Goal: Task Accomplishment & Management: Manage account settings

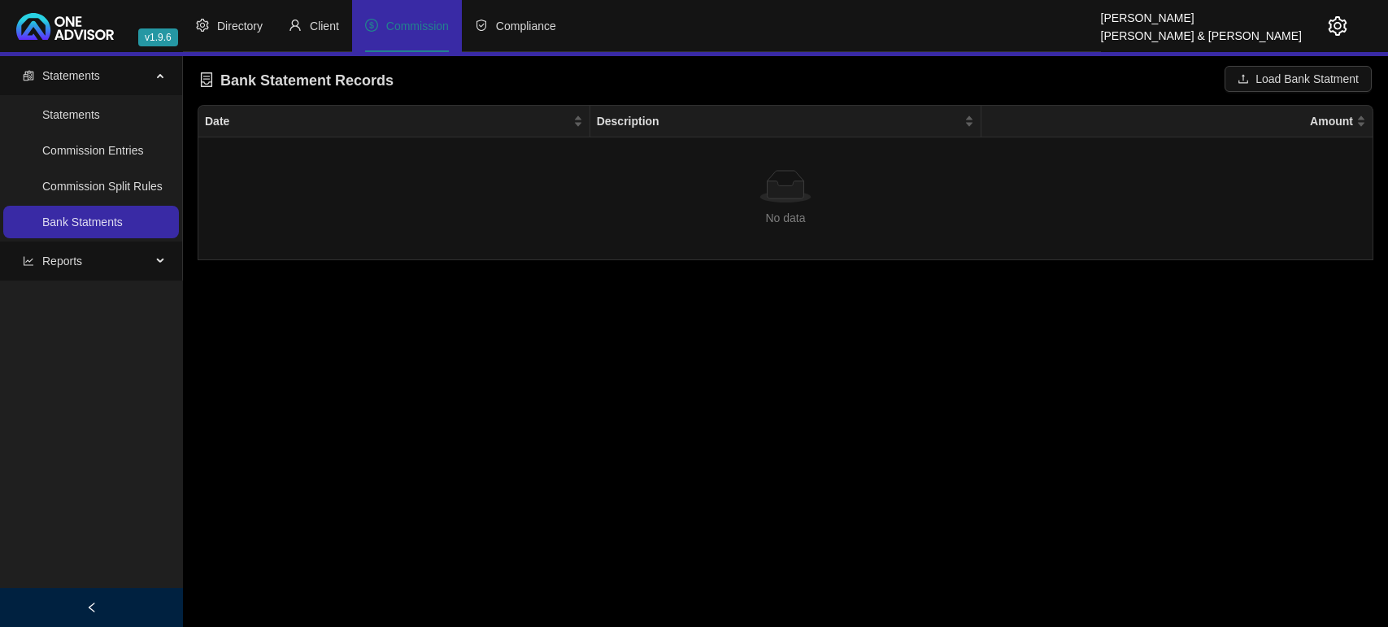
click at [233, 26] on span "Directory" at bounding box center [240, 26] width 46 height 13
click at [352, 21] on html "v1.9.6 [PERSON_NAME] & [PERSON_NAME] Directory Client Commission Compliance Sta…" at bounding box center [694, 313] width 1388 height 627
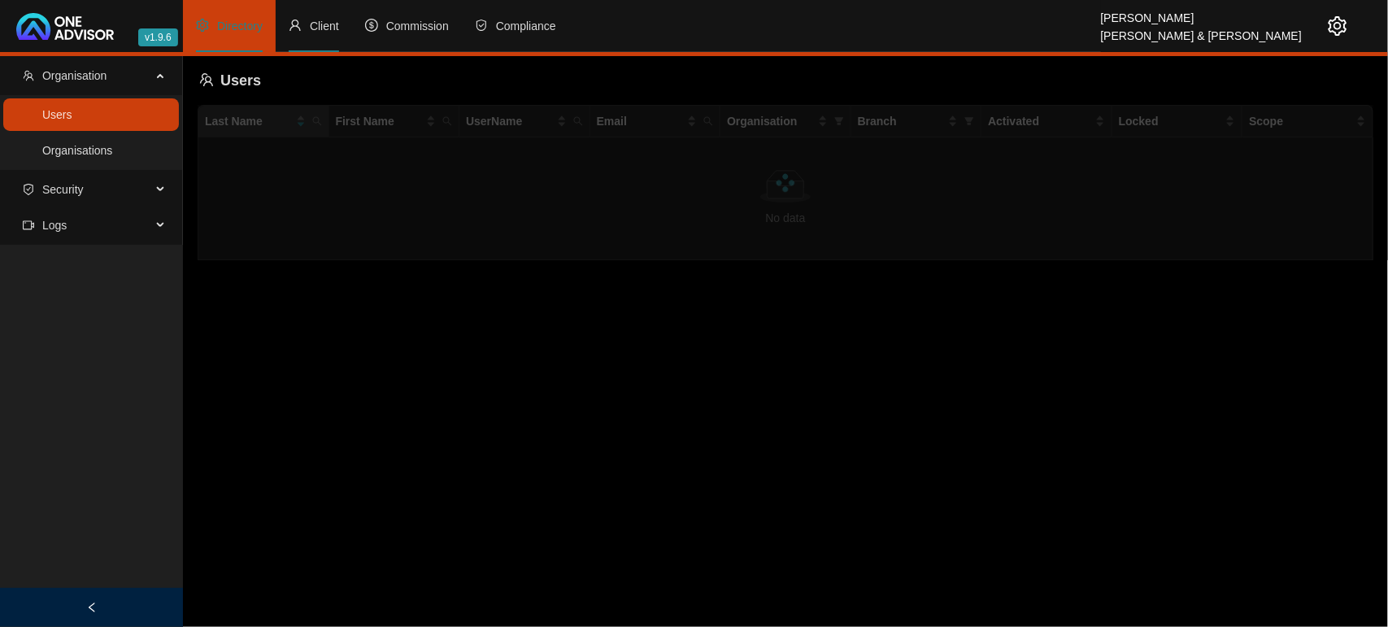
click at [329, 27] on span "Client" at bounding box center [324, 26] width 29 height 13
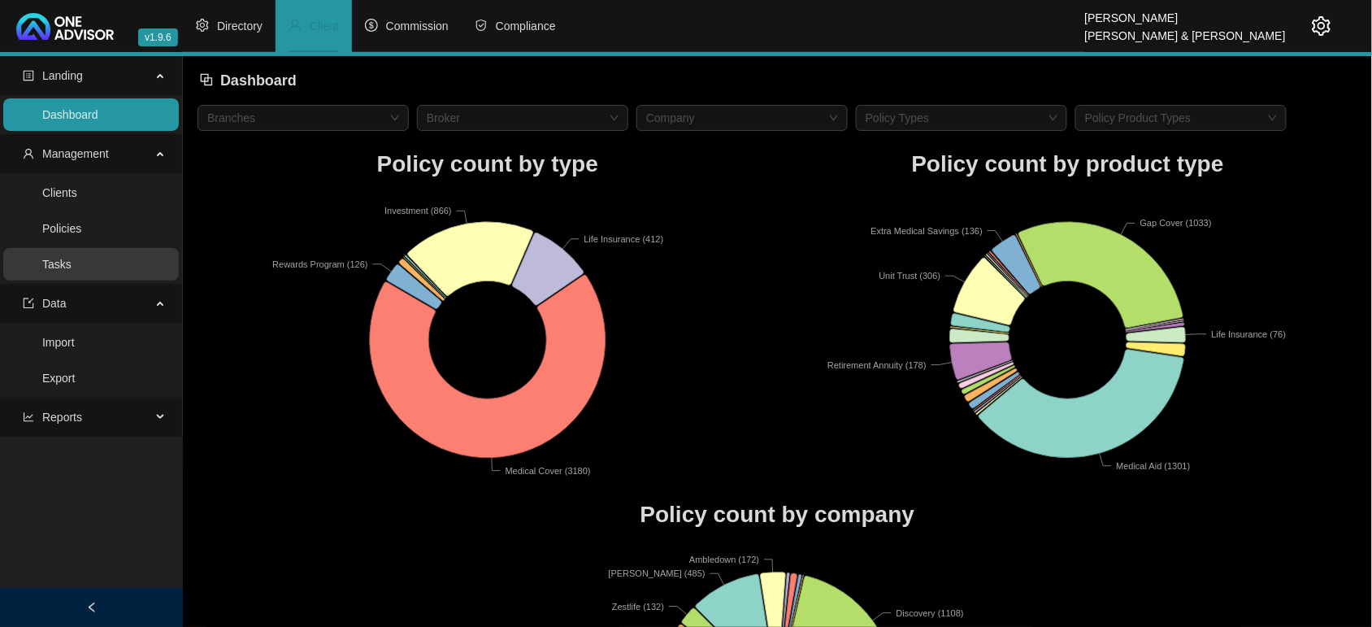
click at [50, 267] on link "Tasks" at bounding box center [56, 264] width 29 height 13
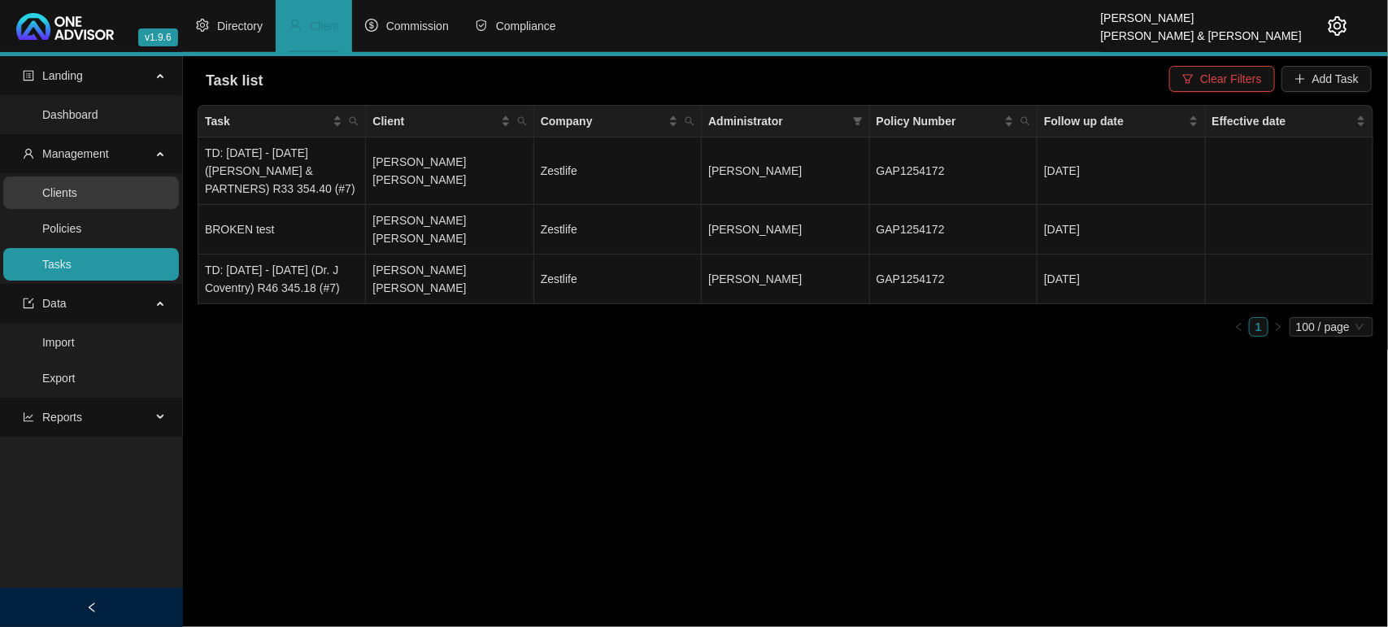
click at [77, 186] on link "Clients" at bounding box center [59, 192] width 35 height 13
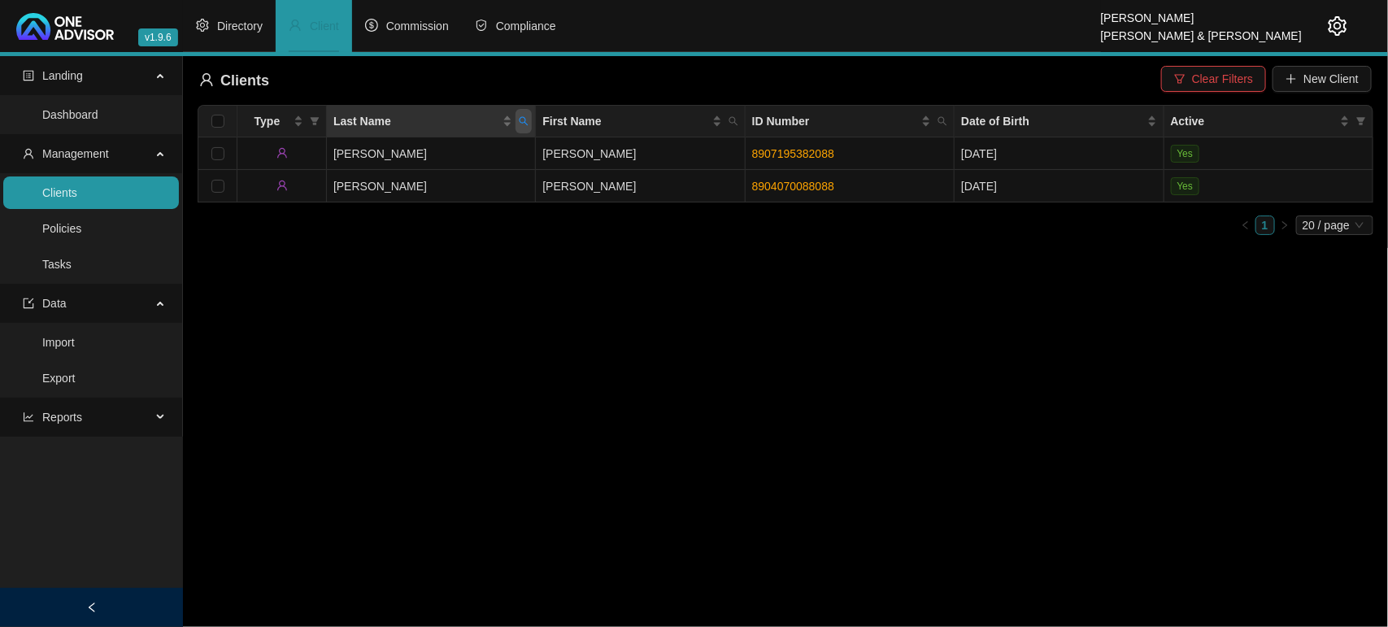
click at [522, 124] on icon "search" at bounding box center [524, 121] width 10 height 10
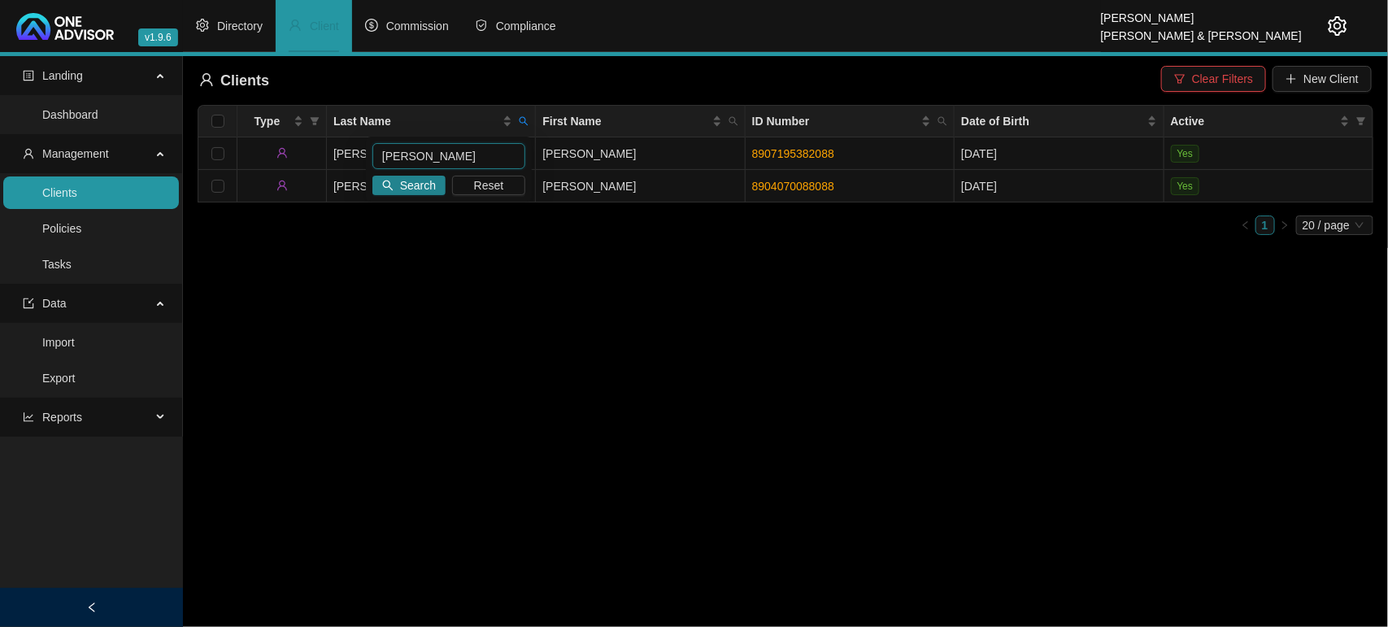
type input "[PERSON_NAME]"
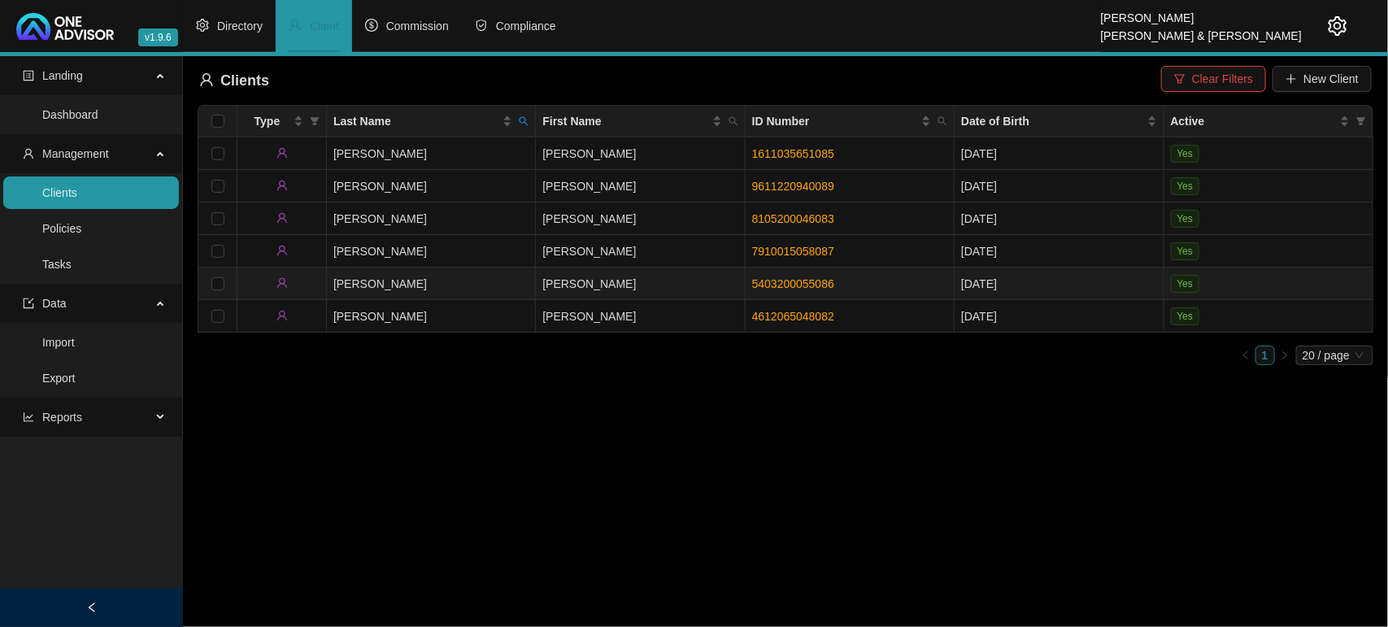
click at [488, 286] on td "[PERSON_NAME]" at bounding box center [431, 283] width 209 height 33
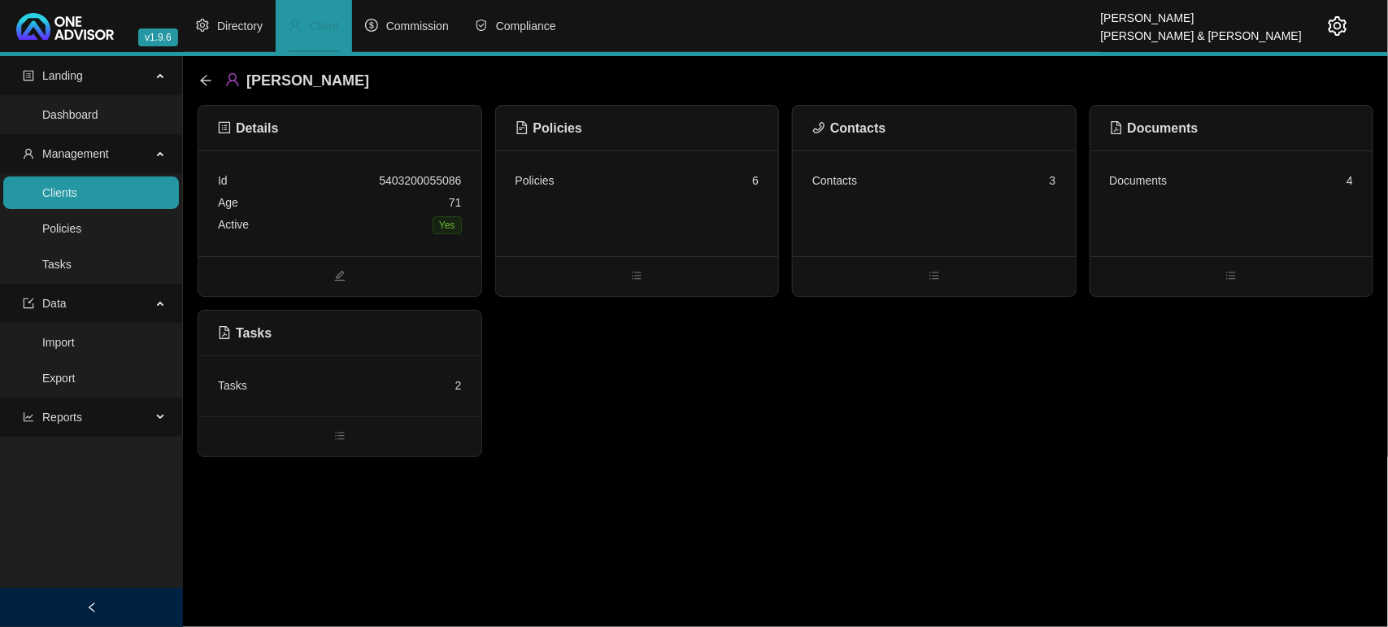
click at [318, 398] on div "Tasks 2" at bounding box center [339, 385] width 283 height 61
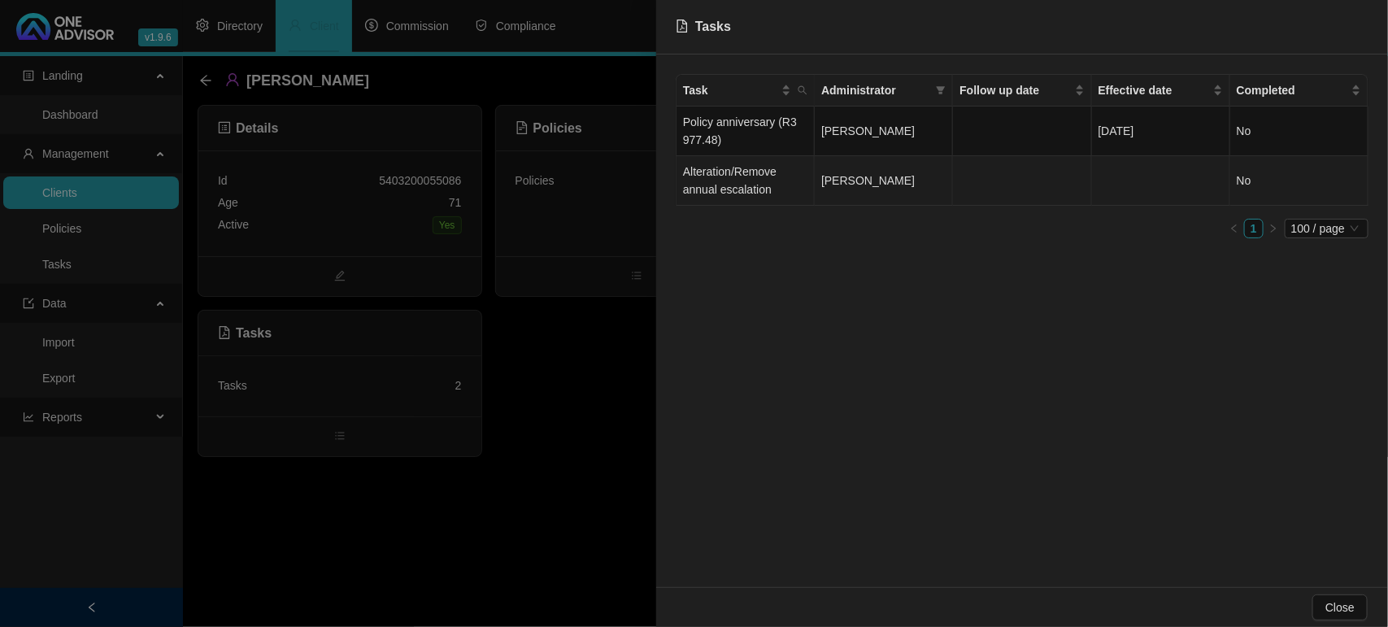
click at [738, 180] on td "Alteration/Remove annual escalation" at bounding box center [745, 181] width 138 height 50
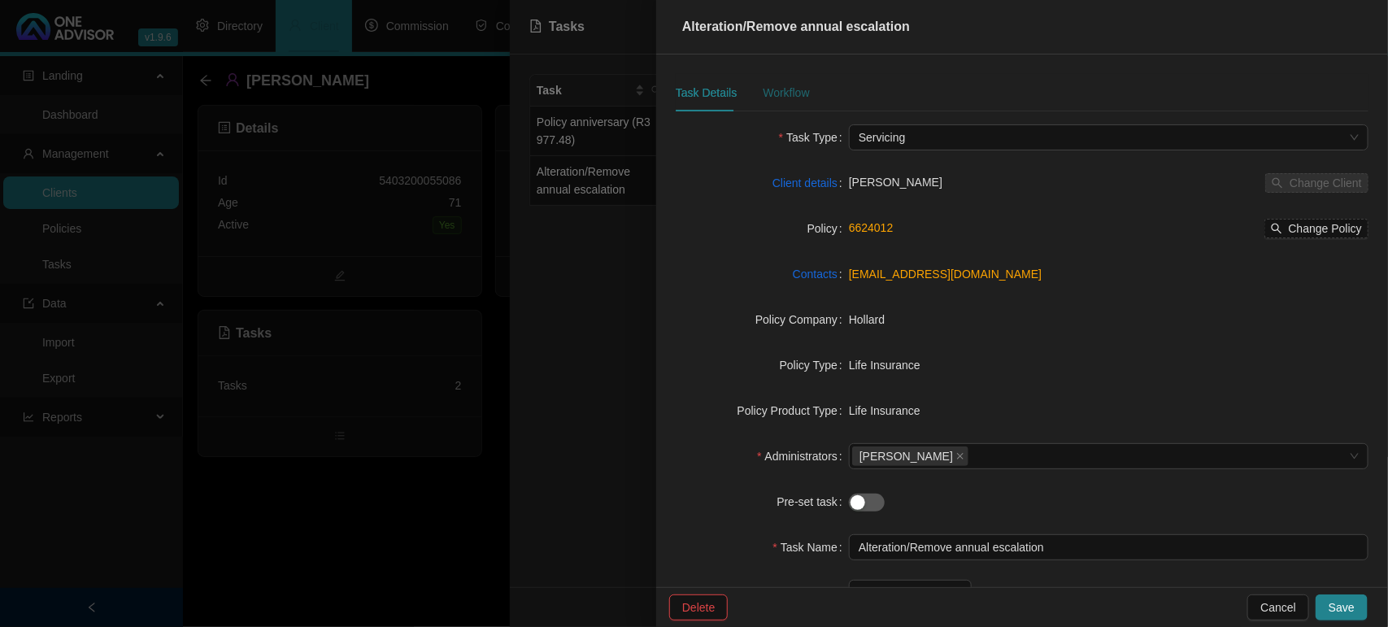
click at [777, 86] on div "Workflow" at bounding box center [786, 93] width 46 height 18
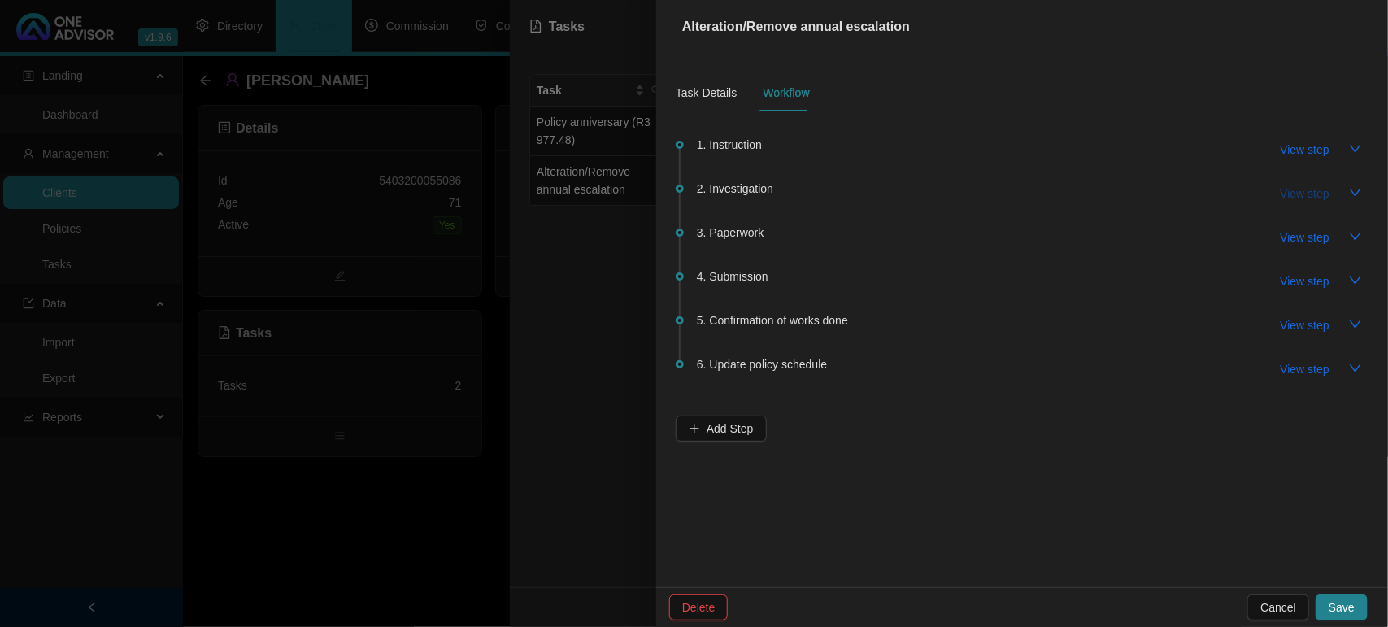
click at [1303, 189] on span "View step" at bounding box center [1304, 194] width 49 height 18
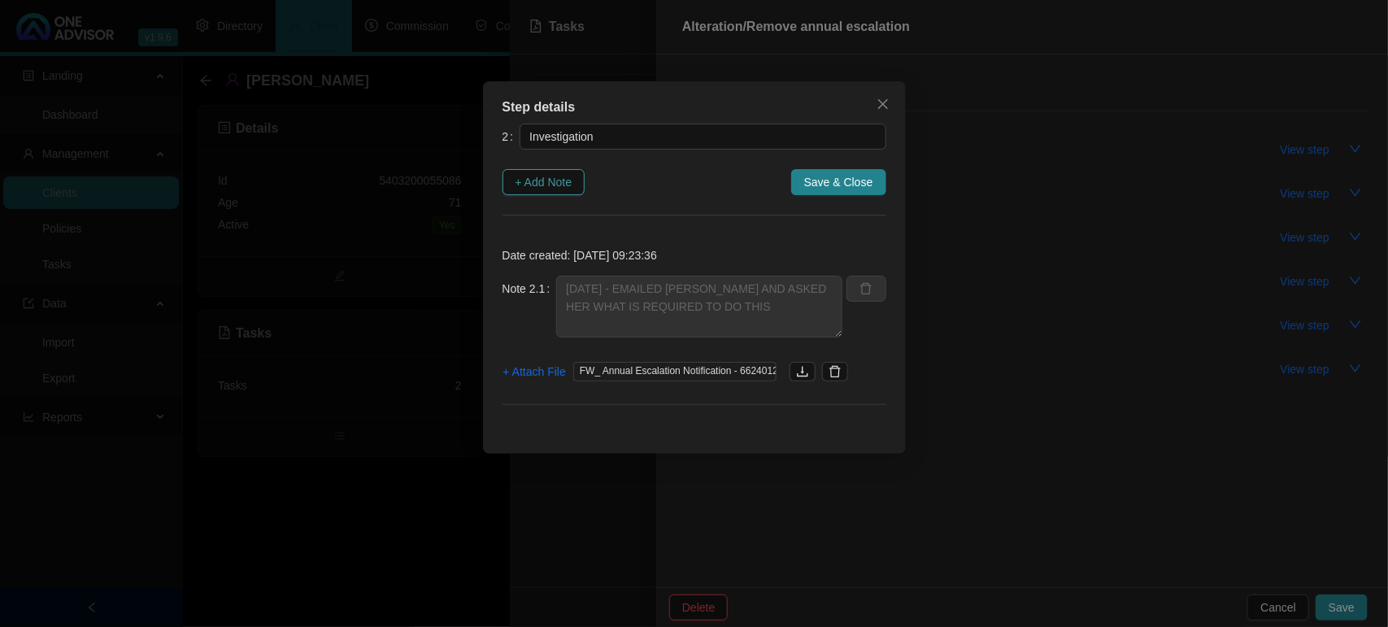
click at [523, 177] on span "+ Add Note" at bounding box center [543, 182] width 57 height 18
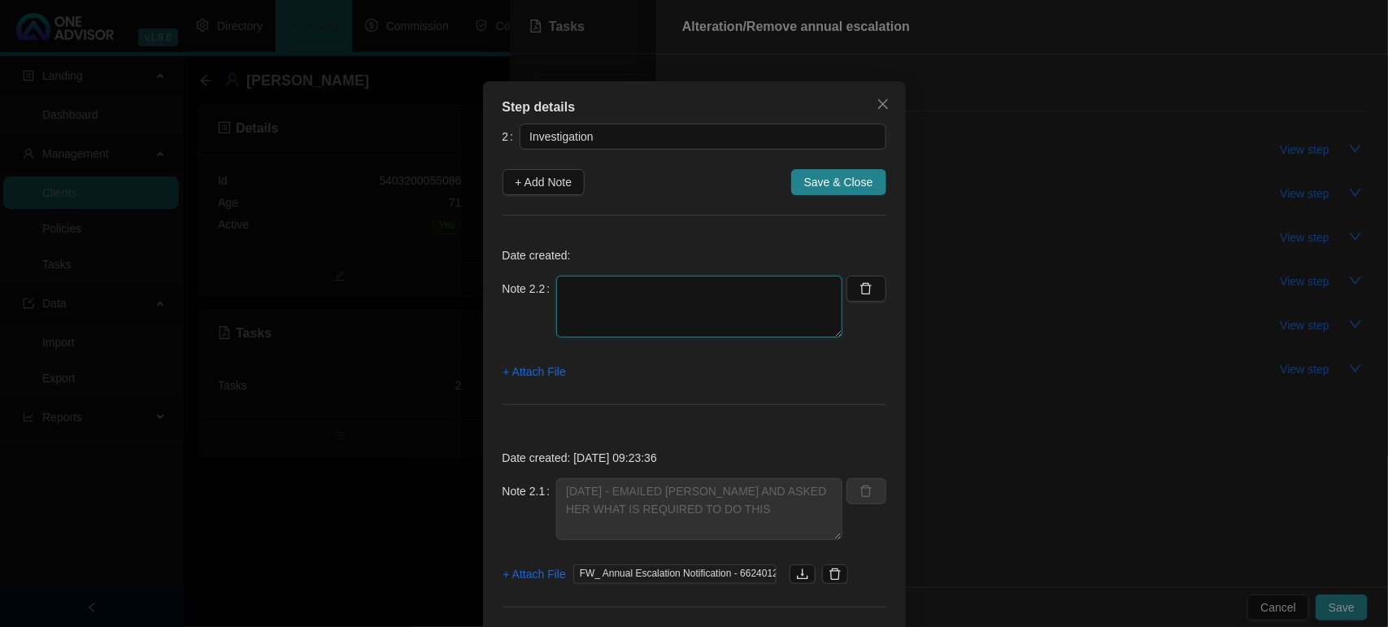
click at [819, 315] on textarea at bounding box center [699, 307] width 286 height 62
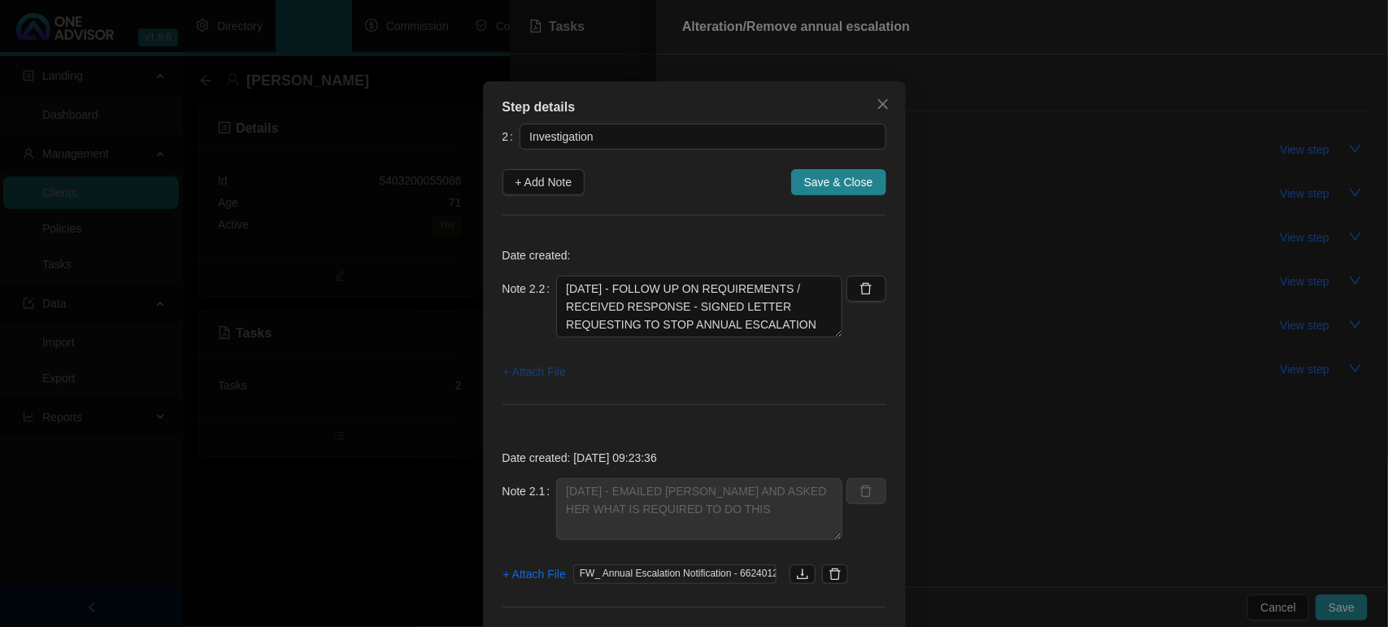
click at [521, 368] on span "+ Attach File" at bounding box center [534, 372] width 63 height 18
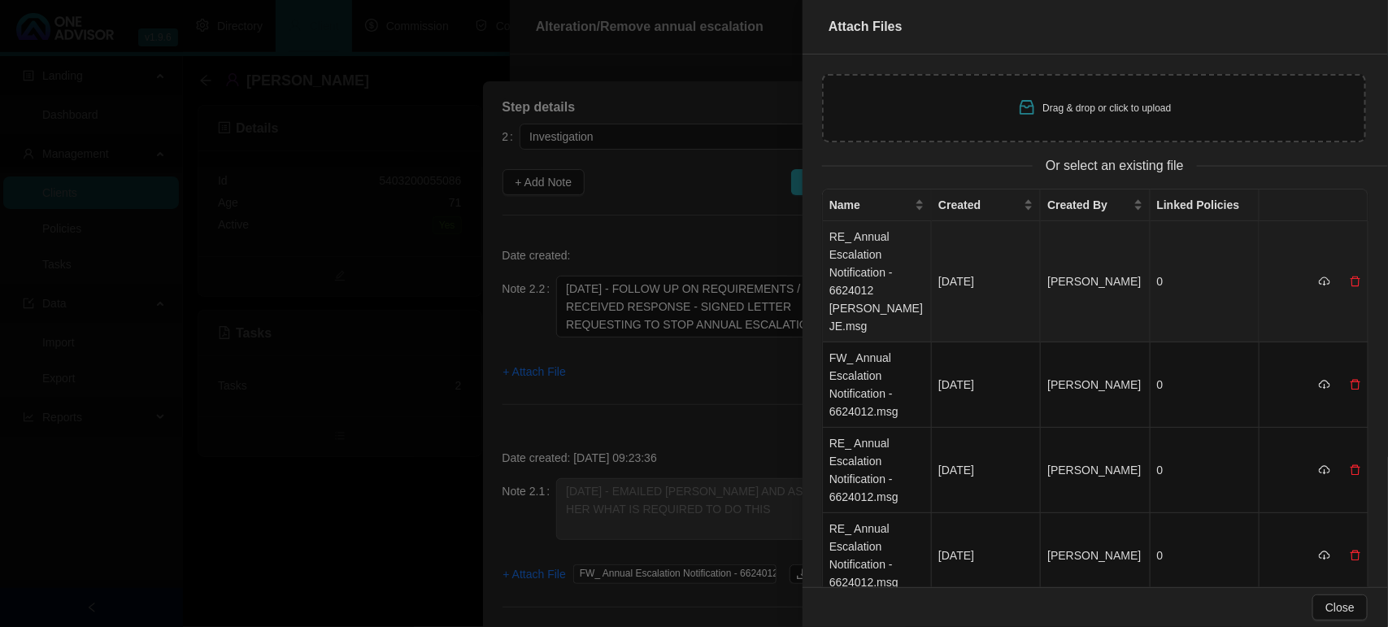
click at [858, 269] on td "RE_ Annual Escalation Notification - 6624012 [PERSON_NAME] JE.msg" at bounding box center [877, 281] width 109 height 121
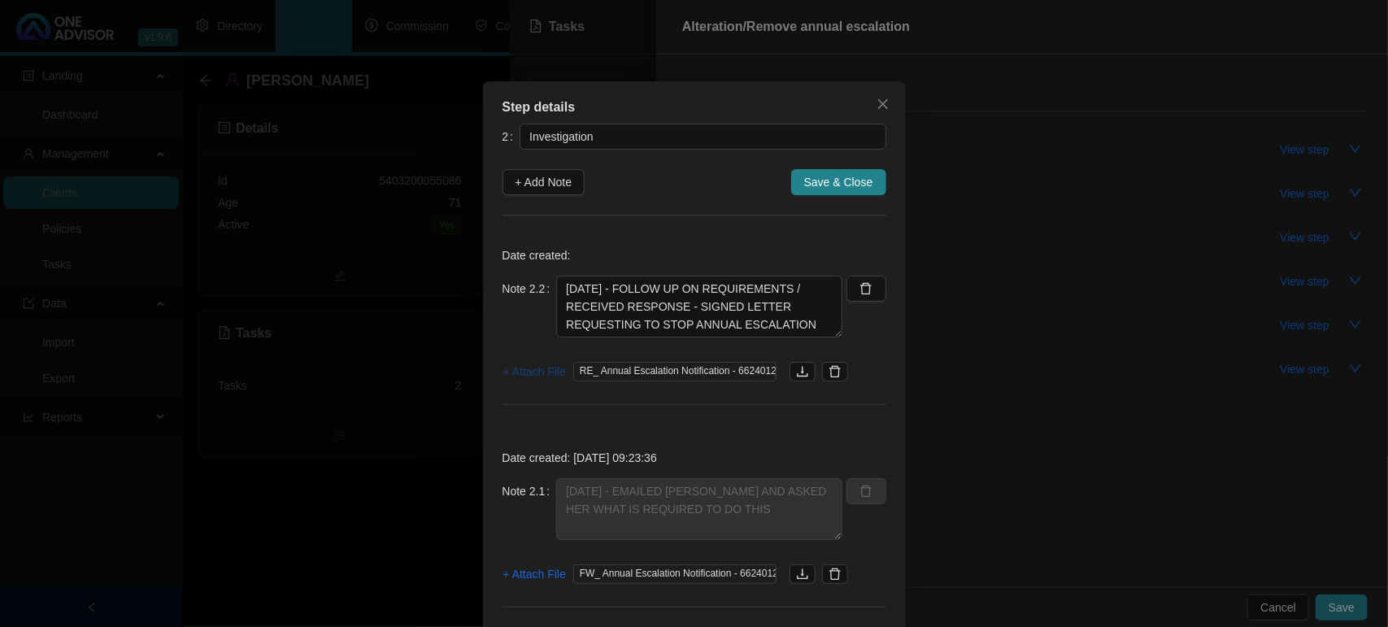
click at [547, 376] on span "+ Attach File" at bounding box center [534, 372] width 63 height 18
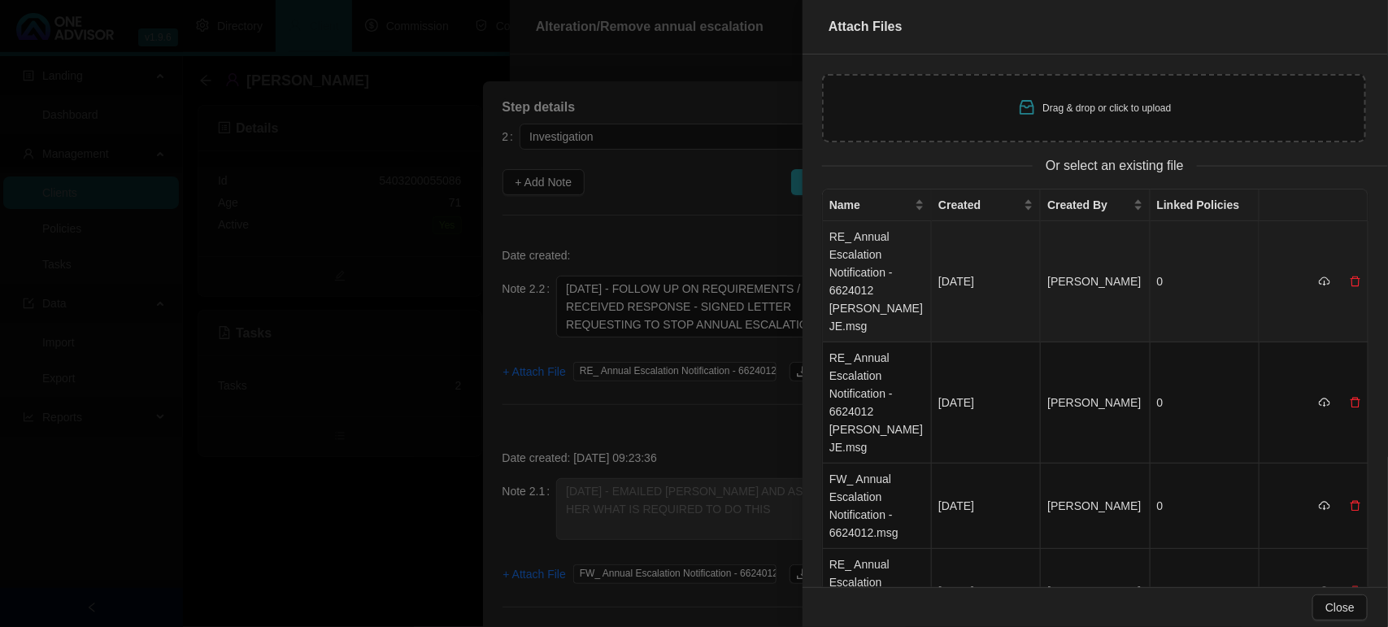
click at [902, 285] on td "RE_ Annual Escalation Notification - 6624012 [PERSON_NAME] JE.msg" at bounding box center [877, 281] width 109 height 121
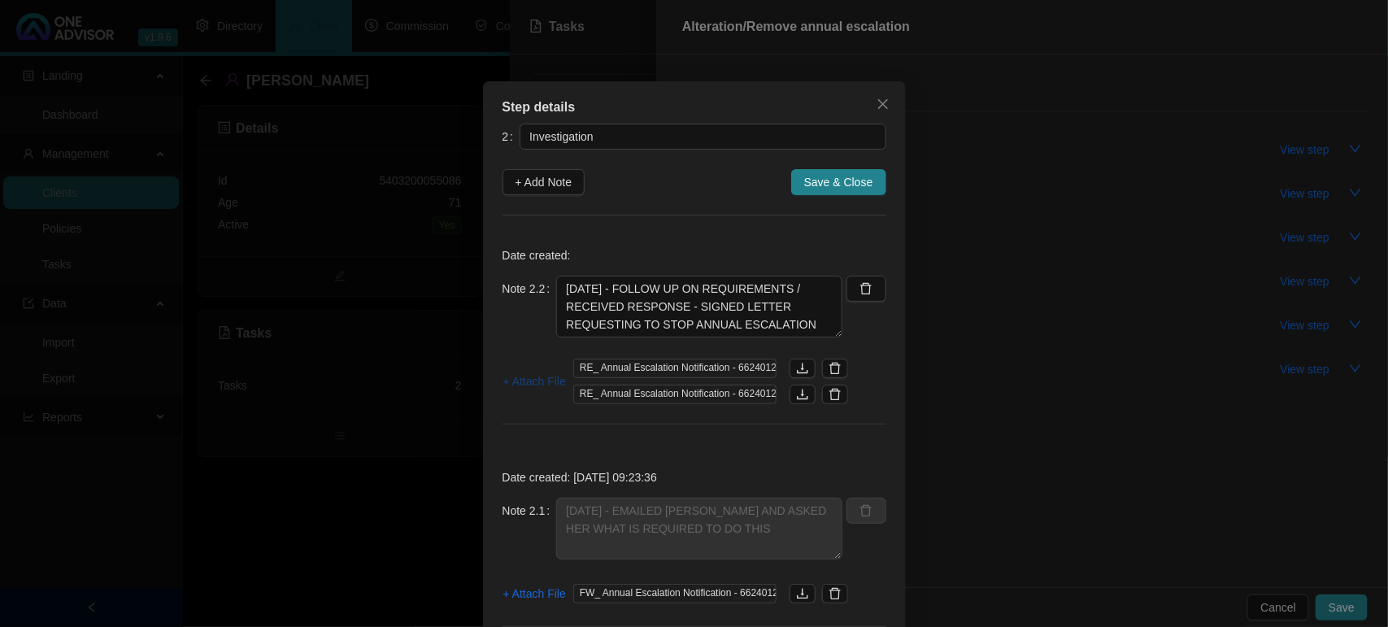
click at [529, 379] on span "+ Attach File" at bounding box center [534, 381] width 63 height 18
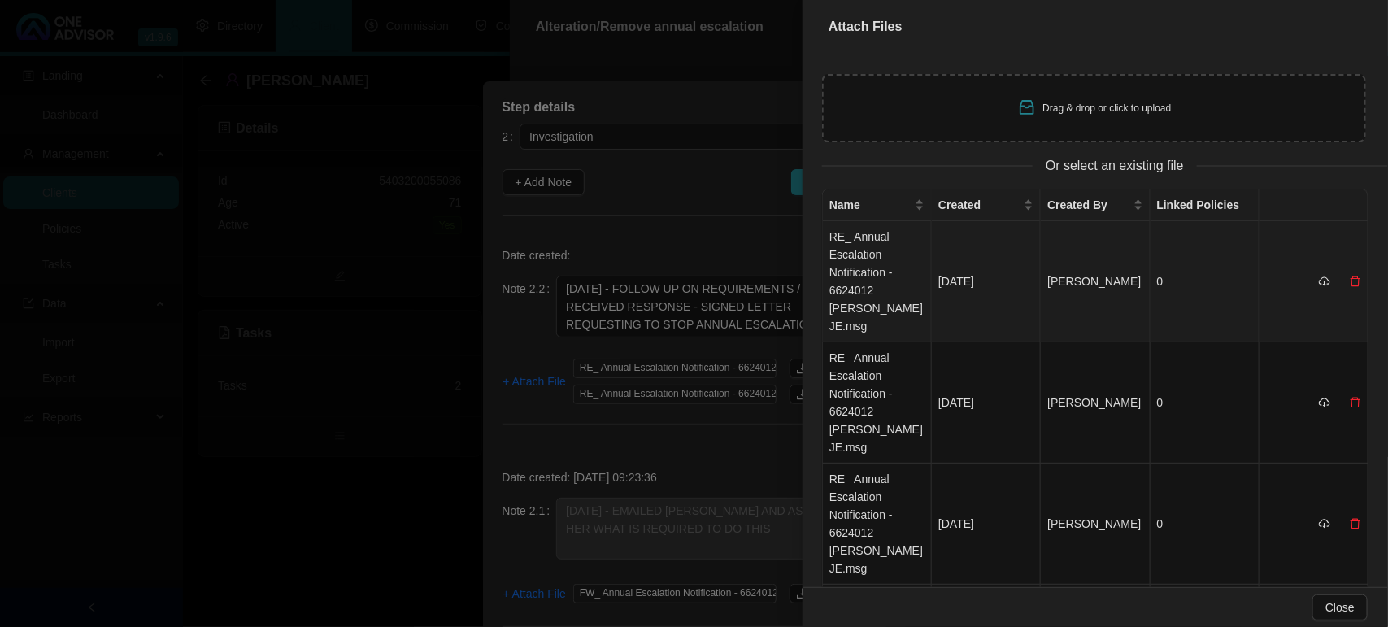
click at [898, 250] on td "RE_ Annual Escalation Notification - 6624012 [PERSON_NAME] JE.msg" at bounding box center [877, 281] width 109 height 121
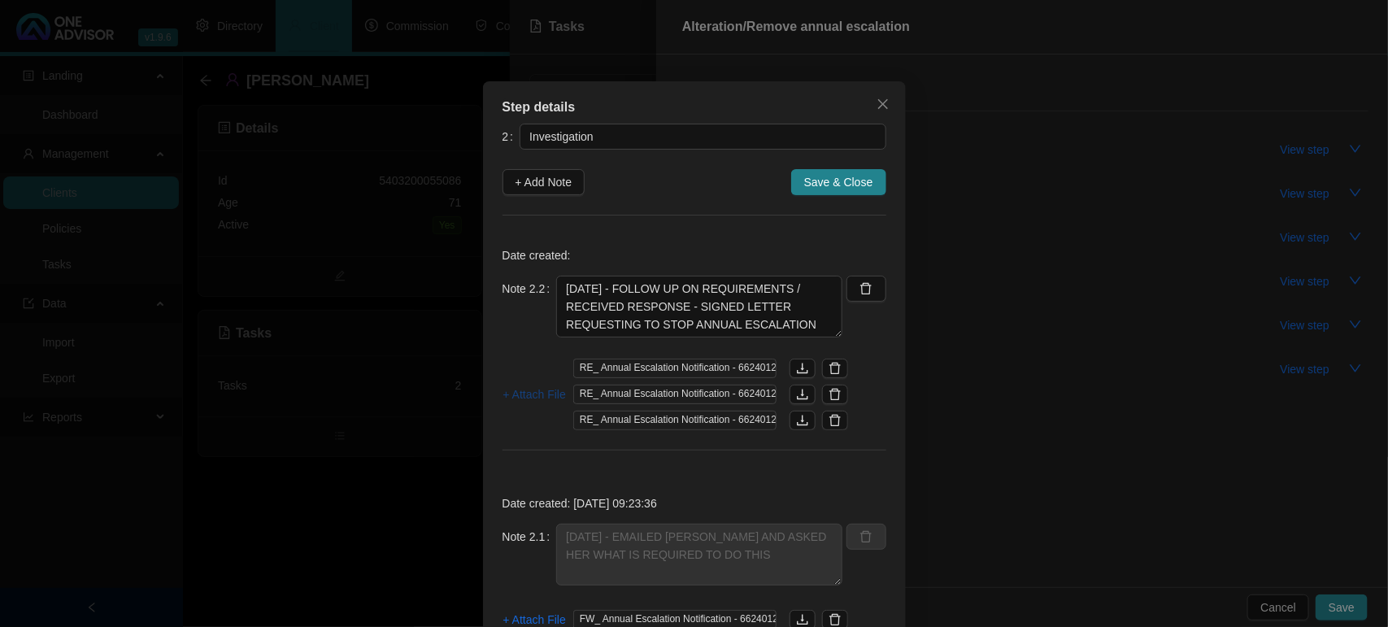
click at [526, 392] on span "+ Attach File" at bounding box center [534, 394] width 63 height 18
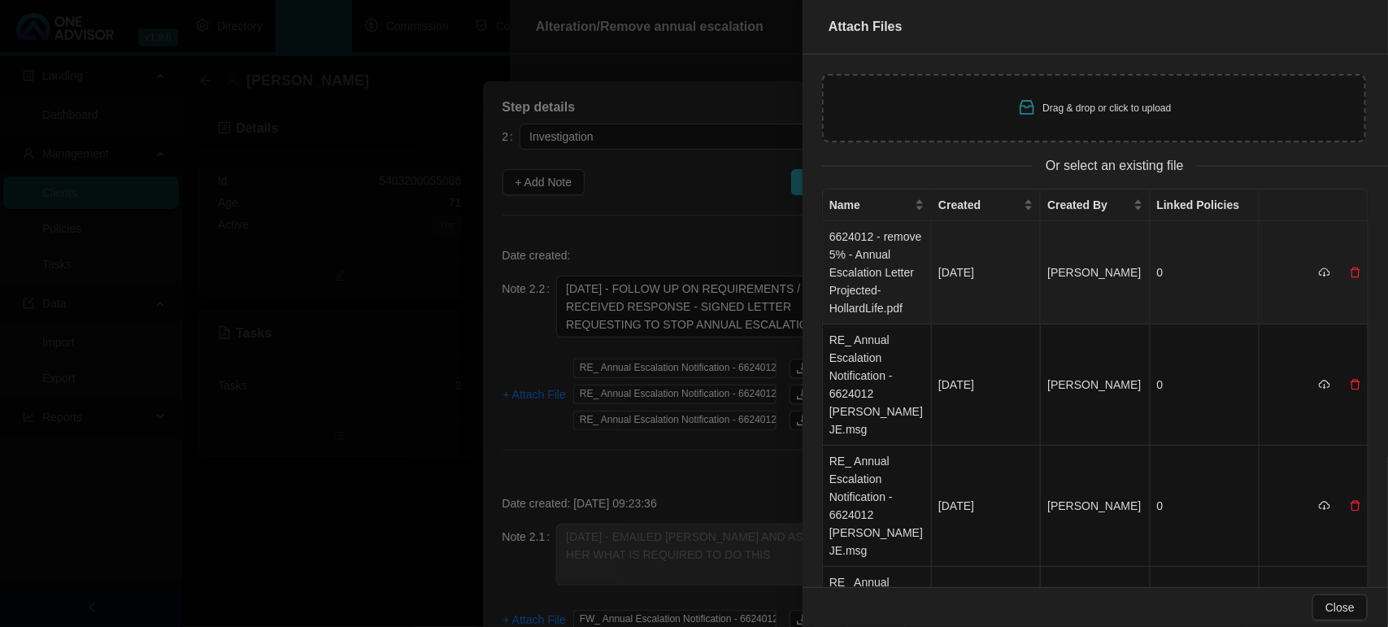
click at [896, 254] on td "6624012 - remove 5% - Annual Escalation Letter Projected-HollardLife.pdf" at bounding box center [877, 272] width 109 height 103
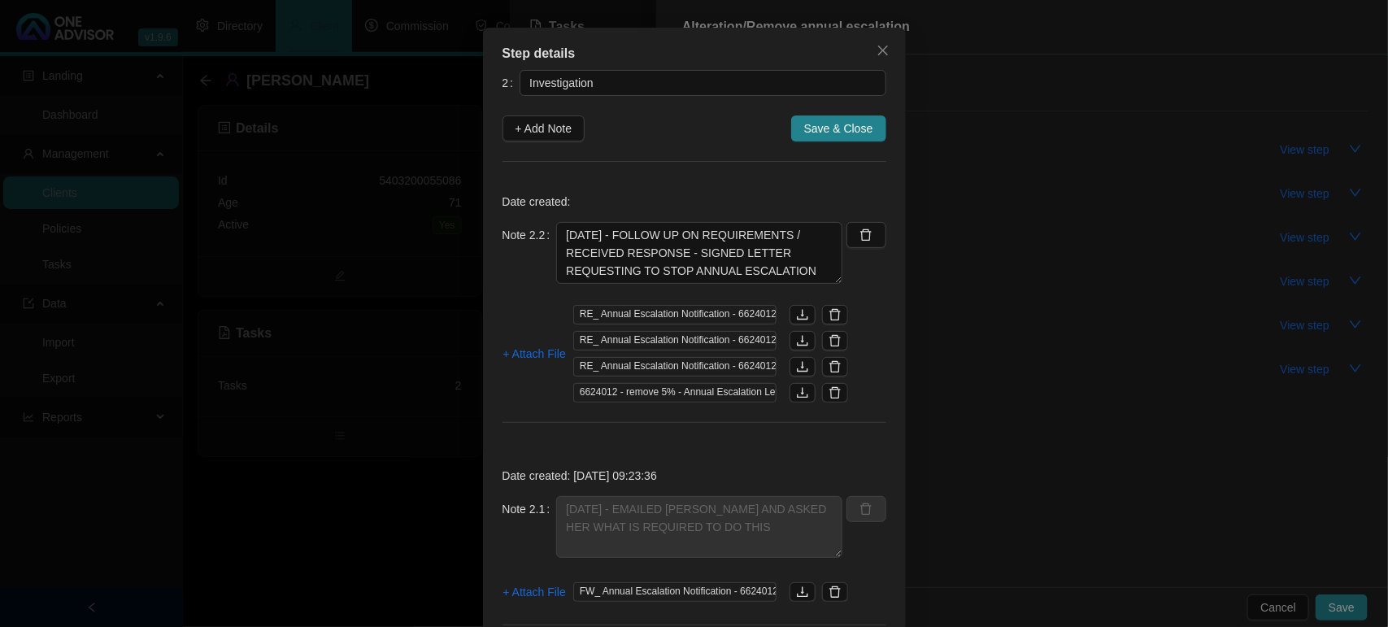
scroll to position [19, 0]
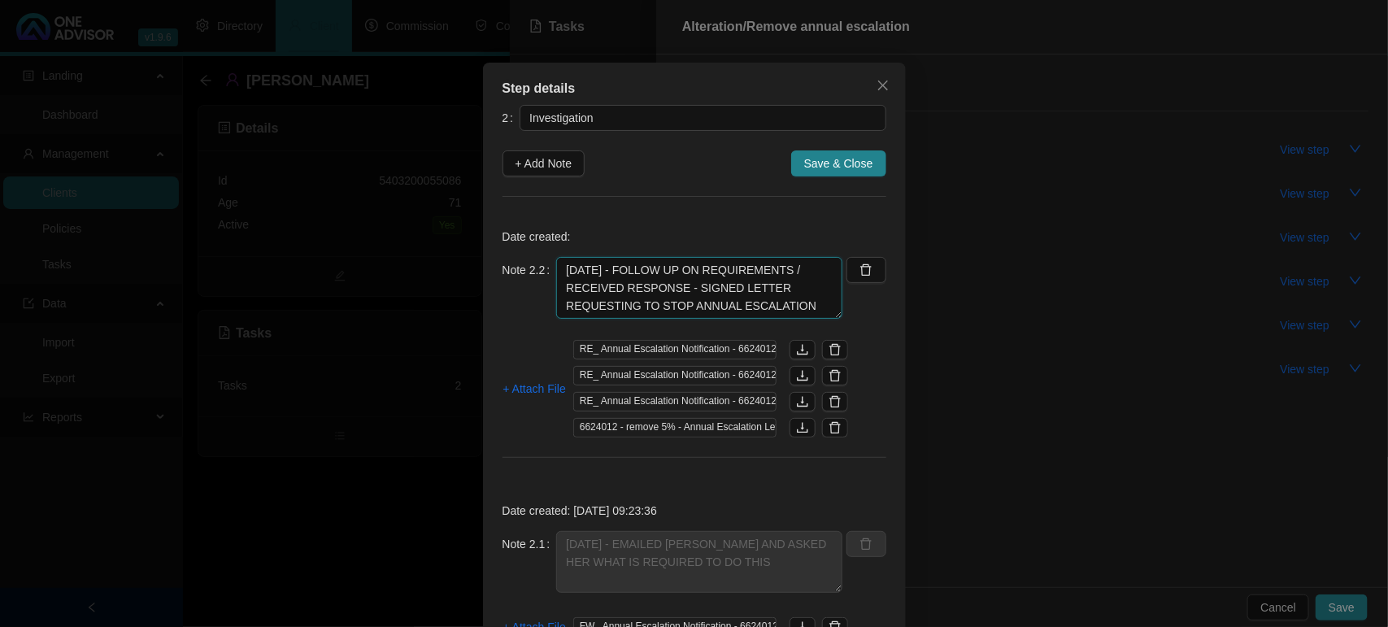
click at [778, 311] on textarea "[DATE] - FOLLOW UP ON REQUIREMENTS / RECEIVED RESPONSE - SIGNED LETTER REQUESTI…" at bounding box center [699, 288] width 286 height 62
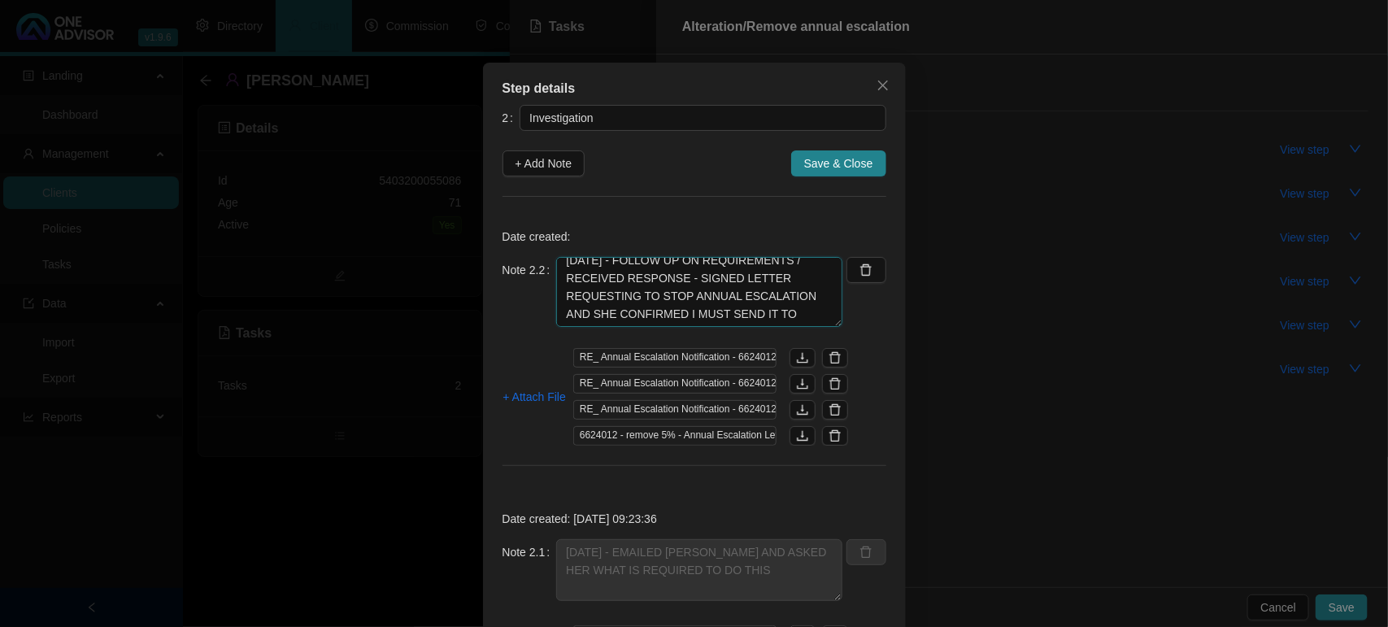
scroll to position [0, 0]
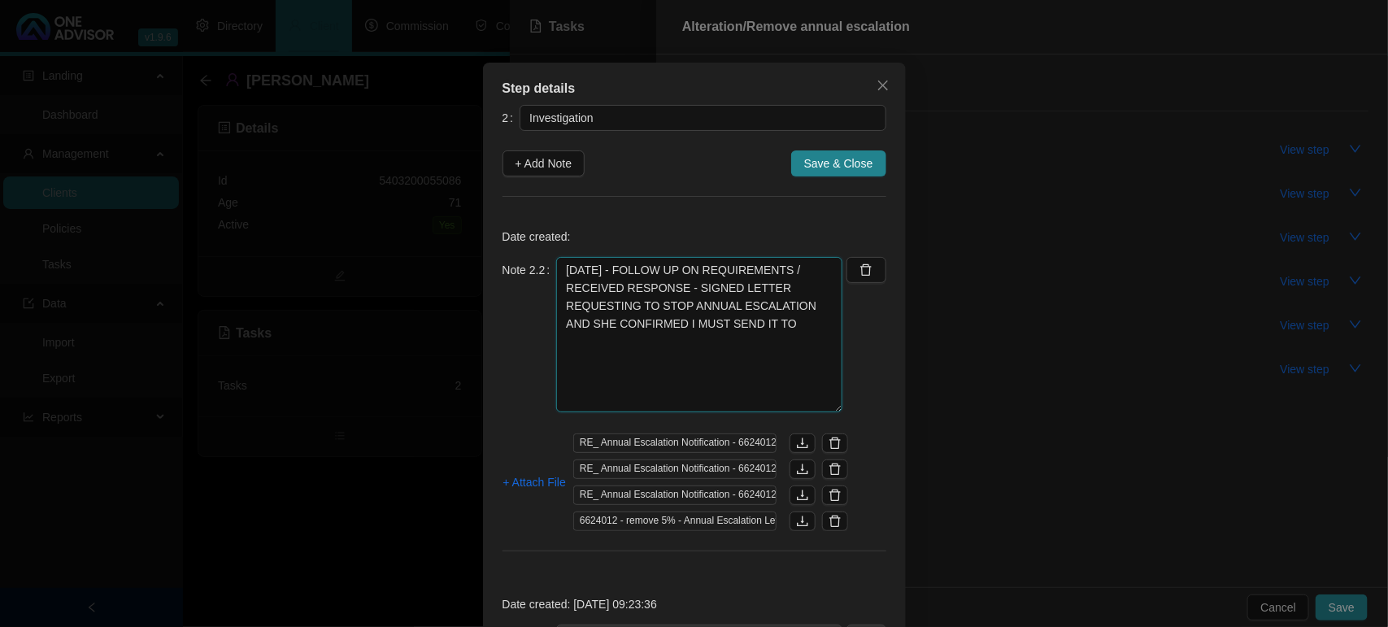
drag, startPoint x: 830, startPoint y: 314, endPoint x: 827, endPoint y: 407, distance: 93.5
click at [827, 407] on textarea "[DATE] - FOLLOW UP ON REQUIREMENTS / RECEIVED RESPONSE - SIGNED LETTER REQUESTI…" at bounding box center [699, 334] width 286 height 155
paste textarea "[EMAIL_ADDRESS][DOMAIN_NAME]"
type textarea "[DATE] - FOLLOW UP ON REQUIREMENTS / RECEIVED RESPONSE - SIGNED LETTER REQUESTI…"
click at [809, 164] on span "Save & Close" at bounding box center [838, 163] width 69 height 18
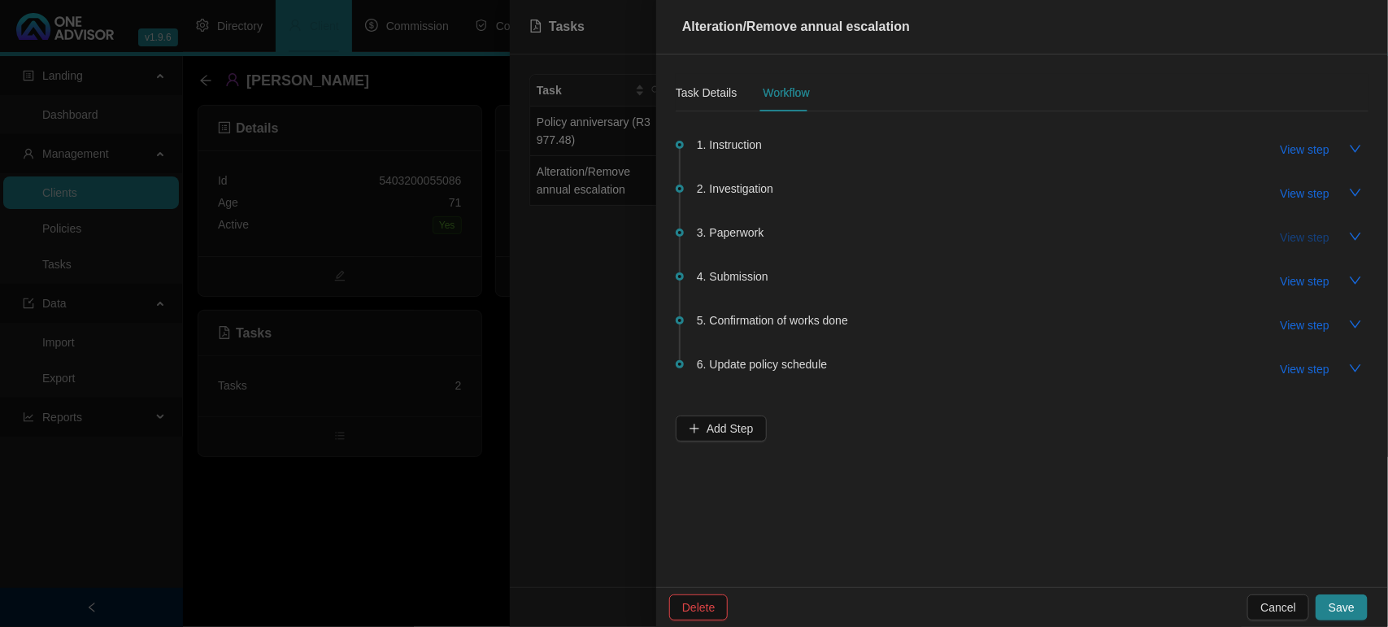
click at [1302, 242] on span "View step" at bounding box center [1304, 237] width 49 height 18
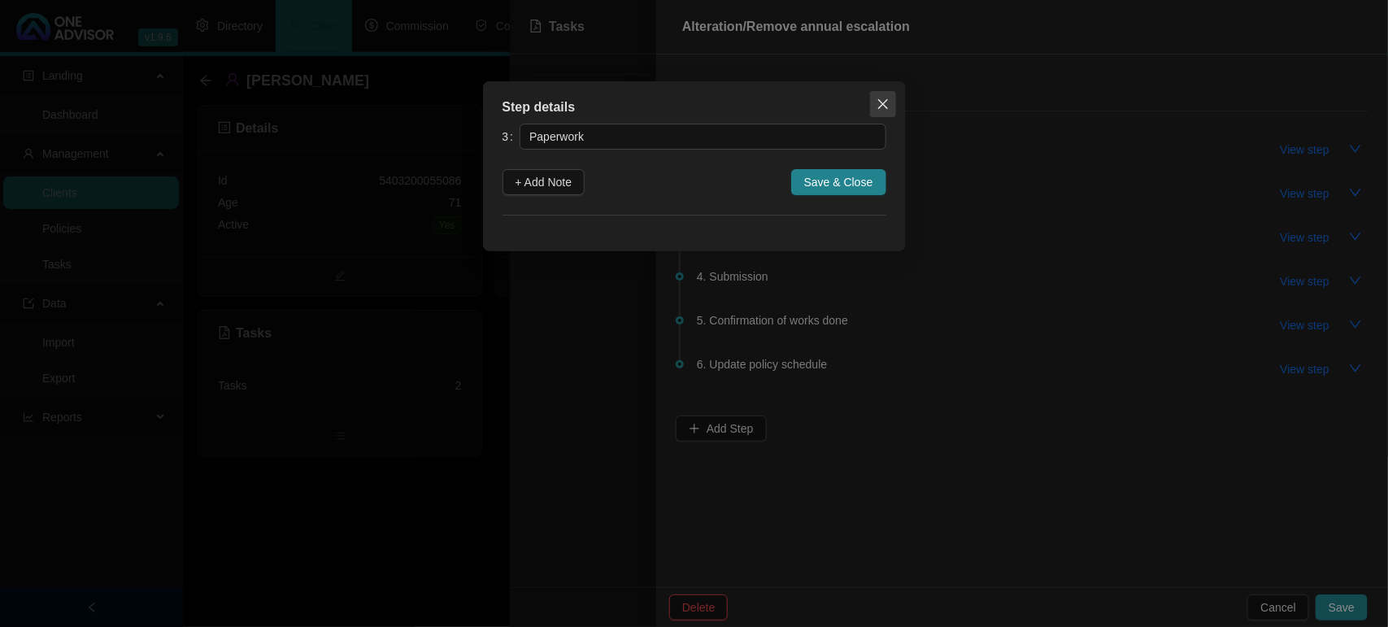
click at [884, 106] on icon "close" at bounding box center [882, 104] width 10 height 10
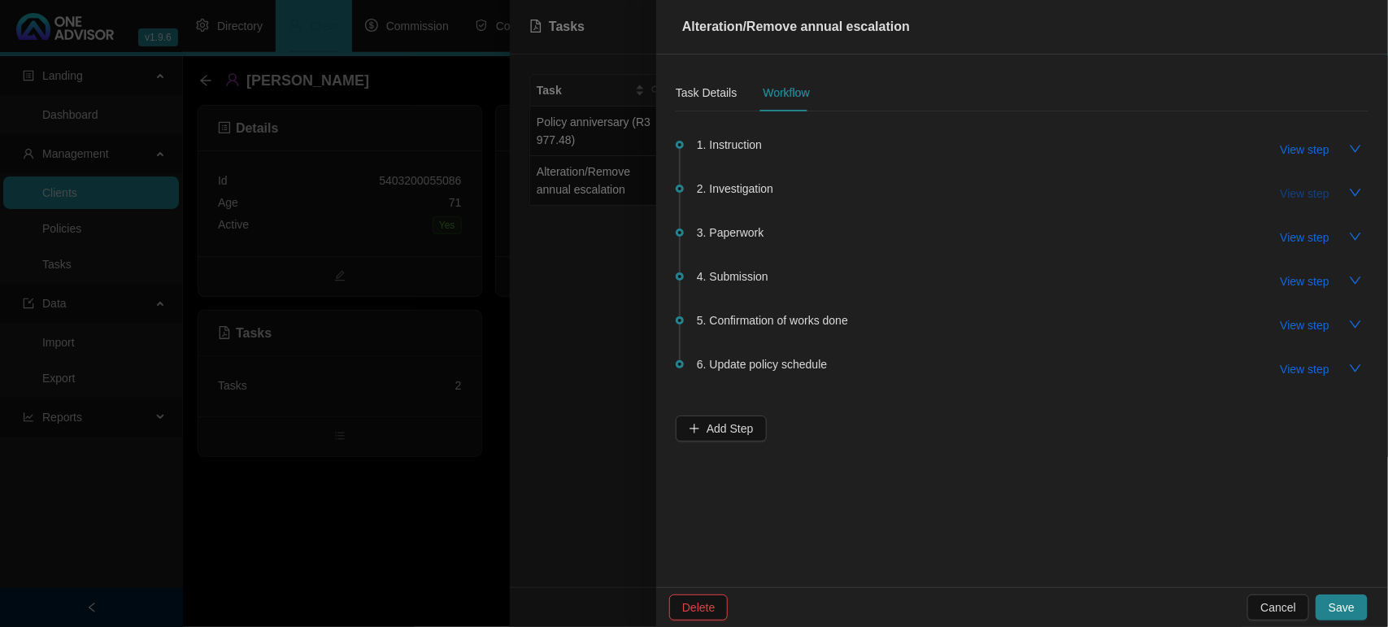
click at [1295, 198] on span "View step" at bounding box center [1304, 194] width 49 height 18
type input "Investigation"
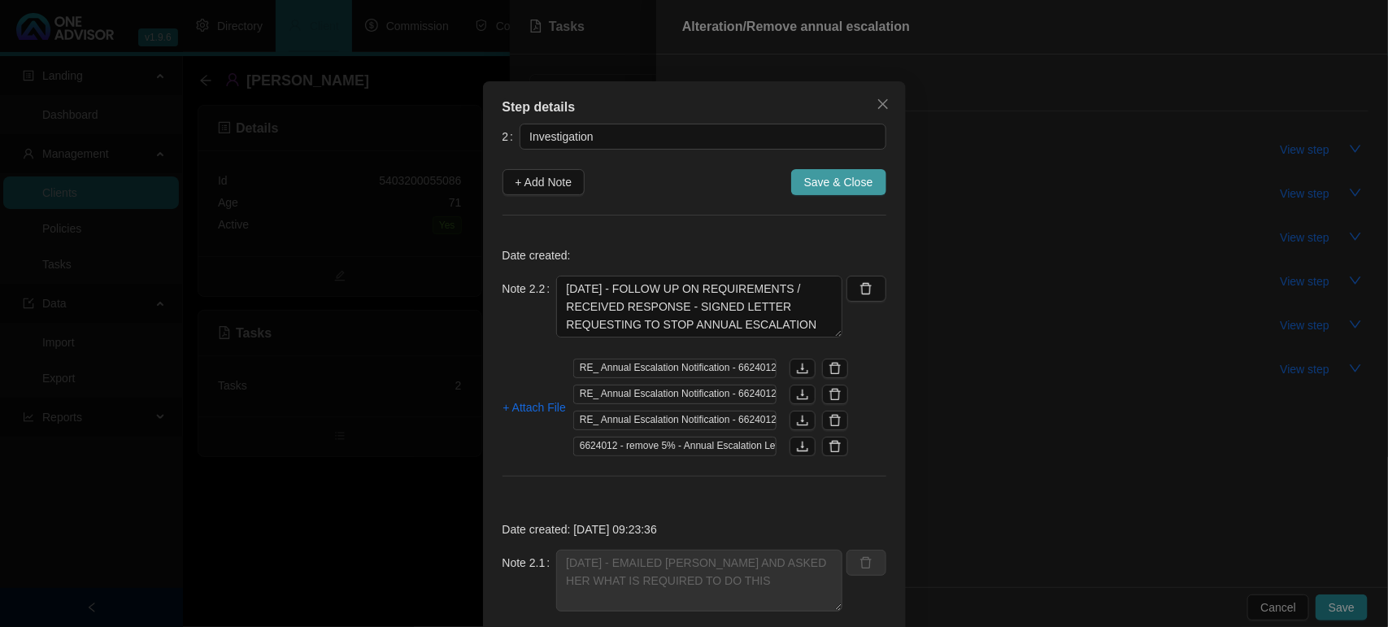
click at [829, 184] on span "Save & Close" at bounding box center [838, 182] width 69 height 18
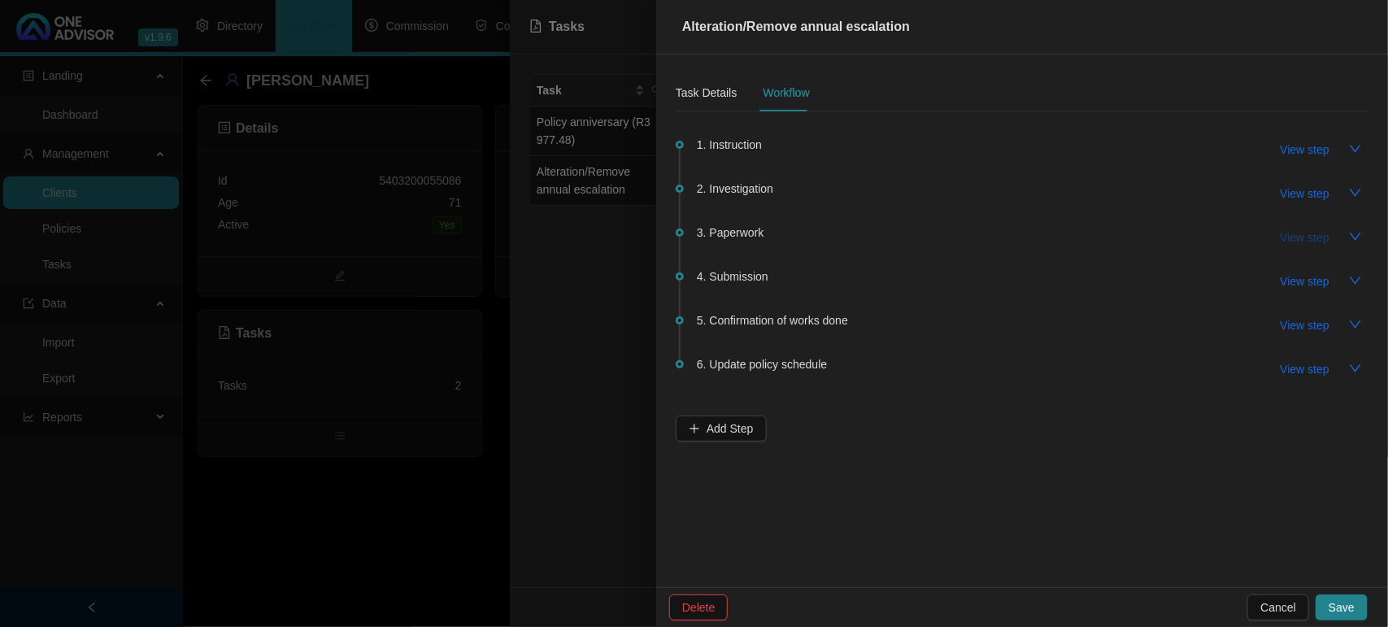
click at [1303, 236] on span "View step" at bounding box center [1304, 237] width 49 height 18
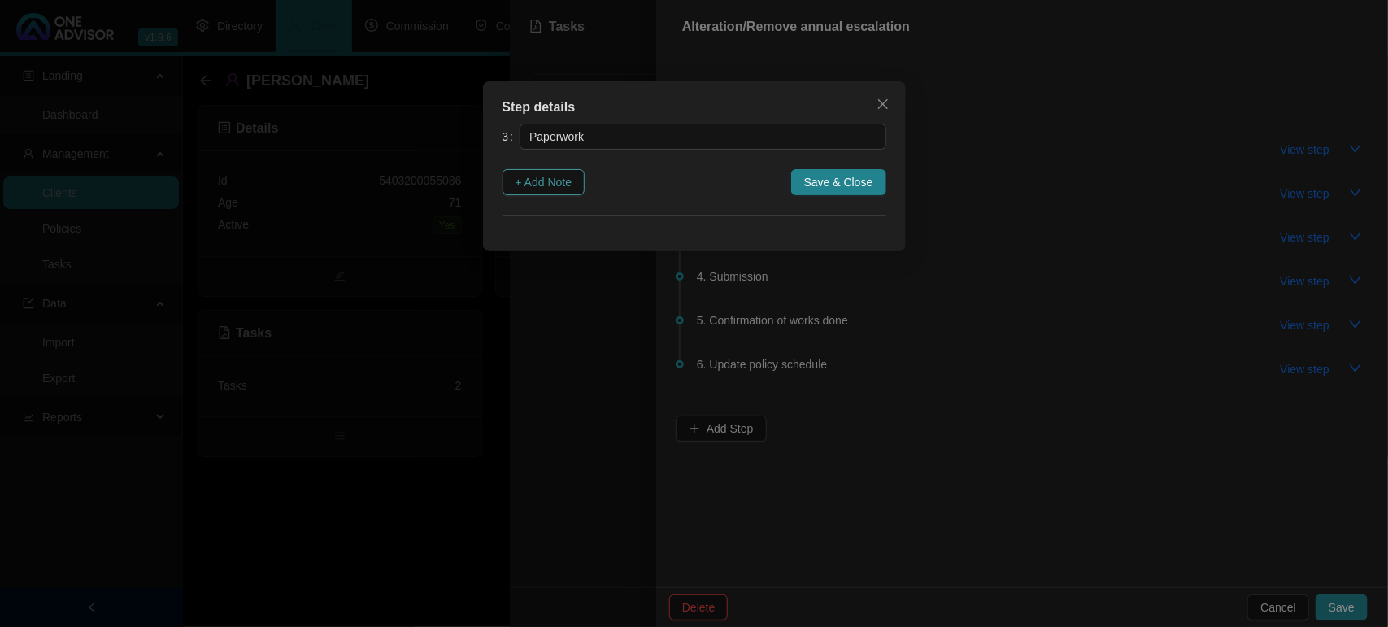
click at [577, 179] on button "+ Add Note" at bounding box center [543, 182] width 83 height 26
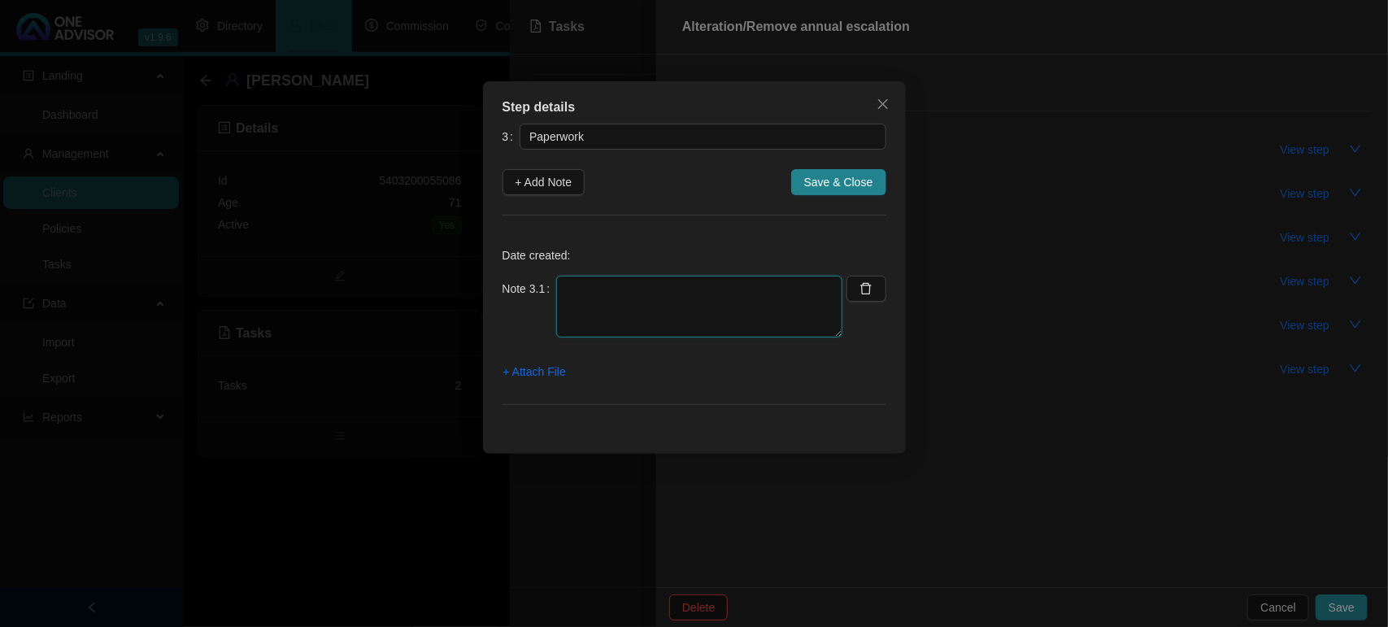
click at [615, 295] on textarea at bounding box center [699, 307] width 286 height 62
type textarea "[DATE] - EMAILED THE LETTER FOR CLIENT TO SIGN"
click at [511, 367] on span "+ Attach File" at bounding box center [534, 372] width 63 height 18
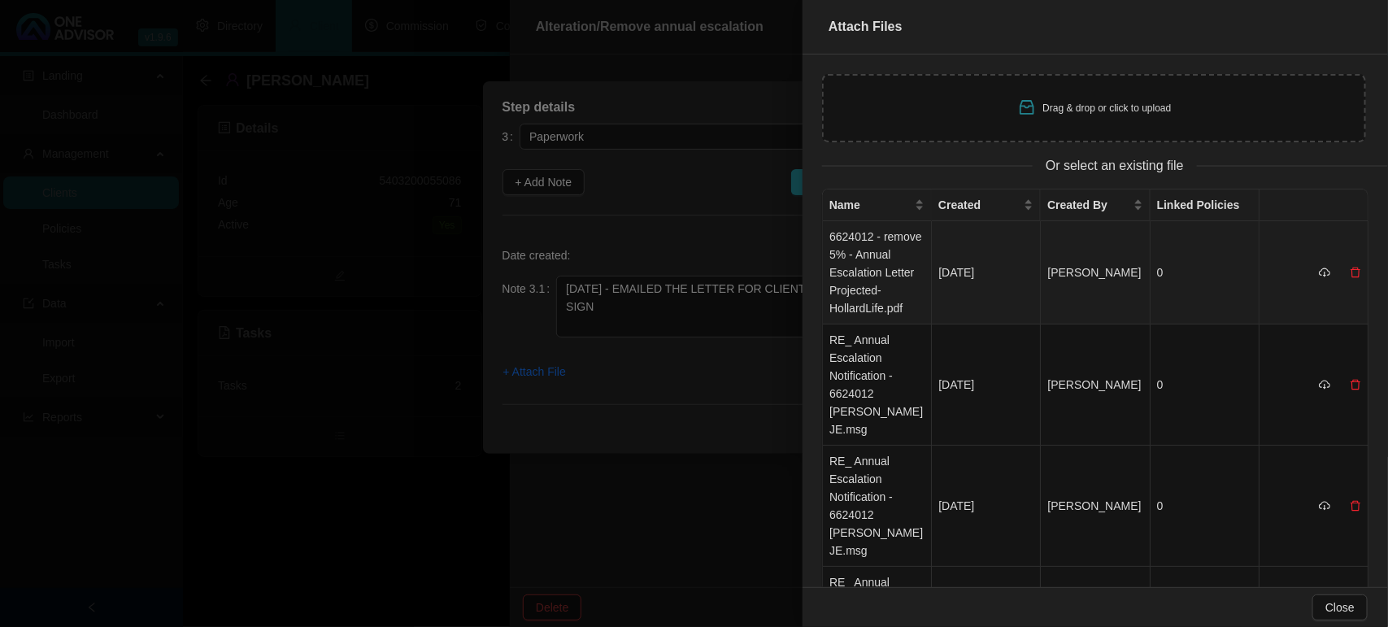
click at [854, 271] on td "6624012 - remove 5% - Annual Escalation Letter Projected-HollardLife.pdf" at bounding box center [877, 272] width 109 height 103
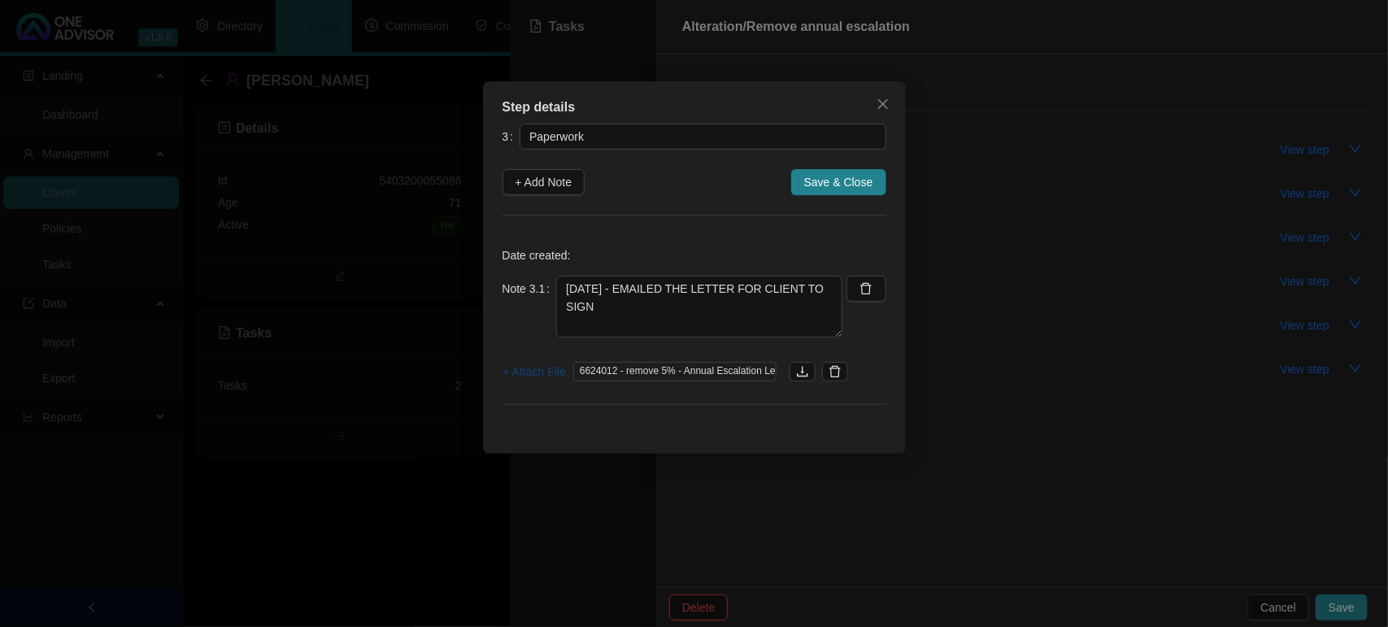
click at [541, 372] on span "+ Attach File" at bounding box center [534, 372] width 63 height 18
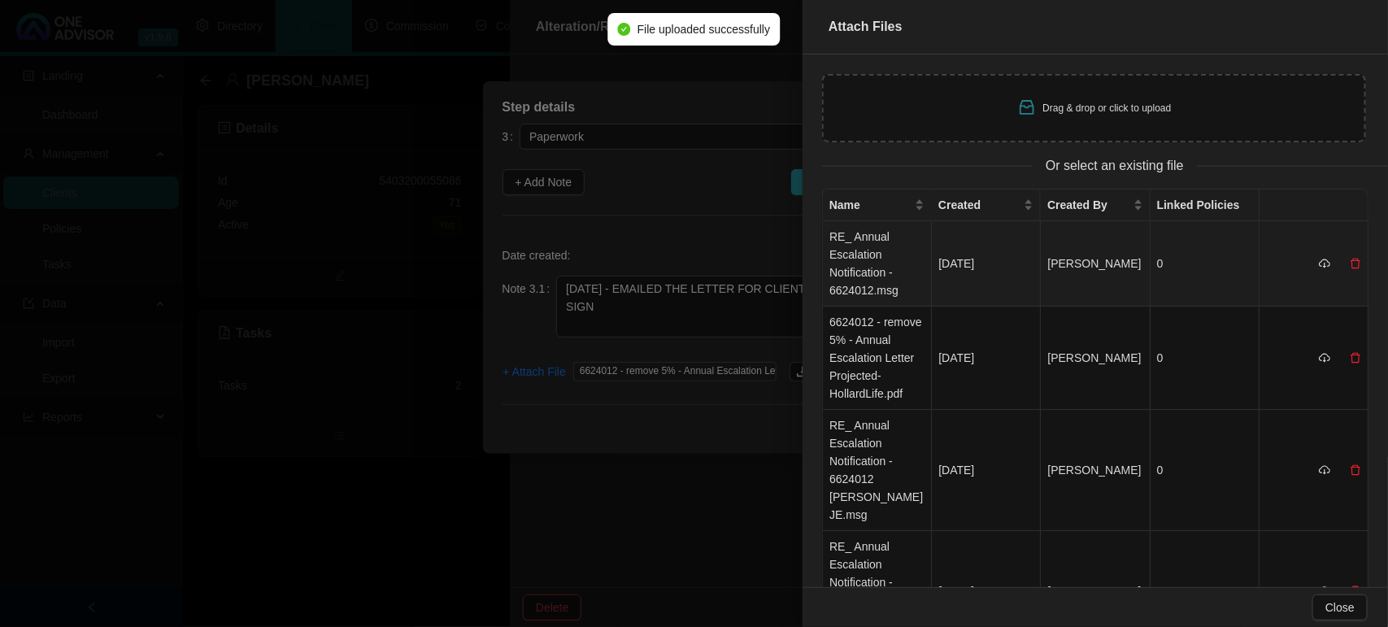
click at [883, 277] on td "RE_ Annual Escalation Notification - 6624012.msg" at bounding box center [877, 263] width 109 height 85
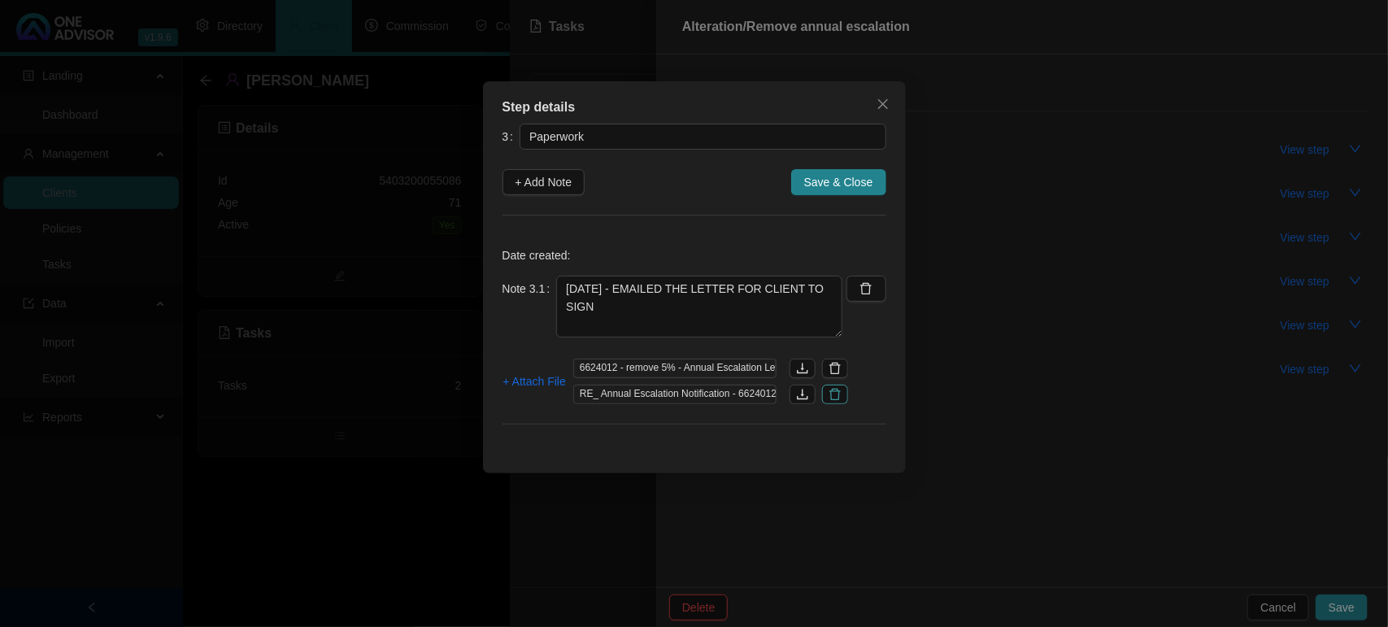
click at [841, 393] on icon "delete" at bounding box center [834, 394] width 13 height 13
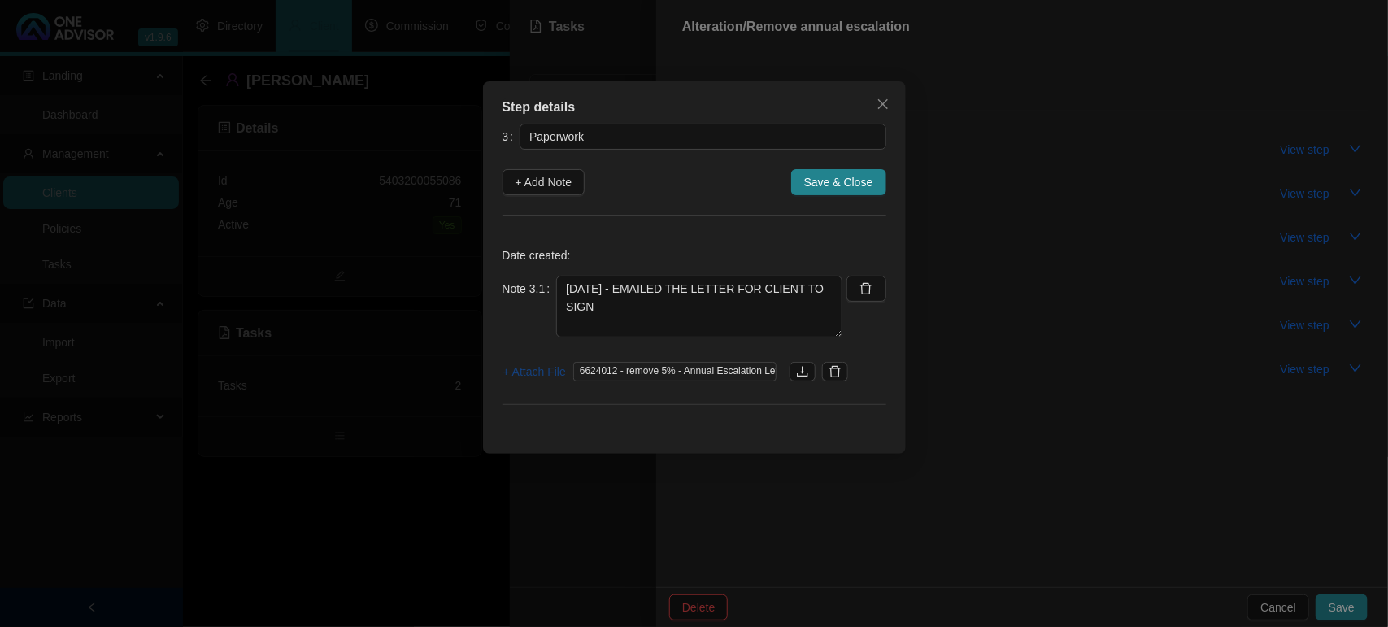
click at [554, 376] on span "+ Attach File" at bounding box center [534, 372] width 63 height 18
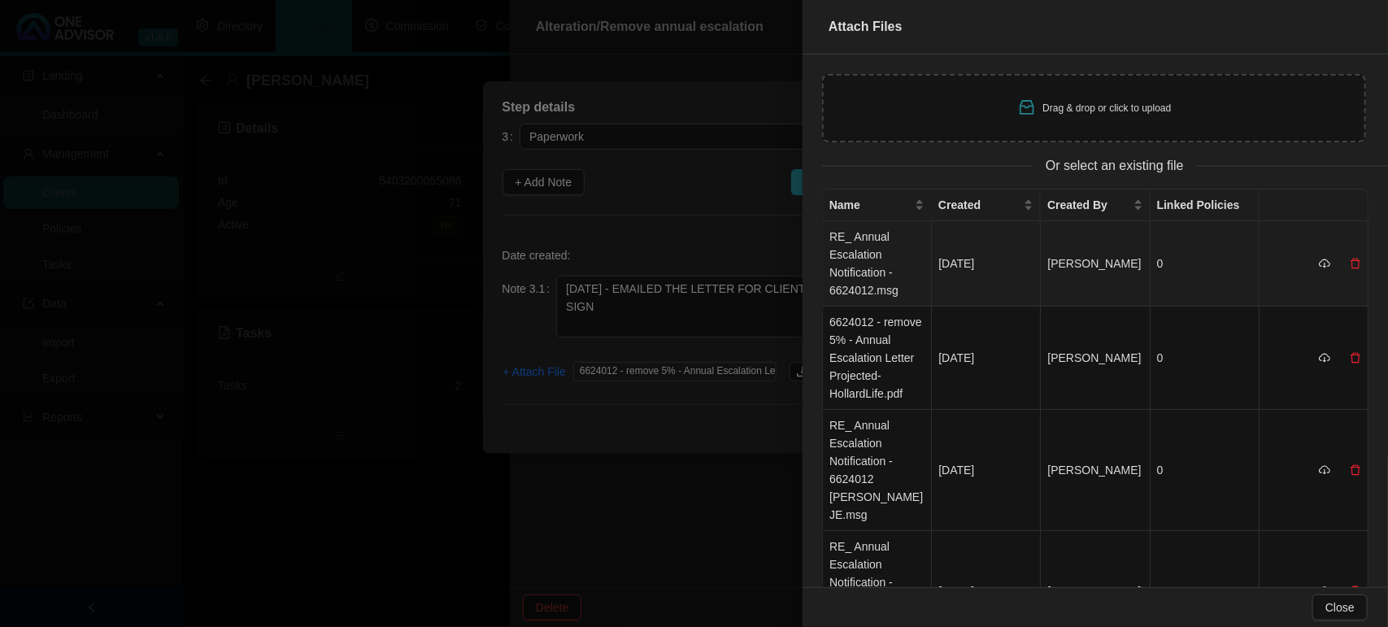
click at [868, 261] on td "RE_ Annual Escalation Notification - 6624012.msg" at bounding box center [877, 263] width 109 height 85
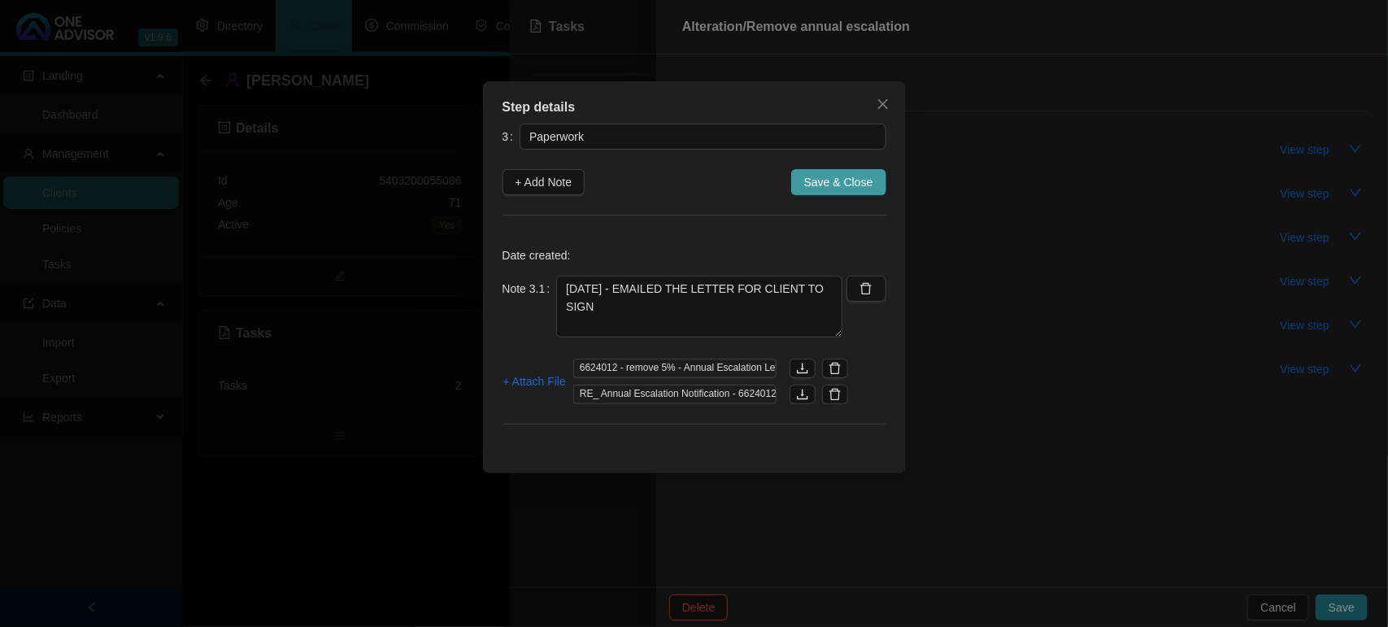
click at [850, 188] on span "Save & Close" at bounding box center [838, 182] width 69 height 18
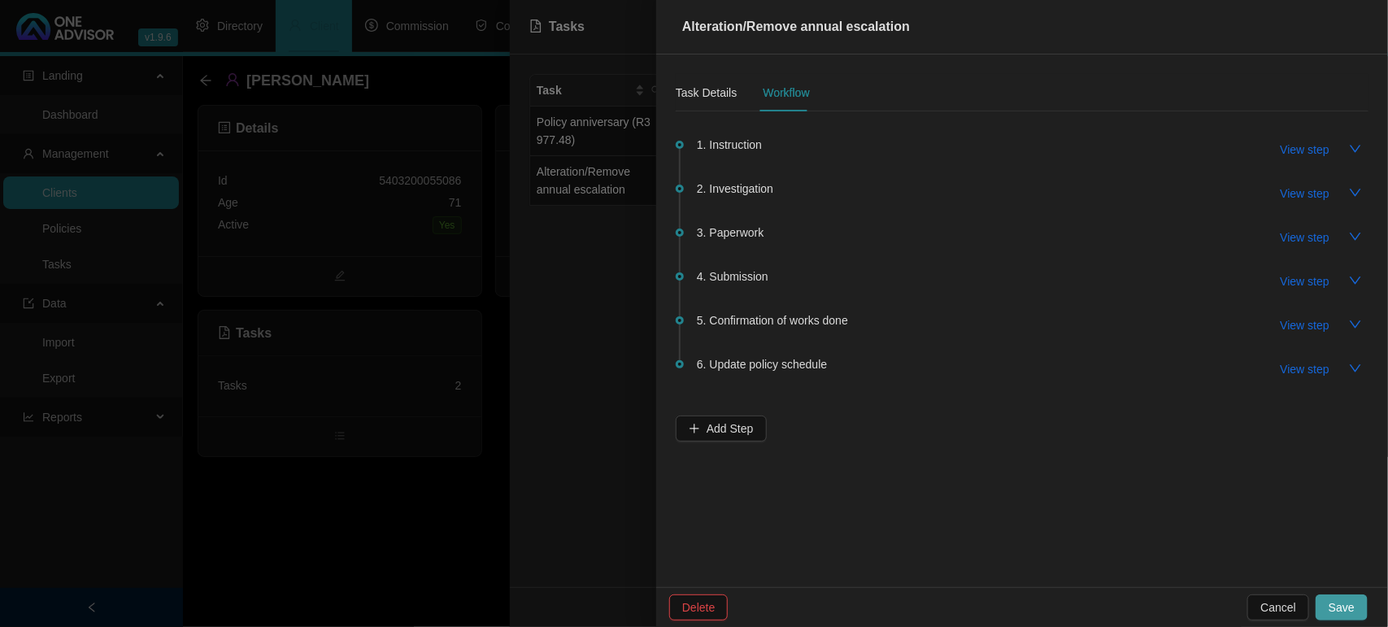
click at [1333, 606] on span "Save" at bounding box center [1341, 607] width 26 height 18
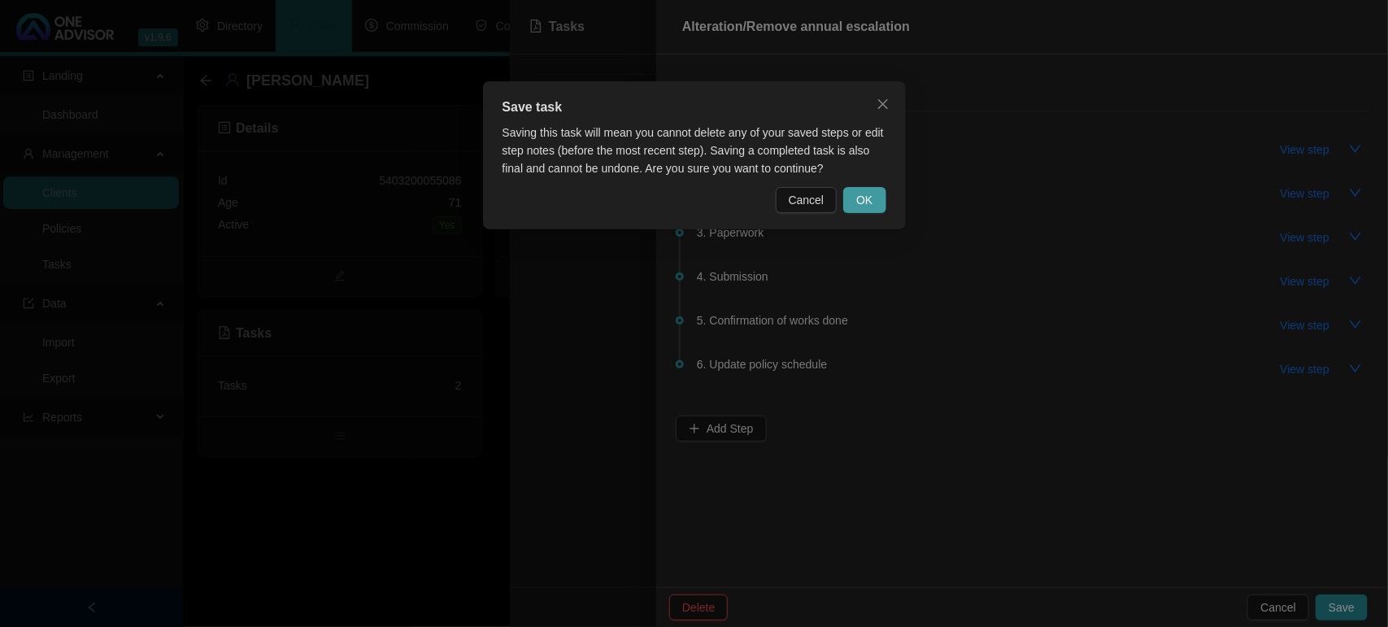
click at [874, 206] on button "OK" at bounding box center [864, 200] width 42 height 26
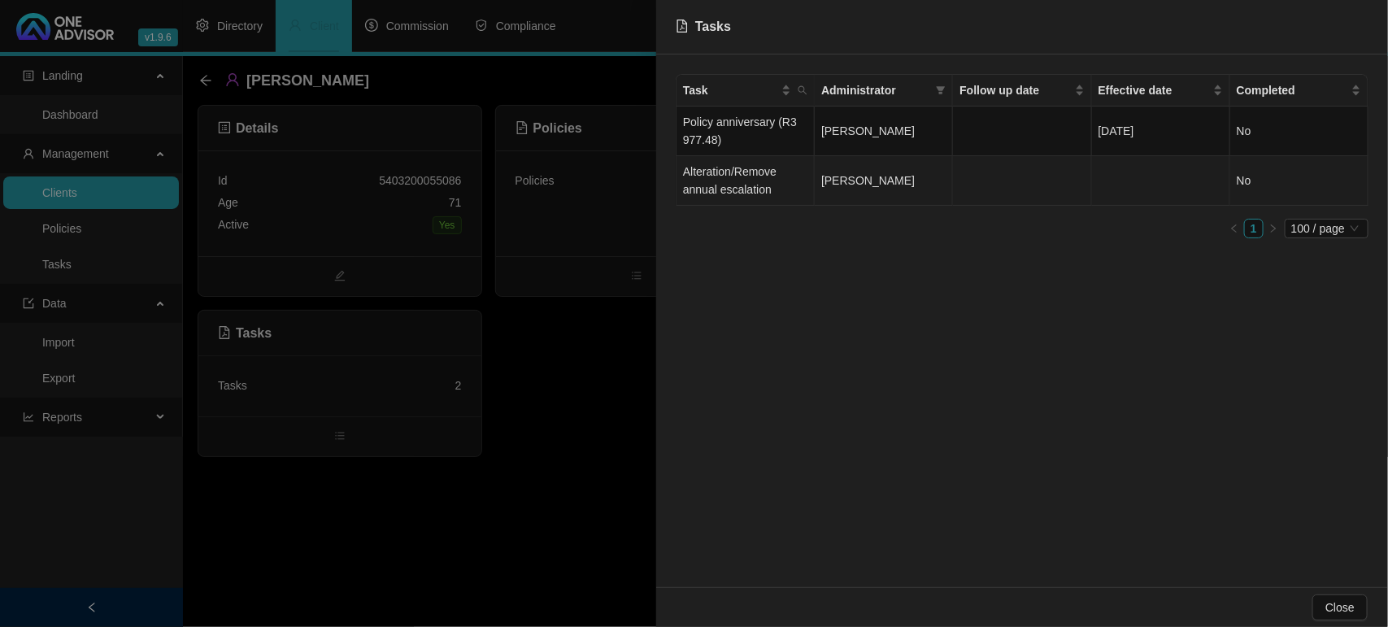
click at [761, 177] on td "Alteration/Remove annual escalation" at bounding box center [745, 181] width 138 height 50
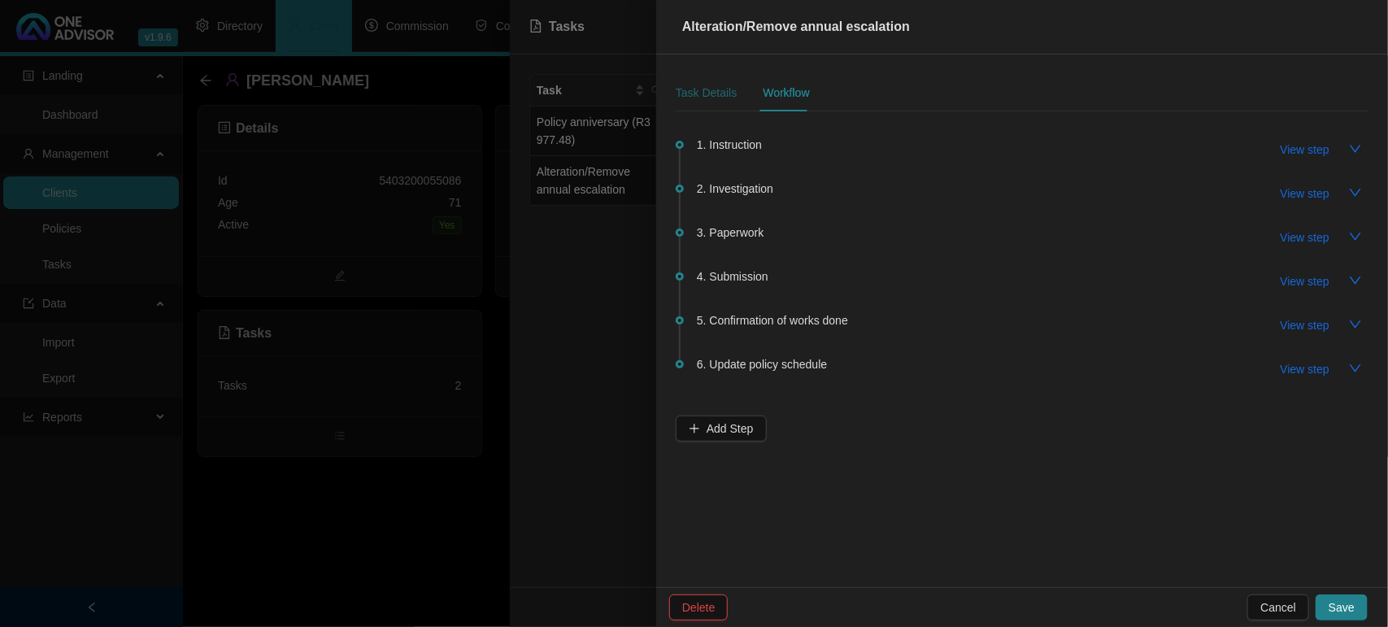
click at [704, 92] on div "Task Details" at bounding box center [706, 93] width 61 height 18
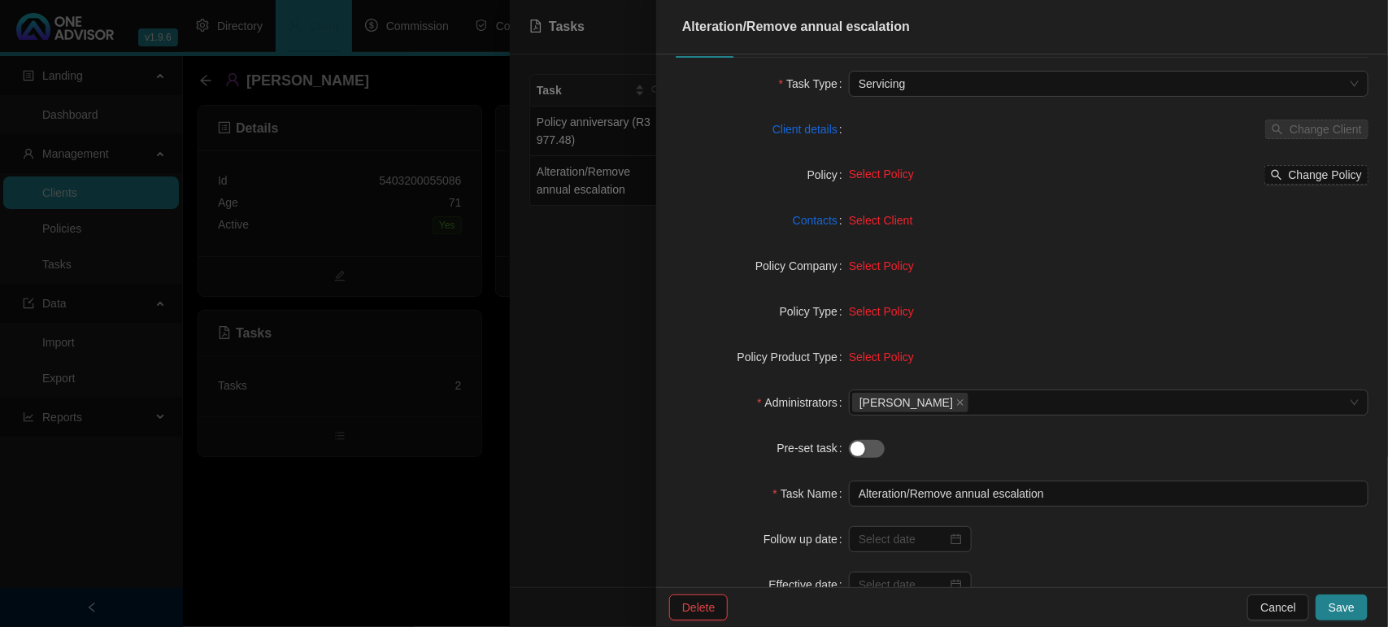
scroll to position [149, 0]
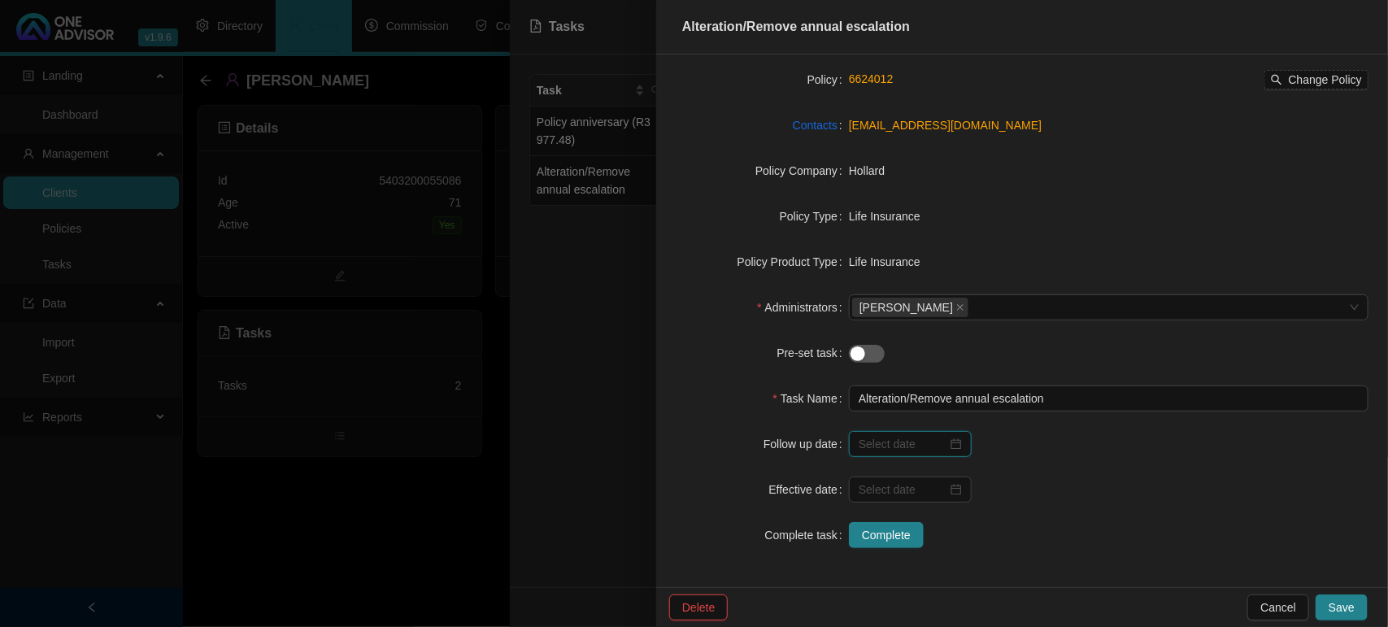
click at [882, 439] on input at bounding box center [902, 444] width 89 height 18
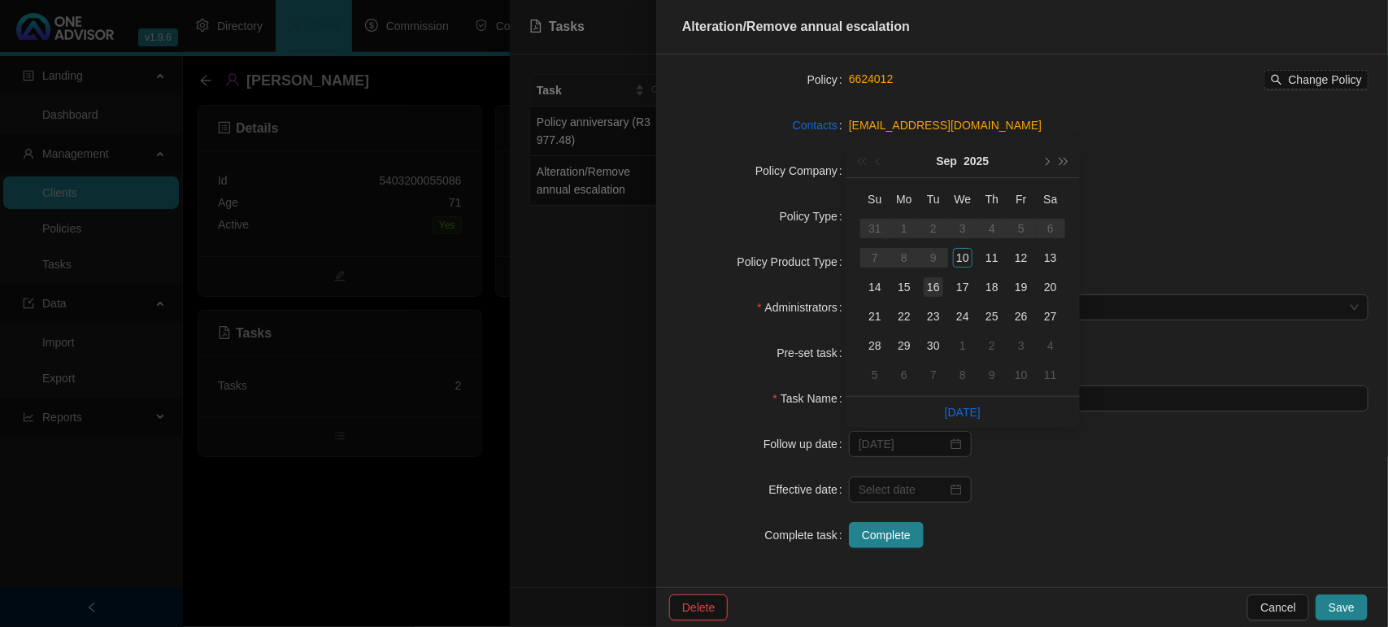
click at [936, 287] on div "16" at bounding box center [933, 287] width 20 height 20
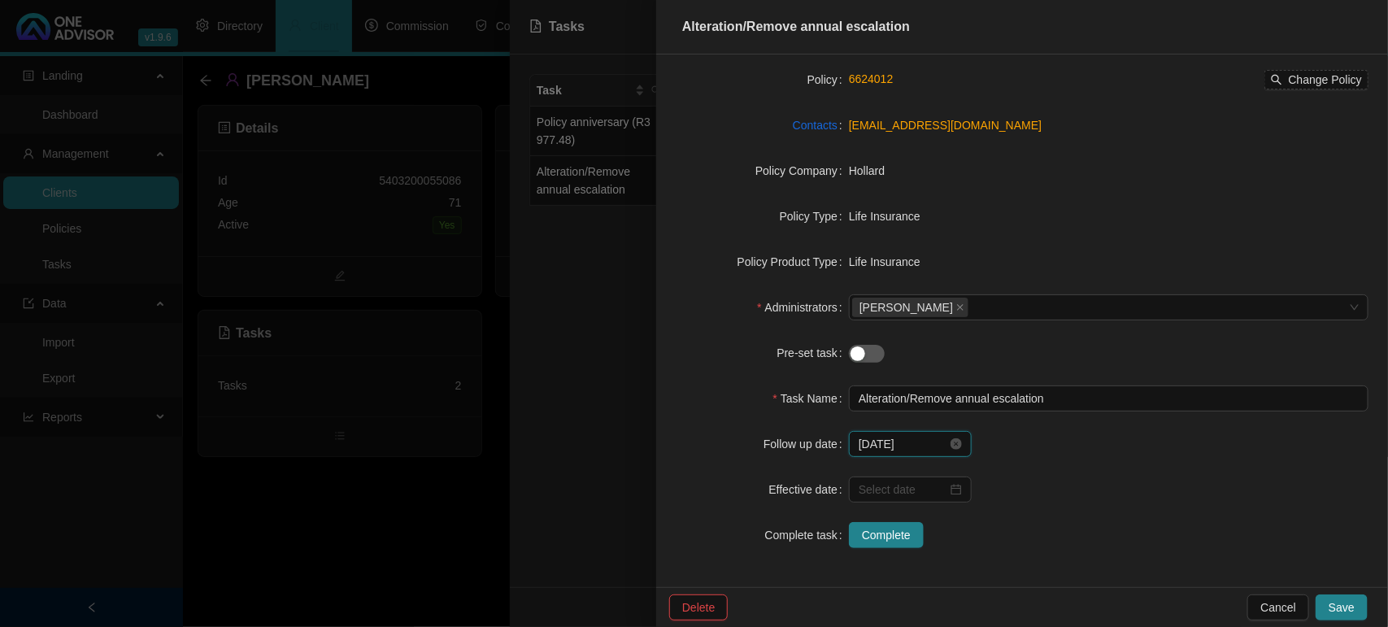
click at [891, 444] on input "[DATE]" at bounding box center [902, 444] width 89 height 18
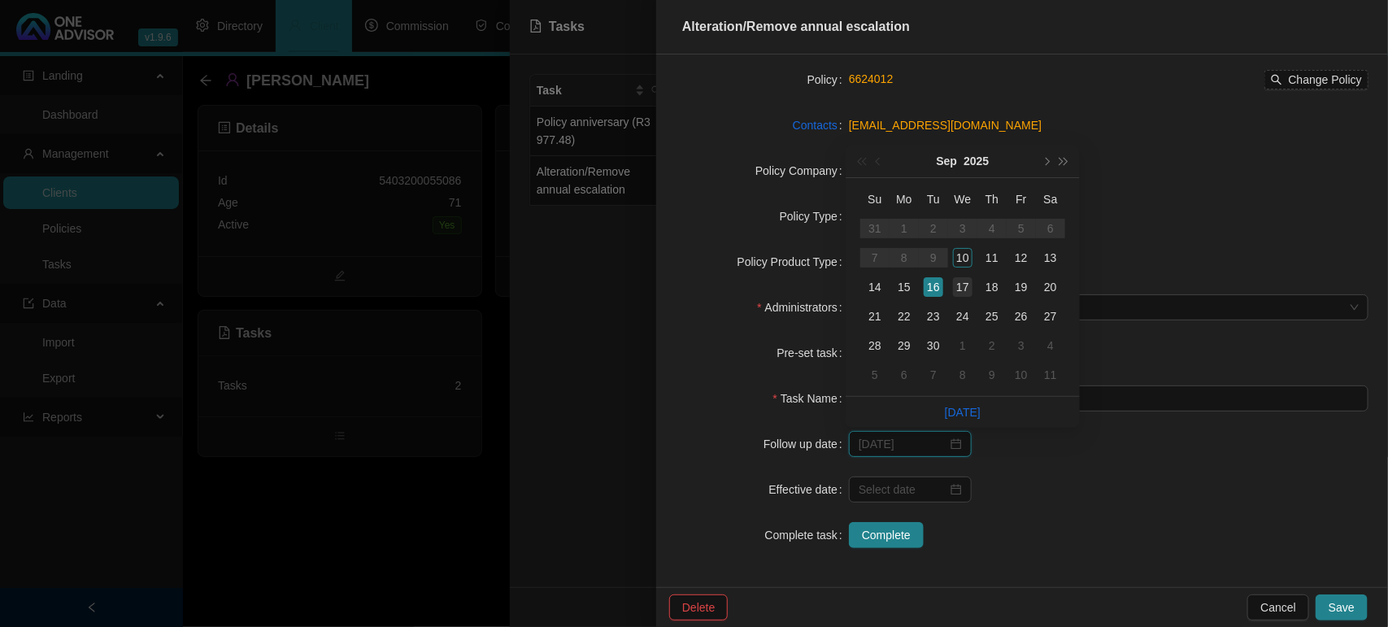
type input "[DATE]"
click at [964, 293] on div "17" at bounding box center [963, 287] width 20 height 20
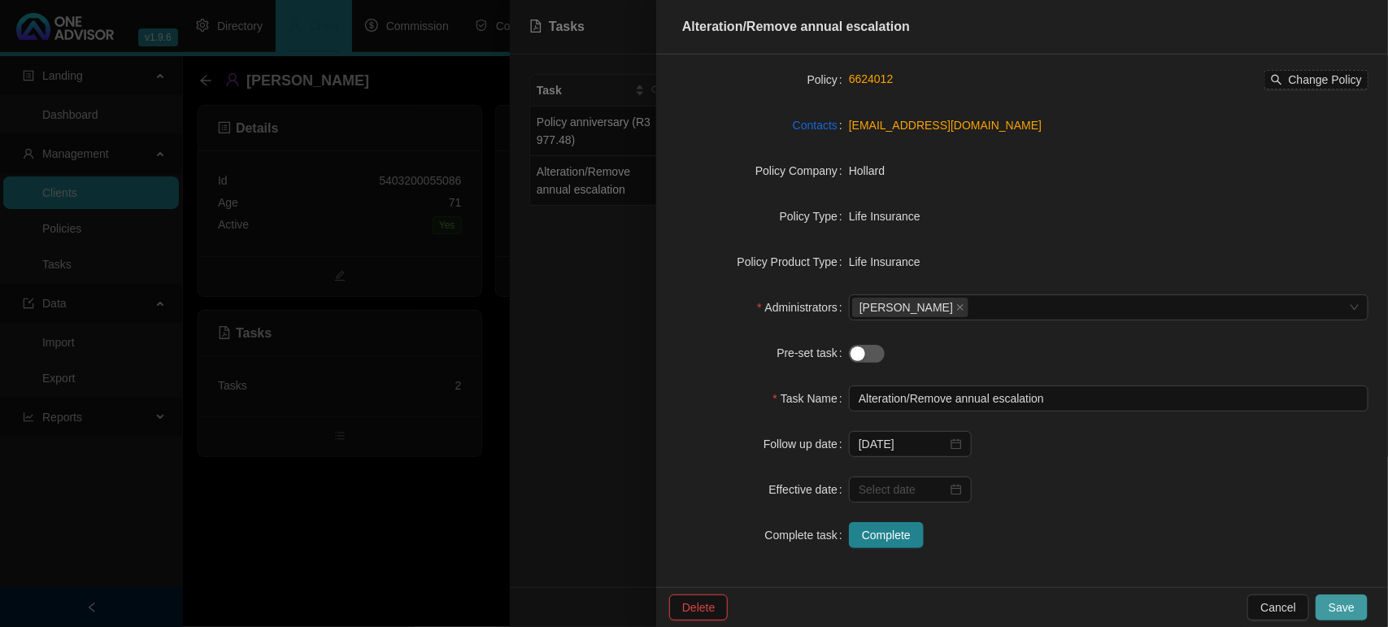
click at [1334, 606] on span "Save" at bounding box center [1341, 607] width 26 height 18
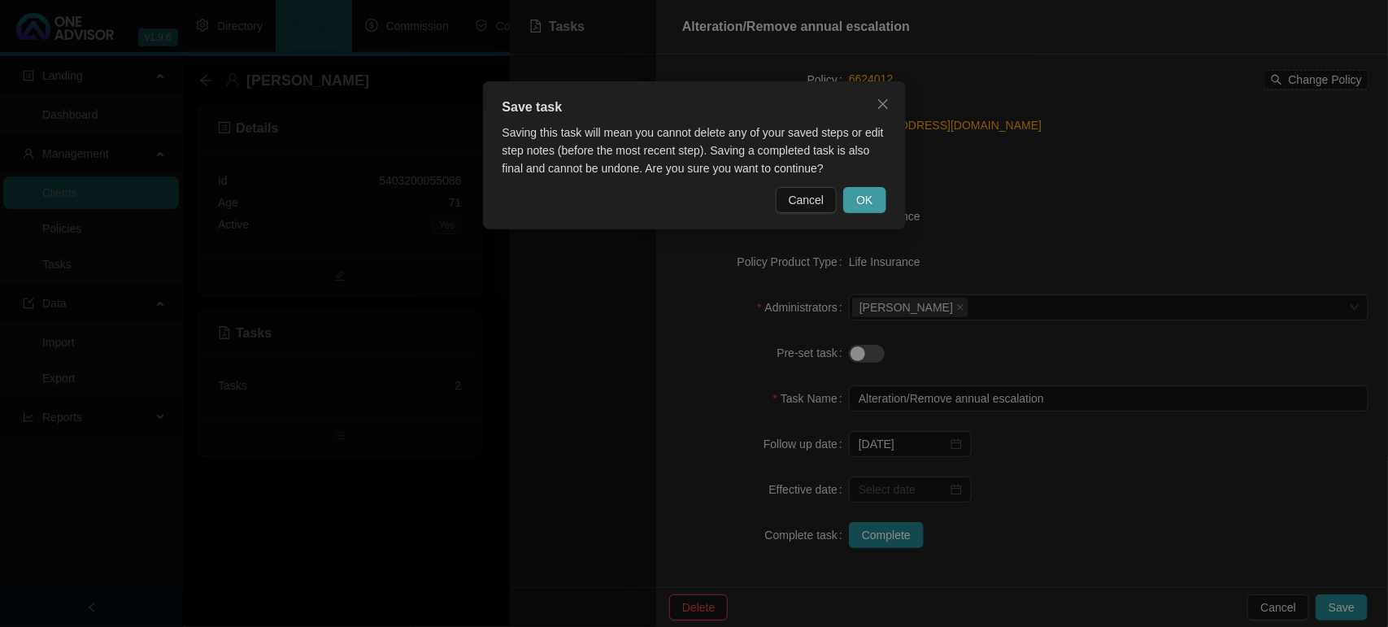
click at [858, 195] on span "OK" at bounding box center [864, 200] width 16 height 18
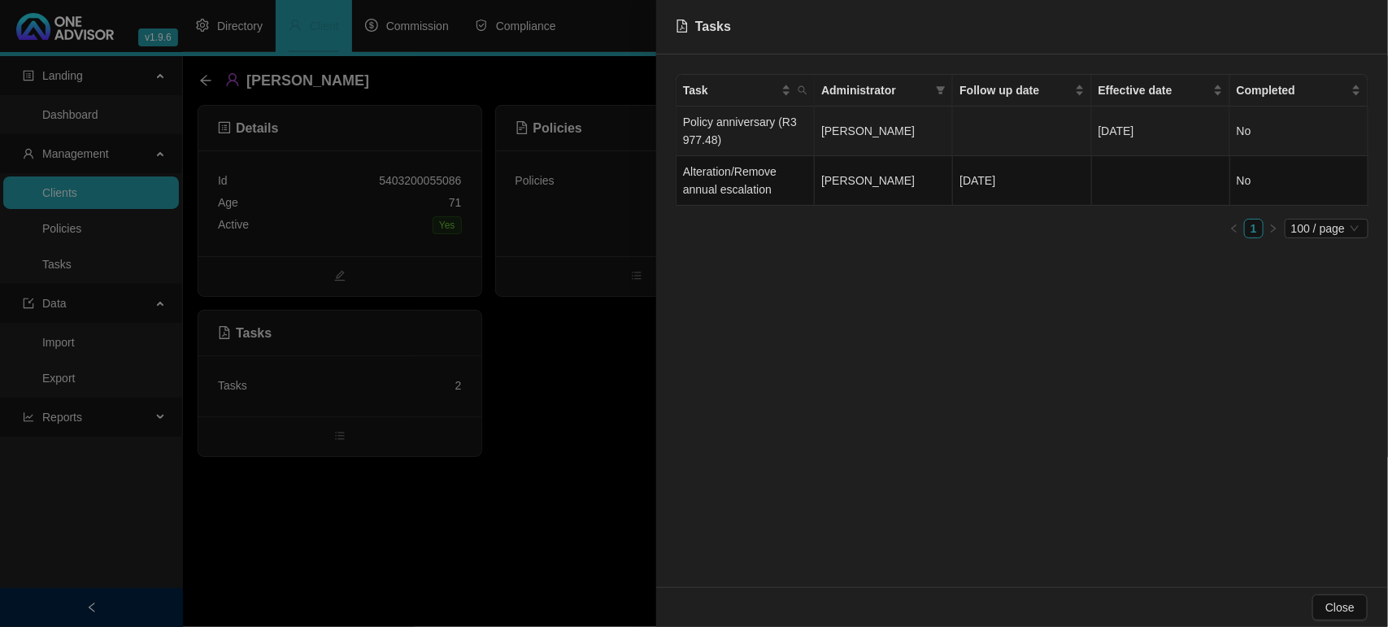
click at [863, 126] on span "[PERSON_NAME]" at bounding box center [867, 130] width 93 height 13
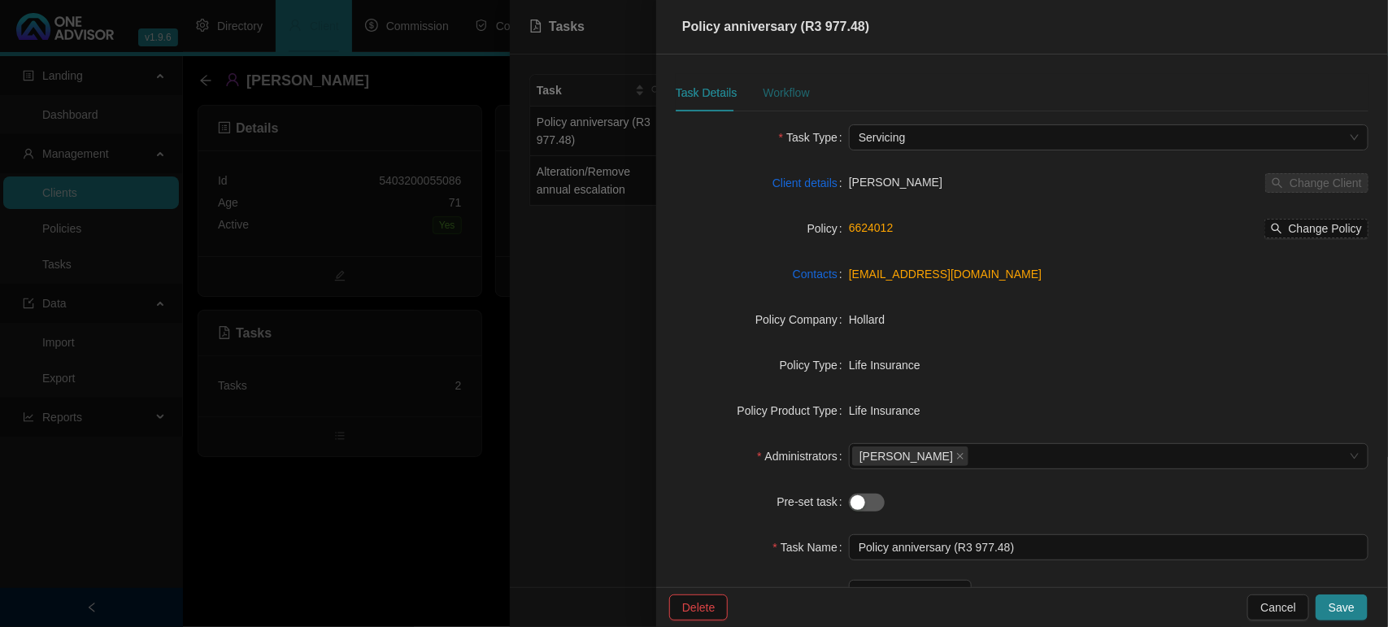
click at [780, 86] on div "Workflow" at bounding box center [786, 93] width 46 height 18
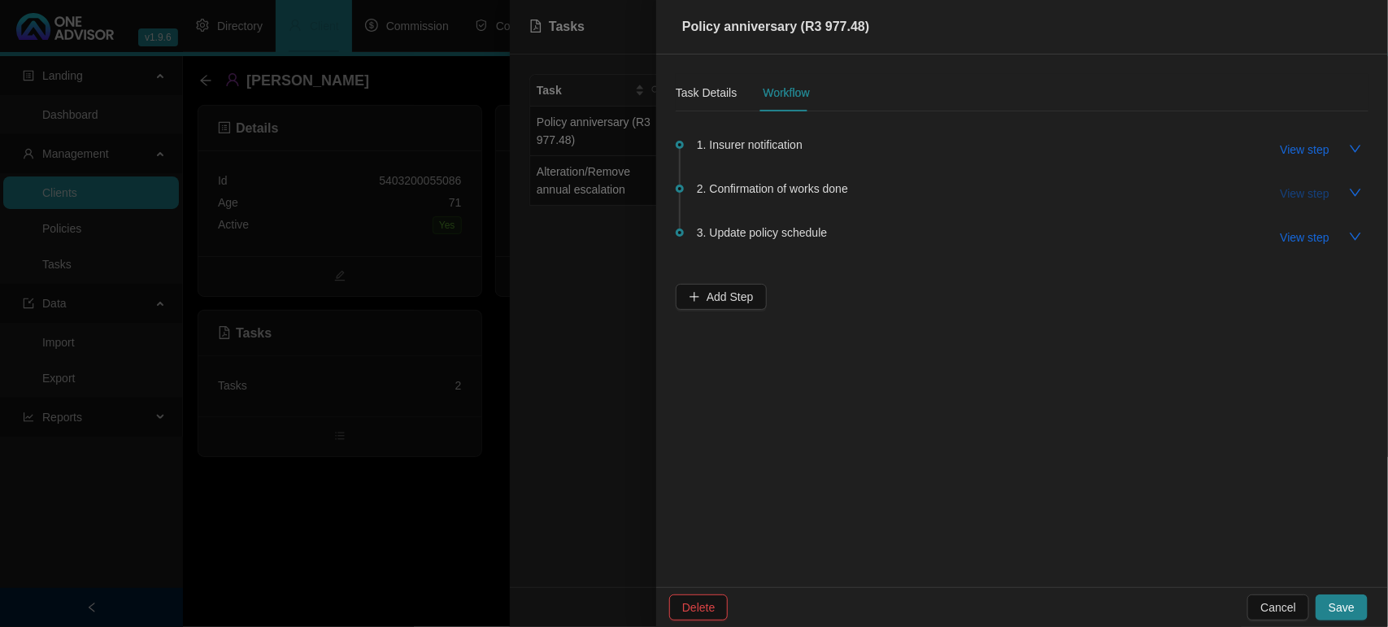
click at [1302, 187] on span "View step" at bounding box center [1304, 194] width 49 height 18
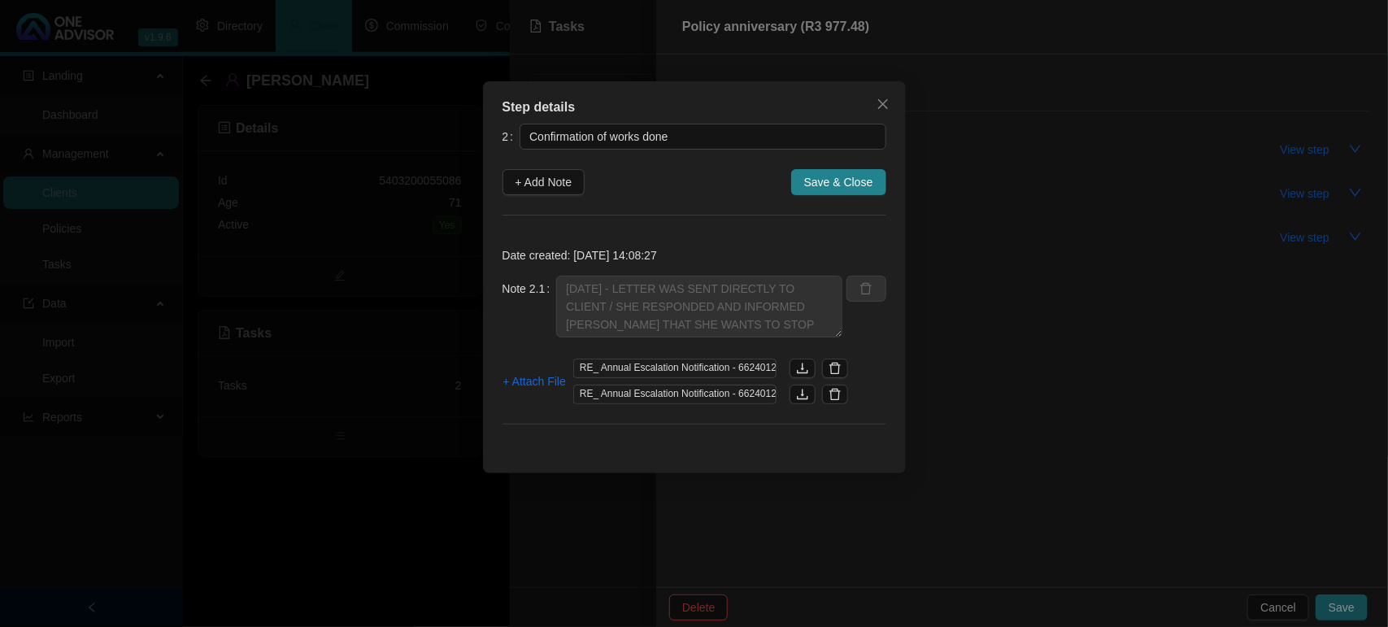
click at [1123, 202] on div "Step details 2 Confirmation of works done + Add Note Save & Close Date created:…" at bounding box center [694, 313] width 1388 height 627
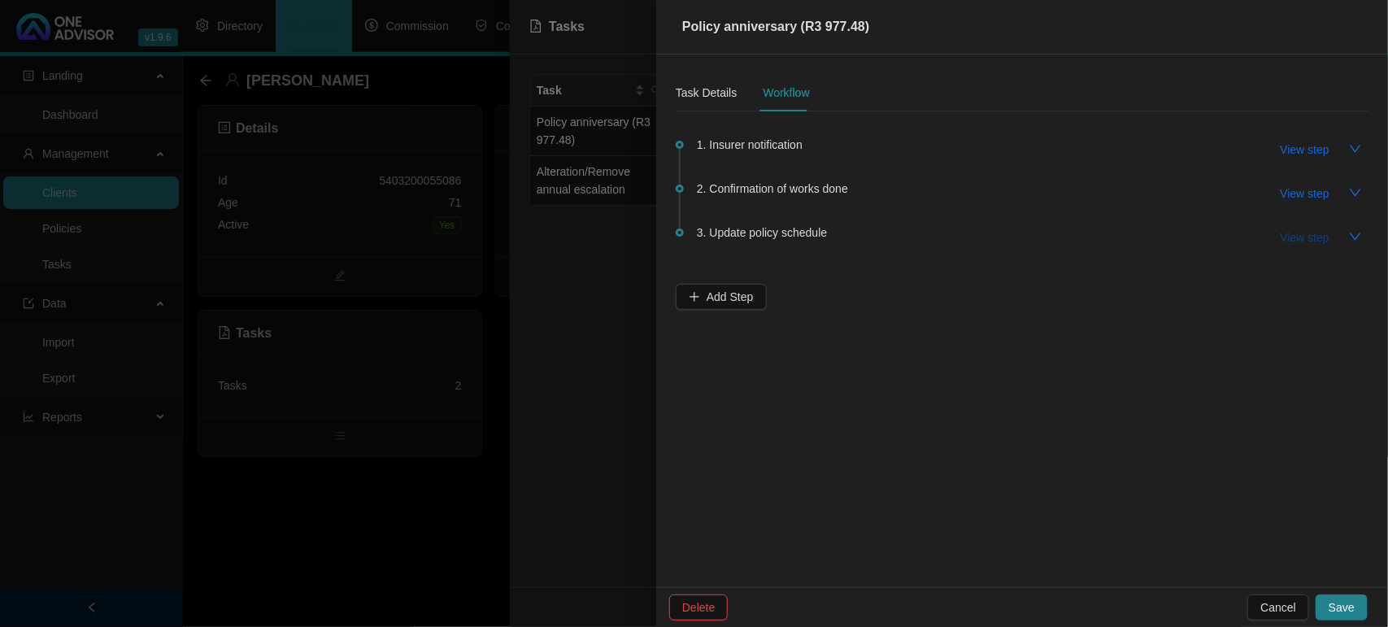
click at [1310, 245] on span "View step" at bounding box center [1304, 237] width 49 height 18
type input "Update policy schedule"
type textarea "WILL UPDATE THIS WHEN REQUEST IS DONE ON NEW TASK"
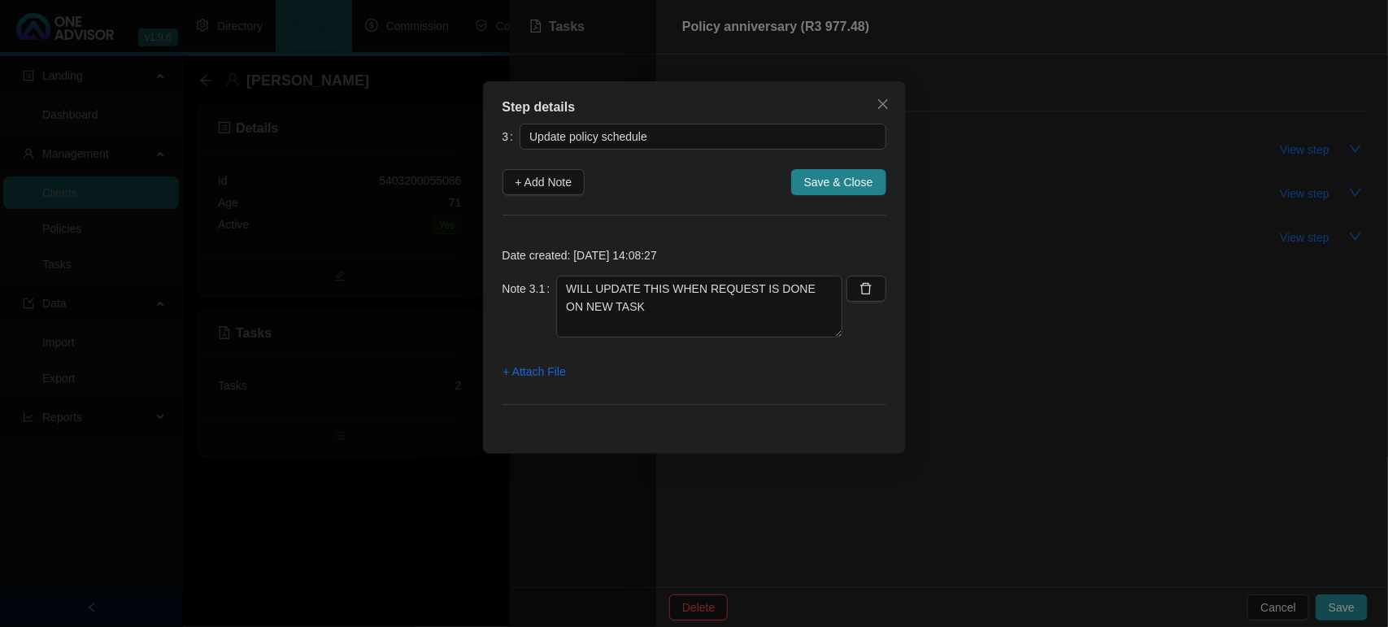
click at [1029, 386] on div "Step details 3 Update policy schedule + Add Note Save & Close Date created: [DA…" at bounding box center [694, 313] width 1388 height 627
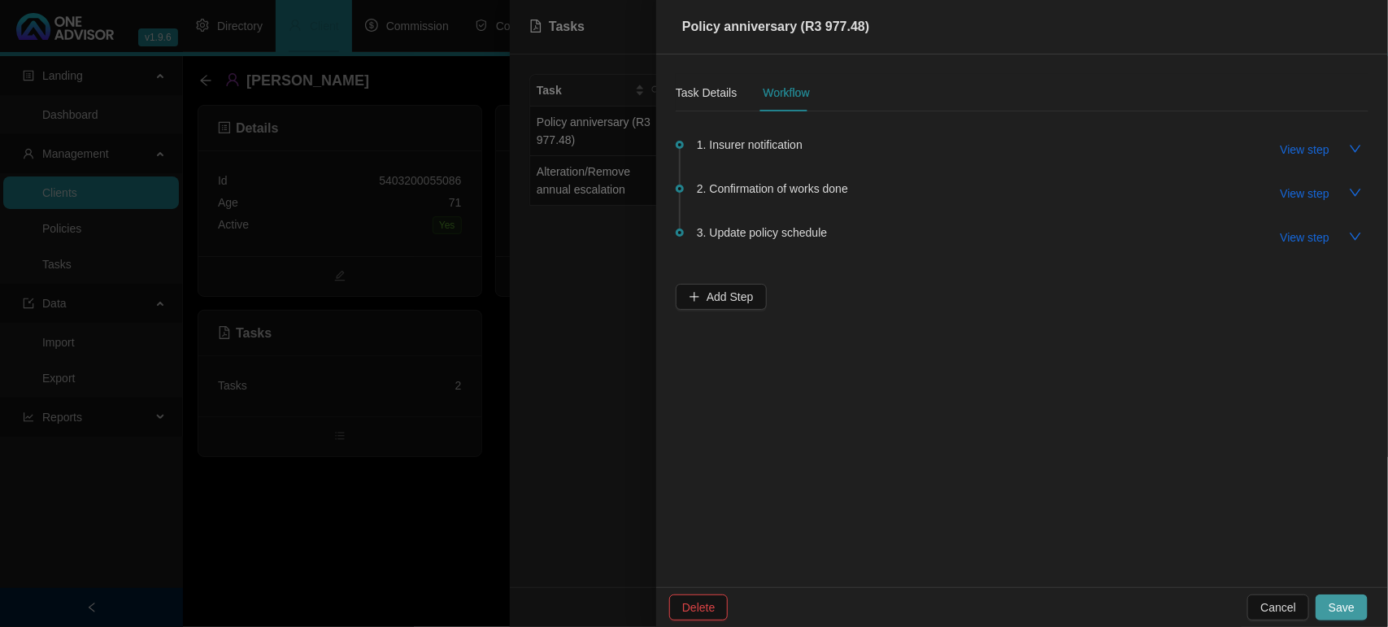
click at [1348, 603] on span "Save" at bounding box center [1341, 607] width 26 height 18
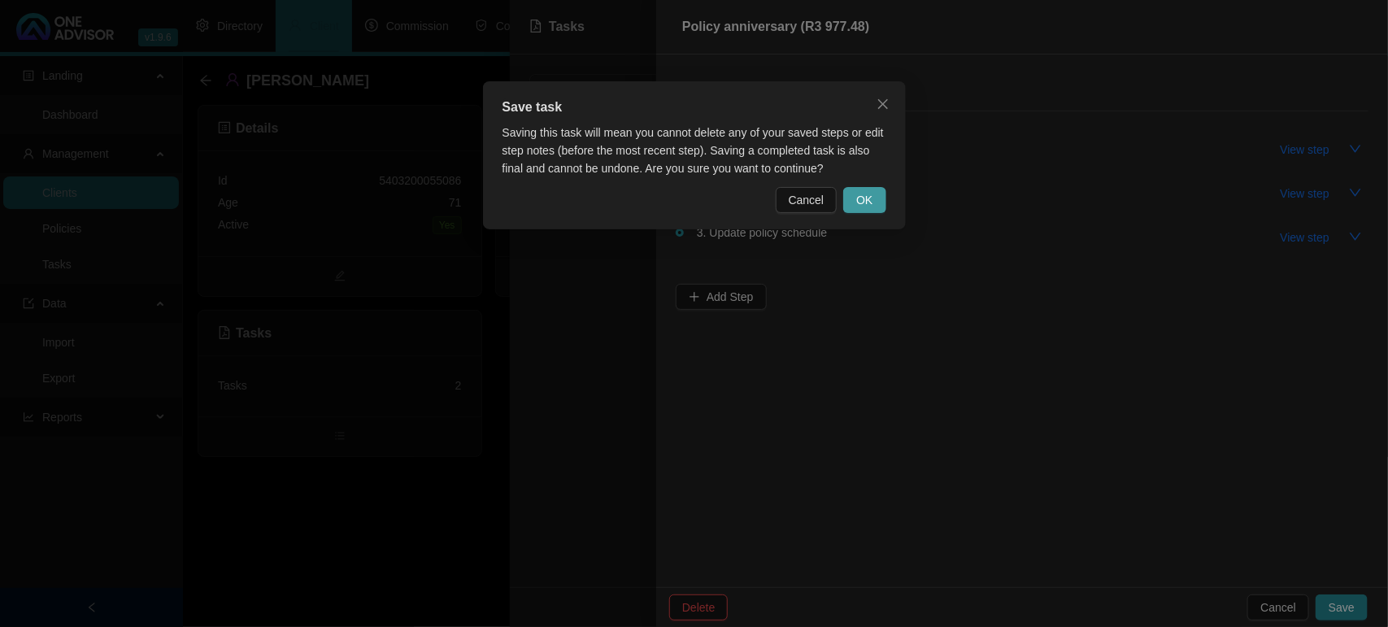
click at [860, 205] on span "OK" at bounding box center [864, 200] width 16 height 18
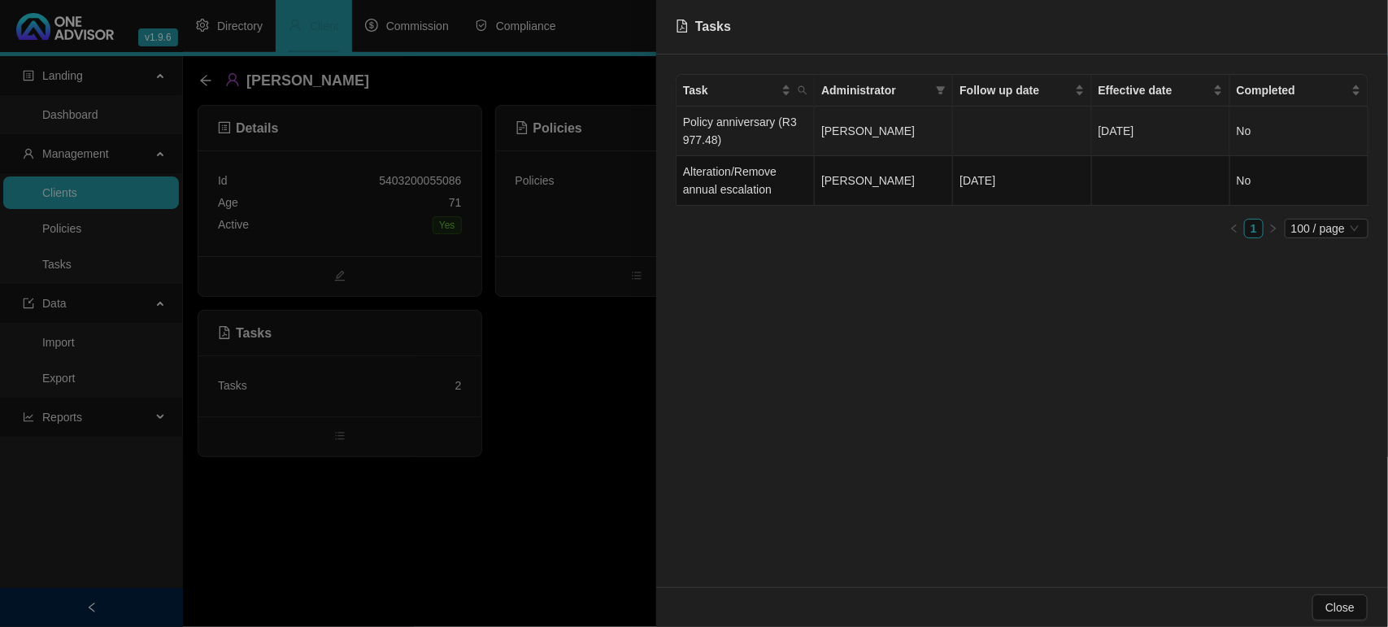
click at [762, 123] on td "Policy anniversary (R3 977.48)" at bounding box center [745, 131] width 138 height 50
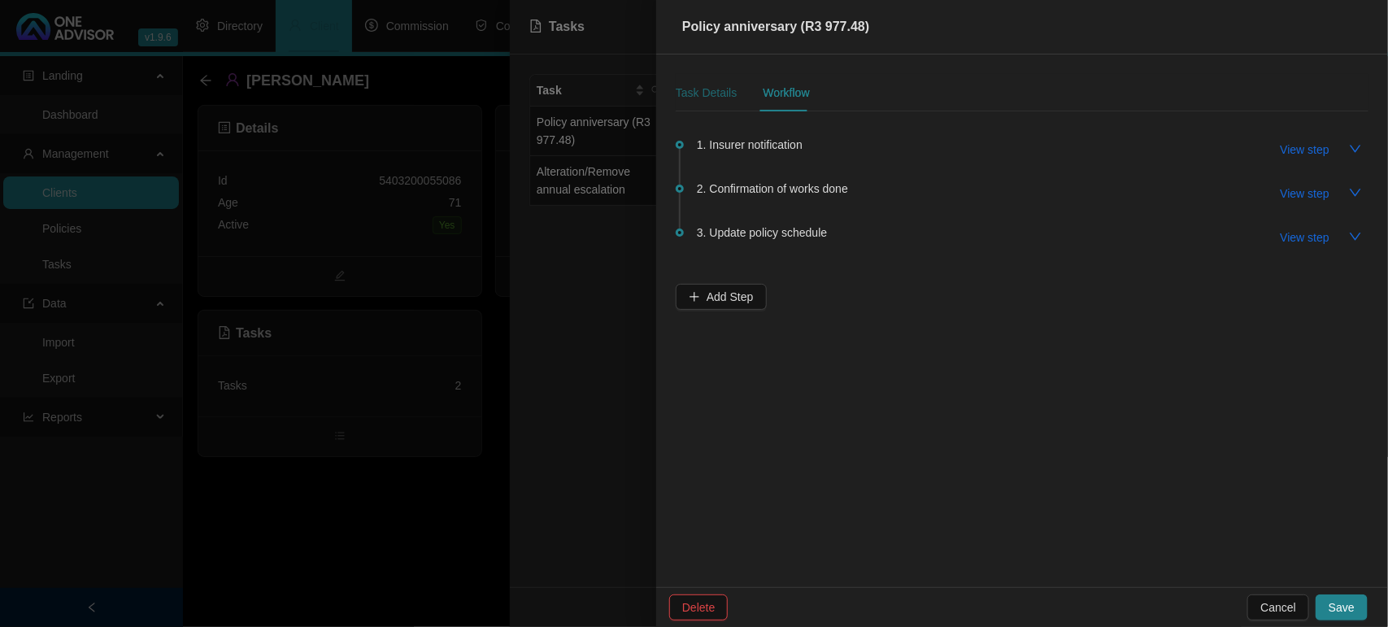
click at [724, 96] on div "Task Details" at bounding box center [706, 93] width 61 height 18
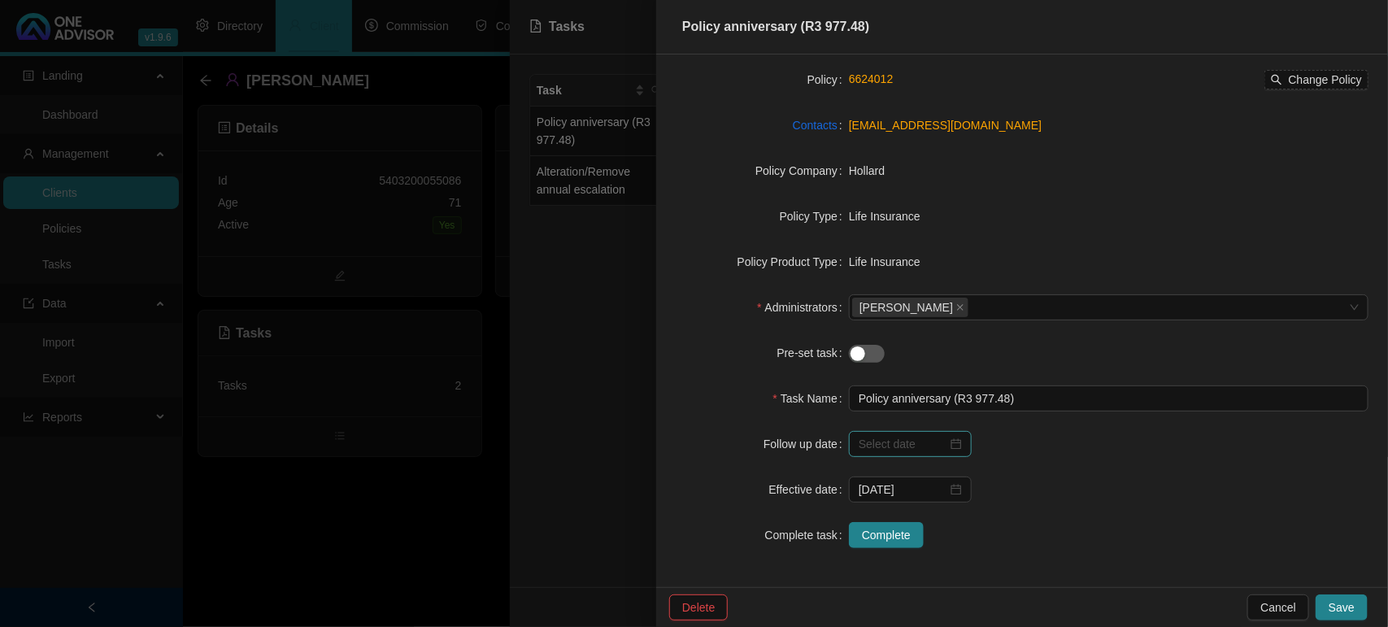
click at [955, 440] on div at bounding box center [909, 444] width 103 height 18
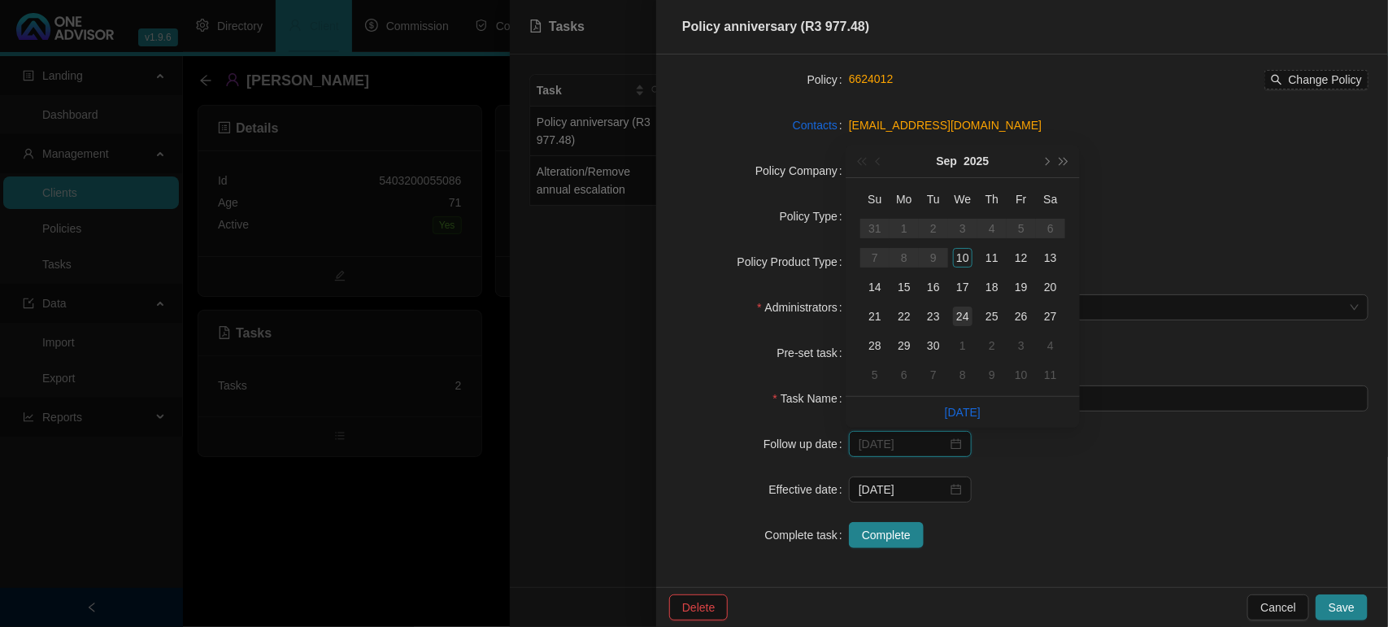
type input "[DATE]"
click at [967, 302] on td "24" at bounding box center [962, 316] width 29 height 29
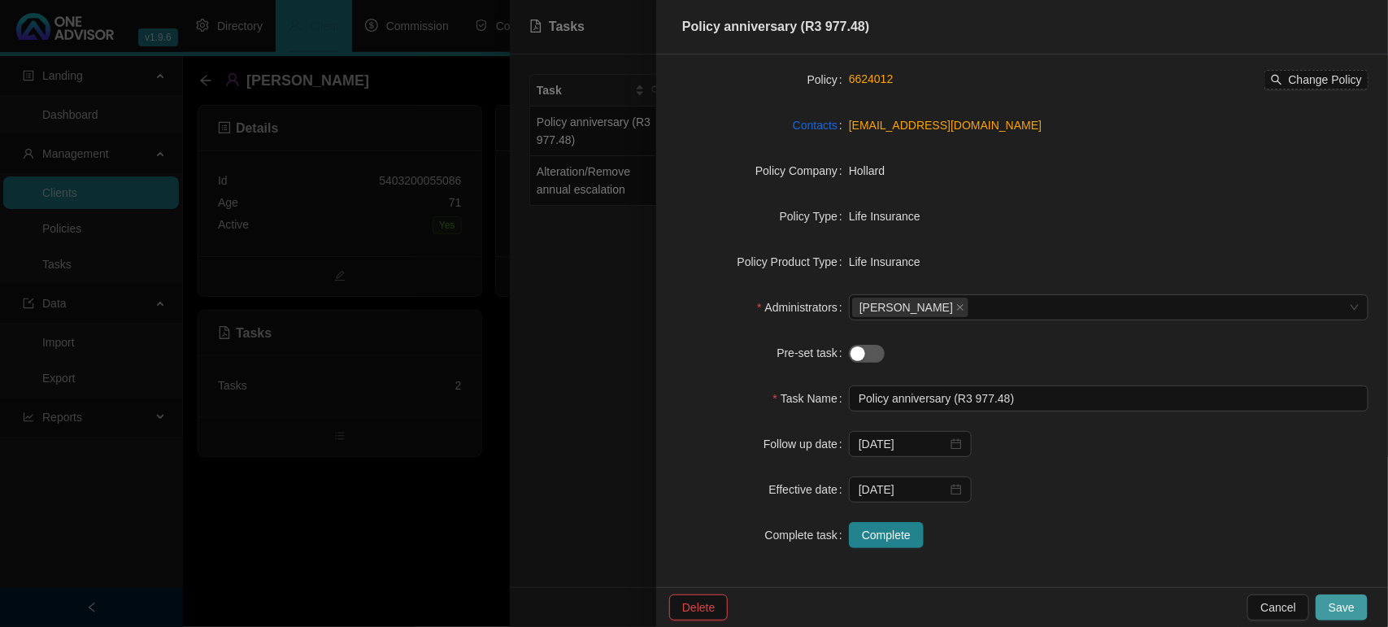
click at [1333, 599] on span "Save" at bounding box center [1341, 607] width 26 height 18
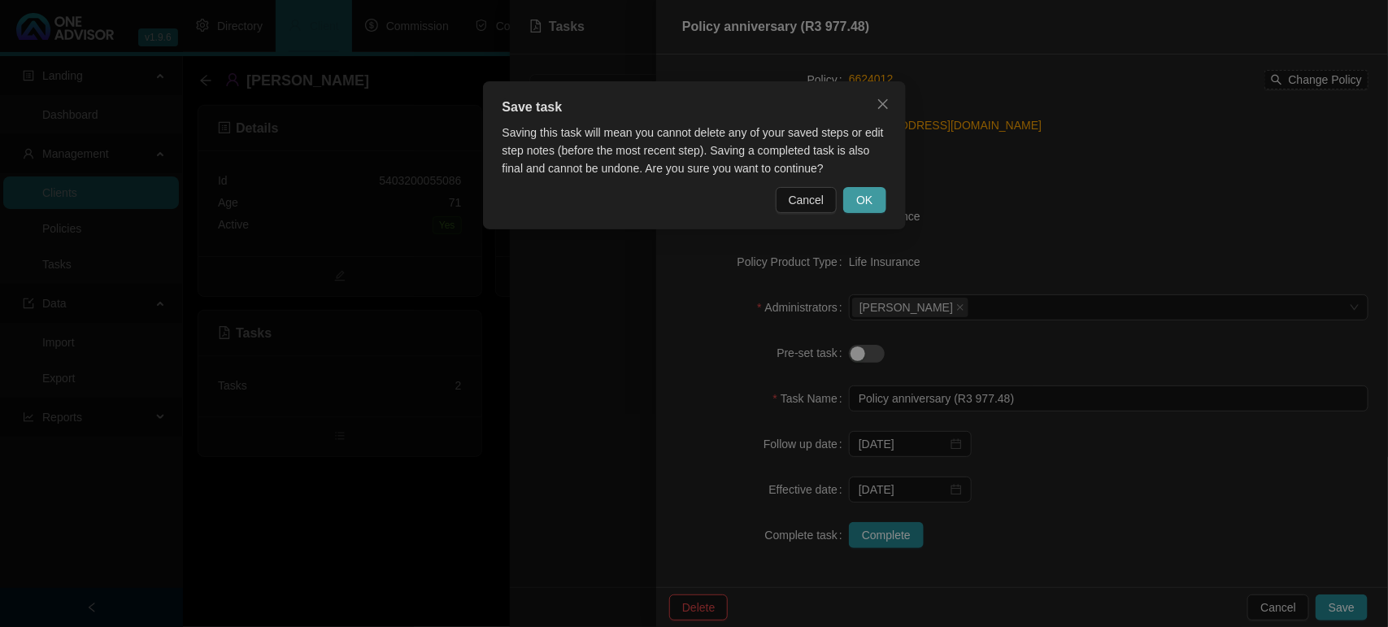
click at [874, 189] on button "OK" at bounding box center [864, 200] width 42 height 26
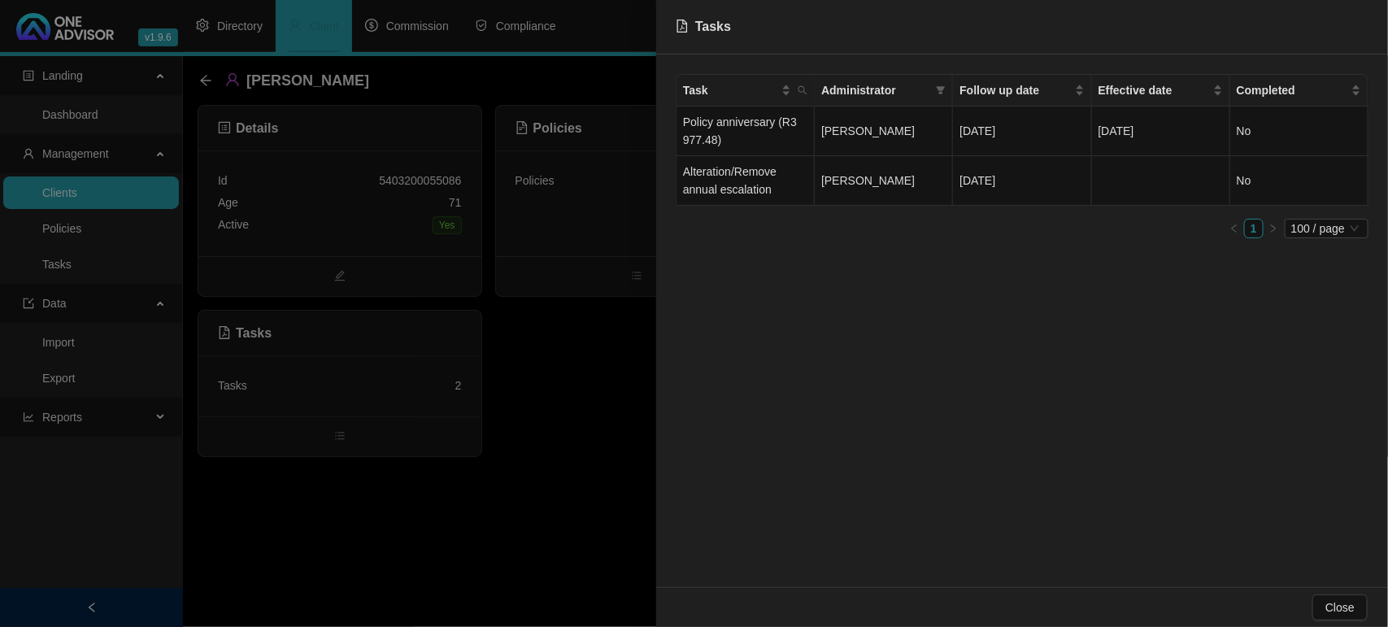
click at [598, 395] on div at bounding box center [694, 313] width 1388 height 627
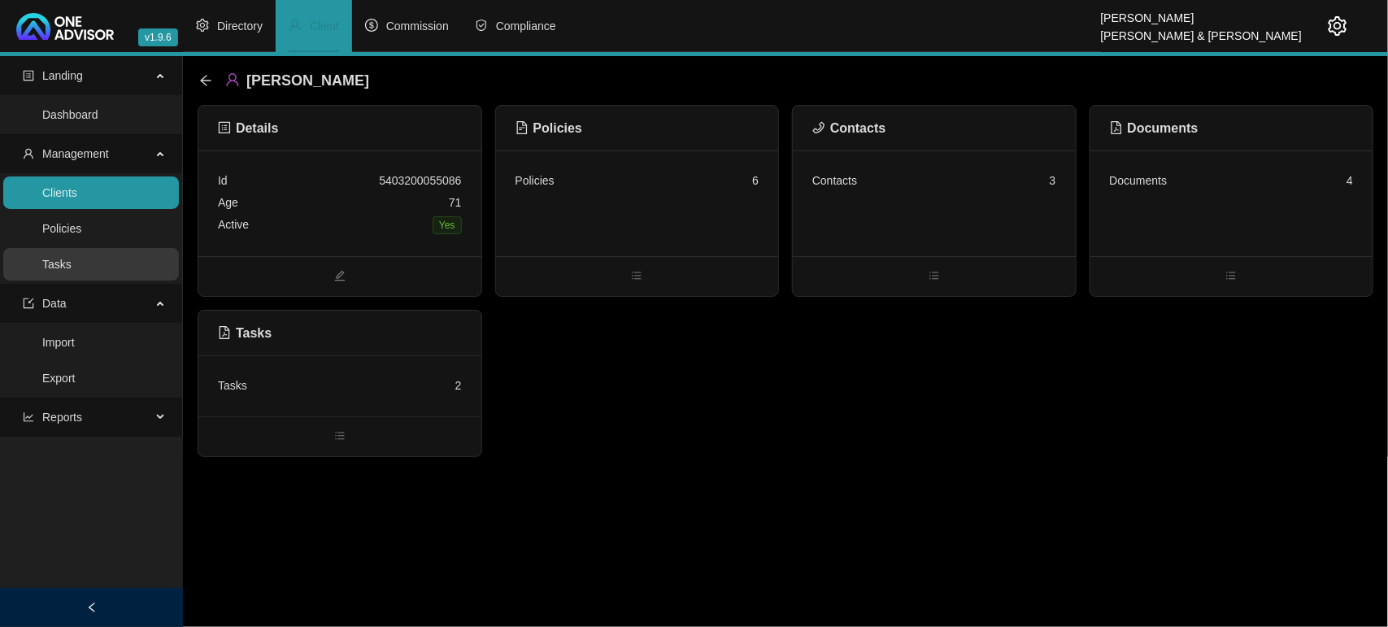
click at [72, 267] on link "Tasks" at bounding box center [56, 264] width 29 height 13
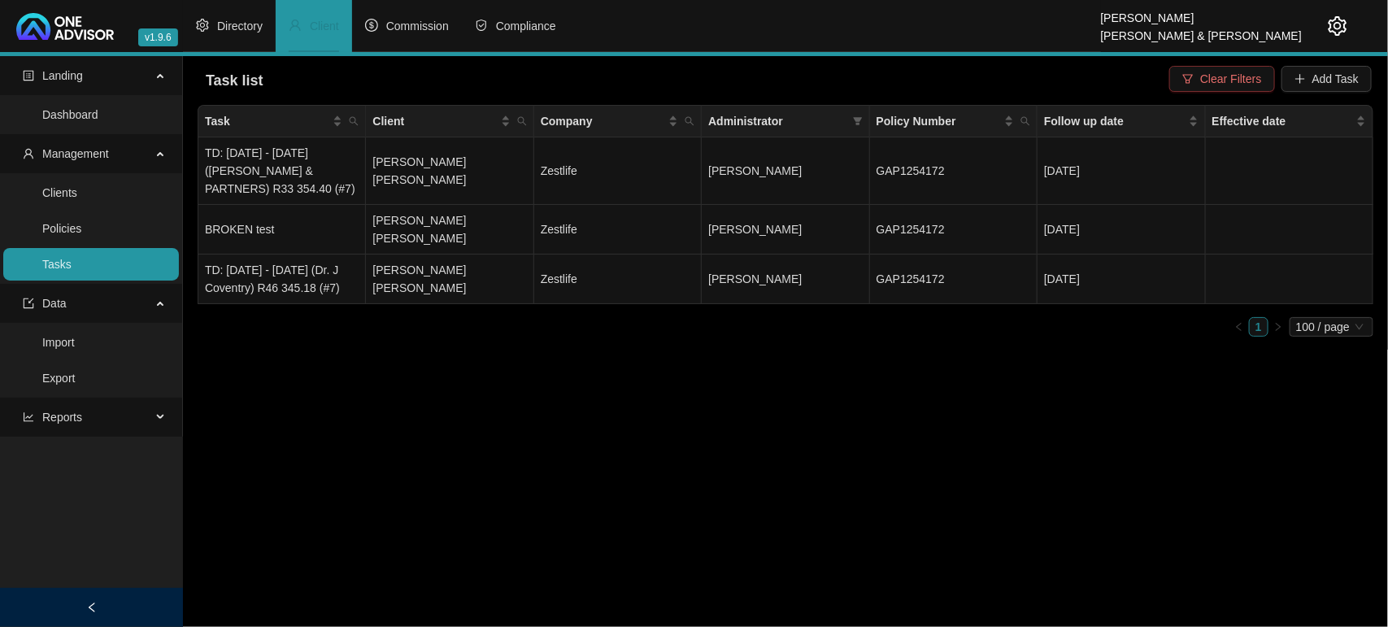
click at [1228, 77] on span "Clear Filters" at bounding box center [1230, 79] width 61 height 18
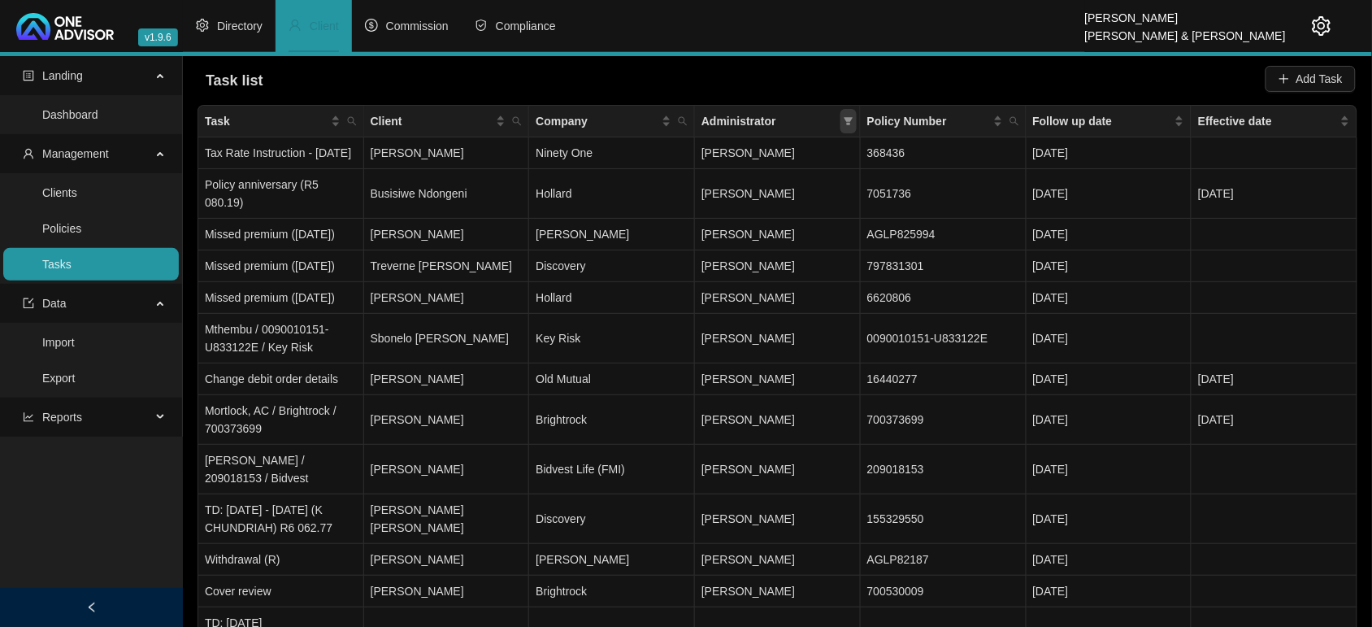
click at [840, 124] on div "Administrator" at bounding box center [778, 121] width 152 height 18
click at [851, 120] on icon "filter" at bounding box center [849, 121] width 10 height 10
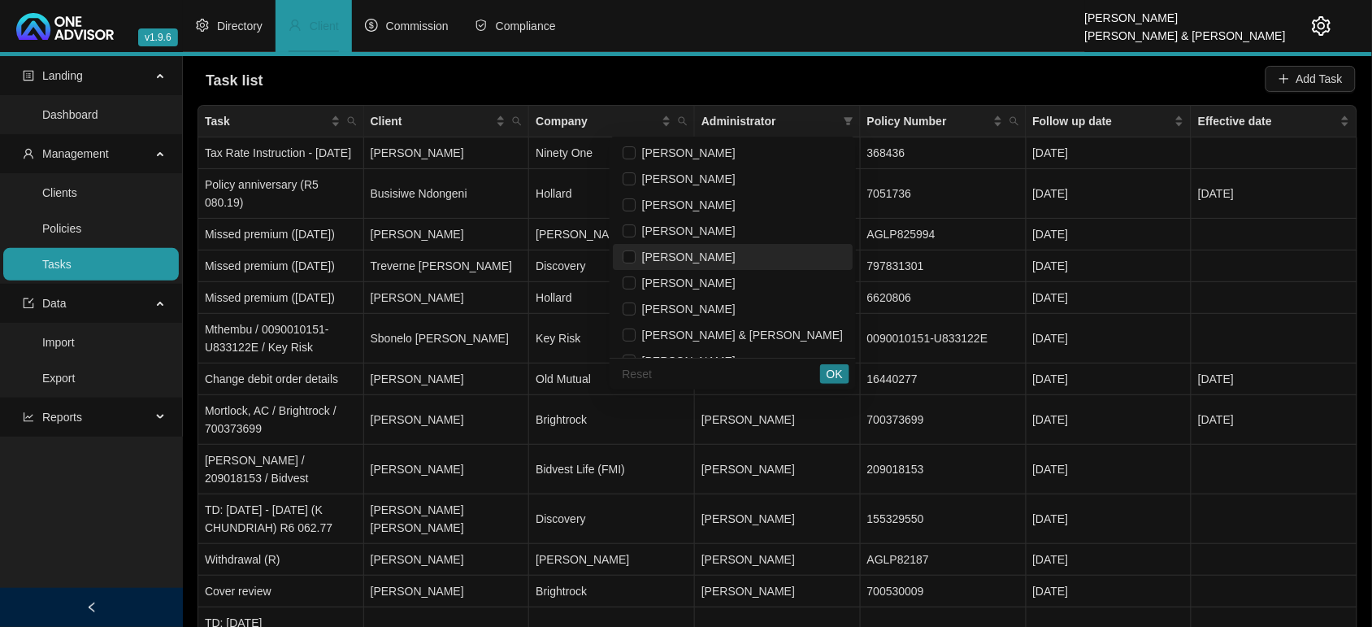
click at [736, 256] on span "[PERSON_NAME]" at bounding box center [686, 256] width 100 height 13
checkbox input "true"
click at [835, 372] on span "OK" at bounding box center [835, 374] width 16 height 18
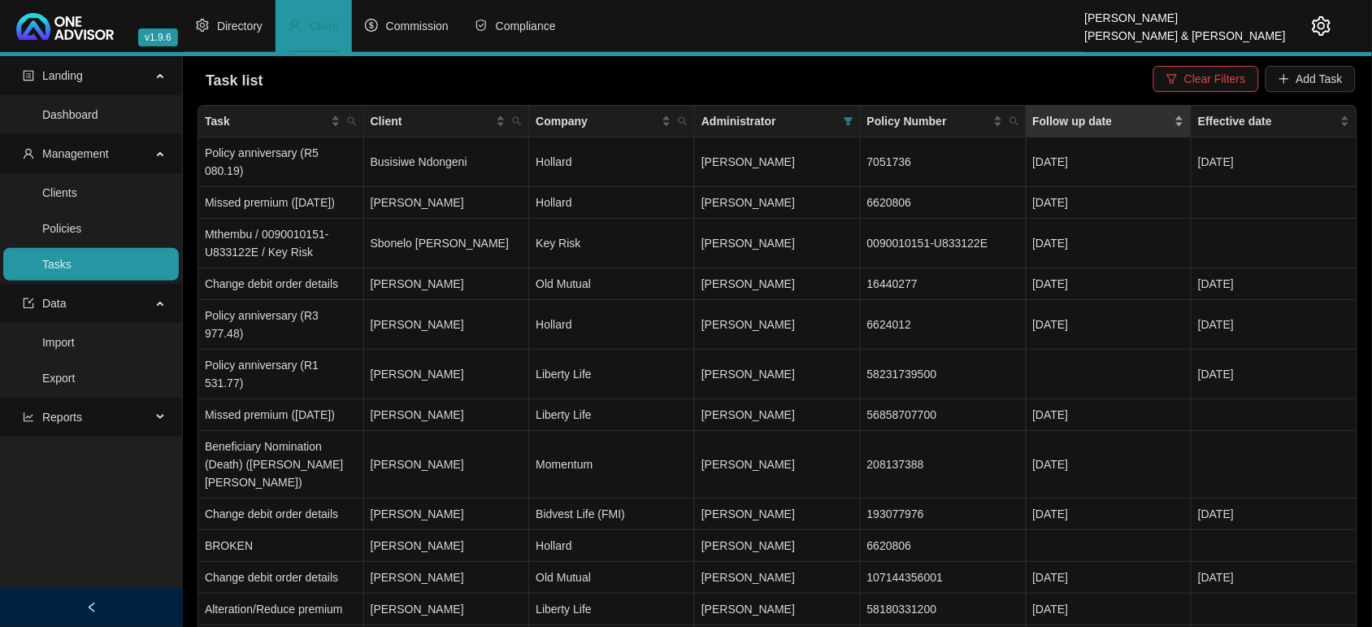
click at [1180, 119] on div "Follow up date" at bounding box center [1109, 121] width 152 height 18
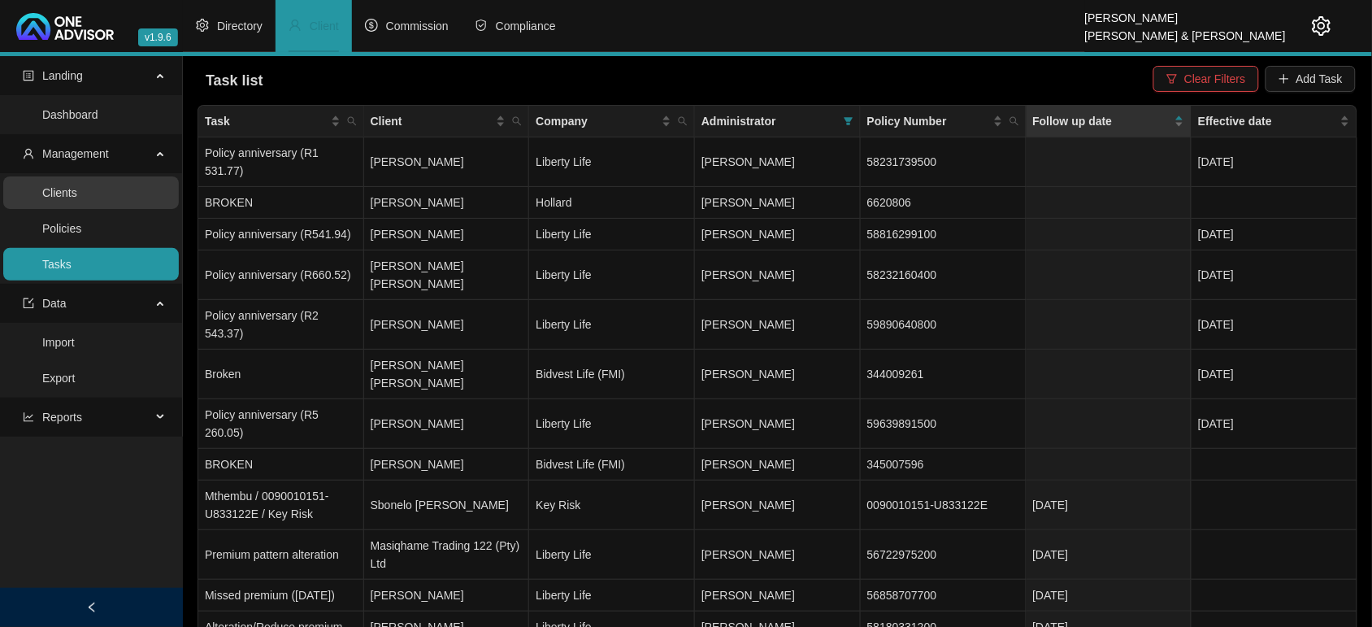
click at [77, 192] on link "Clients" at bounding box center [59, 192] width 35 height 13
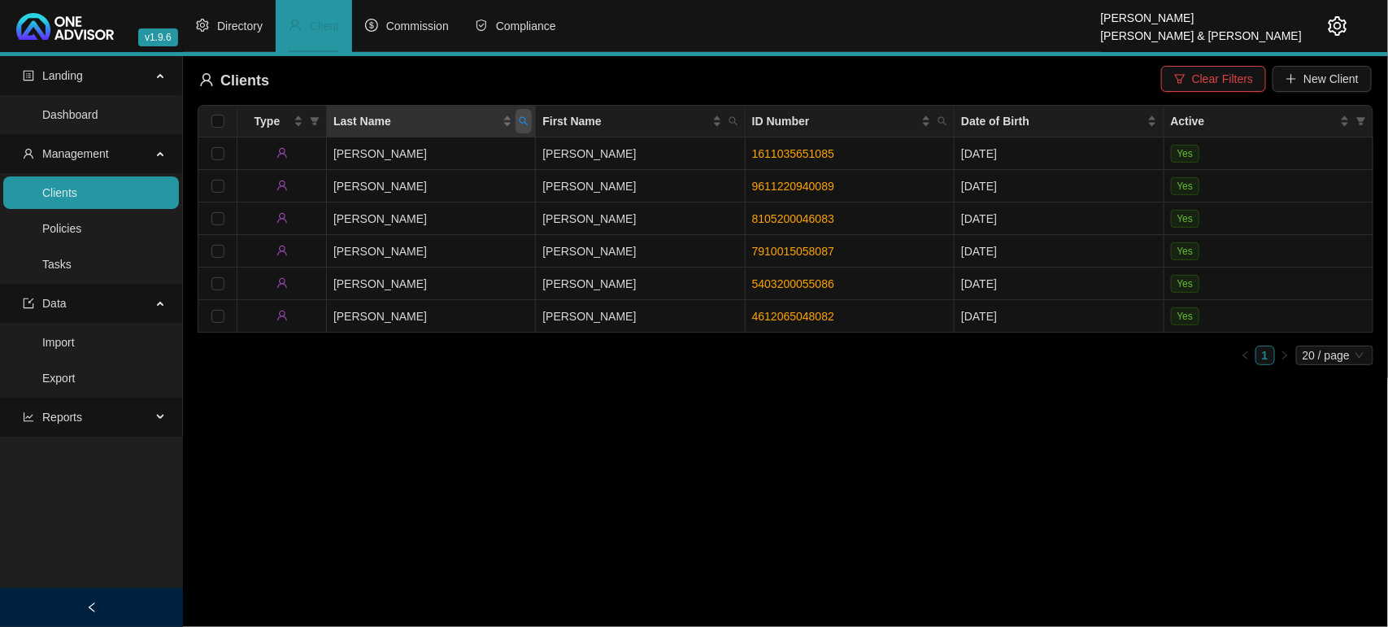
click at [526, 124] on icon "search" at bounding box center [524, 121] width 10 height 10
type input "[PERSON_NAME]"
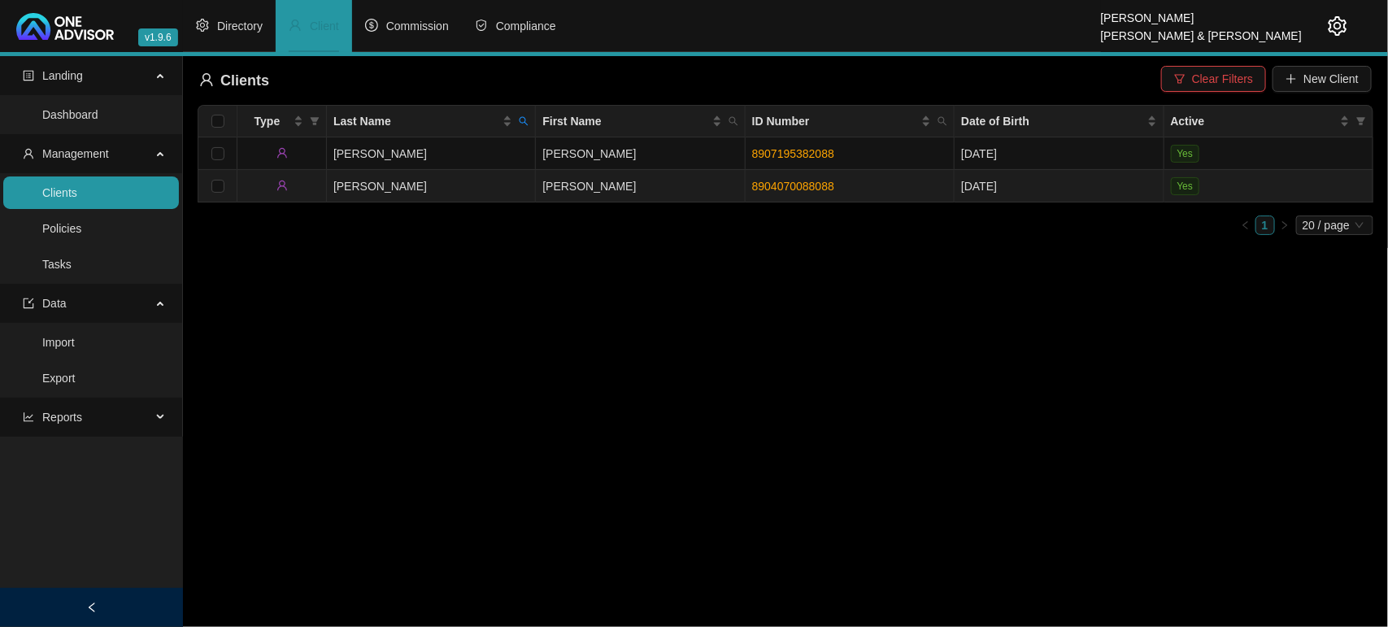
click at [490, 187] on td "[PERSON_NAME]" at bounding box center [431, 186] width 209 height 33
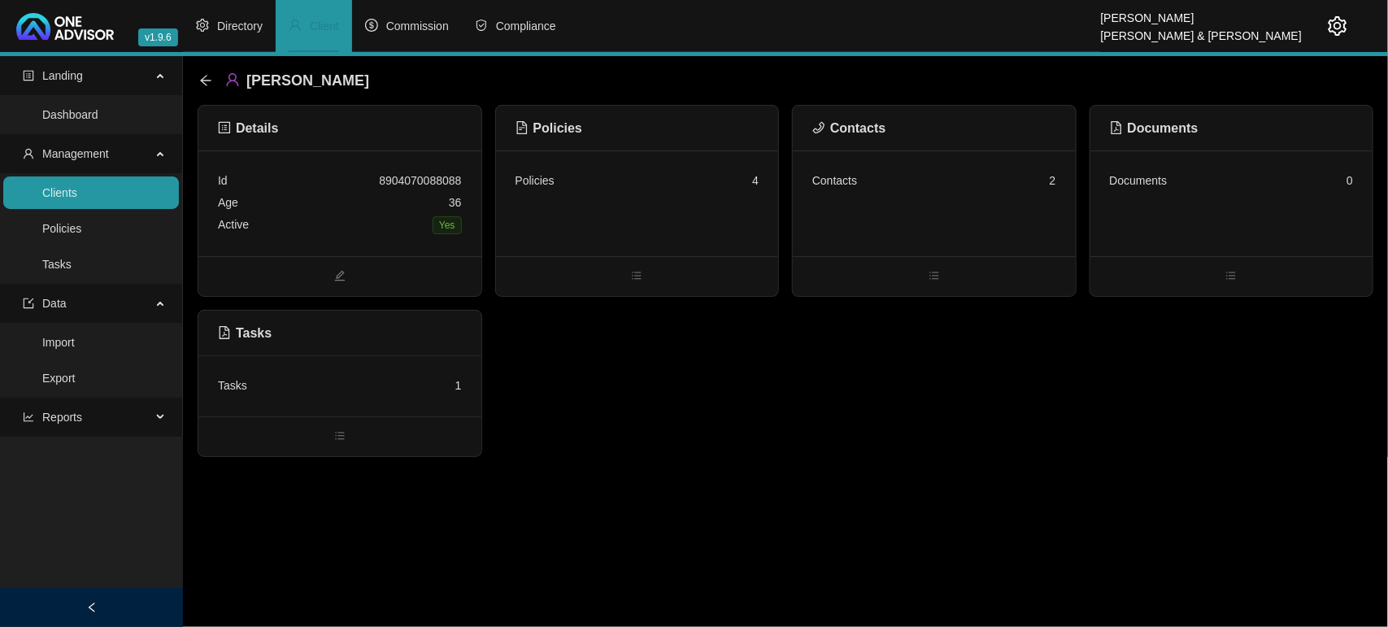
click at [389, 215] on div "Active Yes" at bounding box center [340, 225] width 244 height 23
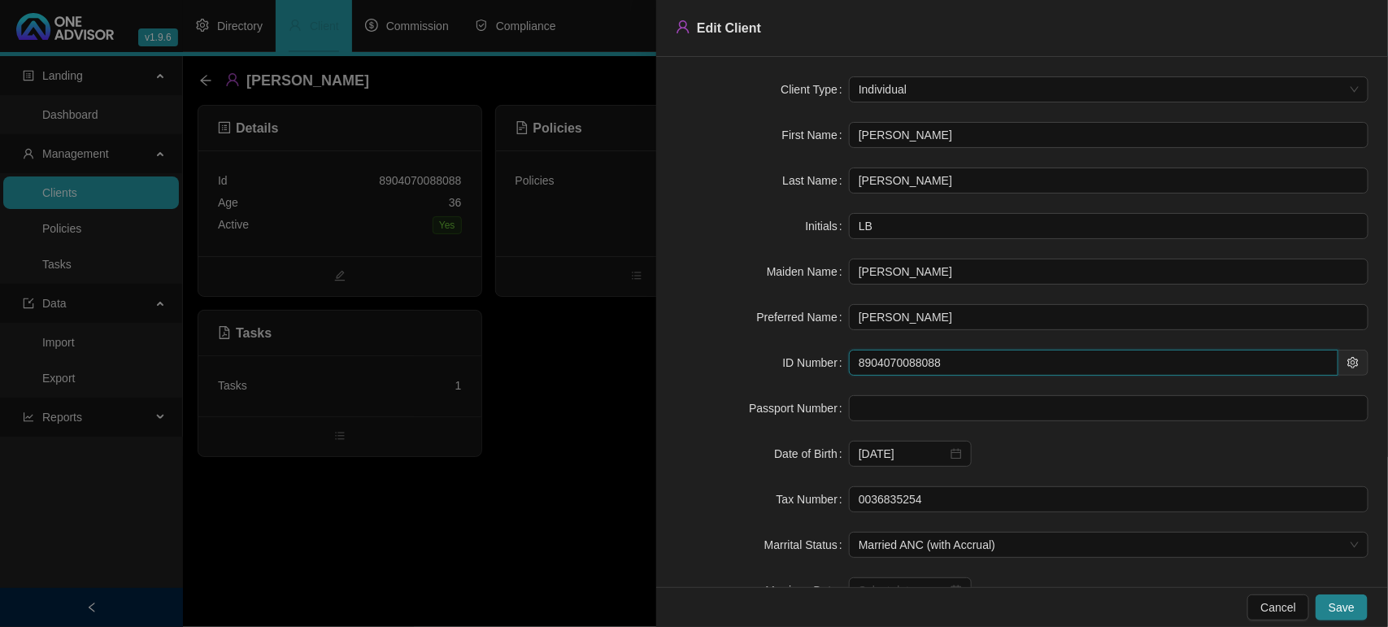
drag, startPoint x: 989, startPoint y: 359, endPoint x: 798, endPoint y: 360, distance: 190.2
click at [798, 360] on div "ID Number 8904070088088" at bounding box center [1022, 363] width 693 height 26
drag, startPoint x: 523, startPoint y: 445, endPoint x: 12, endPoint y: 585, distance: 529.5
click at [522, 445] on div at bounding box center [694, 313] width 1388 height 627
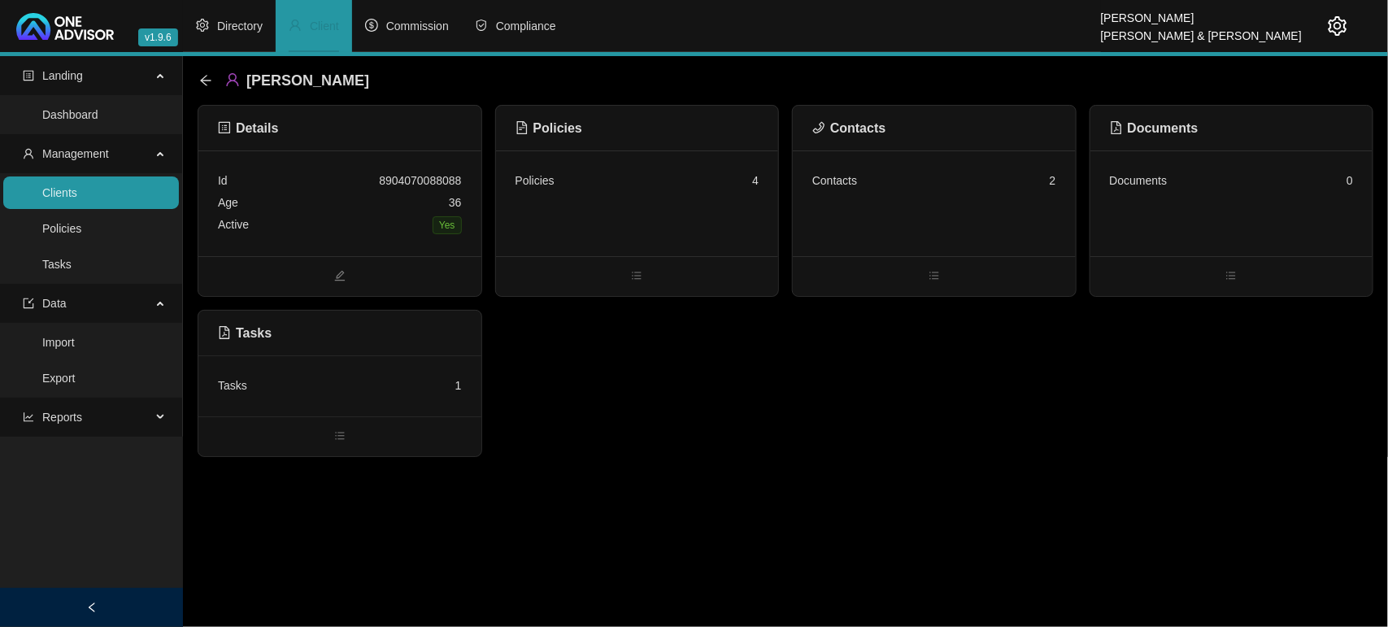
click at [382, 391] on div "Tasks 1" at bounding box center [340, 386] width 244 height 22
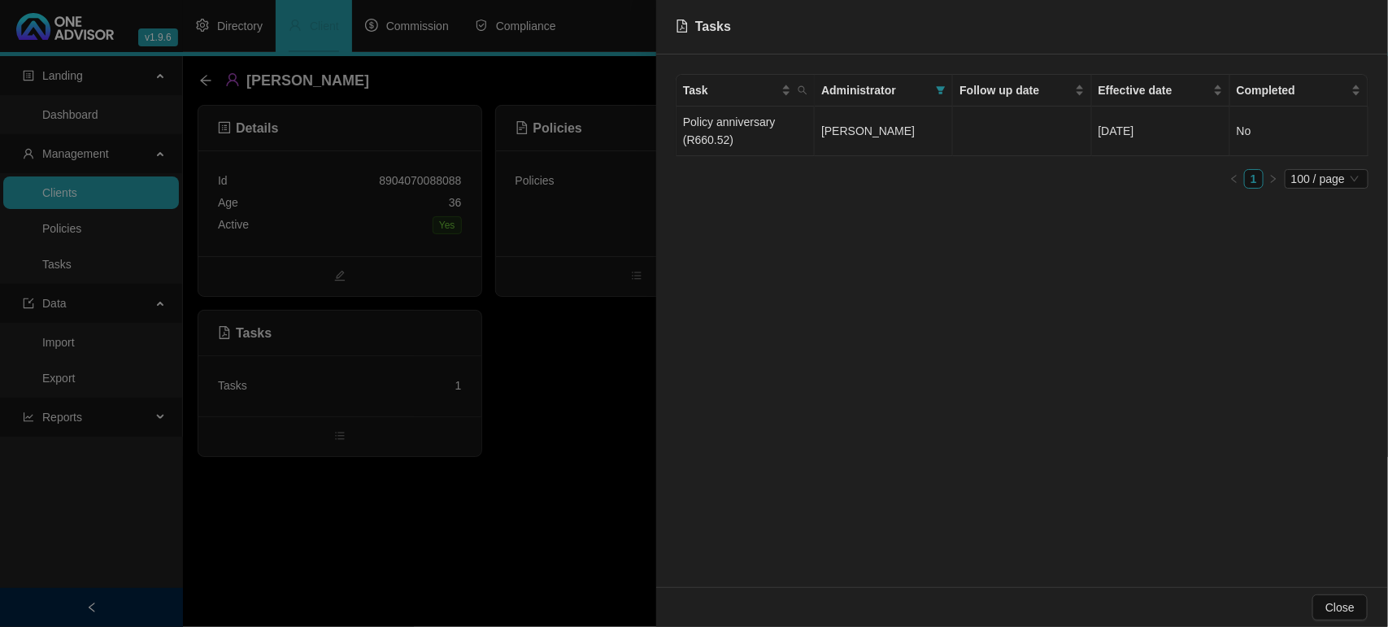
click at [907, 139] on td "[PERSON_NAME]" at bounding box center [884, 131] width 138 height 50
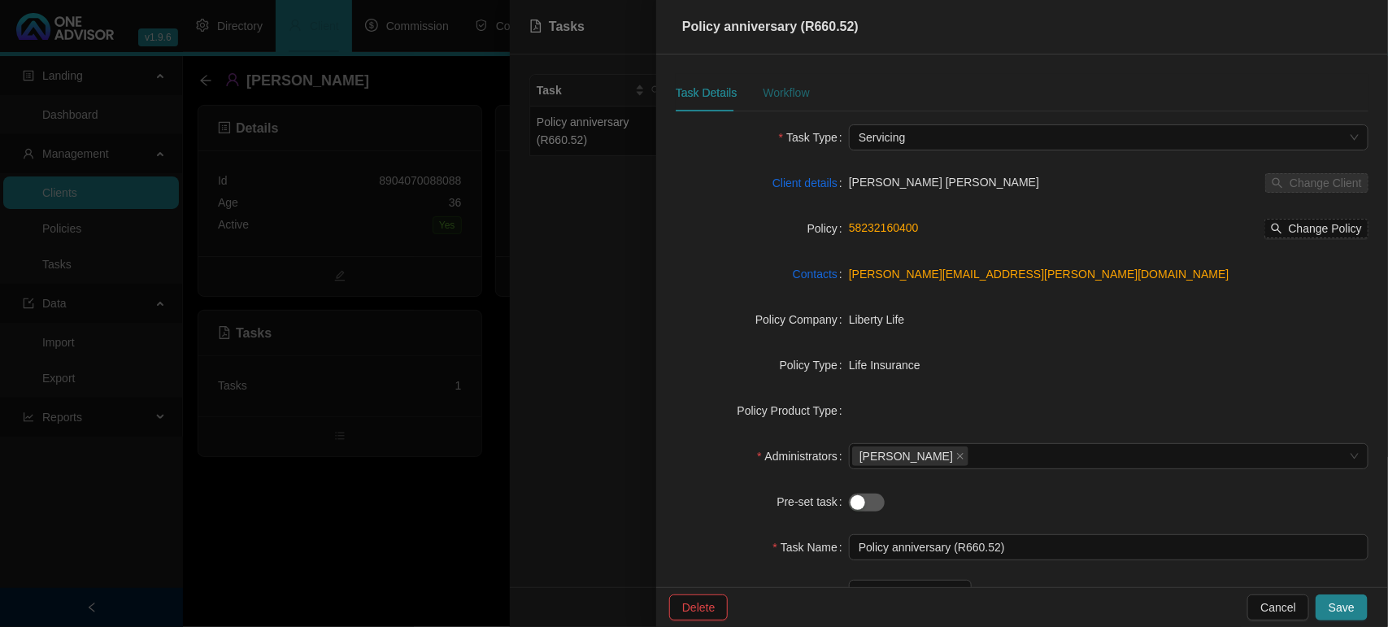
click at [772, 87] on div "Workflow" at bounding box center [786, 93] width 46 height 18
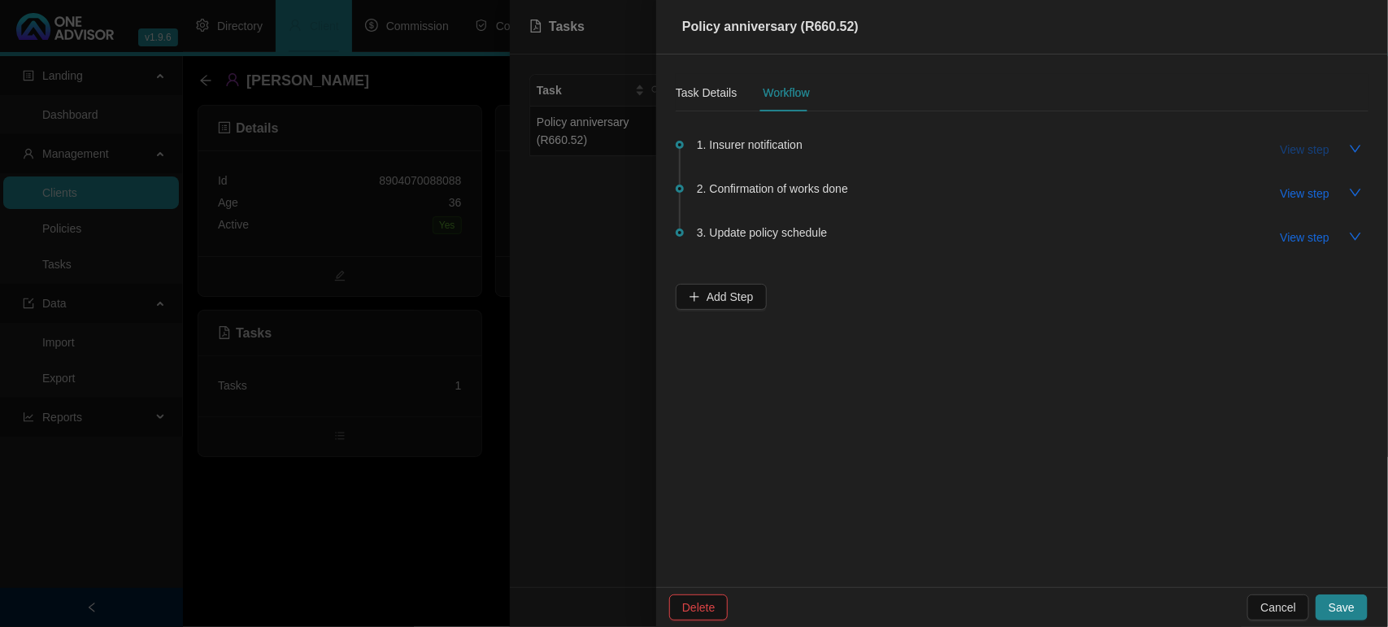
click at [1290, 142] on span "View step" at bounding box center [1304, 150] width 49 height 18
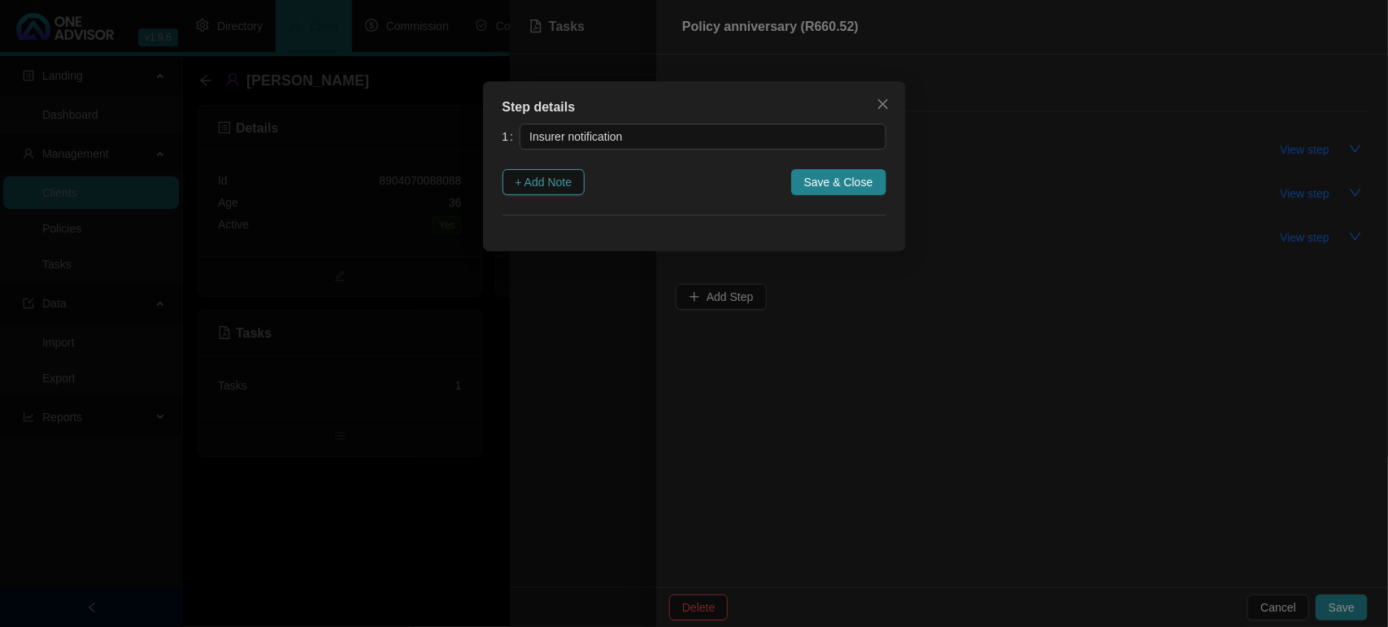
click at [522, 184] on span "+ Add Note" at bounding box center [543, 182] width 57 height 18
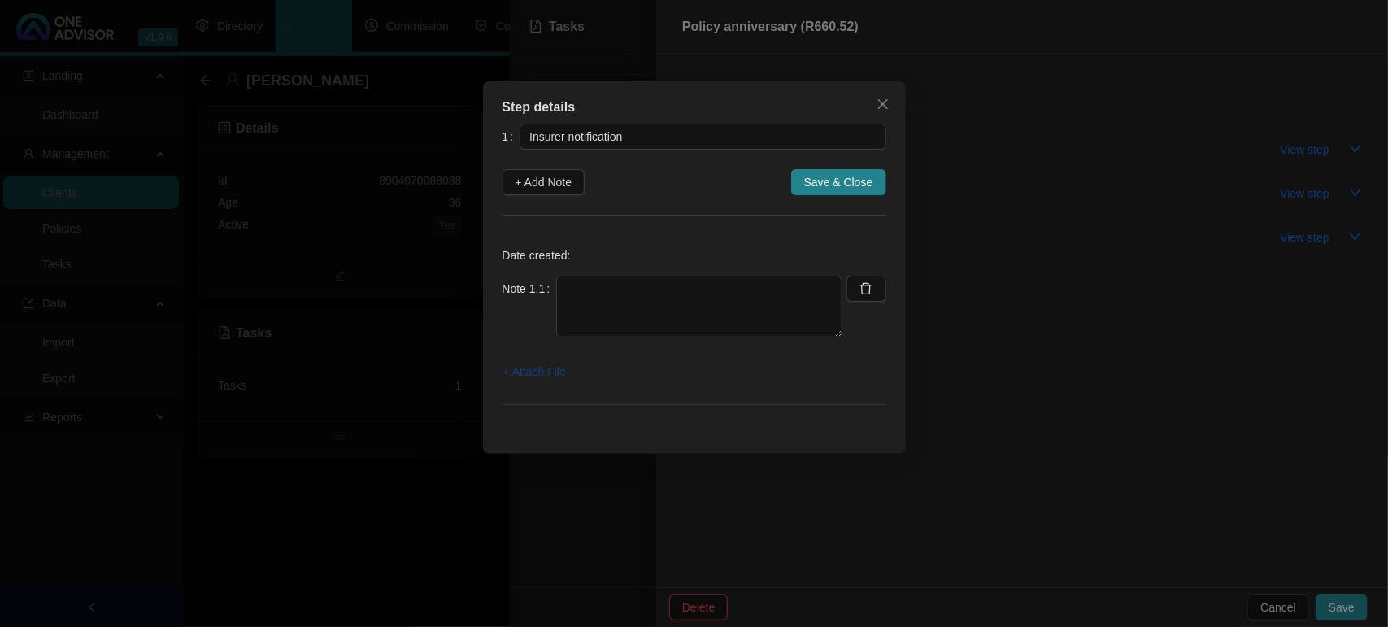
click at [542, 372] on span "+ Attach File" at bounding box center [534, 372] width 63 height 18
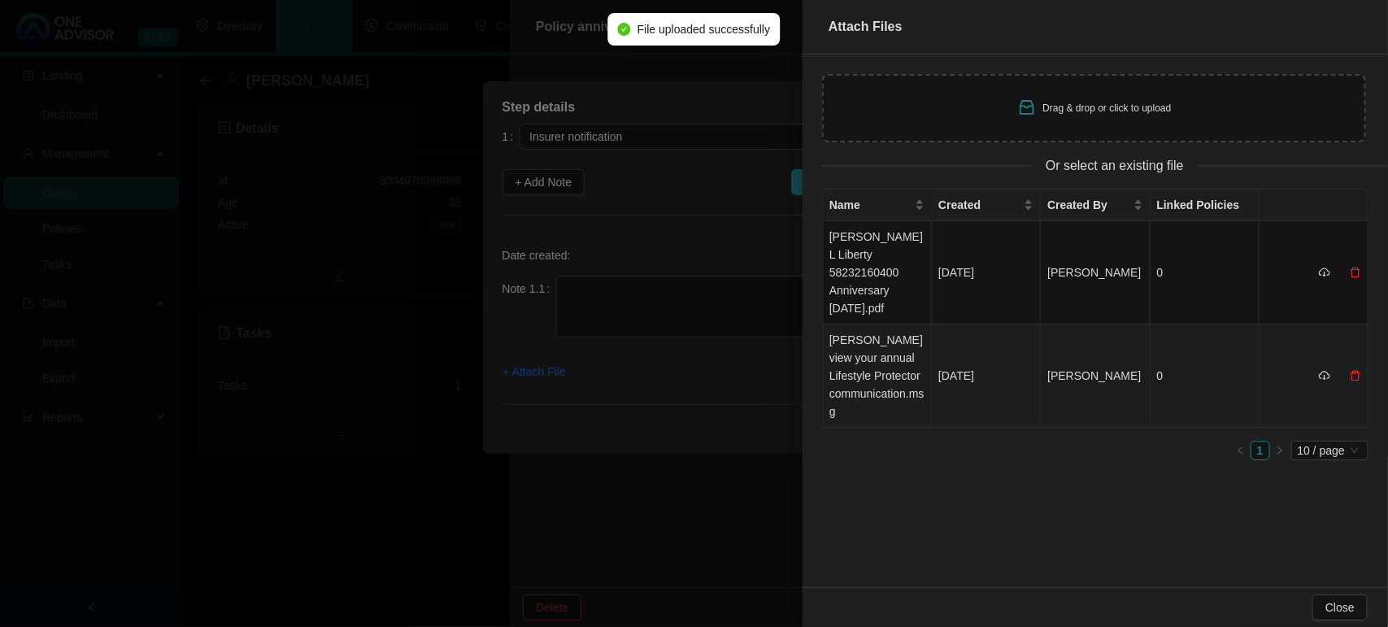
click at [880, 338] on td "[PERSON_NAME] view your annual Lifestyle Protector communication.msg" at bounding box center [877, 375] width 109 height 103
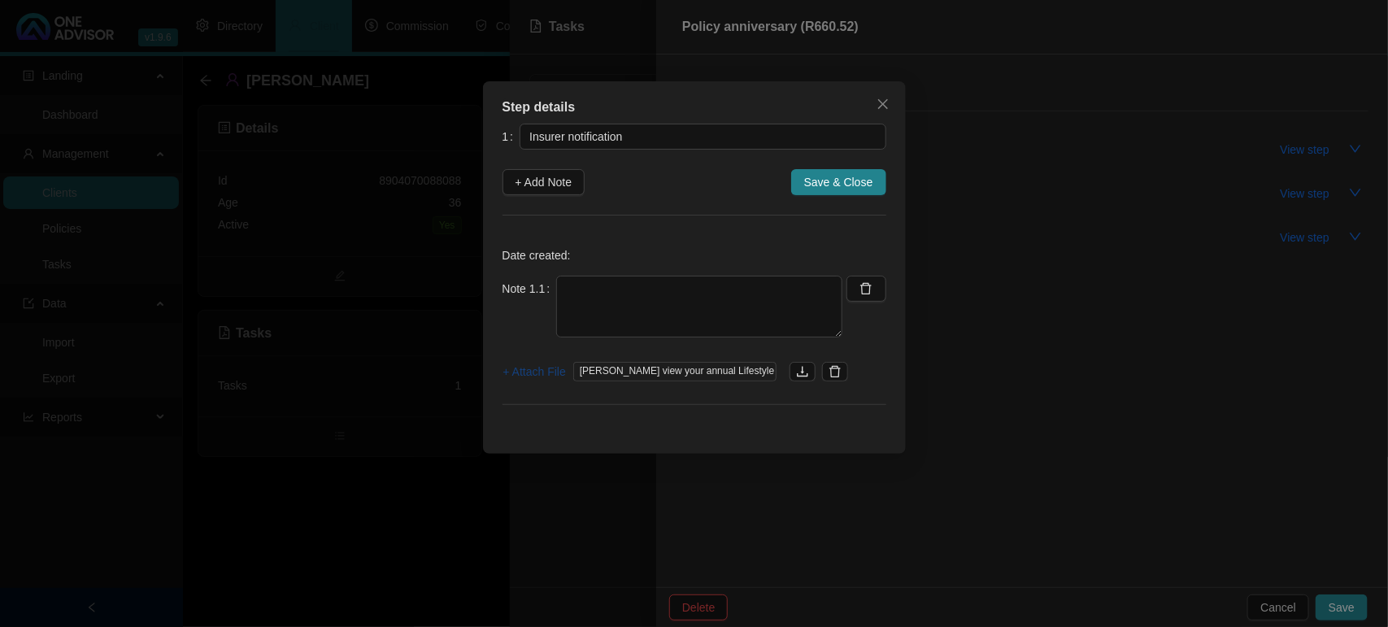
click at [526, 370] on span "+ Attach File" at bounding box center [534, 372] width 63 height 18
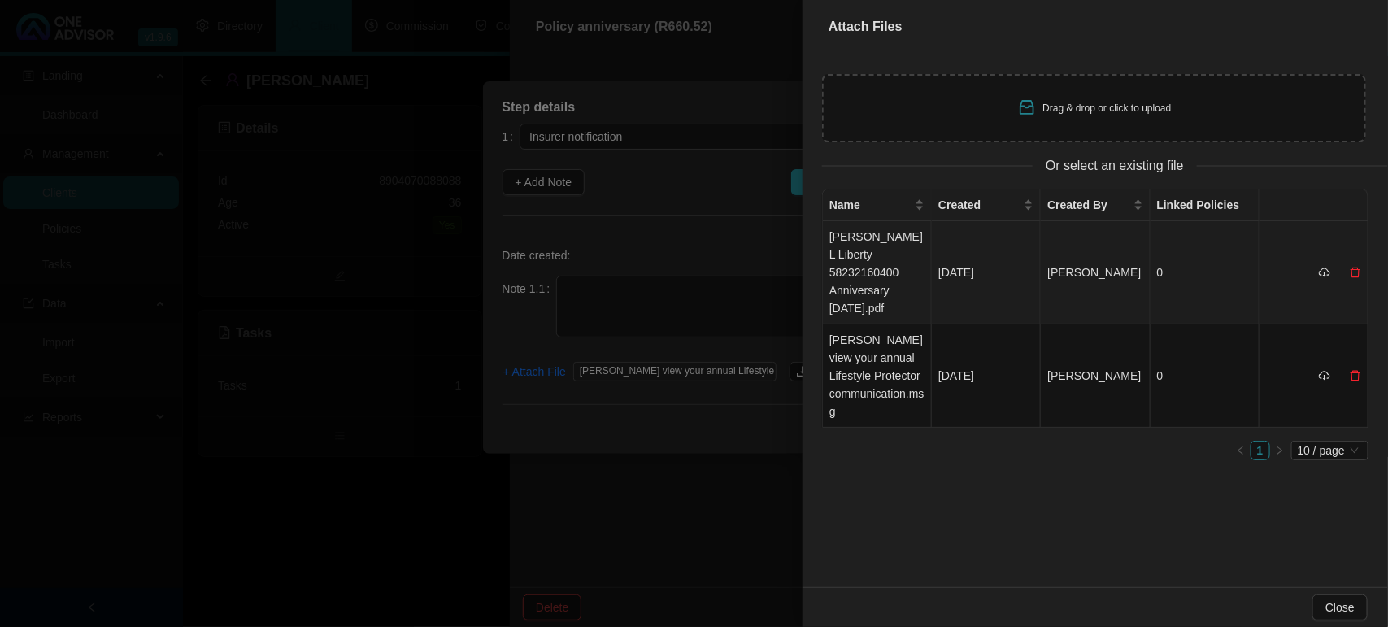
click at [867, 269] on td "[PERSON_NAME] L Liberty 58232160400 Anniversary [DATE].pdf" at bounding box center [877, 272] width 109 height 103
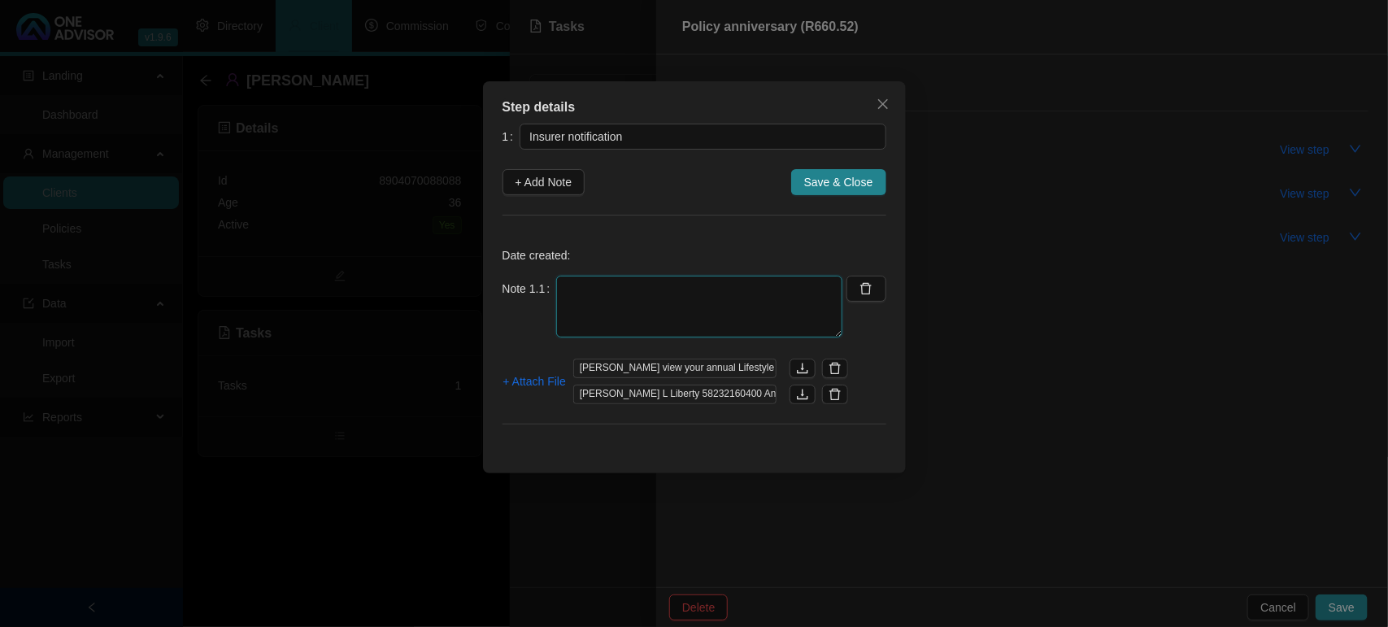
click at [697, 319] on textarea at bounding box center [699, 307] width 286 height 62
drag, startPoint x: 685, startPoint y: 310, endPoint x: 677, endPoint y: 309, distance: 8.2
click at [685, 310] on textarea at bounding box center [699, 307] width 286 height 62
click at [831, 394] on icon "delete" at bounding box center [834, 394] width 13 height 13
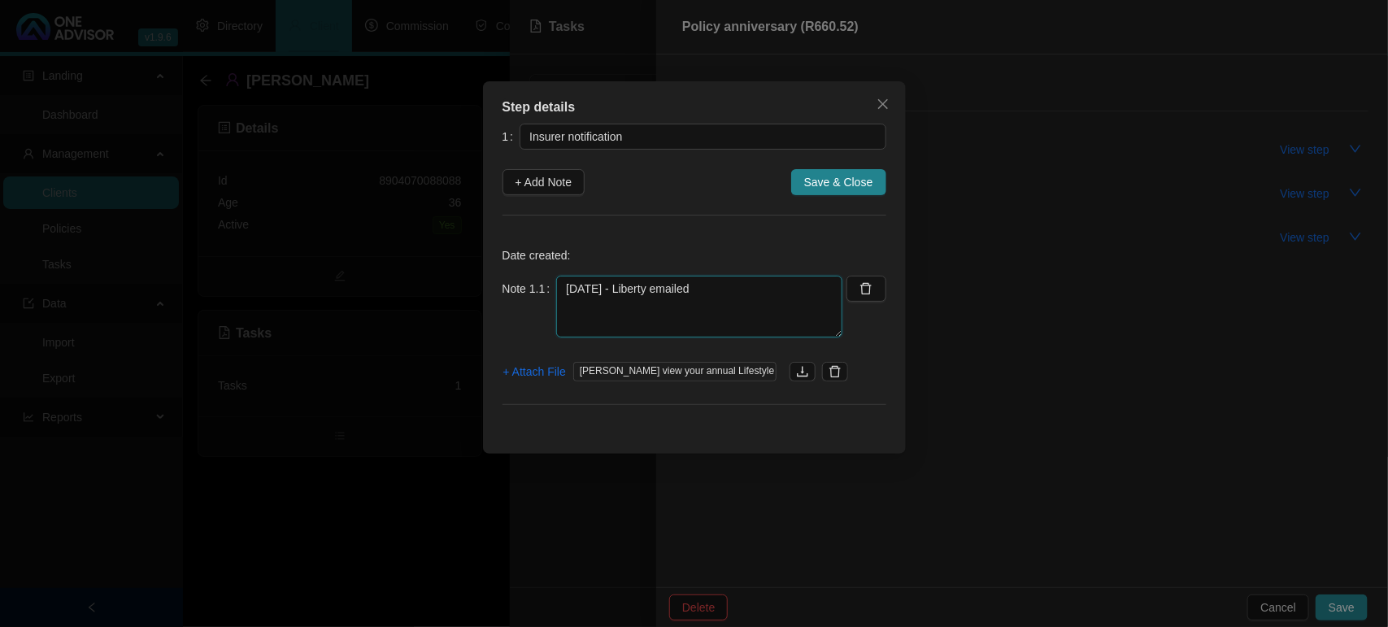
click at [737, 298] on textarea "[DATE] - Liberty emailed" at bounding box center [699, 307] width 286 height 62
type textarea "[DATE] - Liberty emailed Marc anniversary I went onto Liberty and downloaded th…"
click at [525, 368] on span "+ Attach File" at bounding box center [534, 372] width 63 height 18
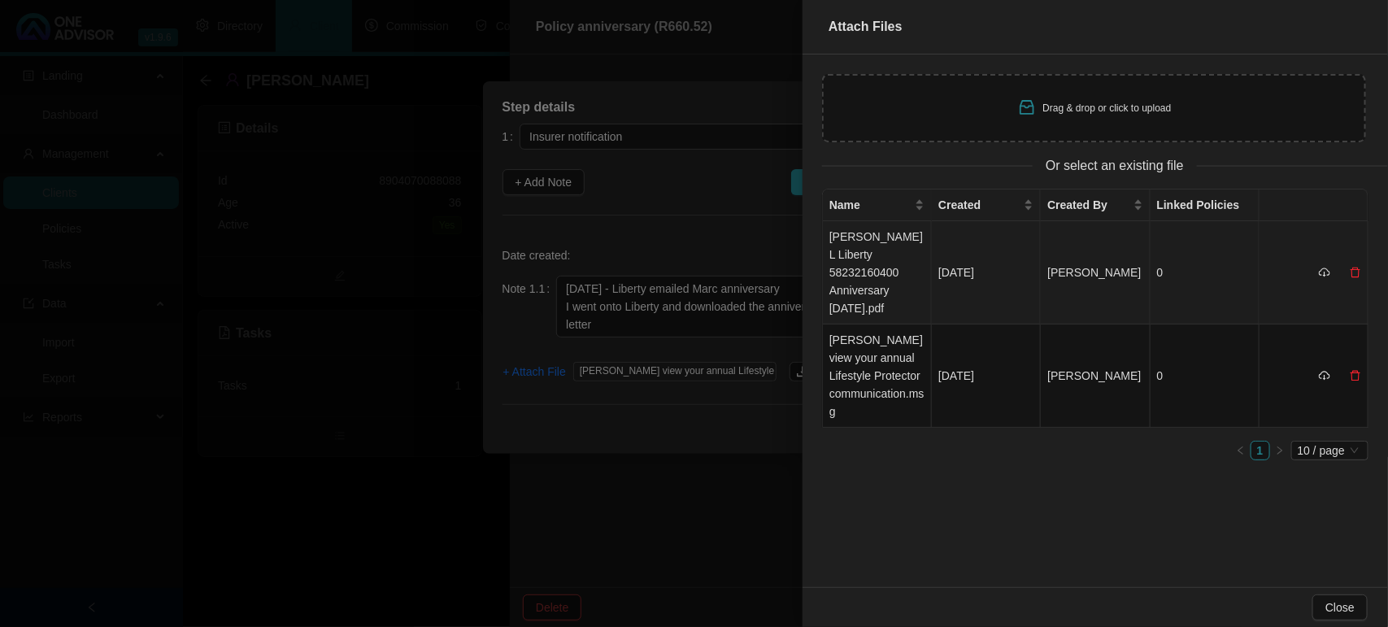
click at [884, 268] on td "[PERSON_NAME] L Liberty 58232160400 Anniversary [DATE].pdf" at bounding box center [877, 272] width 109 height 103
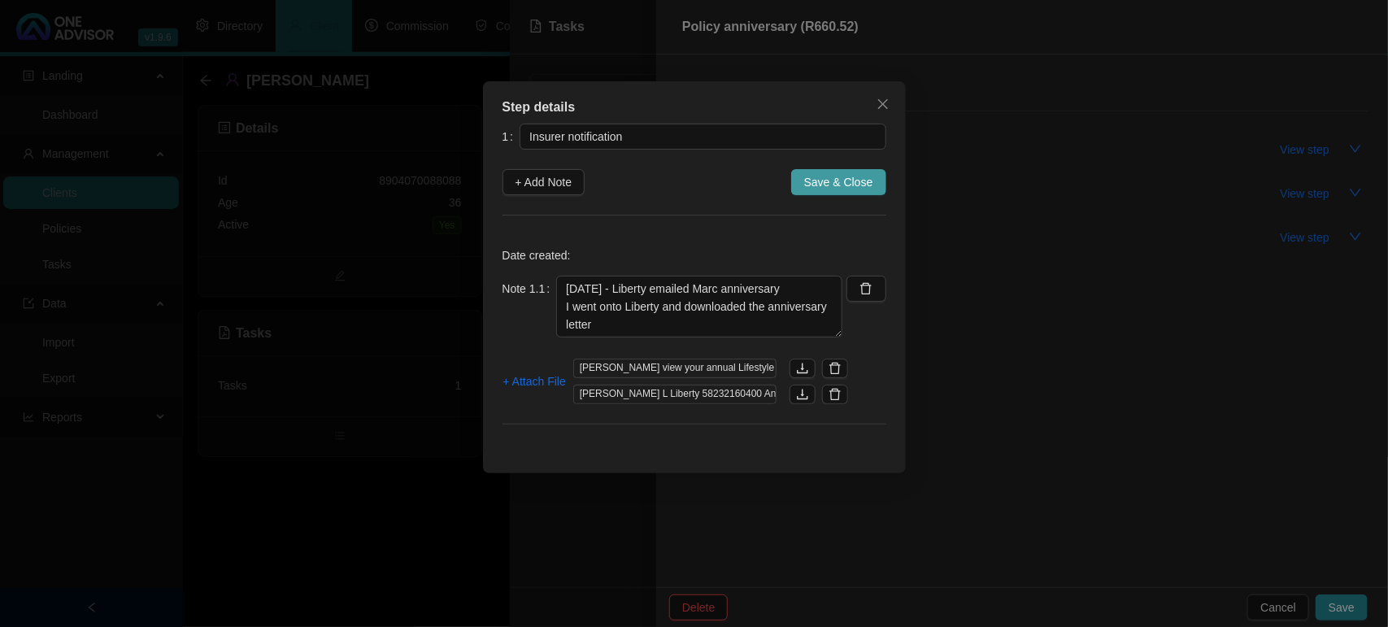
click at [827, 183] on span "Save & Close" at bounding box center [838, 182] width 69 height 18
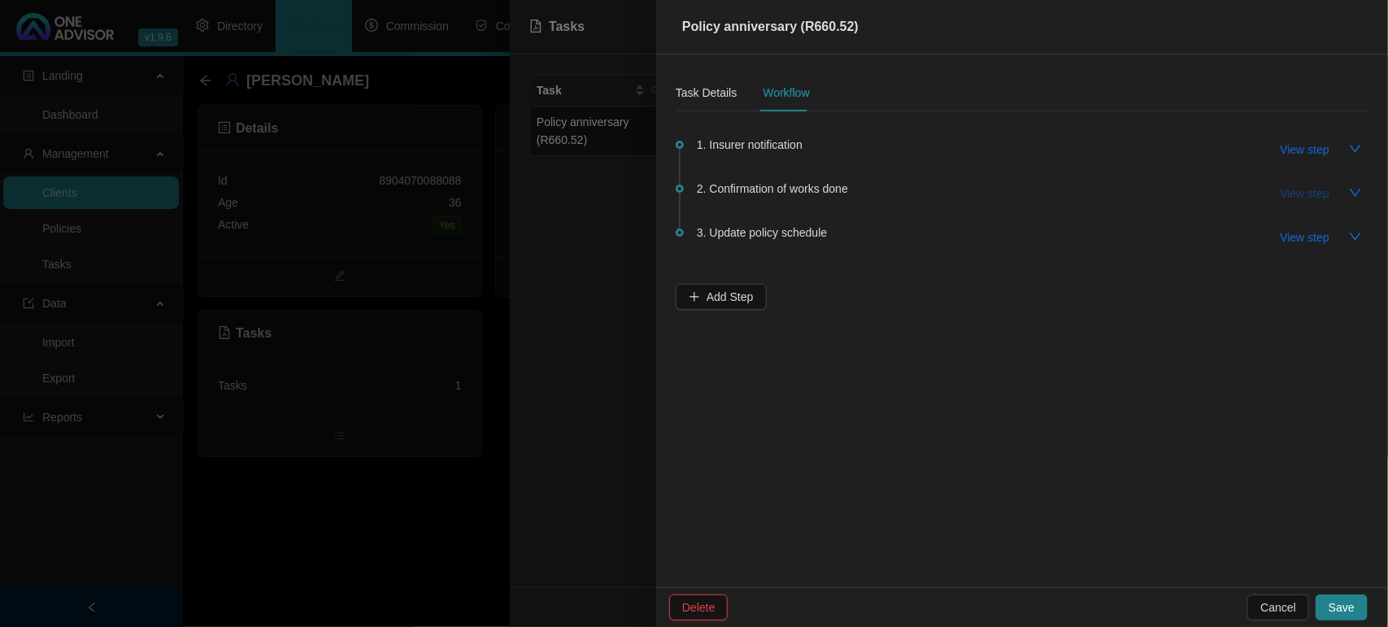
click at [1285, 189] on span "View step" at bounding box center [1304, 194] width 49 height 18
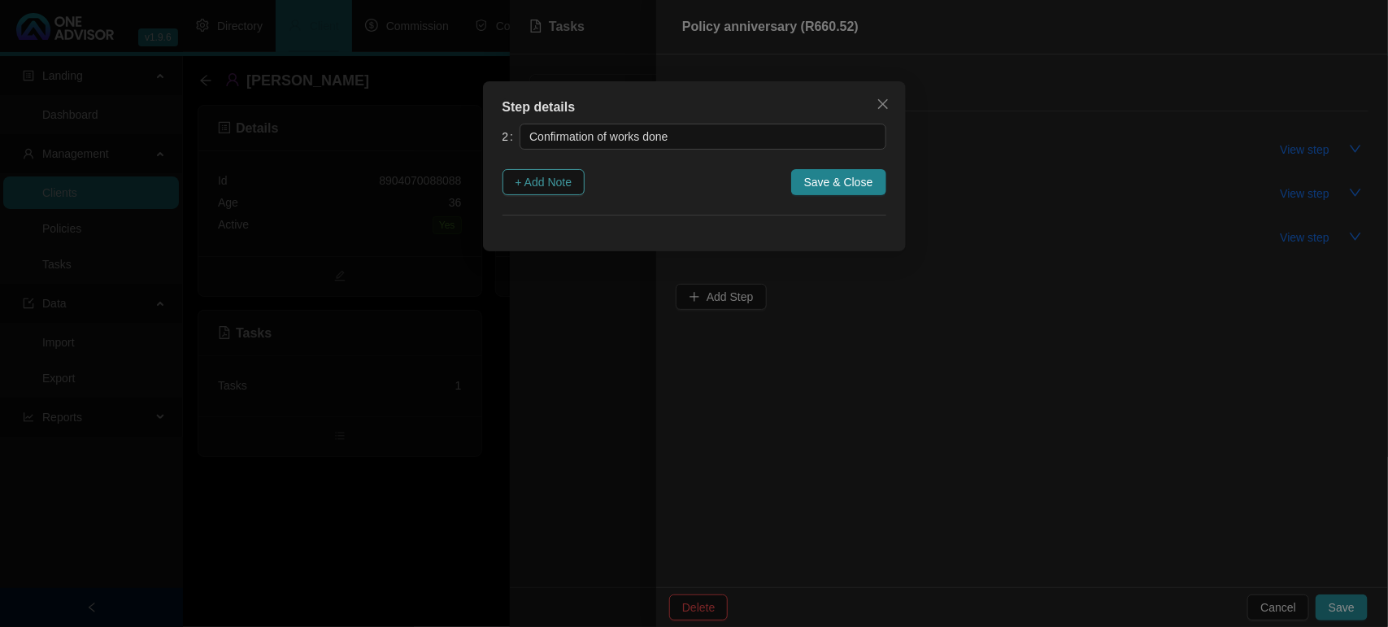
click at [563, 173] on span "+ Add Note" at bounding box center [543, 182] width 57 height 18
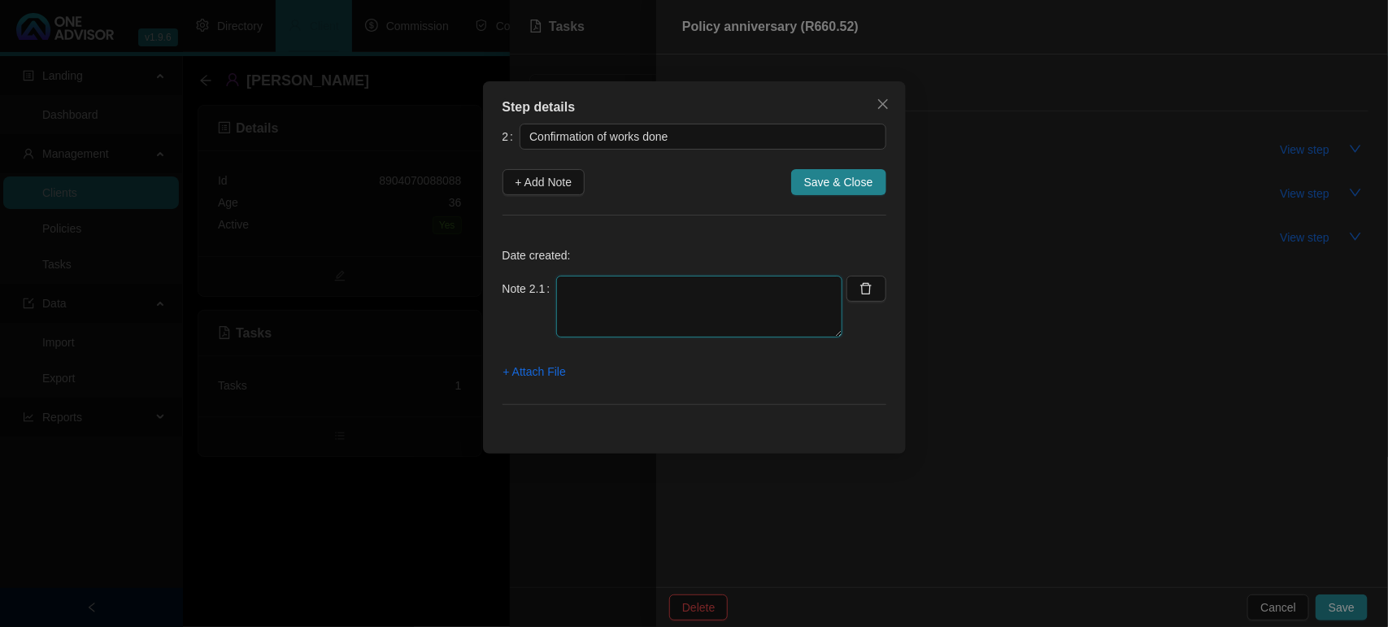
click at [579, 318] on textarea at bounding box center [699, 307] width 286 height 62
paste textarea "8904070088088"
click at [565, 290] on textarea "8904070088088" at bounding box center [699, 307] width 286 height 62
type textarea "[DATE] EMAILED TO CLIENT PASSWORD [SECURITY_DATA]"
click at [545, 375] on span "+ Attach File" at bounding box center [534, 372] width 63 height 18
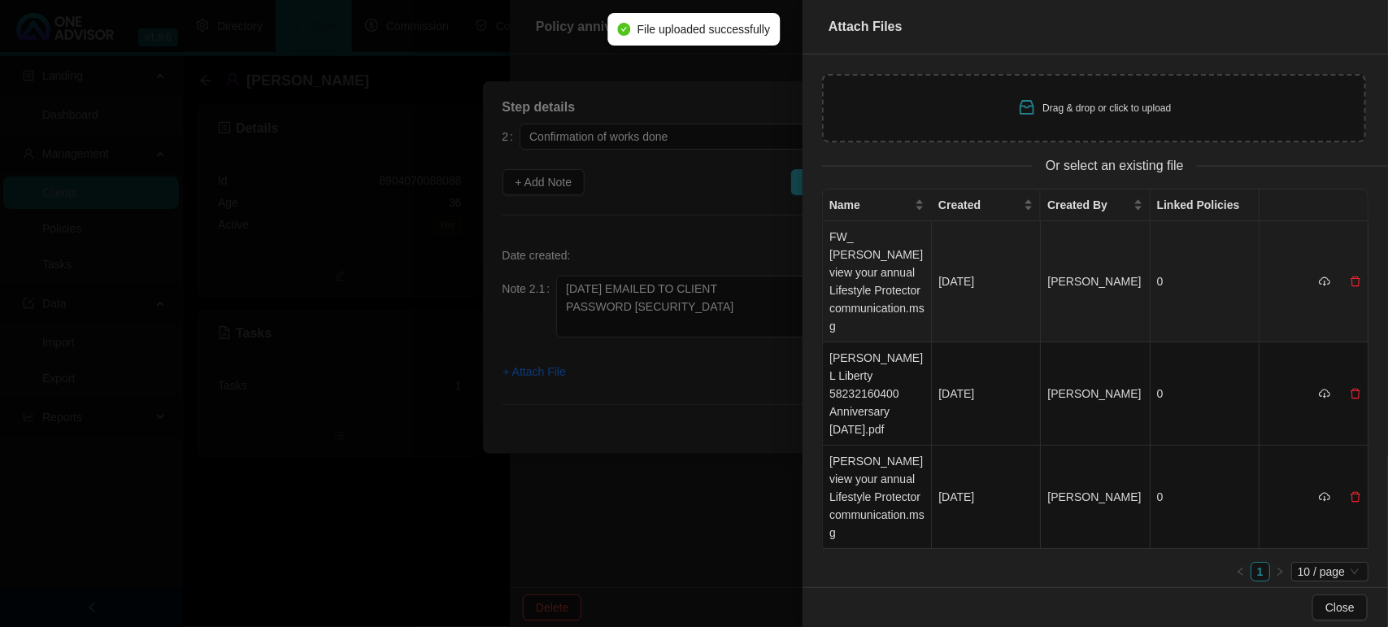
click at [867, 259] on td "FW_ [PERSON_NAME] view your annual Lifestyle Protector communication.msg" at bounding box center [877, 281] width 109 height 121
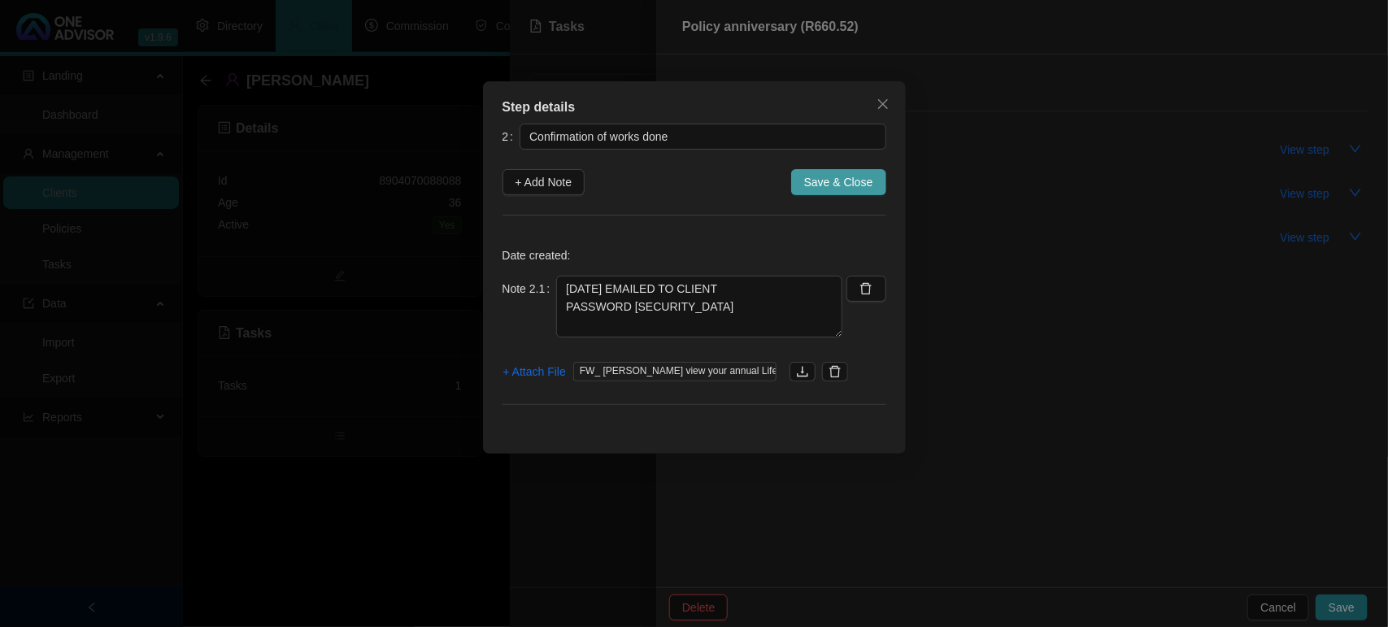
click at [822, 177] on span "Save & Close" at bounding box center [838, 182] width 69 height 18
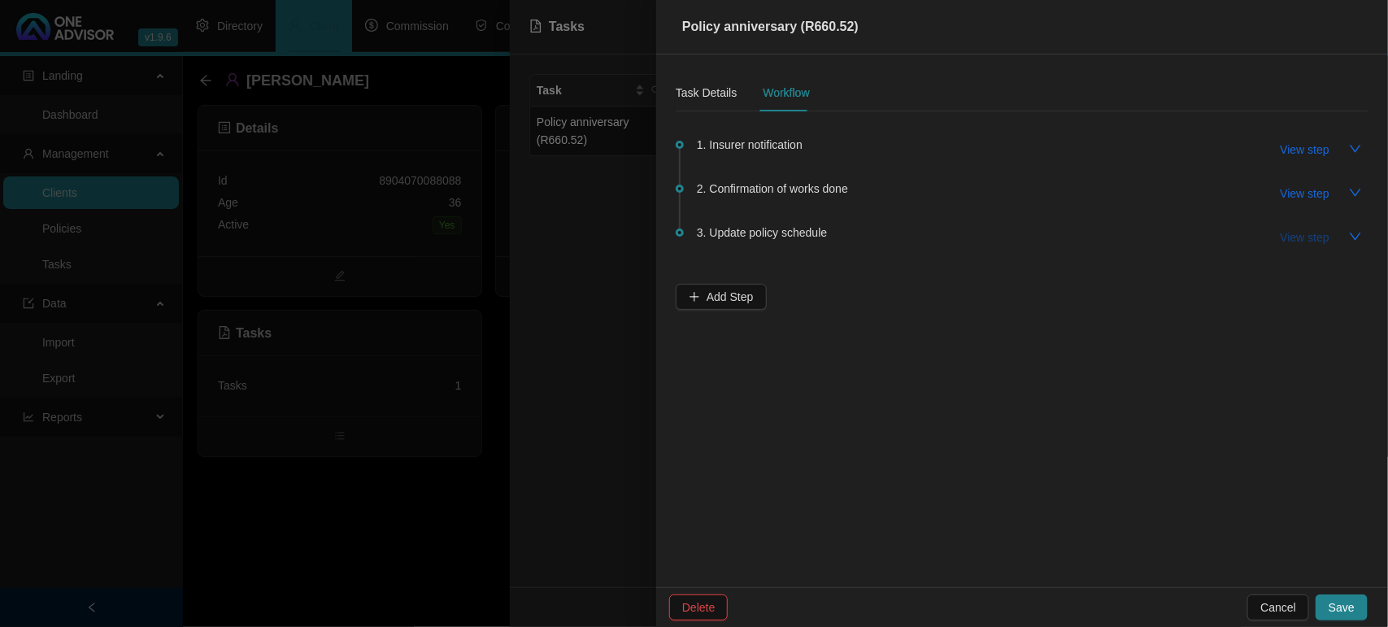
click at [1291, 236] on span "View step" at bounding box center [1304, 237] width 49 height 18
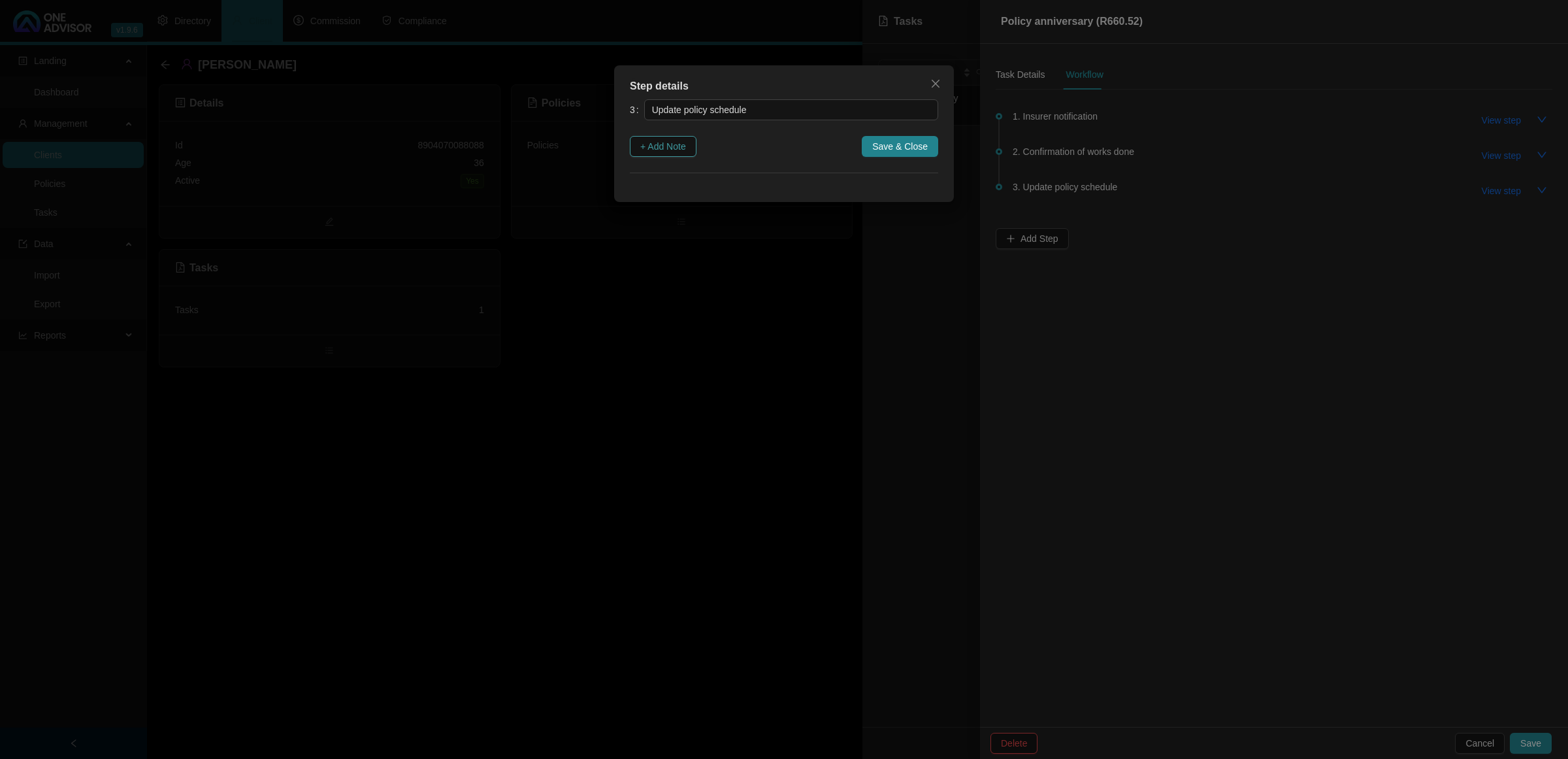
click at [673, 150] on span "+ Add Note" at bounding box center [663, 146] width 46 height 14
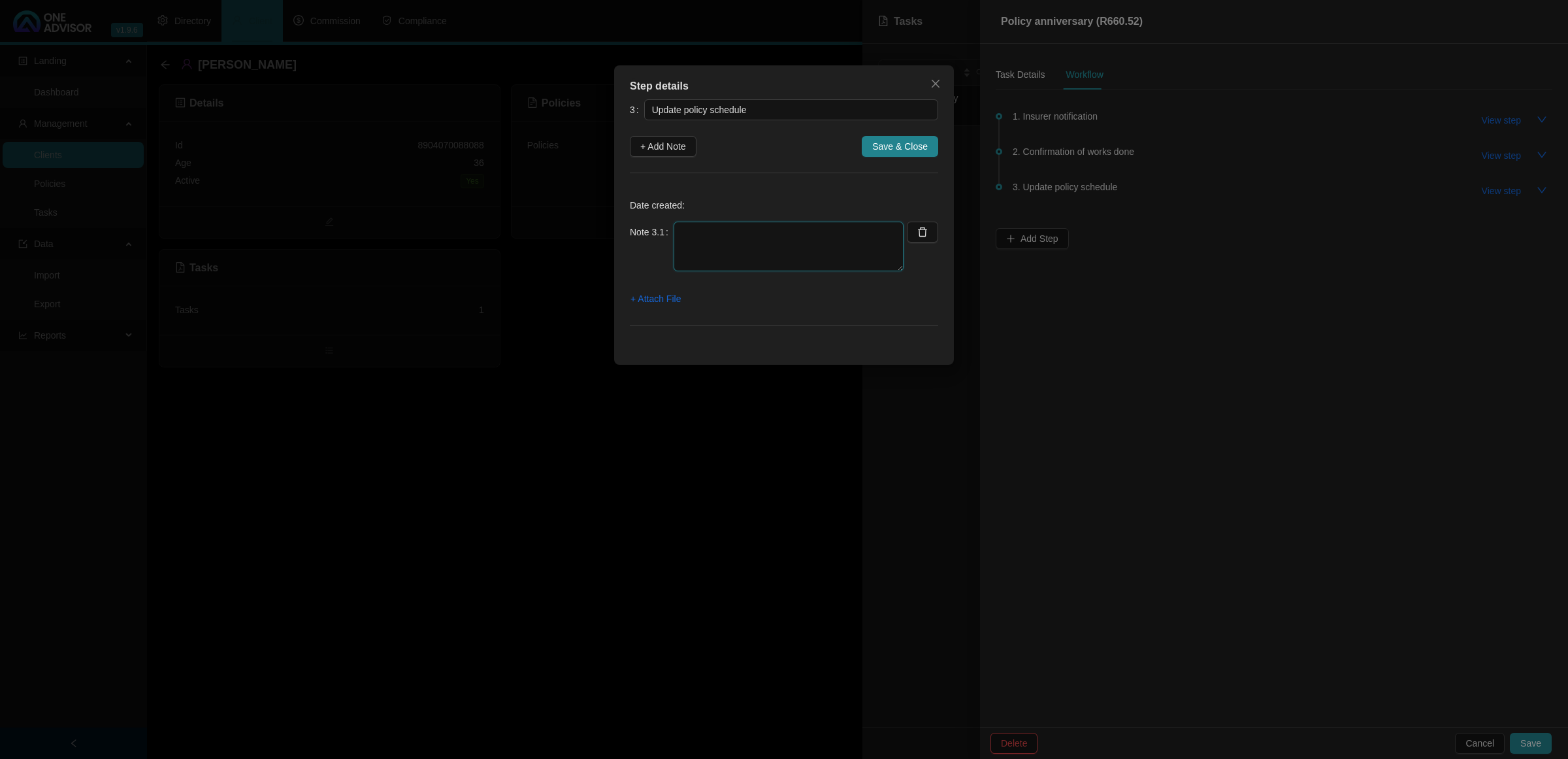
click at [729, 244] on textarea at bounding box center [788, 247] width 230 height 50
type textarea "w"
type textarea "Will update in the new month"
click at [922, 147] on span "Save & Close" at bounding box center [899, 146] width 55 height 14
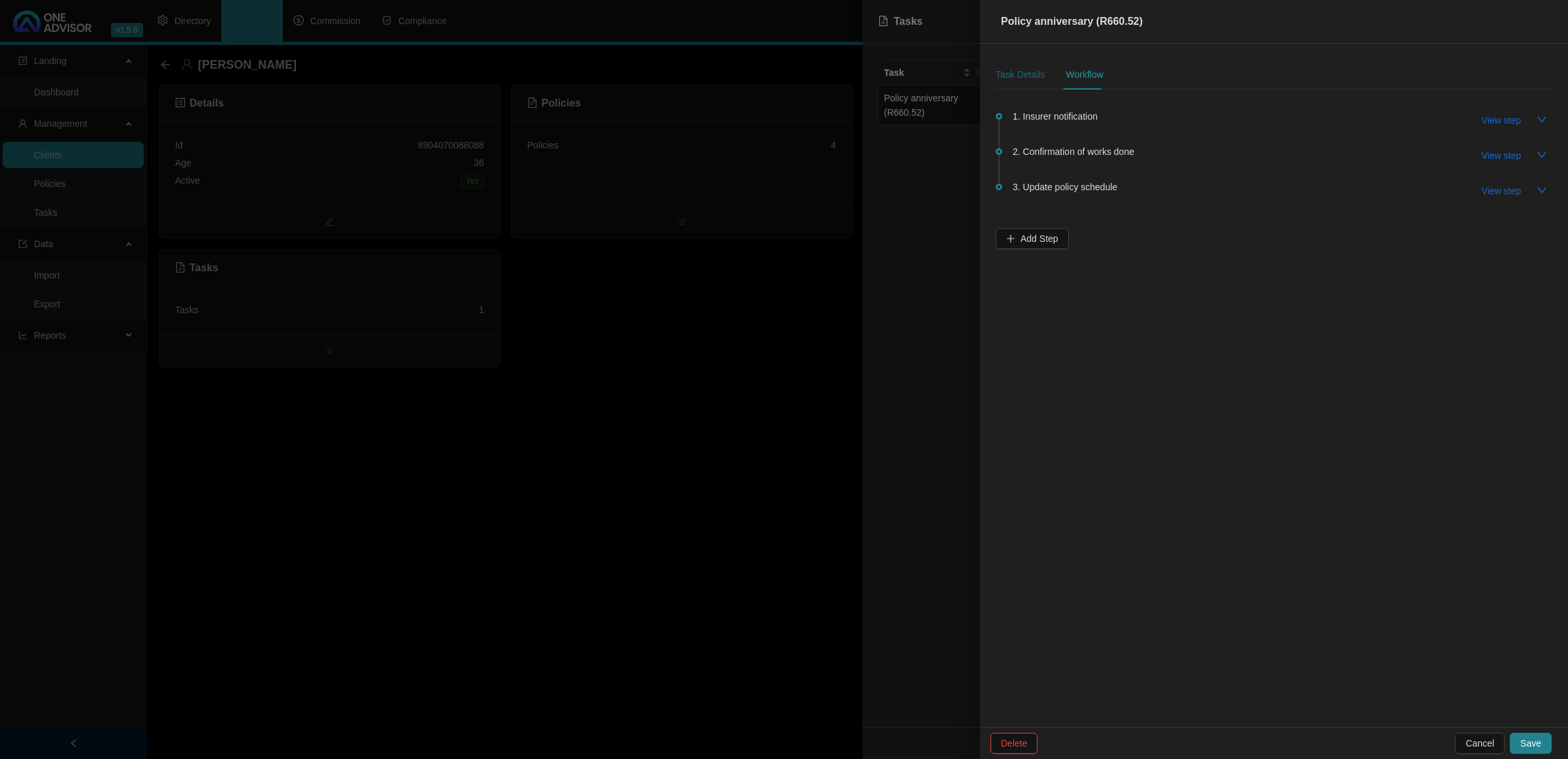
click at [1018, 71] on div "Task Details" at bounding box center [1020, 75] width 49 height 14
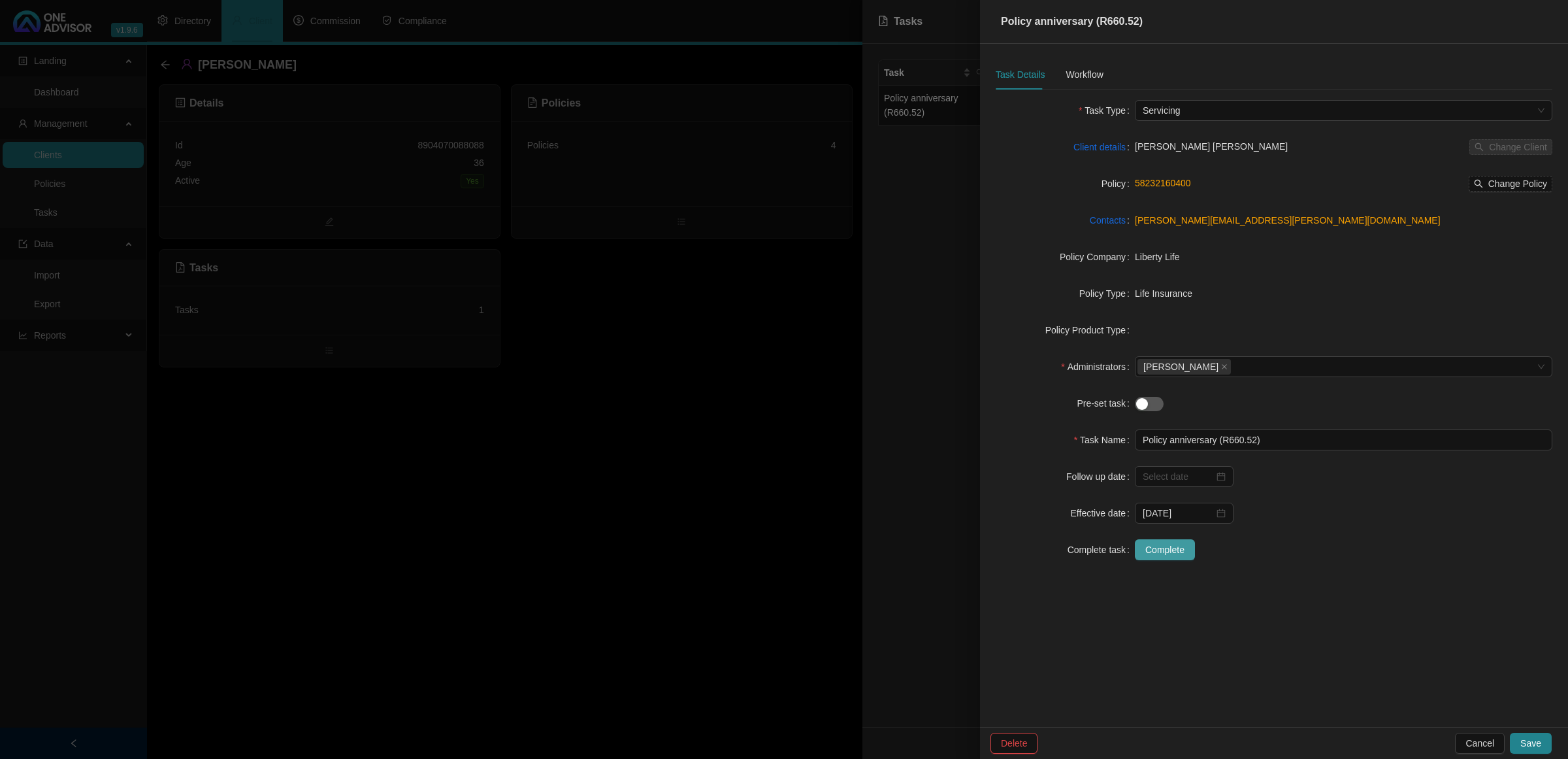
click at [1115, 503] on span "Complete" at bounding box center [1165, 550] width 39 height 14
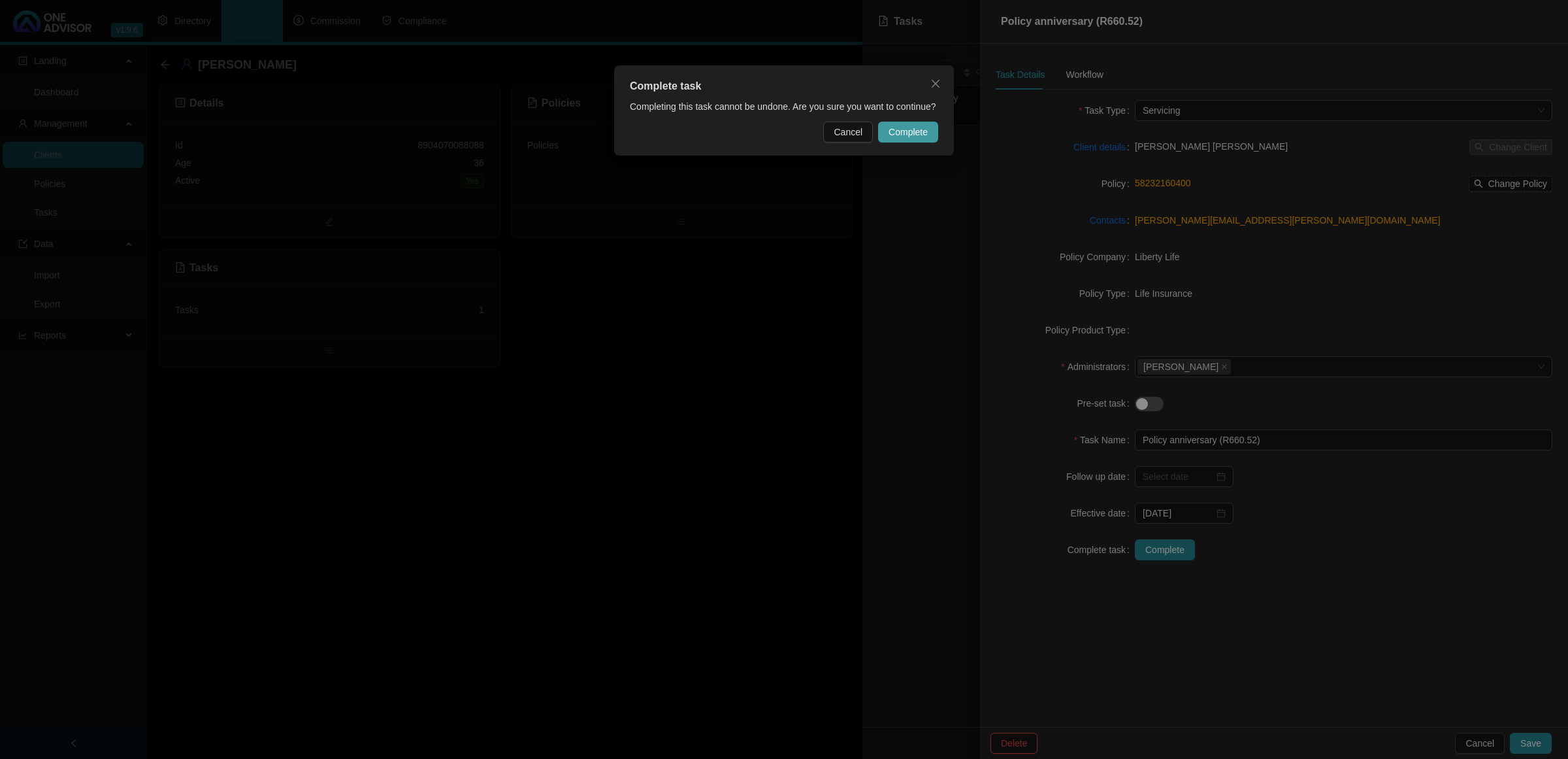
click at [905, 137] on span "Complete" at bounding box center [908, 132] width 39 height 14
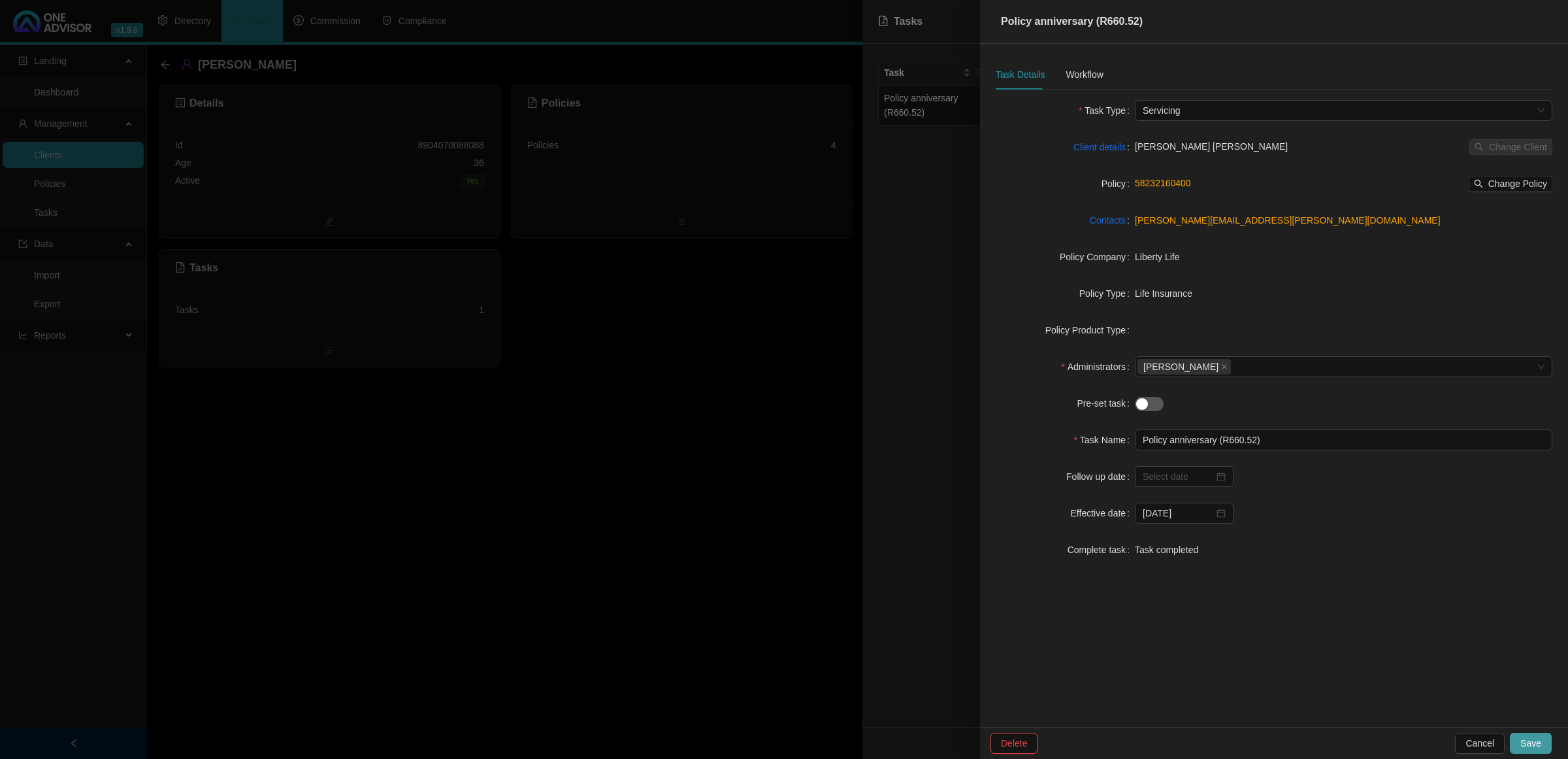
click at [1115, 503] on span "Save" at bounding box center [1531, 743] width 21 height 14
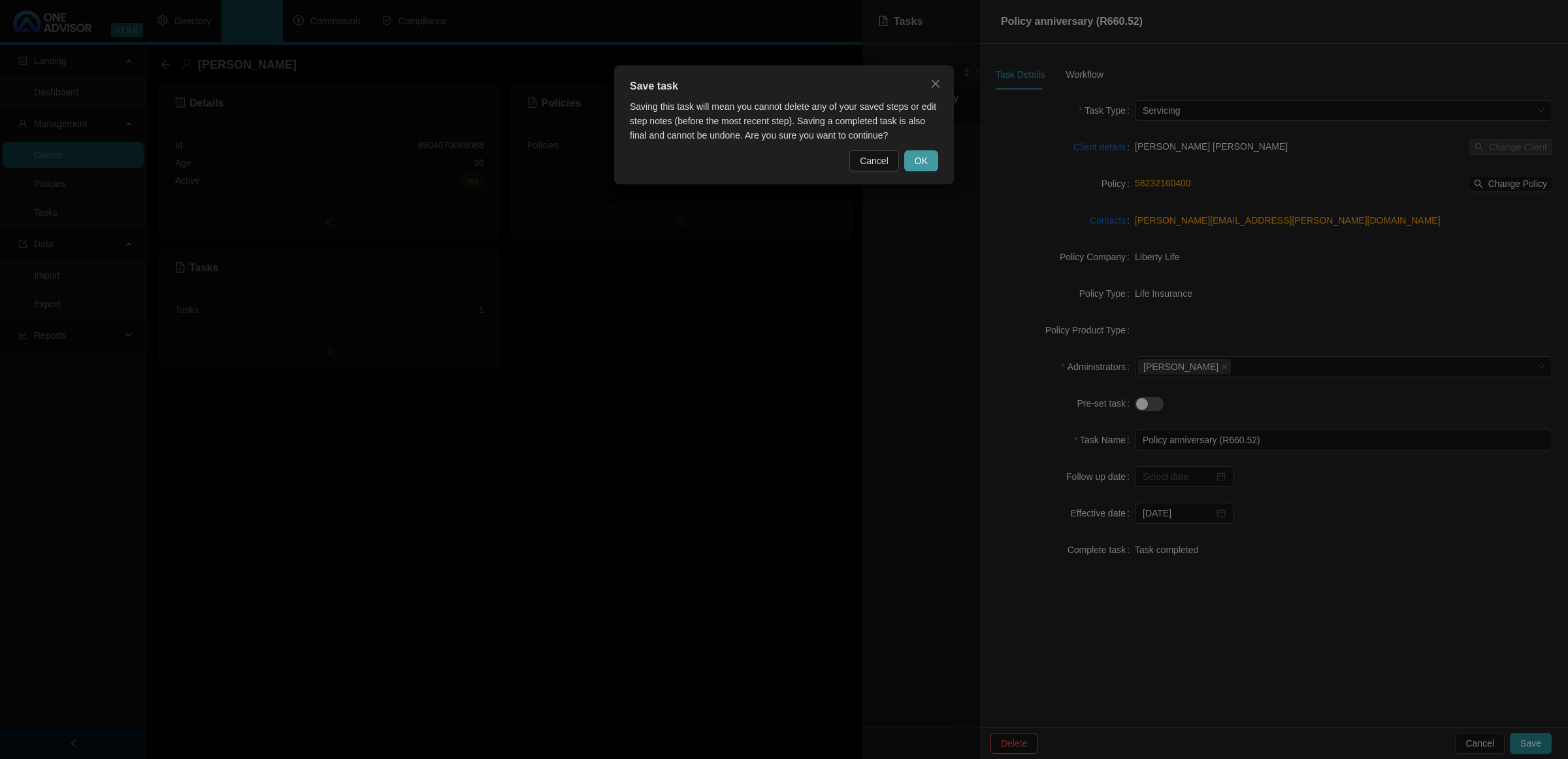
click at [927, 160] on span "OK" at bounding box center [921, 161] width 13 height 14
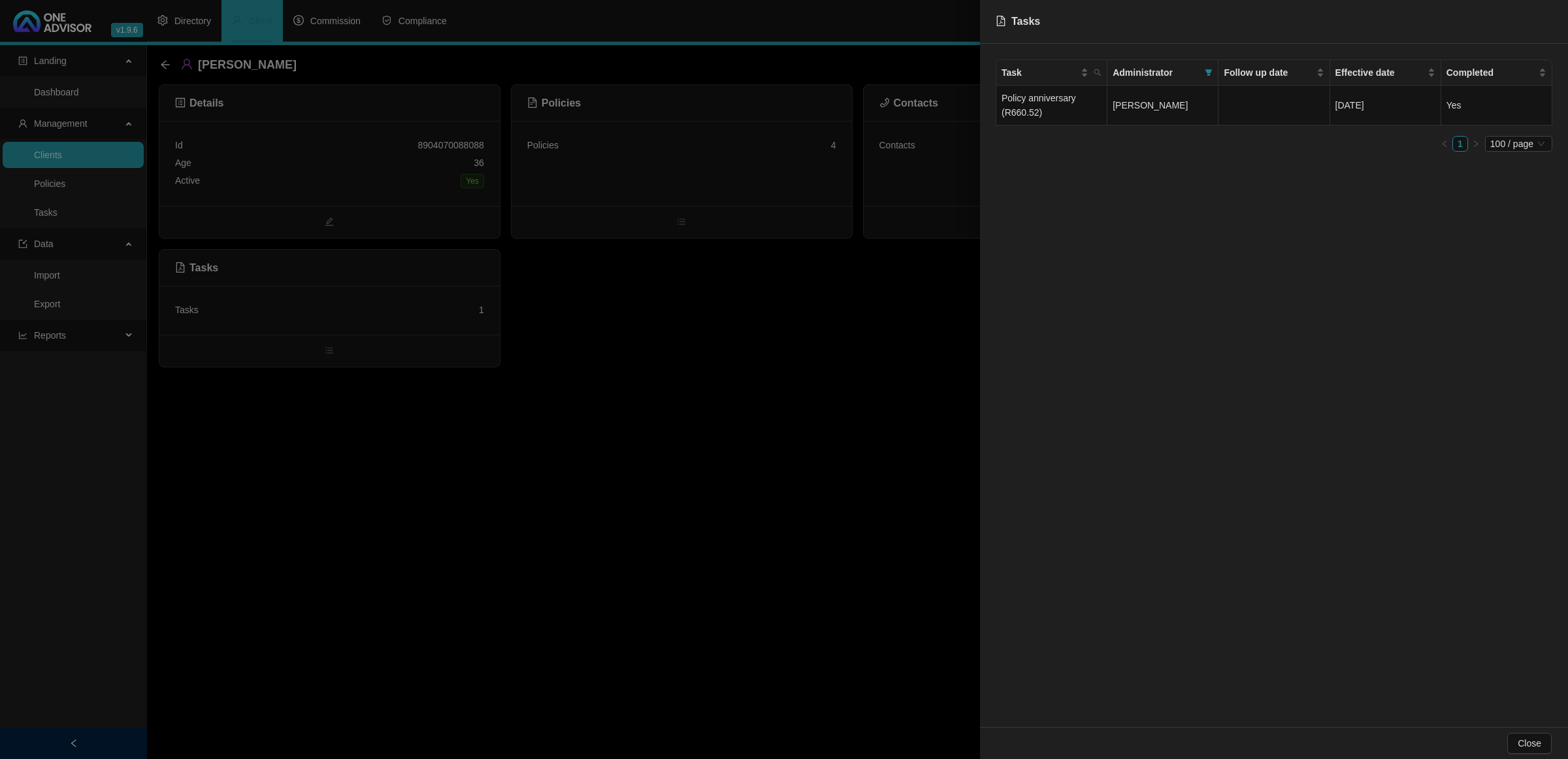
click at [866, 375] on div at bounding box center [784, 380] width 1568 height 759
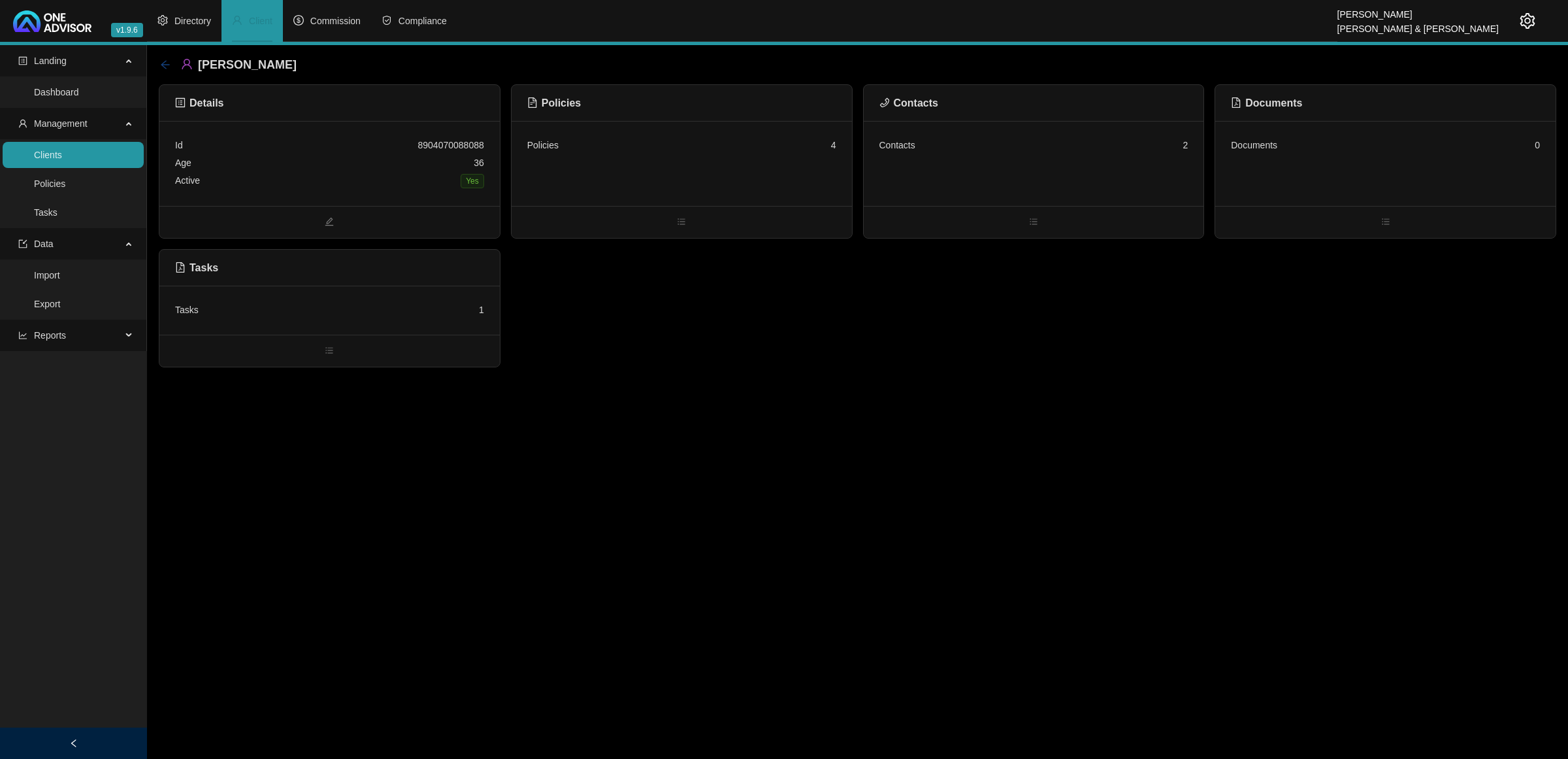
click at [162, 65] on icon "arrow-left" at bounding box center [165, 64] width 9 height 9
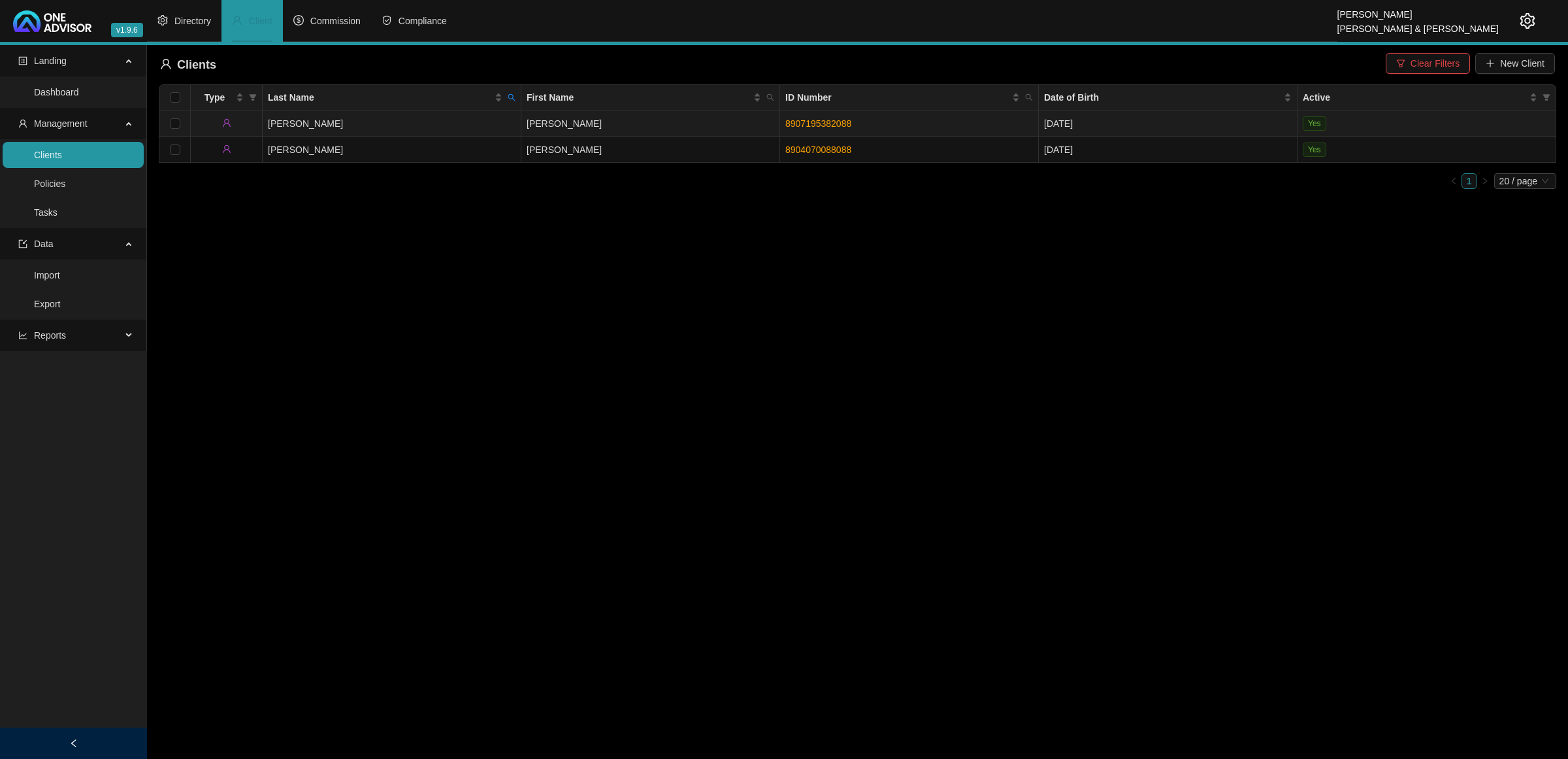
click at [399, 125] on td "[PERSON_NAME]" at bounding box center [392, 123] width 259 height 27
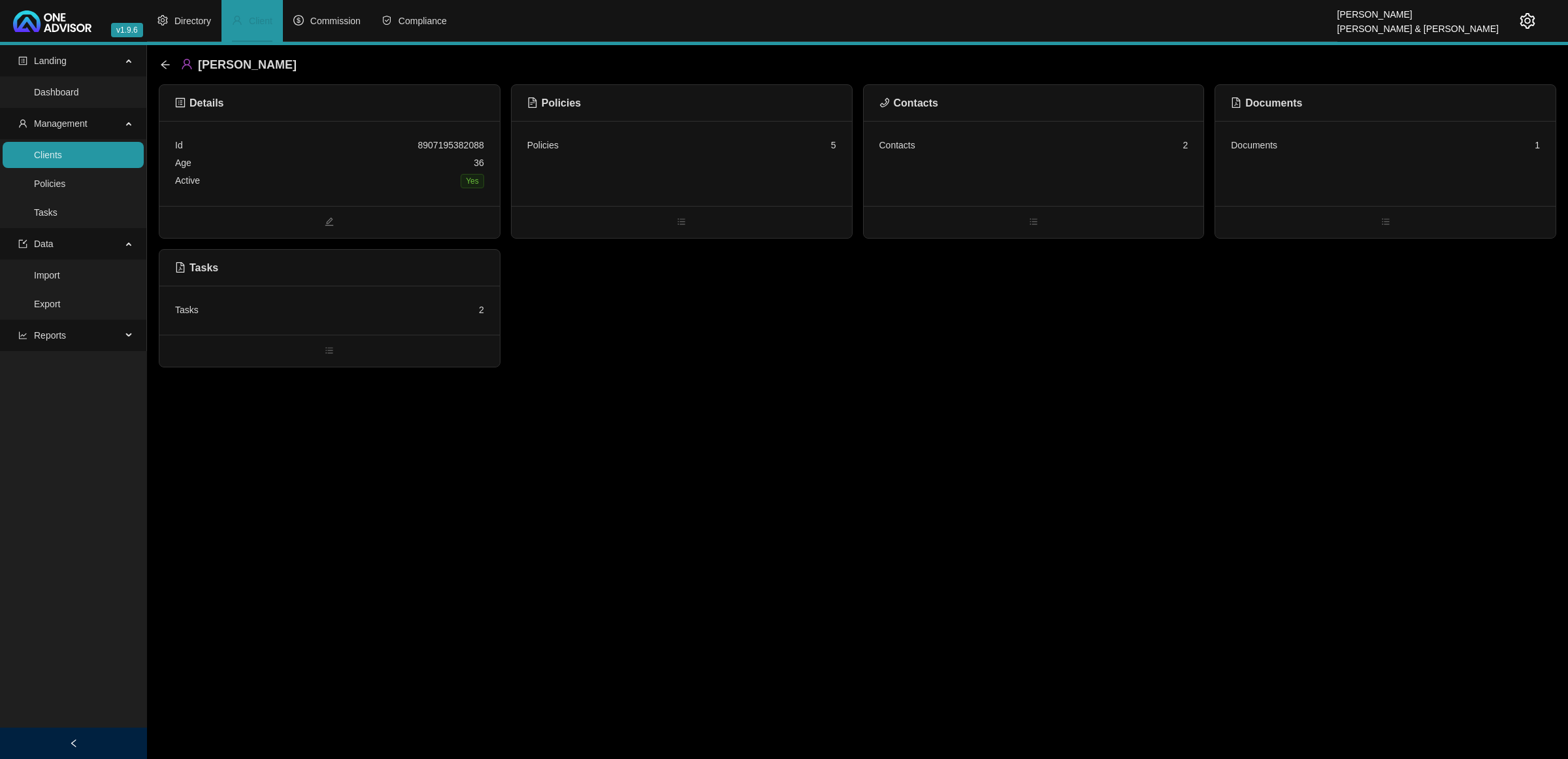
click at [313, 299] on div "Tasks 2" at bounding box center [330, 310] width 341 height 49
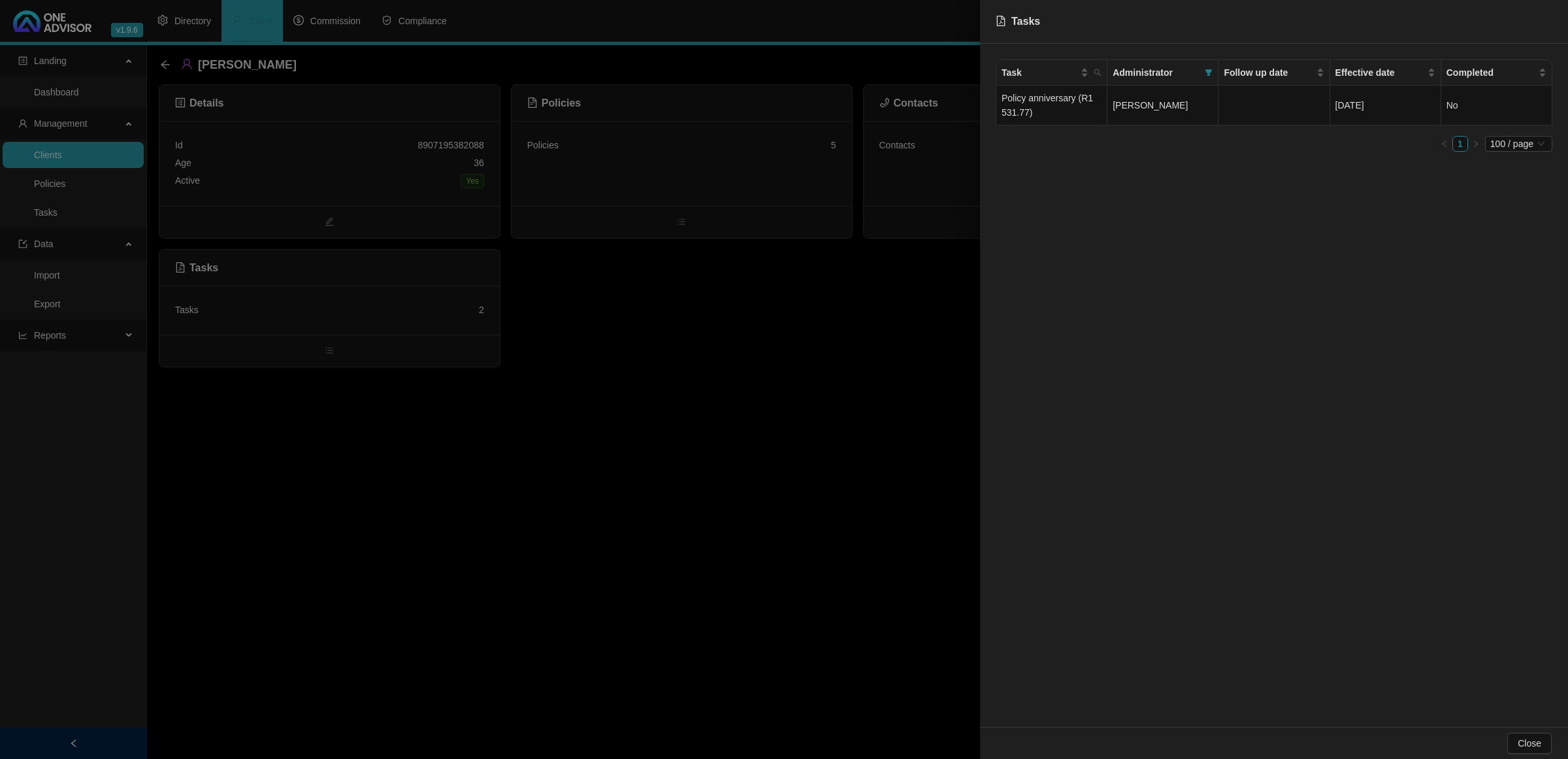
click at [739, 158] on div at bounding box center [784, 380] width 1568 height 759
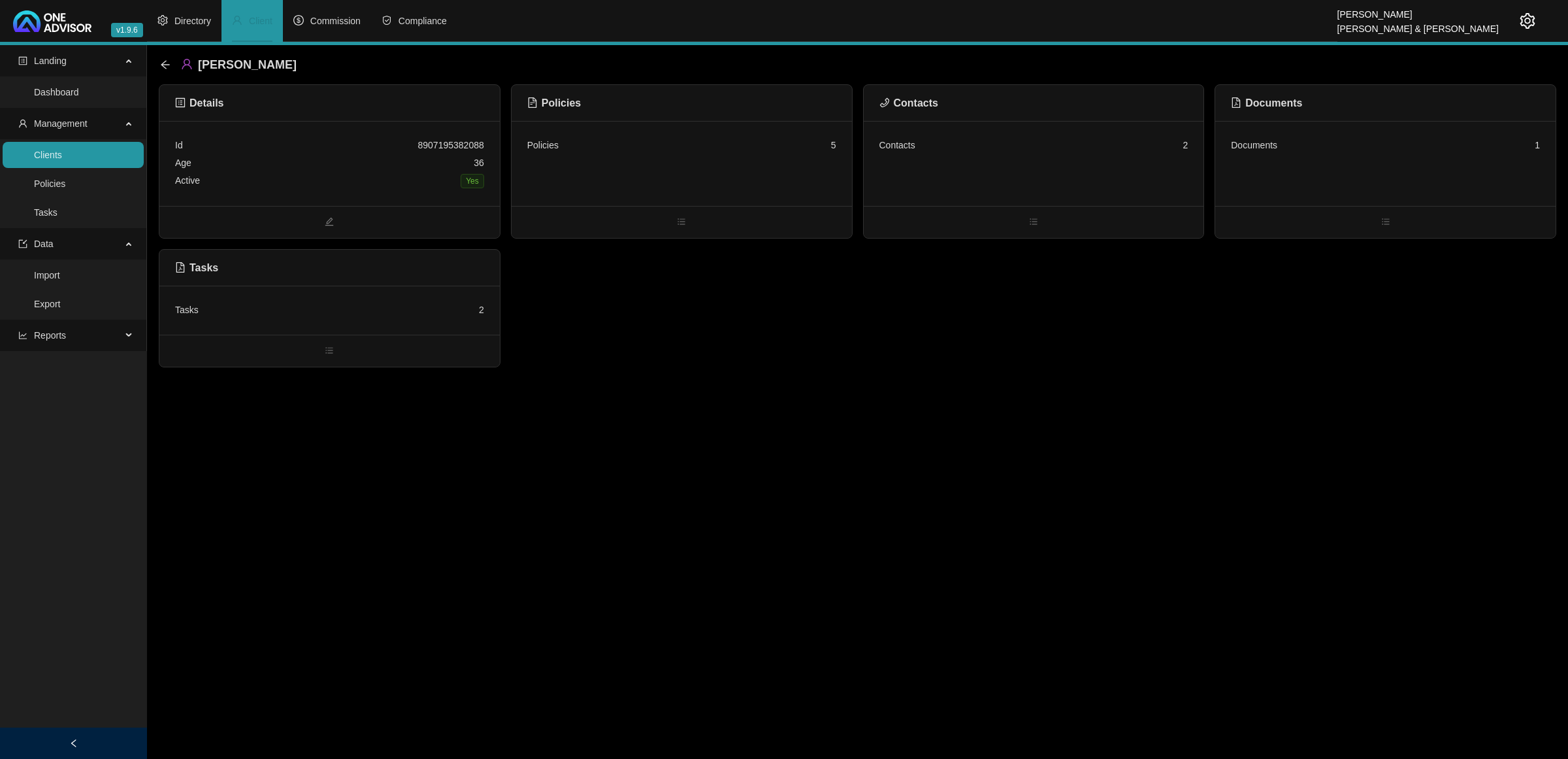
click at [358, 166] on div "Age [DEMOGRAPHIC_DATA]" at bounding box center [330, 163] width 309 height 18
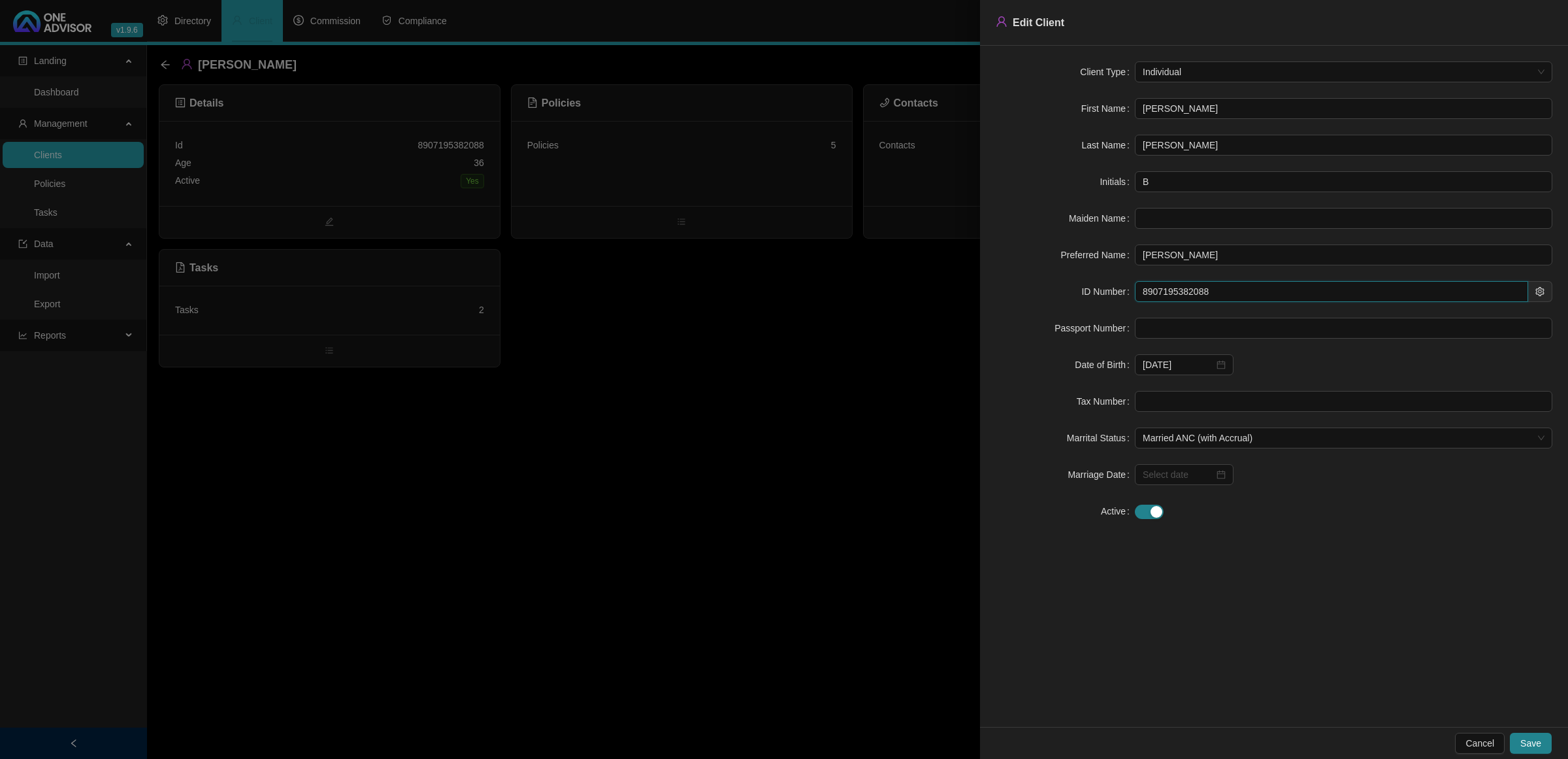
drag, startPoint x: 1177, startPoint y: 302, endPoint x: 1027, endPoint y: 295, distance: 150.2
click at [1027, 295] on div "ID Number 8907195382088" at bounding box center [1274, 292] width 557 height 21
click at [726, 462] on div at bounding box center [784, 380] width 1568 height 759
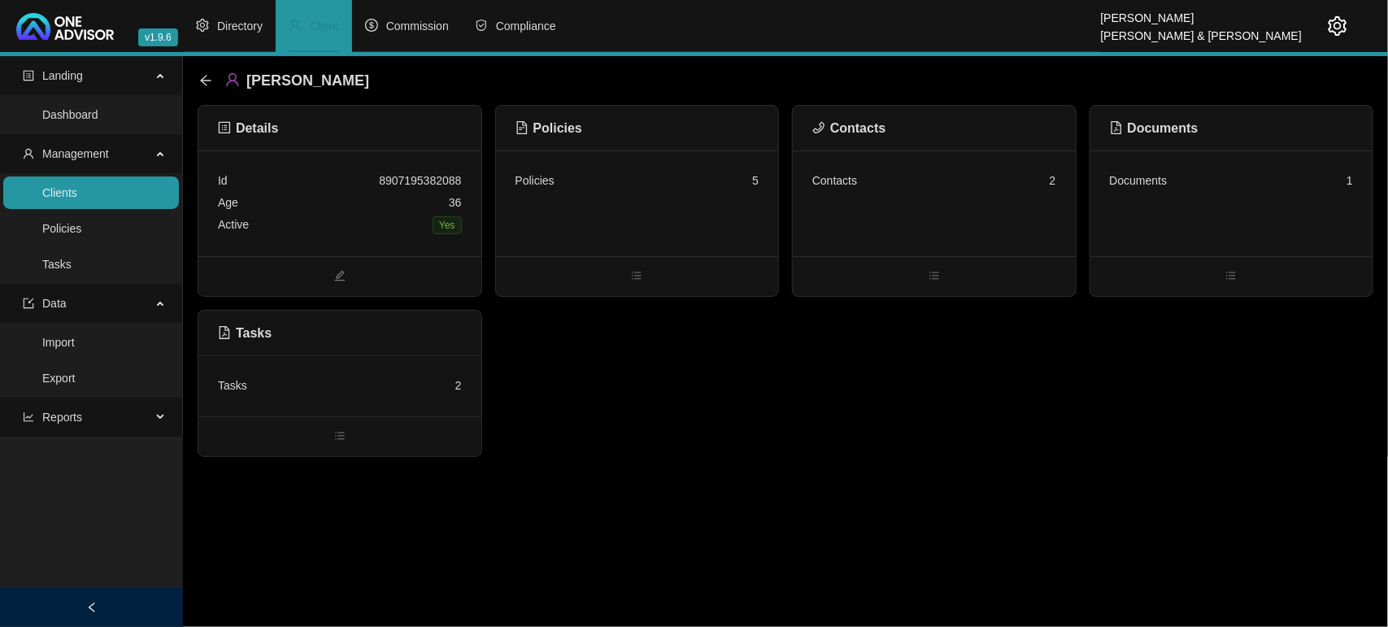
click at [356, 367] on div "Tasks 2" at bounding box center [339, 385] width 283 height 61
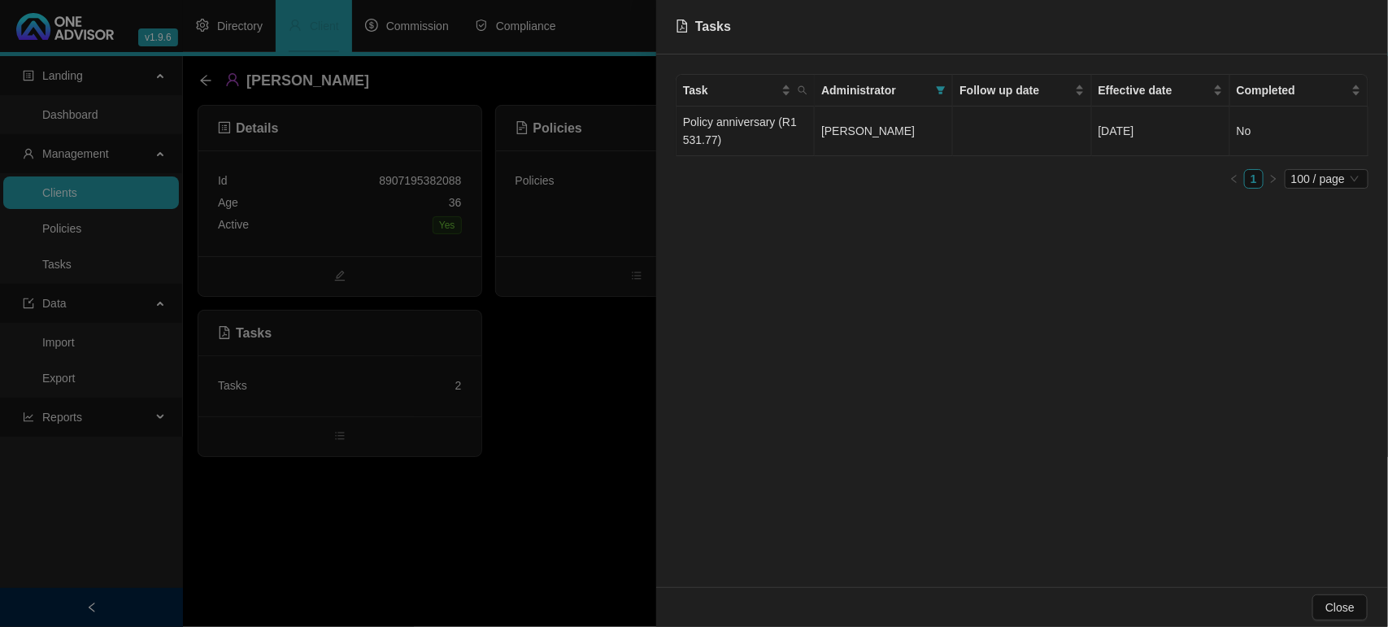
click at [730, 141] on td "Policy anniversary (R1 531.77)" at bounding box center [745, 131] width 138 height 50
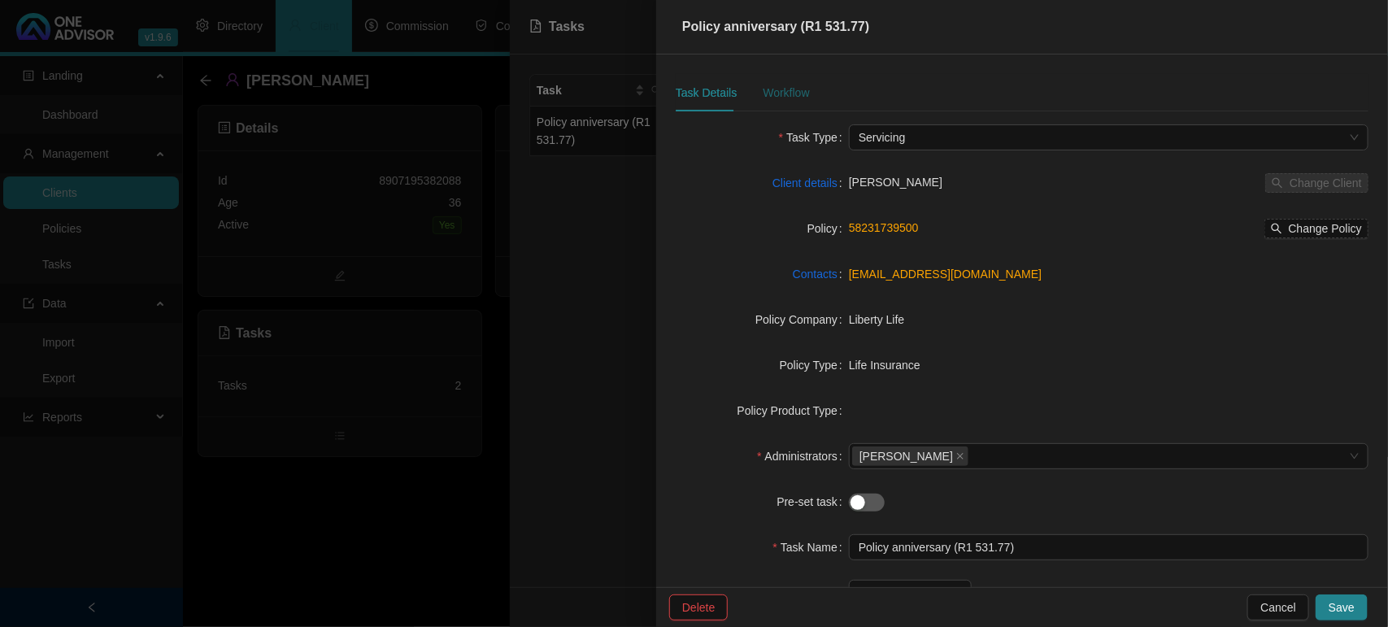
click at [795, 99] on div "Workflow" at bounding box center [786, 93] width 46 height 18
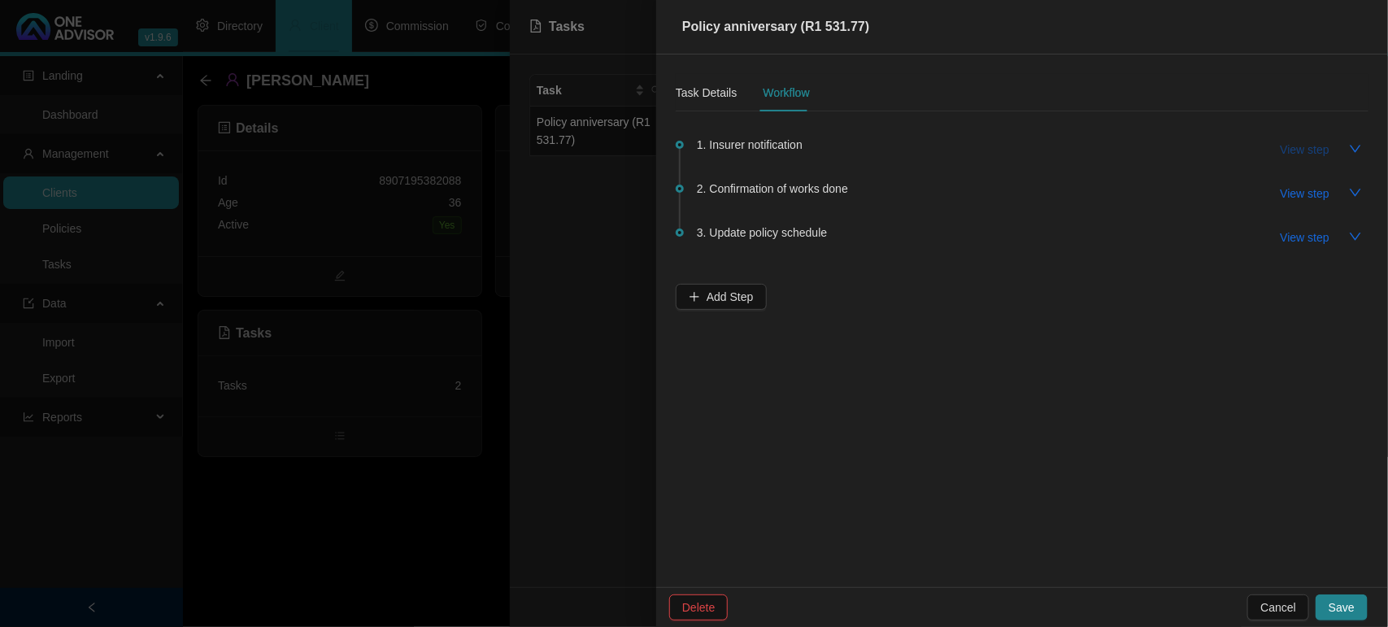
click at [1302, 143] on span "View step" at bounding box center [1304, 150] width 49 height 18
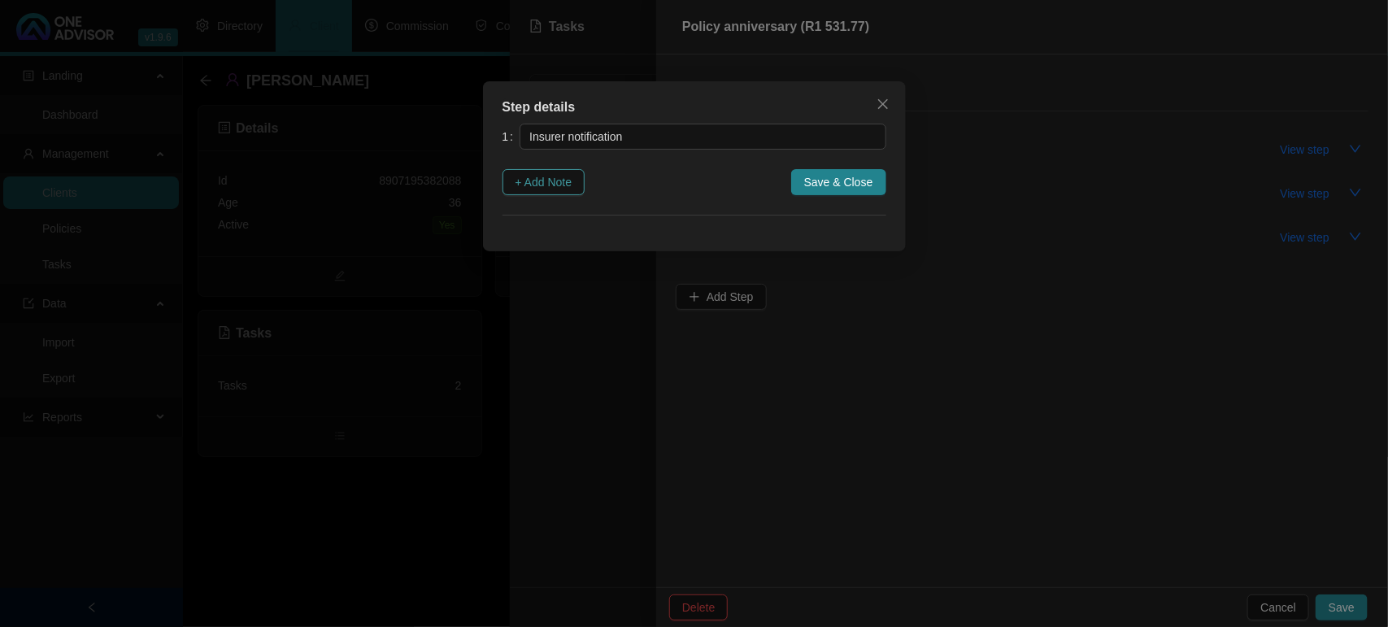
click at [555, 180] on span "+ Add Note" at bounding box center [543, 182] width 57 height 18
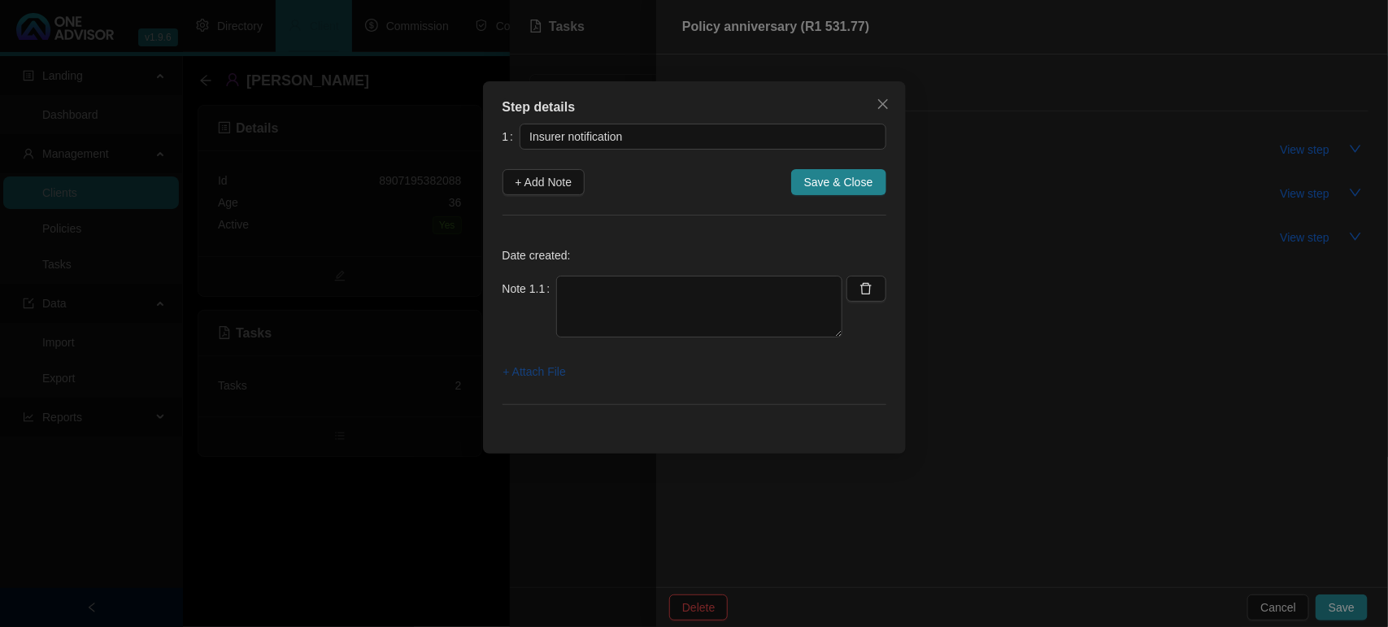
click at [539, 367] on span "+ Attach File" at bounding box center [534, 372] width 63 height 18
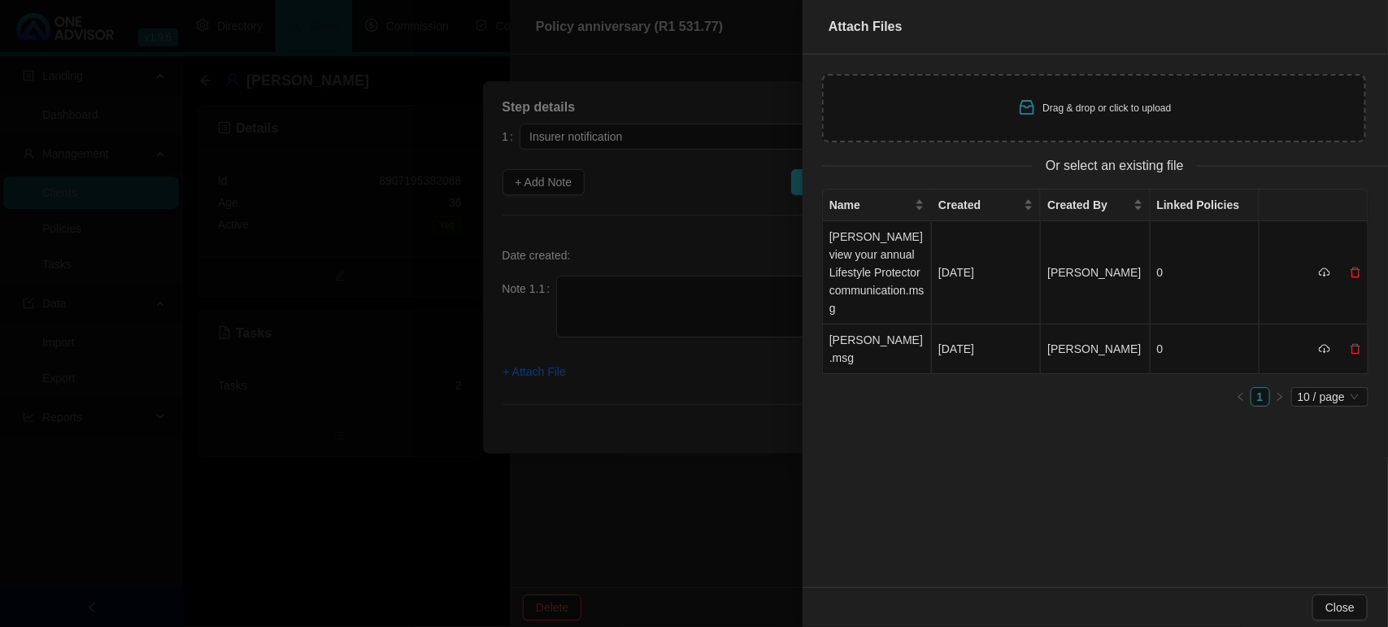
click at [992, 103] on div "Drag & drop or click to upload" at bounding box center [1094, 108] width 544 height 68
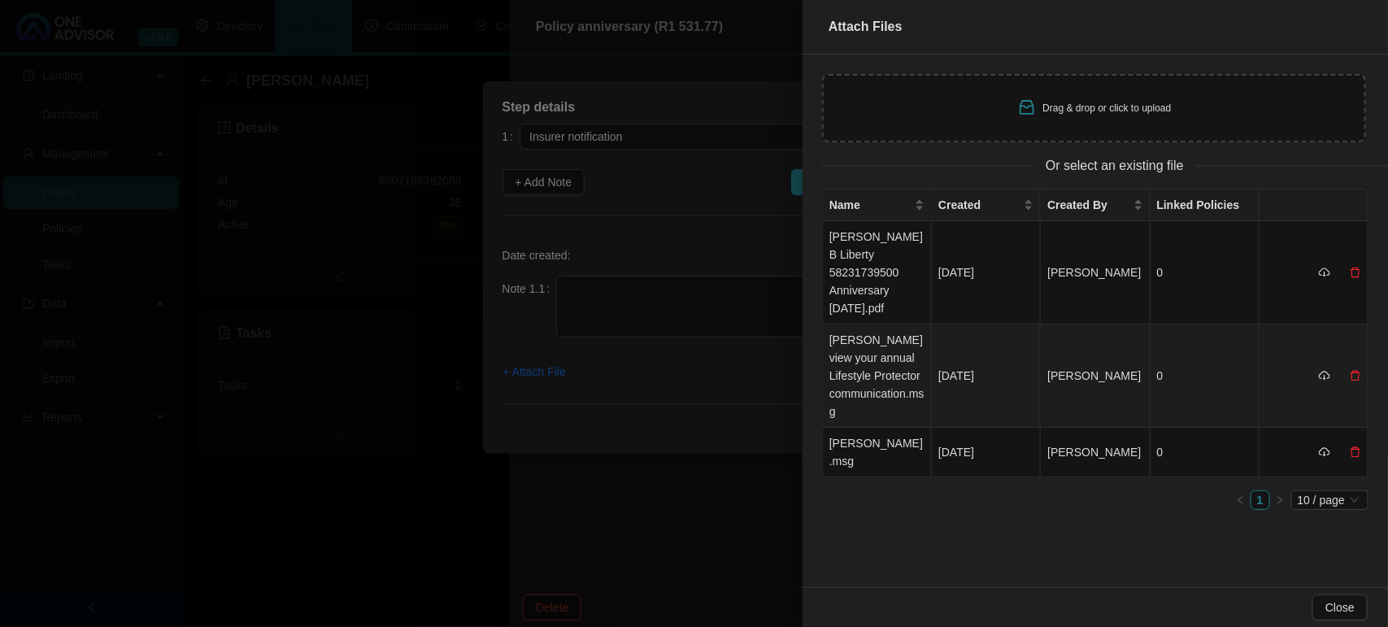
click at [870, 342] on td "[PERSON_NAME] view your annual Lifestyle Protector communication.msg" at bounding box center [877, 375] width 109 height 103
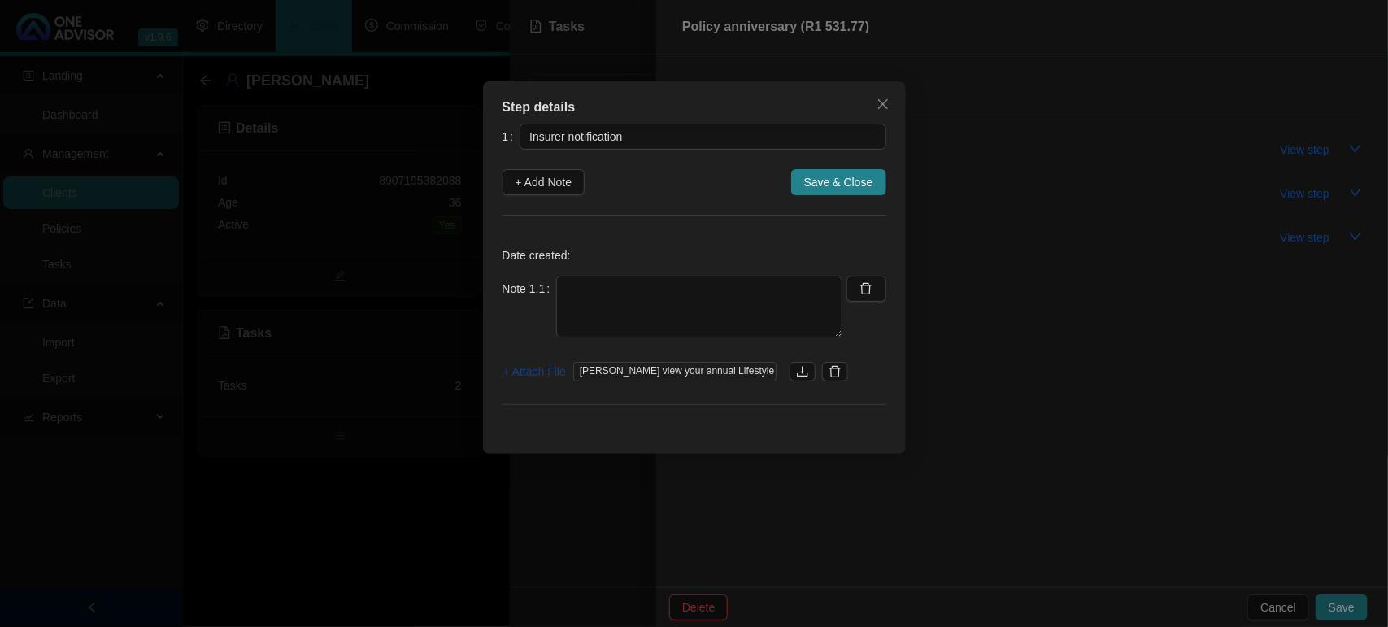
click at [523, 372] on span "+ Attach File" at bounding box center [534, 372] width 63 height 18
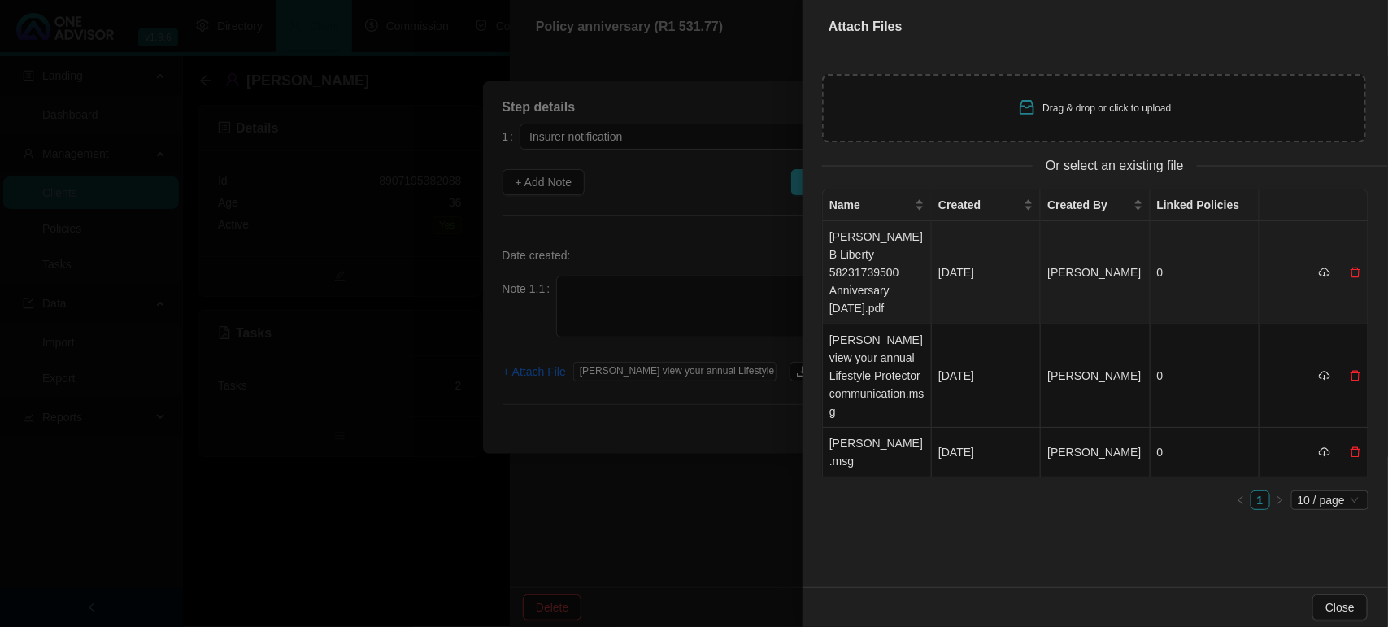
click at [872, 273] on td "[PERSON_NAME] B Liberty 58231739500 Anniversary [DATE].pdf" at bounding box center [877, 272] width 109 height 103
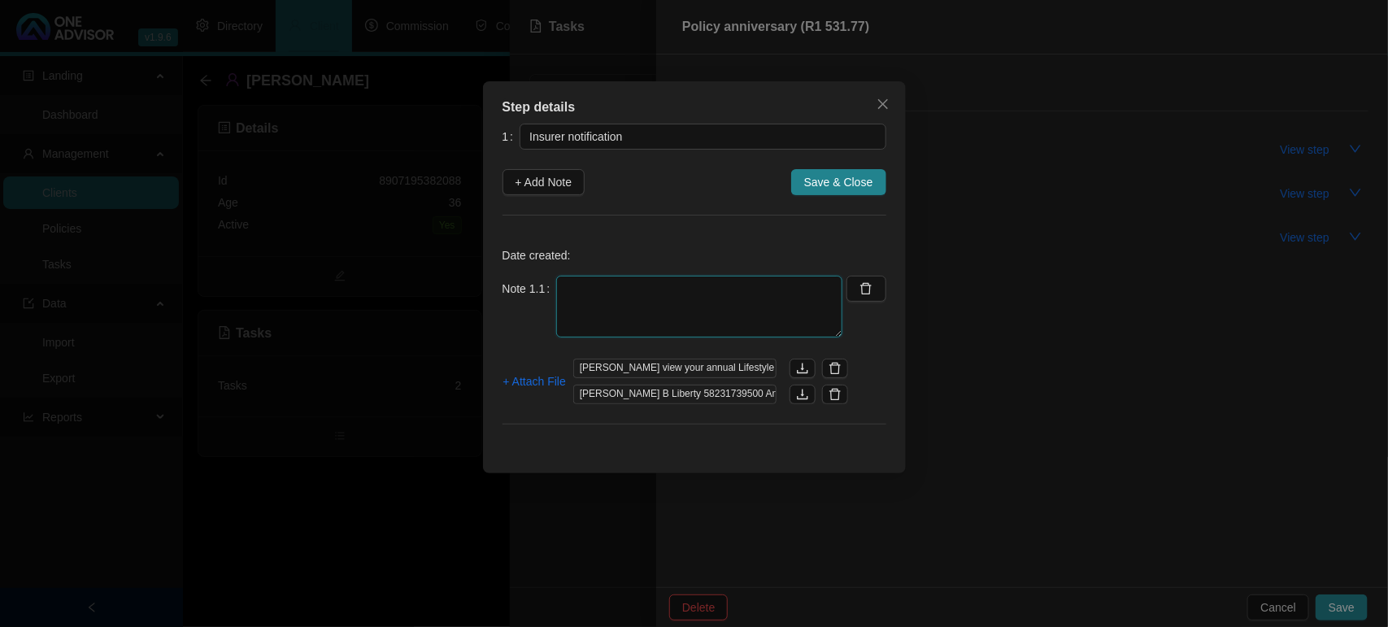
click at [702, 311] on textarea at bounding box center [699, 307] width 286 height 62
type textarea "[DATE] LIBERTY EMAILED MARC ANNIVERSARY FOR CLIENT"
click at [837, 185] on span "Save & Close" at bounding box center [838, 182] width 69 height 18
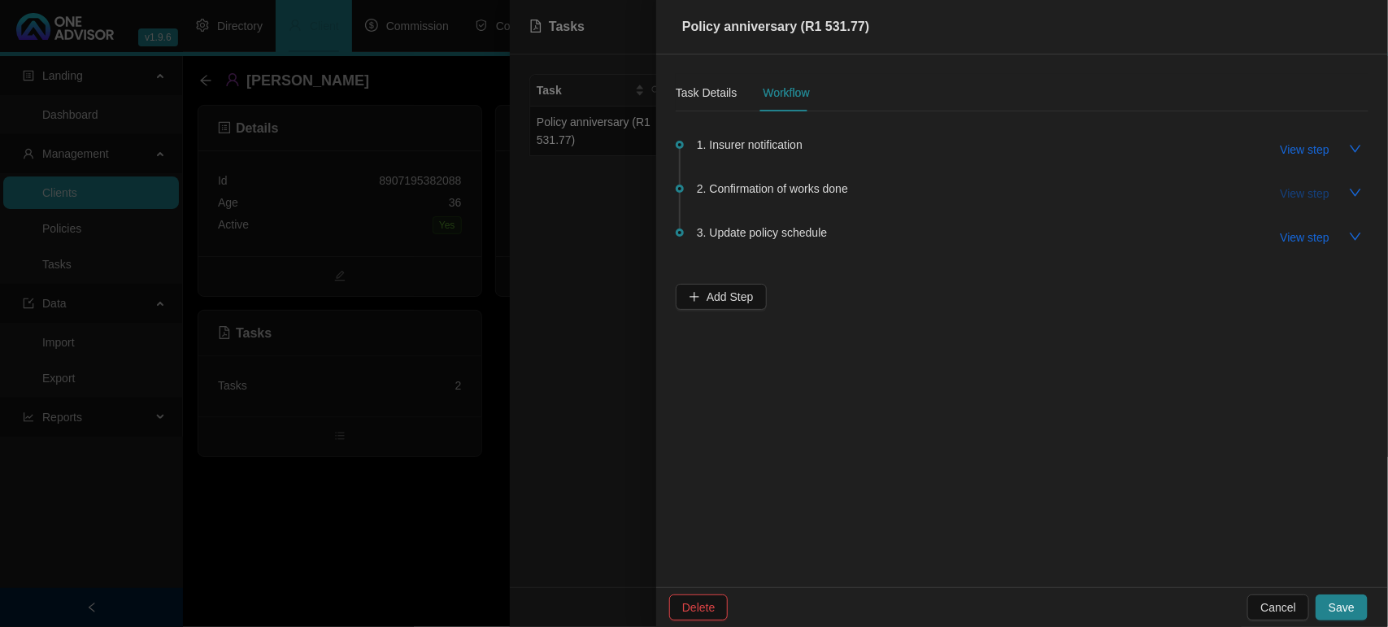
click at [1306, 192] on span "View step" at bounding box center [1304, 194] width 49 height 18
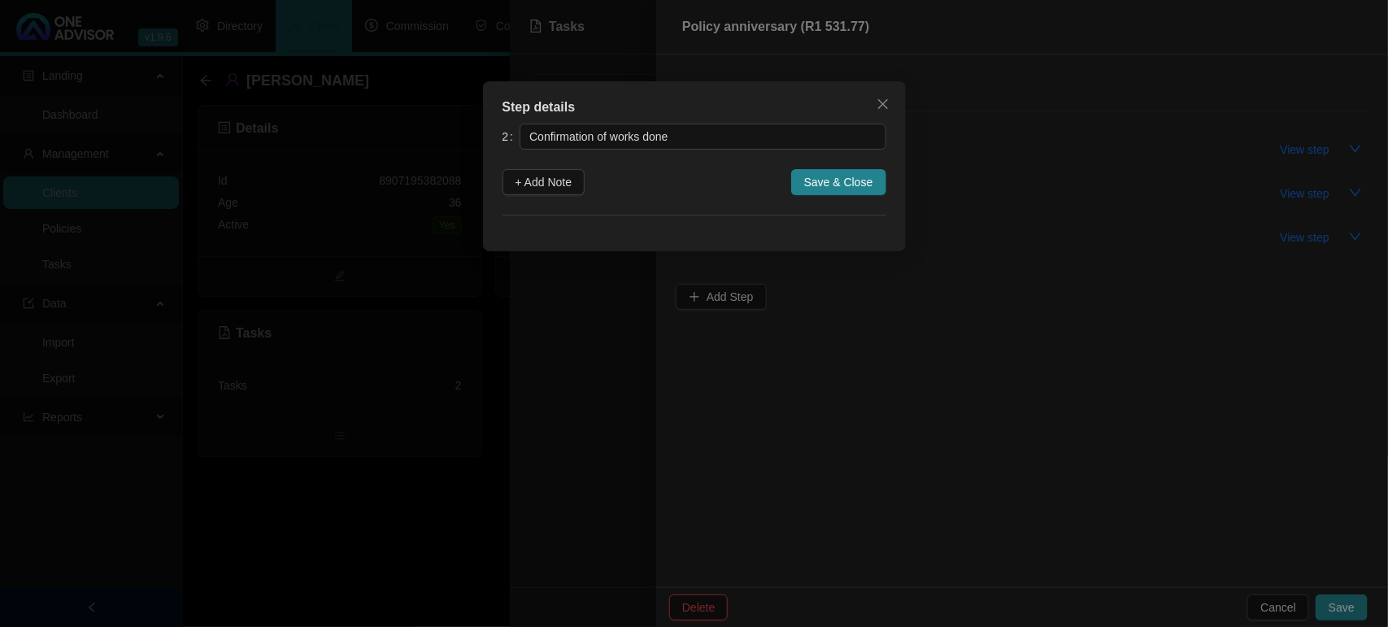
drag, startPoint x: 545, startPoint y: 181, endPoint x: 602, endPoint y: 228, distance: 73.9
click at [542, 185] on span "+ Add Note" at bounding box center [543, 182] width 57 height 18
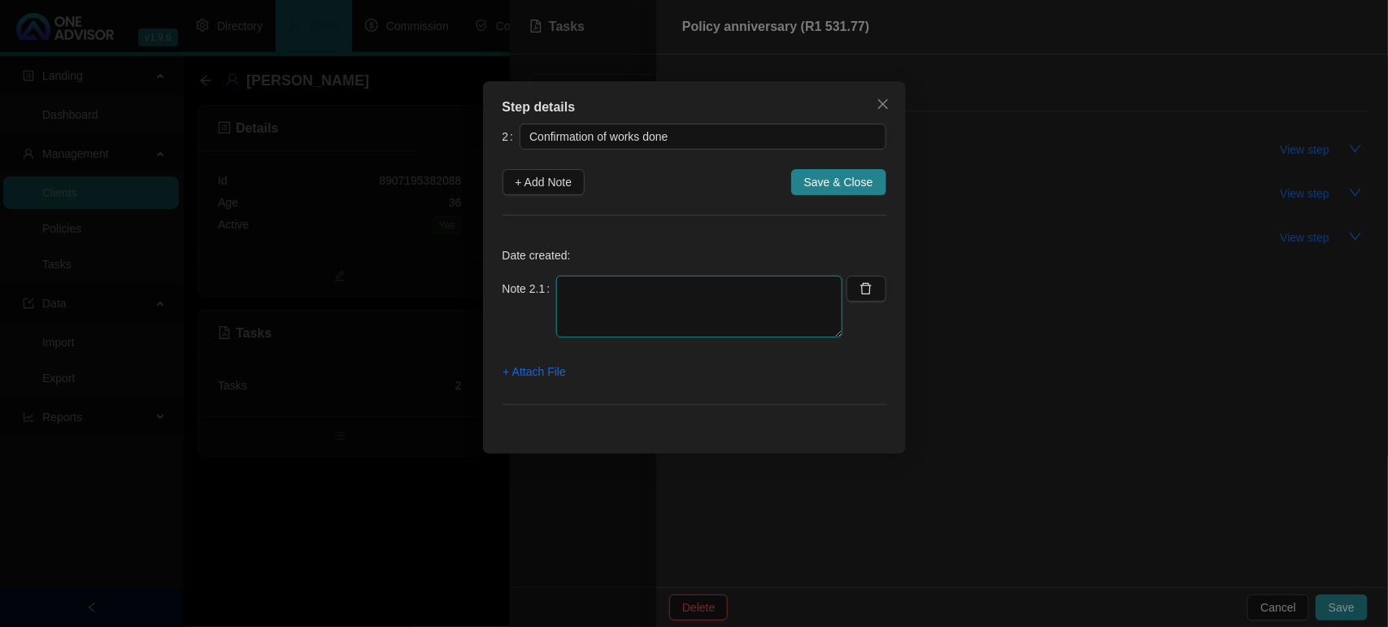
click at [714, 301] on textarea at bounding box center [699, 307] width 286 height 62
type textarea "10/09/"
click at [880, 102] on icon "close" at bounding box center [882, 104] width 13 height 13
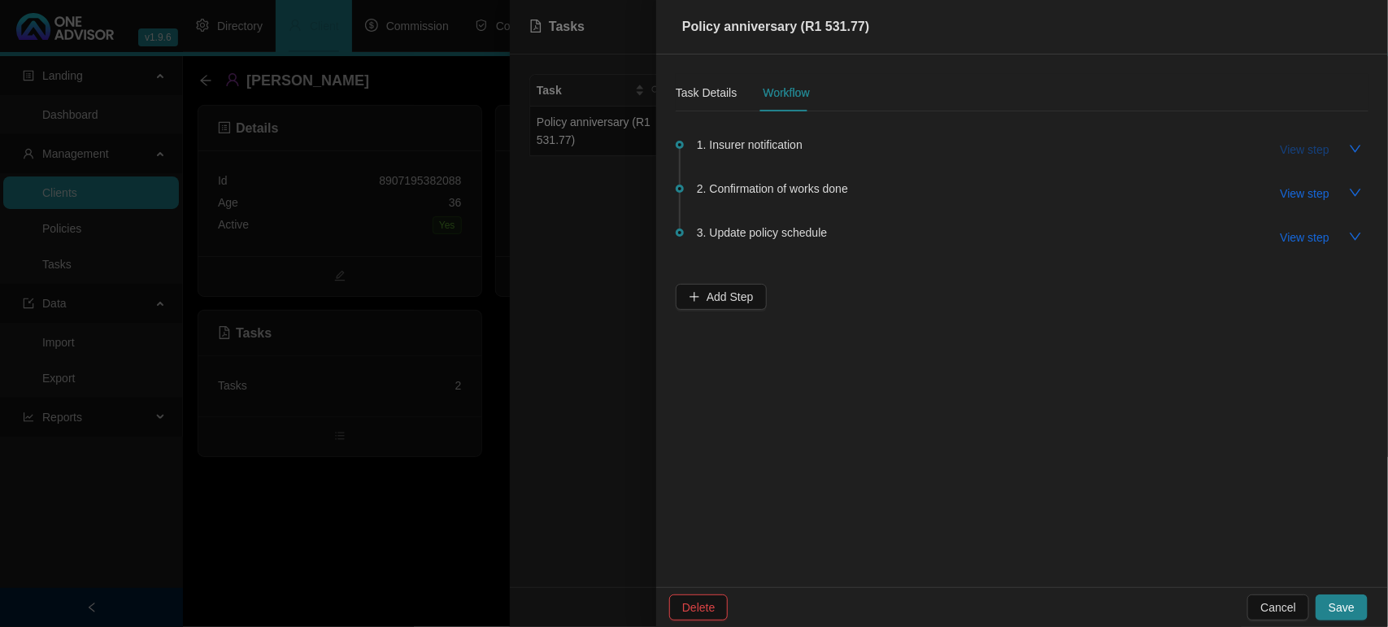
click at [1283, 159] on button "View step" at bounding box center [1304, 150] width 75 height 26
type input "Insurer notification"
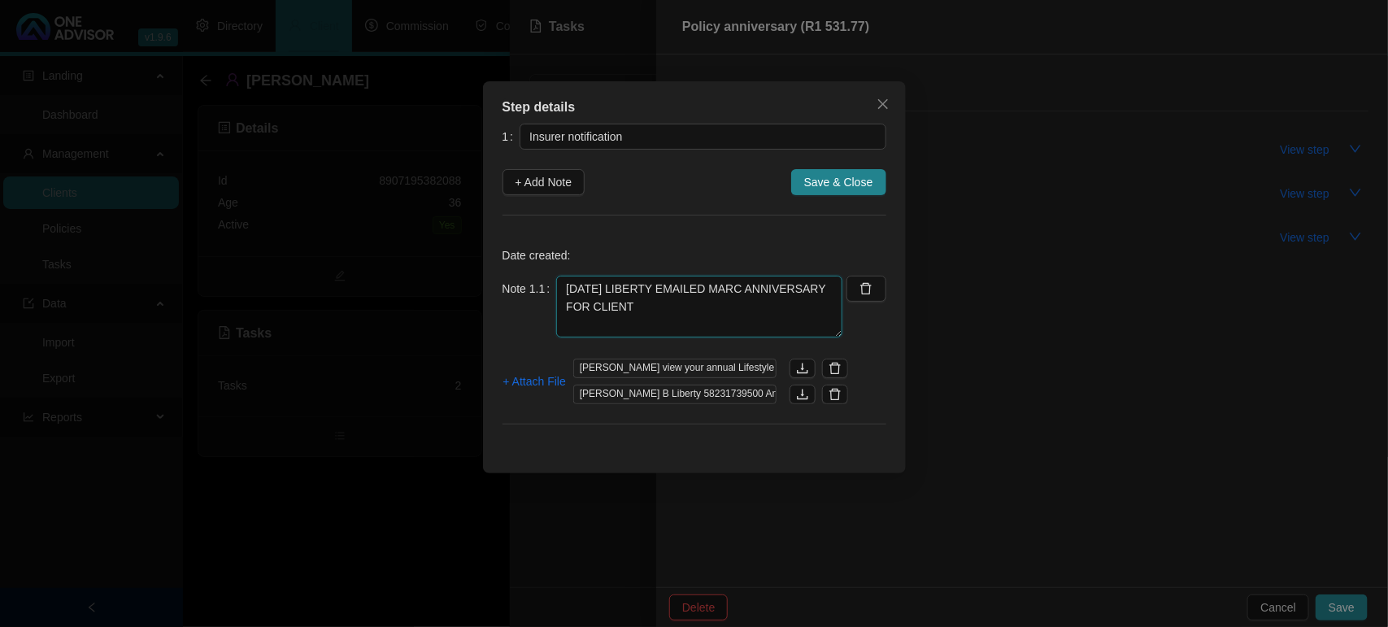
click at [649, 317] on textarea "[DATE] LIBERTY EMAILED MARC ANNIVERSARY FOR CLIENT" at bounding box center [699, 307] width 286 height 62
drag, startPoint x: 571, startPoint y: 327, endPoint x: 680, endPoint y: 375, distance: 118.3
click at [574, 327] on textarea "[DATE] LIBERTY EMAILED MARC ANNIVERSARY FOR CLIENT I WENT ON TO LIBERTY AND DOW…" at bounding box center [699, 307] width 286 height 62
type textarea "[DATE] LIBERTY EMAILED MARC ANNIVERSARY FOR CLIENT I WENT ON TO LIBERTY AND DOW…"
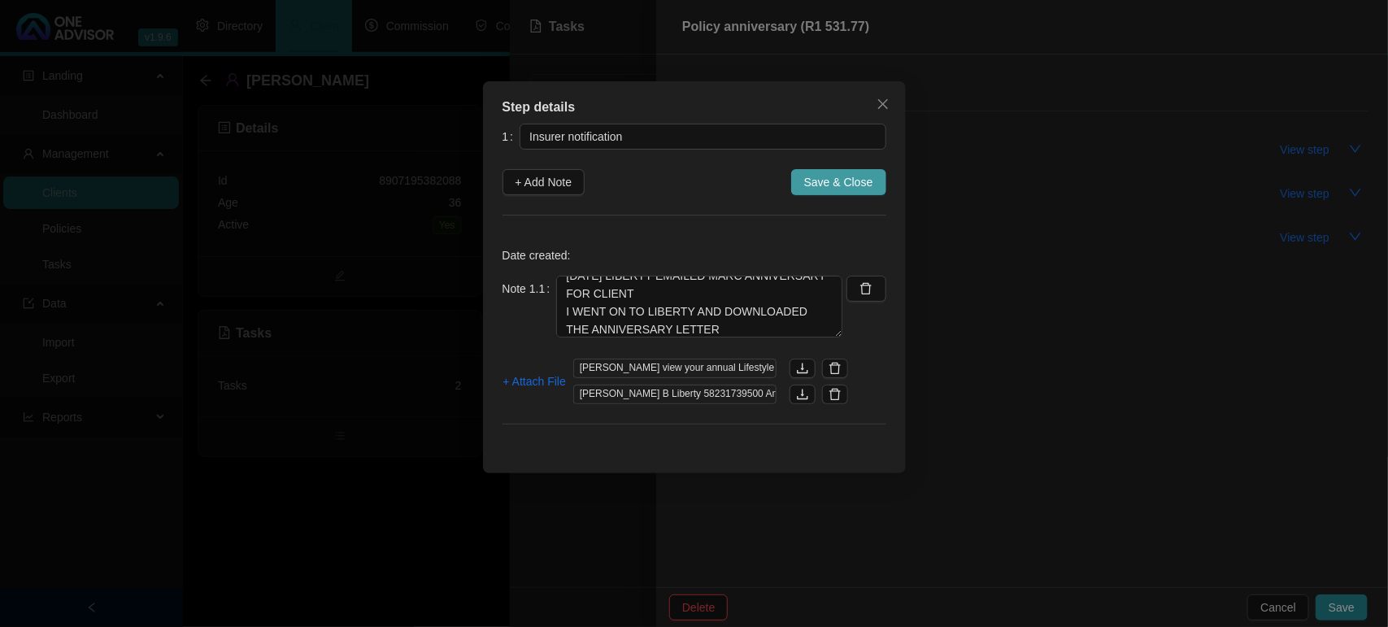
click at [836, 185] on span "Save & Close" at bounding box center [838, 182] width 69 height 18
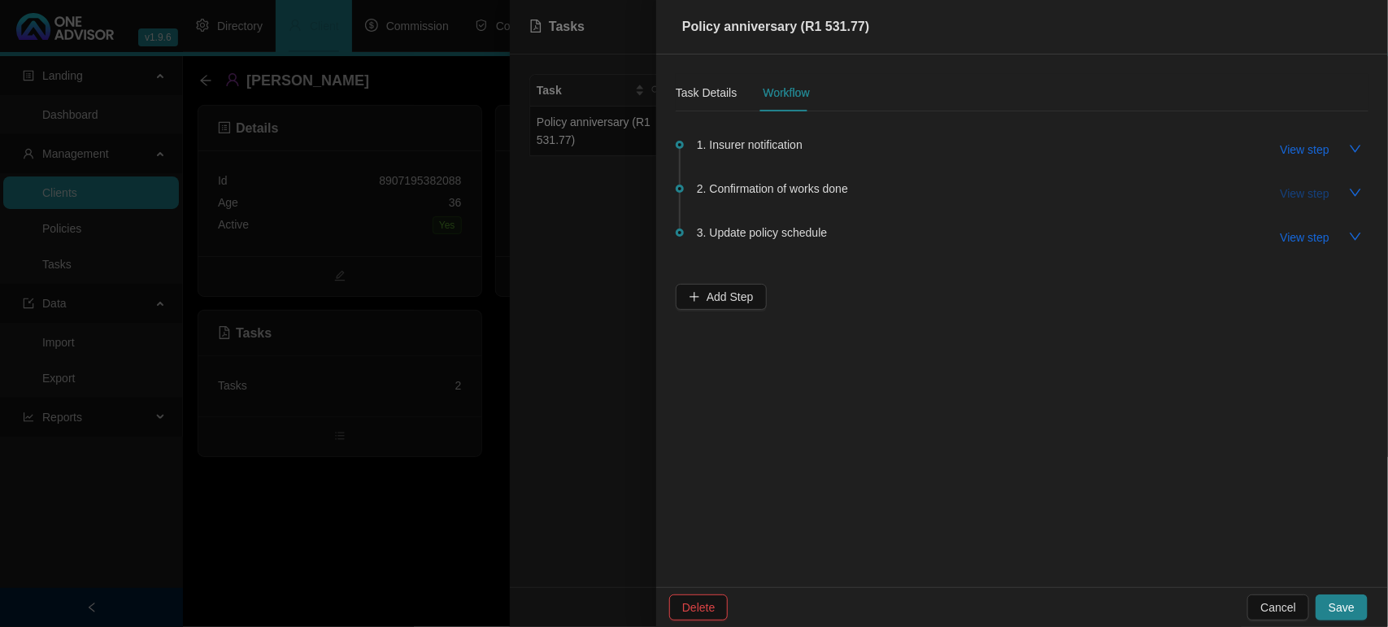
click at [1295, 187] on span "View step" at bounding box center [1304, 194] width 49 height 18
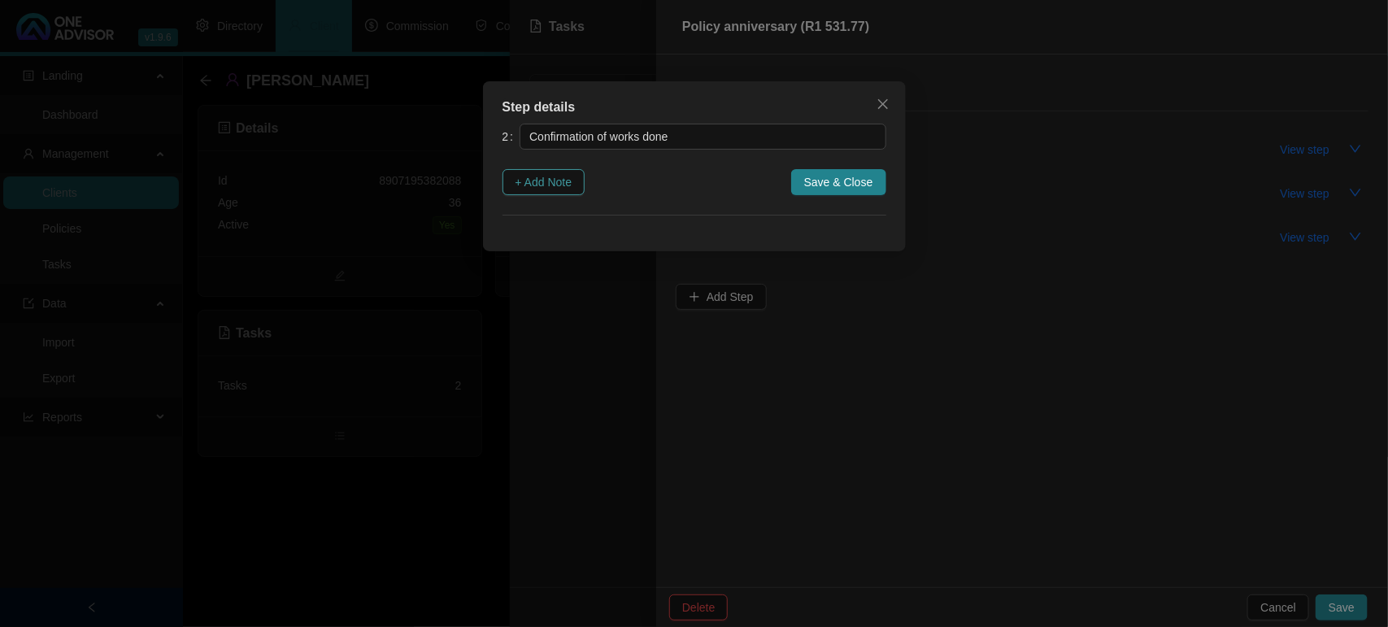
click at [561, 176] on span "+ Add Note" at bounding box center [543, 182] width 57 height 18
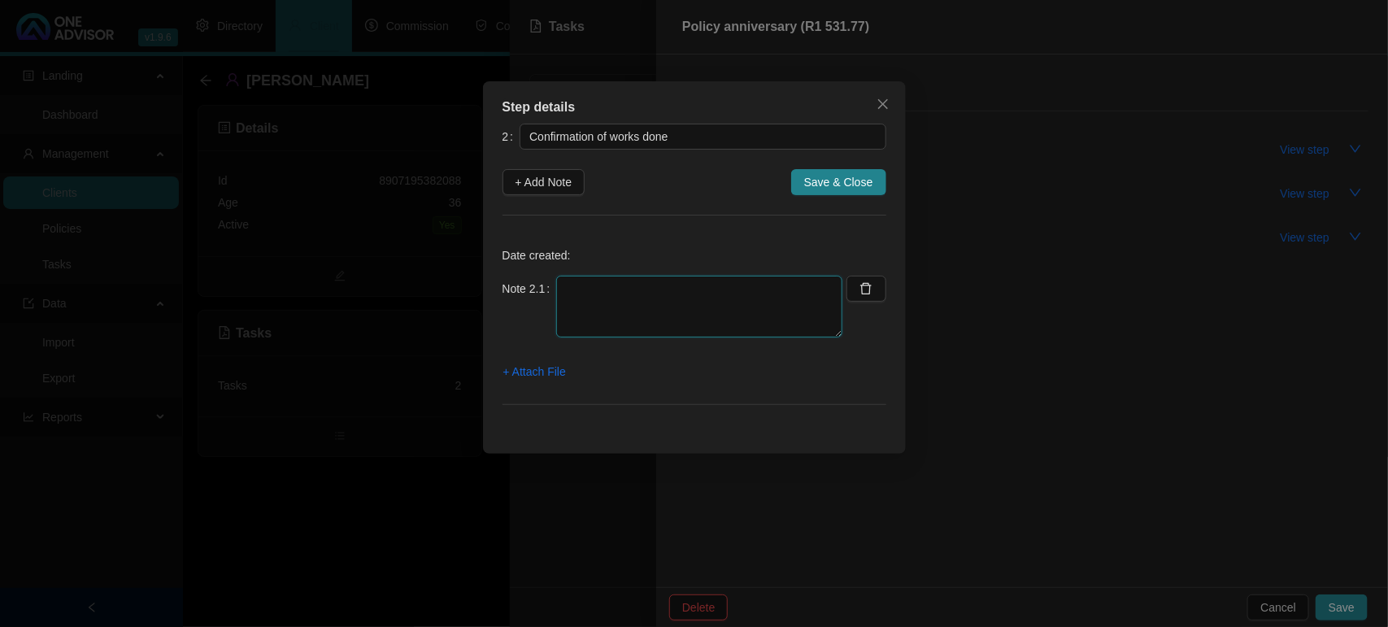
click at [648, 293] on textarea at bounding box center [699, 307] width 286 height 62
paste textarea "8907195382088"
drag, startPoint x: 650, startPoint y: 311, endPoint x: 657, endPoint y: 325, distance: 16.0
click at [657, 325] on textarea "[DATE] - EMAILED THE ANNIVERSARY LETTER TO THE CLIENT 8907195382088" at bounding box center [699, 307] width 286 height 62
click at [749, 303] on textarea "[DATE] - EMAILED THE ANNIVERSARY LETTER TO THE CLIENT 8 PASSWORD [SECURITY_DATA]" at bounding box center [699, 307] width 286 height 62
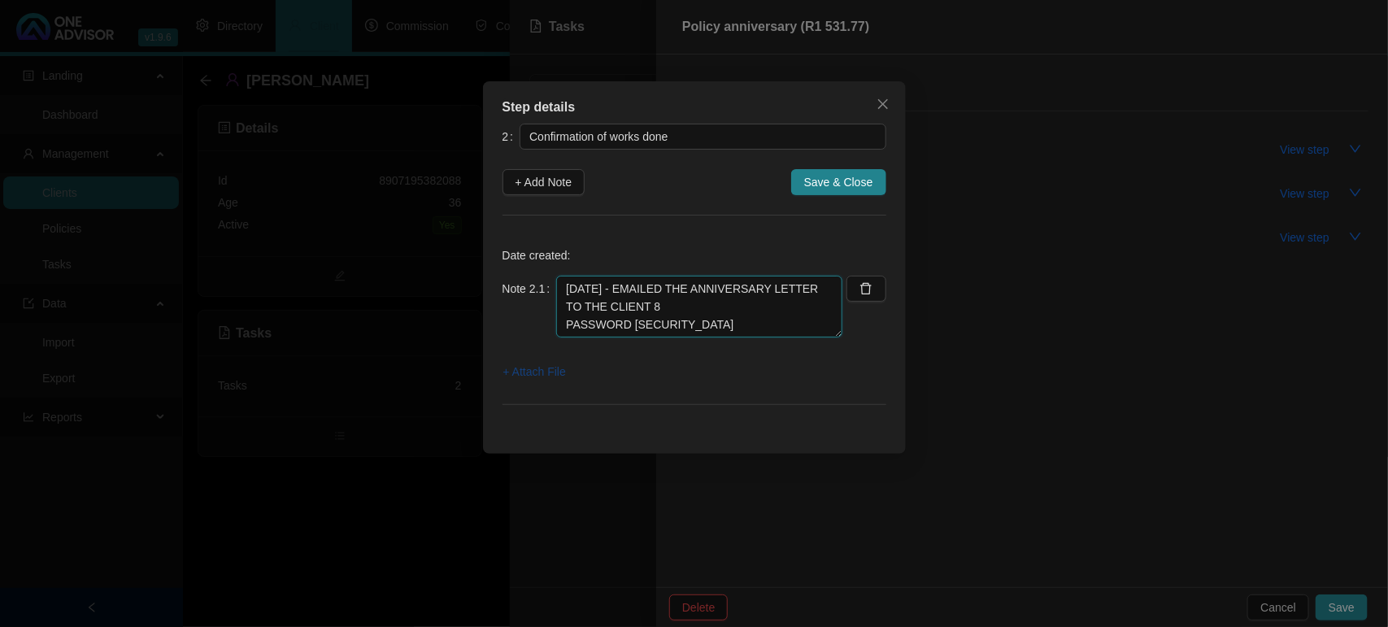
type textarea "[DATE] - EMAILED THE ANNIVERSARY LETTER TO THE CLIENT 8 PASSWORD [SECURITY_DATA]"
click at [528, 368] on span "+ Attach File" at bounding box center [534, 372] width 63 height 18
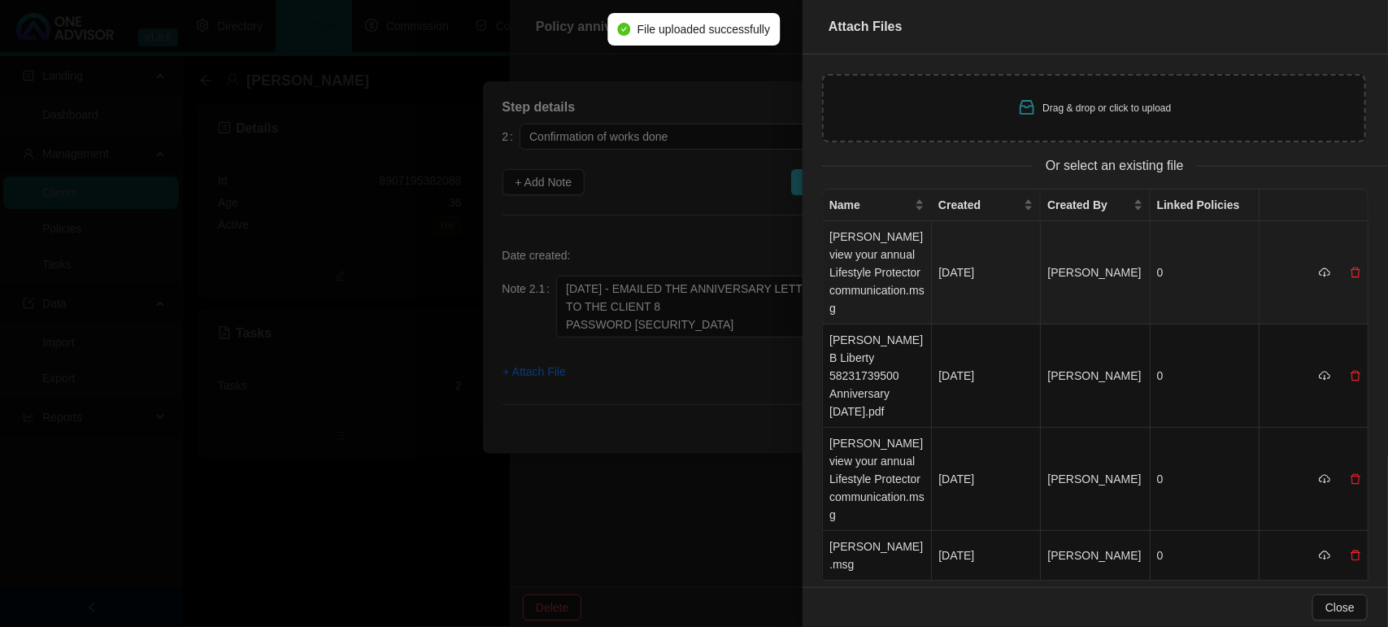
click at [872, 273] on td "[PERSON_NAME] view your annual Lifestyle Protector communication.msg" at bounding box center [877, 272] width 109 height 103
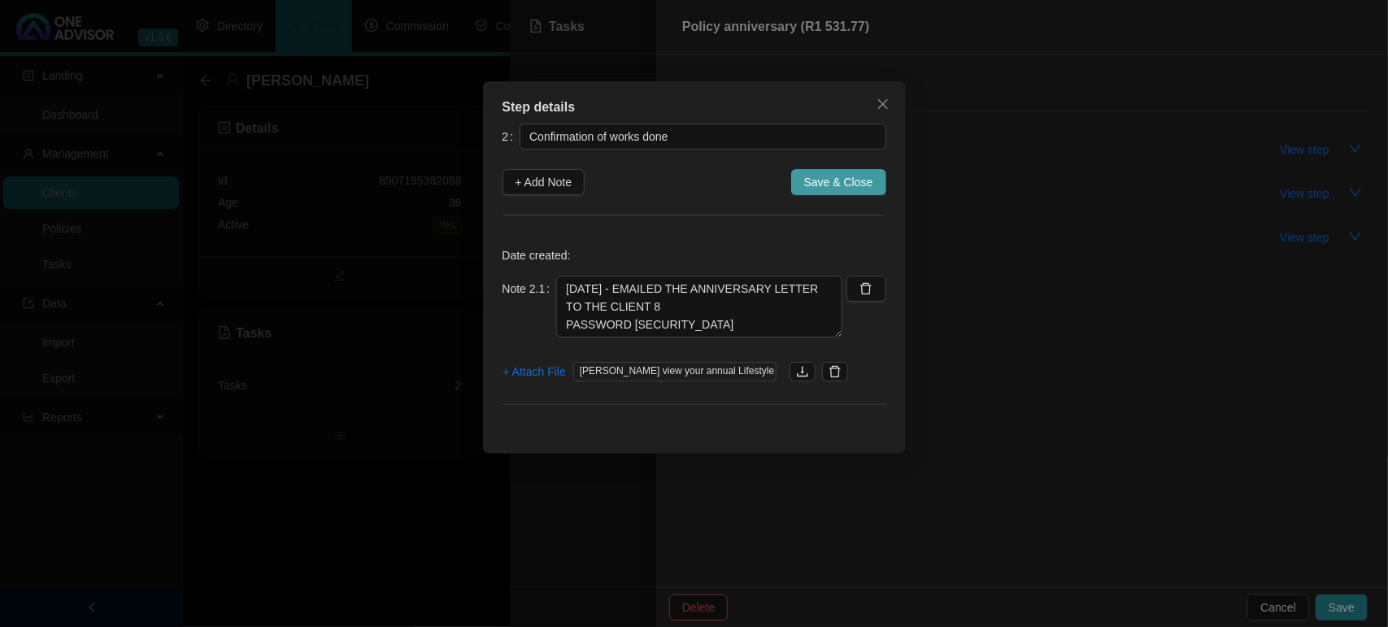
click at [838, 180] on span "Save & Close" at bounding box center [838, 182] width 69 height 18
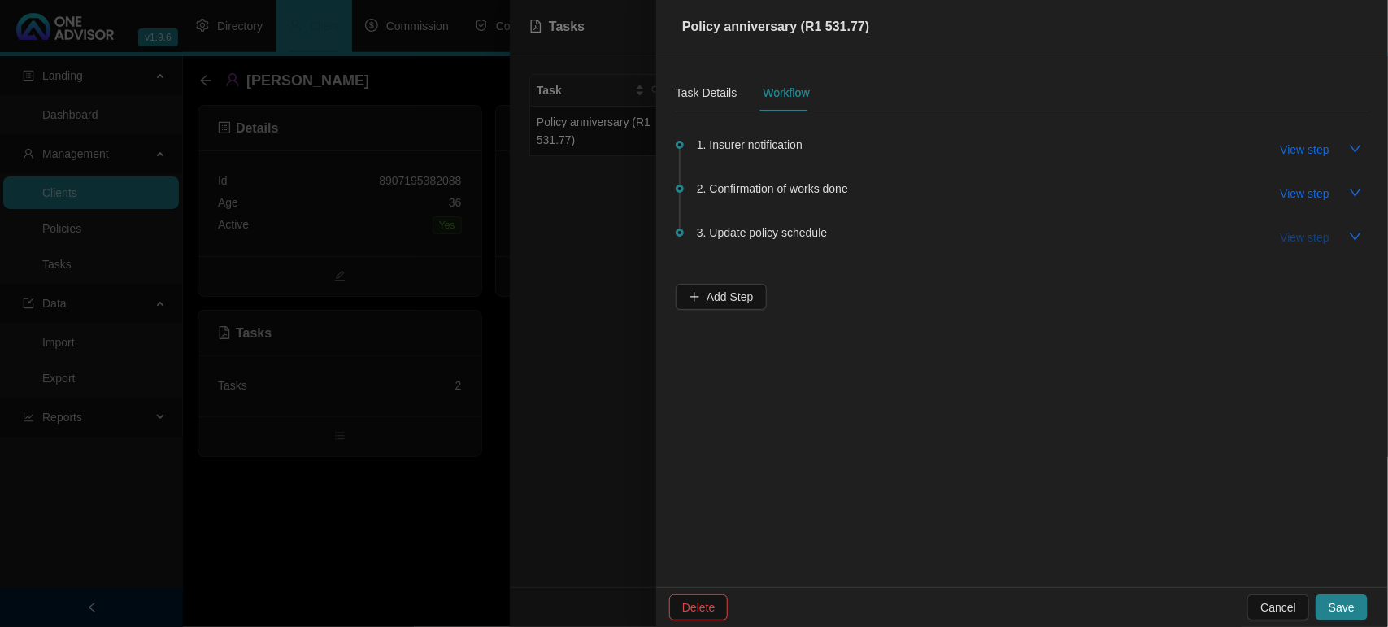
click at [1299, 237] on span "View step" at bounding box center [1304, 237] width 49 height 18
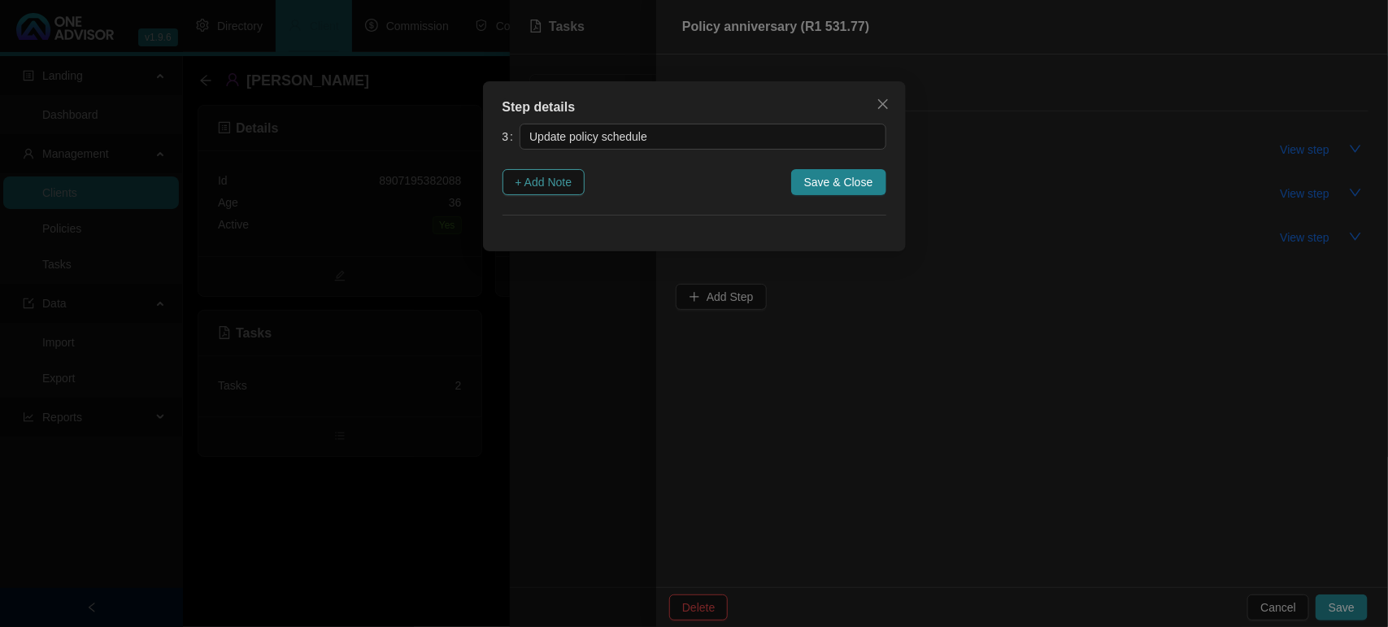
drag, startPoint x: 554, startPoint y: 185, endPoint x: 583, endPoint y: 214, distance: 41.4
click at [553, 185] on span "+ Add Note" at bounding box center [543, 182] width 57 height 18
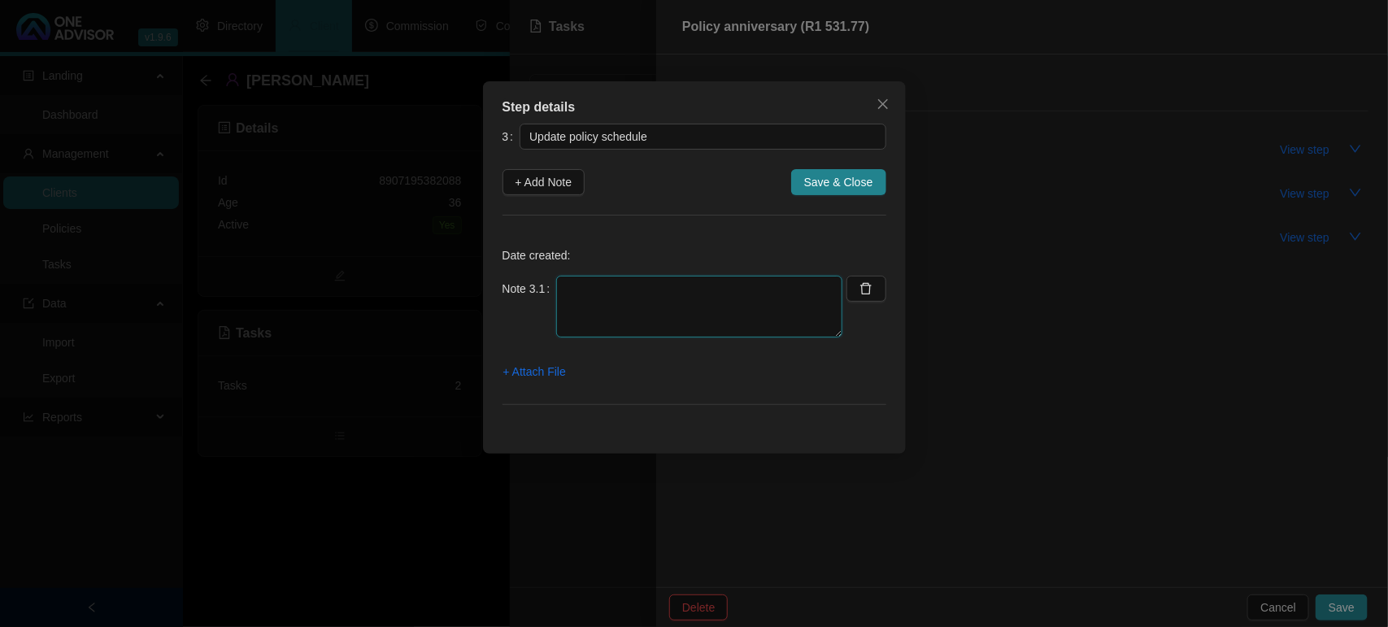
click at [669, 303] on textarea at bounding box center [699, 307] width 286 height 62
type textarea "WILL UPDATE IN THE NEW MONTH"
click at [840, 176] on span "Save & Close" at bounding box center [838, 182] width 69 height 18
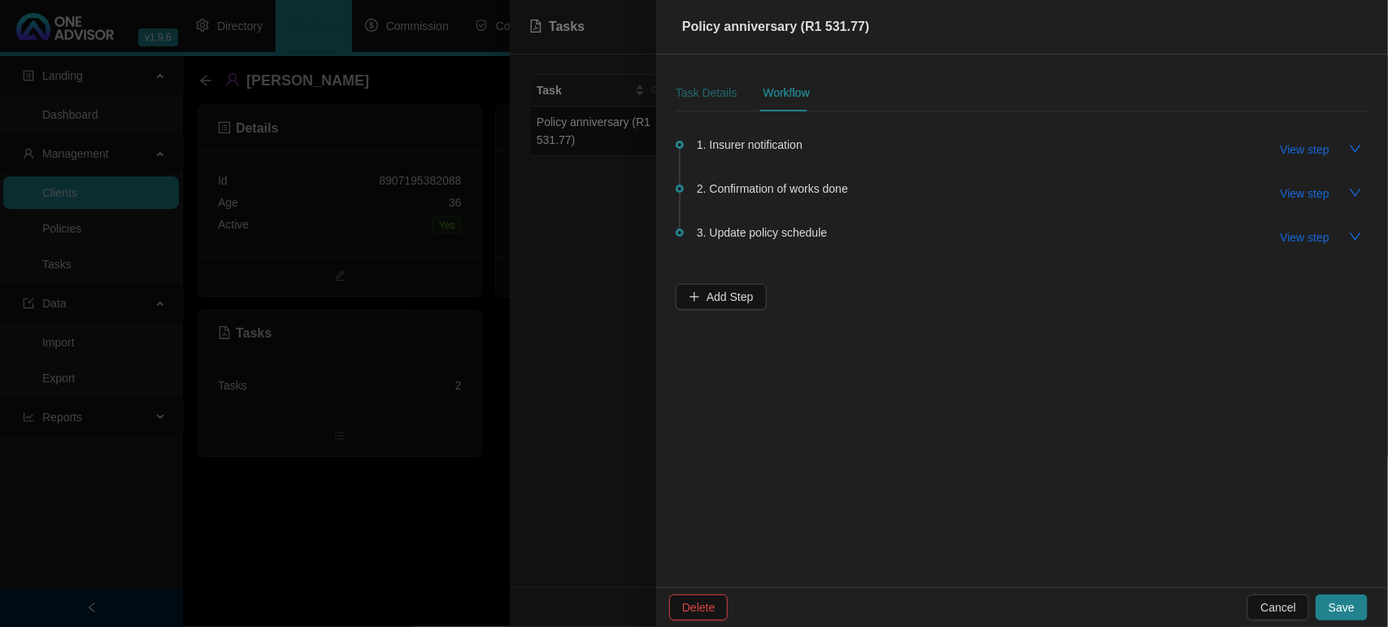
drag, startPoint x: 706, startPoint y: 98, endPoint x: 710, endPoint y: 111, distance: 13.6
click at [706, 96] on div "Task Details" at bounding box center [706, 93] width 61 height 18
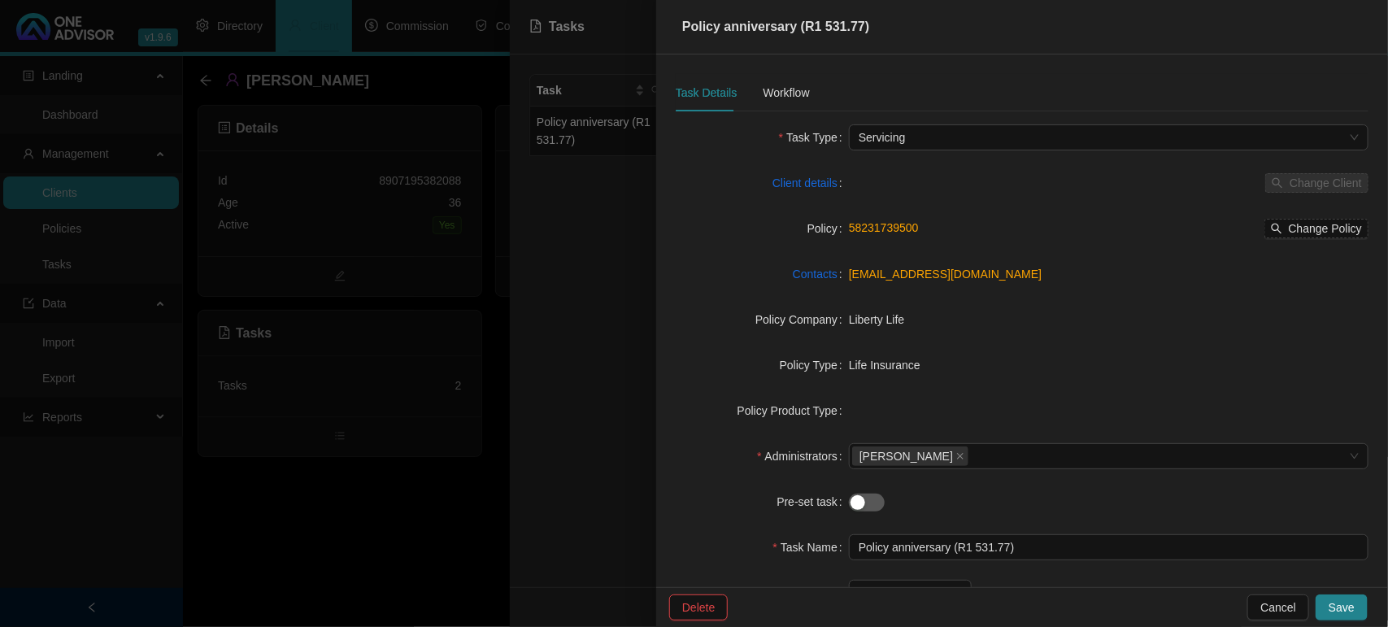
scroll to position [149, 0]
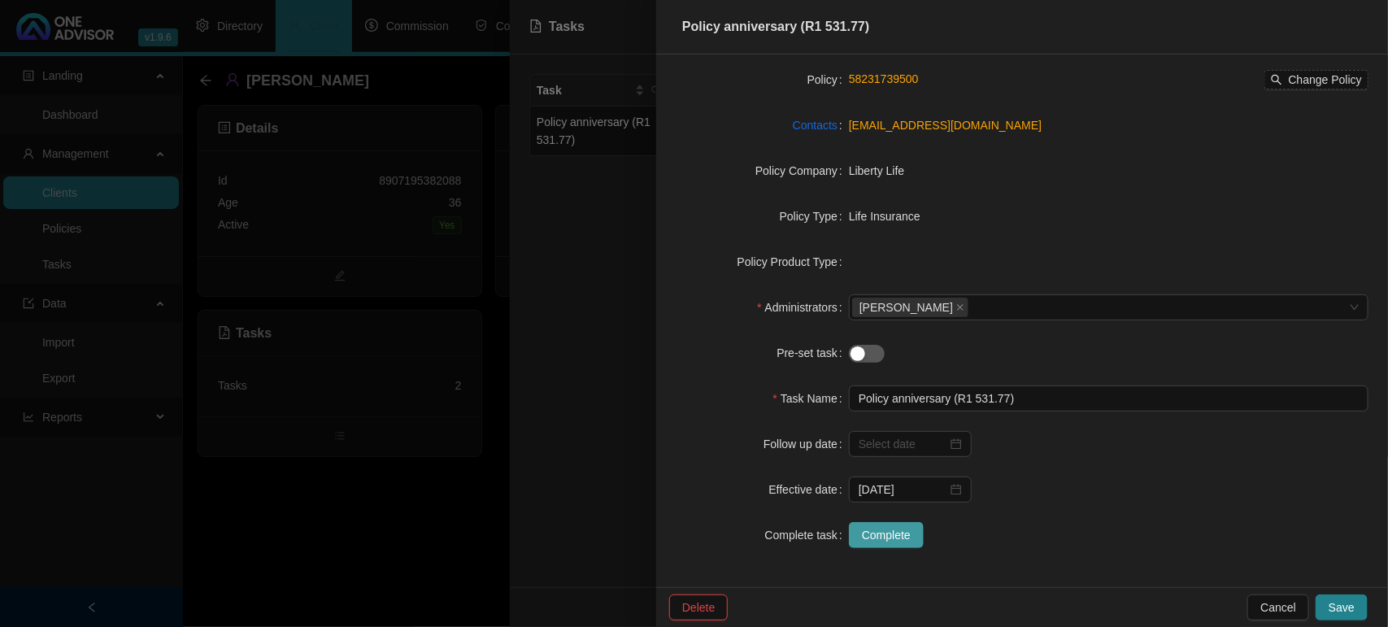
click at [876, 537] on span "Complete" at bounding box center [886, 535] width 49 height 18
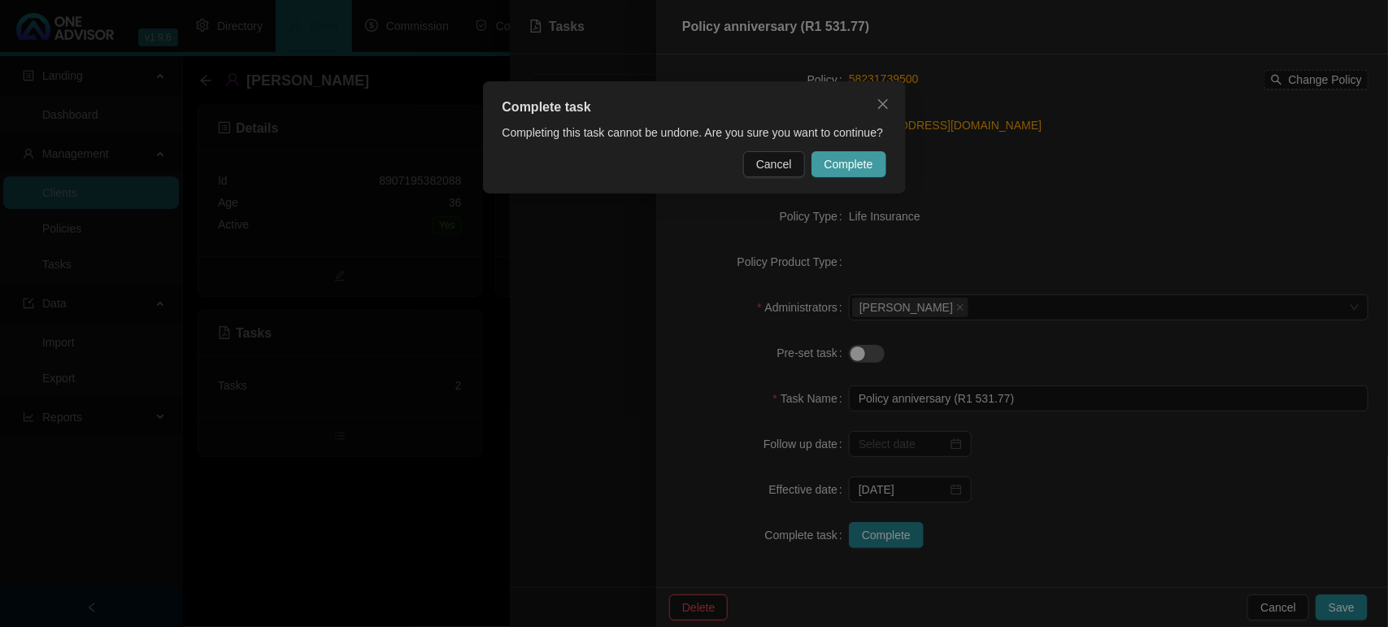
click at [859, 167] on span "Complete" at bounding box center [848, 164] width 49 height 18
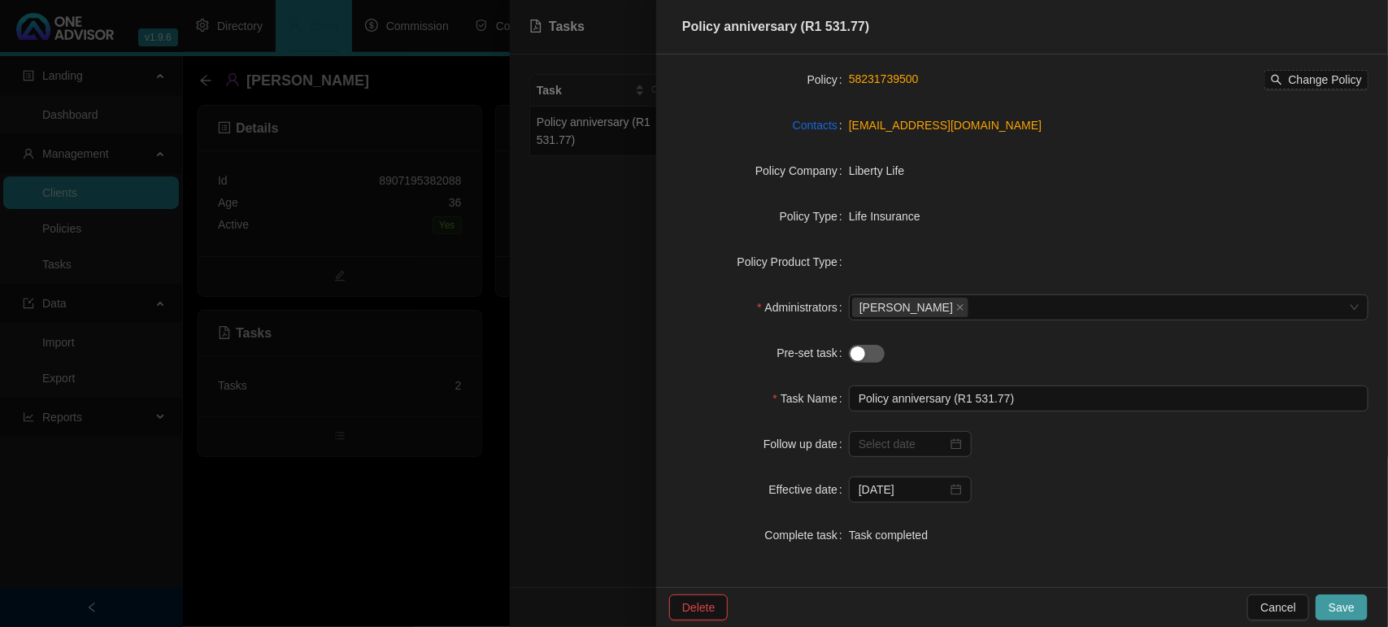
click at [1355, 607] on button "Save" at bounding box center [1341, 607] width 52 height 26
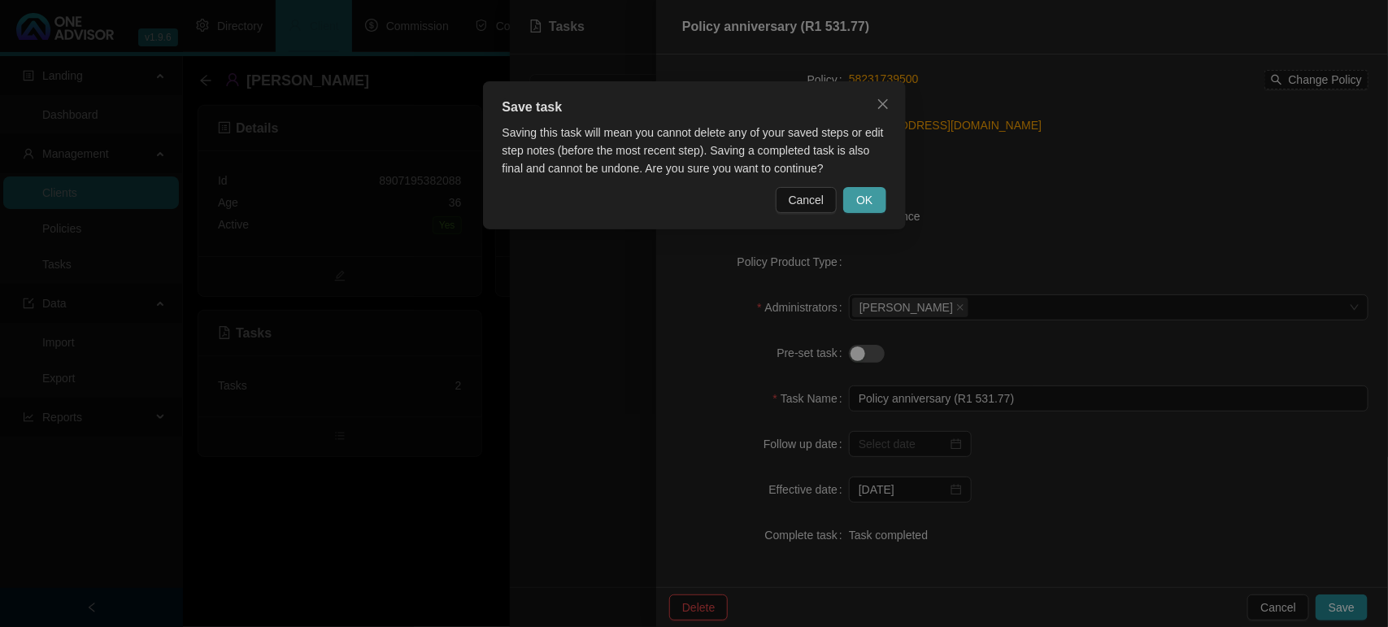
click at [884, 200] on button "OK" at bounding box center [864, 200] width 42 height 26
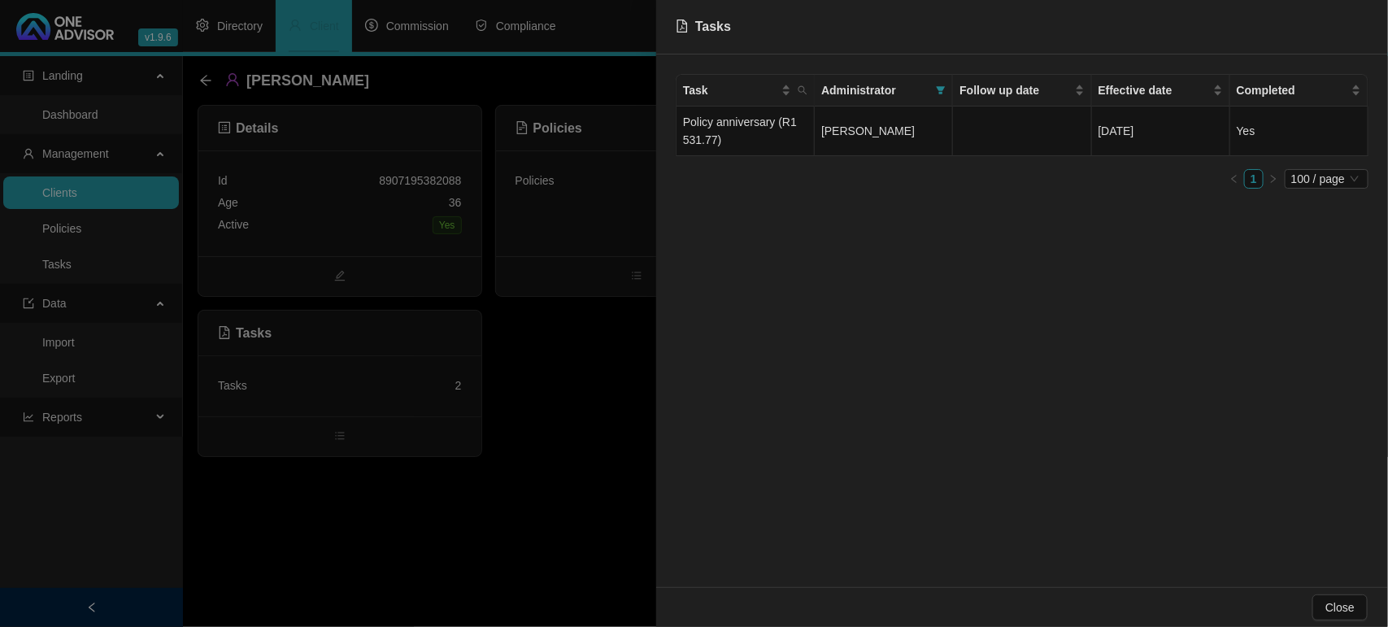
click at [563, 440] on div at bounding box center [694, 313] width 1388 height 627
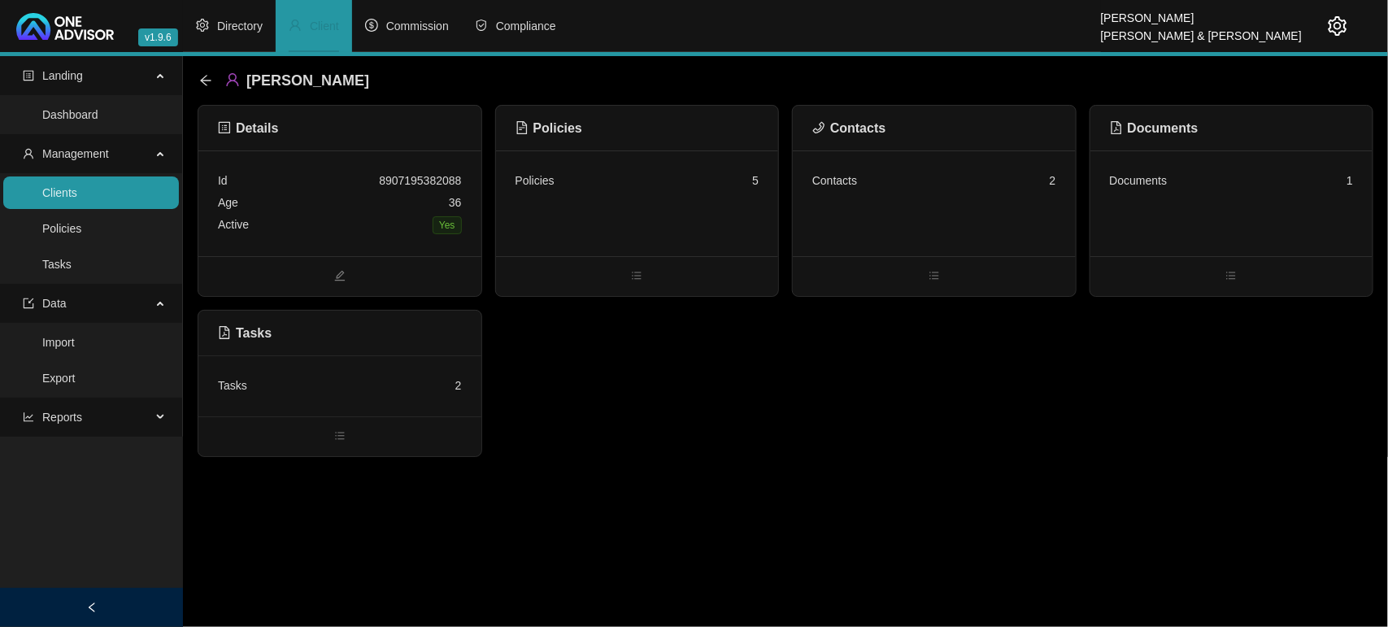
click at [77, 193] on link "Clients" at bounding box center [59, 192] width 35 height 13
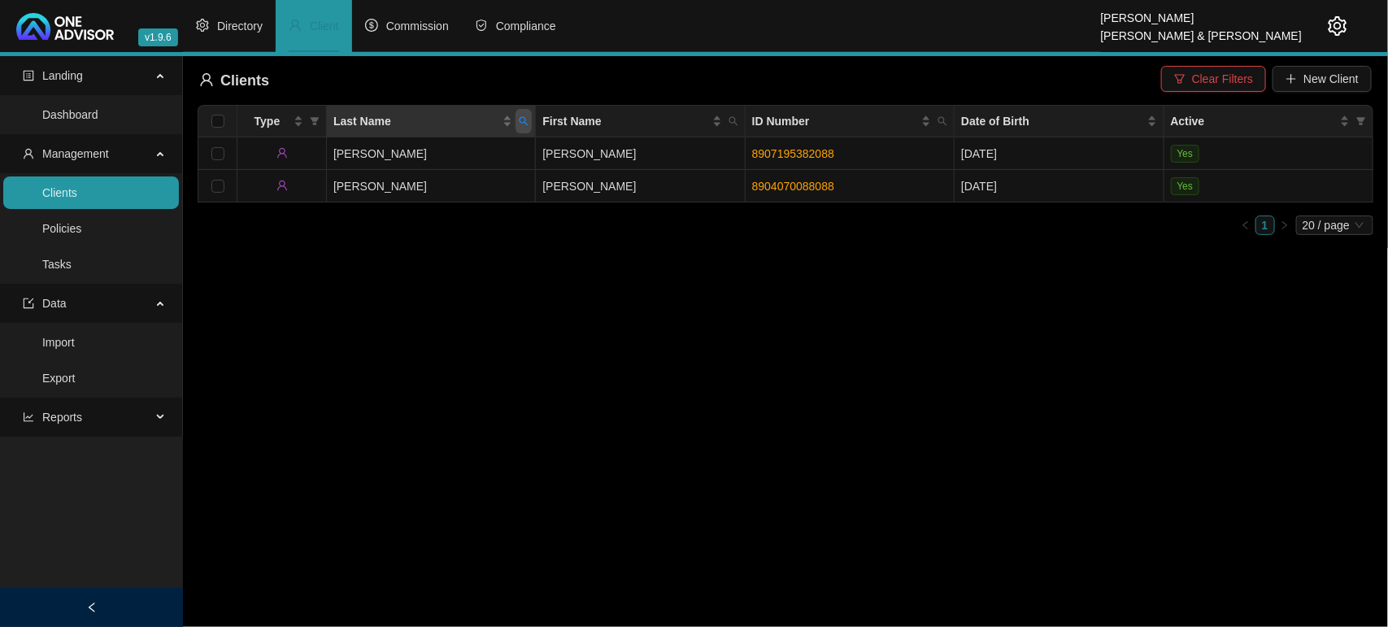
click at [531, 123] on span "Last Name" at bounding box center [523, 121] width 16 height 24
type input "[PERSON_NAME]"
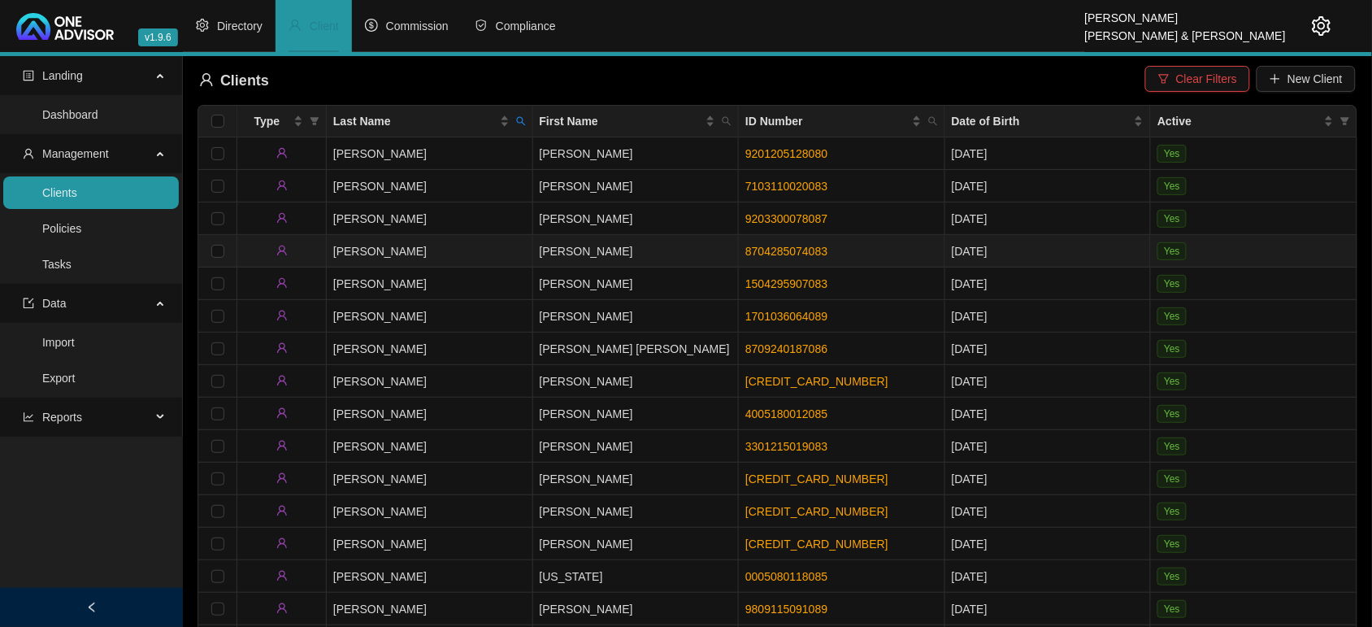
click at [445, 250] on td "[PERSON_NAME]" at bounding box center [430, 251] width 206 height 33
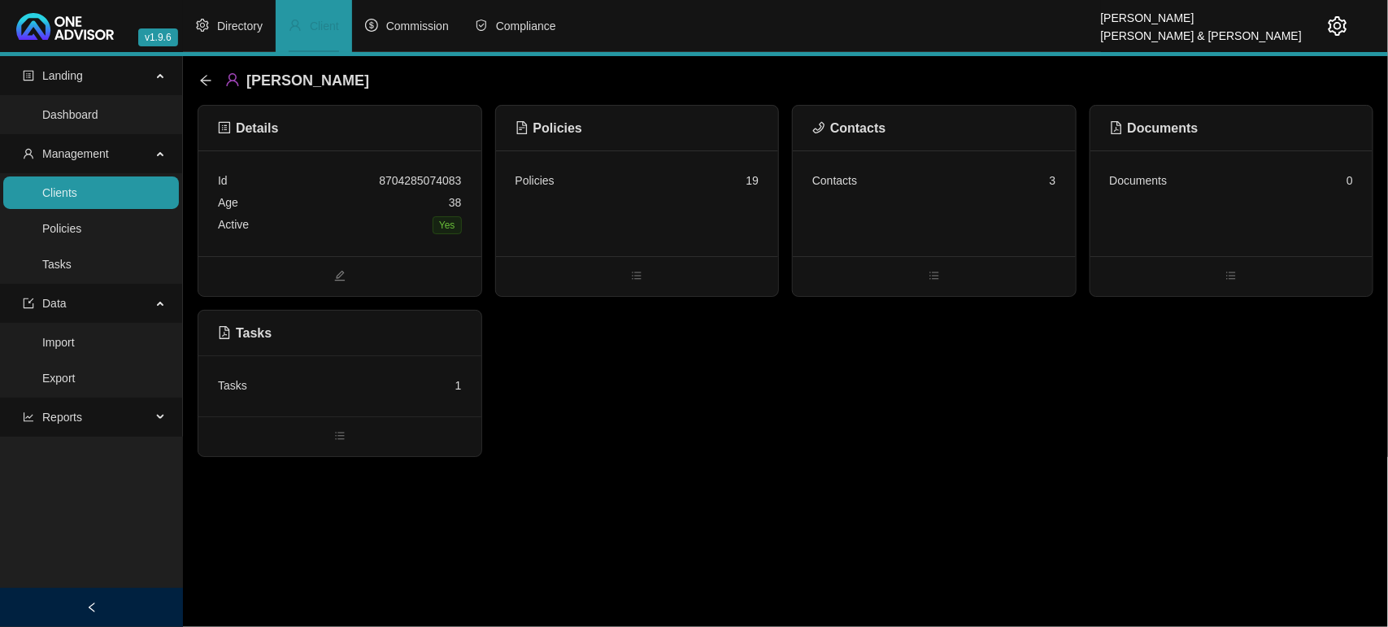
click at [431, 396] on div "Tasks 1" at bounding box center [340, 386] width 244 height 22
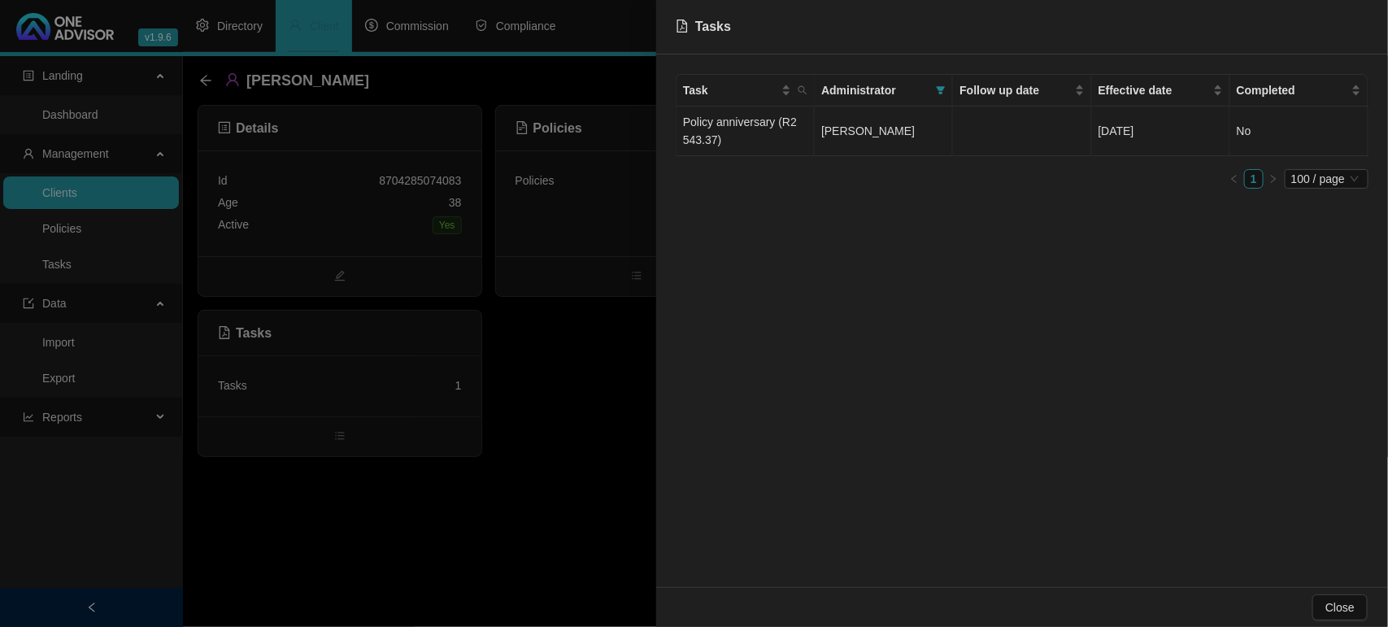
click at [868, 124] on span "[PERSON_NAME]" at bounding box center [867, 130] width 93 height 13
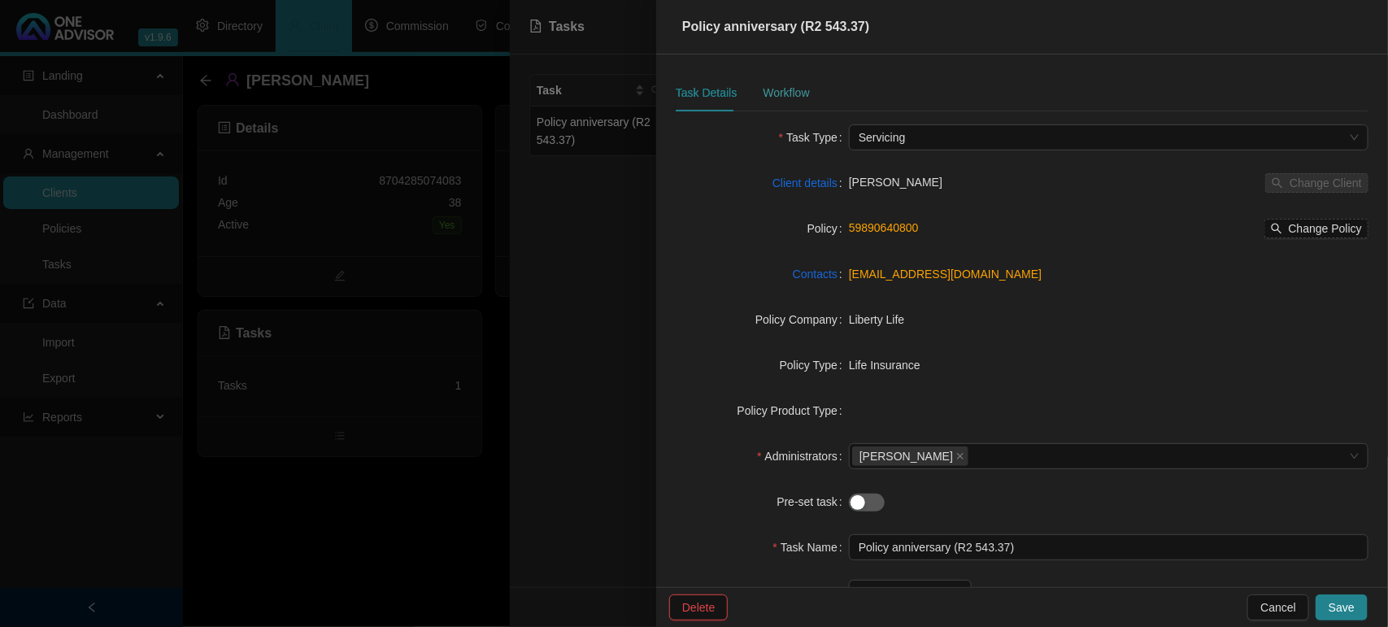
click at [777, 108] on div "Workflow" at bounding box center [786, 92] width 46 height 37
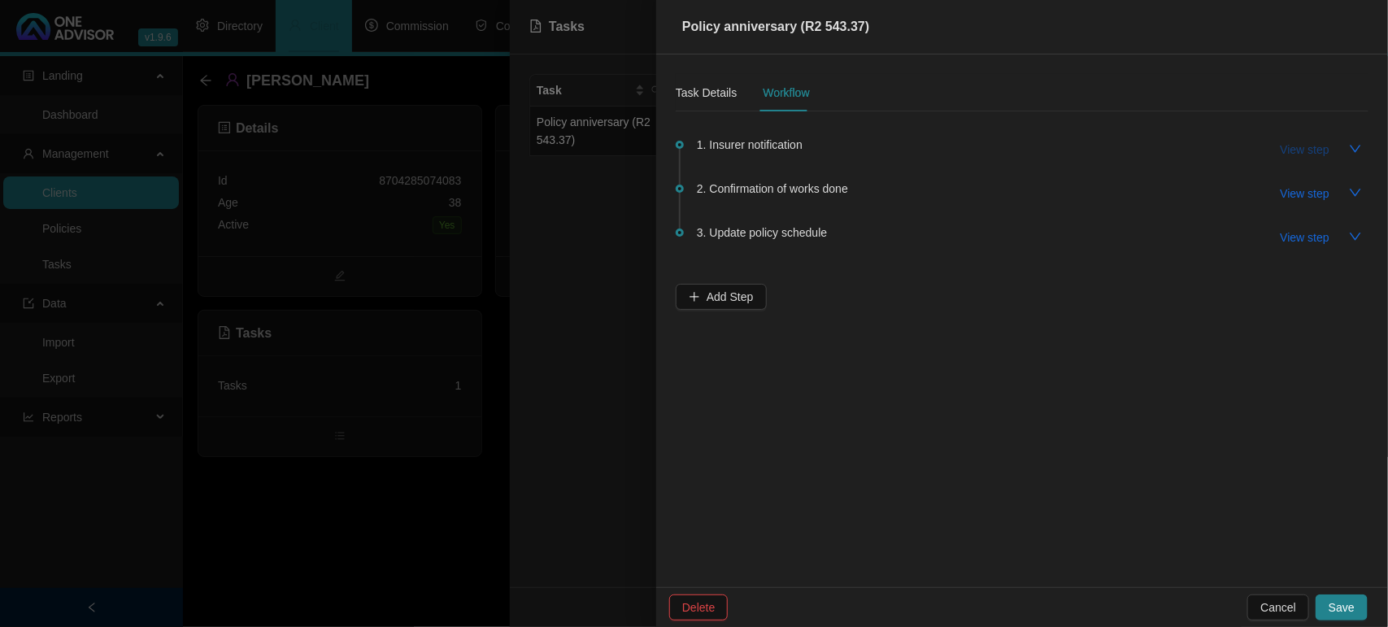
click at [1309, 141] on span "View step" at bounding box center [1304, 150] width 49 height 18
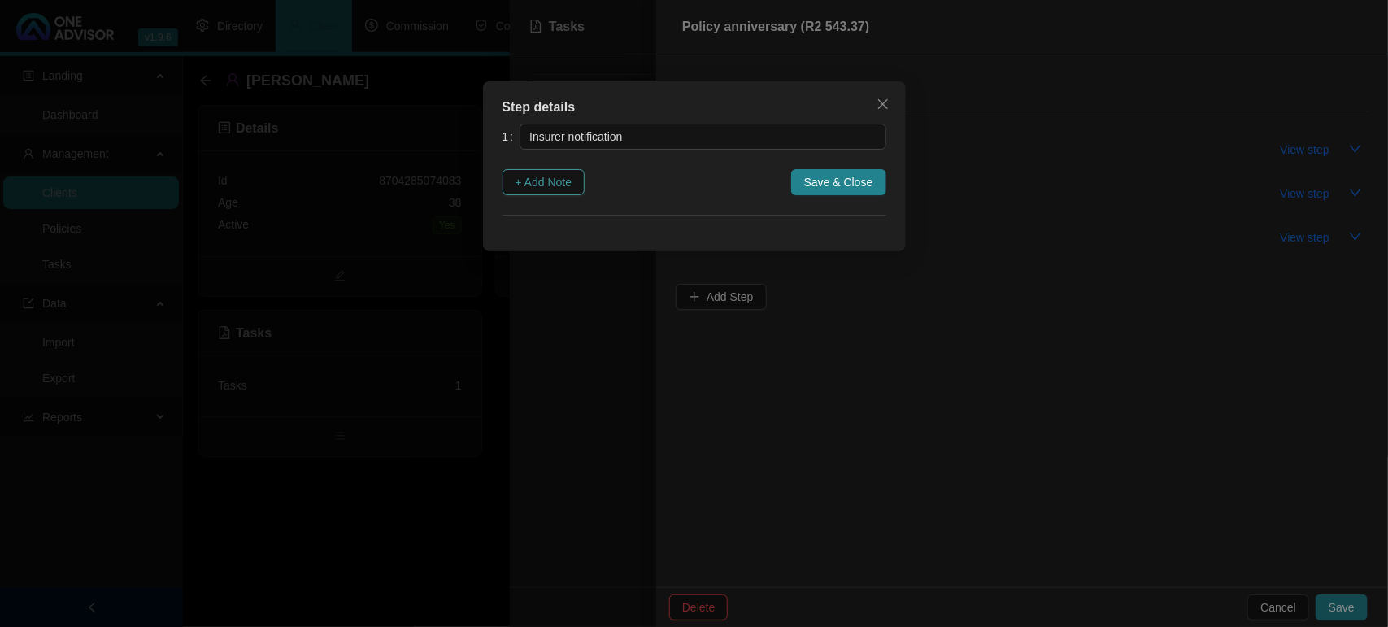
click at [563, 181] on span "+ Add Note" at bounding box center [543, 182] width 57 height 18
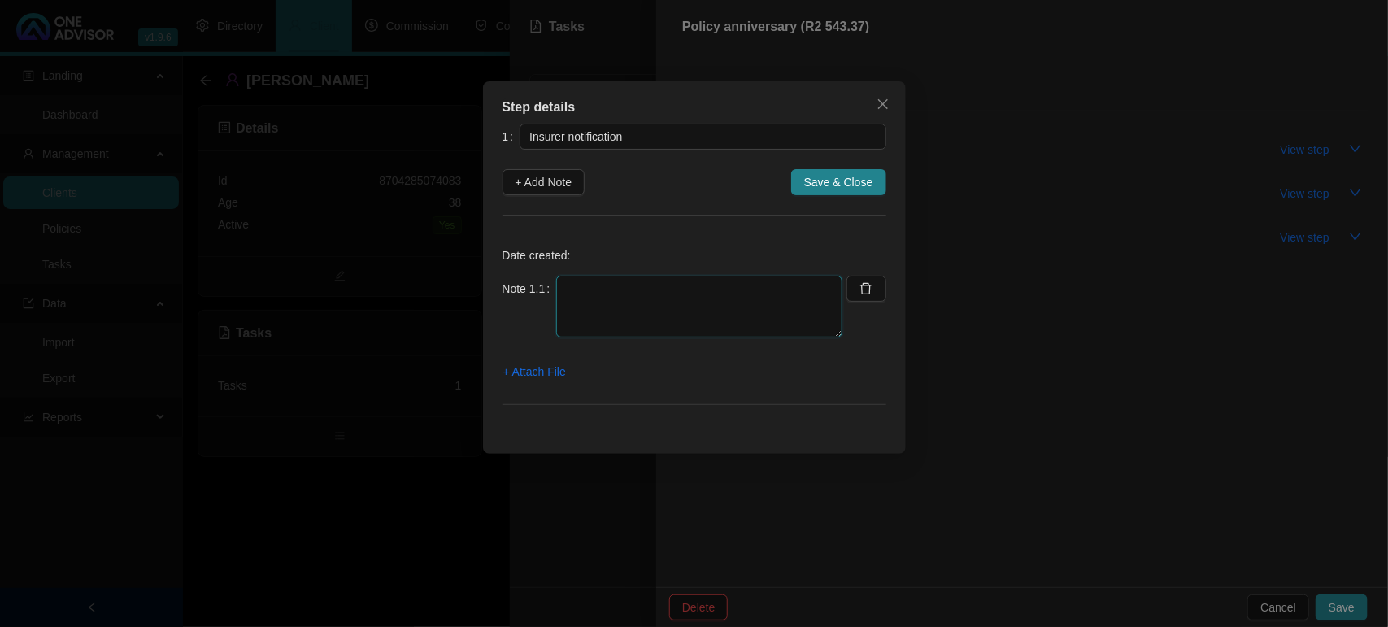
click at [614, 330] on textarea at bounding box center [699, 307] width 286 height 62
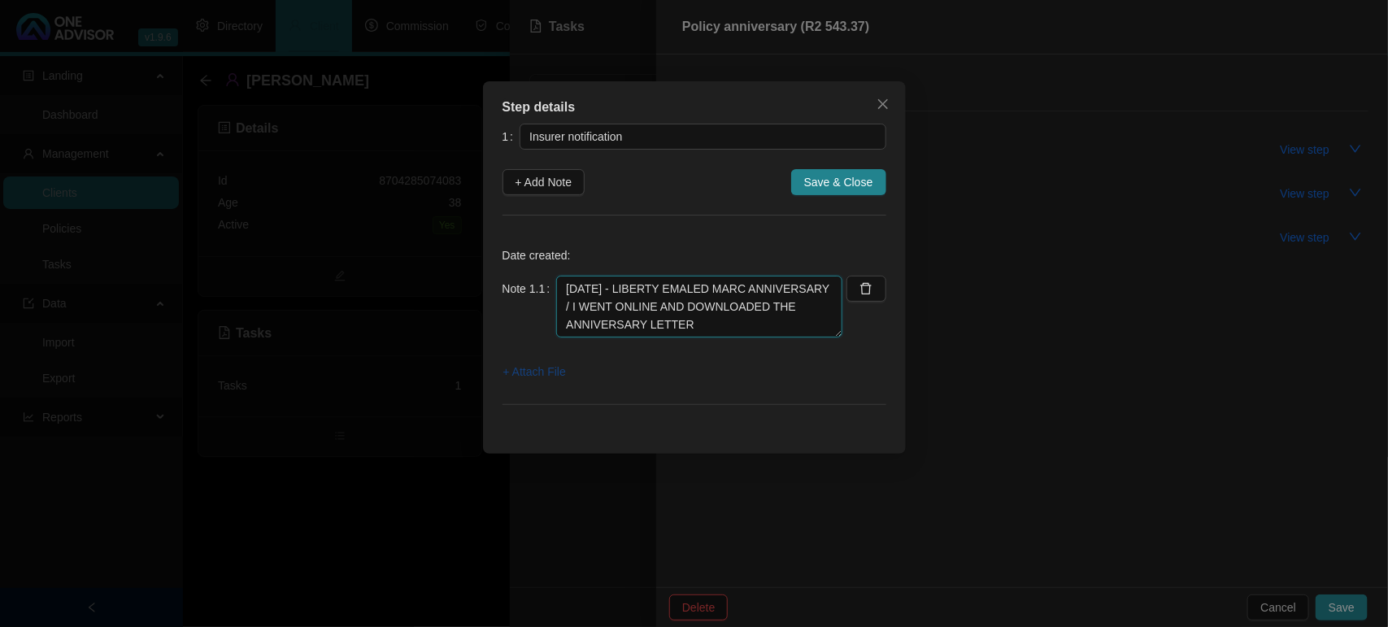
type textarea "[DATE] - LIBERTY EMALED MARC ANNIVERSARY / I WENT ONLINE AND DOWNLOADED THE ANN…"
click at [565, 370] on span "+ Attach File" at bounding box center [534, 372] width 63 height 18
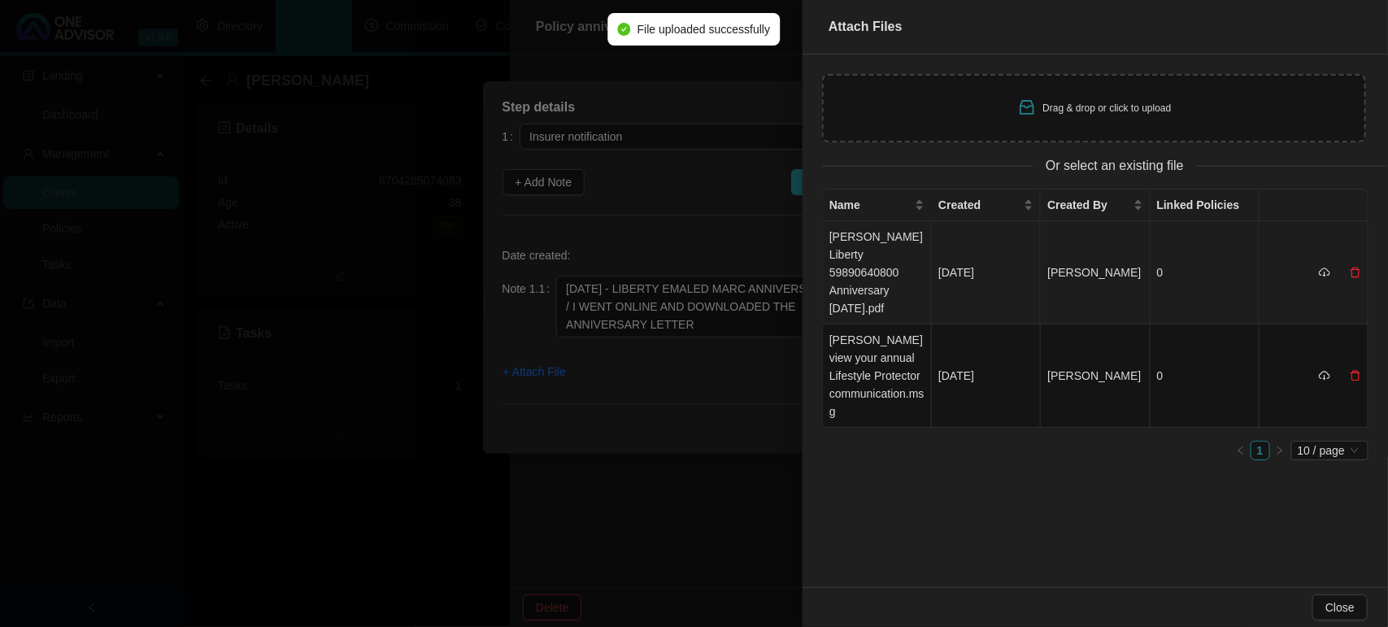
click at [883, 249] on td "[PERSON_NAME] Liberty 59890640800 Anniversary [DATE].pdf" at bounding box center [877, 272] width 109 height 103
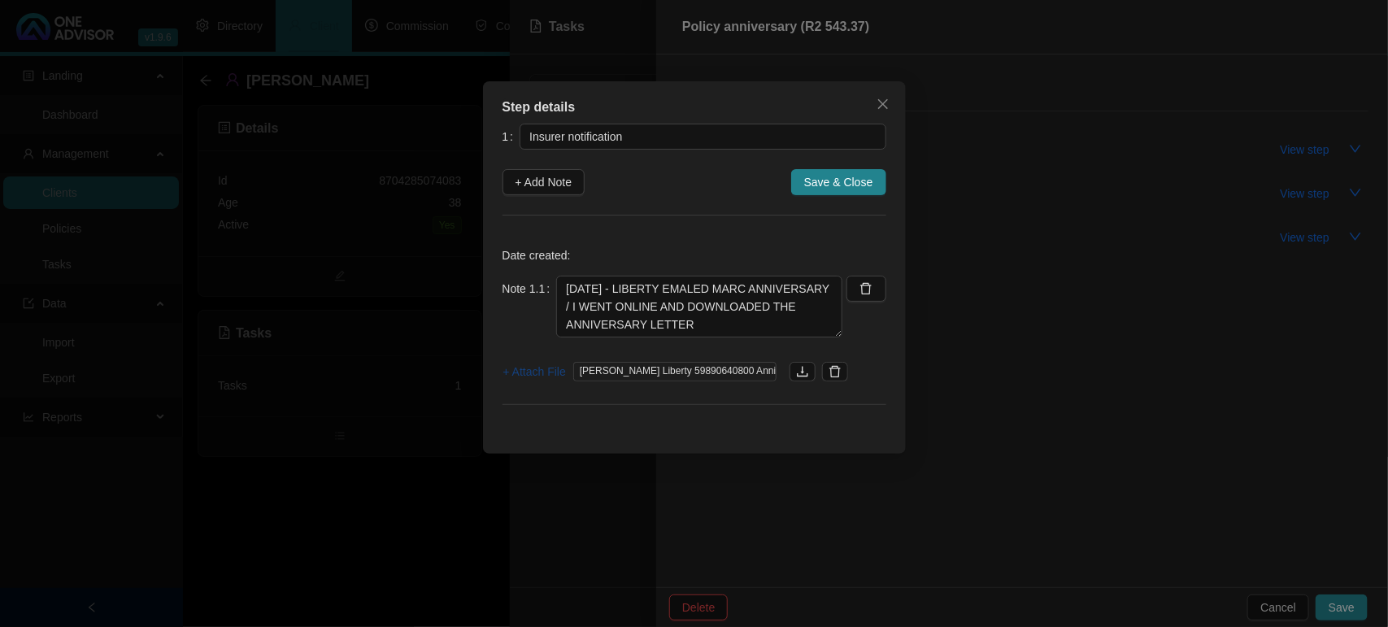
click at [505, 372] on span "+ Attach File" at bounding box center [534, 372] width 63 height 18
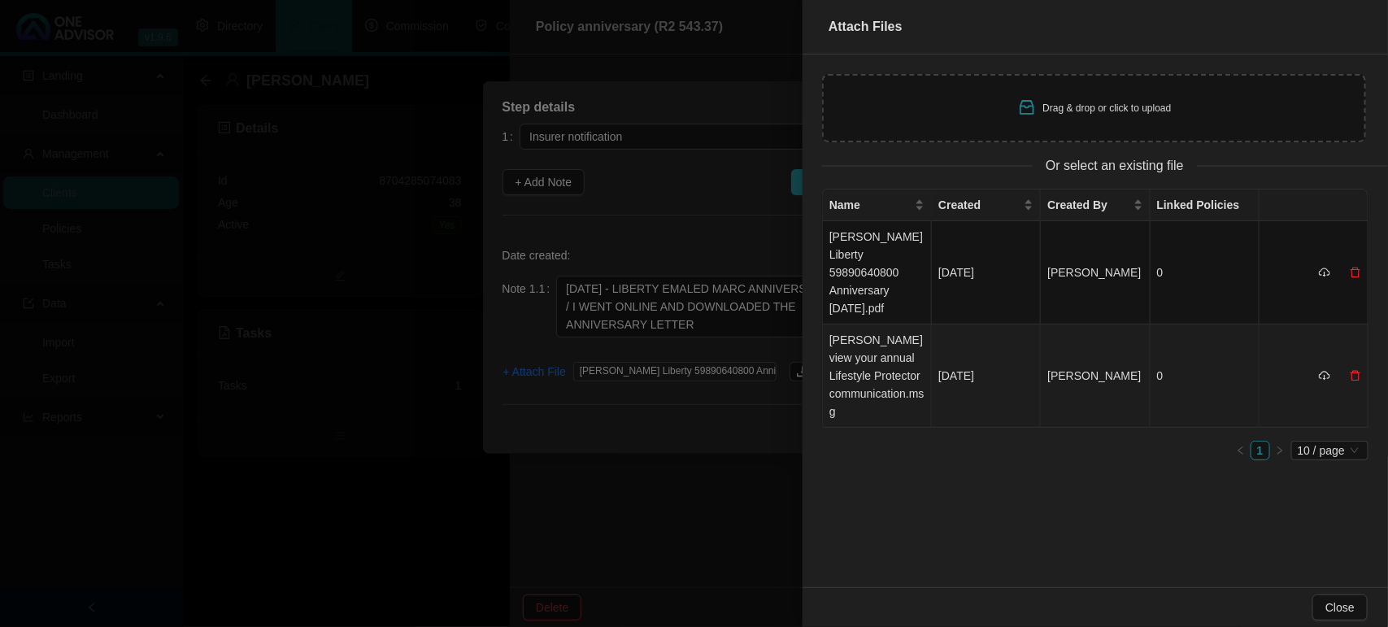
click at [876, 350] on td "[PERSON_NAME] view your annual Lifestyle Protector communication.msg" at bounding box center [877, 375] width 109 height 103
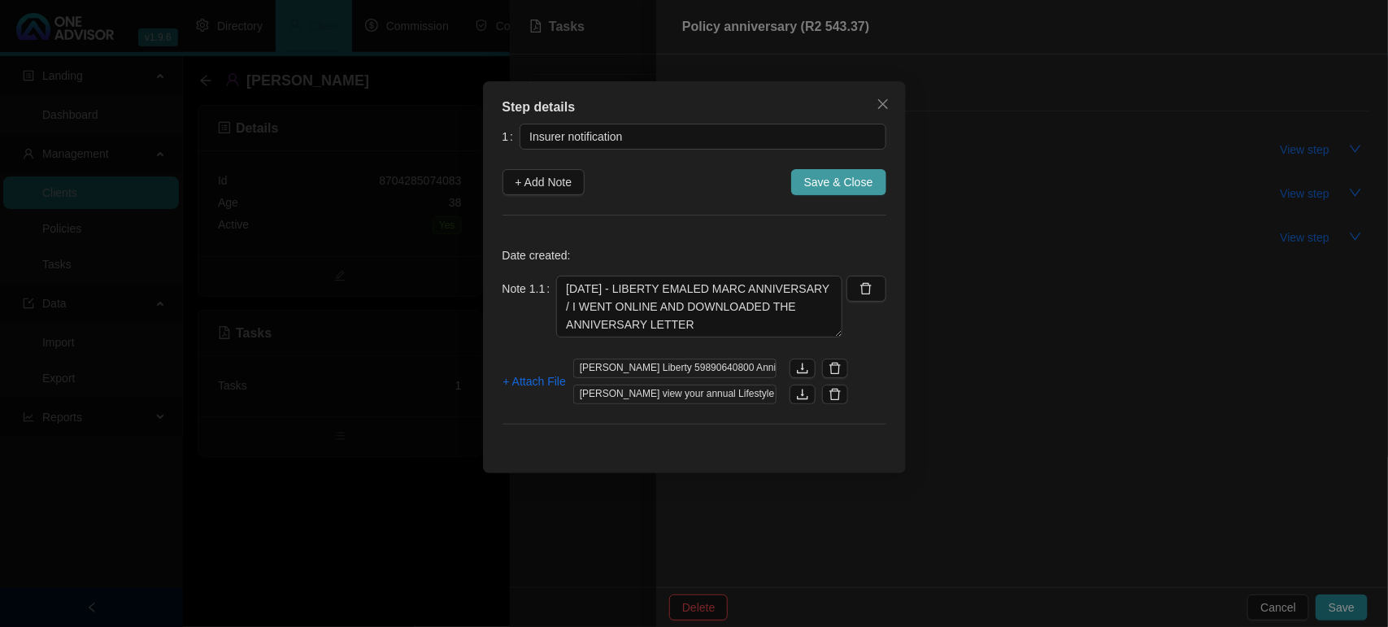
click at [847, 177] on span "Save & Close" at bounding box center [838, 182] width 69 height 18
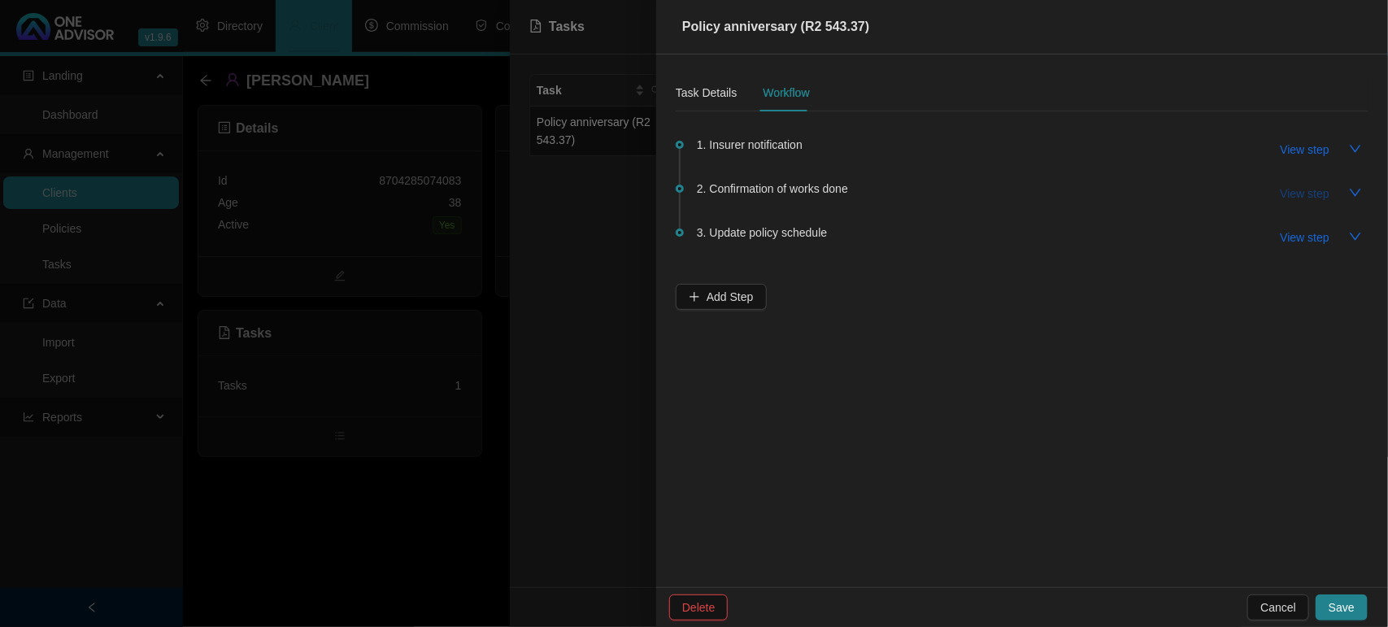
click at [1314, 201] on span "View step" at bounding box center [1304, 194] width 49 height 18
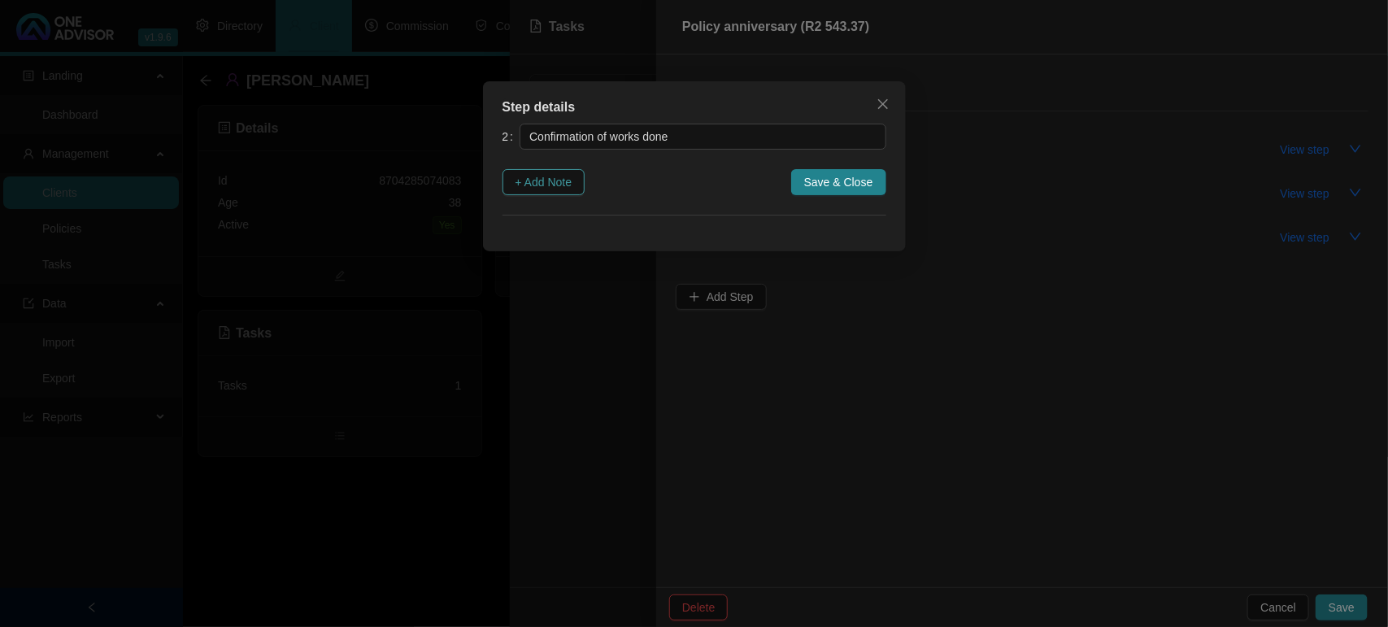
click at [576, 189] on button "+ Add Note" at bounding box center [543, 182] width 83 height 26
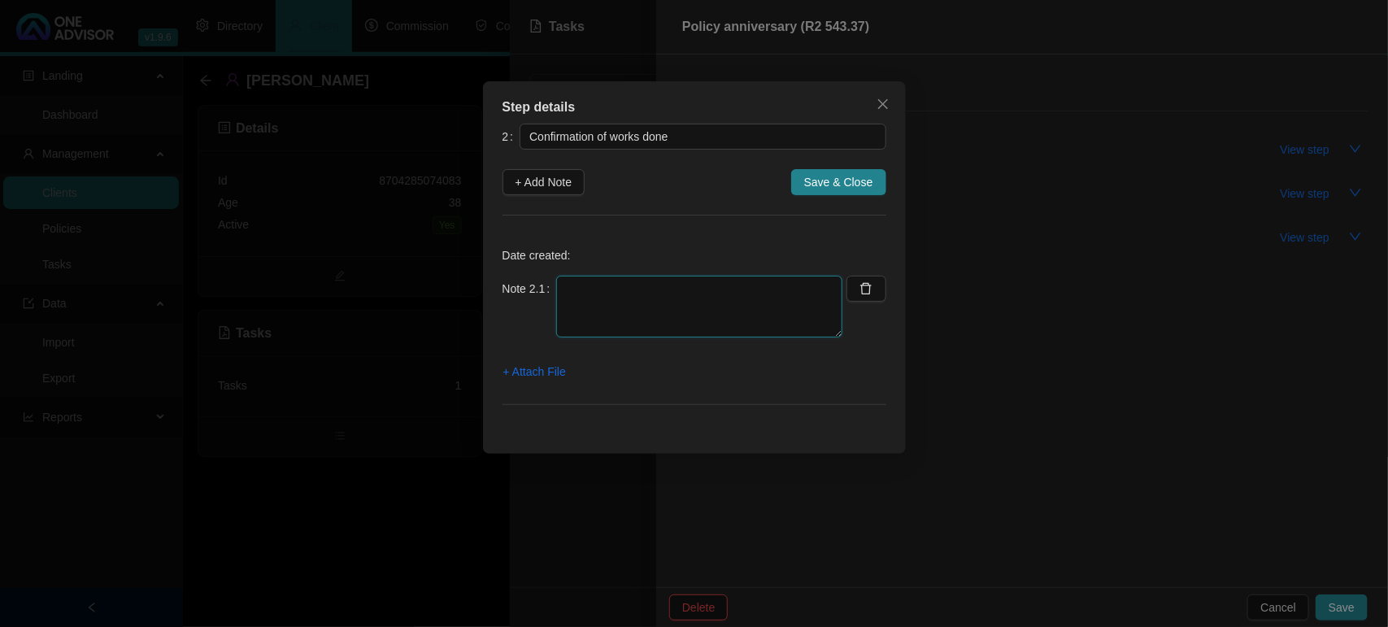
click at [606, 302] on textarea at bounding box center [699, 307] width 286 height 62
paste textarea "8907195382088"
type textarea "[DATE] I EMAILED IT TO THE CLIENT PASSWORD [SECURITY_DATA]"
click at [554, 368] on span "+ Attach File" at bounding box center [534, 372] width 63 height 18
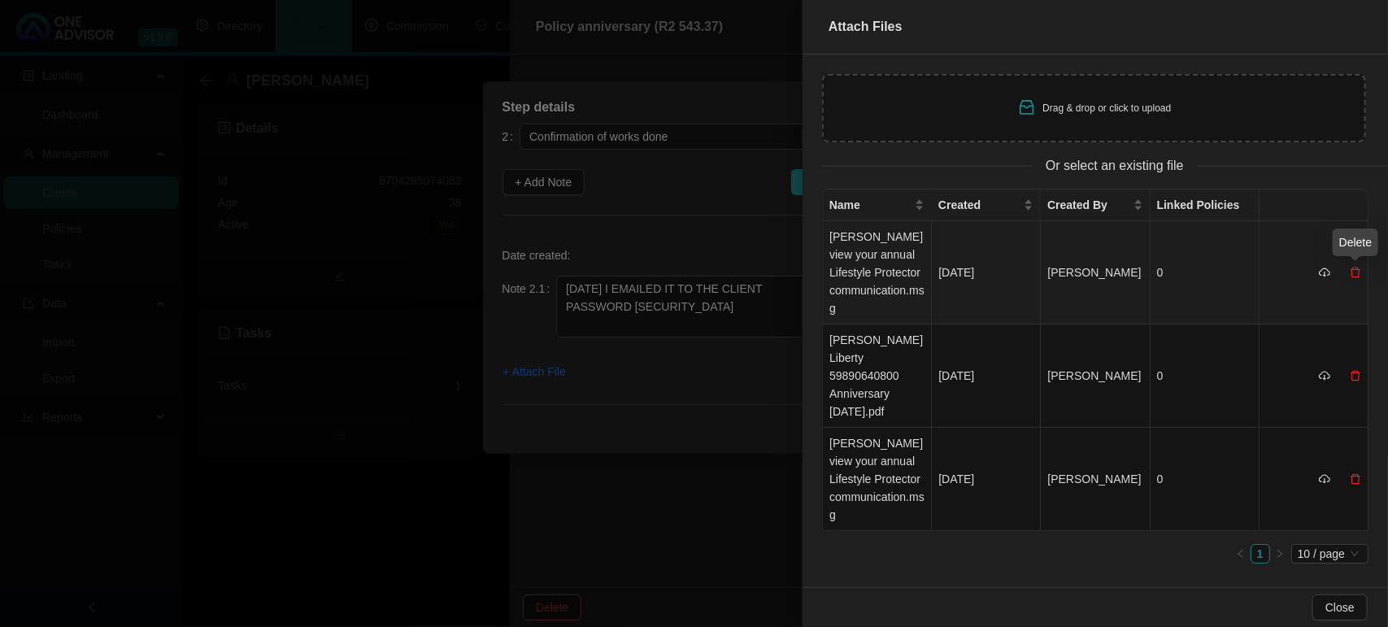
click at [1358, 274] on icon "delete" at bounding box center [1354, 272] width 11 height 11
click at [1358, 234] on span "Yes" at bounding box center [1363, 237] width 19 height 18
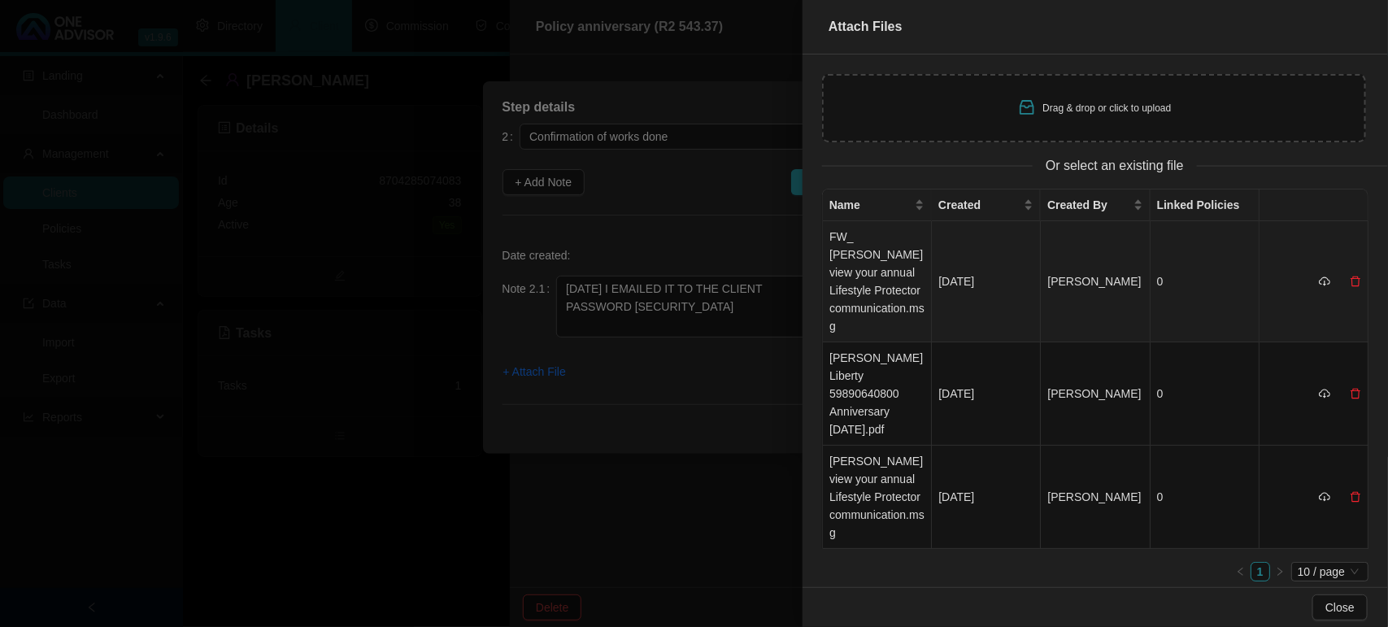
click at [848, 273] on td "FW_ [PERSON_NAME] view your annual Lifestyle Protector communication.msg" at bounding box center [877, 281] width 109 height 121
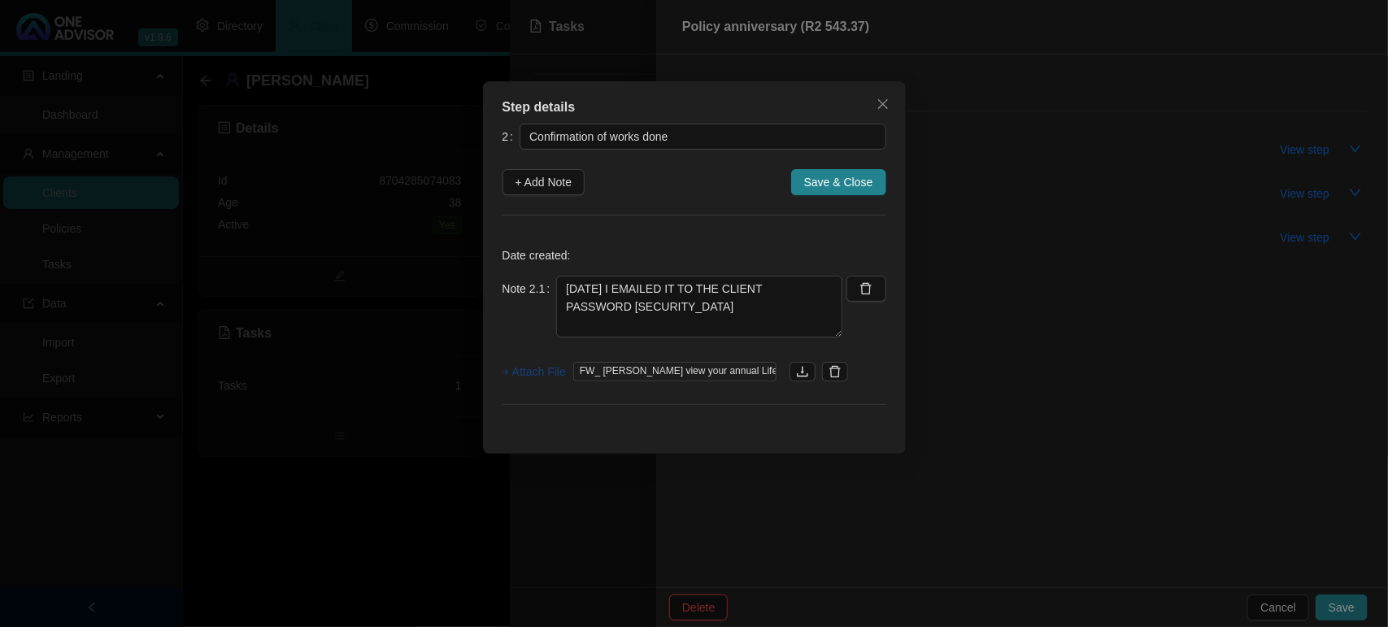
click at [525, 372] on span "+ Attach File" at bounding box center [534, 372] width 63 height 18
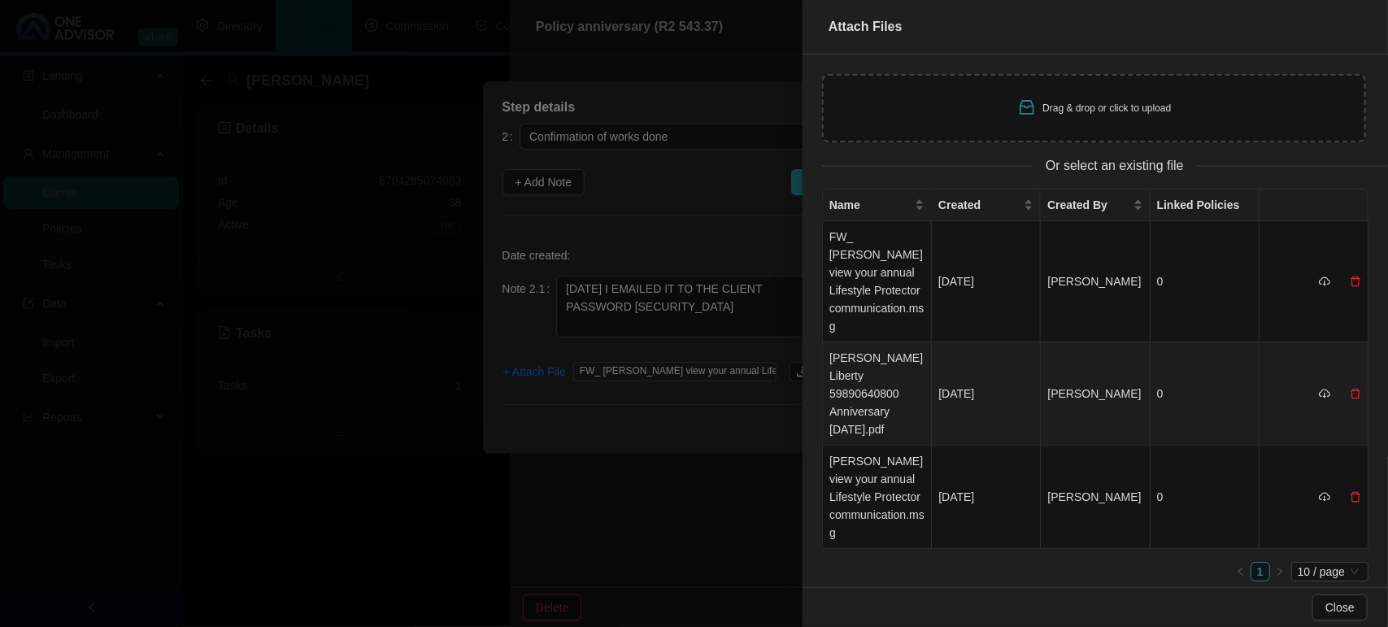
click at [841, 355] on td "[PERSON_NAME] Liberty 59890640800 Anniversary [DATE].pdf" at bounding box center [877, 393] width 109 height 103
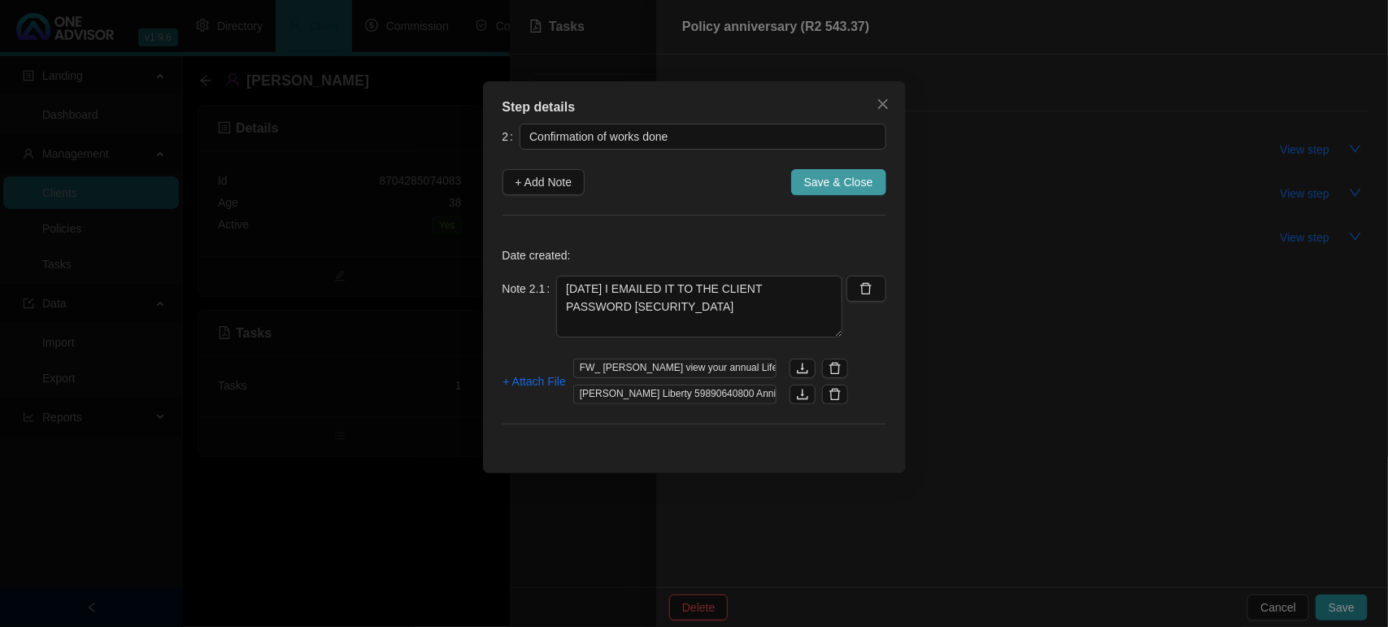
click at [817, 187] on span "Save & Close" at bounding box center [838, 182] width 69 height 18
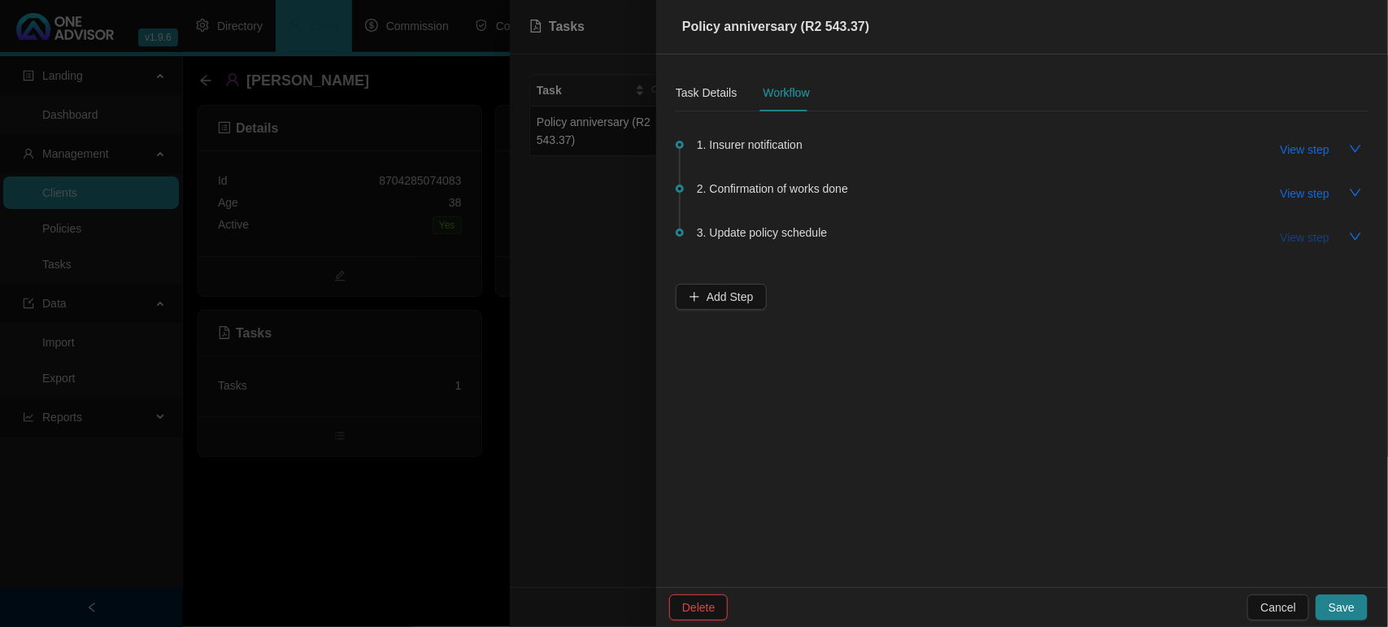
click at [1287, 233] on span "View step" at bounding box center [1304, 237] width 49 height 18
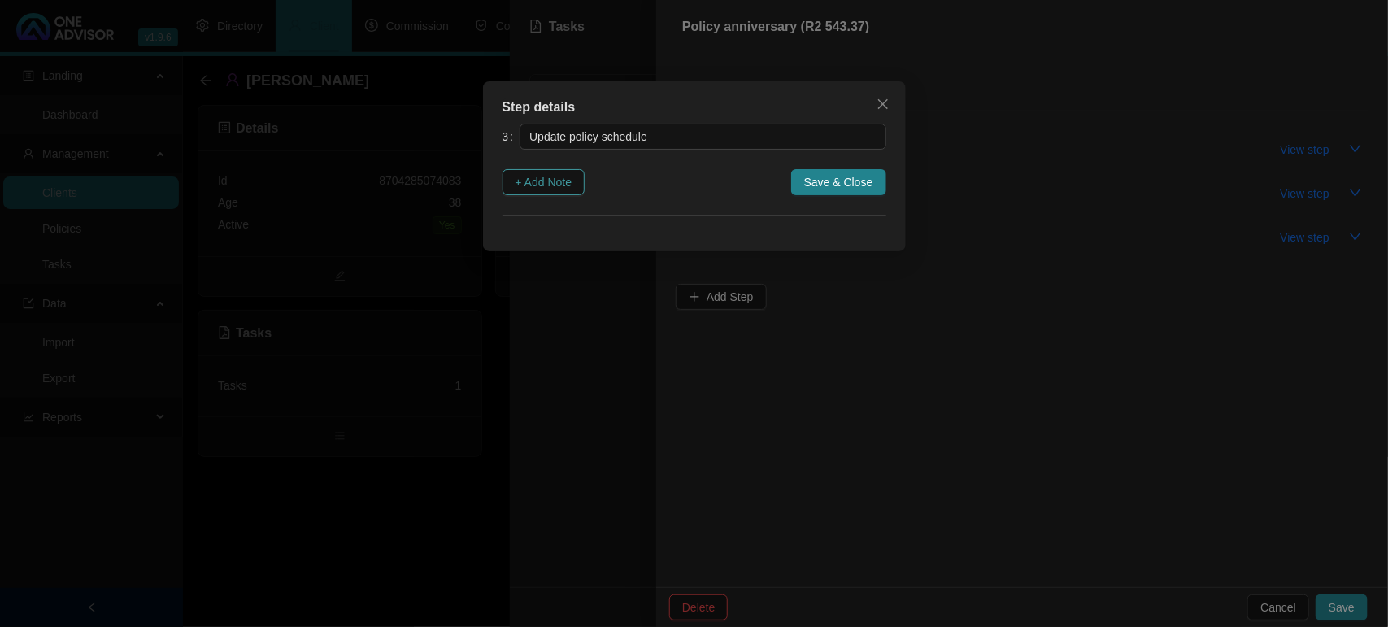
click at [550, 187] on span "+ Add Note" at bounding box center [543, 182] width 57 height 18
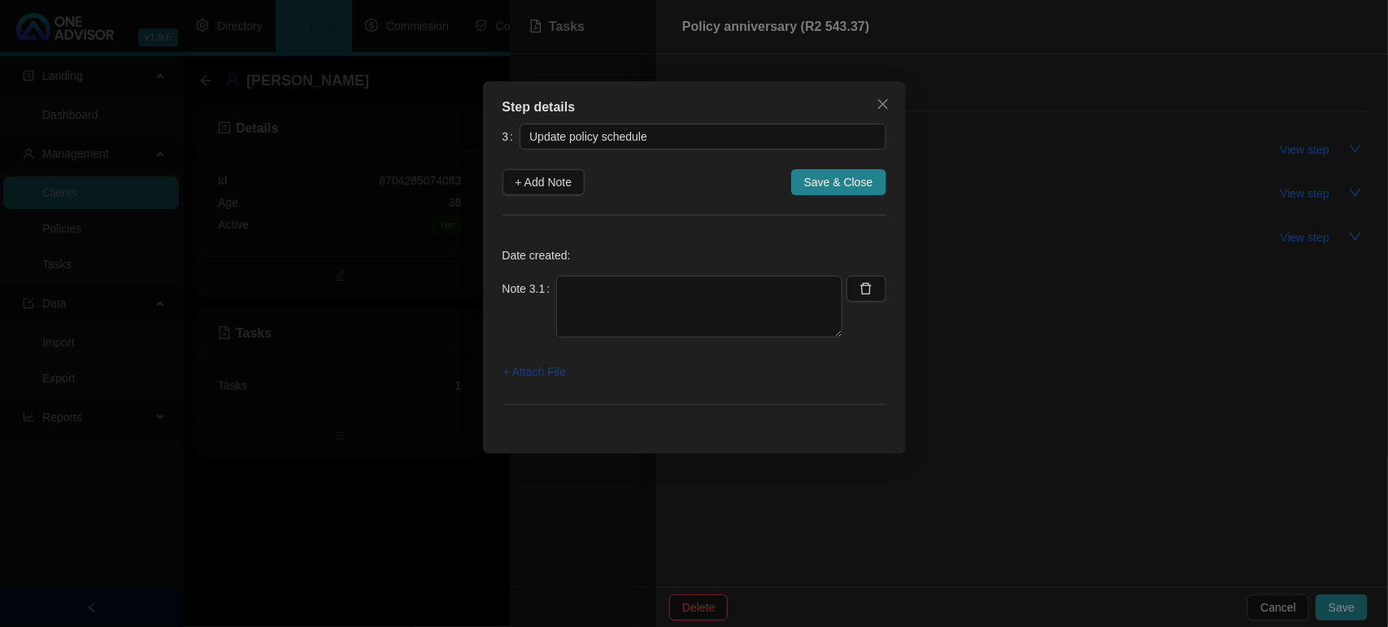
click at [522, 370] on span "+ Attach File" at bounding box center [534, 372] width 63 height 18
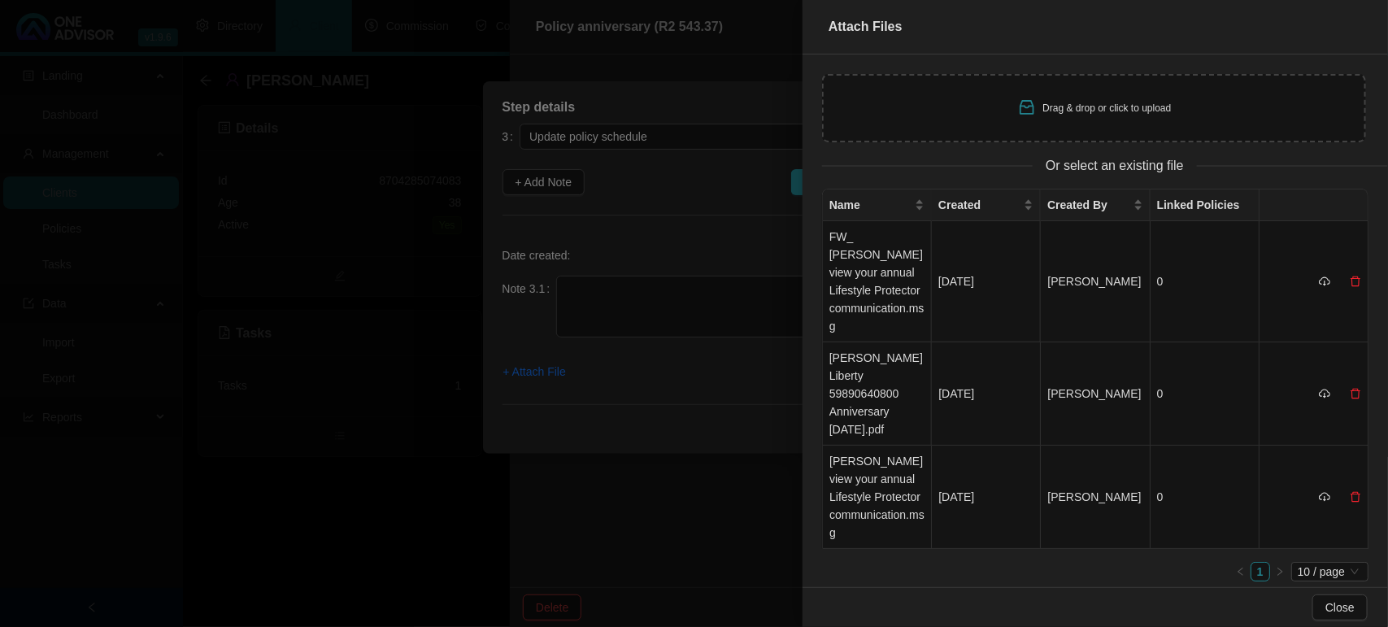
click at [905, 116] on div "Drag & drop or click to upload" at bounding box center [1094, 108] width 544 height 68
type input "C:\fakepath\[PERSON_NAME] Screenshot [DATE] 144332.jpg"
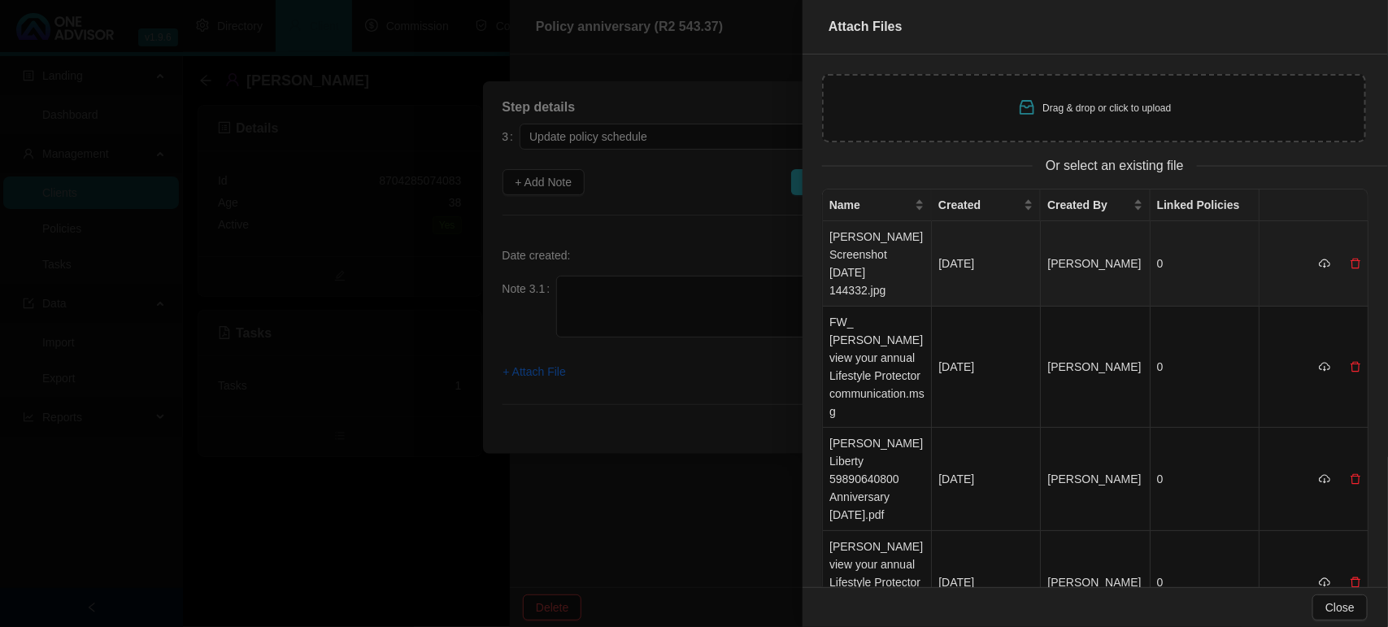
drag, startPoint x: 898, startPoint y: 254, endPoint x: 766, endPoint y: 266, distance: 133.1
click at [897, 254] on td "[PERSON_NAME] Screenshot [DATE] 144332.jpg" at bounding box center [877, 263] width 109 height 85
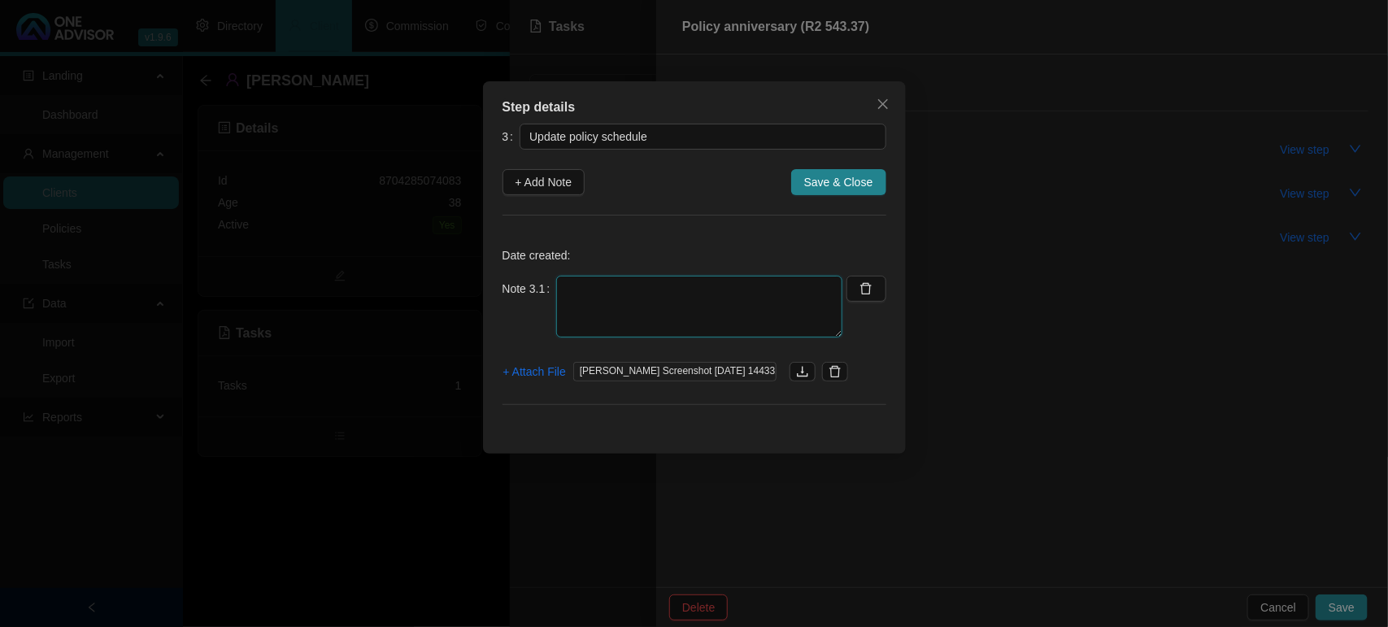
click at [657, 294] on textarea at bounding box center [699, 307] width 286 height 62
type textarea "u"
type textarea "UPDATED SCHEDULE"
click at [868, 187] on span "Save & Close" at bounding box center [838, 182] width 69 height 18
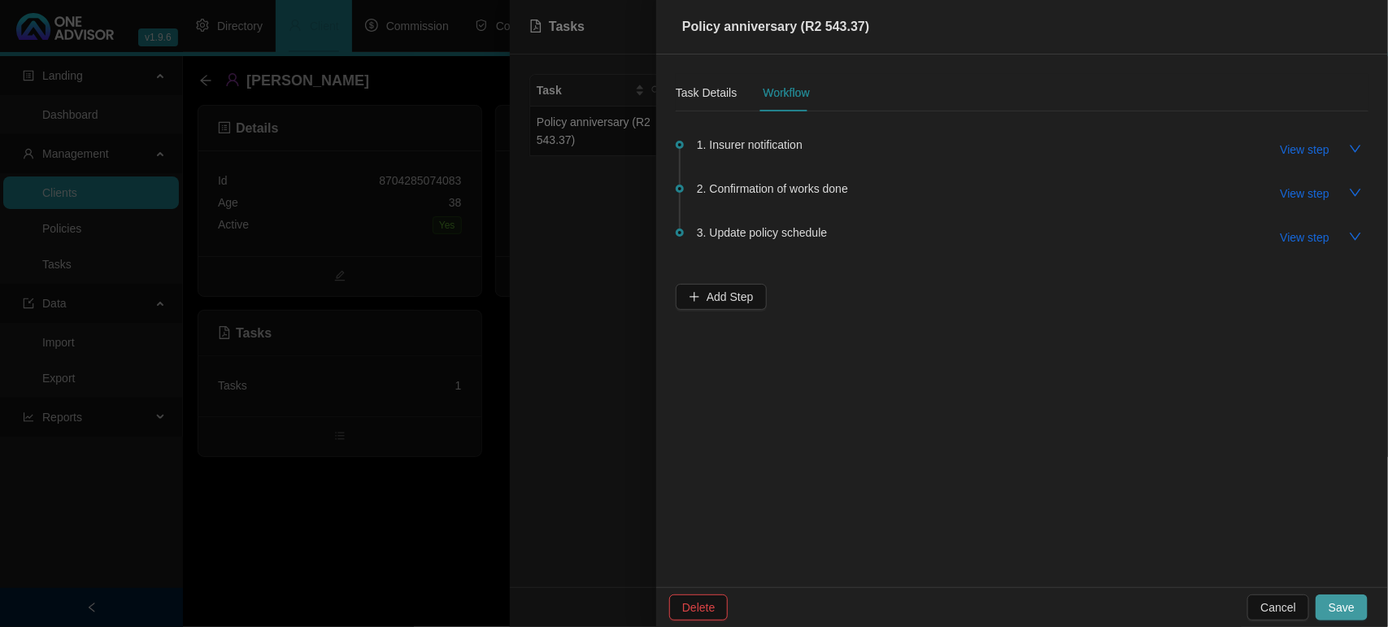
click at [1347, 606] on span "Save" at bounding box center [1341, 607] width 26 height 18
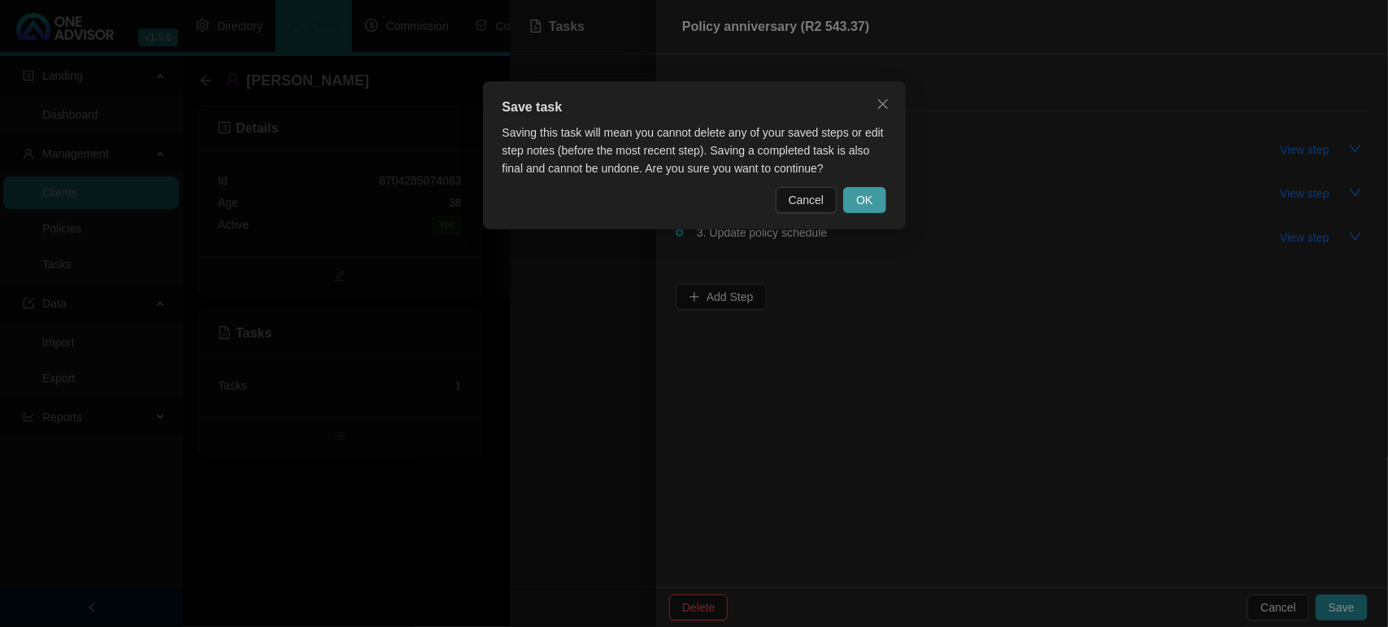
click at [858, 203] on span "OK" at bounding box center [864, 200] width 16 height 18
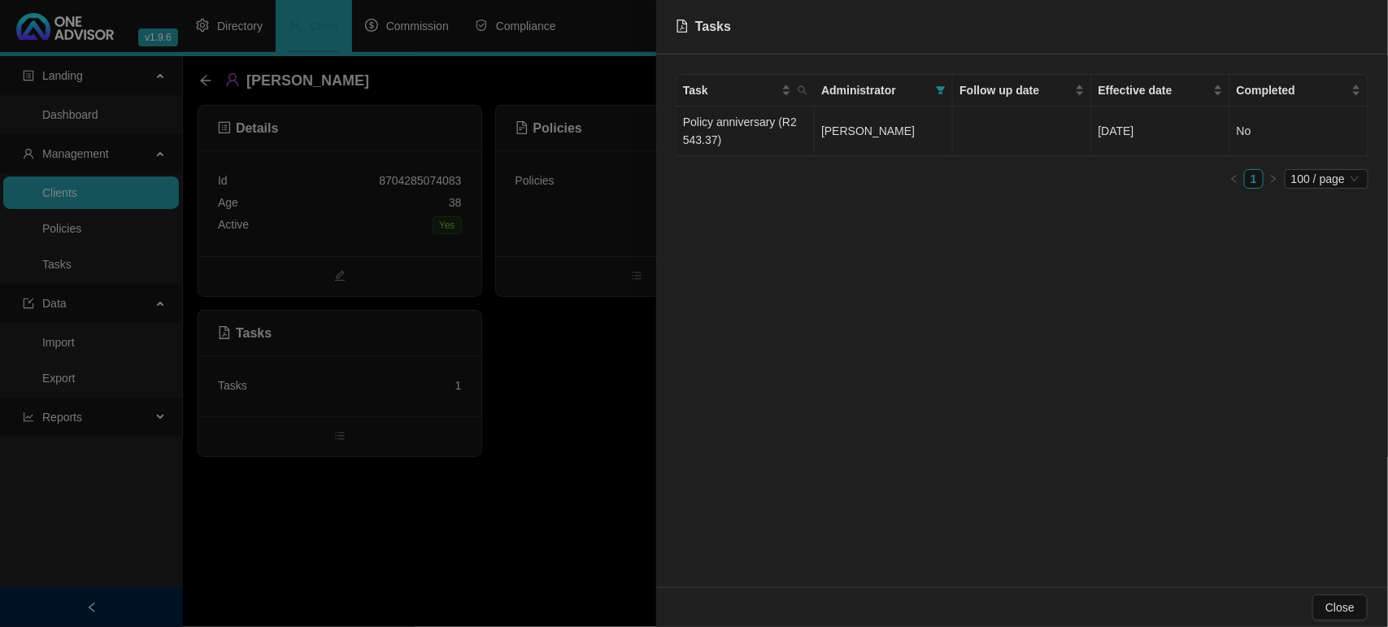
click at [741, 115] on td "Policy anniversary (R2 543.37)" at bounding box center [745, 131] width 138 height 50
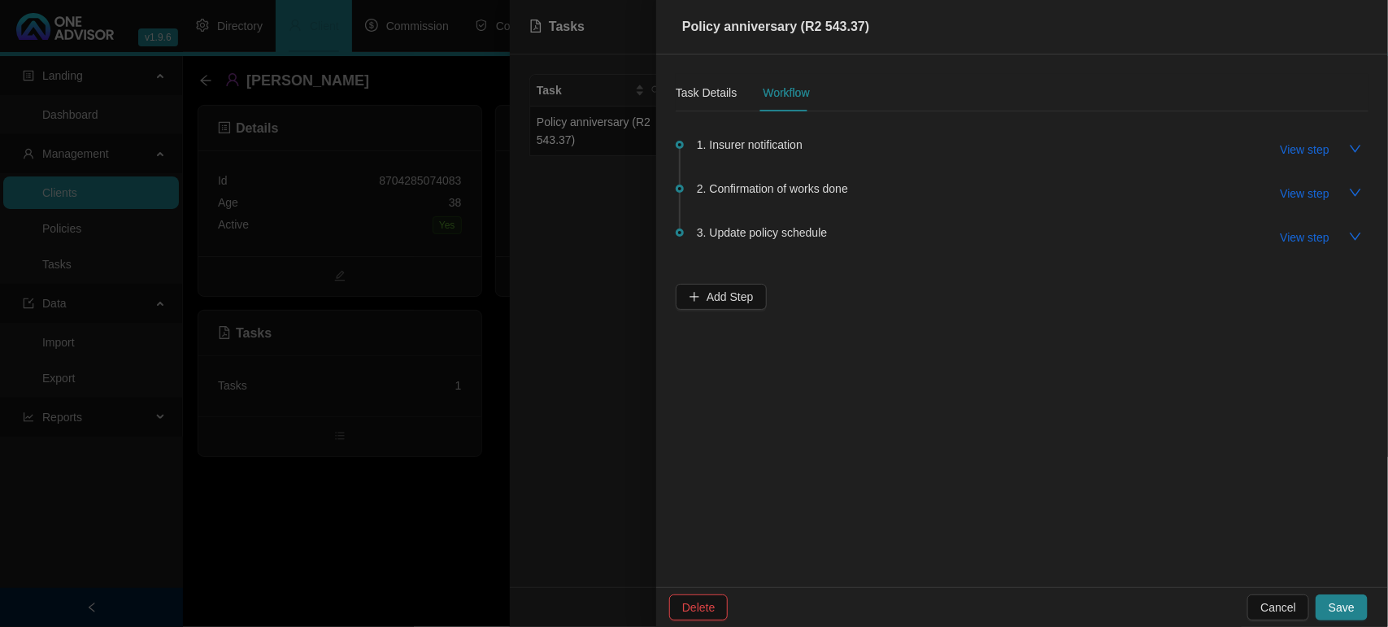
click at [740, 131] on div "Policy anniversary (R2 543.37) Task Details Workflow 1. Insurer notification Vi…" at bounding box center [694, 313] width 1388 height 627
click at [713, 95] on div "Task Details" at bounding box center [706, 93] width 61 height 18
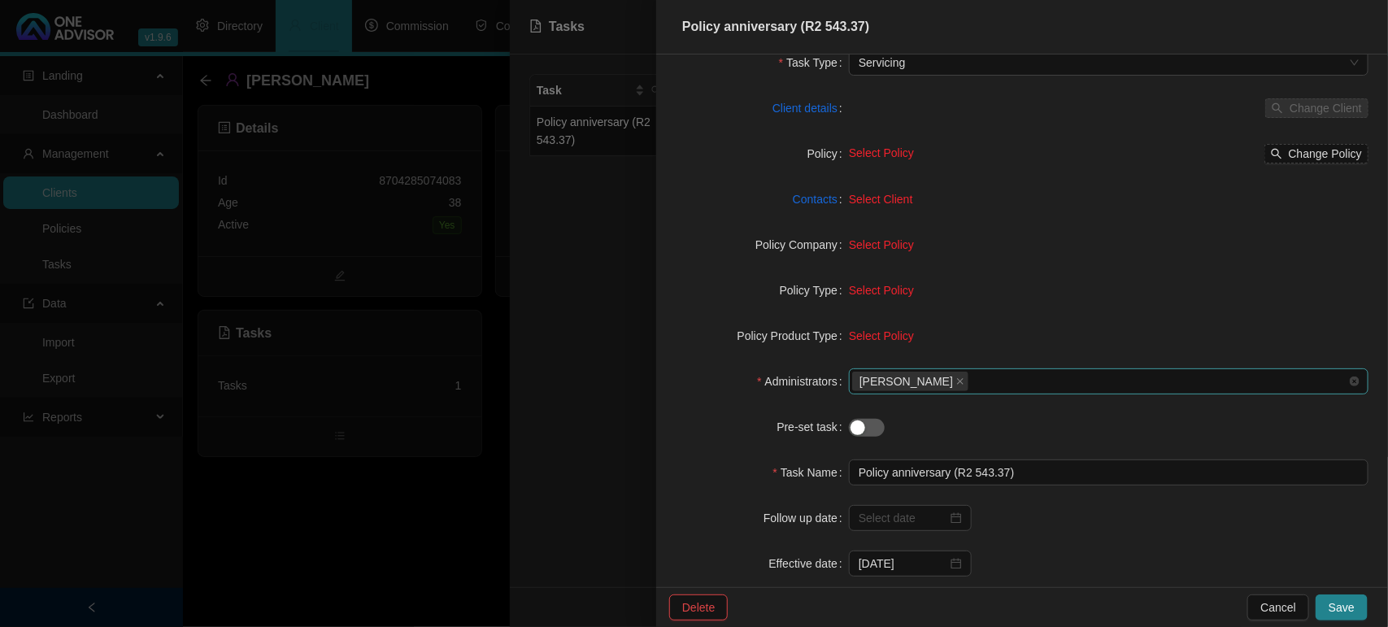
scroll to position [149, 0]
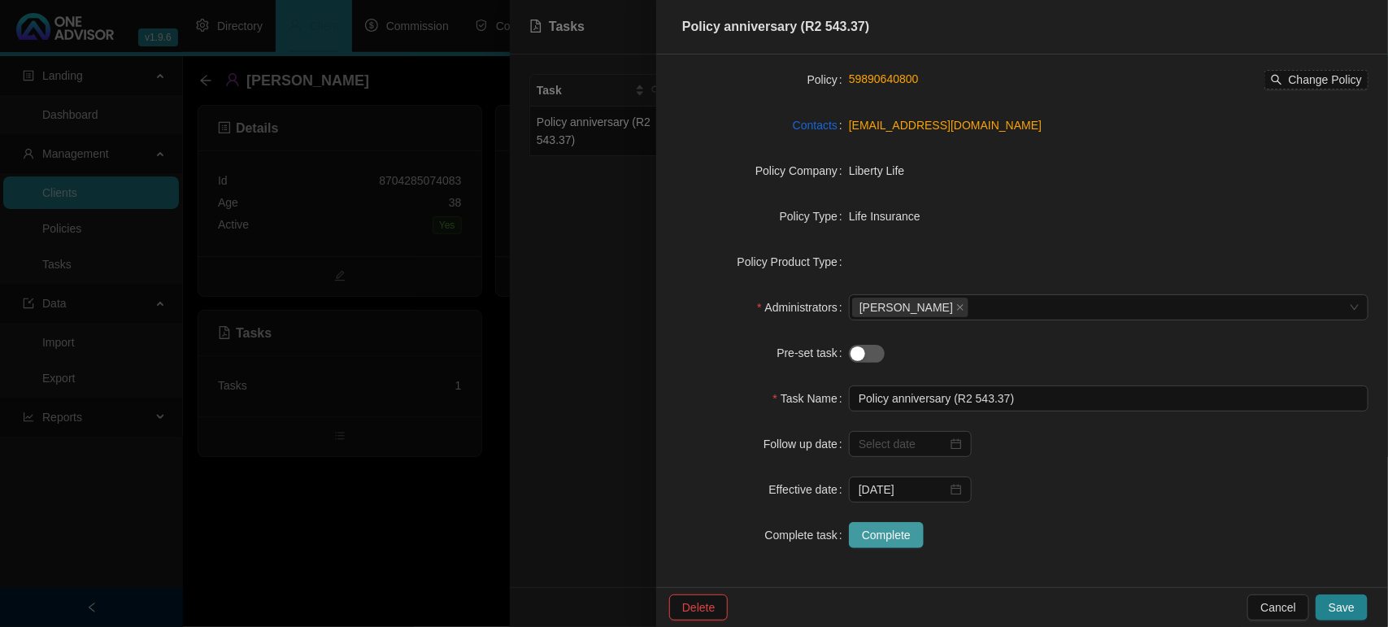
click at [870, 535] on span "Complete" at bounding box center [886, 535] width 49 height 18
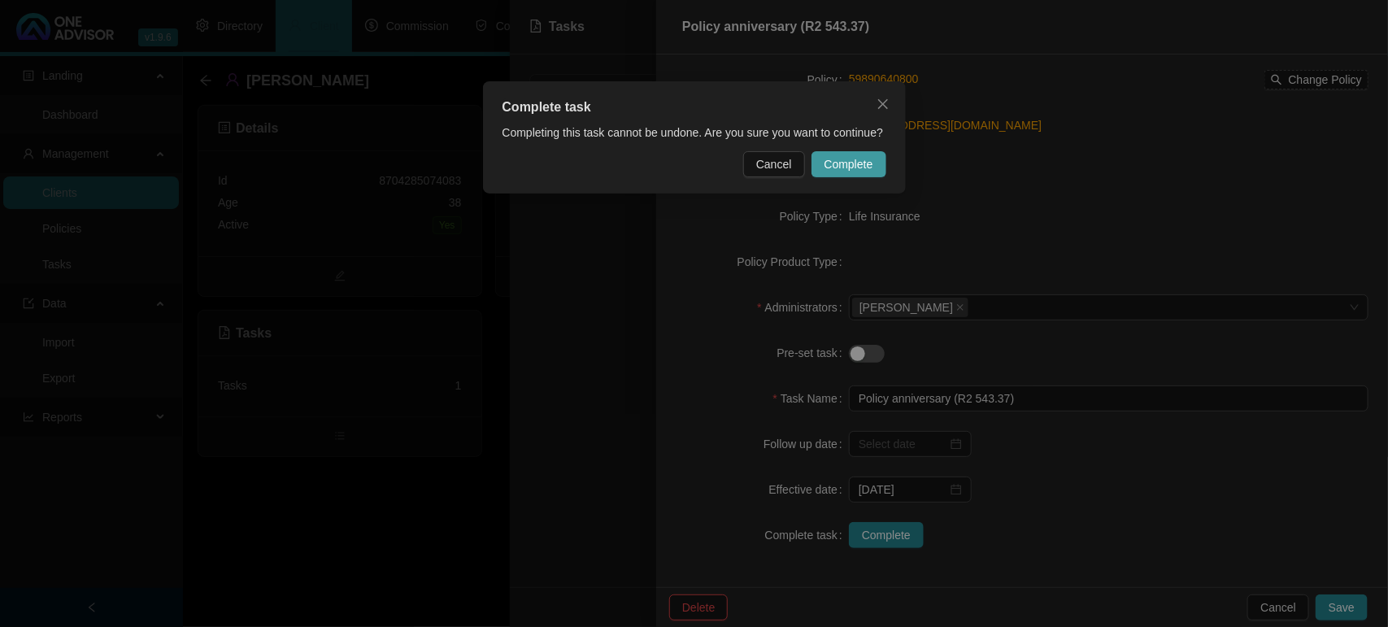
click at [829, 173] on button "Complete" at bounding box center [848, 164] width 75 height 26
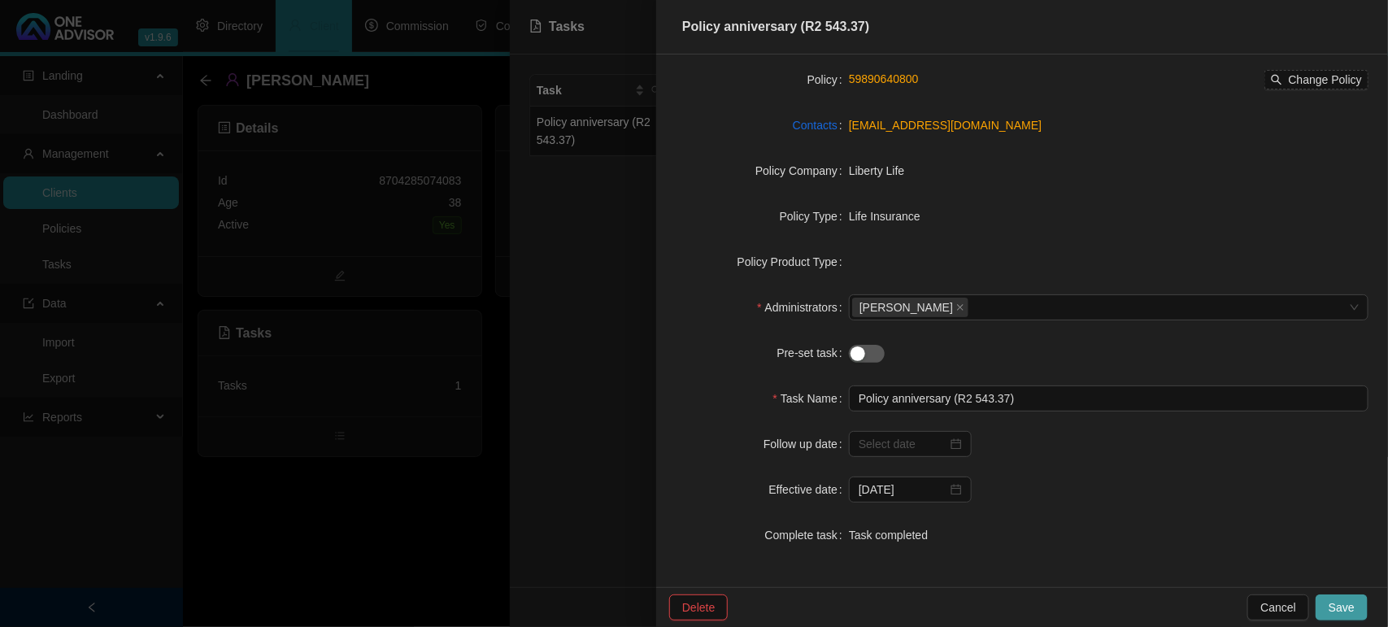
click at [1352, 606] on span "Save" at bounding box center [1341, 607] width 26 height 18
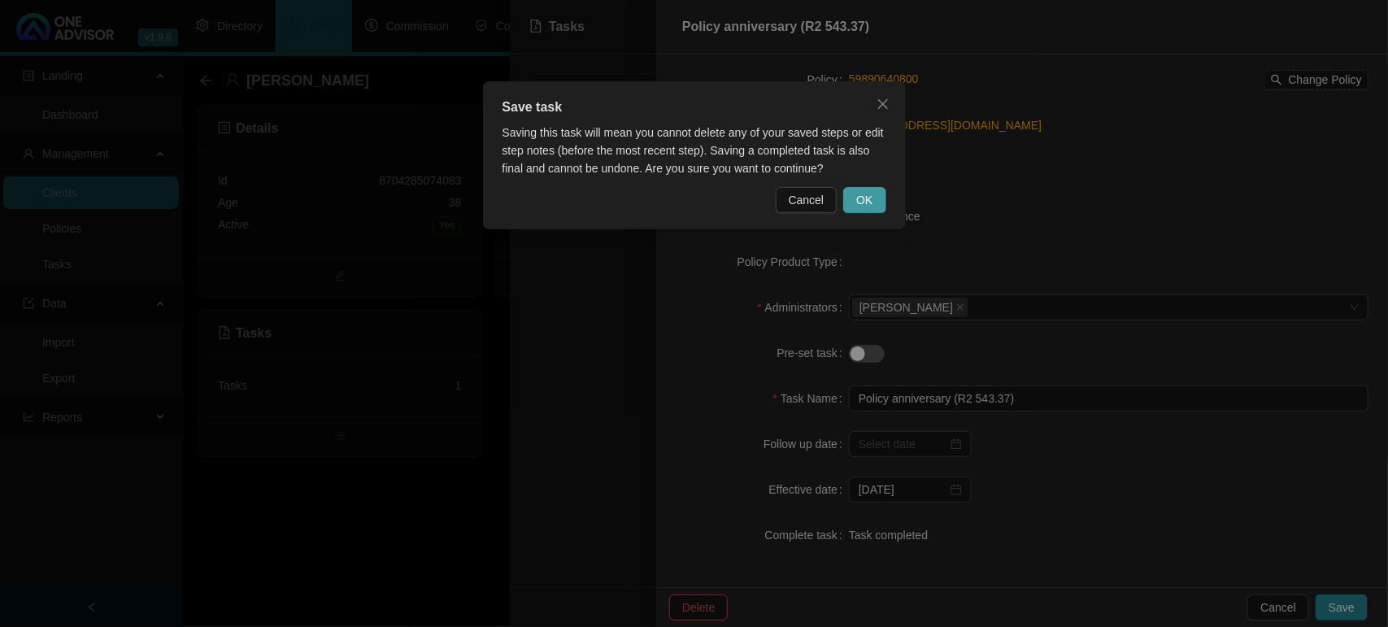
click at [858, 200] on span "OK" at bounding box center [864, 200] width 16 height 18
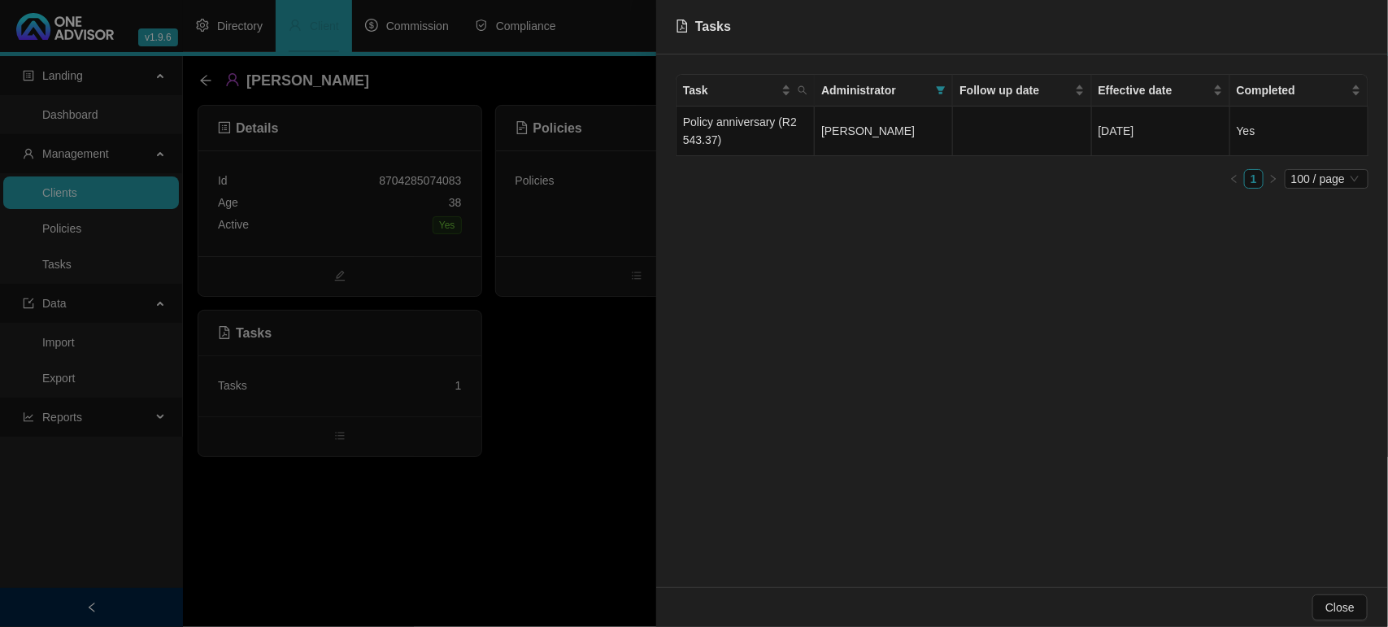
click at [599, 399] on div at bounding box center [694, 313] width 1388 height 627
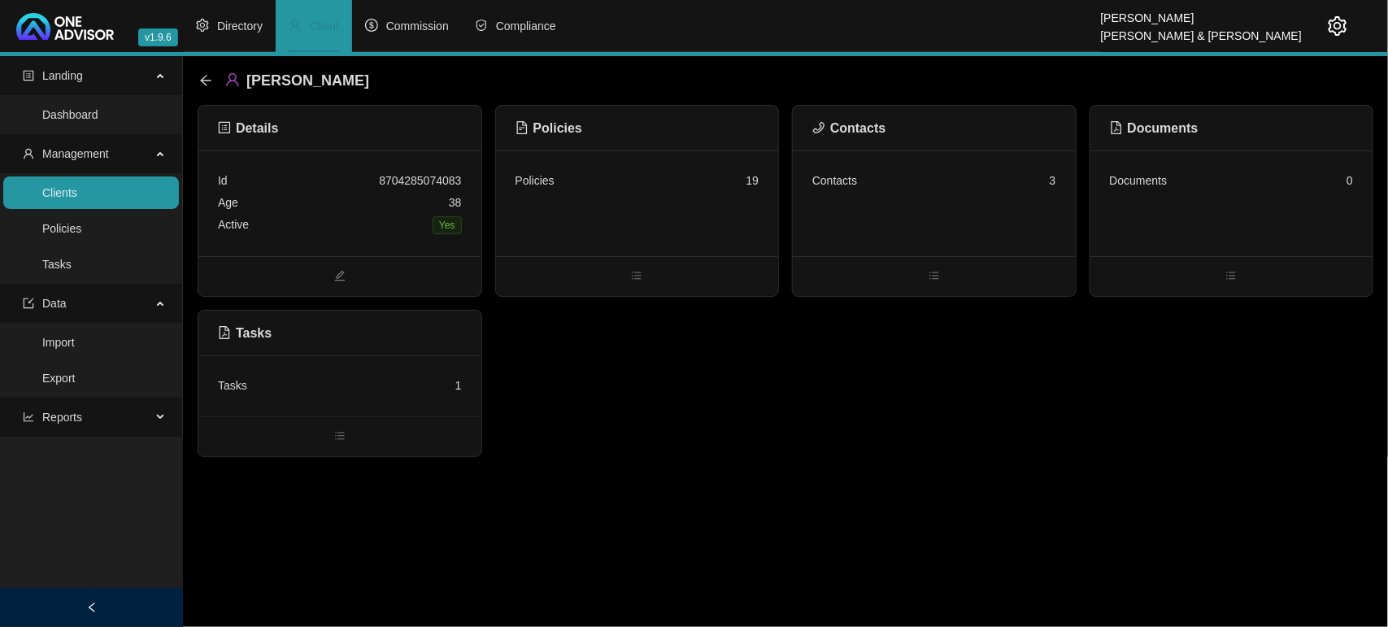
click at [77, 189] on link "Clients" at bounding box center [59, 192] width 35 height 13
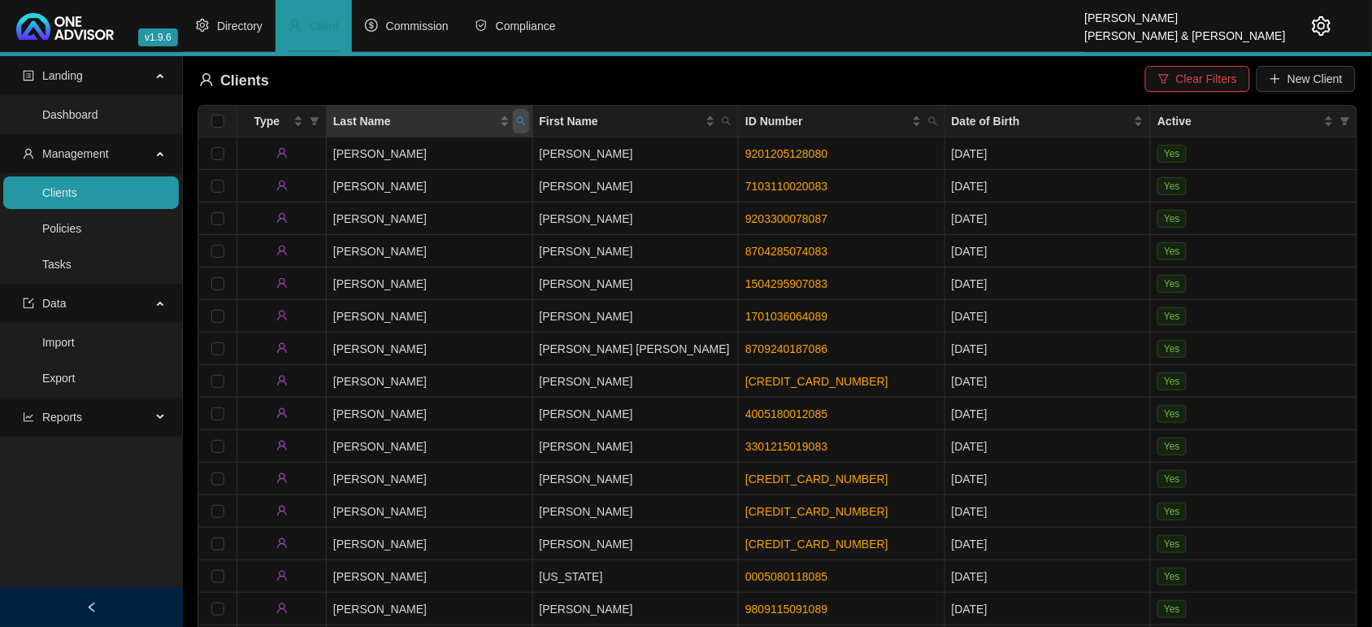
click at [513, 126] on span "Last Name" at bounding box center [521, 121] width 16 height 24
type input "[PERSON_NAME]"
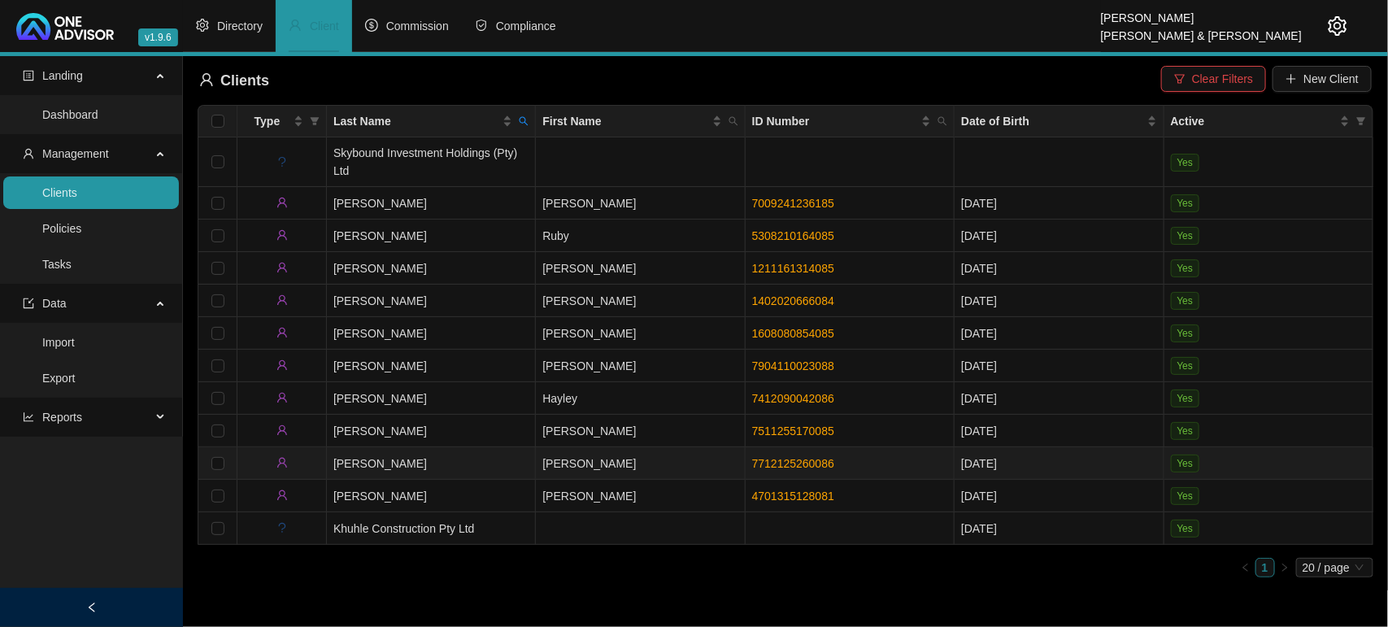
click at [464, 463] on td "[PERSON_NAME]" at bounding box center [431, 463] width 209 height 33
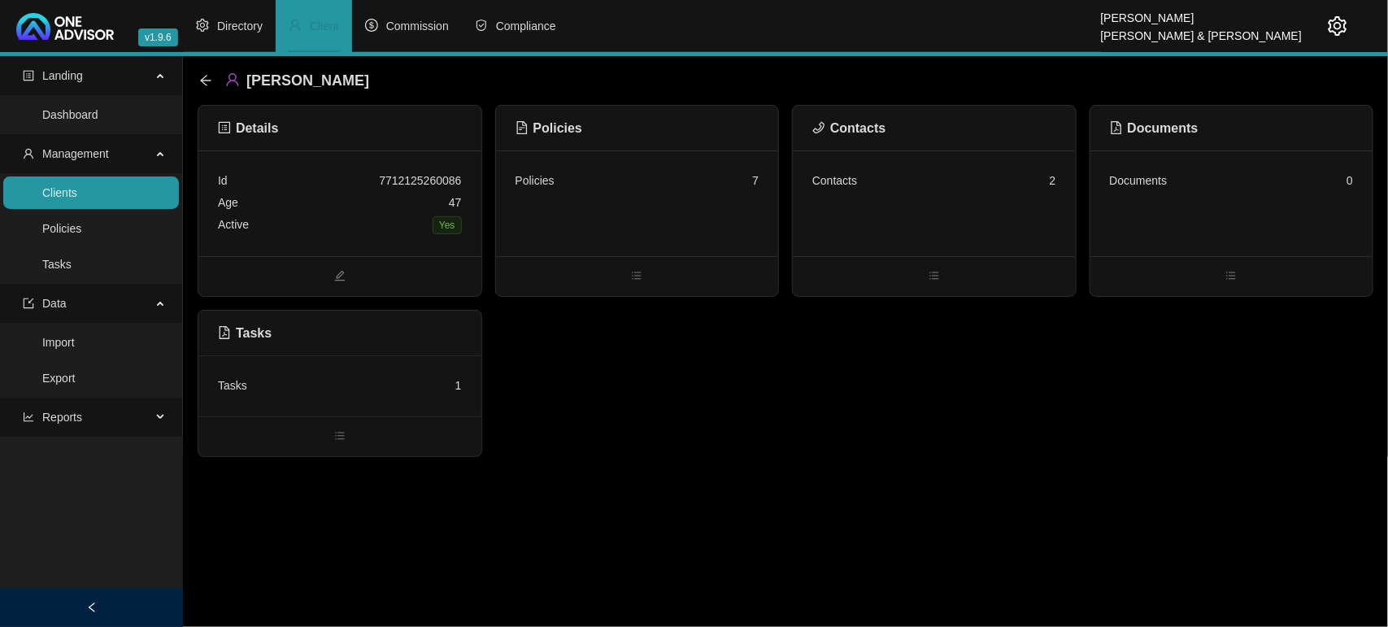
click at [393, 380] on div "Tasks 1" at bounding box center [340, 386] width 244 height 22
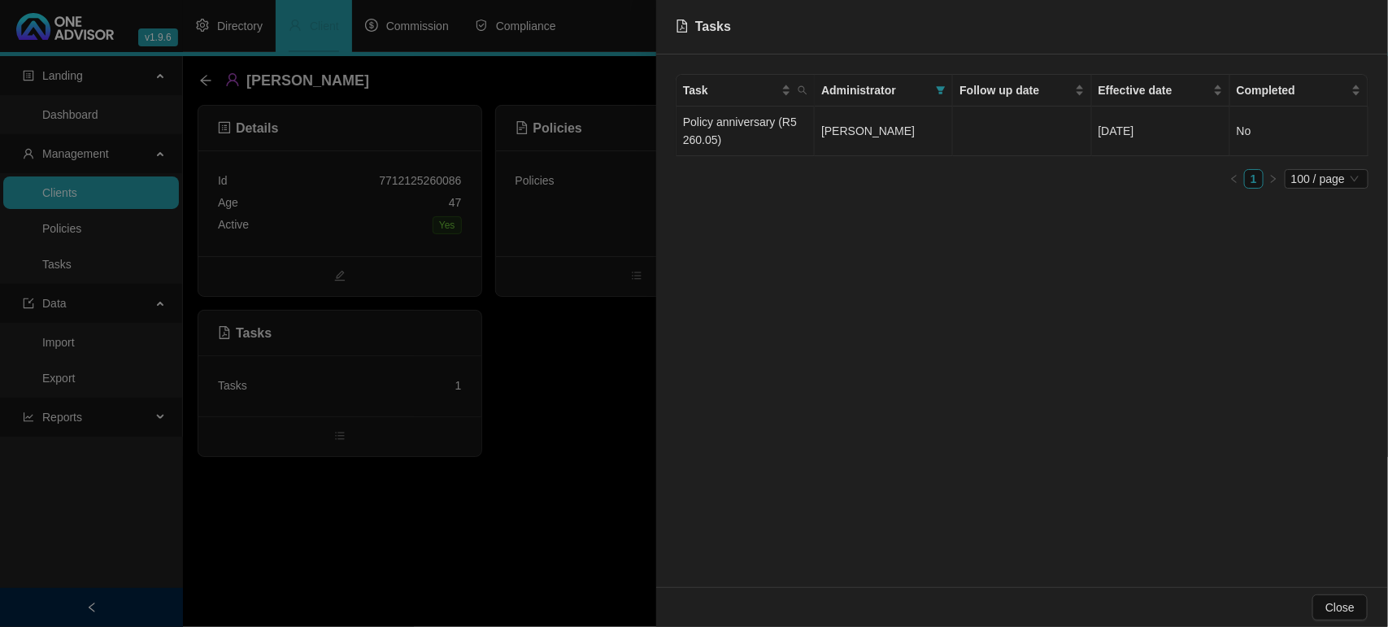
click at [749, 131] on td "Policy anniversary (R5 260.05)" at bounding box center [745, 131] width 138 height 50
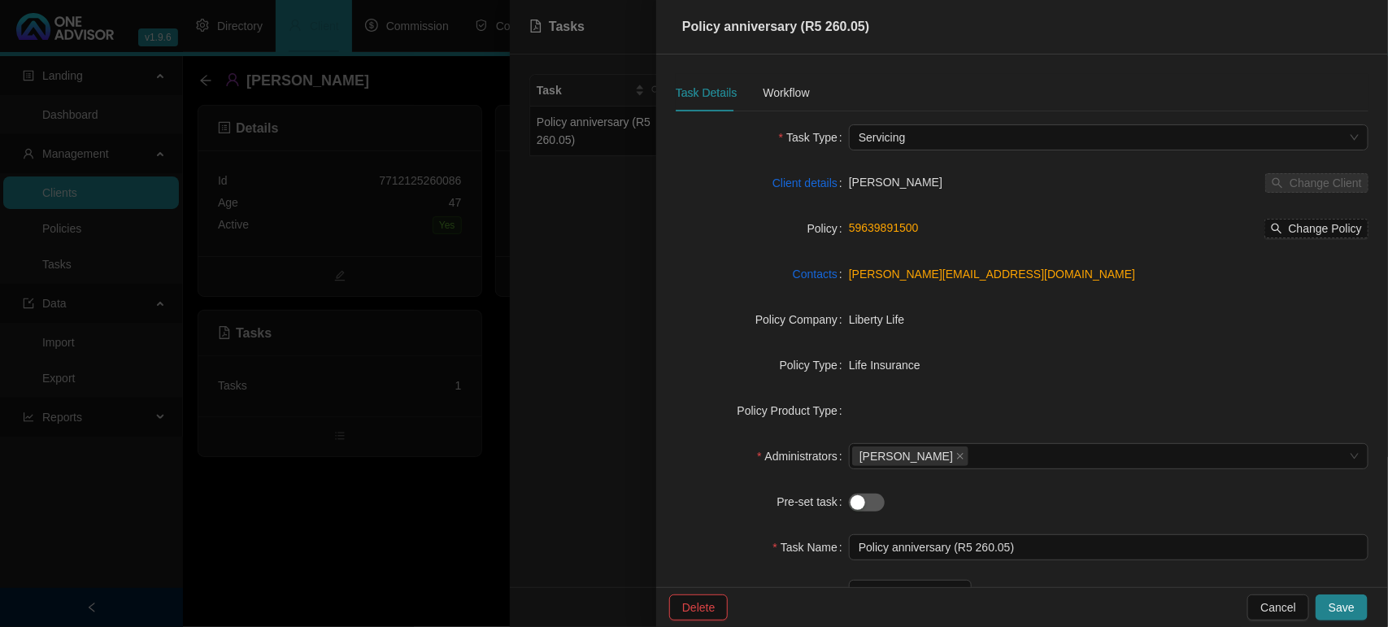
click at [354, 463] on div at bounding box center [694, 313] width 1388 height 627
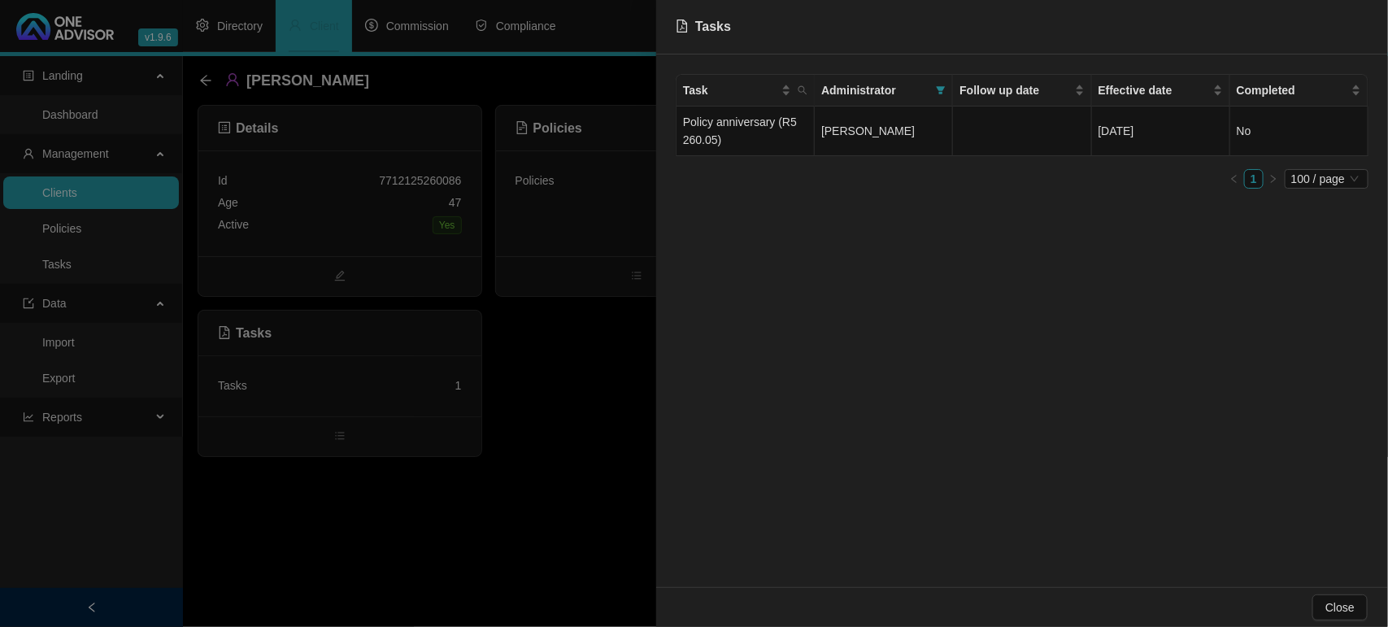
click at [359, 128] on div at bounding box center [694, 313] width 1388 height 627
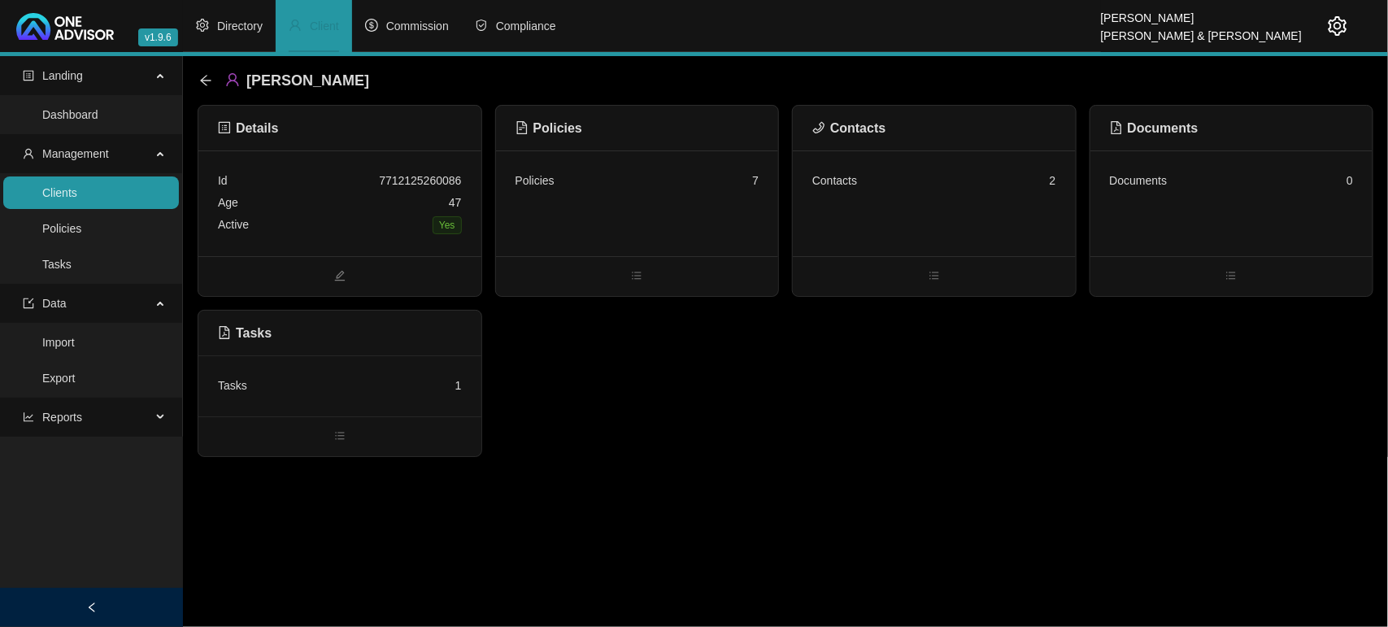
click at [382, 209] on div "Age [DEMOGRAPHIC_DATA]" at bounding box center [340, 203] width 244 height 22
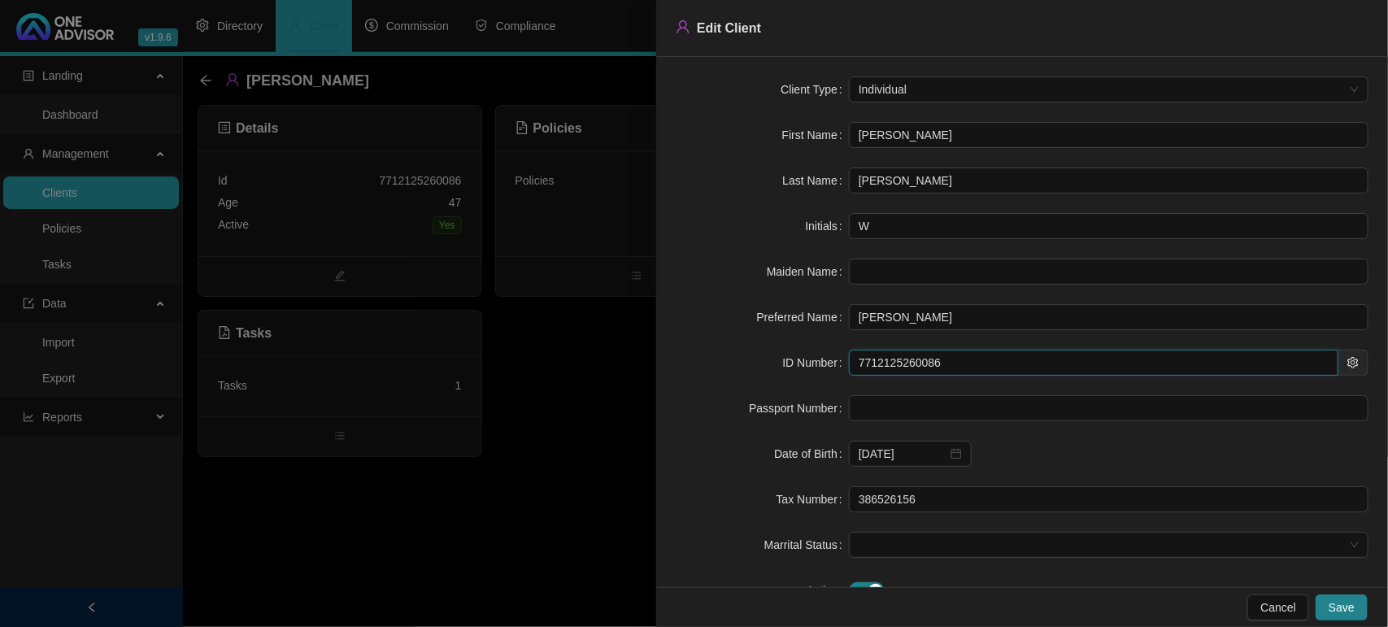
drag, startPoint x: 879, startPoint y: 371, endPoint x: 772, endPoint y: 370, distance: 106.5
click at [772, 370] on div "ID Number 7712125260086" at bounding box center [1022, 363] width 693 height 26
click at [471, 545] on div at bounding box center [694, 313] width 1388 height 627
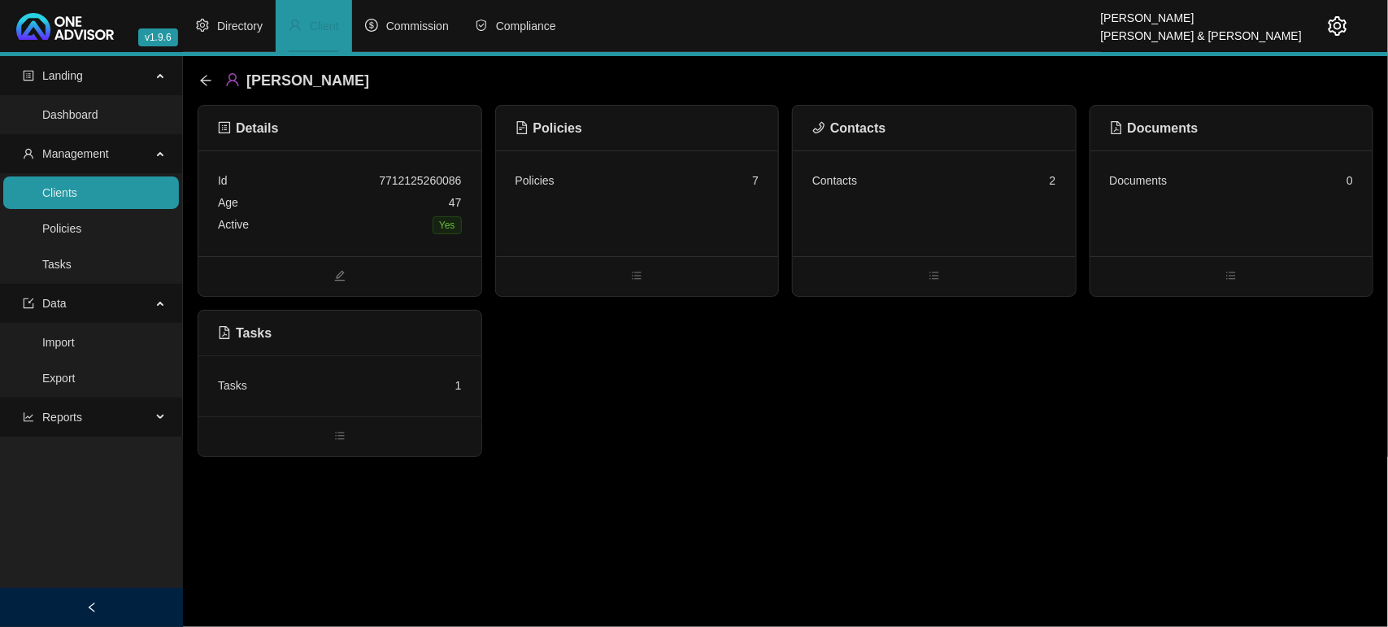
click at [425, 367] on div "Tasks 1" at bounding box center [339, 385] width 283 height 61
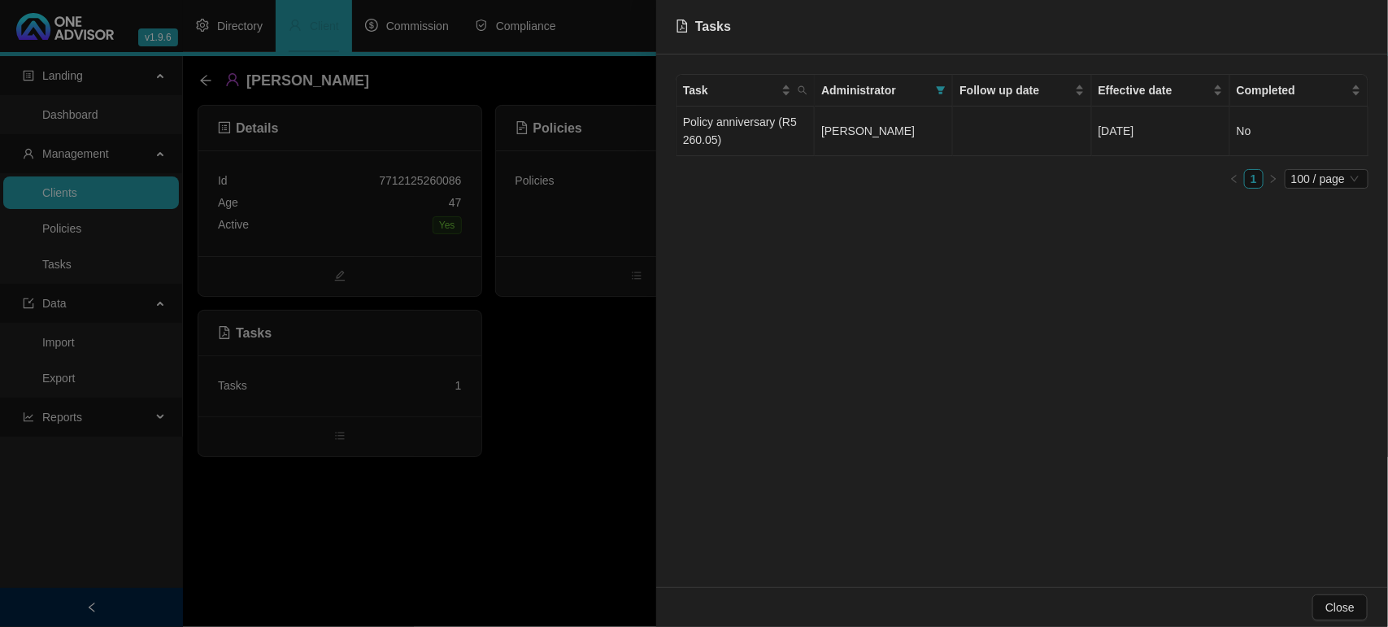
click at [782, 116] on td "Policy anniversary (R5 260.05)" at bounding box center [745, 131] width 138 height 50
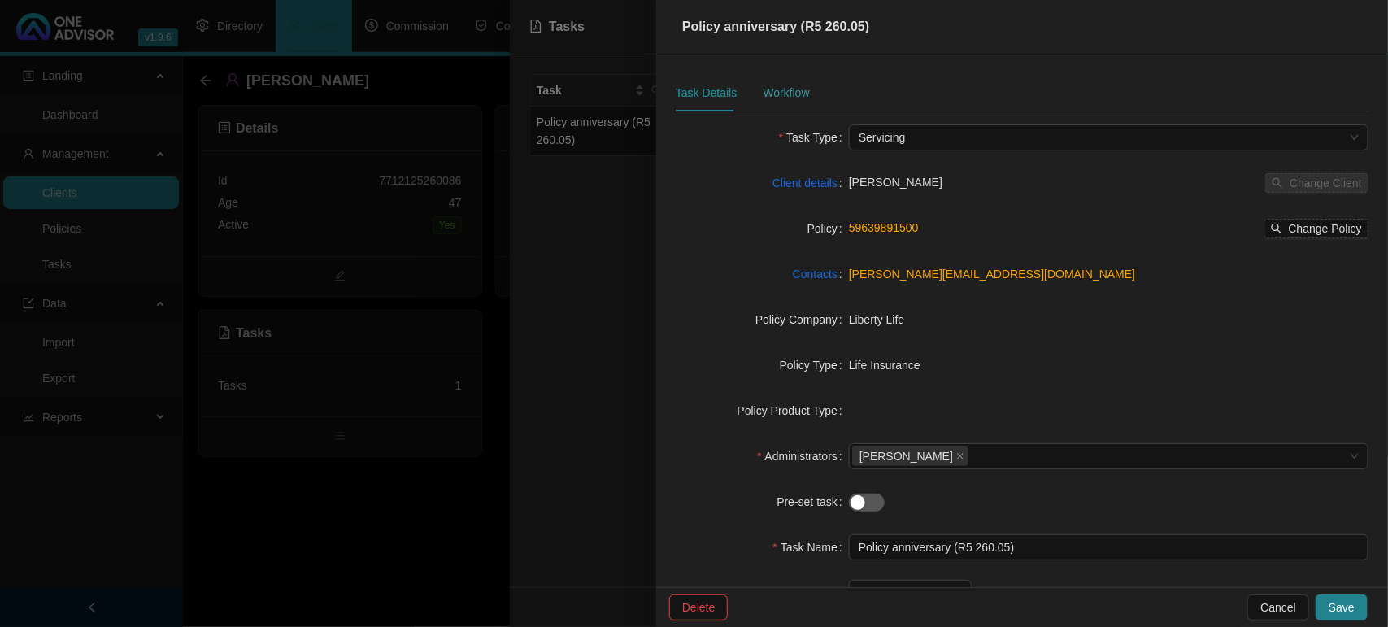
click at [786, 81] on div "Workflow" at bounding box center [786, 92] width 46 height 37
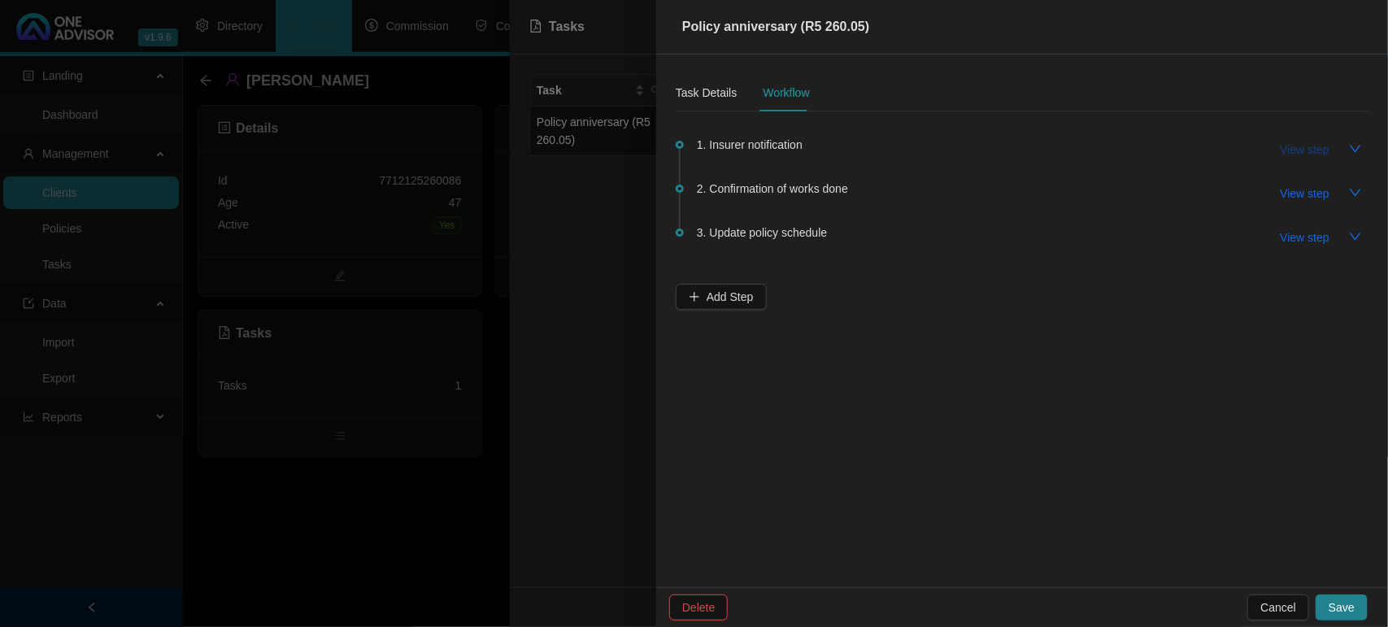
click at [1293, 146] on span "View step" at bounding box center [1304, 150] width 49 height 18
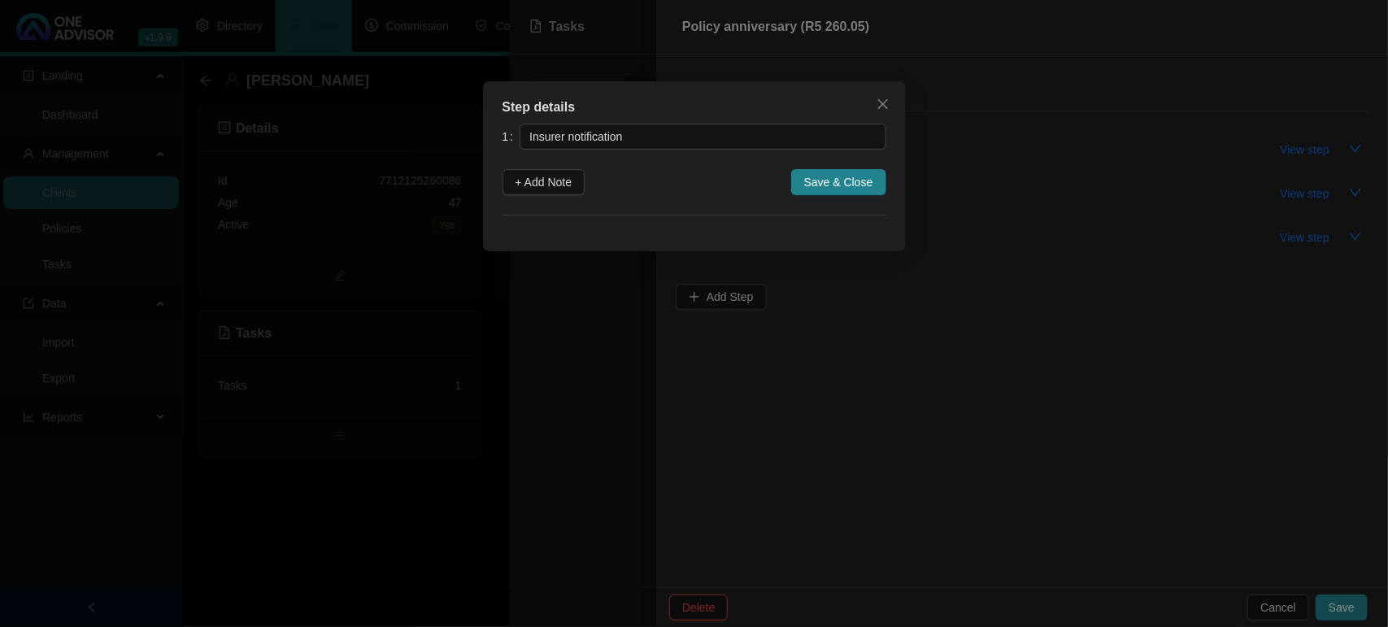
click at [583, 183] on button "+ Add Note" at bounding box center [543, 182] width 83 height 26
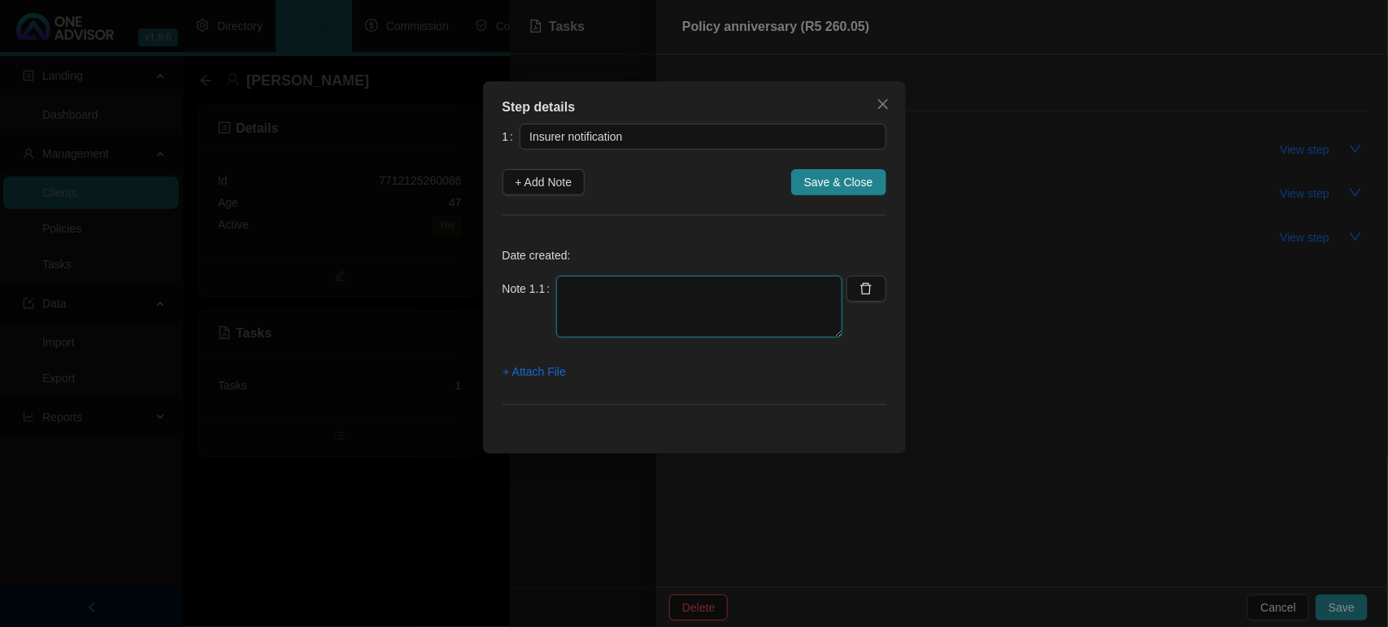
click at [606, 294] on textarea at bounding box center [699, 307] width 286 height 62
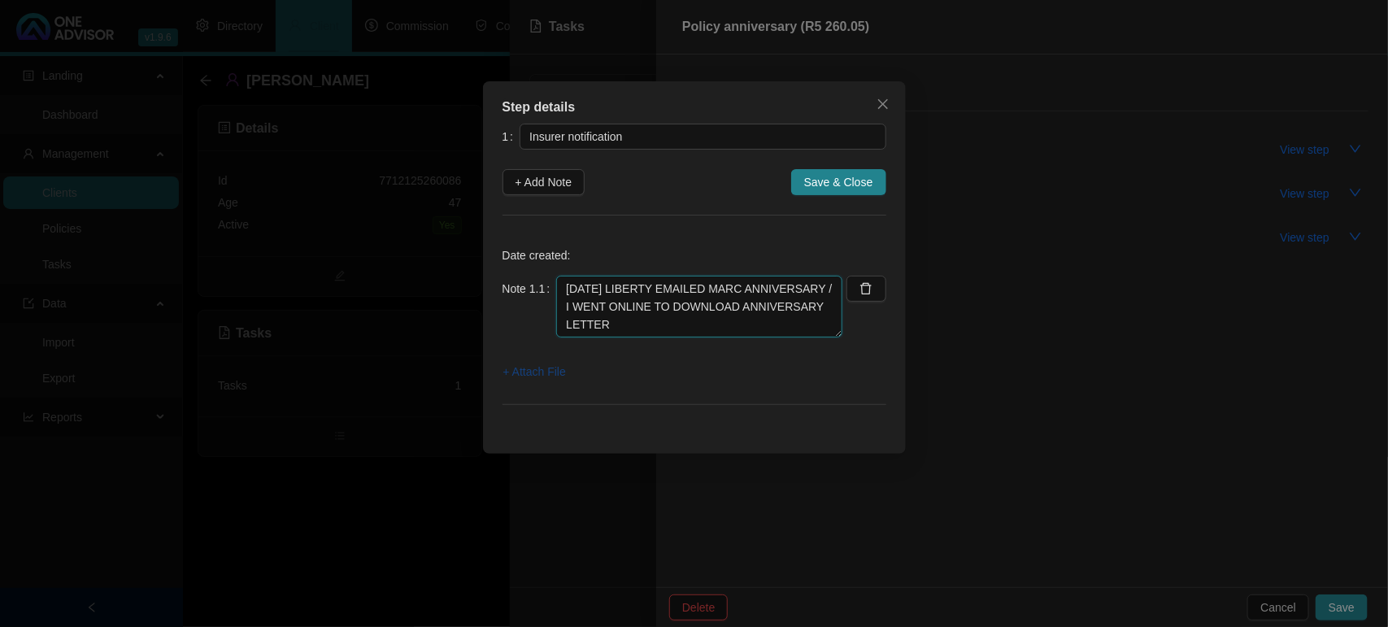
type textarea "[DATE] LIBERTY EMAILED MARC ANNIVERSARY / I WENT ONLINE TO DOWNLOAD ANNIVERSARY…"
click at [545, 367] on span "+ Attach File" at bounding box center [534, 372] width 63 height 18
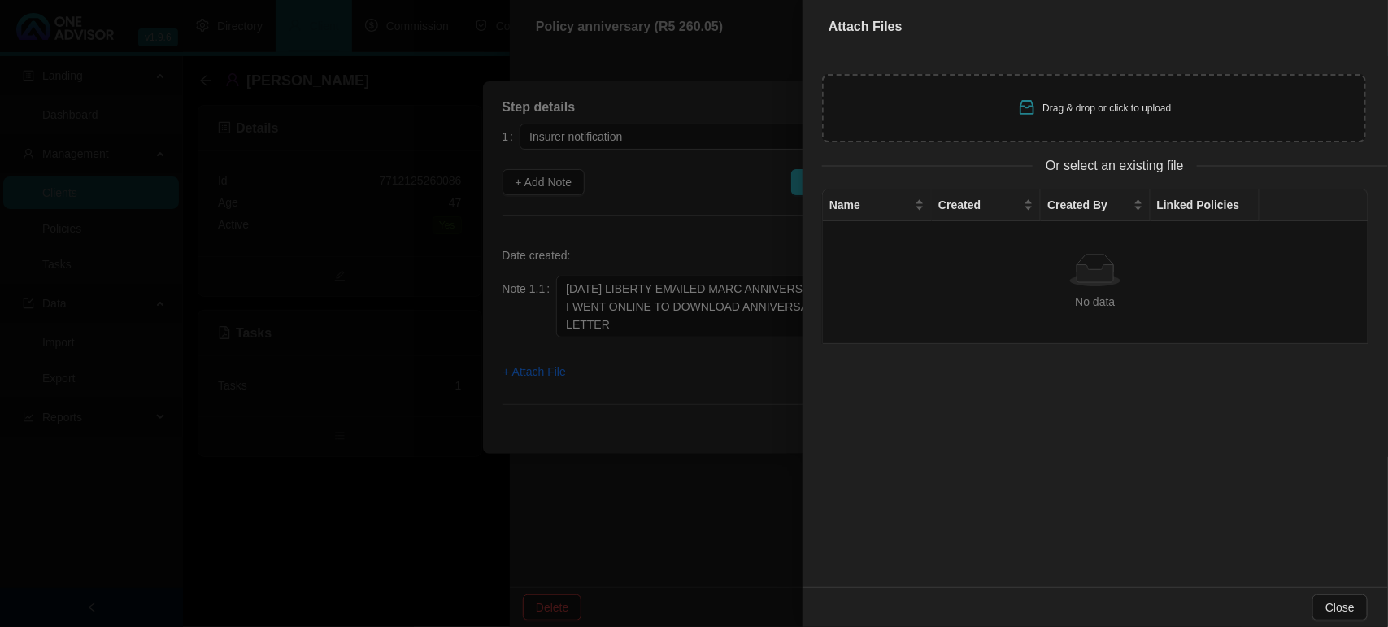
click at [1061, 106] on span "Drag & drop or click to upload" at bounding box center [1107, 107] width 128 height 11
type input "C:\fakepath\[PERSON_NAME] Liberty 59639891500 Anniversary [DATE].pdf"
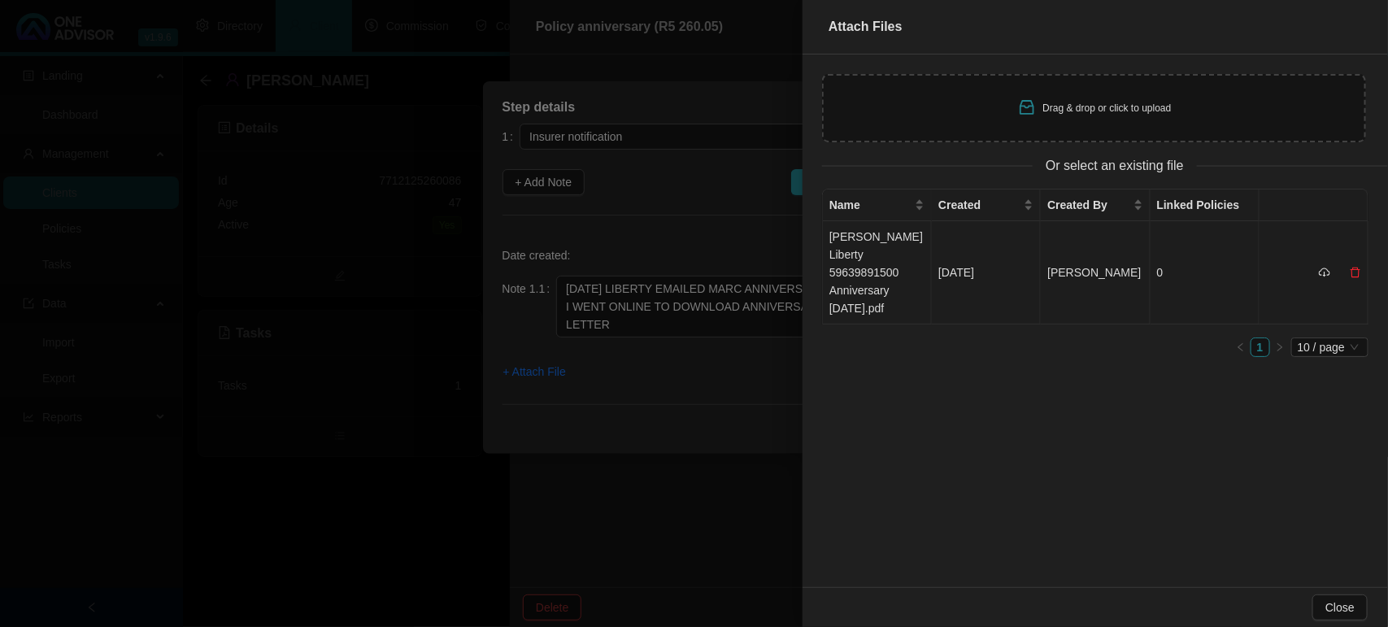
click at [875, 264] on td "[PERSON_NAME] Liberty 59639891500 Anniversary [DATE].pdf" at bounding box center [877, 272] width 109 height 103
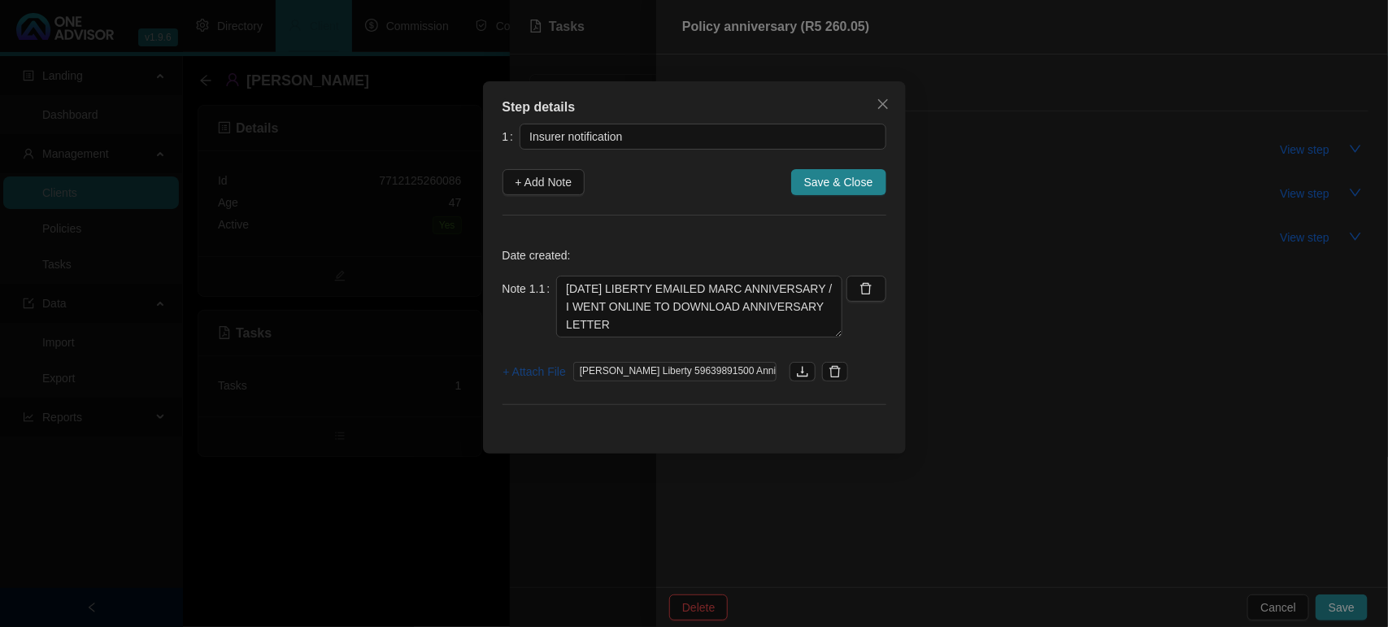
click at [547, 359] on button "+ Attach File" at bounding box center [534, 372] width 64 height 26
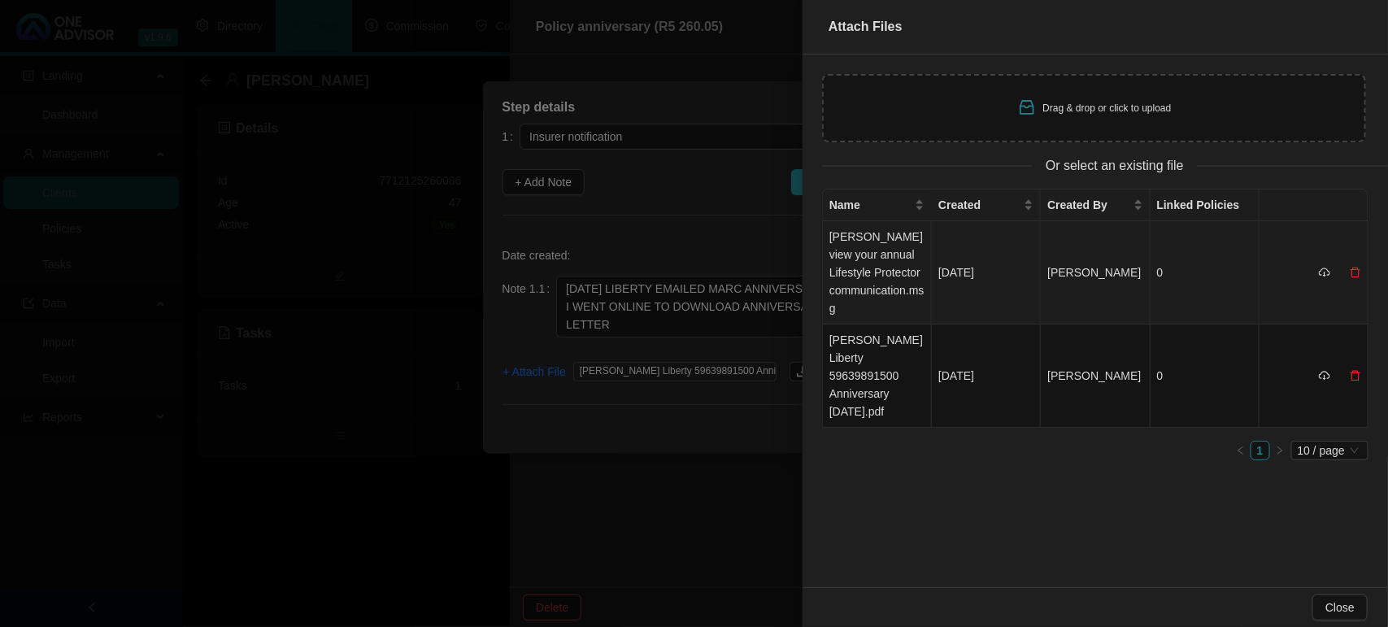
click at [871, 268] on td "[PERSON_NAME] view your annual Lifestyle Protector communication.msg" at bounding box center [877, 272] width 109 height 103
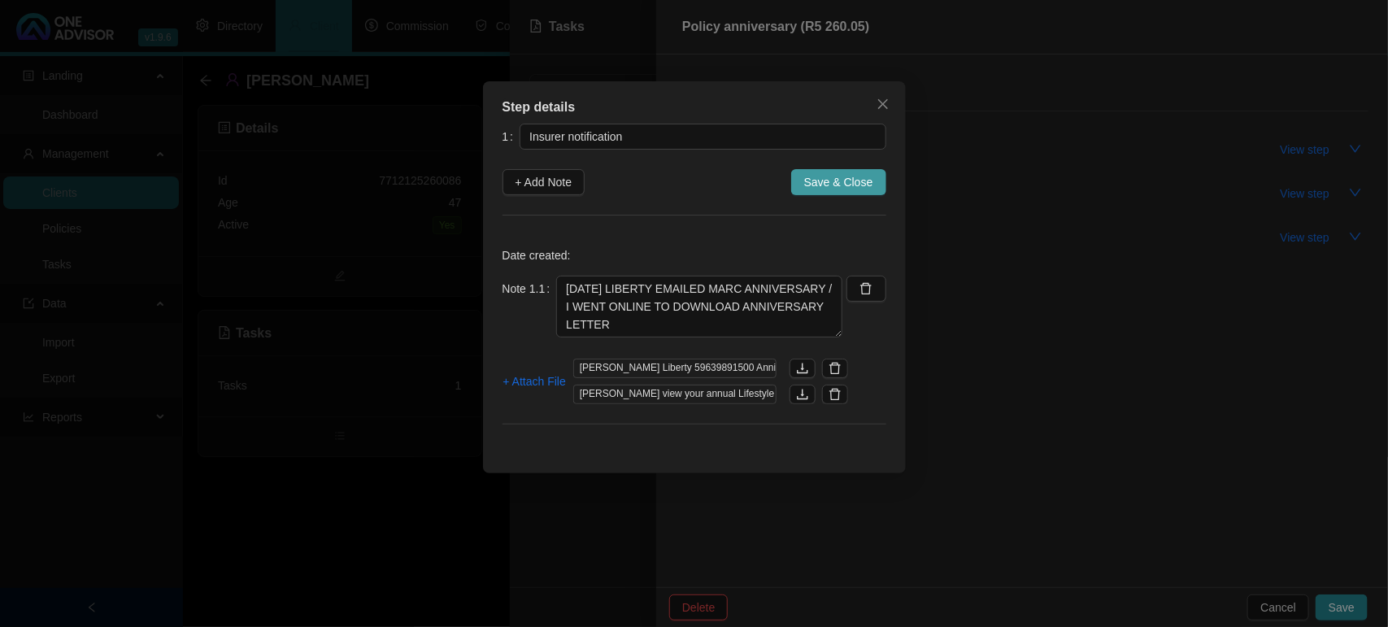
click at [823, 187] on span "Save & Close" at bounding box center [838, 182] width 69 height 18
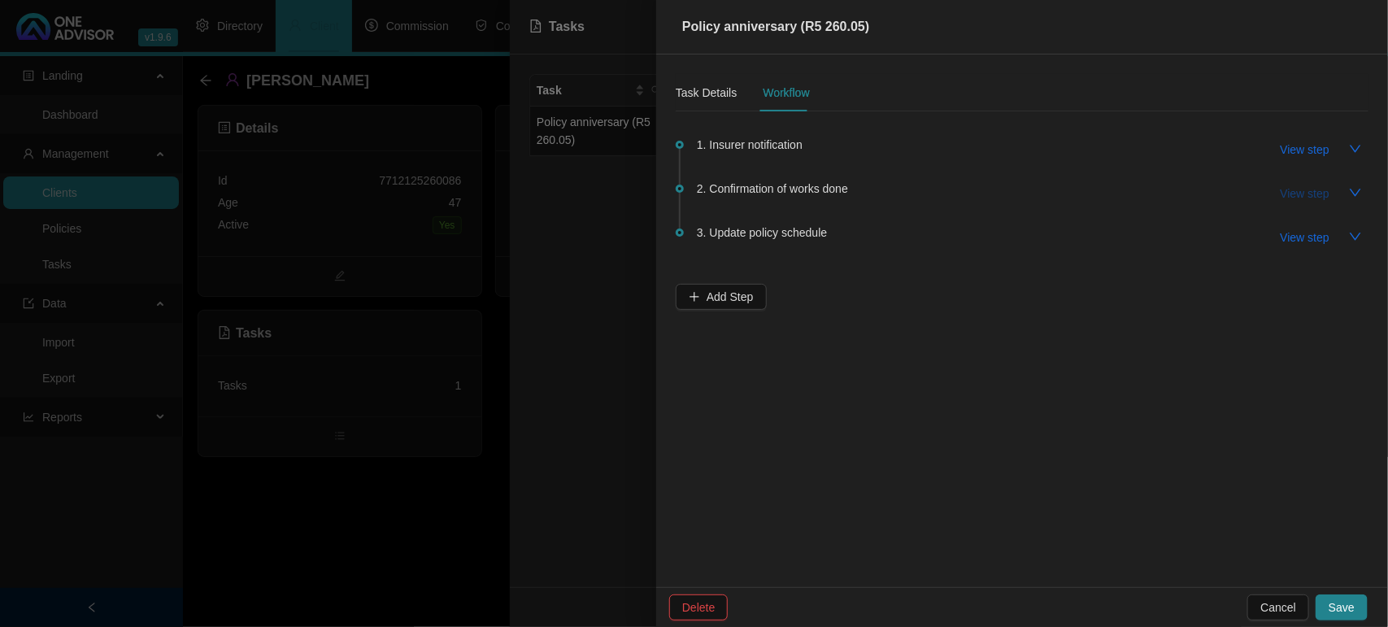
click at [1305, 198] on span "View step" at bounding box center [1304, 194] width 49 height 18
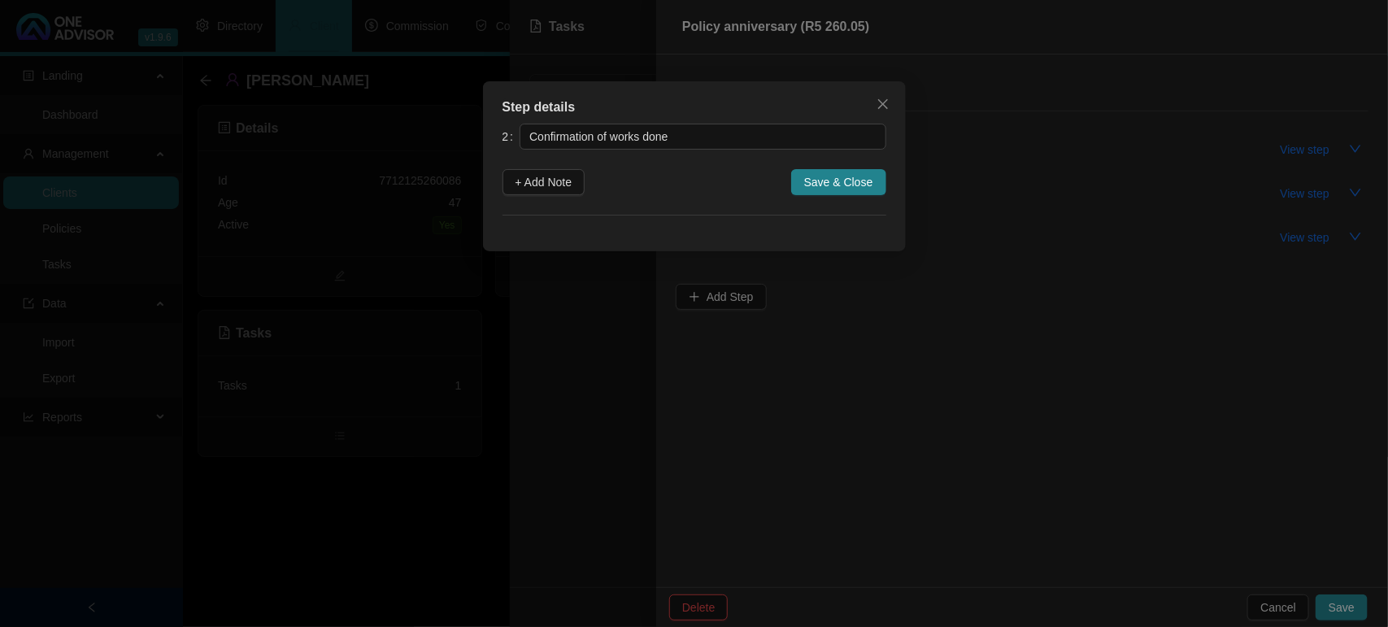
click at [736, 391] on div "Step details 2 Confirmation of works done + Add Note Save & Close Cancel OK" at bounding box center [694, 313] width 1388 height 627
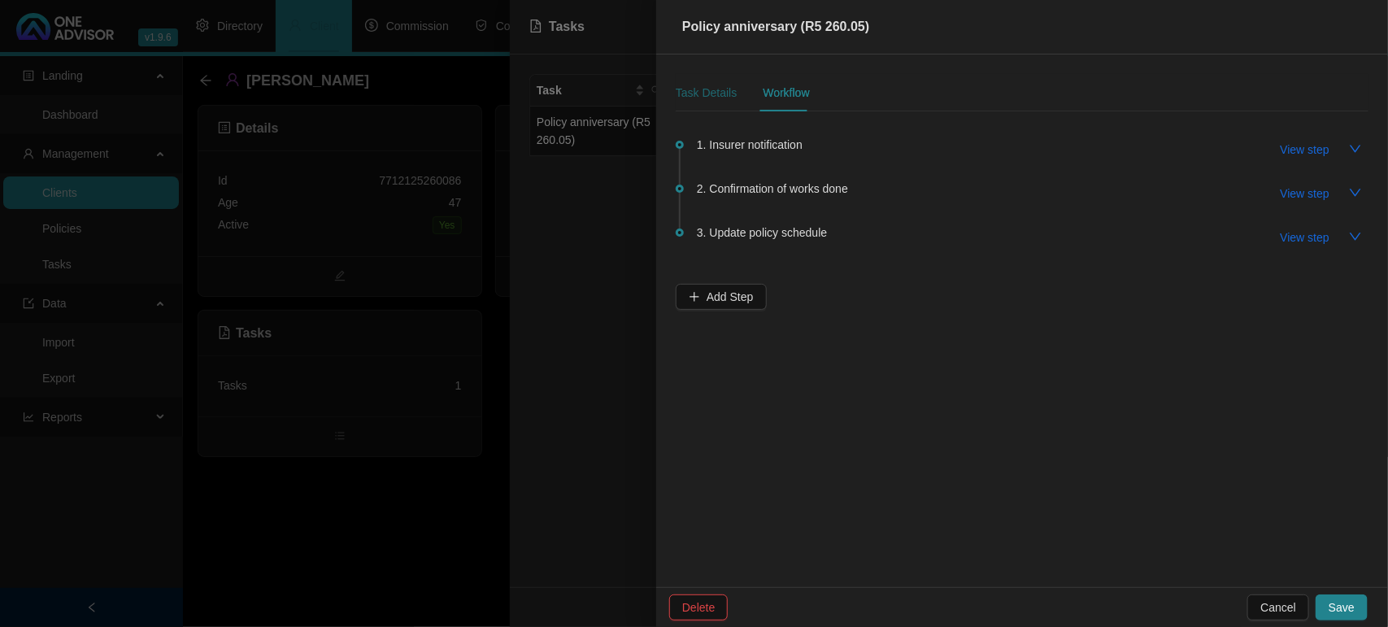
click at [696, 86] on div "Task Details" at bounding box center [706, 93] width 61 height 18
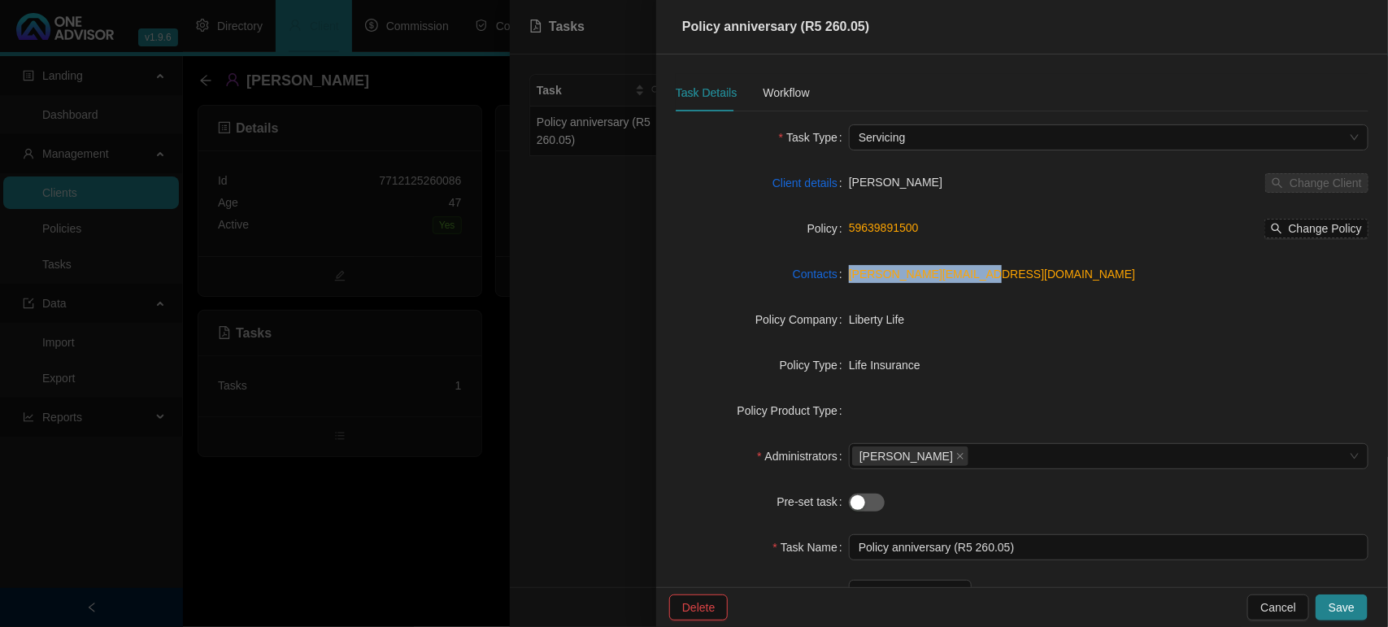
drag, startPoint x: 1006, startPoint y: 276, endPoint x: 845, endPoint y: 285, distance: 160.4
click at [849, 285] on div "[PERSON_NAME][EMAIL_ADDRESS][DOMAIN_NAME]" at bounding box center [1108, 274] width 519 height 26
copy link "[PERSON_NAME][EMAIL_ADDRESS][DOMAIN_NAME]"
click at [620, 346] on div at bounding box center [694, 313] width 1388 height 627
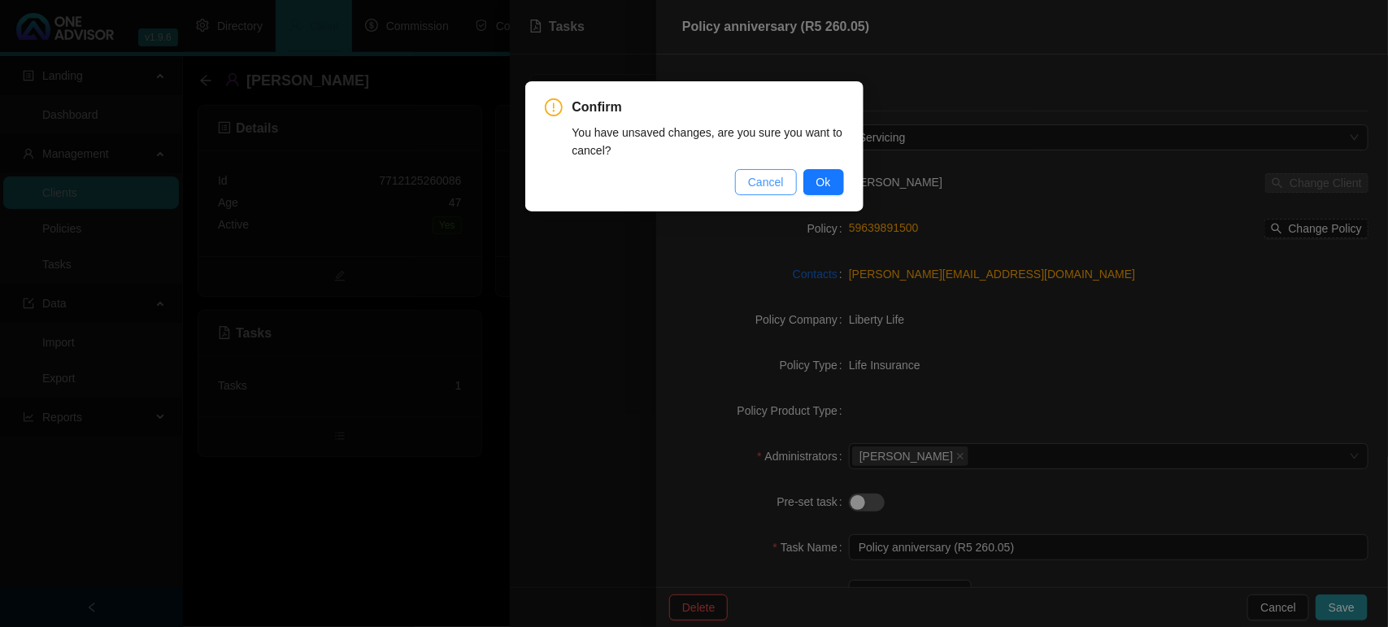
click at [757, 189] on span "Cancel" at bounding box center [766, 182] width 36 height 18
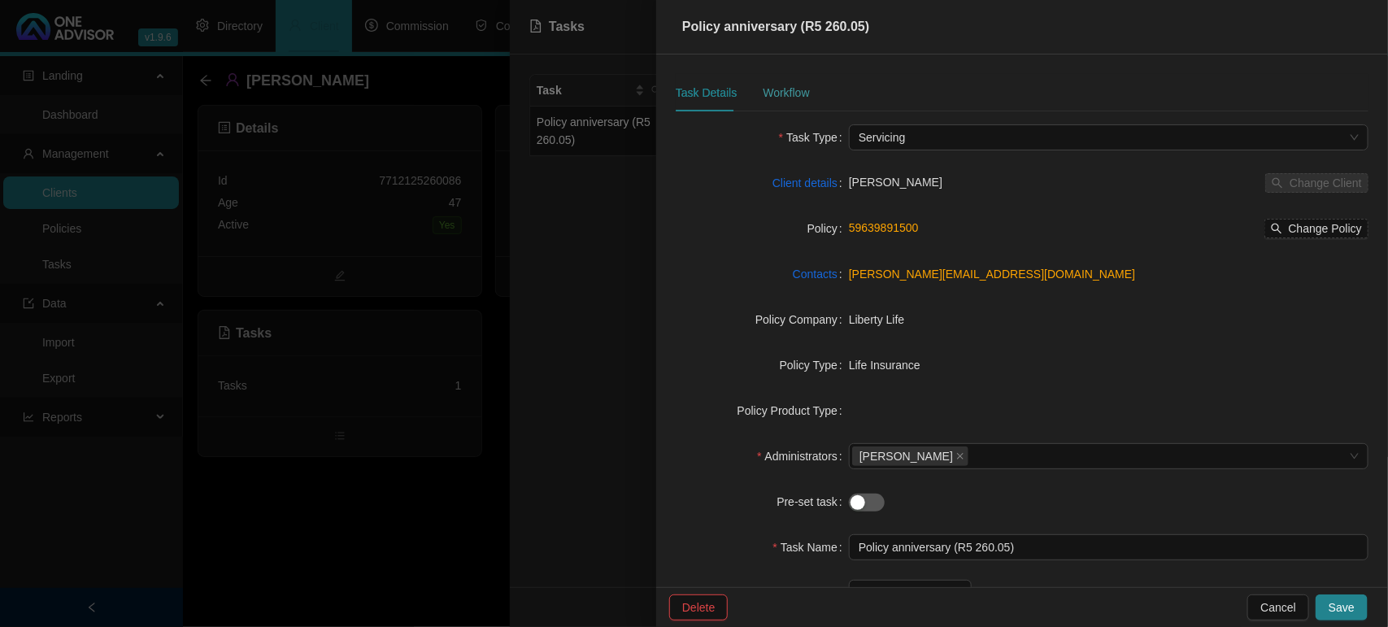
click at [776, 79] on div "Workflow" at bounding box center [786, 92] width 46 height 37
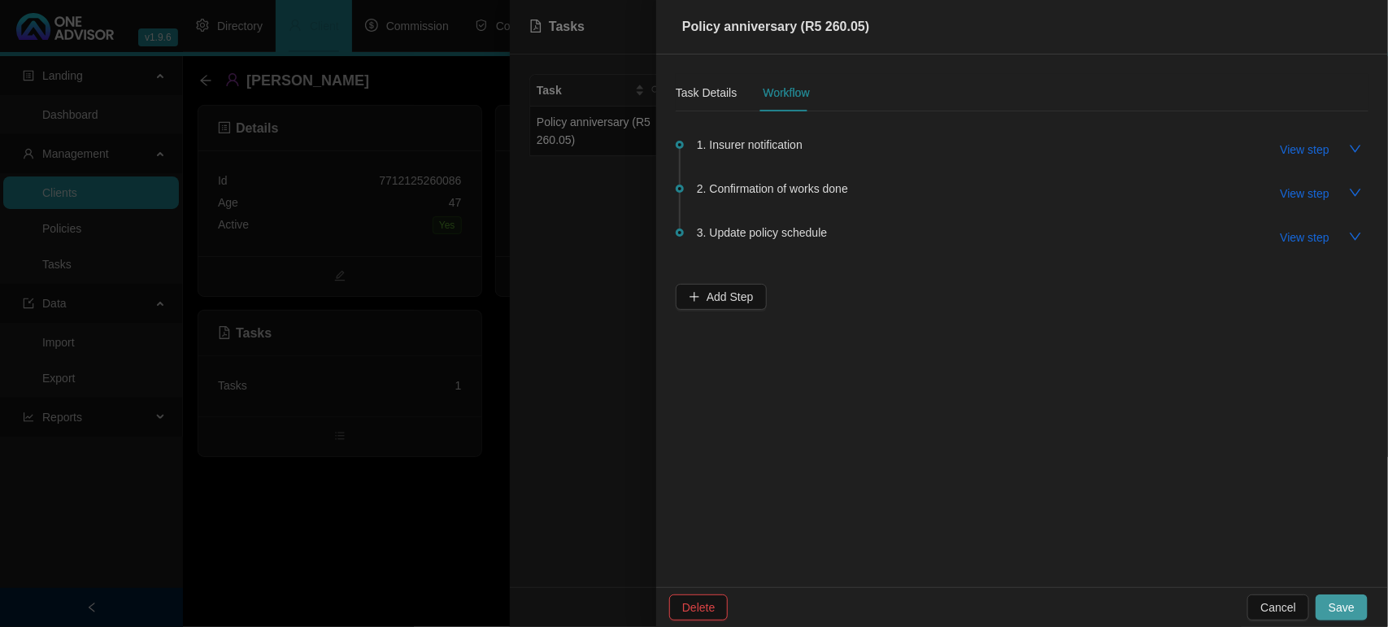
click at [1351, 615] on span "Save" at bounding box center [1341, 607] width 26 height 18
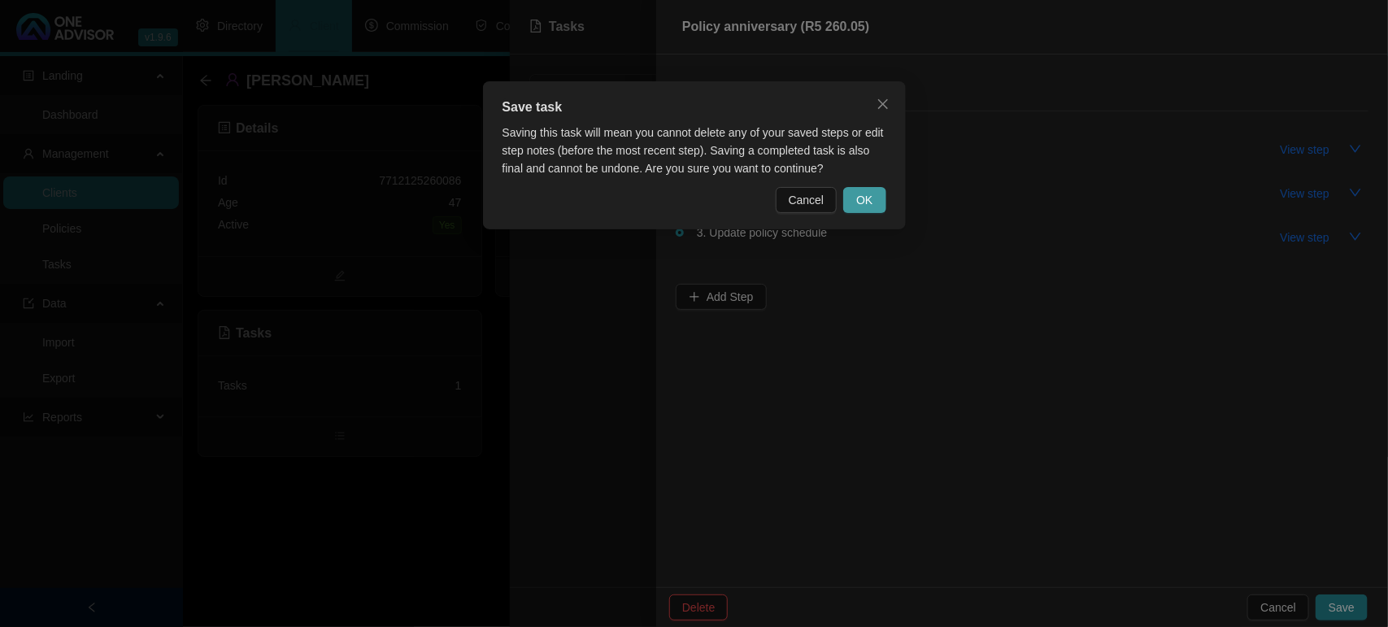
click at [866, 195] on span "OK" at bounding box center [864, 200] width 16 height 18
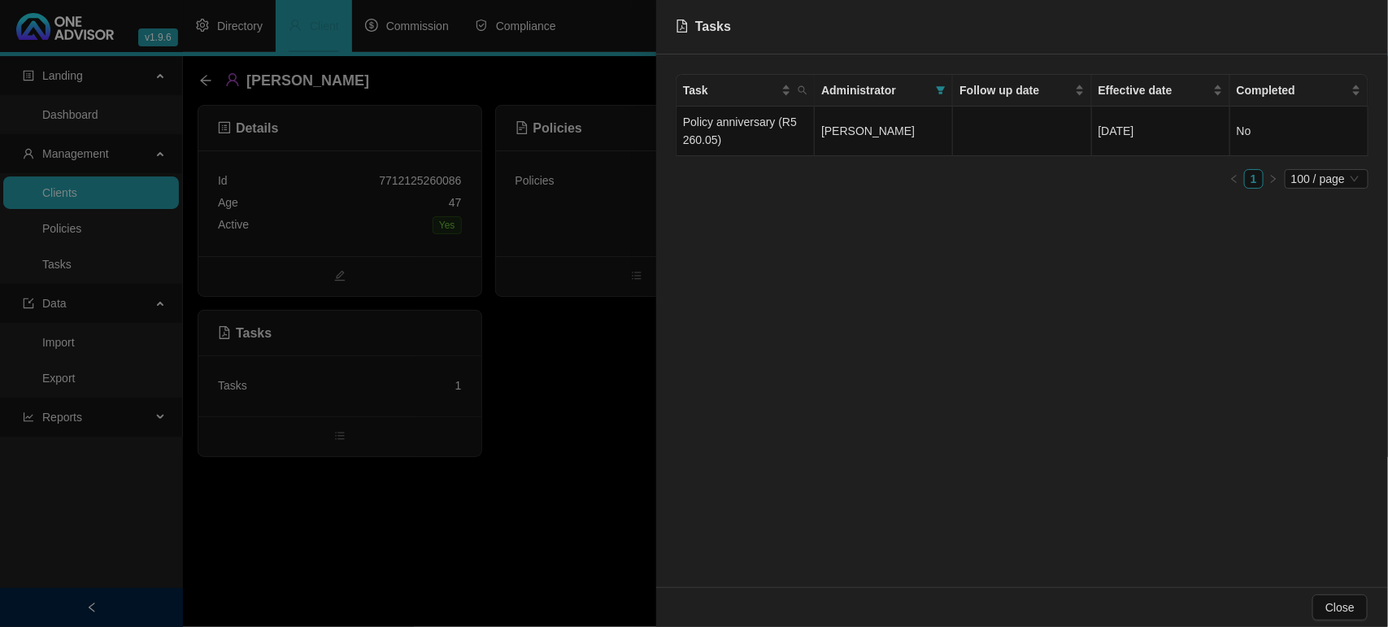
click at [539, 380] on div at bounding box center [694, 313] width 1388 height 627
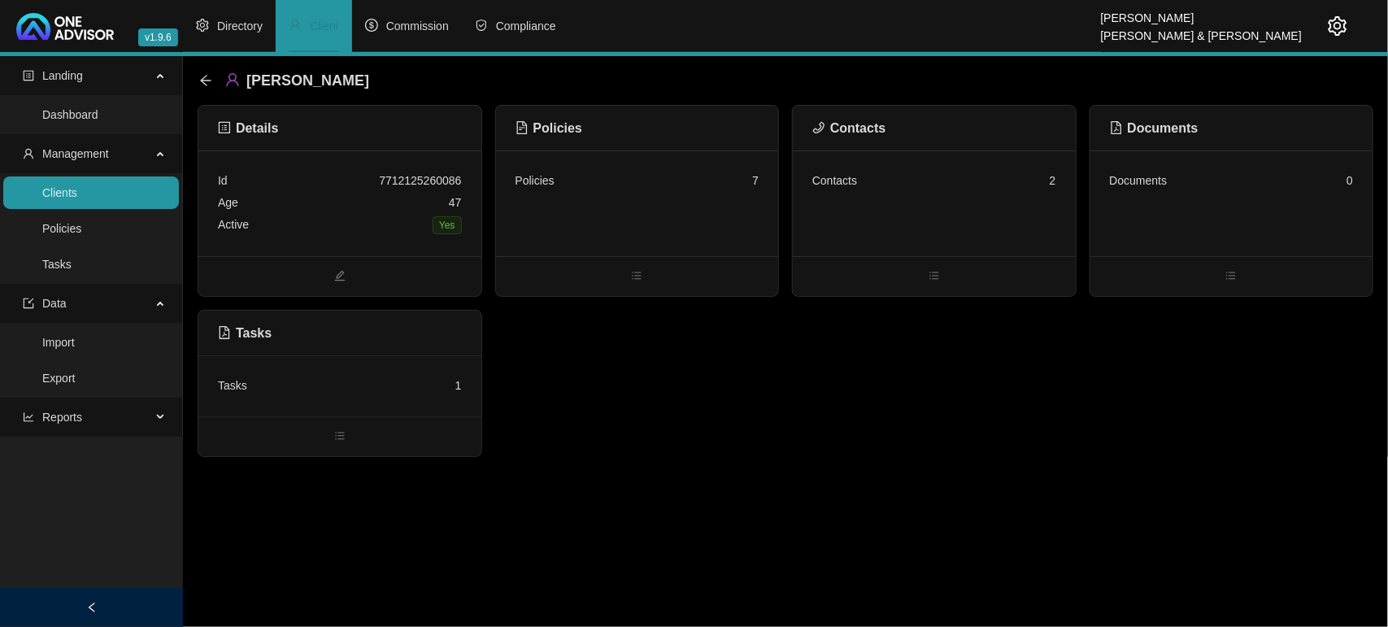
click at [311, 202] on div "Age [DEMOGRAPHIC_DATA]" at bounding box center [340, 203] width 244 height 22
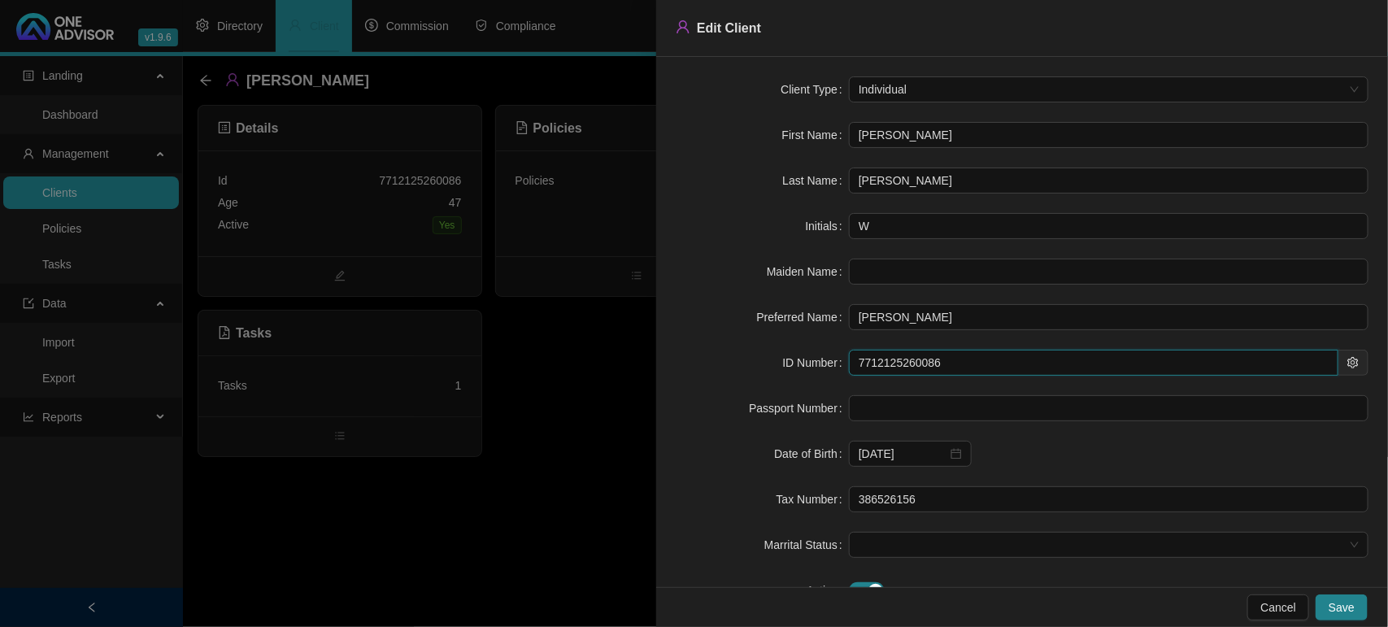
drag, startPoint x: 953, startPoint y: 367, endPoint x: 701, endPoint y: 367, distance: 252.0
click at [701, 367] on div "ID Number 7712125260086" at bounding box center [1022, 363] width 693 height 26
click at [590, 436] on div at bounding box center [694, 313] width 1388 height 627
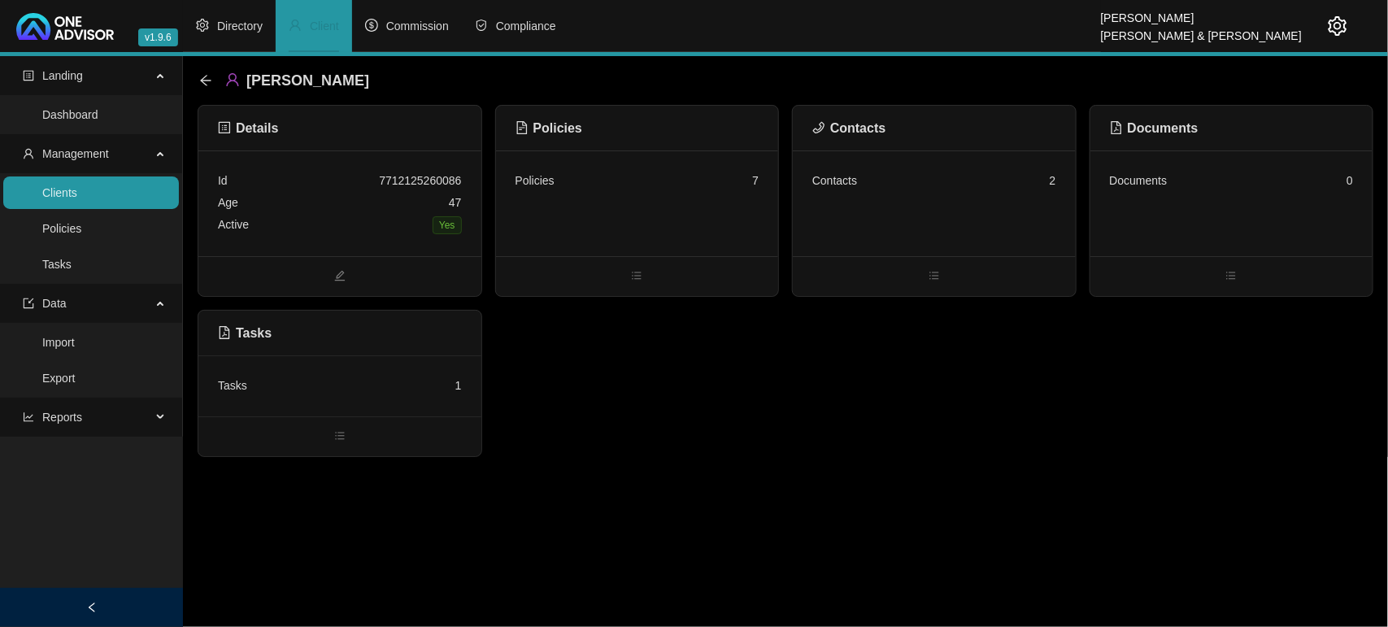
click at [293, 375] on div "Tasks 1" at bounding box center [340, 386] width 244 height 22
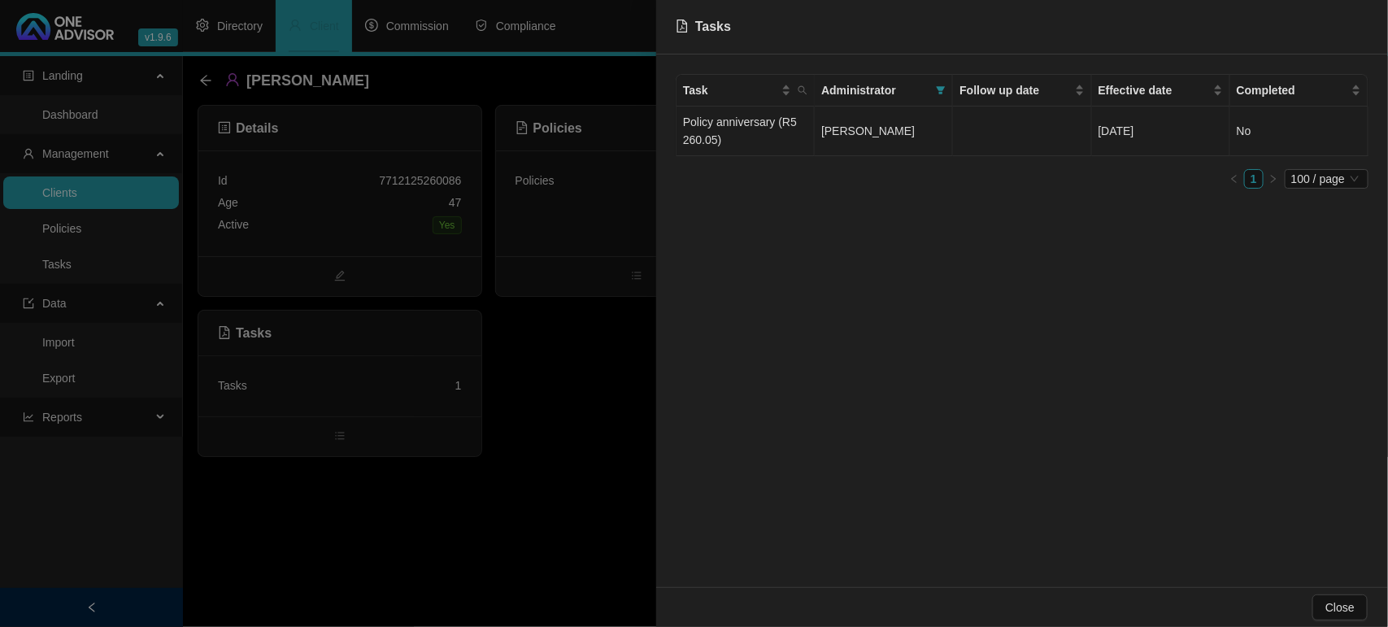
click at [777, 132] on td "Policy anniversary (R5 260.05)" at bounding box center [745, 131] width 138 height 50
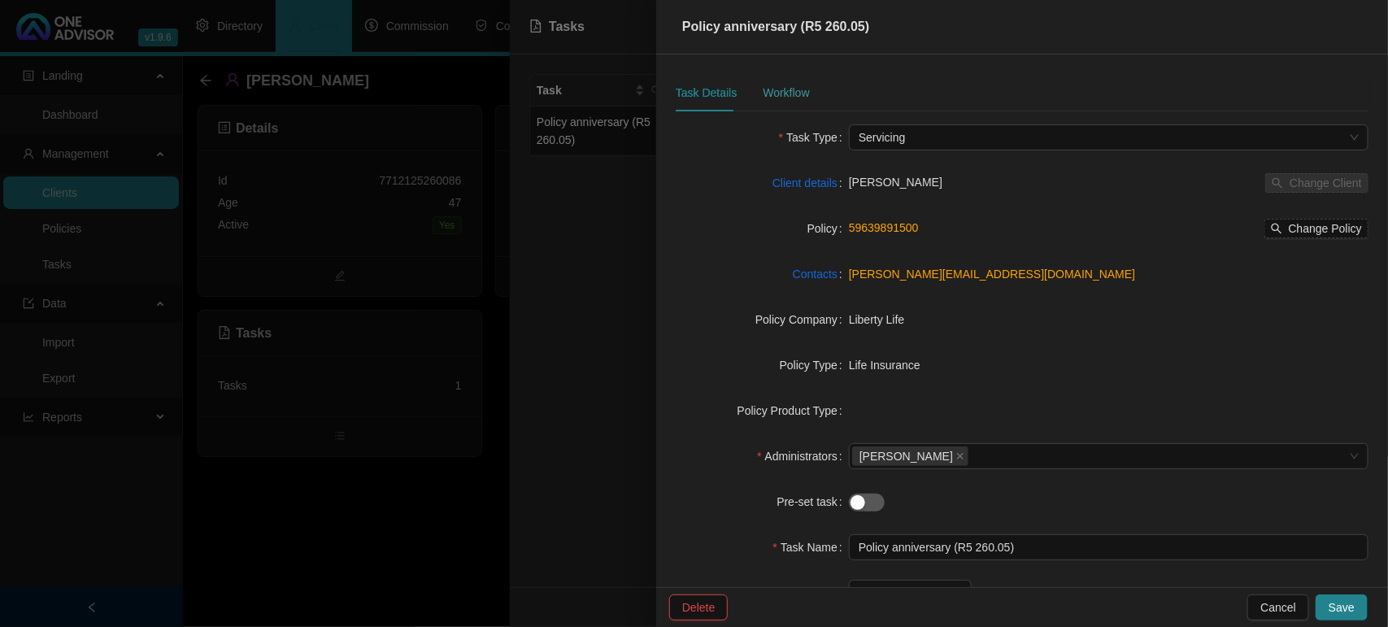
click at [789, 108] on div "Workflow" at bounding box center [786, 92] width 46 height 37
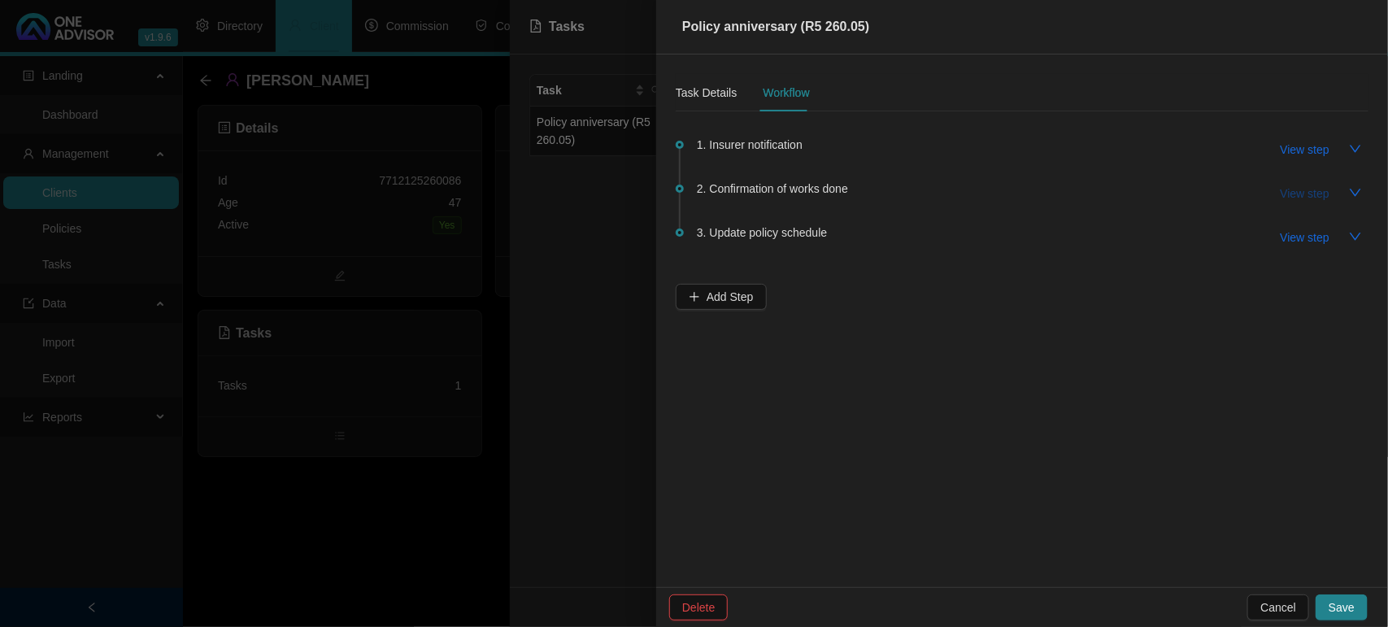
click at [1311, 199] on span "View step" at bounding box center [1304, 194] width 49 height 18
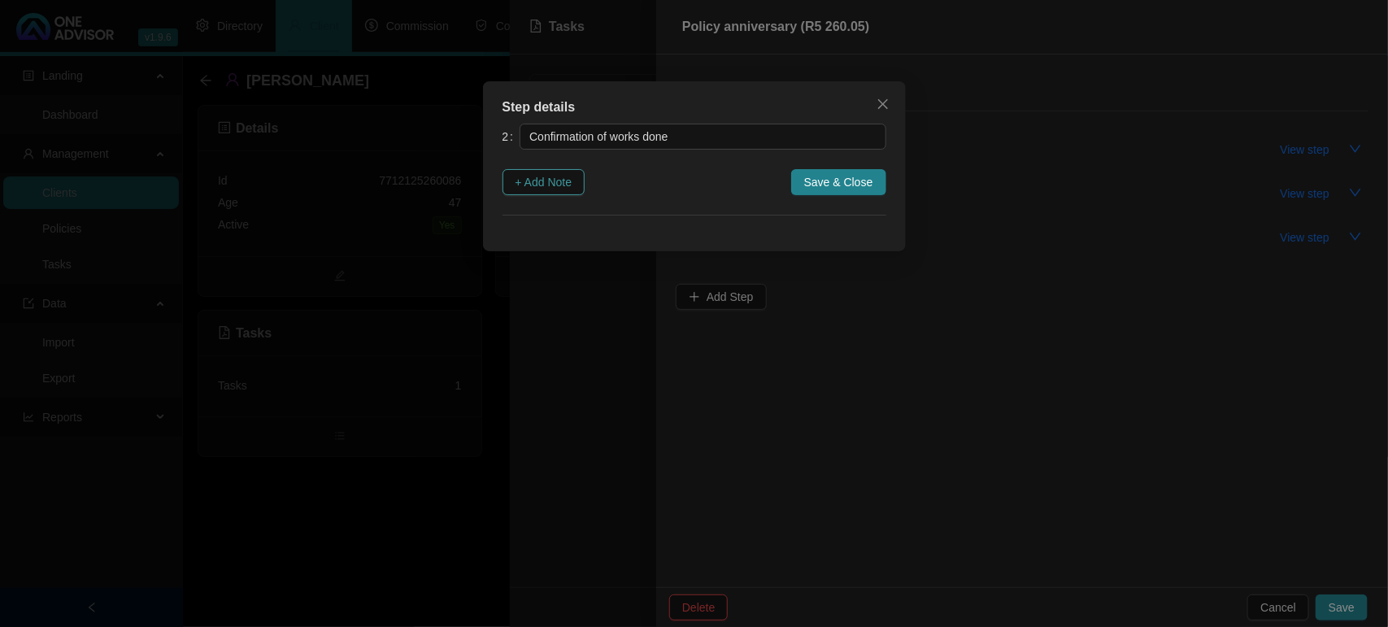
click at [577, 176] on button "+ Add Note" at bounding box center [543, 182] width 83 height 26
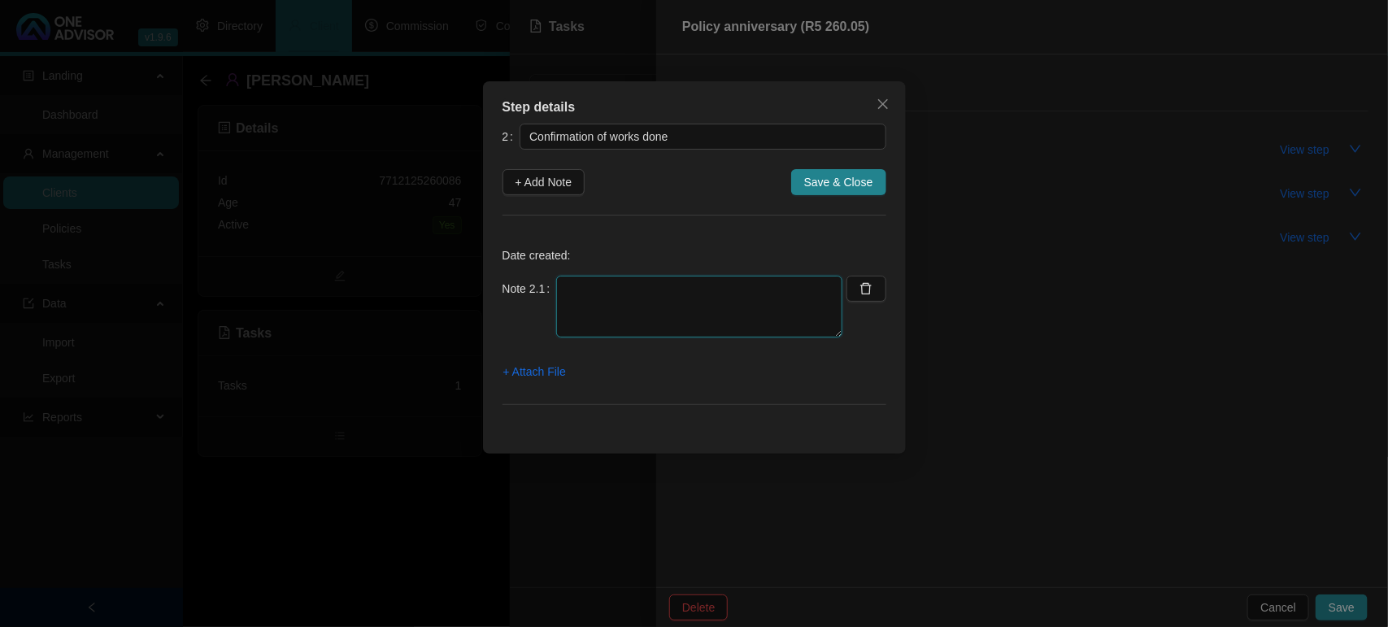
click at [689, 311] on textarea at bounding box center [699, 307] width 286 height 62
paste textarea "7712125260086"
type textarea "[DATE]- SENT ANNIVERSARY TO THE CLIENT PASSWORD [SECURITY_DATA]"
click at [541, 368] on span "+ Attach File" at bounding box center [534, 372] width 63 height 18
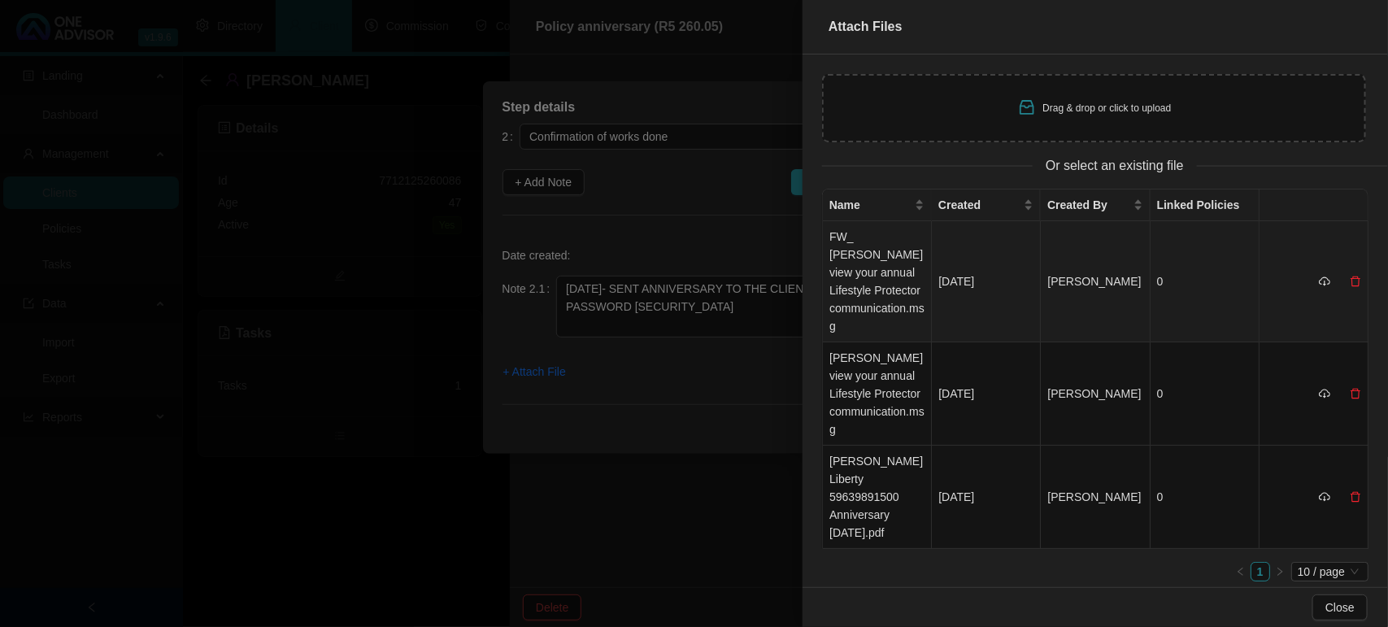
click at [870, 289] on td "FW_ [PERSON_NAME] view your annual Lifestyle Protector communication.msg" at bounding box center [877, 281] width 109 height 121
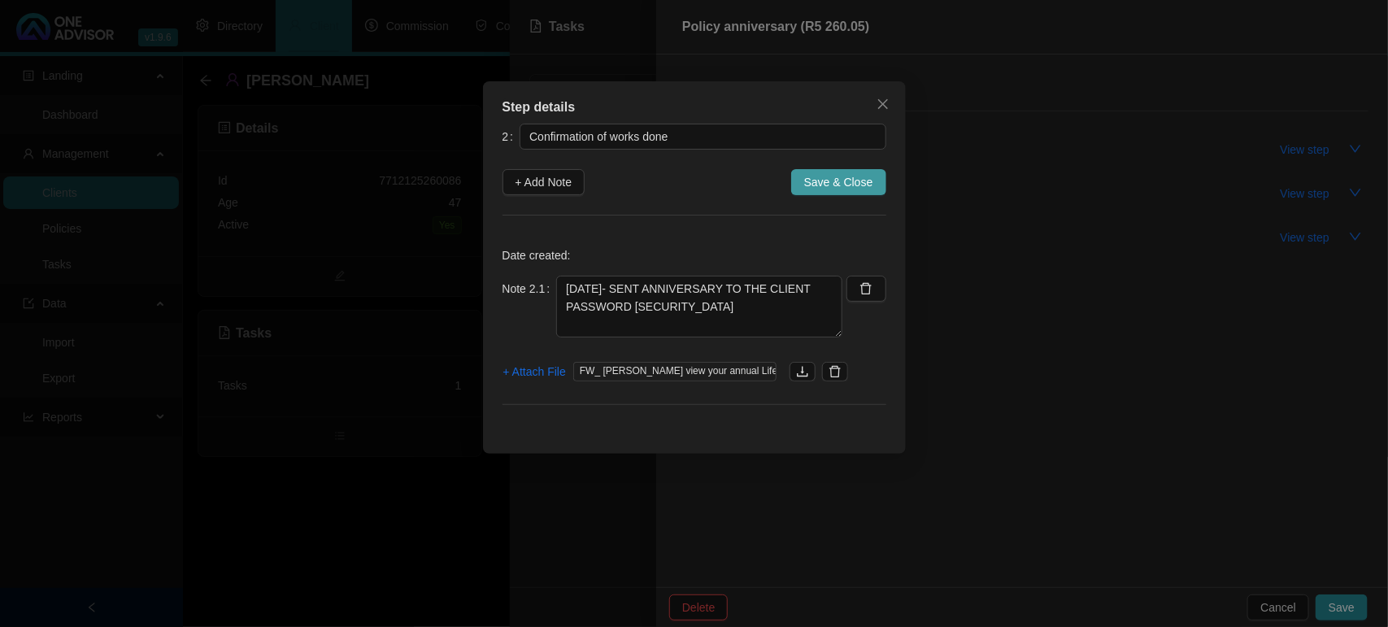
click at [831, 175] on span "Save & Close" at bounding box center [838, 182] width 69 height 18
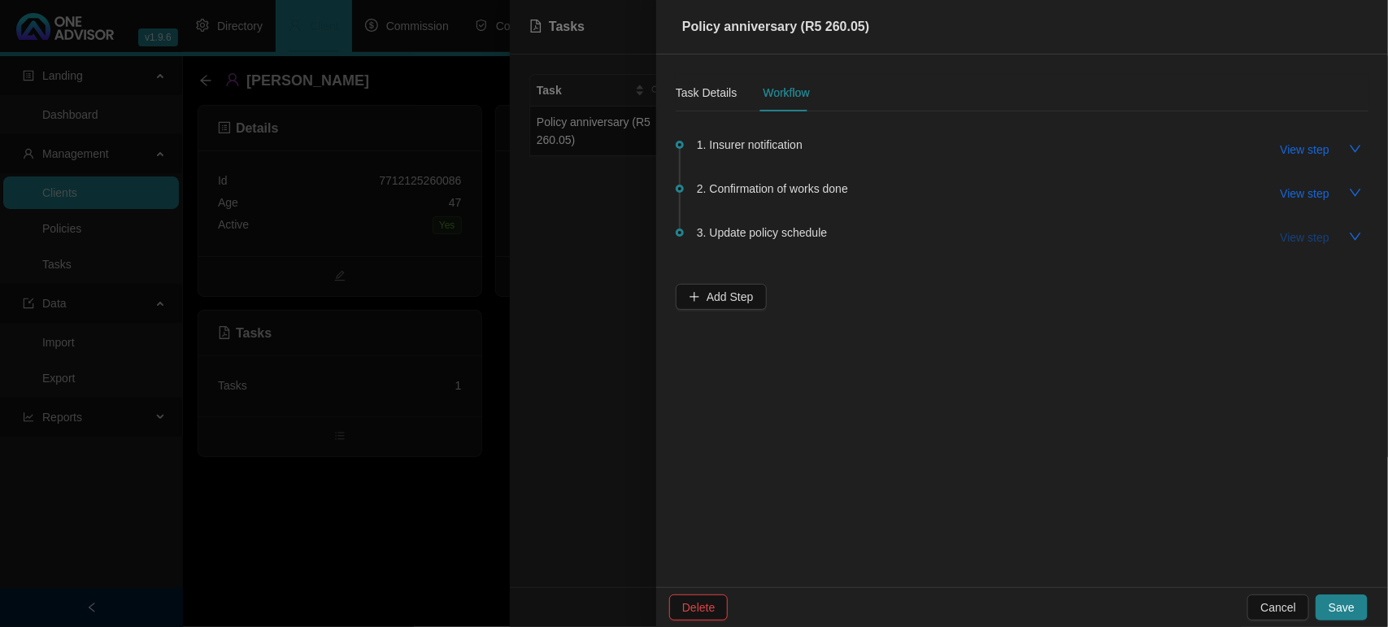
click at [1314, 244] on span "View step" at bounding box center [1304, 237] width 49 height 18
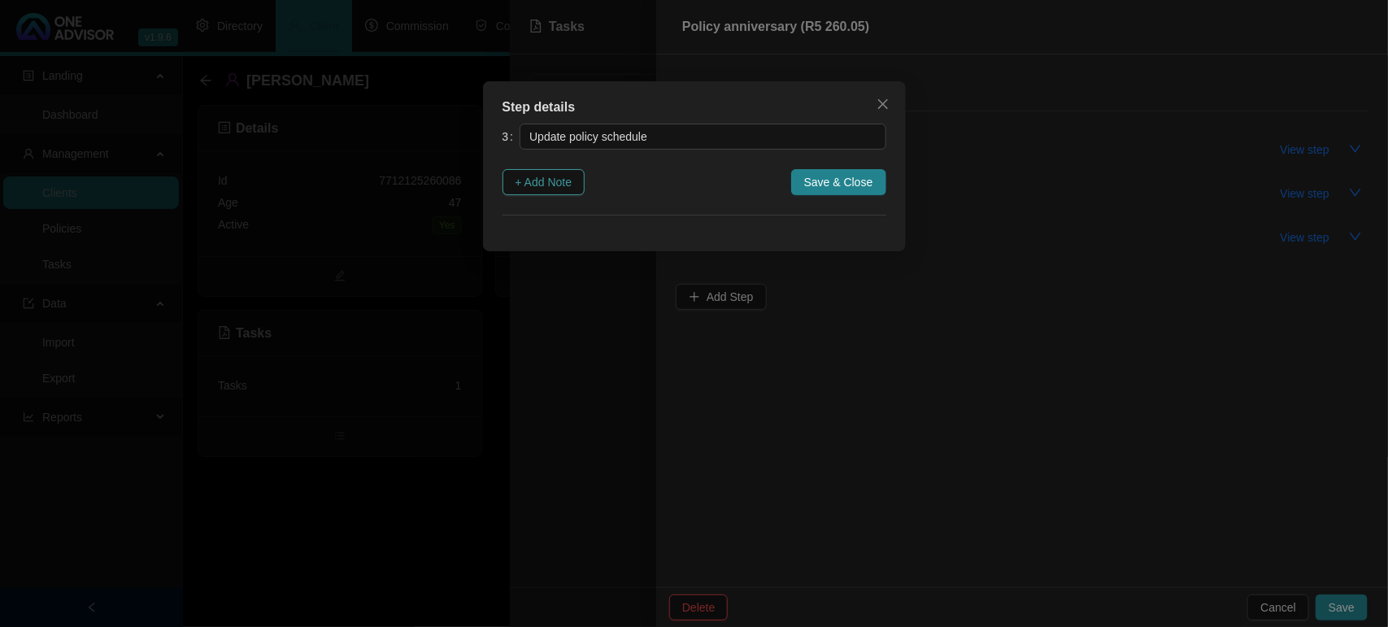
drag, startPoint x: 570, startPoint y: 180, endPoint x: 640, endPoint y: 224, distance: 82.1
click at [569, 180] on span "+ Add Note" at bounding box center [543, 182] width 57 height 18
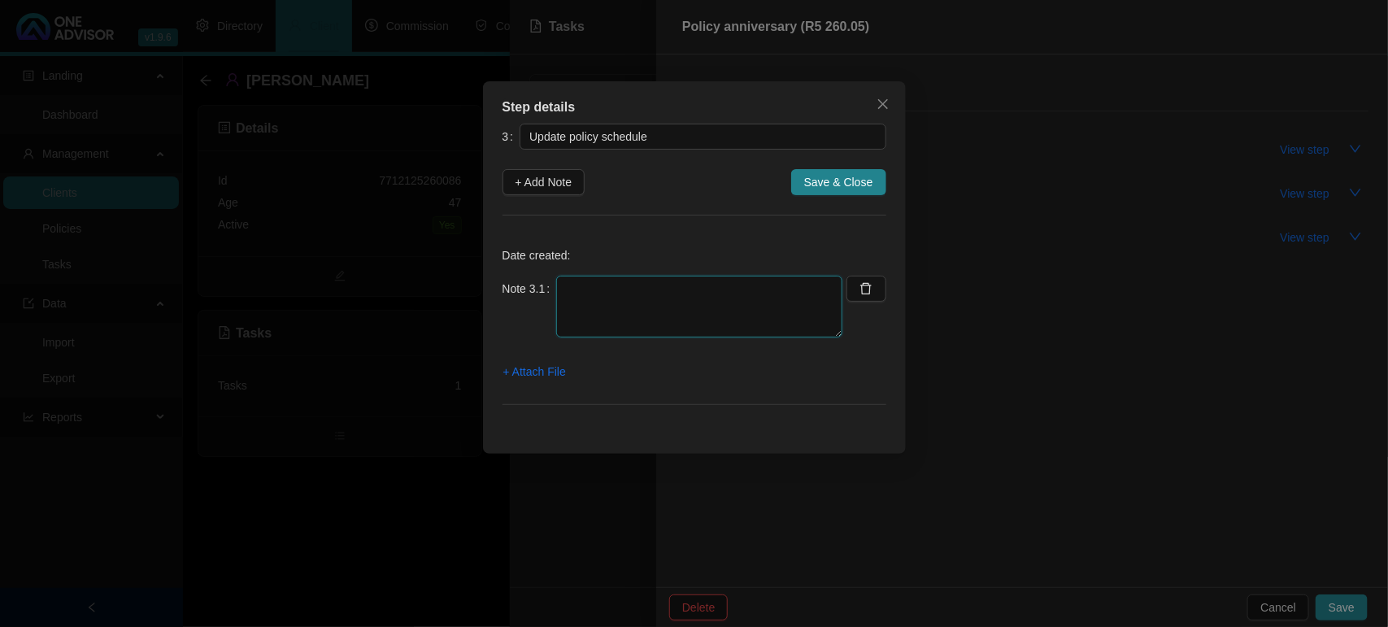
click at [701, 283] on textarea at bounding box center [699, 307] width 286 height 62
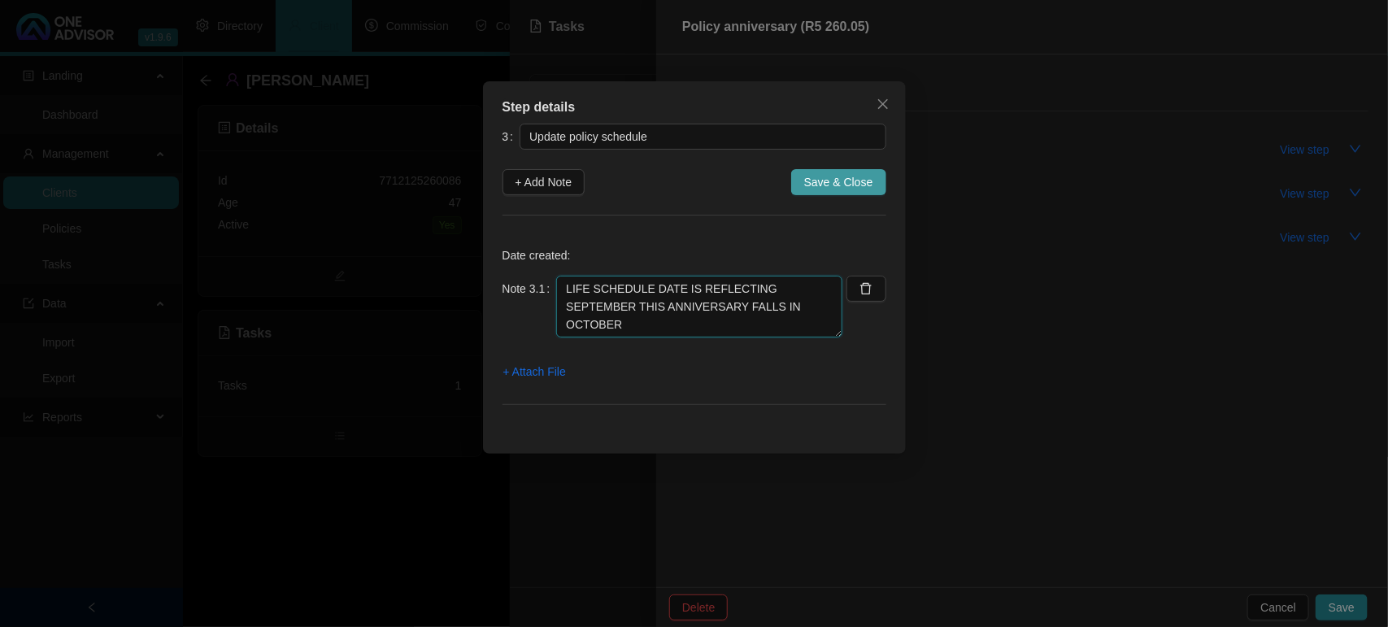
type textarea "LIFE SCHEDULE DATE IS REFLECTING SEPTEMBER THIS ANNIVERSARY FALLS IN OCTOBER"
click at [864, 180] on span "Save & Close" at bounding box center [838, 182] width 69 height 18
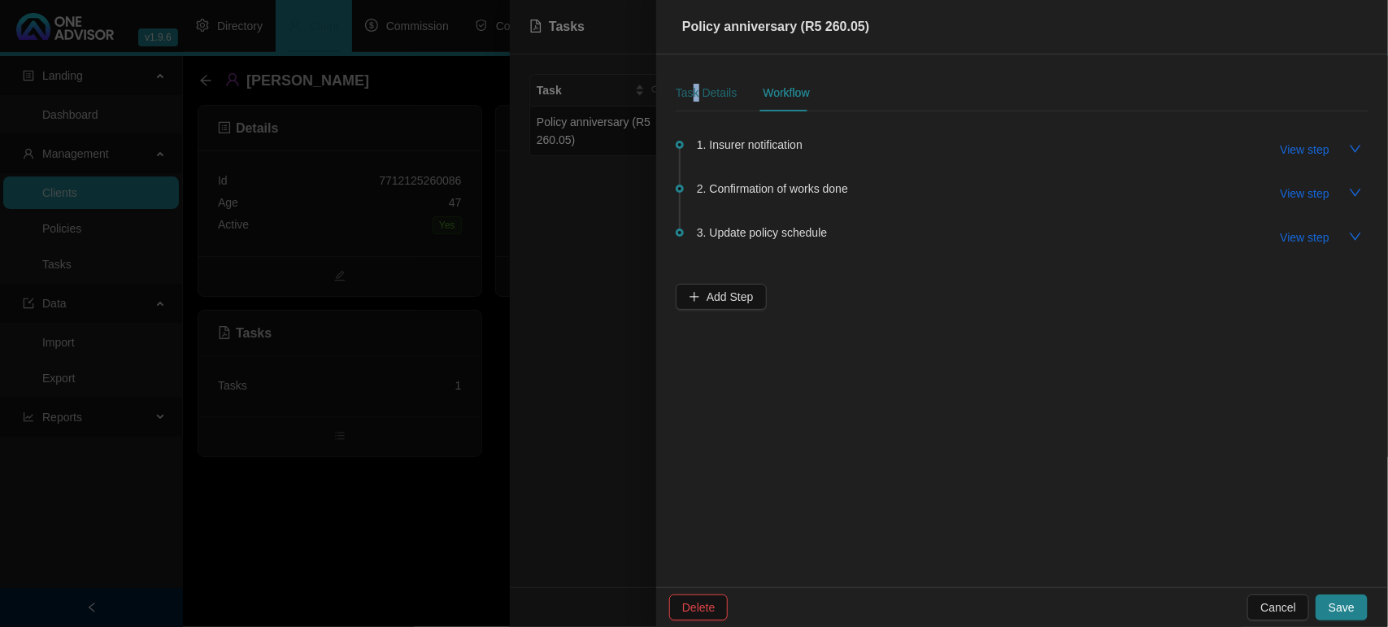
click at [696, 93] on div "Task Details" at bounding box center [706, 93] width 61 height 18
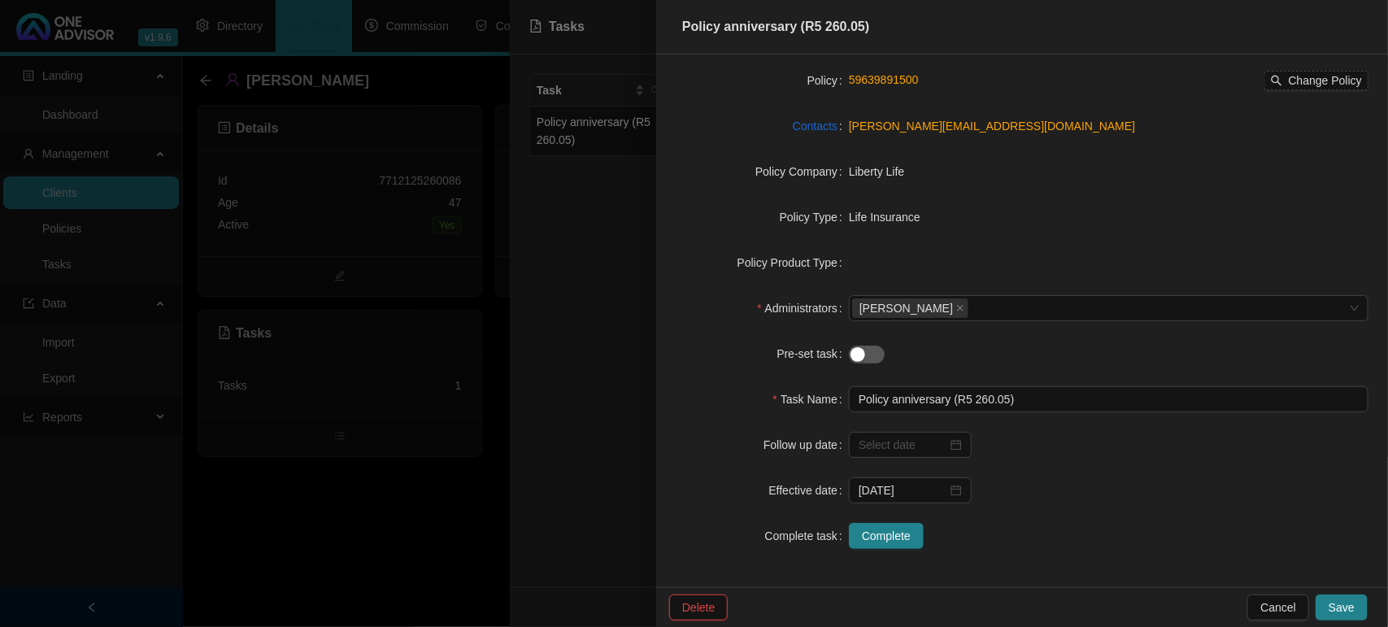
scroll to position [149, 0]
click at [898, 541] on span "Complete" at bounding box center [886, 535] width 49 height 18
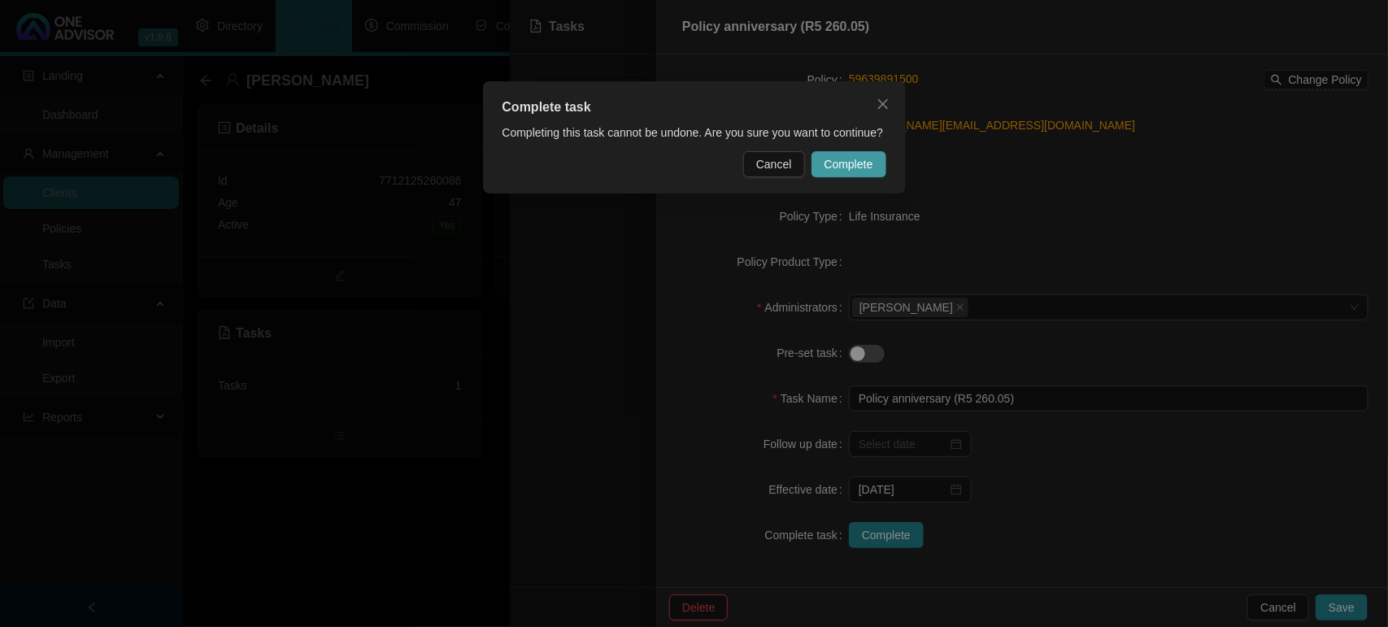
click at [855, 173] on button "Complete" at bounding box center [848, 164] width 75 height 26
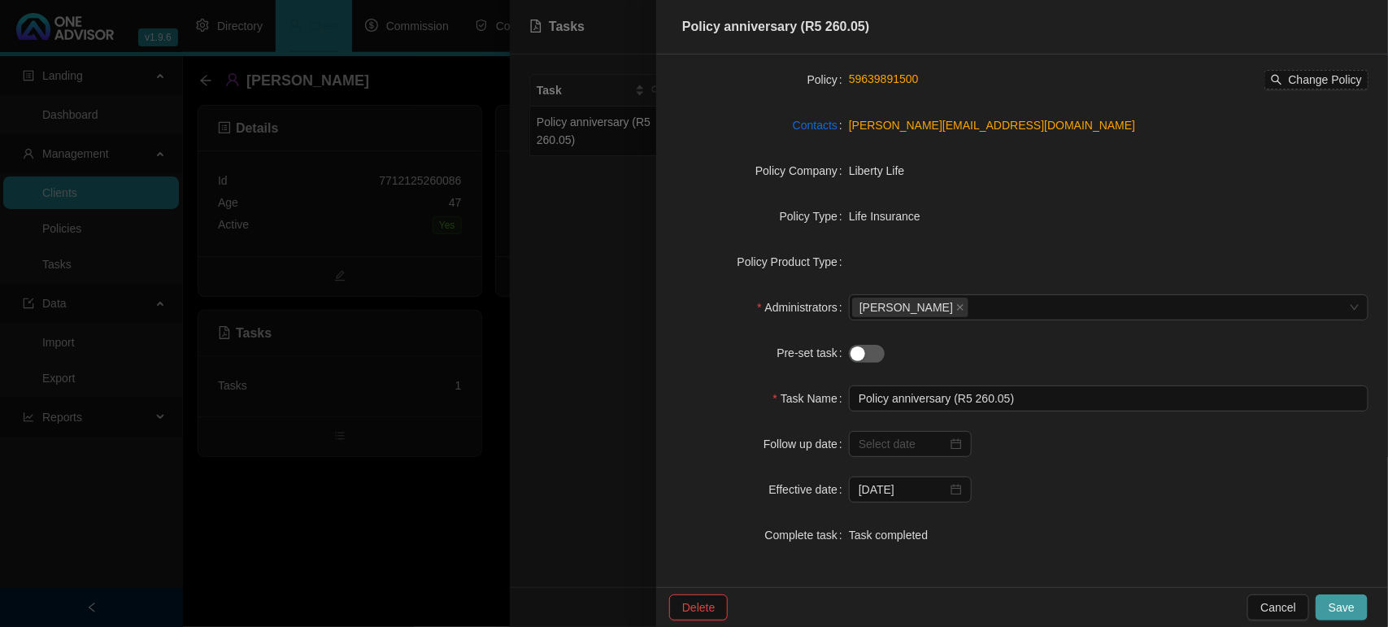
click at [1349, 600] on span "Save" at bounding box center [1341, 607] width 26 height 18
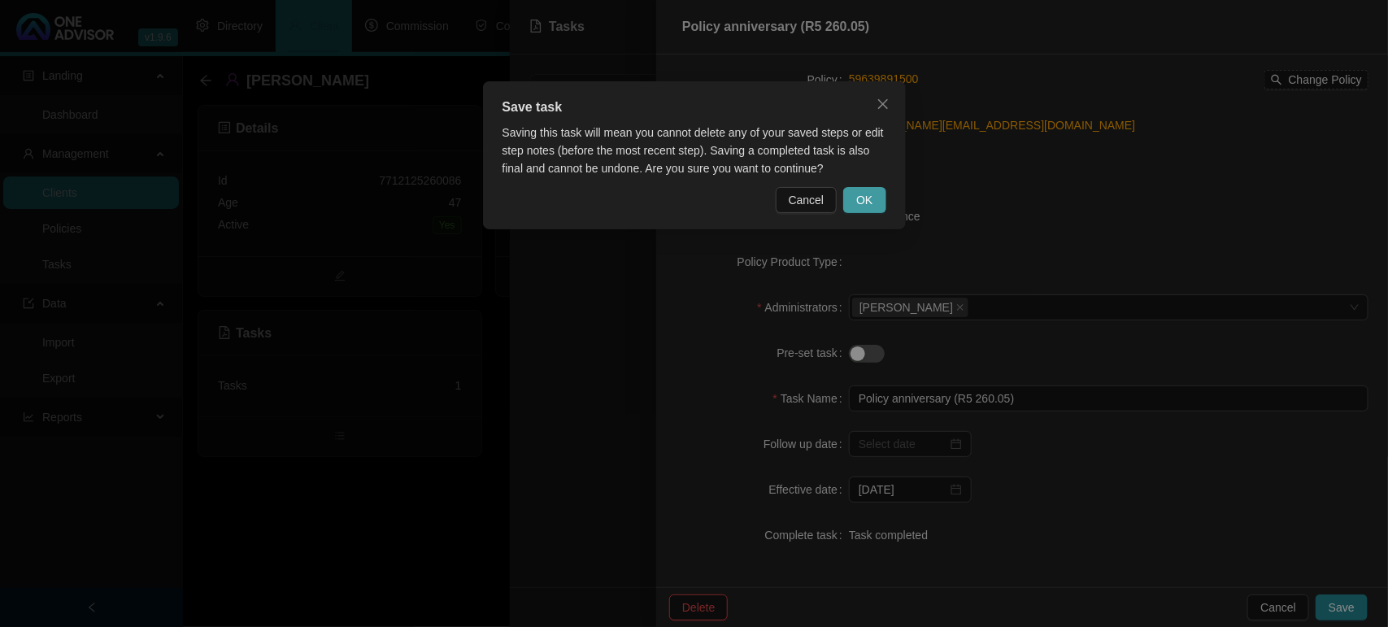
click at [858, 193] on span "OK" at bounding box center [864, 200] width 16 height 18
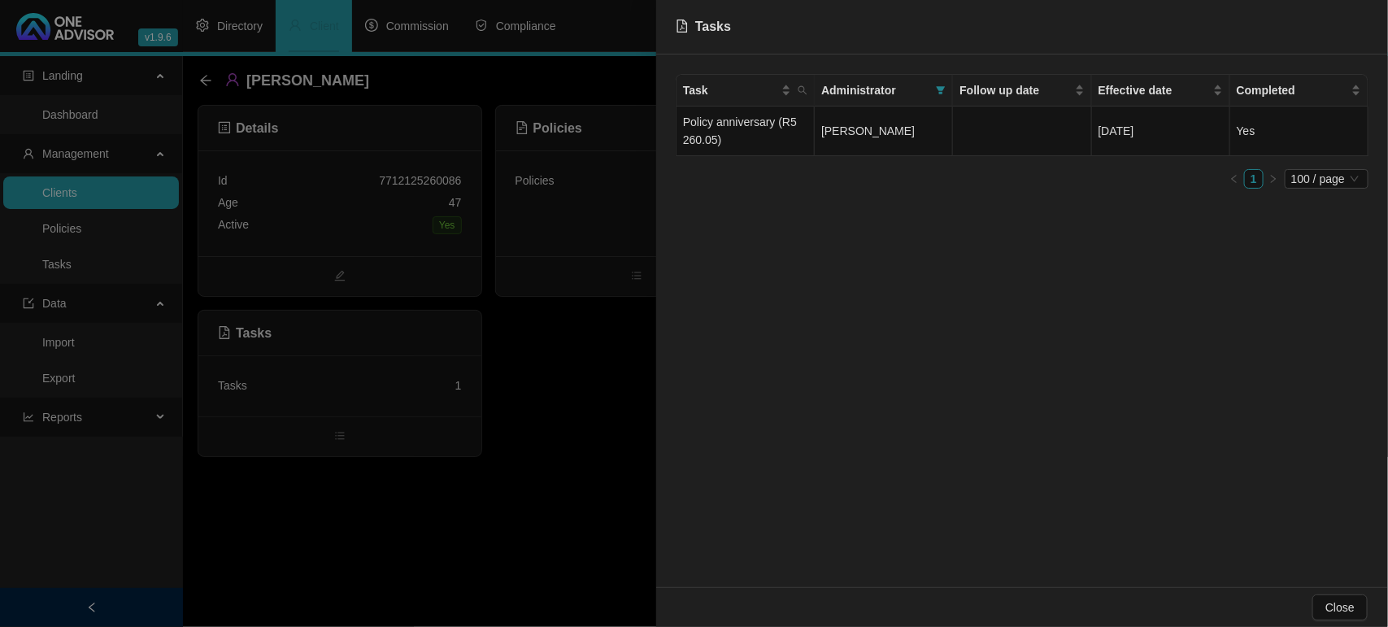
click at [415, 458] on div at bounding box center [694, 313] width 1388 height 627
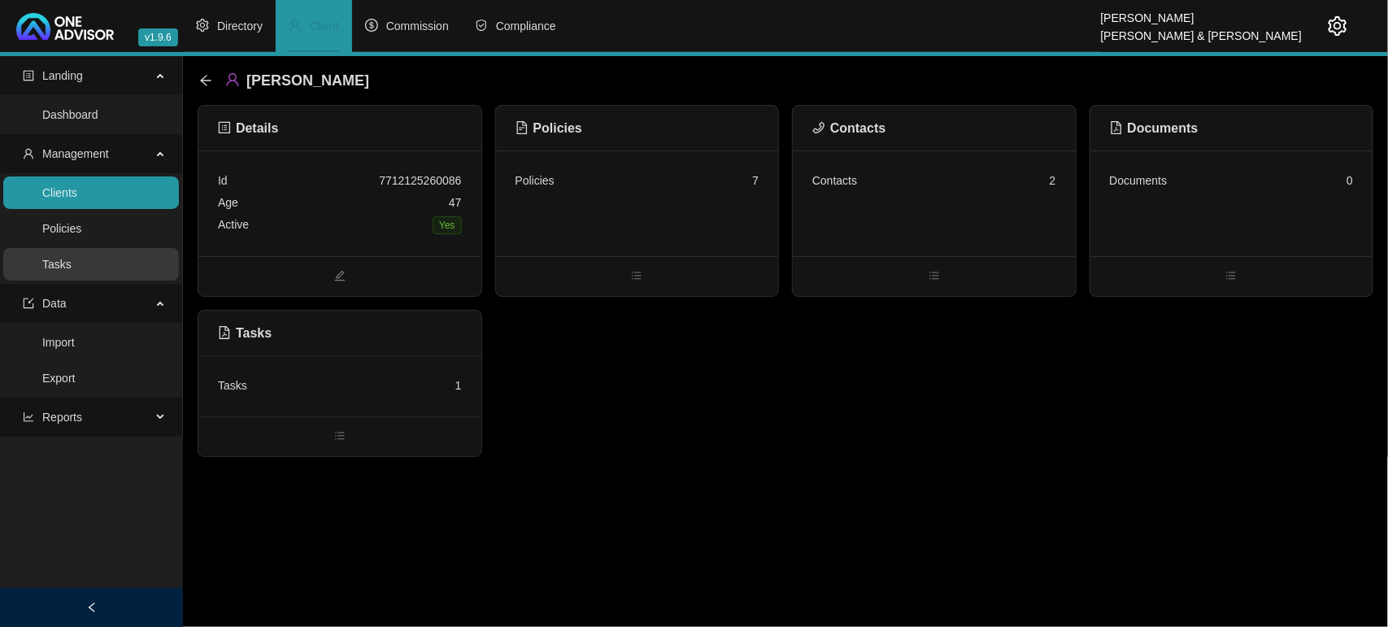
click at [65, 270] on link "Tasks" at bounding box center [56, 264] width 29 height 13
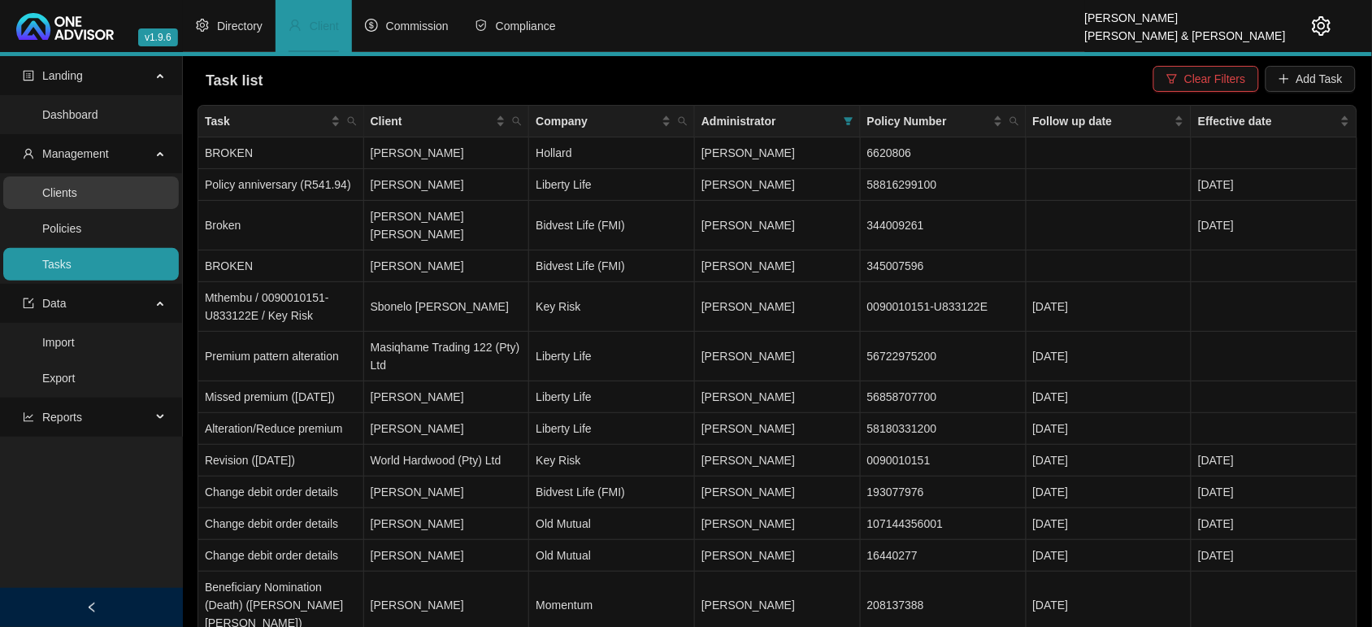
click at [77, 199] on link "Clients" at bounding box center [59, 192] width 35 height 13
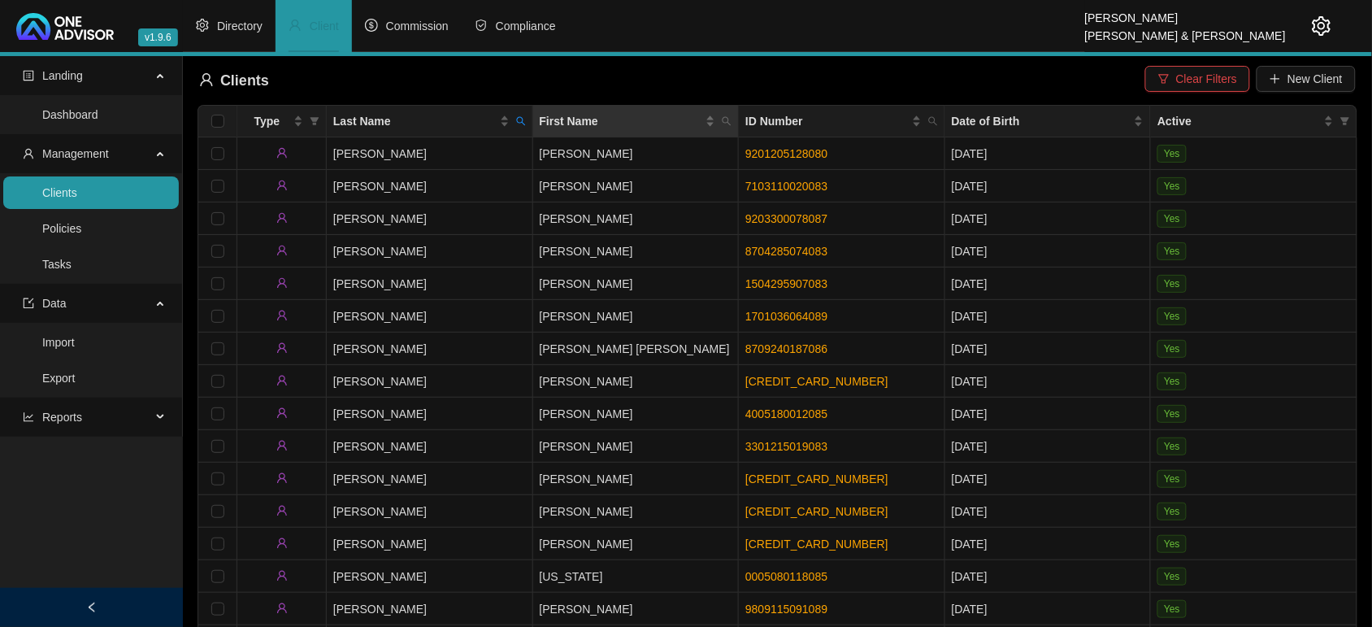
click at [533, 124] on th "First Name" at bounding box center [636, 122] width 206 height 32
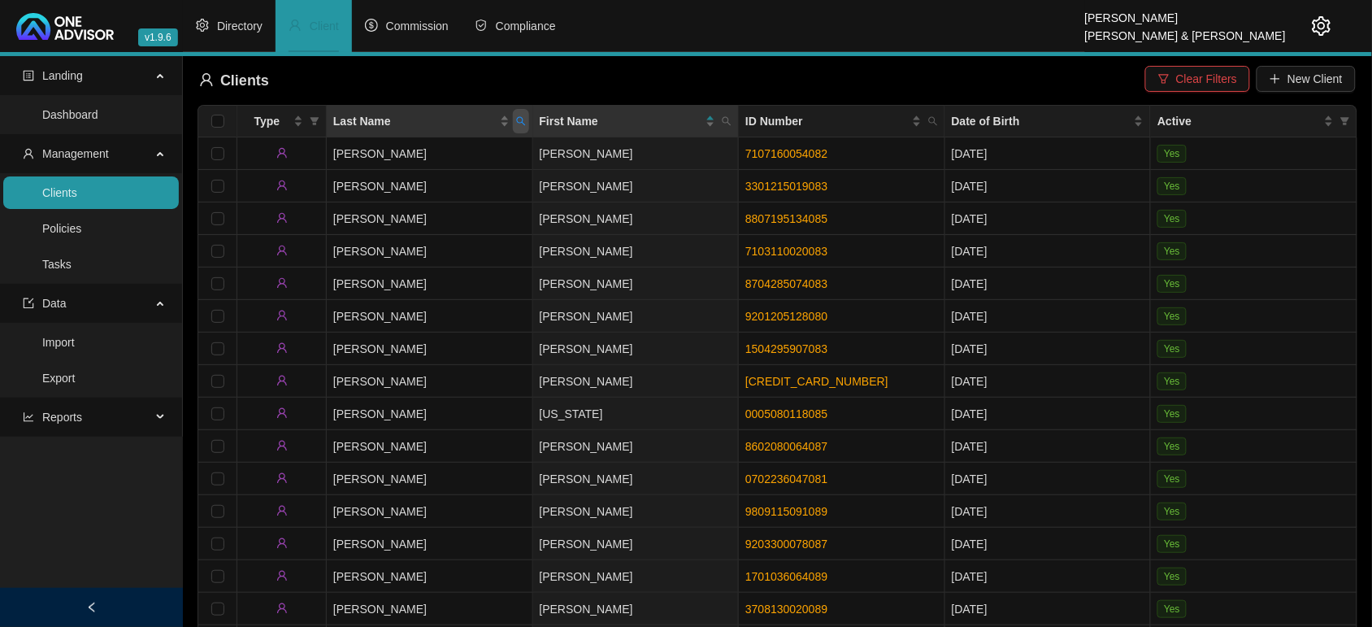
click at [527, 118] on span "Last Name" at bounding box center [521, 121] width 16 height 24
type input "THOMSON"
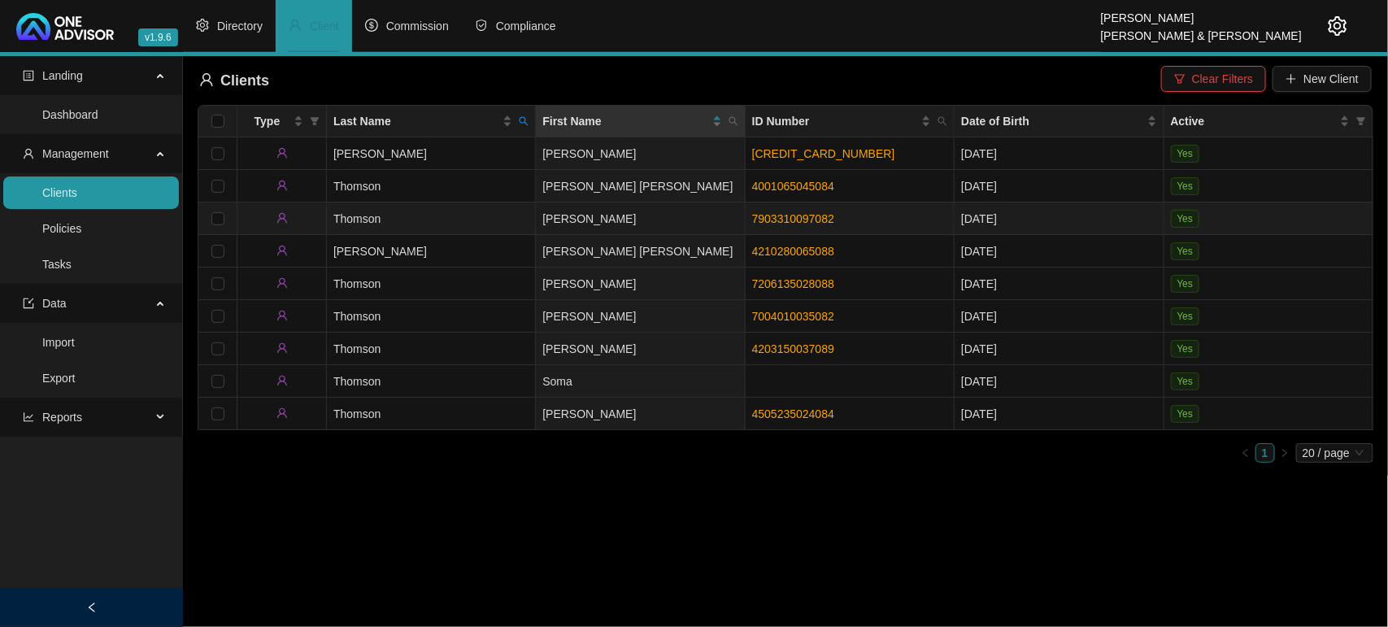
click at [573, 225] on td "[PERSON_NAME]" at bounding box center [640, 218] width 209 height 33
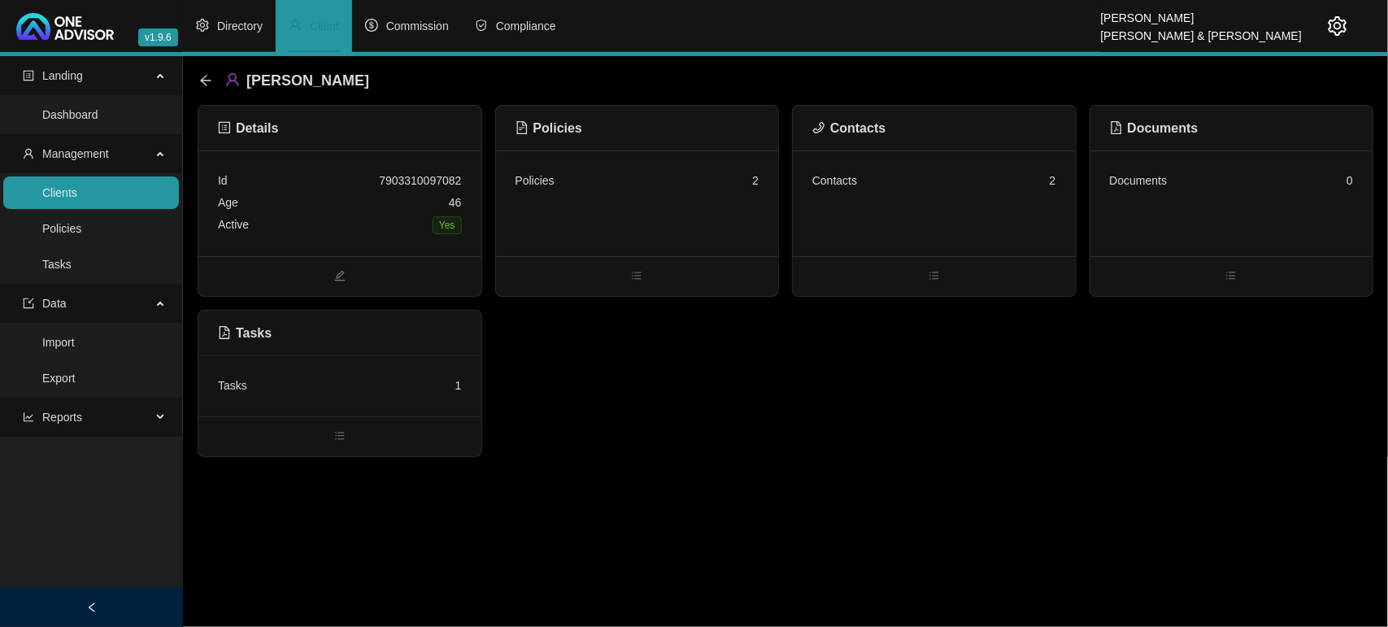
click at [350, 218] on div "Active Yes" at bounding box center [340, 225] width 244 height 23
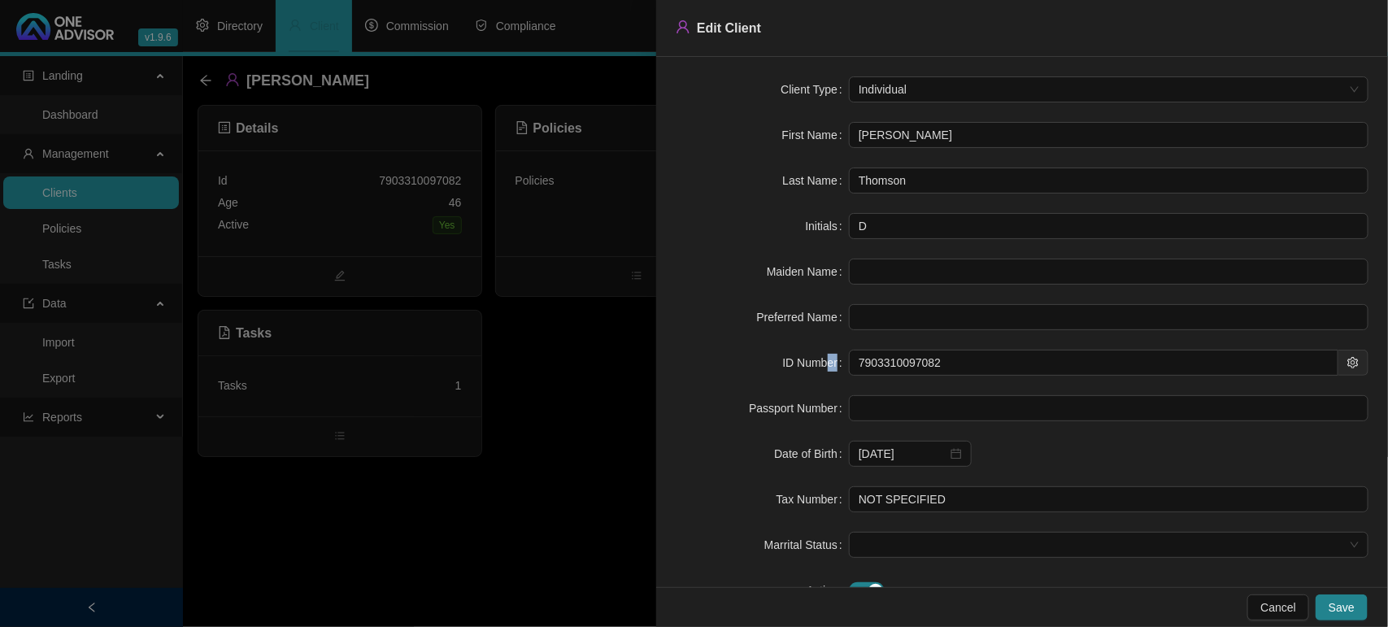
drag, startPoint x: 959, startPoint y: 362, endPoint x: 819, endPoint y: 359, distance: 140.7
click at [823, 367] on form "Client Type Individual First Name [PERSON_NAME] Last Name [PERSON_NAME] Initial…" at bounding box center [1022, 339] width 693 height 527
drag, startPoint x: 973, startPoint y: 368, endPoint x: 772, endPoint y: 372, distance: 200.8
click at [774, 374] on div "ID Number 7903310097082" at bounding box center [1022, 363] width 693 height 26
click at [607, 471] on div at bounding box center [694, 313] width 1388 height 627
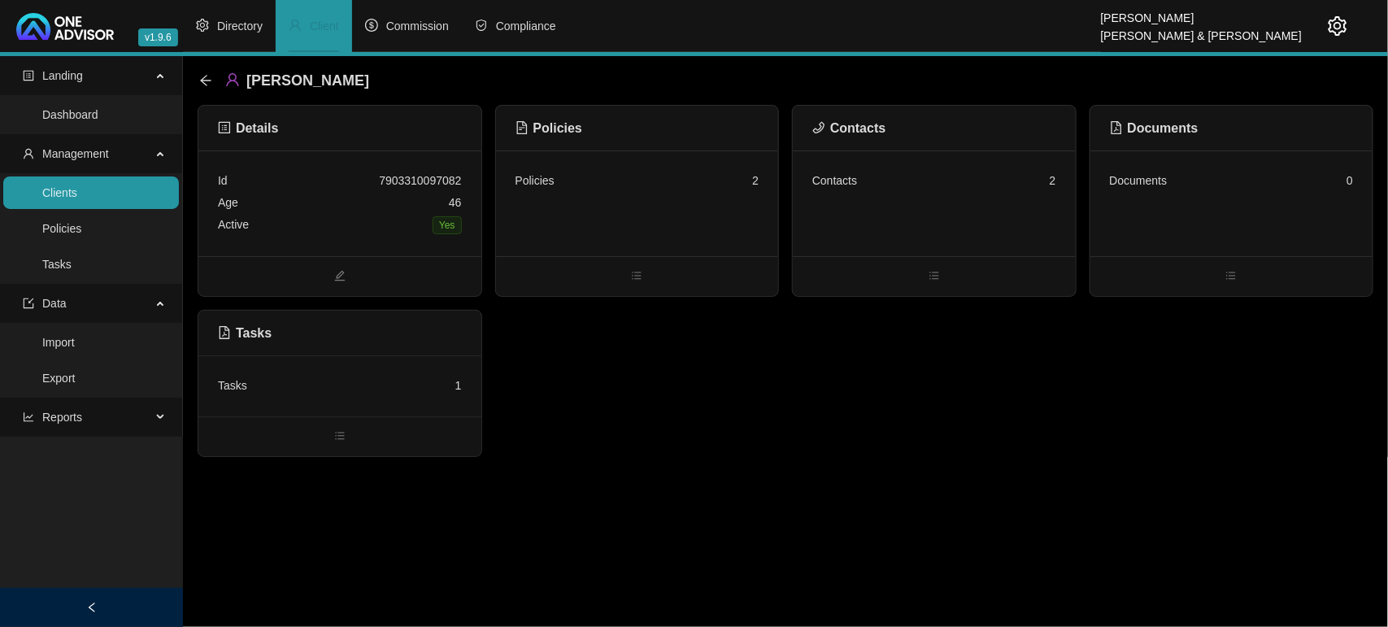
click at [324, 383] on div "Tasks 1" at bounding box center [340, 386] width 244 height 22
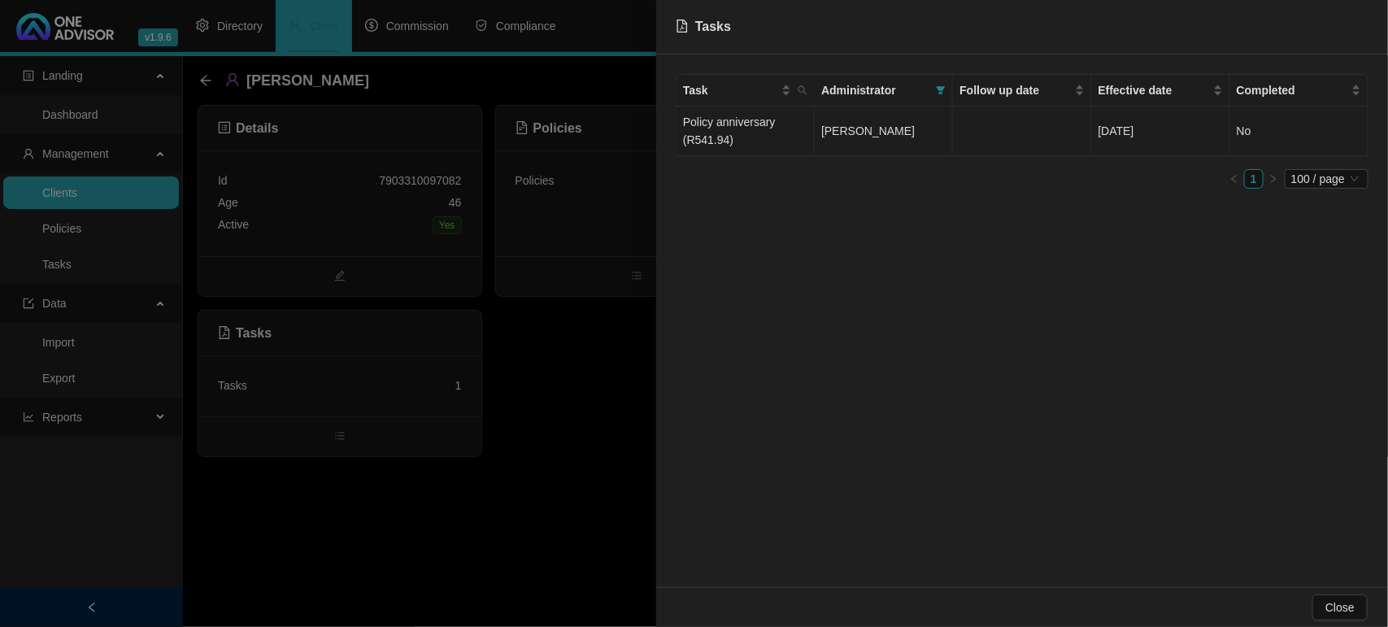
click at [728, 128] on td "Policy anniversary (R541.94)" at bounding box center [745, 131] width 138 height 50
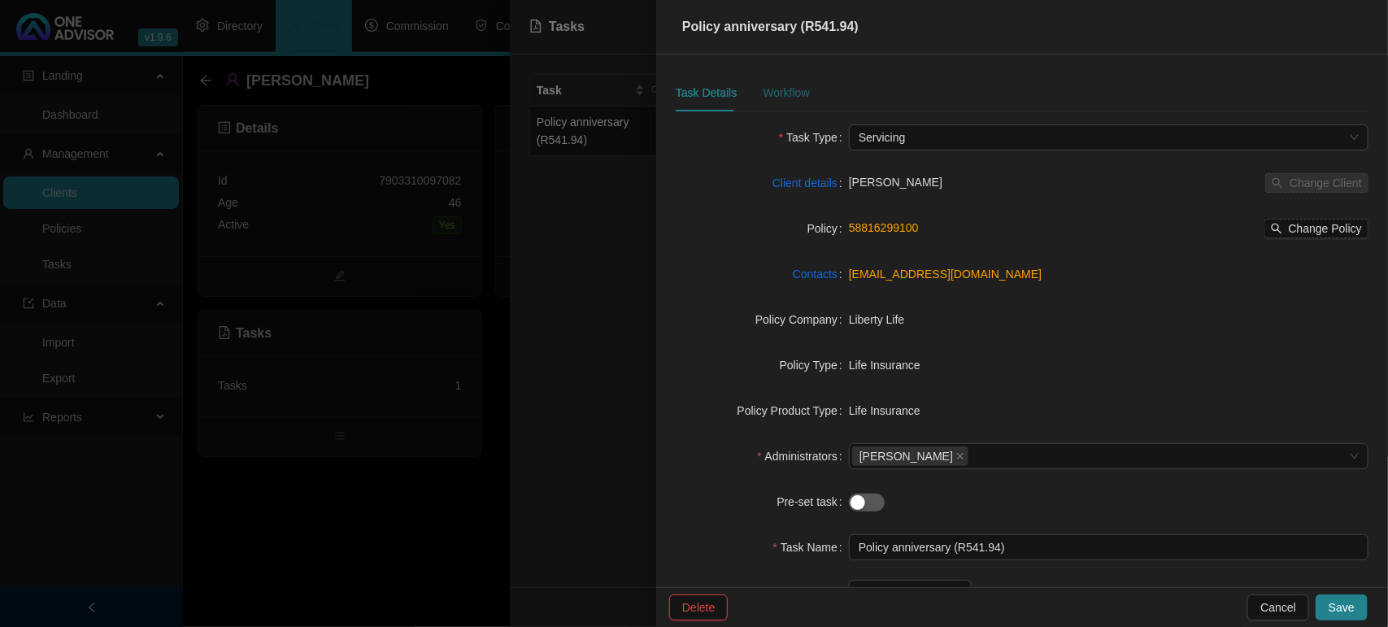
click at [775, 98] on div "Workflow" at bounding box center [786, 93] width 46 height 18
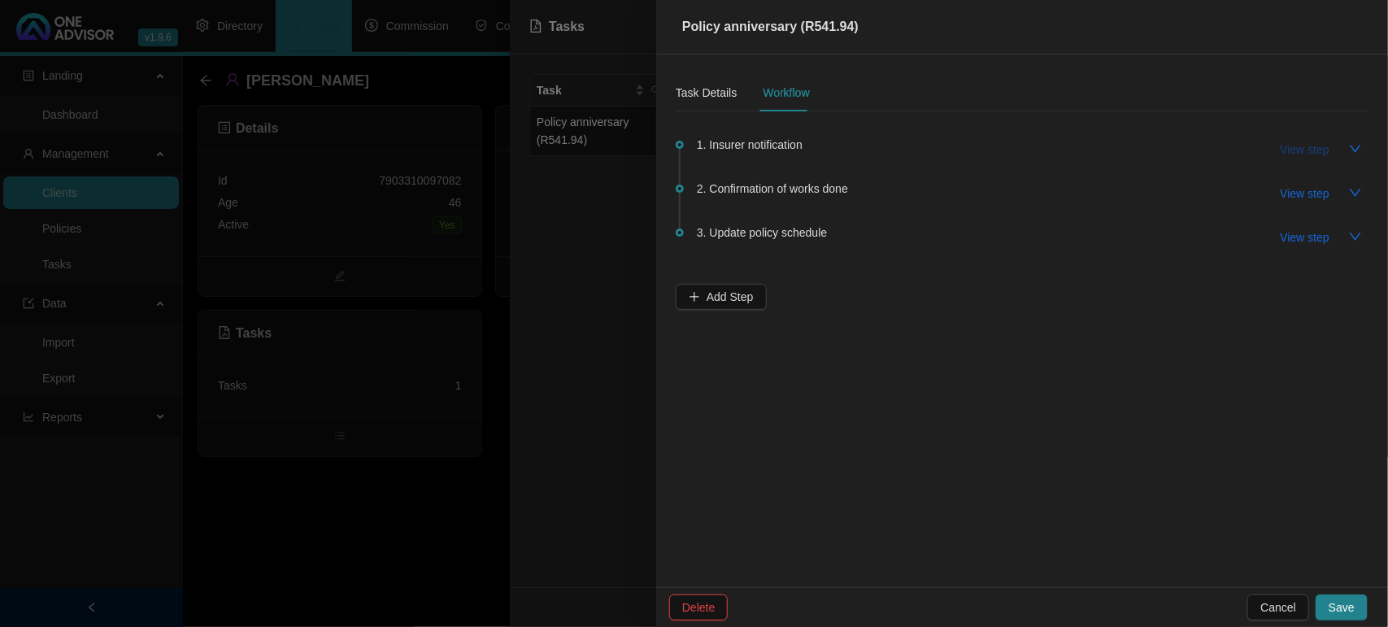
drag, startPoint x: 1265, startPoint y: 148, endPoint x: 1275, endPoint y: 154, distance: 11.7
click at [1266, 151] on div "1. Insurer notification View step" at bounding box center [1032, 149] width 671 height 28
click at [1297, 147] on span "View step" at bounding box center [1304, 150] width 49 height 18
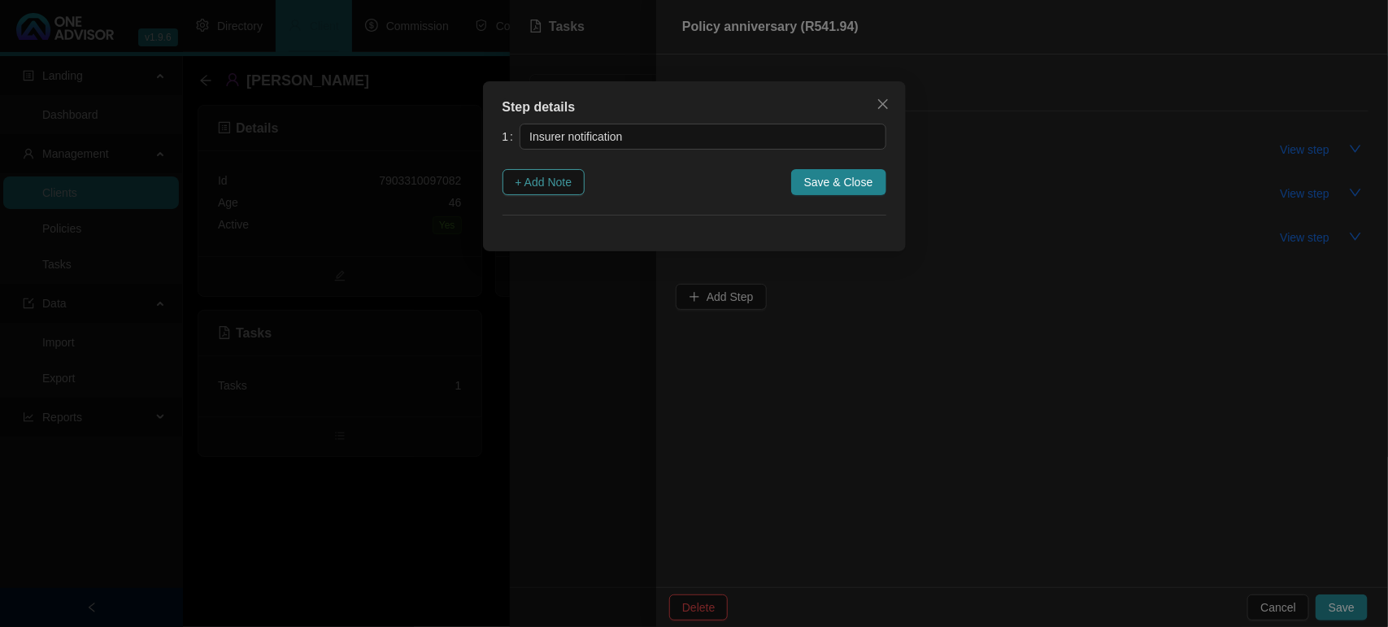
click at [546, 180] on span "+ Add Note" at bounding box center [543, 182] width 57 height 18
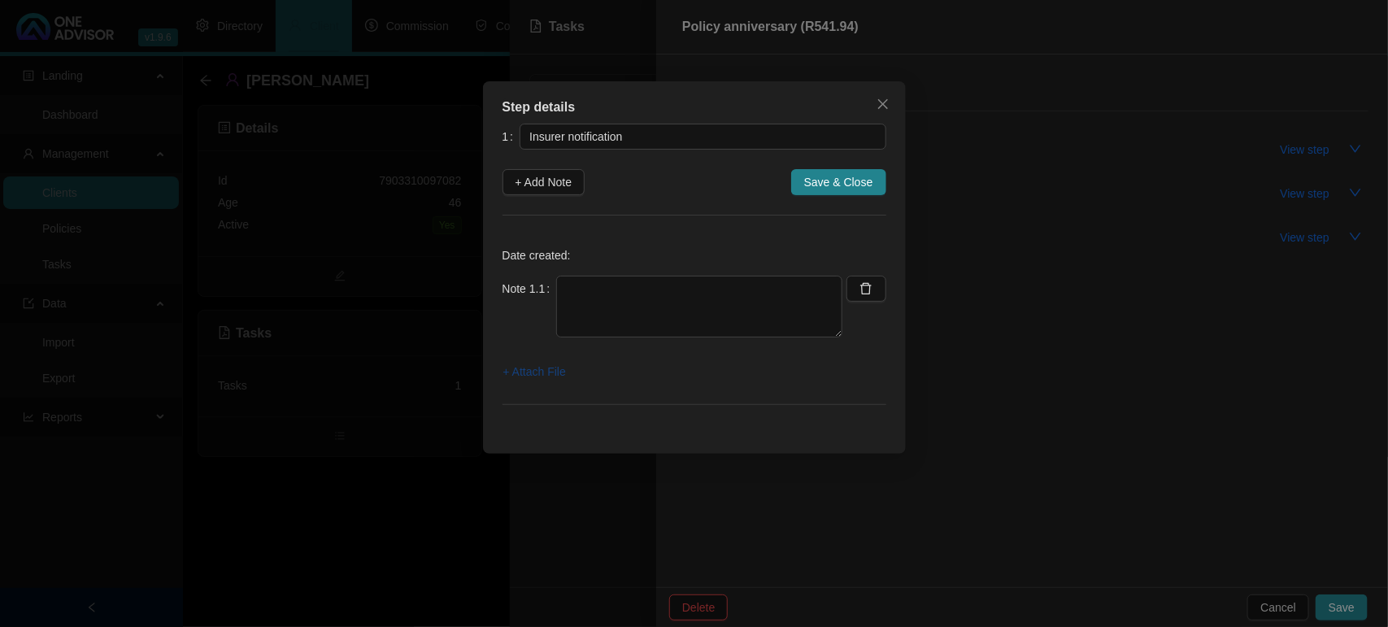
click at [524, 376] on span "+ Attach File" at bounding box center [534, 372] width 63 height 18
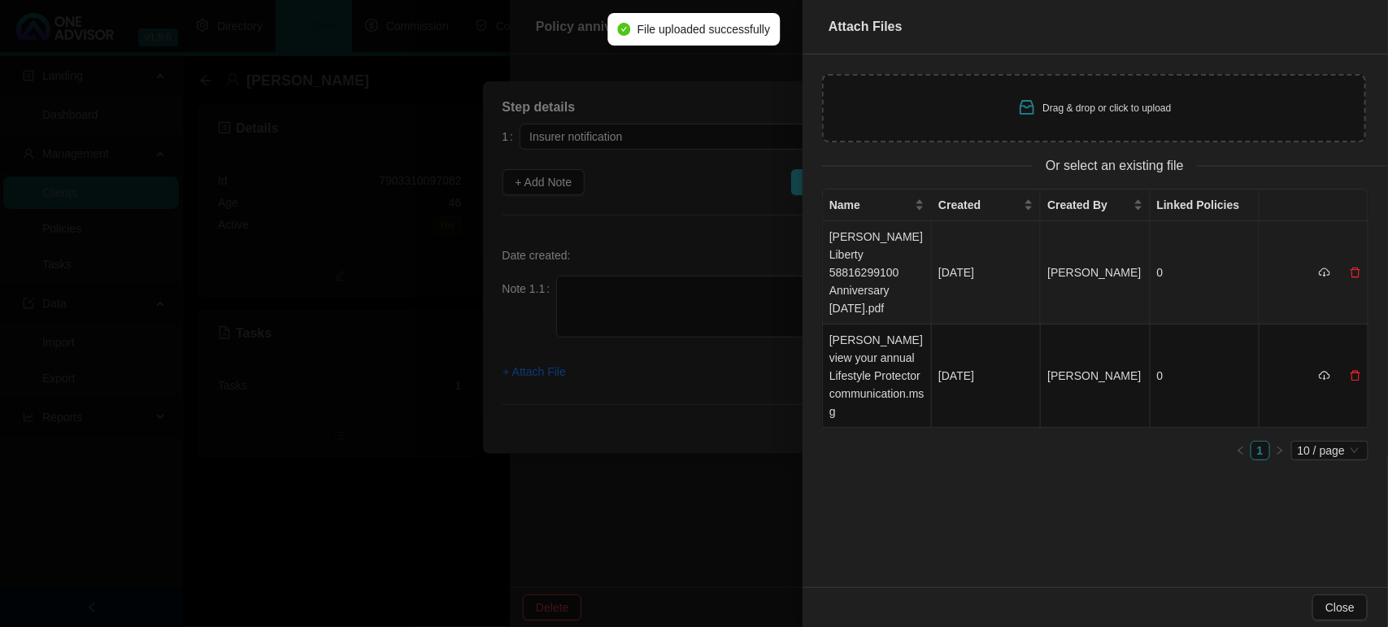
click at [888, 271] on td "[PERSON_NAME] Liberty 58816299100 Anniversary [DATE].pdf" at bounding box center [877, 272] width 109 height 103
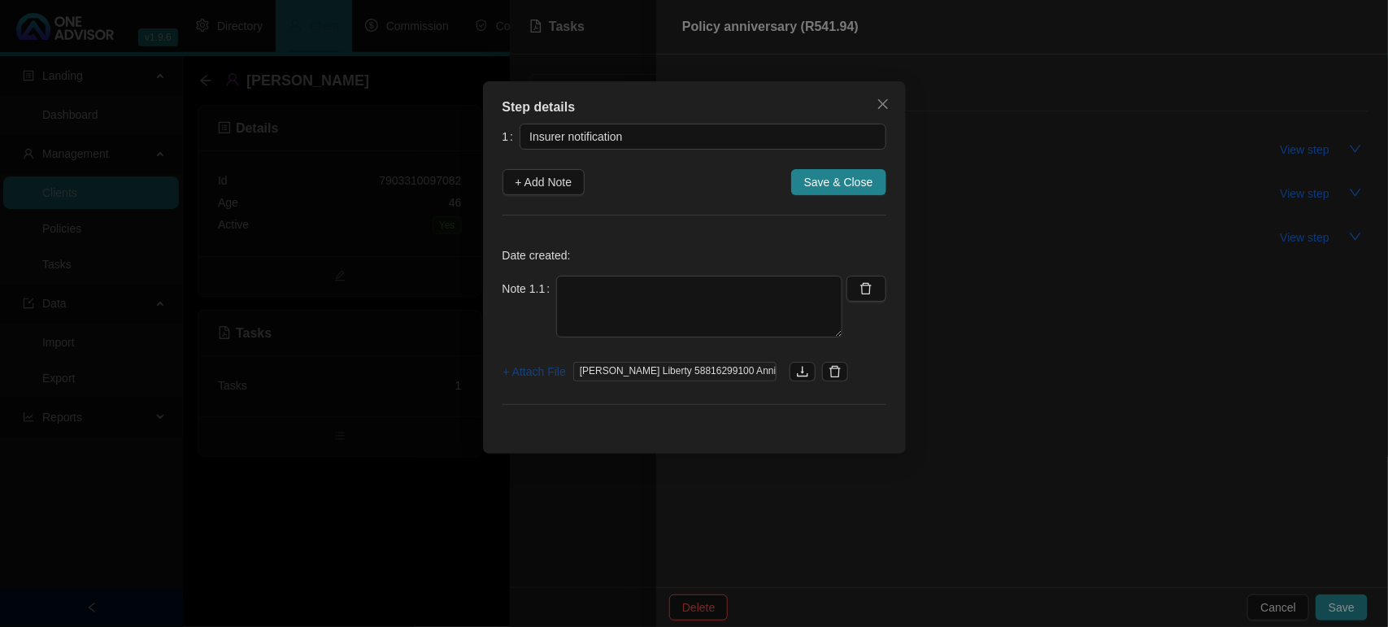
click at [541, 371] on span "+ Attach File" at bounding box center [534, 372] width 63 height 18
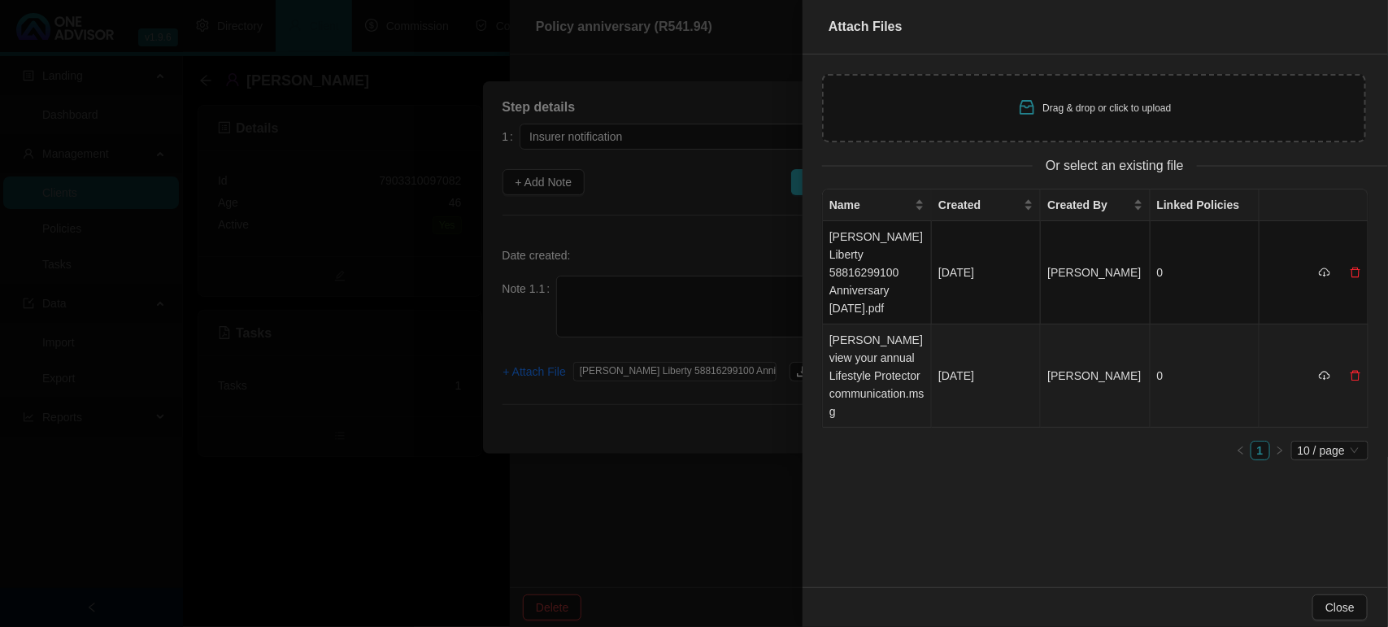
click at [880, 354] on td "[PERSON_NAME] view your annual Lifestyle Protector communication.msg" at bounding box center [877, 375] width 109 height 103
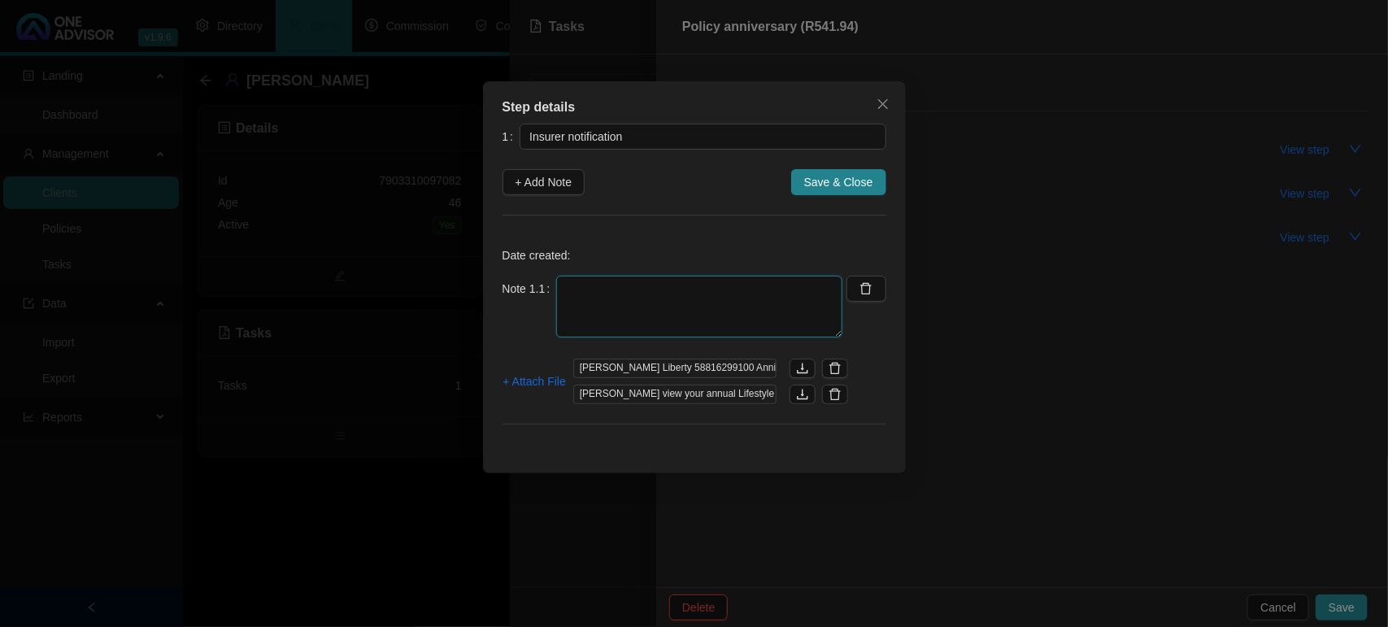
click at [679, 306] on textarea at bounding box center [699, 307] width 286 height 62
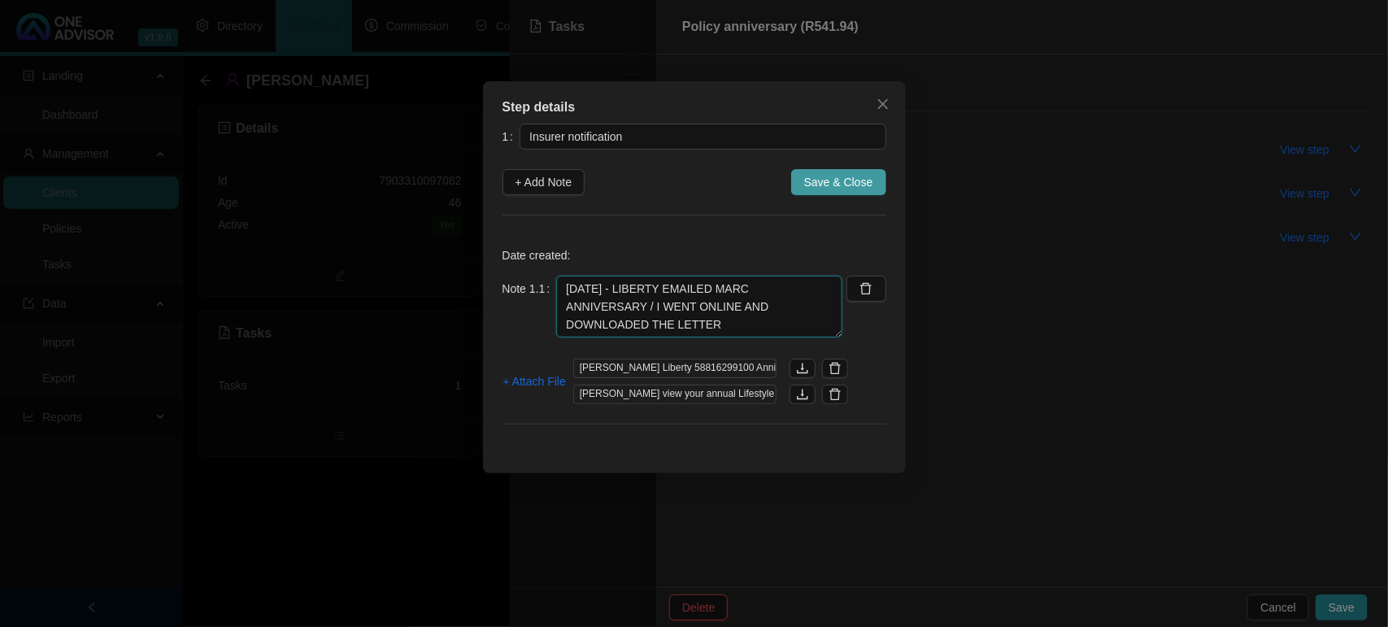
type textarea "[DATE] - LIBERTY EMAILED MARC ANNIVERSARY / I WENT ONLINE AND DOWNLOADED THE LE…"
click at [809, 181] on span "Save & Close" at bounding box center [838, 182] width 69 height 18
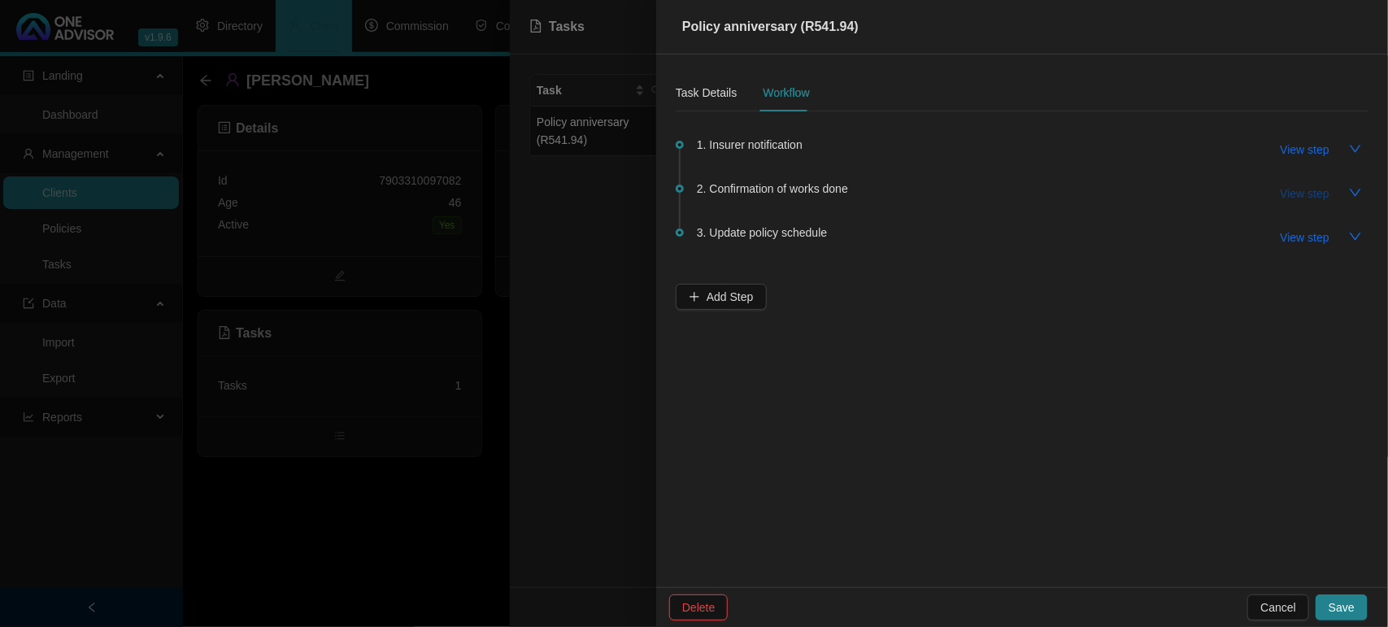
click at [1310, 198] on span "View step" at bounding box center [1304, 194] width 49 height 18
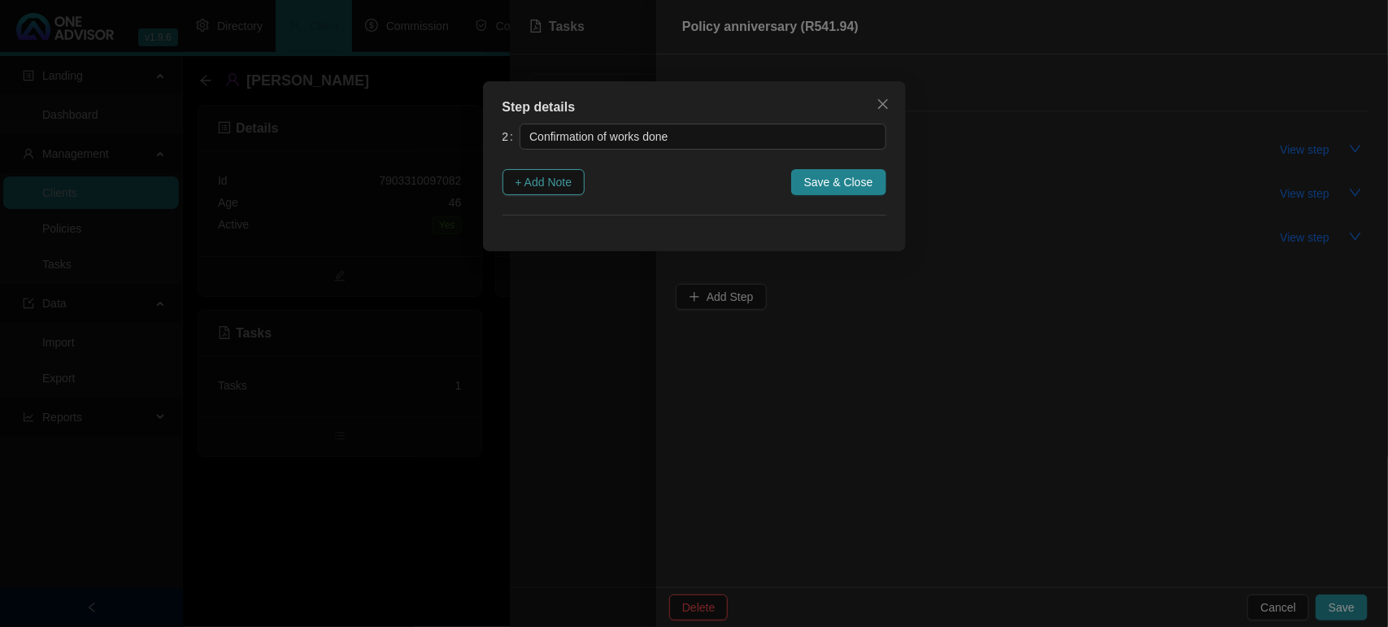
drag, startPoint x: 534, startPoint y: 180, endPoint x: 602, endPoint y: 229, distance: 84.4
click at [533, 180] on span "+ Add Note" at bounding box center [543, 182] width 57 height 18
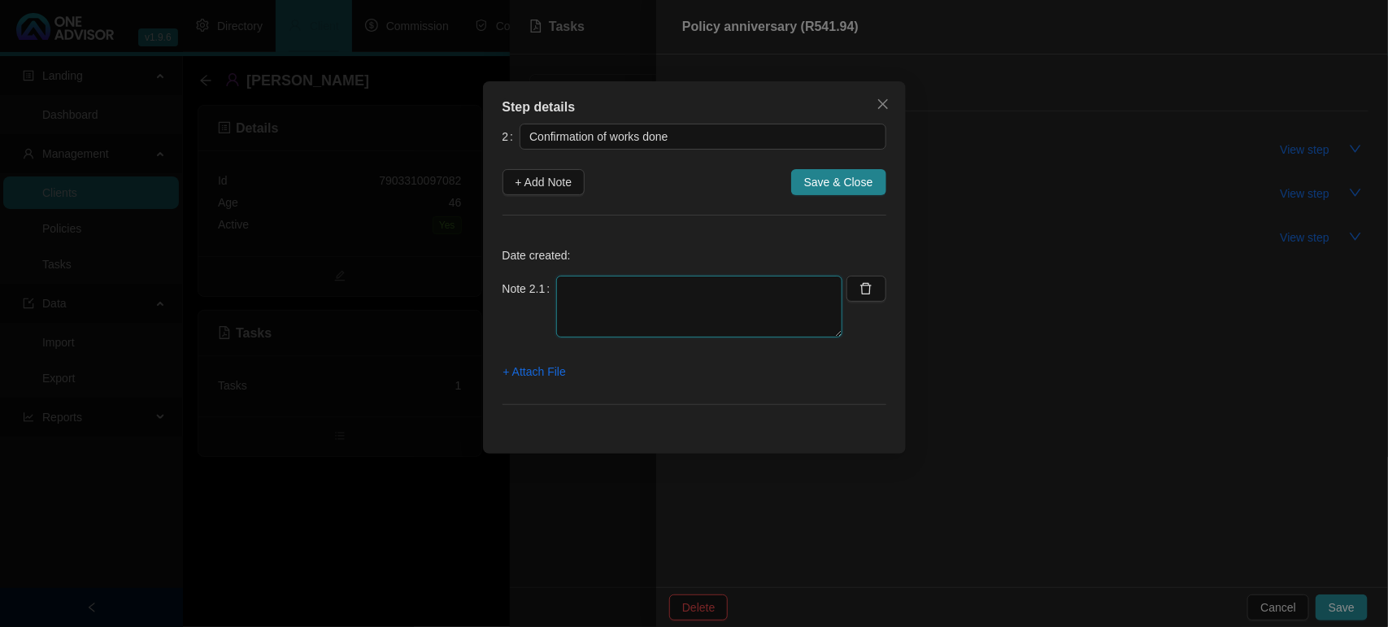
click at [714, 310] on textarea at bounding box center [699, 307] width 286 height 62
paste textarea "7903310097082"
type textarea "[DATE] - EMAILED IT ON TO THE CLIENT PASSWORD [SECURITY_DATA]"
click at [554, 372] on span "+ Attach File" at bounding box center [534, 372] width 63 height 18
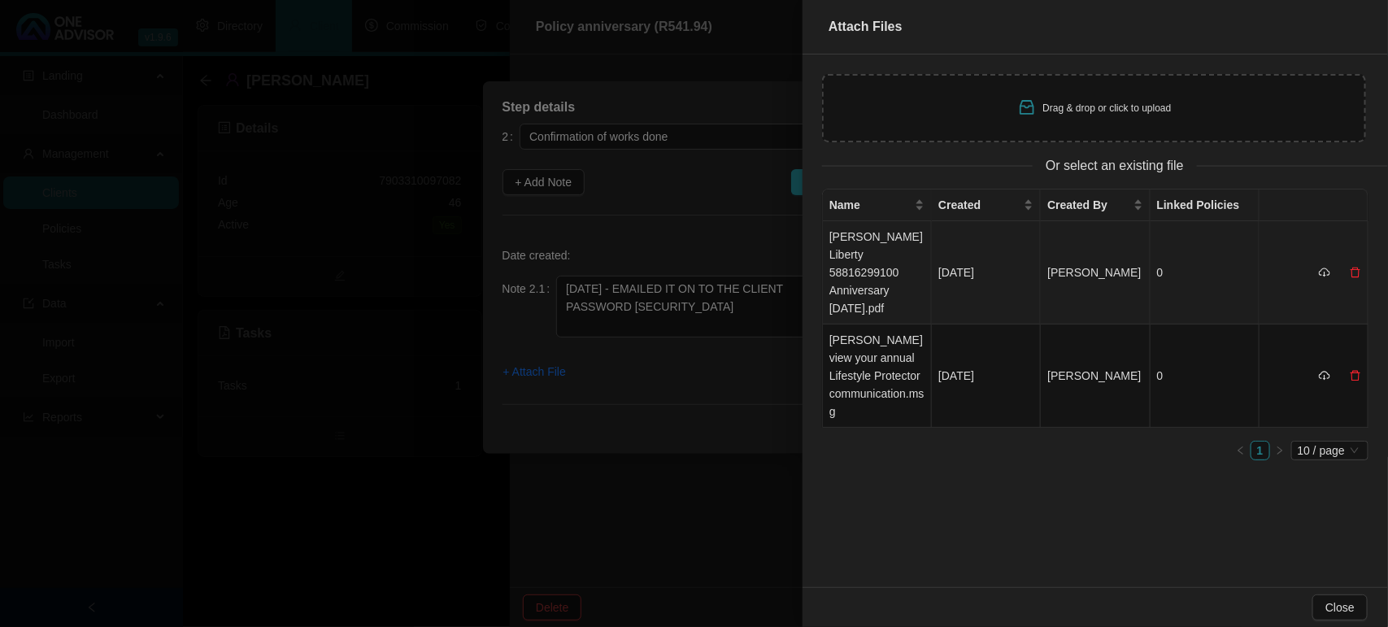
click at [875, 293] on td "[PERSON_NAME] Liberty 58816299100 Anniversary [DATE].pdf" at bounding box center [877, 272] width 109 height 103
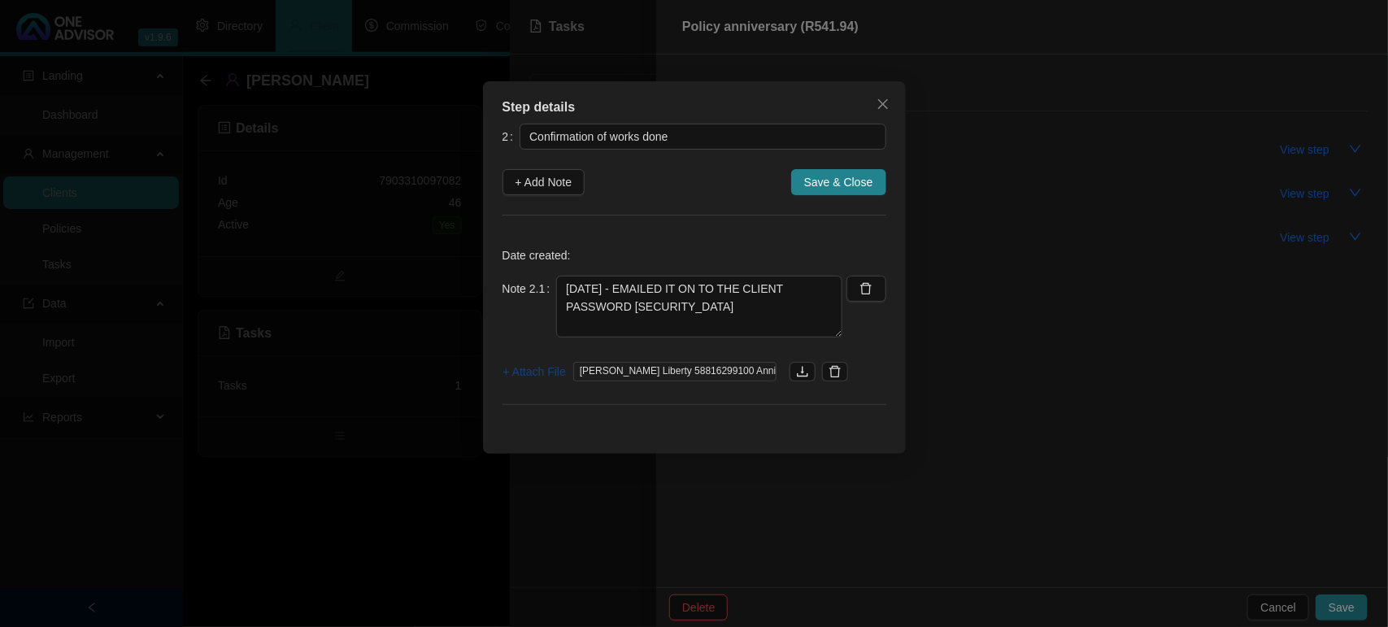
click at [549, 379] on span "+ Attach File" at bounding box center [534, 372] width 63 height 18
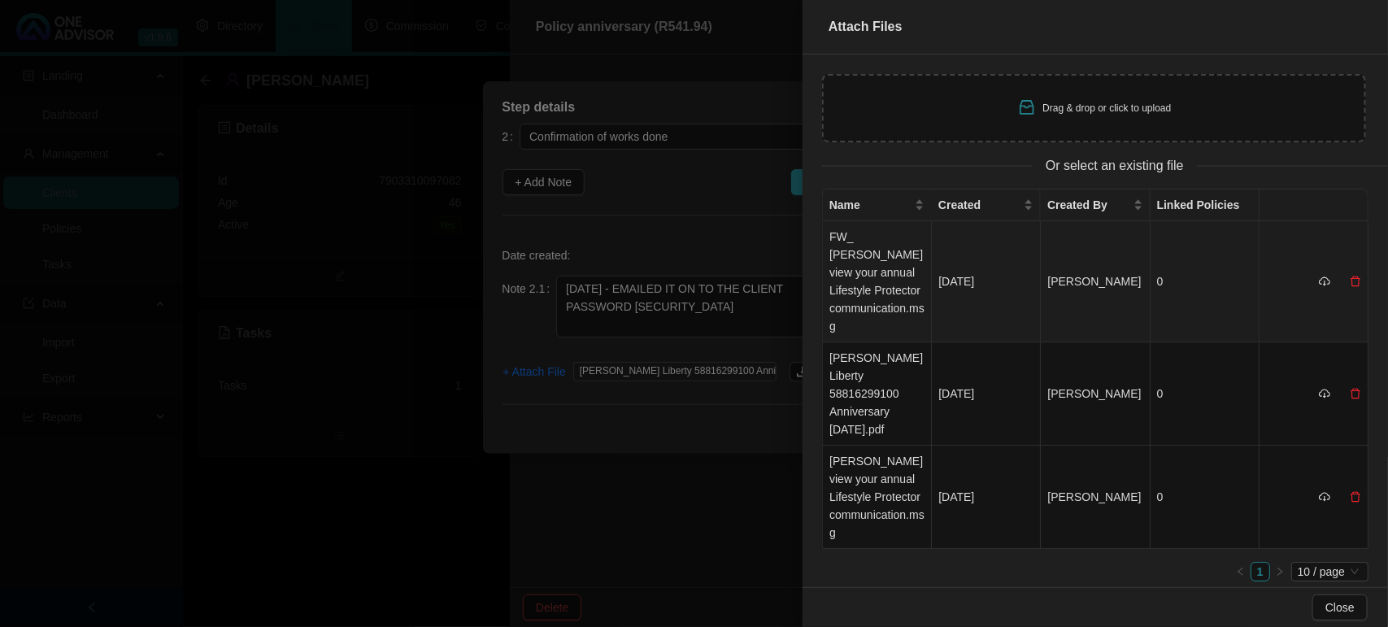
click at [859, 265] on td "FW_ [PERSON_NAME] view your annual Lifestyle Protector communication.msg" at bounding box center [877, 281] width 109 height 121
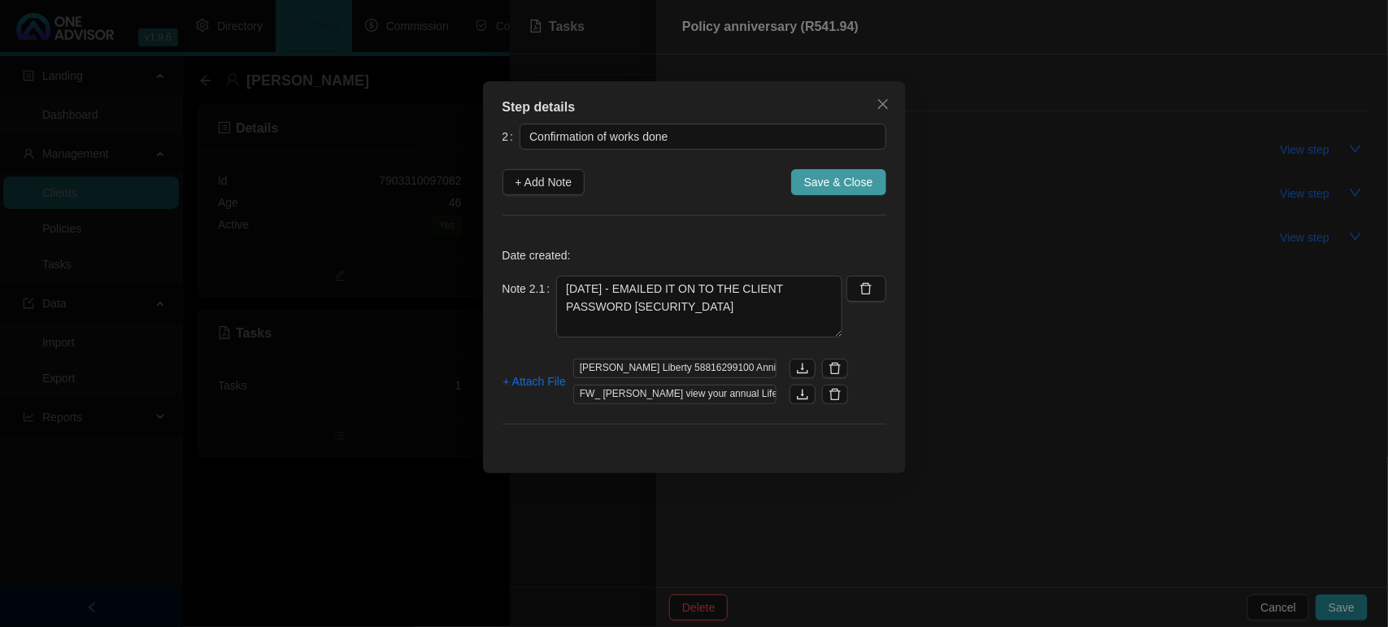
click at [850, 187] on span "Save & Close" at bounding box center [838, 182] width 69 height 18
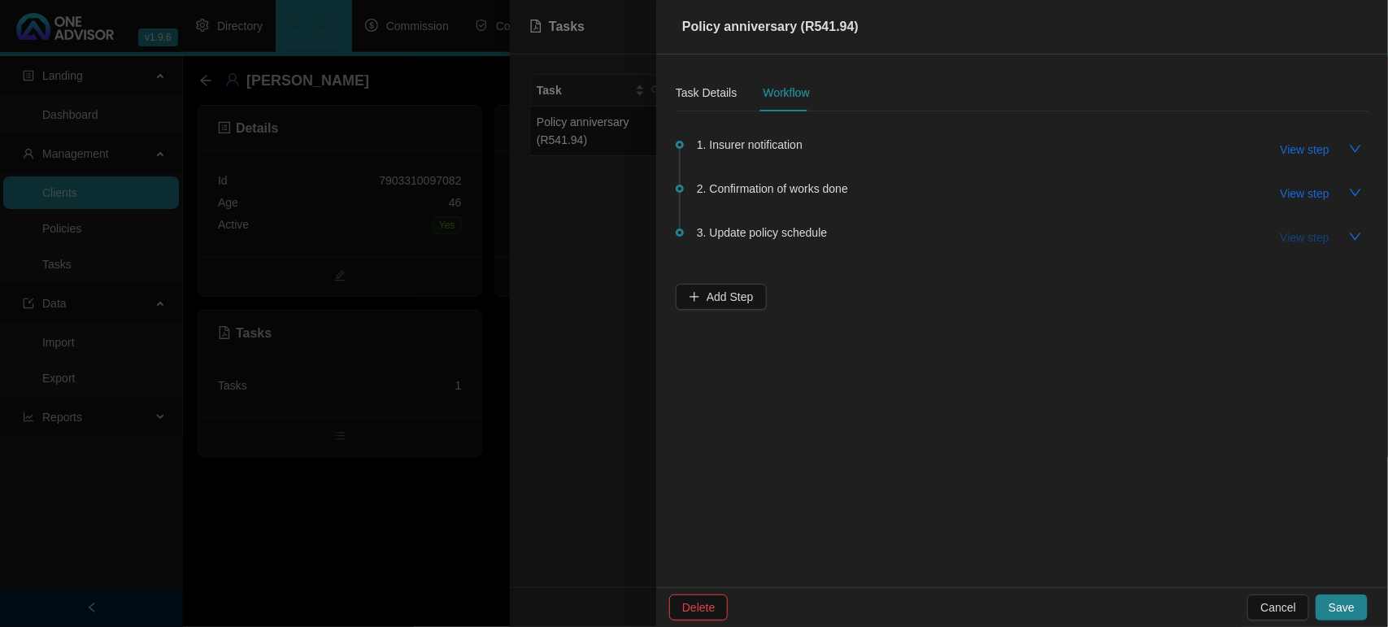
click at [1294, 241] on span "View step" at bounding box center [1304, 237] width 49 height 18
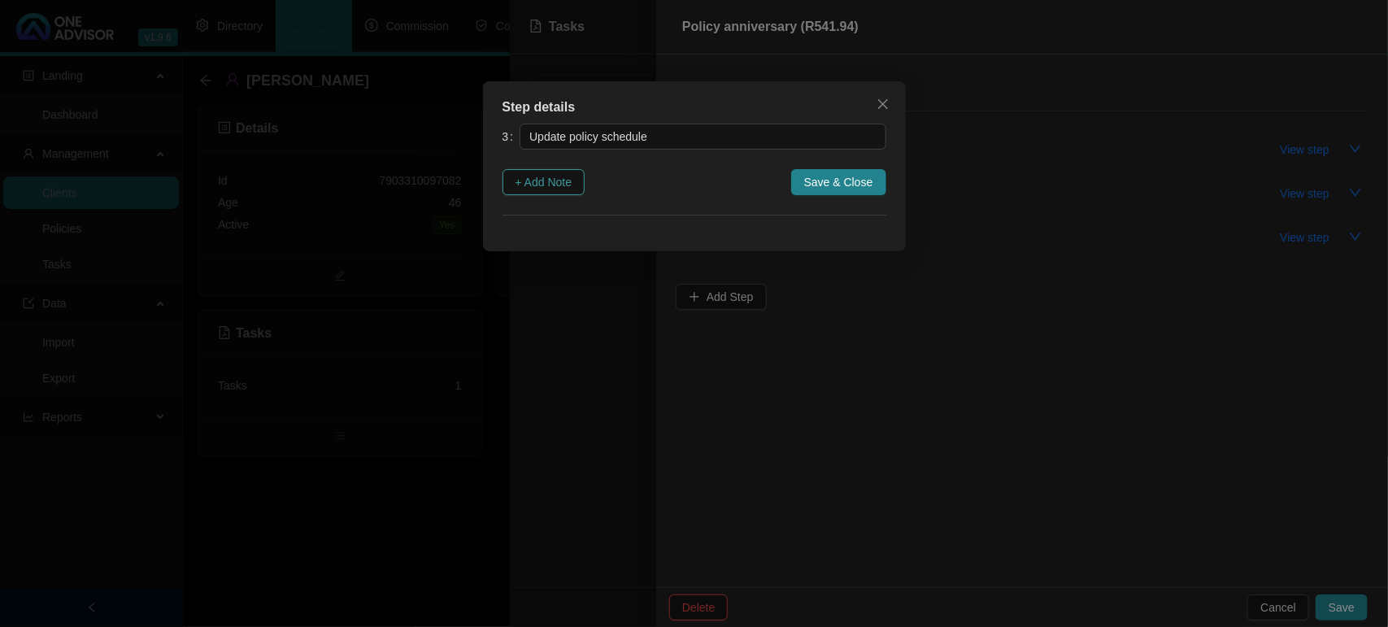
click at [533, 183] on span "+ Add Note" at bounding box center [543, 182] width 57 height 18
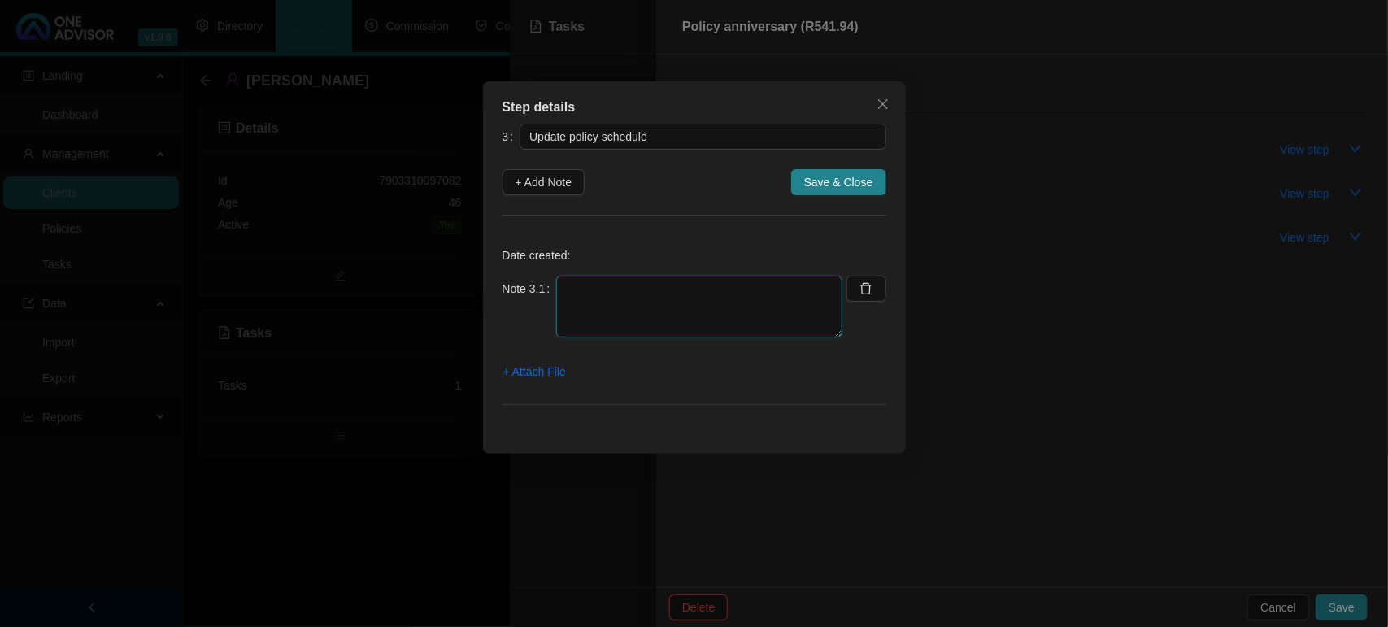
click at [590, 293] on textarea at bounding box center [699, 307] width 286 height 62
drag, startPoint x: 741, startPoint y: 282, endPoint x: 541, endPoint y: 293, distance: 200.3
click at [541, 293] on div "Note 3.1 UPDATING SCHEDULE NOW" at bounding box center [672, 307] width 341 height 62
click at [689, 318] on textarea "UPDATING SCHEDULE NOW" at bounding box center [699, 307] width 286 height 62
drag, startPoint x: 733, startPoint y: 298, endPoint x: 635, endPoint y: 321, distance: 101.0
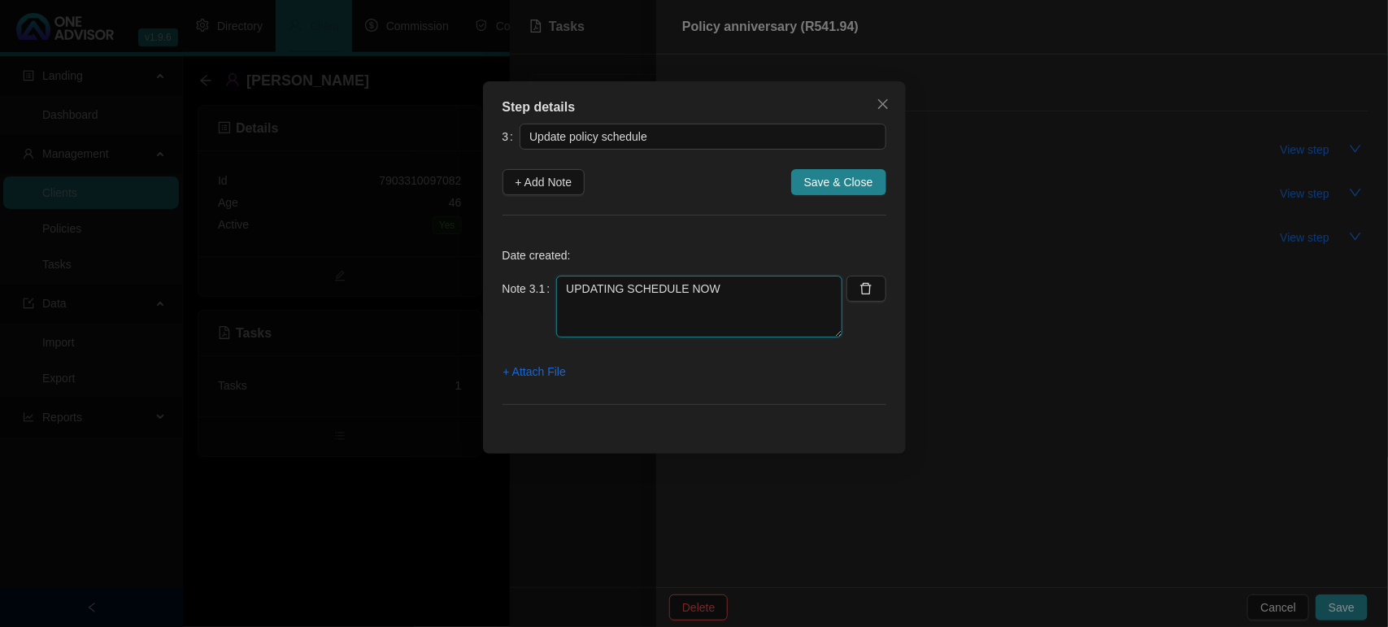
click at [635, 321] on textarea "UPDATING SCHEDULE NOW" at bounding box center [699, 307] width 286 height 62
click at [740, 295] on textarea "UPDATING SCHEDULE NOW" at bounding box center [699, 307] width 286 height 62
type textarea "U"
type textarea "SCHEDULE TO BE UPDATED"
click at [839, 181] on span "Save & Close" at bounding box center [838, 182] width 69 height 18
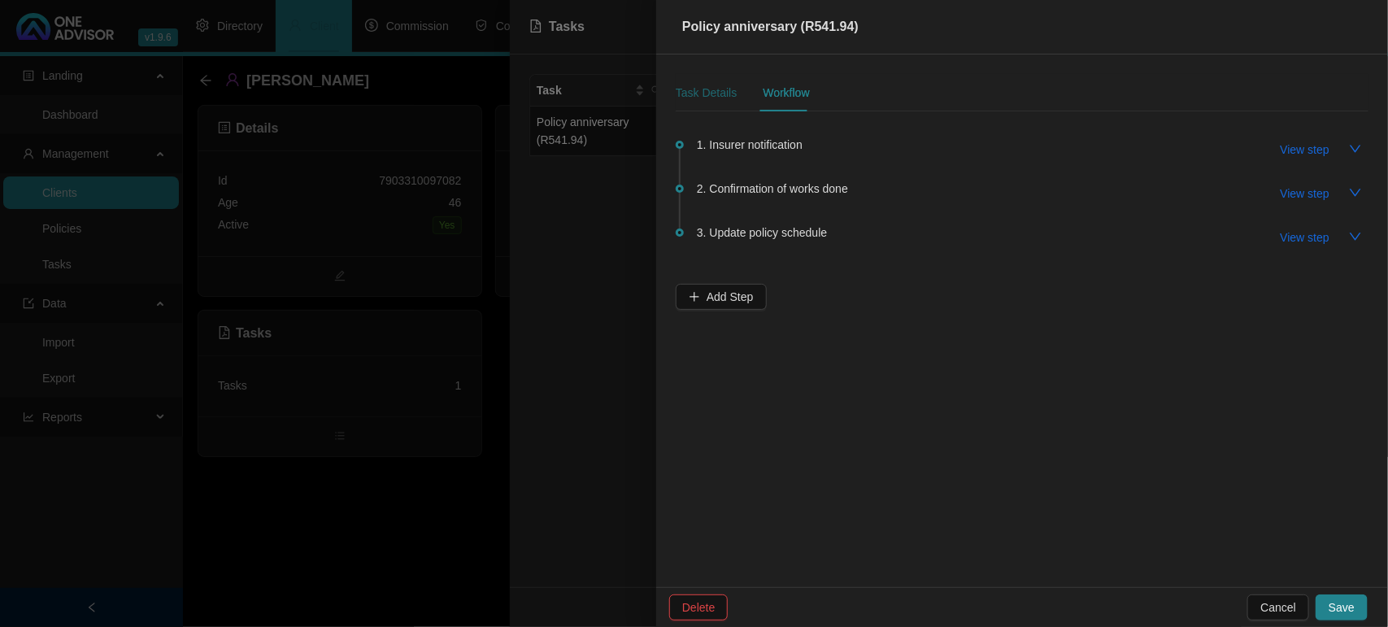
click at [712, 85] on div "Task Details" at bounding box center [706, 93] width 61 height 18
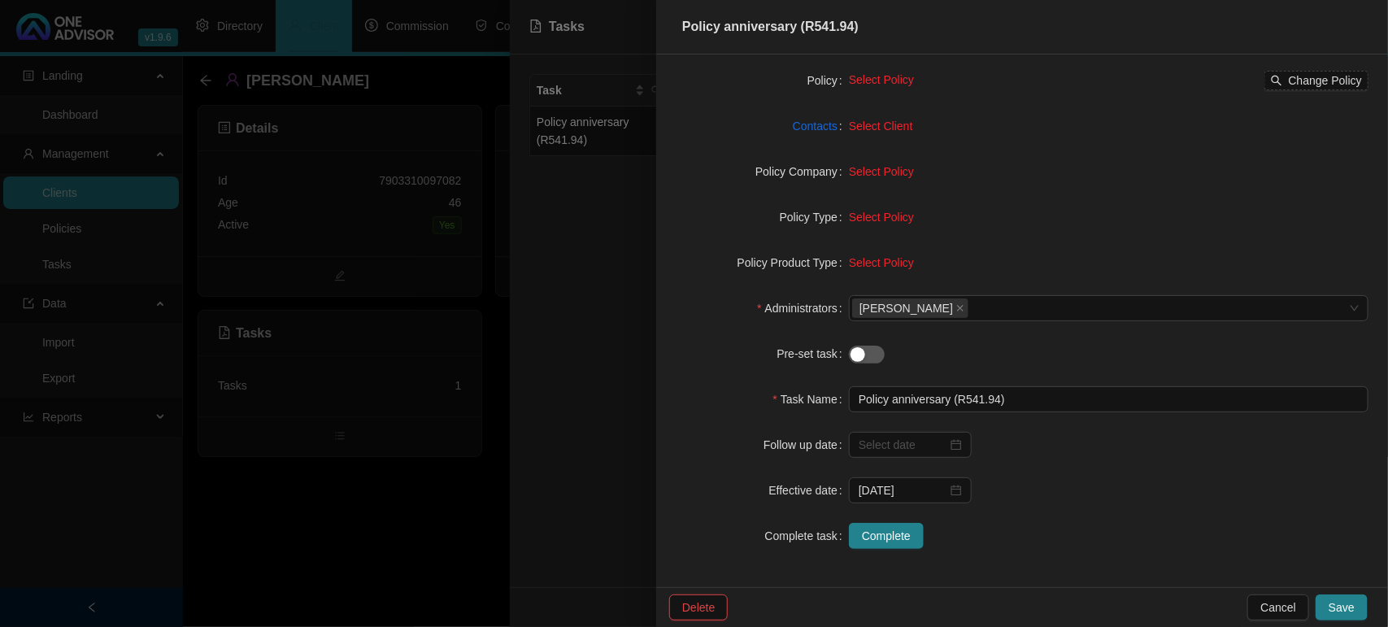
scroll to position [149, 0]
click at [903, 527] on span "Complete" at bounding box center [886, 535] width 49 height 18
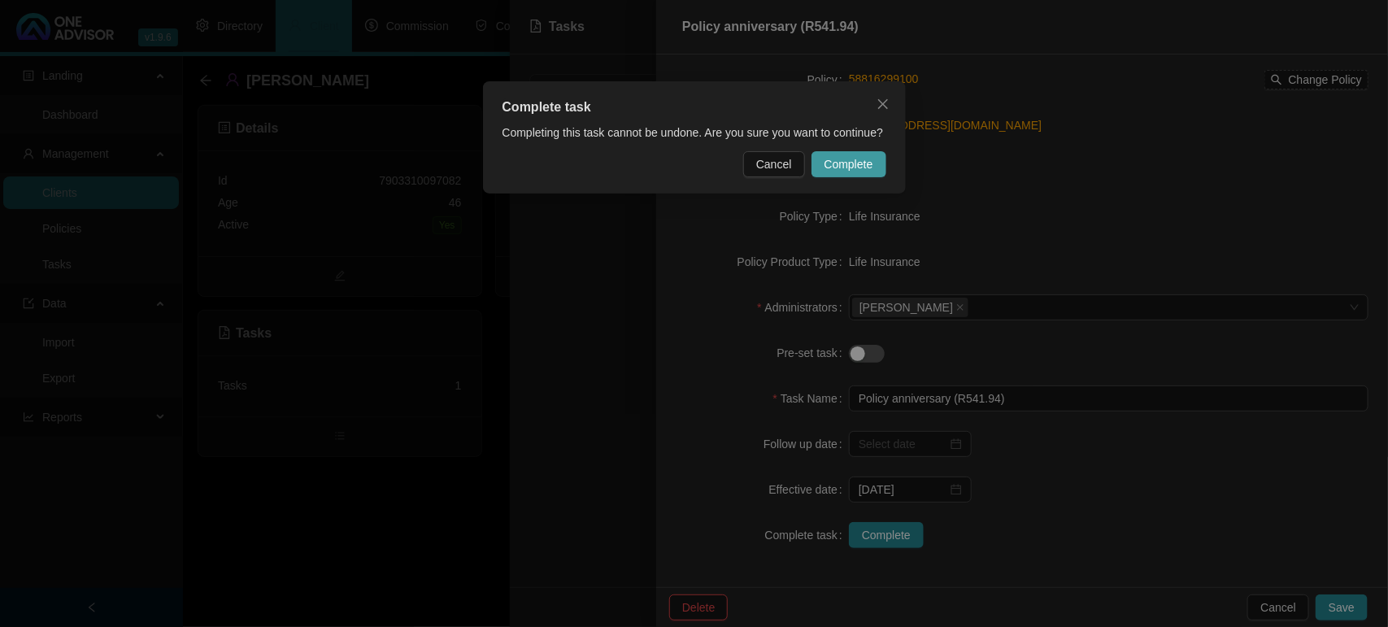
click at [841, 167] on span "Complete" at bounding box center [848, 164] width 49 height 18
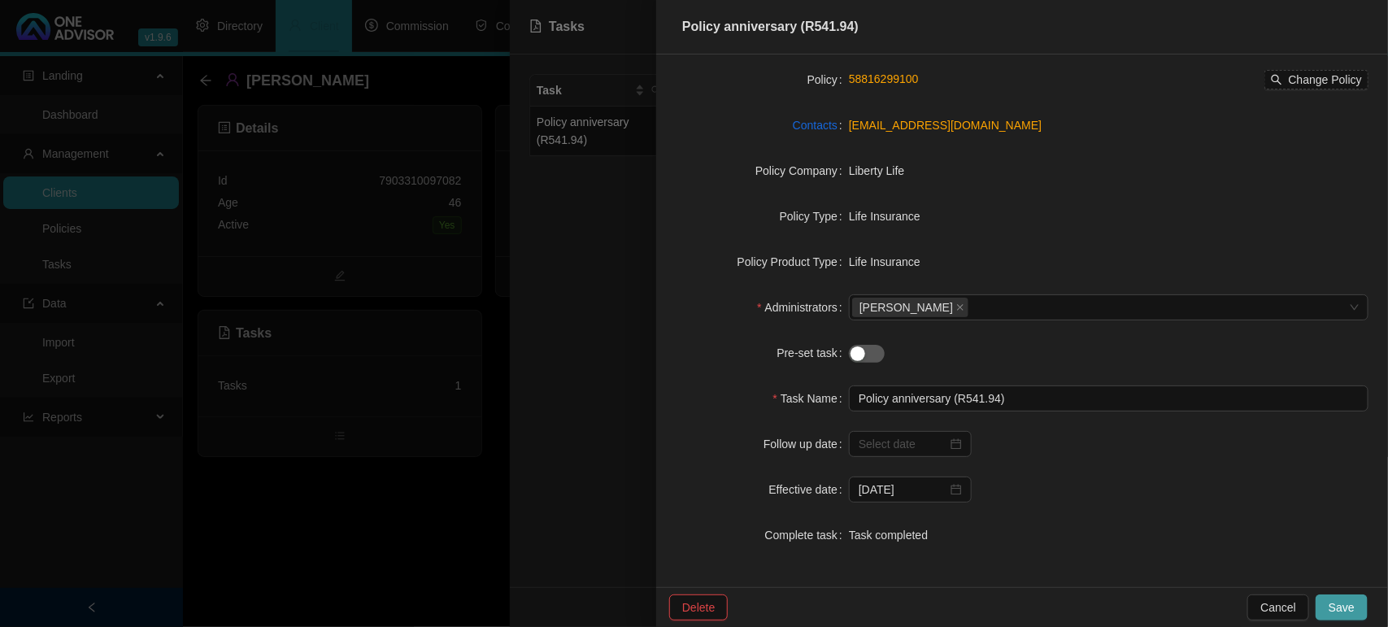
click at [1328, 599] on button "Save" at bounding box center [1341, 607] width 52 height 26
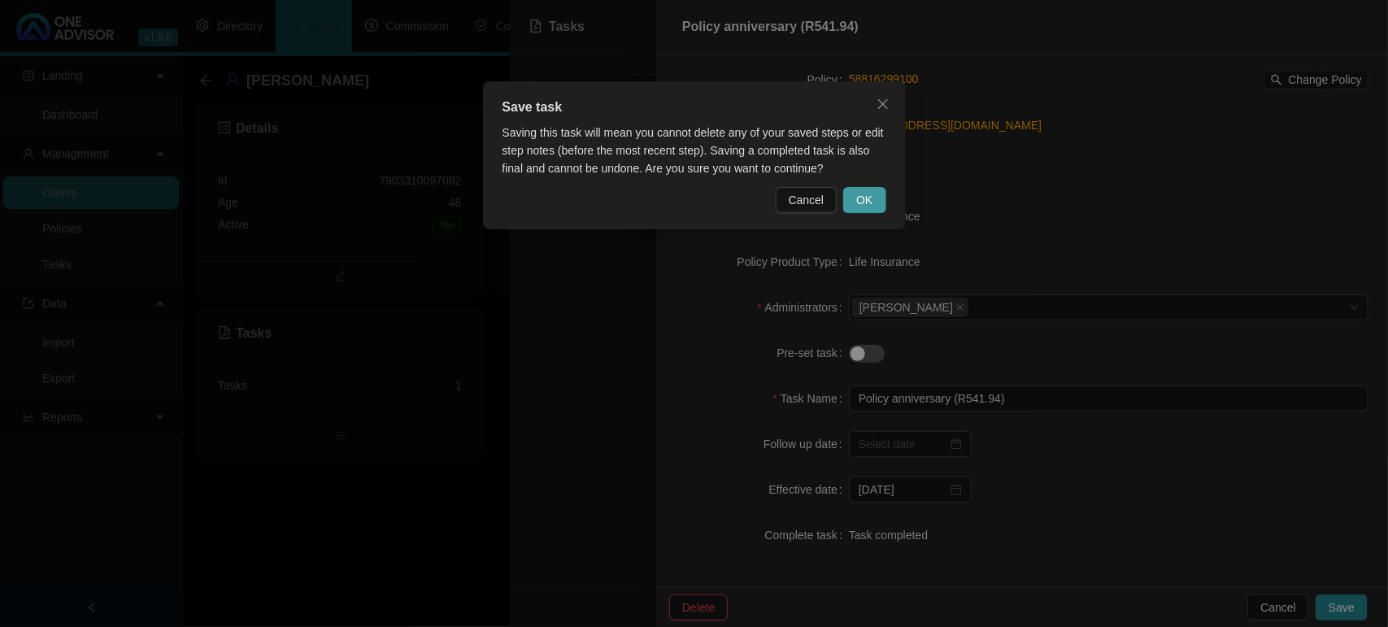
click at [880, 202] on button "OK" at bounding box center [864, 200] width 42 height 26
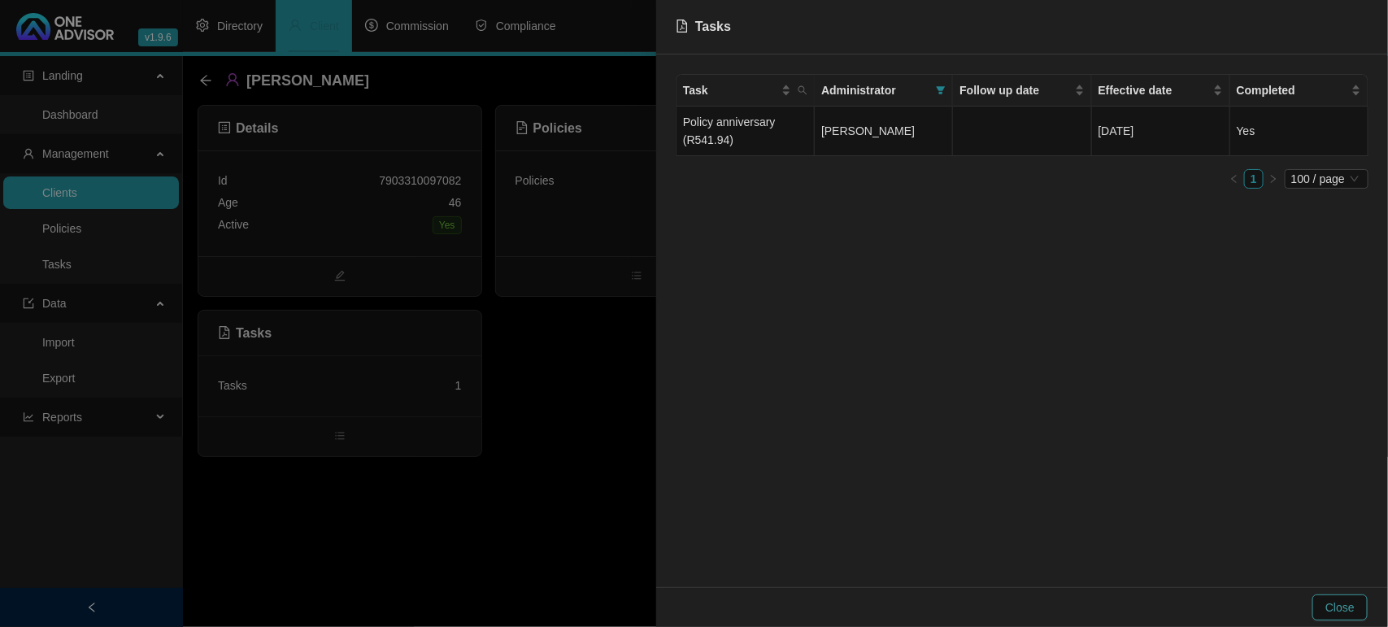
click at [1321, 606] on button "Close" at bounding box center [1339, 607] width 55 height 26
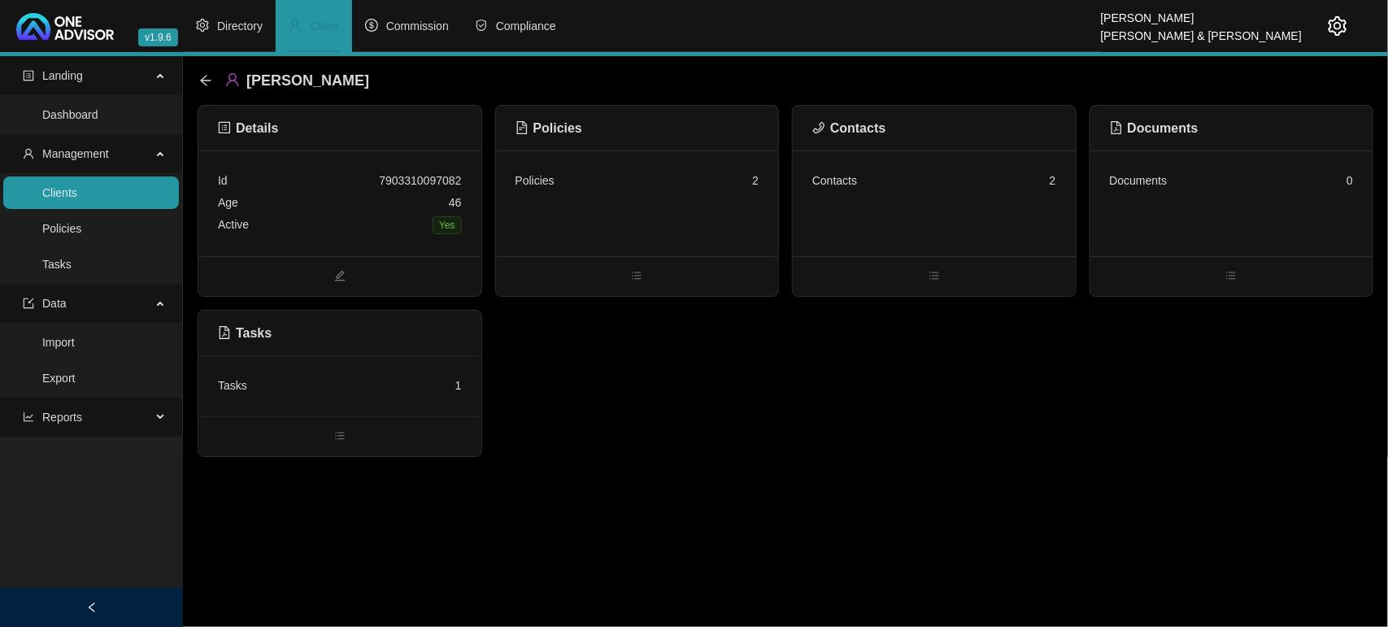
click at [376, 397] on div "Tasks 1" at bounding box center [339, 385] width 283 height 61
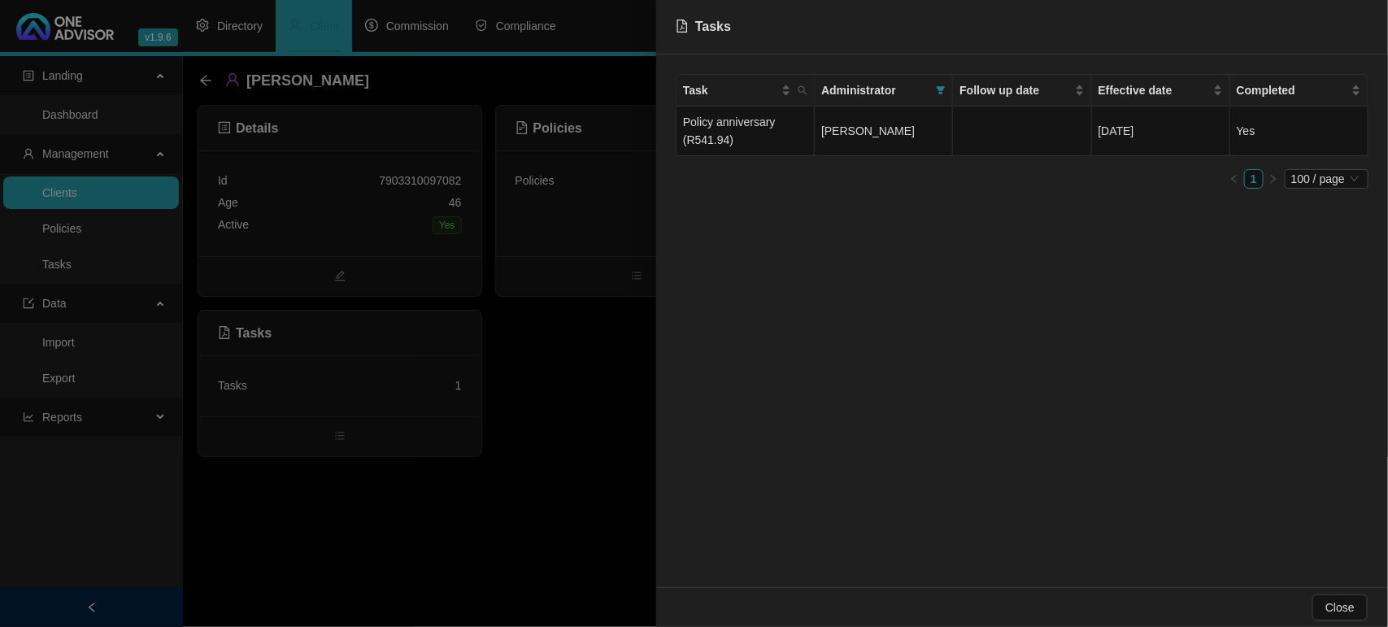
click at [337, 520] on div at bounding box center [694, 313] width 1388 height 627
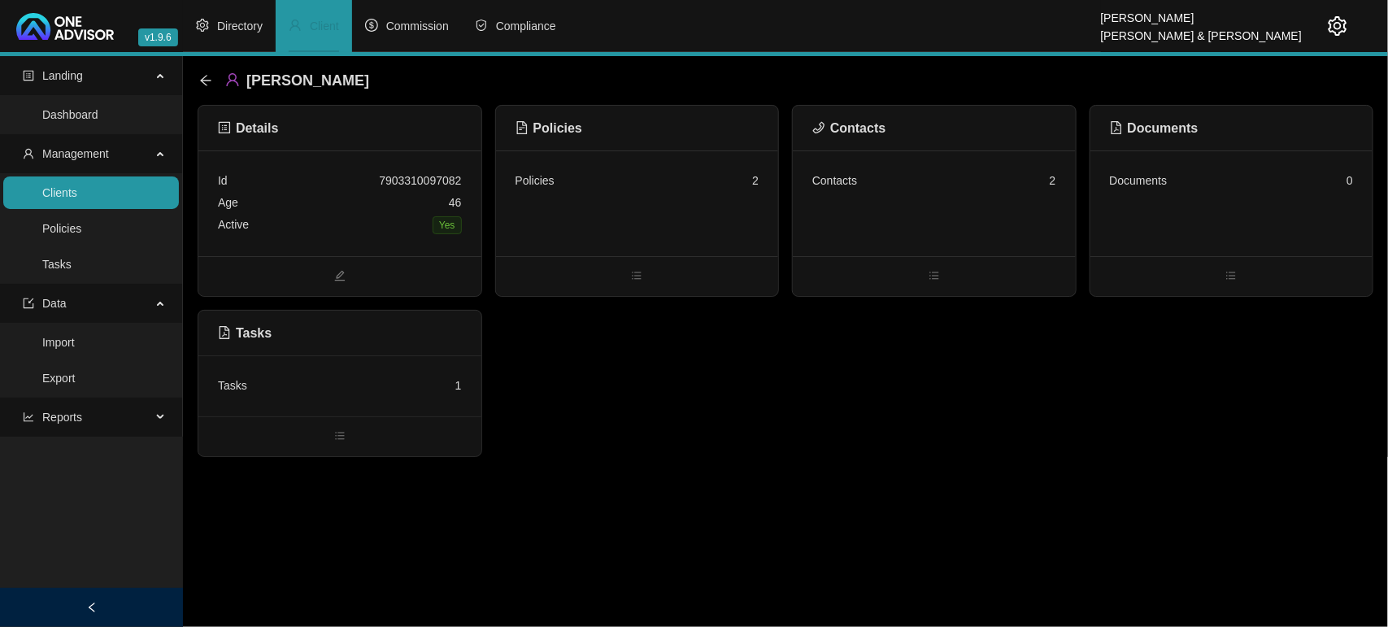
click at [371, 400] on div "Tasks 1" at bounding box center [339, 385] width 283 height 61
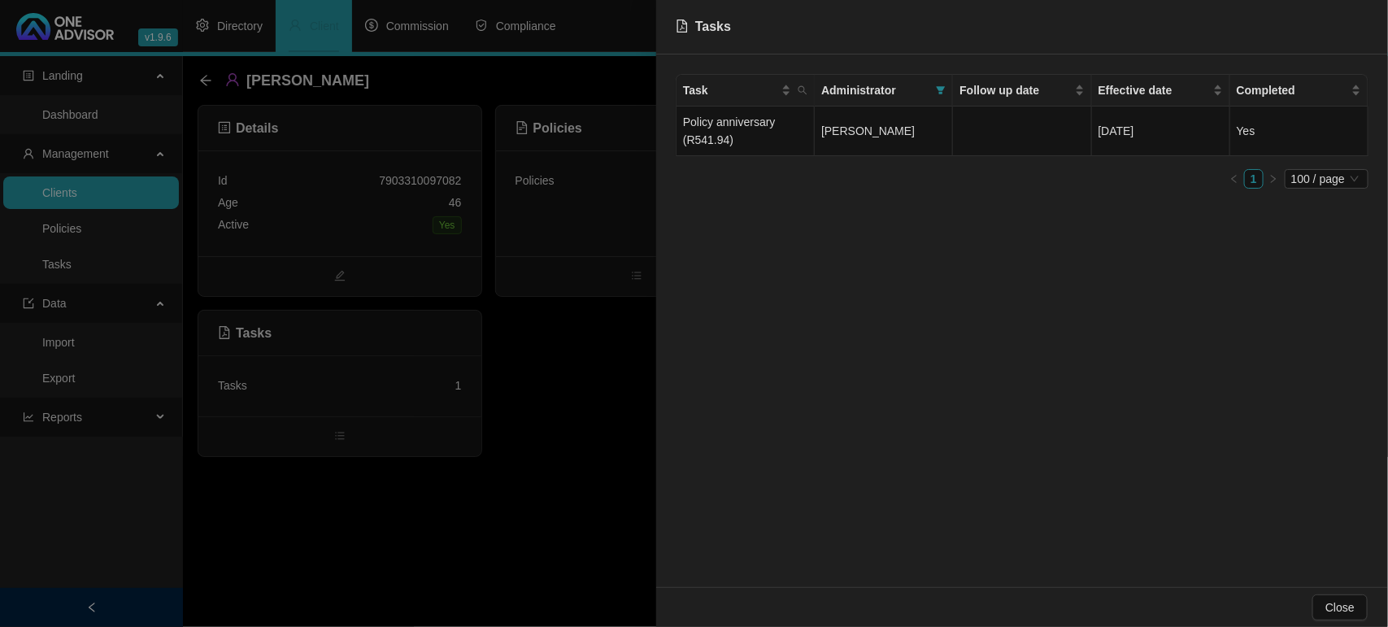
click at [396, 474] on div at bounding box center [694, 313] width 1388 height 627
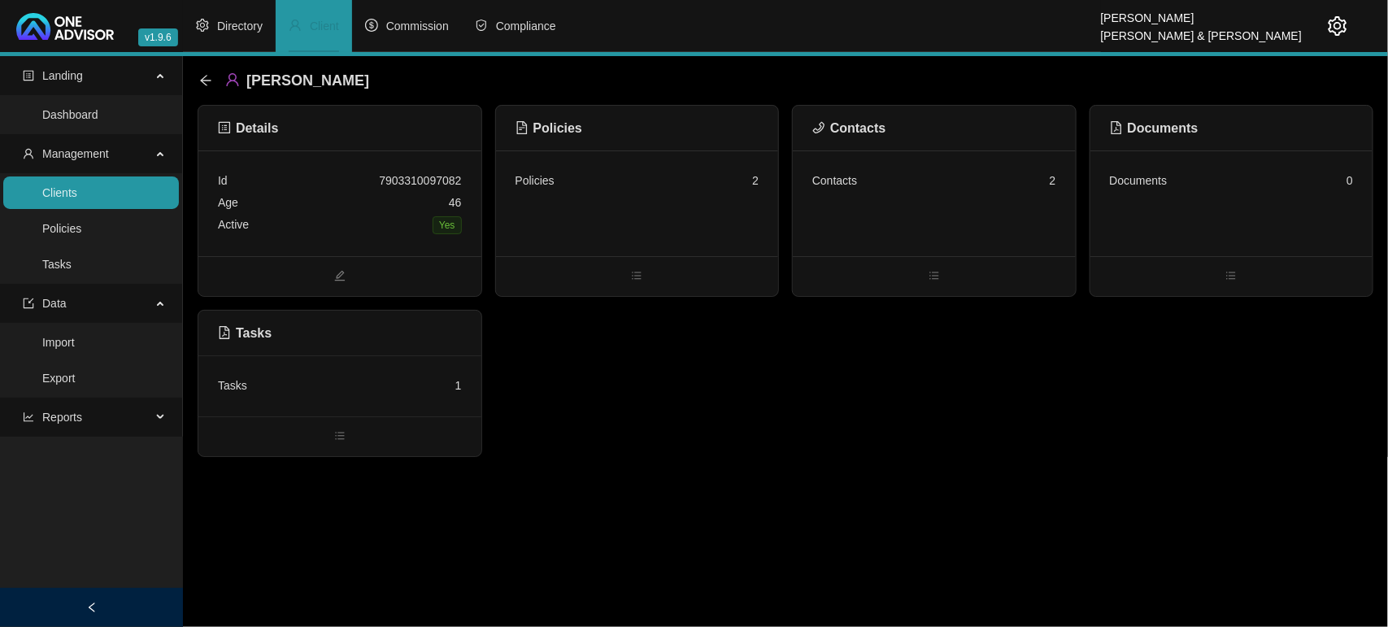
click at [311, 14] on li "Client" at bounding box center [314, 26] width 76 height 52
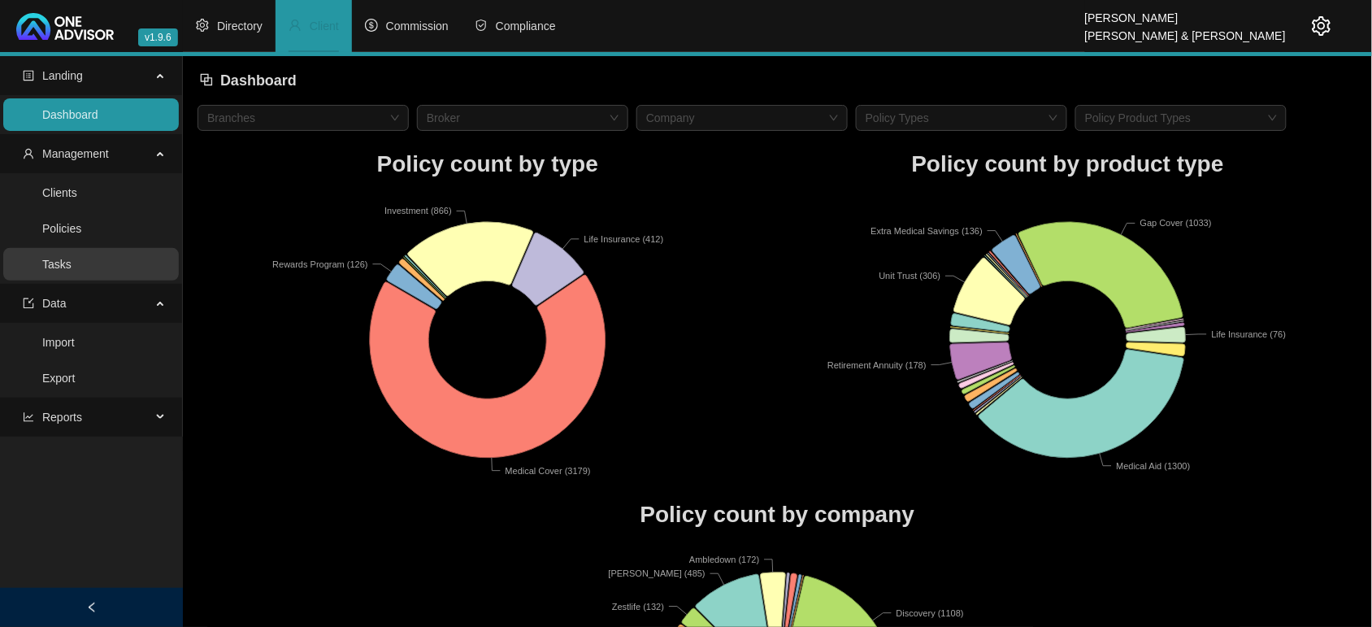
click at [72, 267] on link "Tasks" at bounding box center [56, 264] width 29 height 13
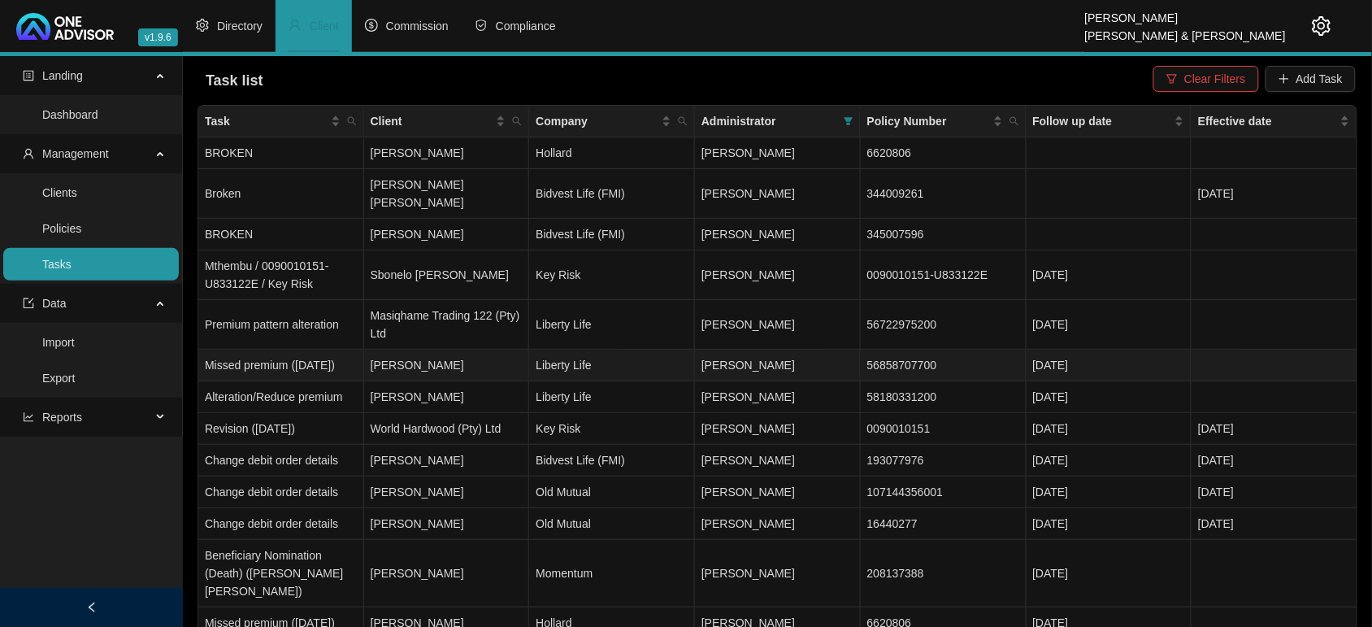
click at [498, 359] on td "[PERSON_NAME]" at bounding box center [447, 366] width 166 height 32
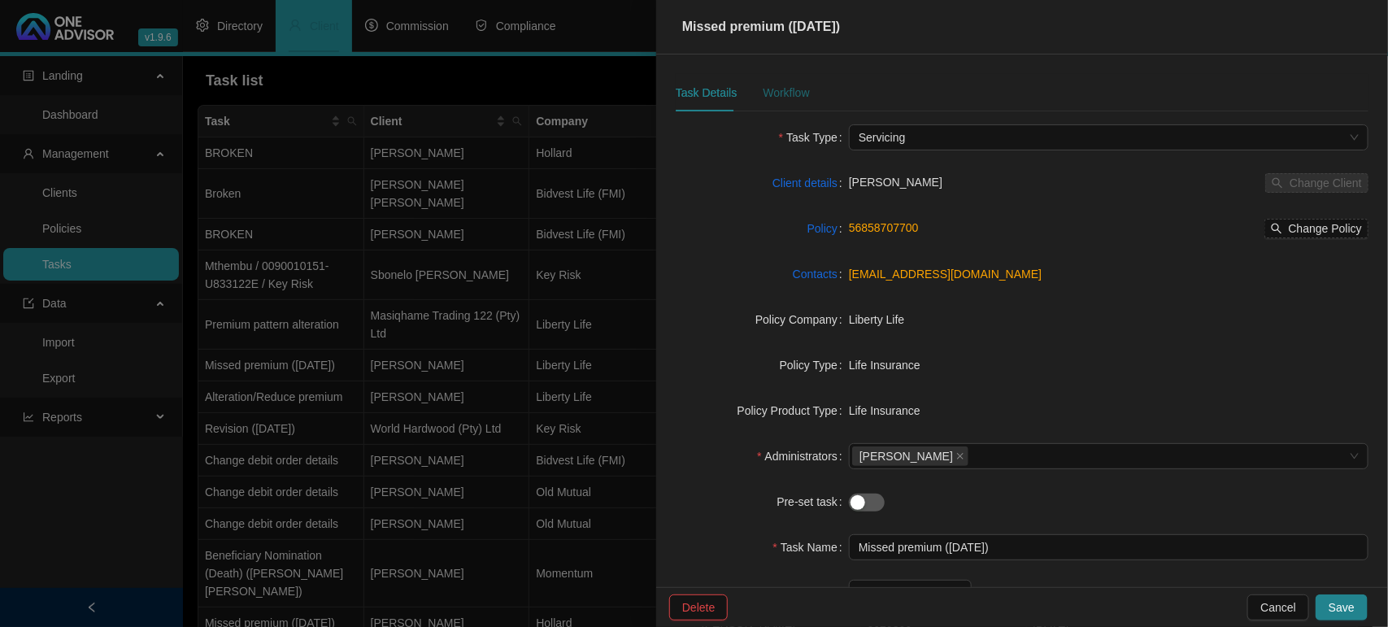
click at [773, 98] on div "Workflow" at bounding box center [786, 93] width 46 height 18
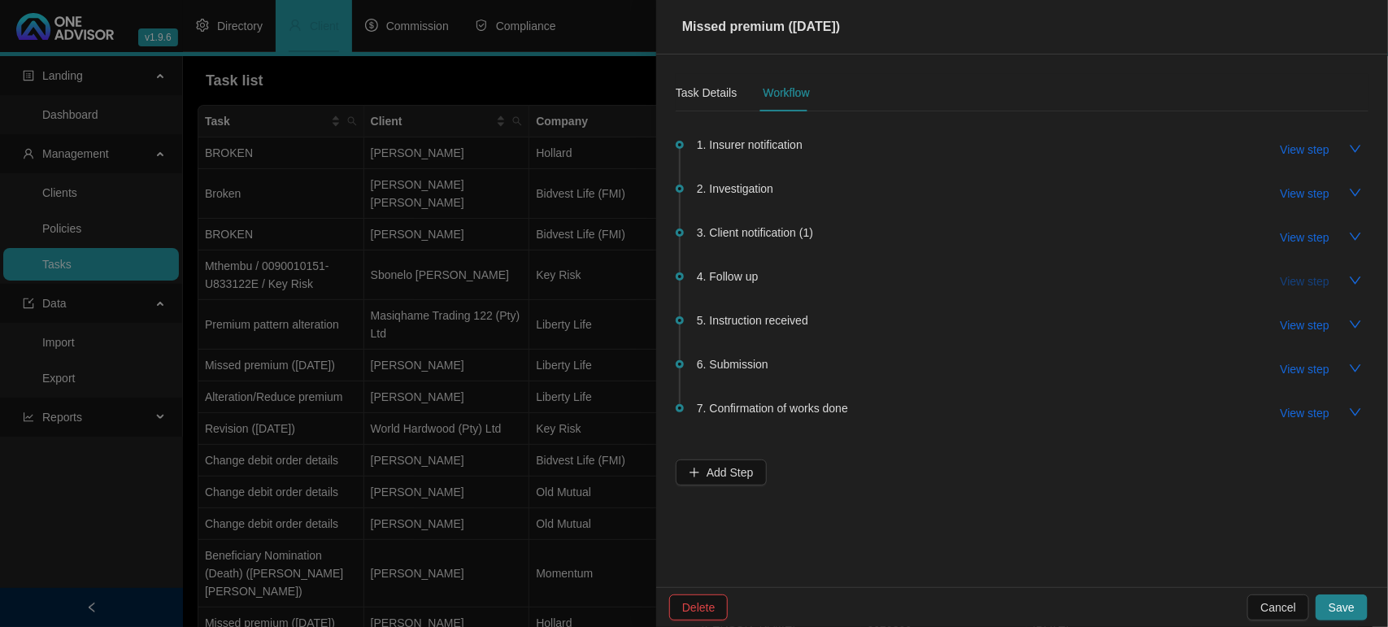
click at [1287, 270] on button "View step" at bounding box center [1304, 281] width 75 height 26
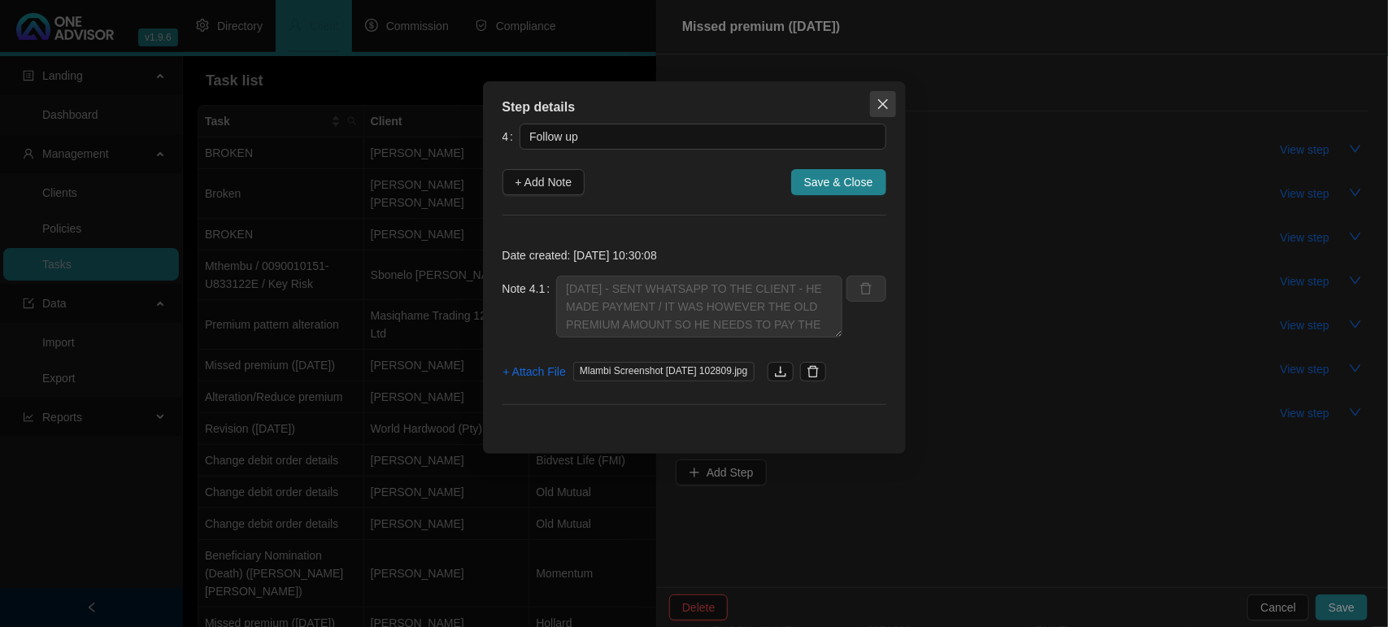
click at [884, 110] on icon "close" at bounding box center [882, 104] width 13 height 13
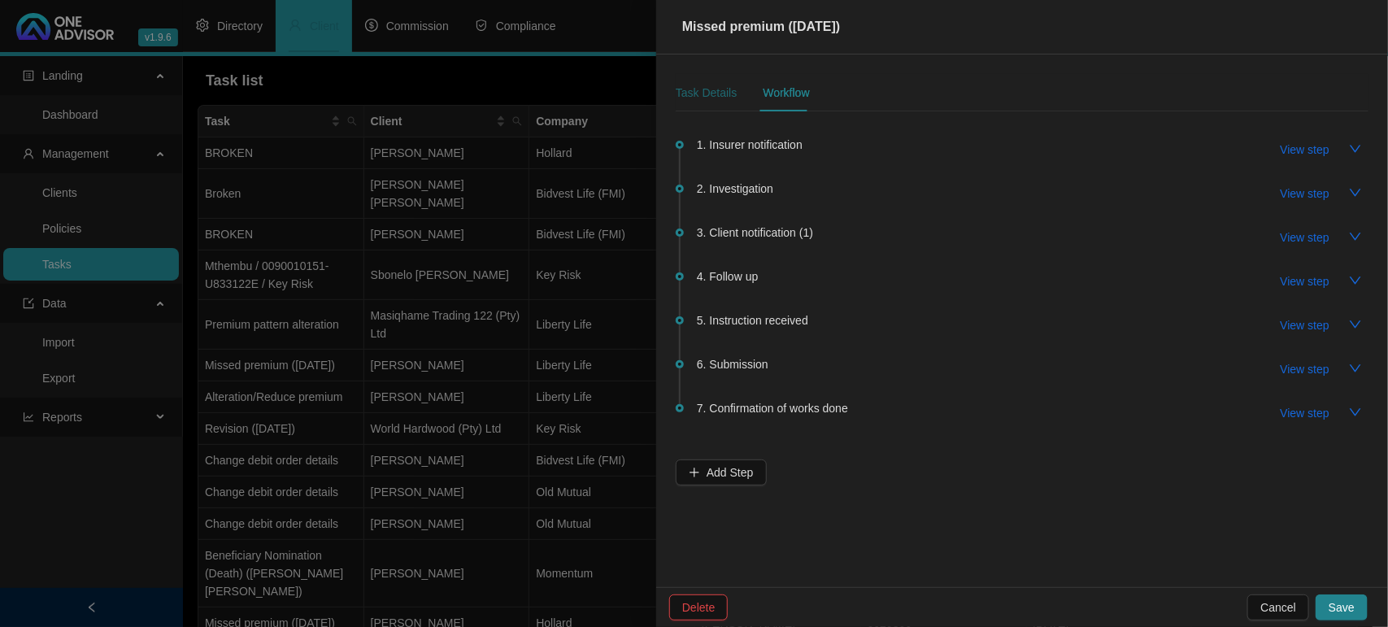
click at [705, 91] on div "Task Details" at bounding box center [706, 93] width 61 height 18
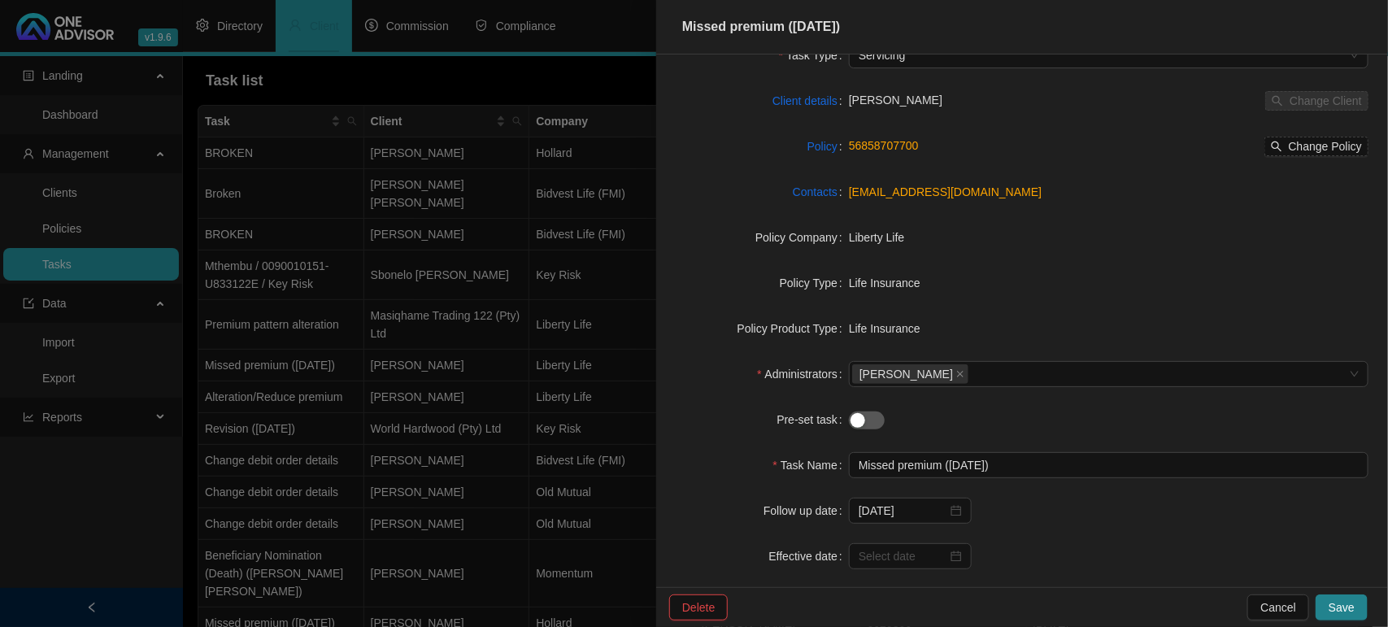
scroll to position [149, 0]
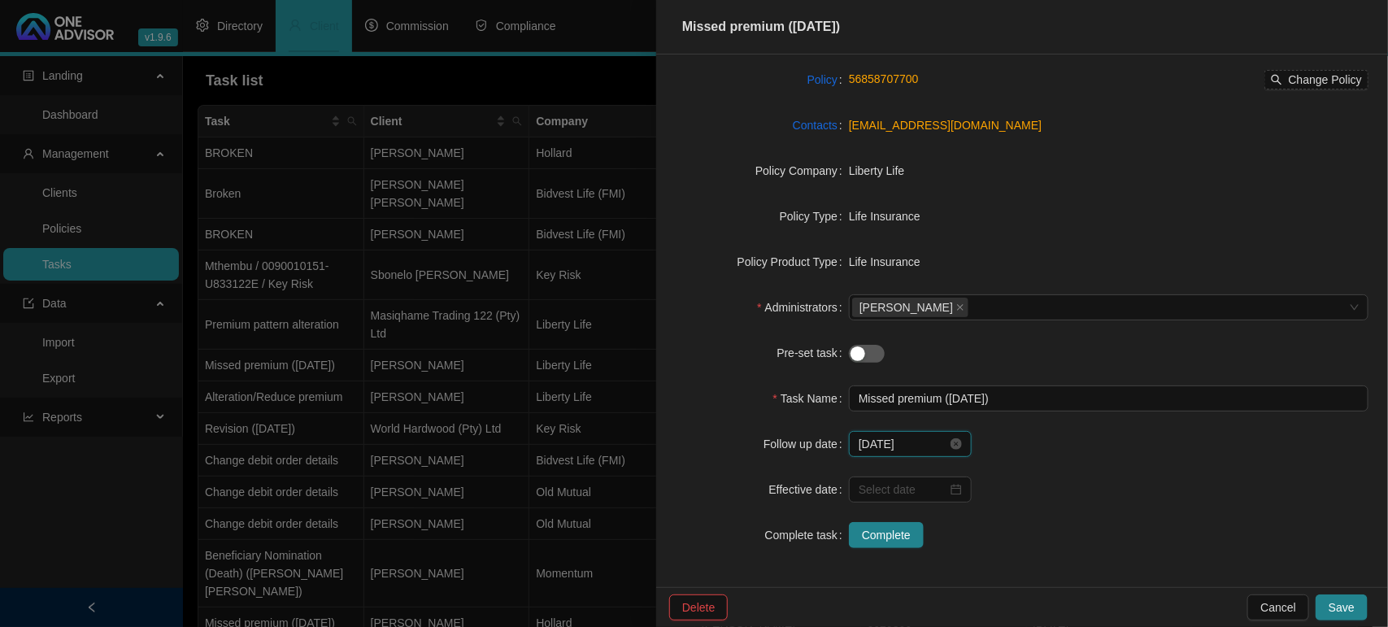
click at [876, 441] on input "[DATE]" at bounding box center [902, 444] width 89 height 18
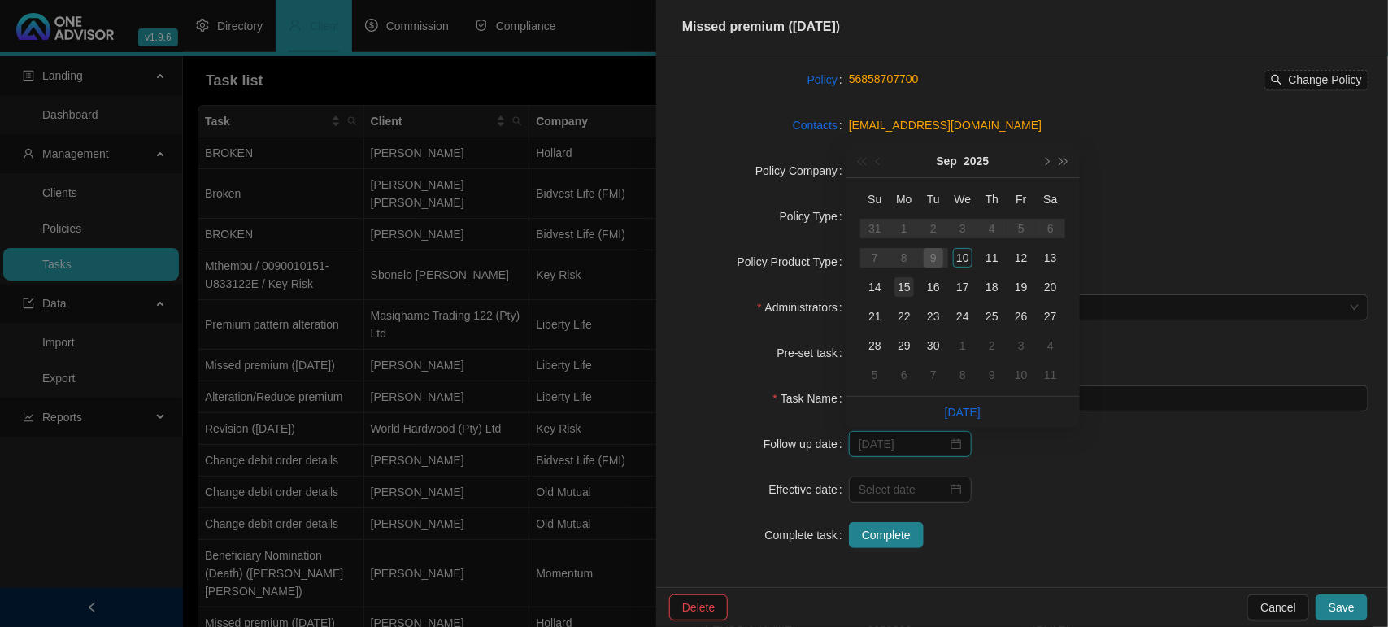
type input "[DATE]"
click at [899, 286] on div "15" at bounding box center [904, 287] width 20 height 20
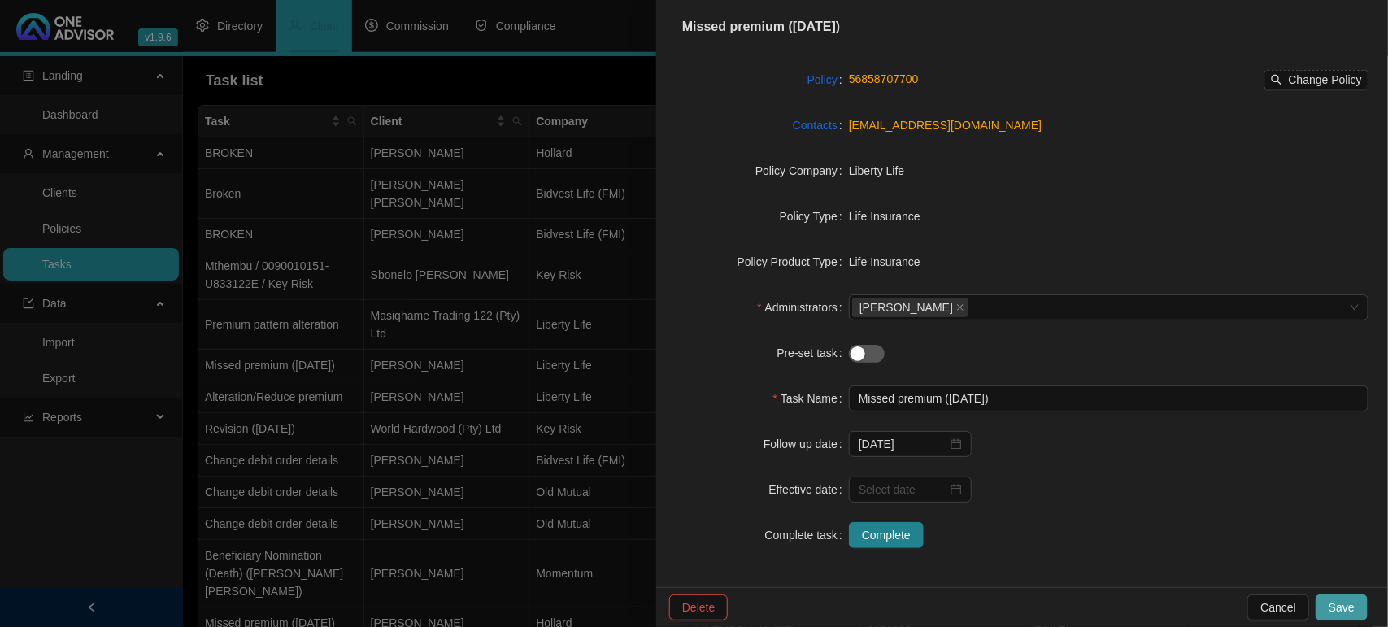
click at [1348, 602] on span "Save" at bounding box center [1341, 607] width 26 height 18
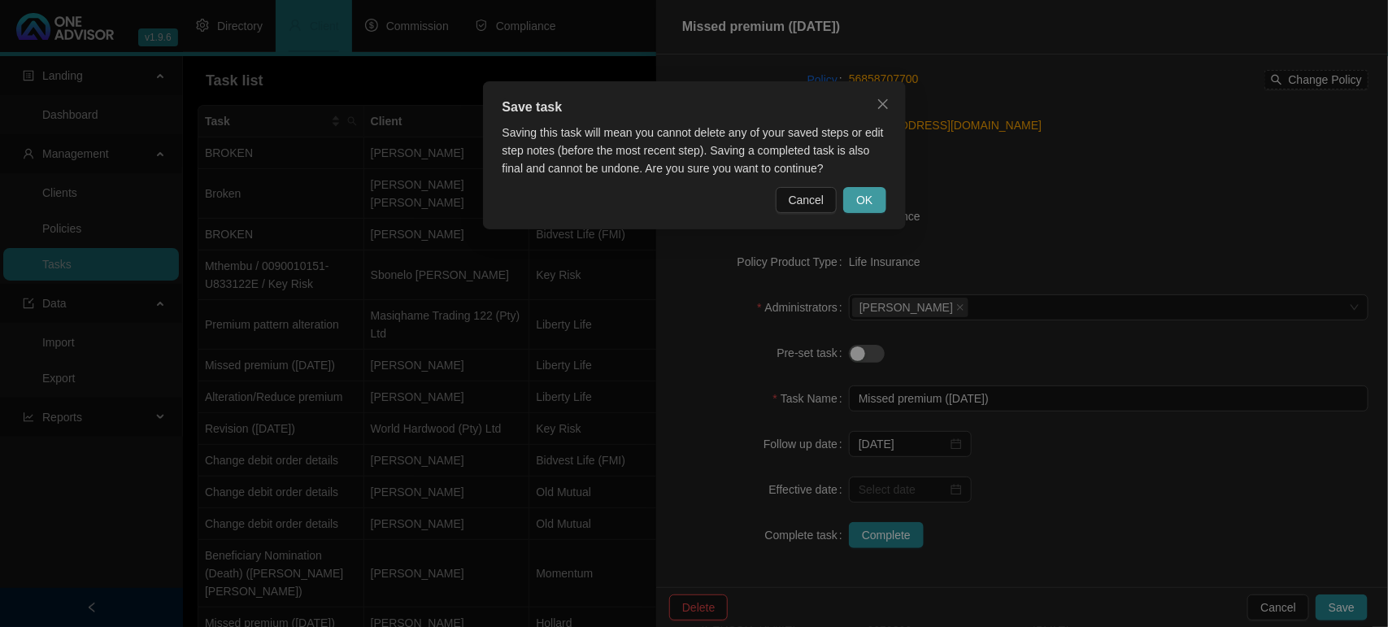
click at [872, 204] on button "OK" at bounding box center [864, 200] width 42 height 26
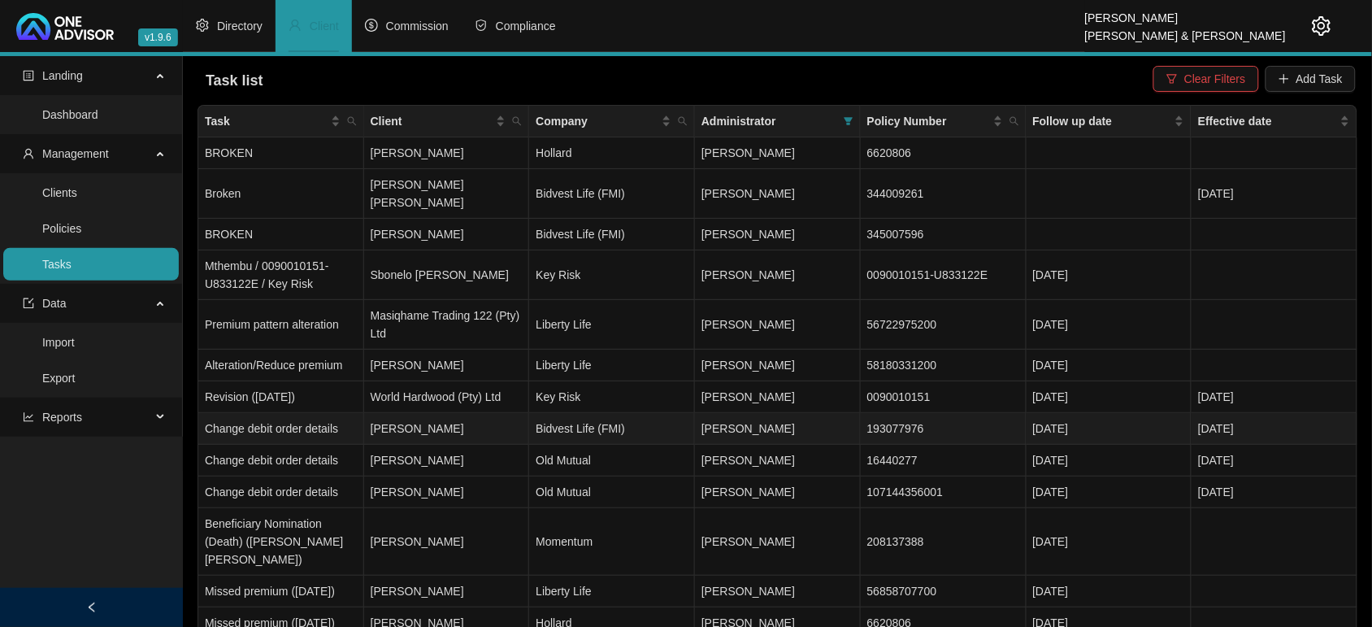
click at [444, 413] on td "[PERSON_NAME]" at bounding box center [447, 429] width 166 height 32
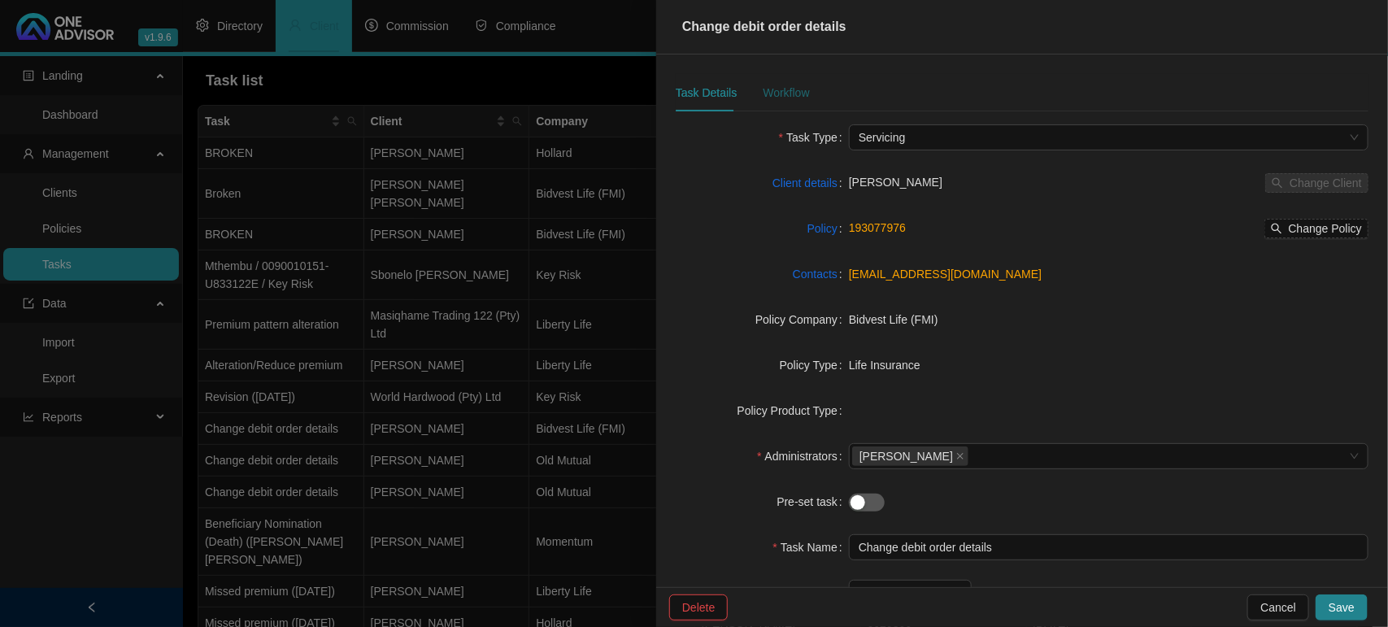
click at [777, 98] on div "Workflow" at bounding box center [786, 93] width 46 height 18
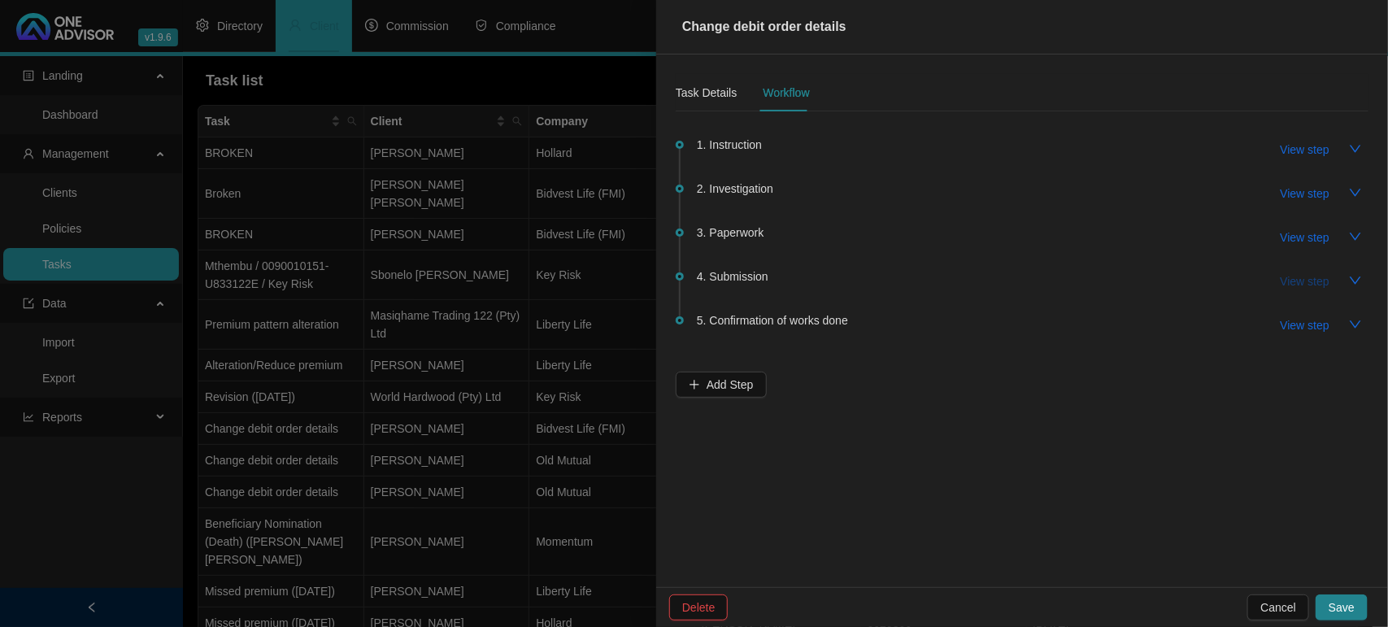
click at [1295, 287] on span "View step" at bounding box center [1304, 281] width 49 height 18
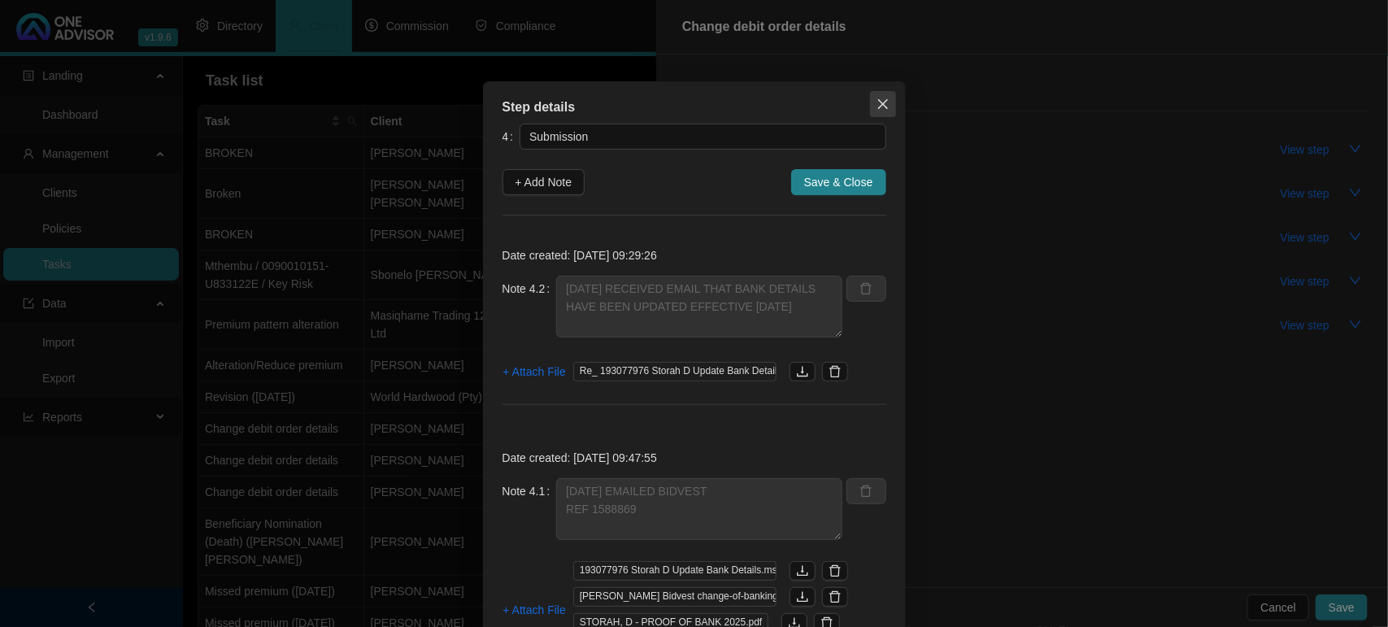
click at [876, 103] on icon "close" at bounding box center [882, 104] width 13 height 13
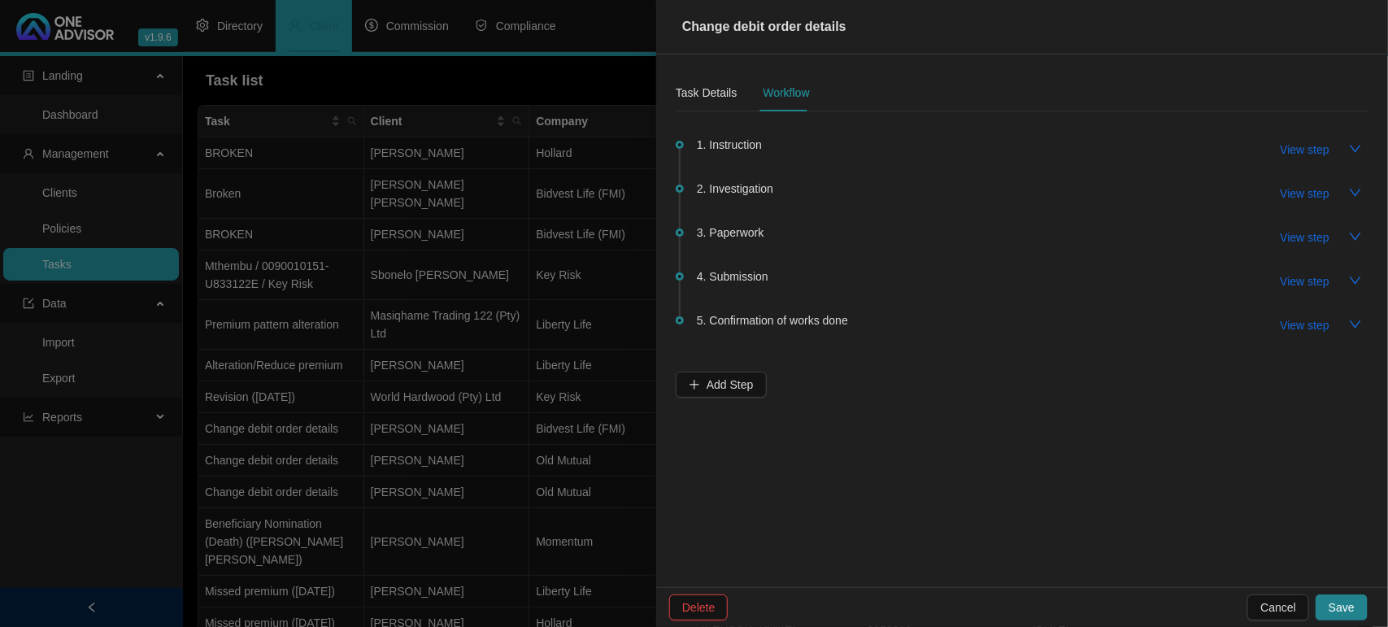
click at [419, 424] on div at bounding box center [694, 313] width 1388 height 627
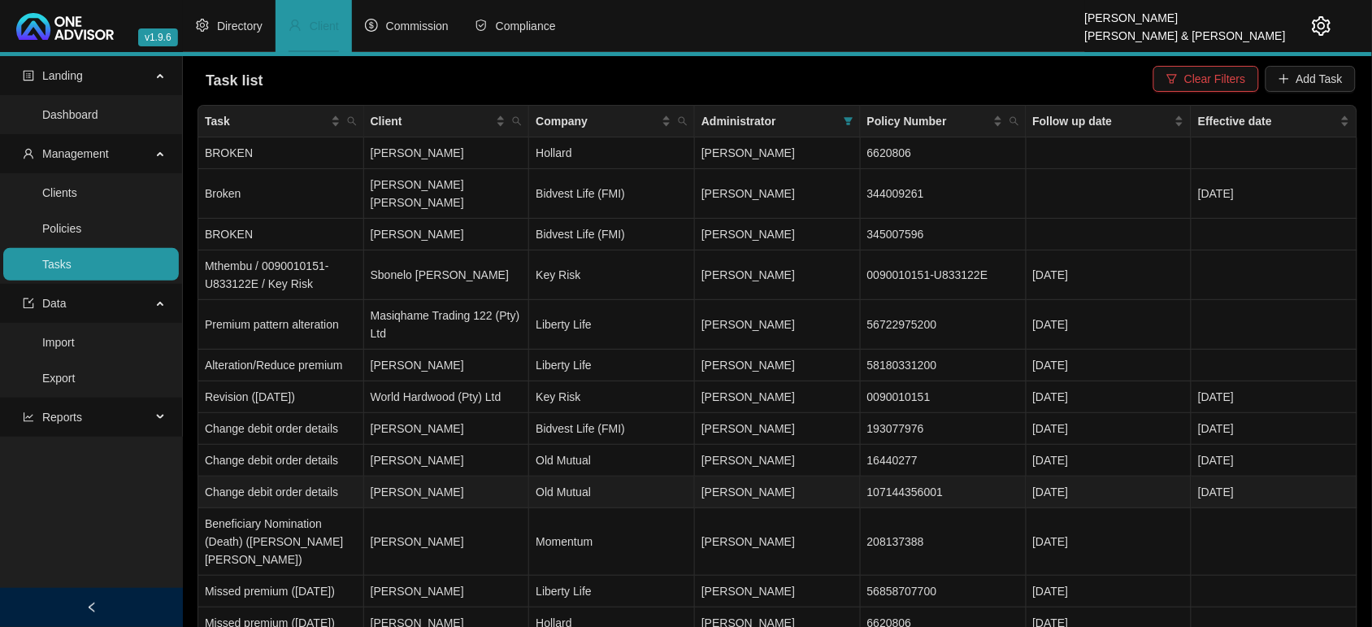
click at [433, 476] on td "[PERSON_NAME]" at bounding box center [447, 492] width 166 height 32
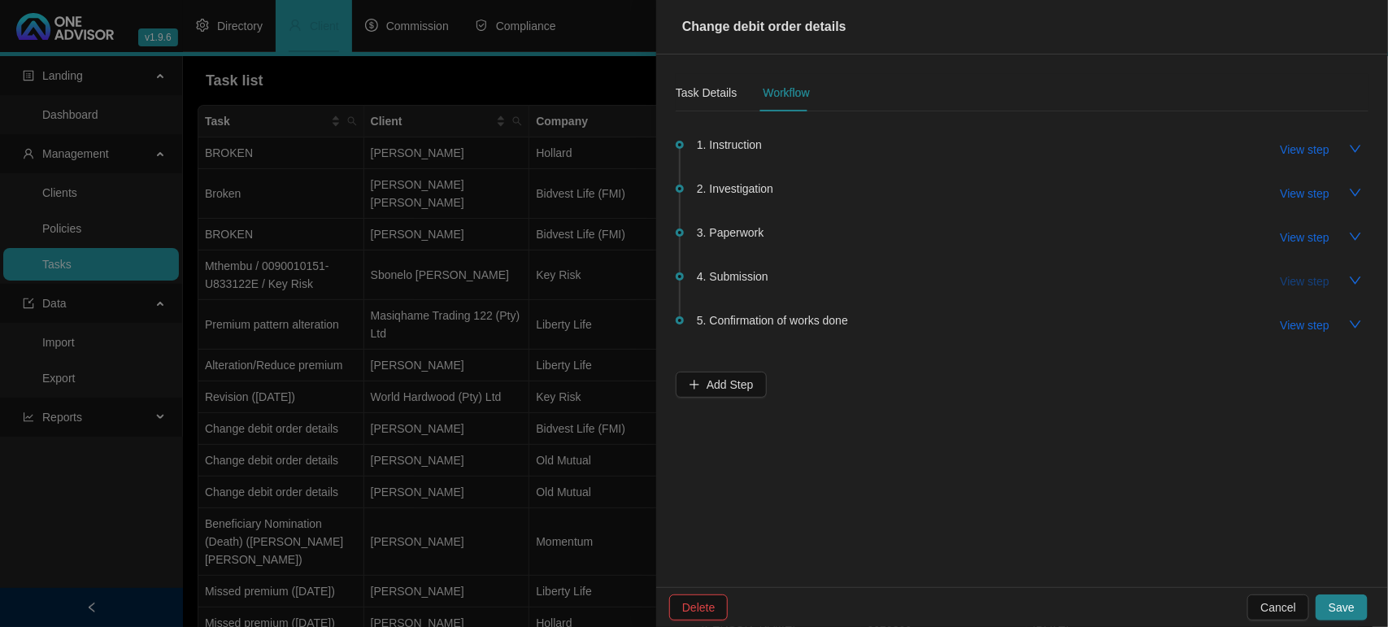
click at [1282, 279] on span "View step" at bounding box center [1304, 281] width 49 height 18
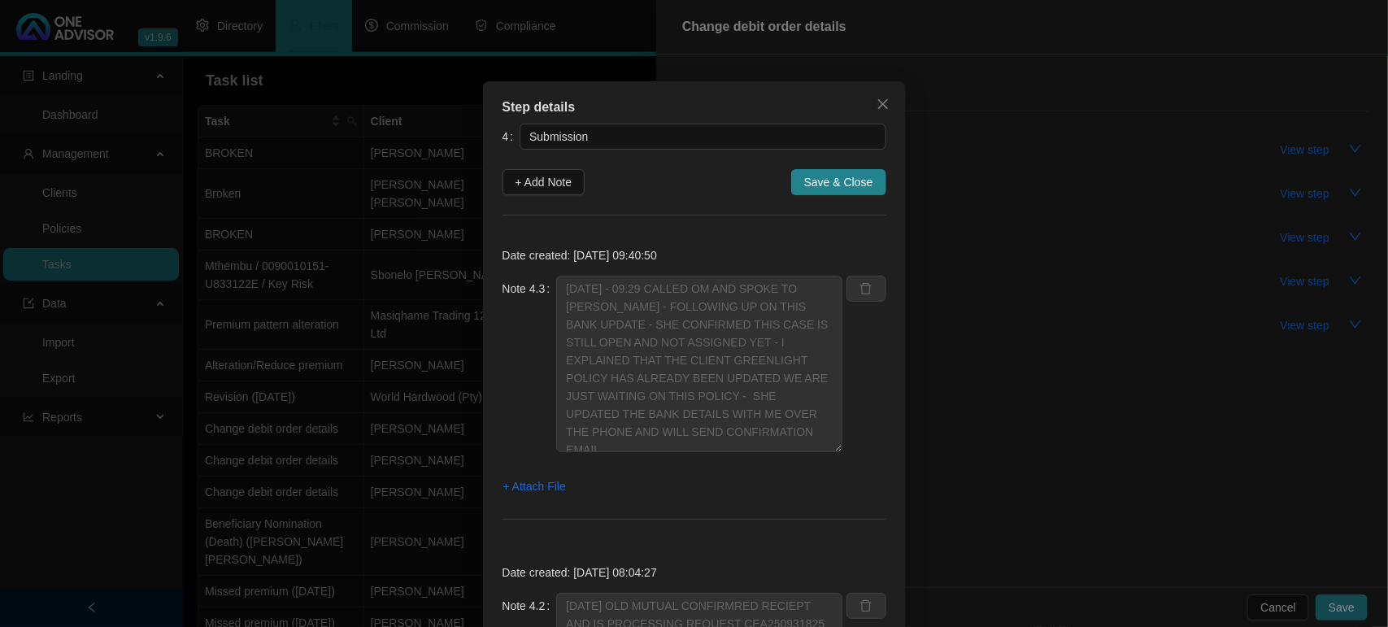
click at [854, 449] on div "Note 4.3 [DATE] - 09.29 CALLED OM AND SPOKE TO [PERSON_NAME] - FOLLOWING UP ON …" at bounding box center [694, 374] width 384 height 196
click at [561, 480] on div "+ Attach File" at bounding box center [694, 485] width 384 height 26
click at [538, 486] on span "+ Attach File" at bounding box center [534, 485] width 63 height 18
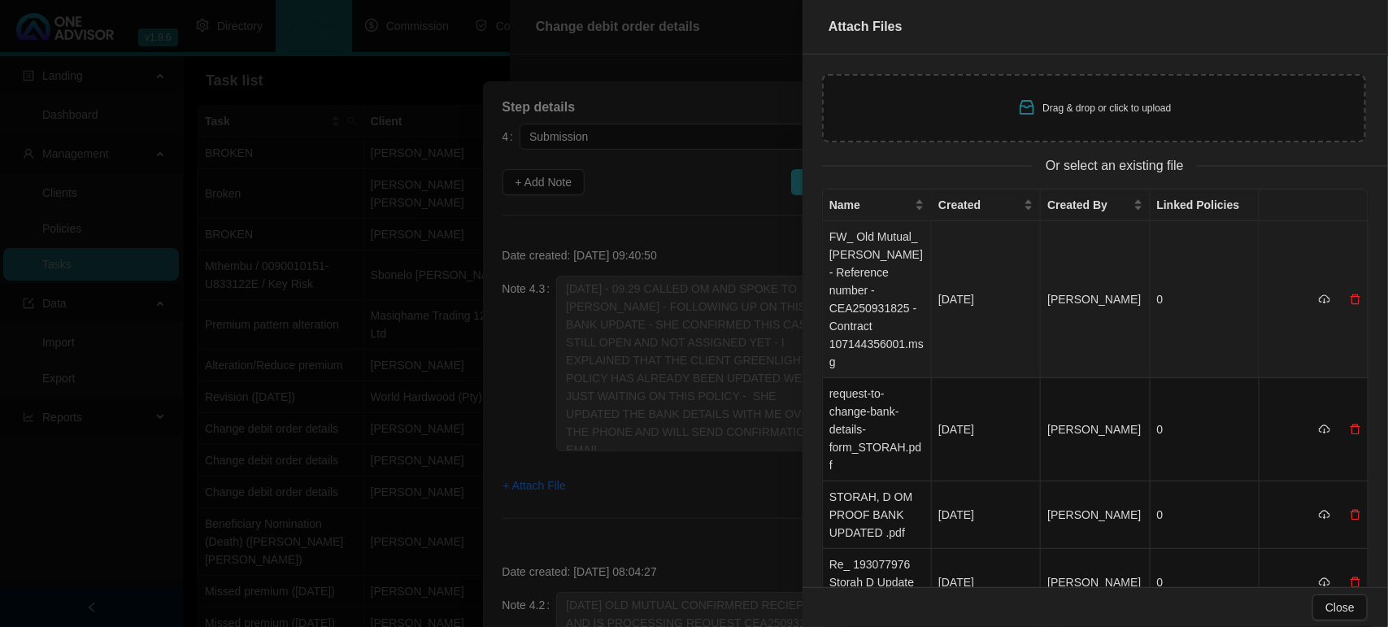
click at [875, 318] on td "FW_ Old Mutual_ [PERSON_NAME] - Reference number - CEA250931825 - Contract 1071…" at bounding box center [877, 299] width 109 height 157
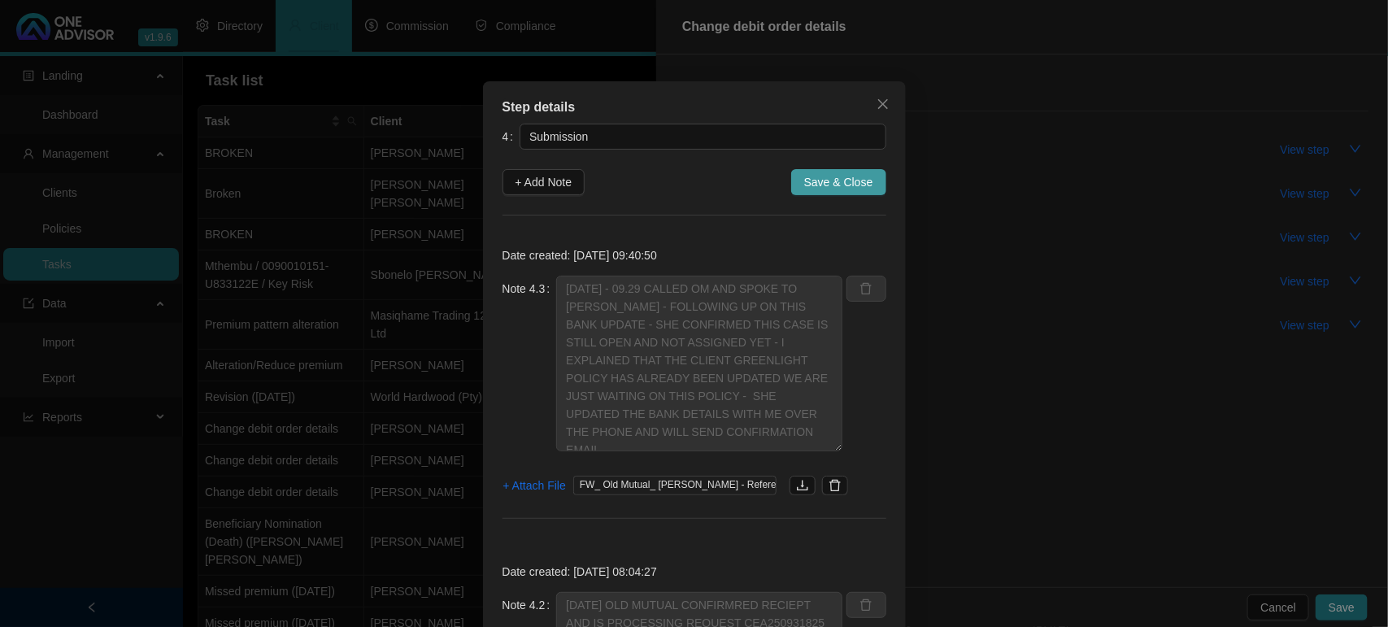
click at [834, 188] on span "Save & Close" at bounding box center [838, 182] width 69 height 18
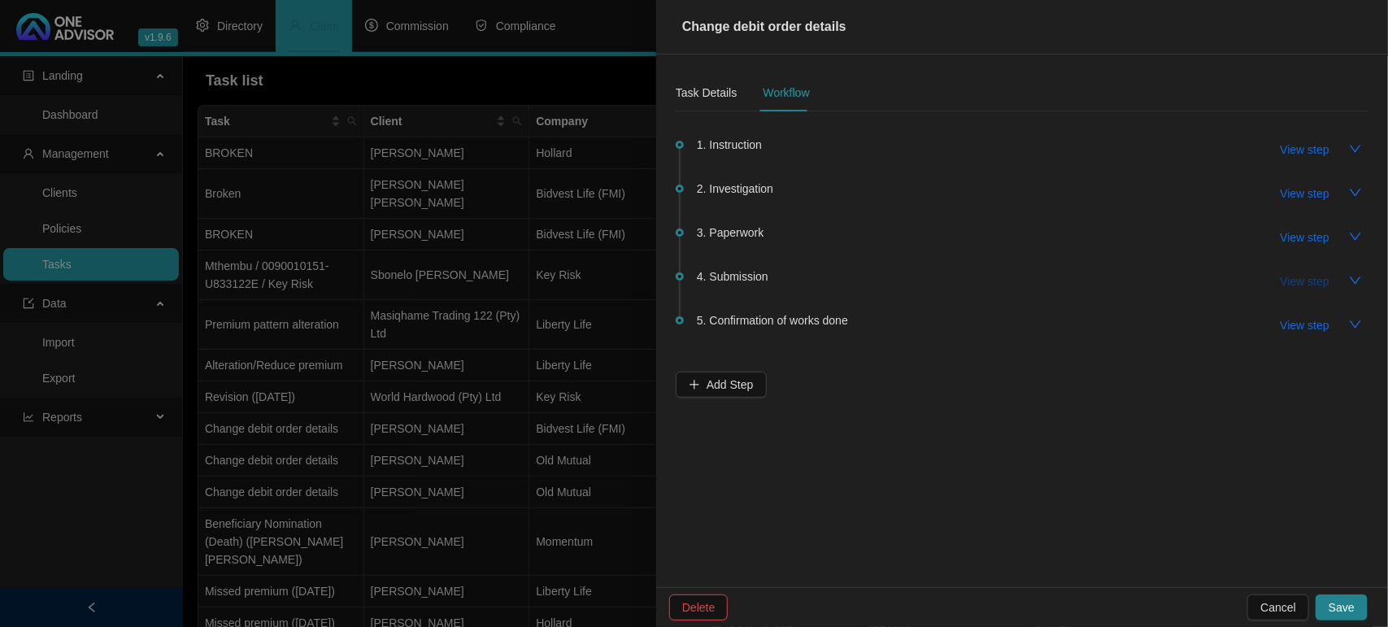
click at [1315, 278] on span "View step" at bounding box center [1304, 281] width 49 height 18
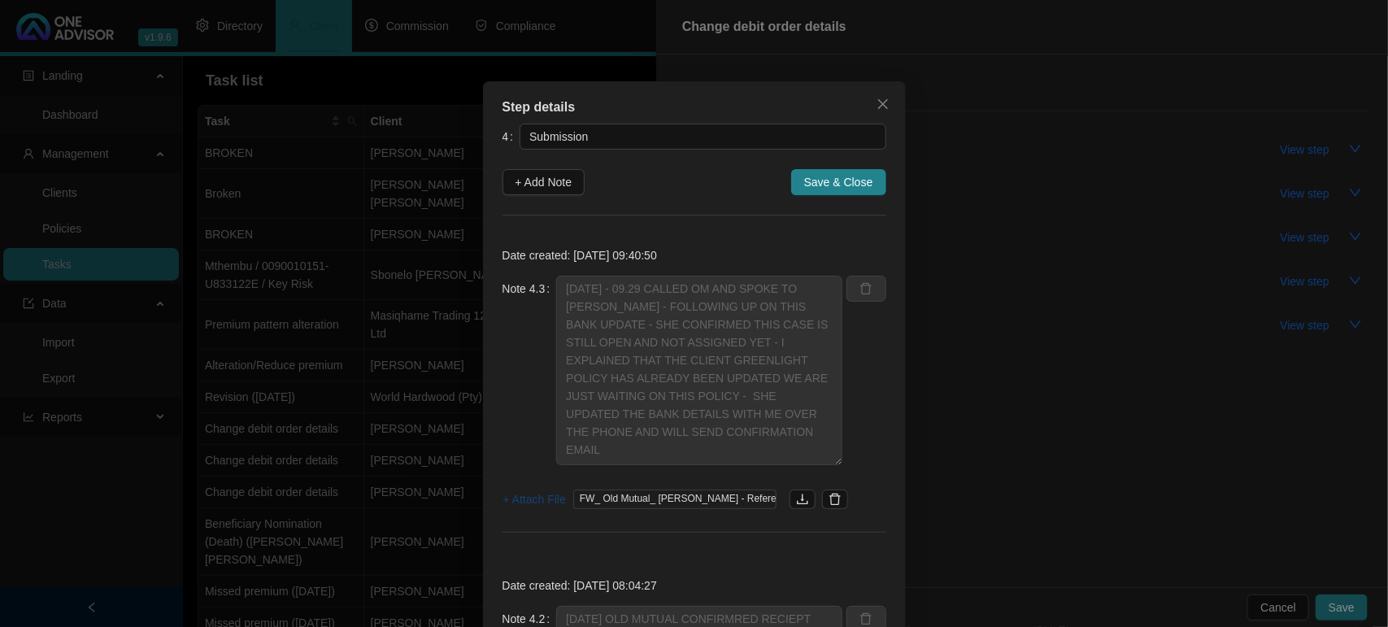
click at [529, 500] on span "+ Attach File" at bounding box center [534, 499] width 63 height 18
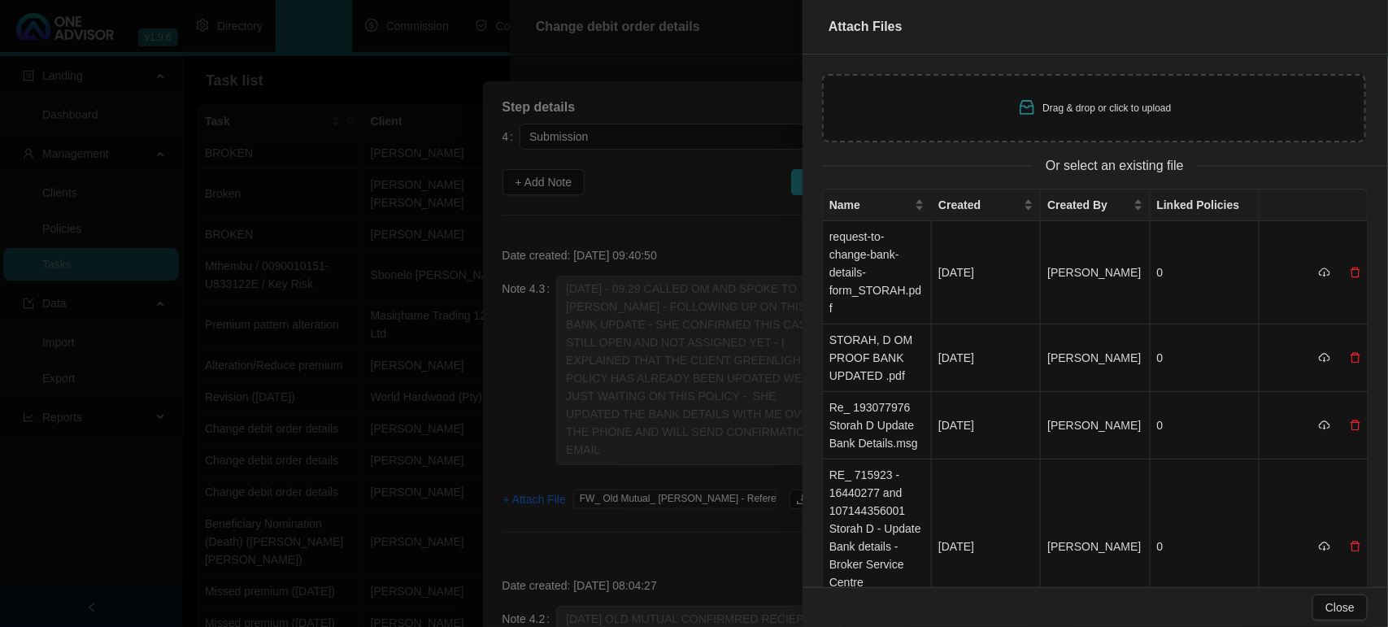
click at [993, 96] on div "Drag & drop or click to upload" at bounding box center [1094, 108] width 544 height 68
type input "C:\fakepath\Storah OMP Screenshot [DATE] 151542.jpg"
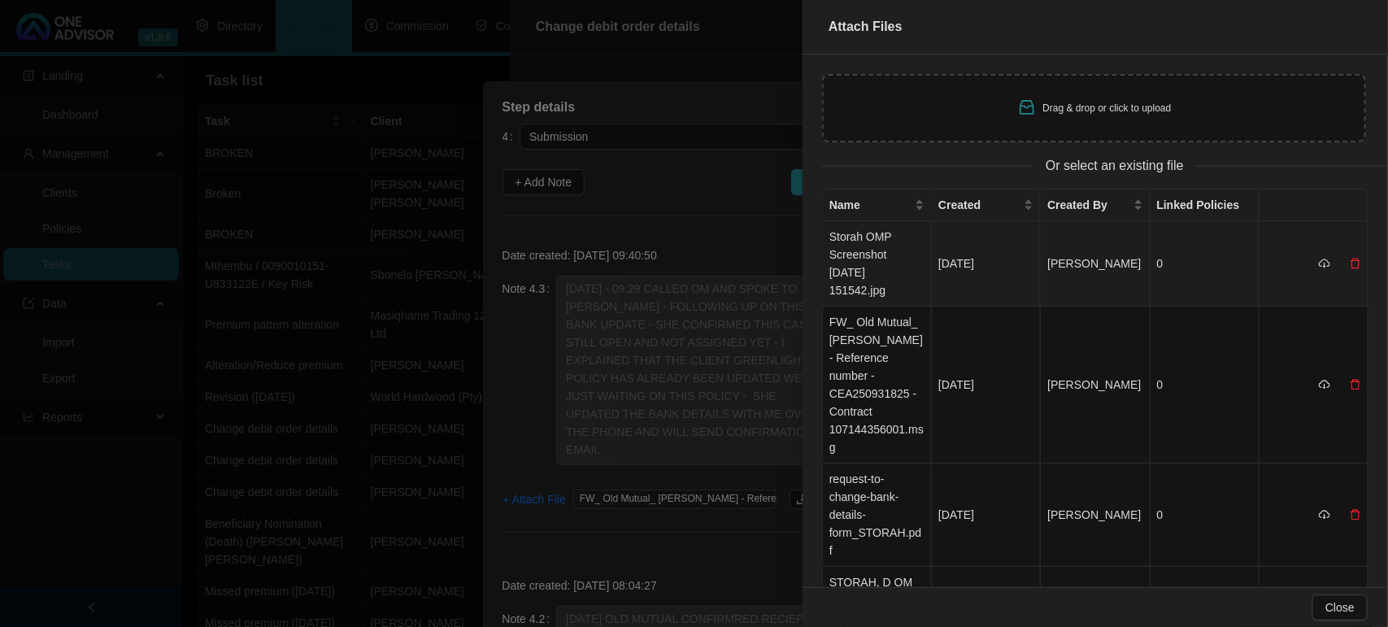
click at [859, 254] on td "Storah OMP Screenshot [DATE] 151542.jpg" at bounding box center [877, 263] width 109 height 85
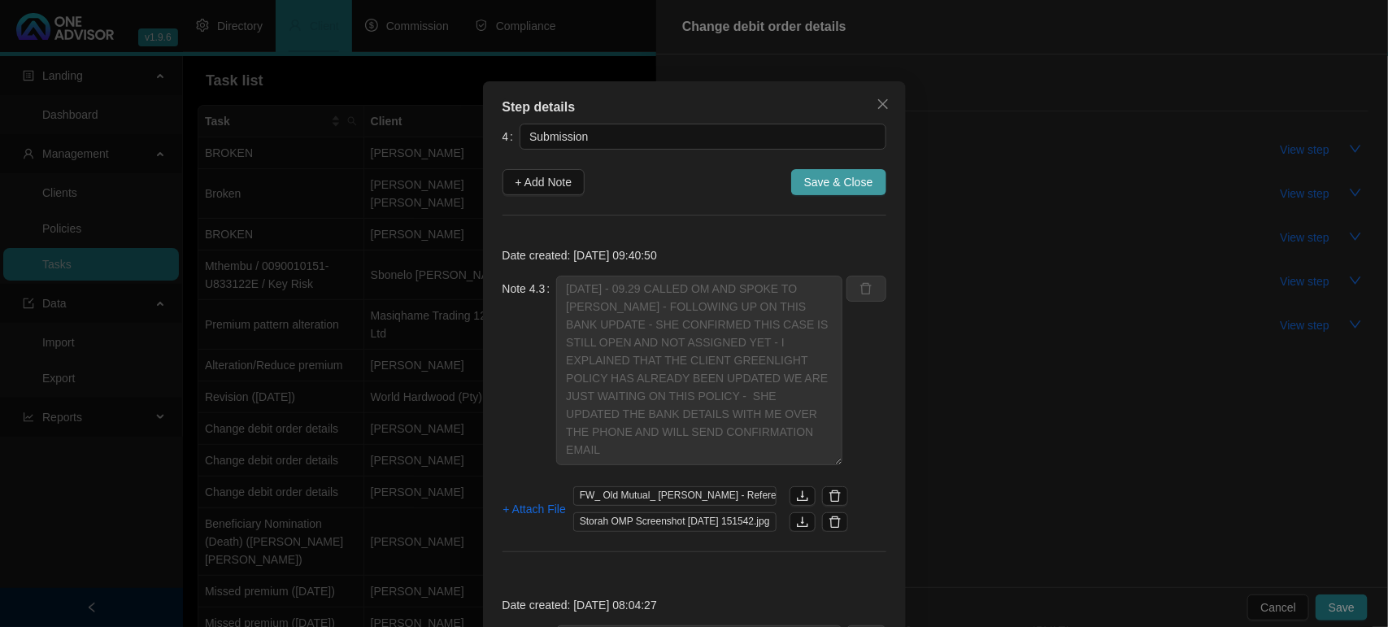
click at [832, 189] on span "Save & Close" at bounding box center [838, 182] width 69 height 18
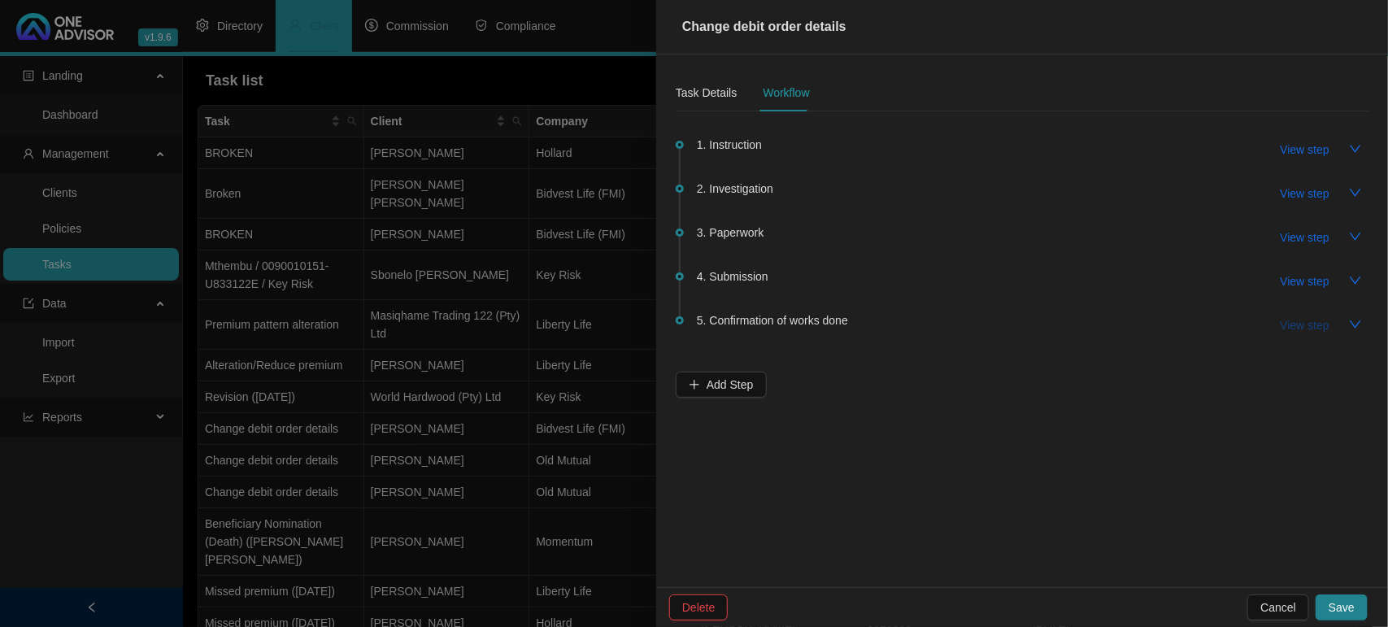
click at [1318, 317] on span "View step" at bounding box center [1304, 325] width 49 height 18
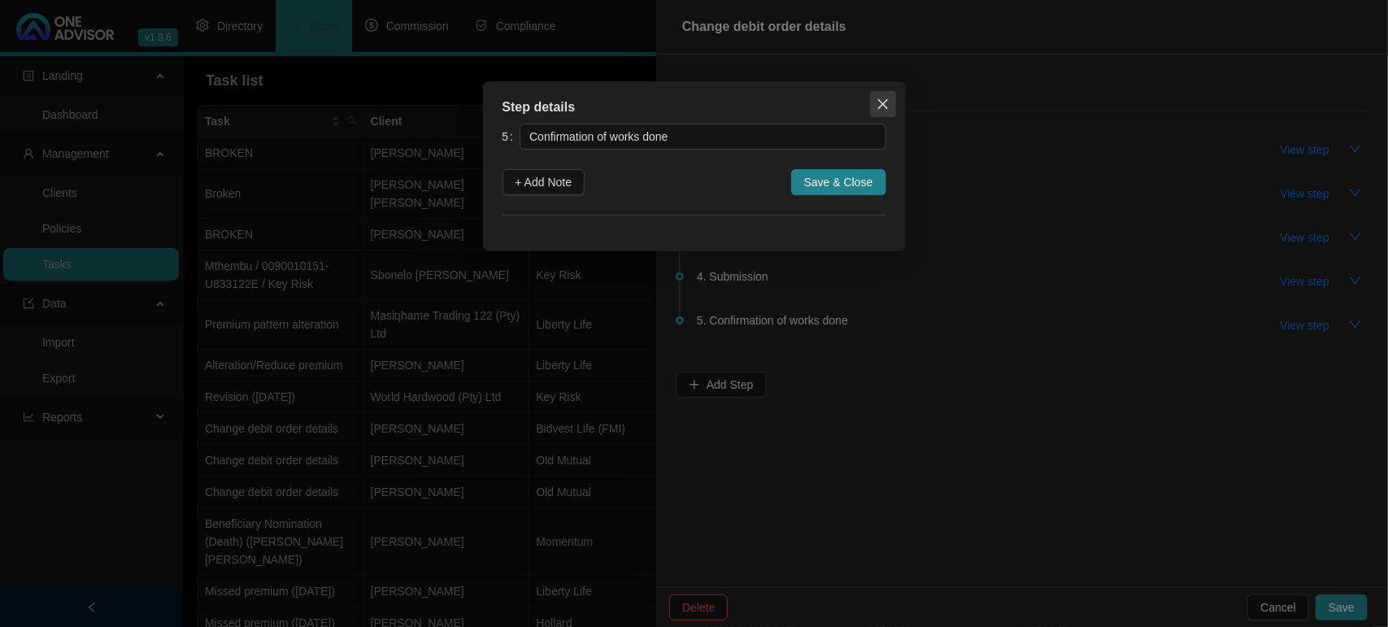
click at [880, 102] on icon "close" at bounding box center [882, 104] width 10 height 10
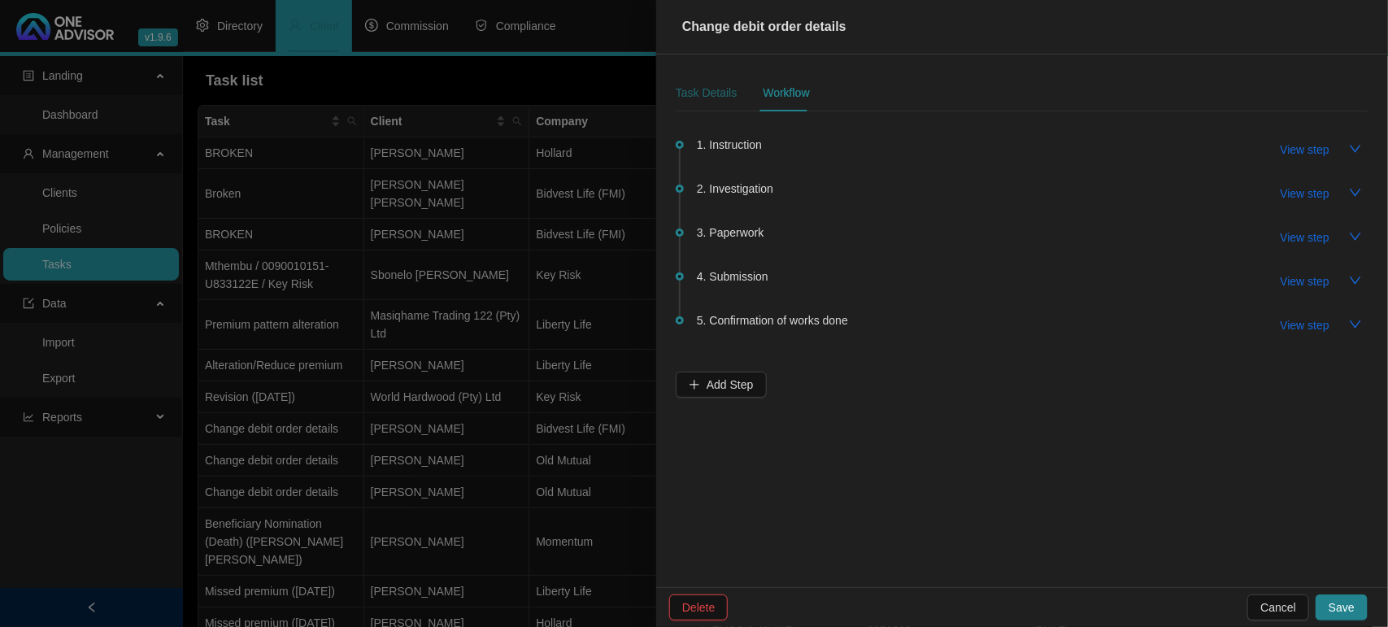
click at [697, 91] on div "Task Details" at bounding box center [706, 93] width 61 height 18
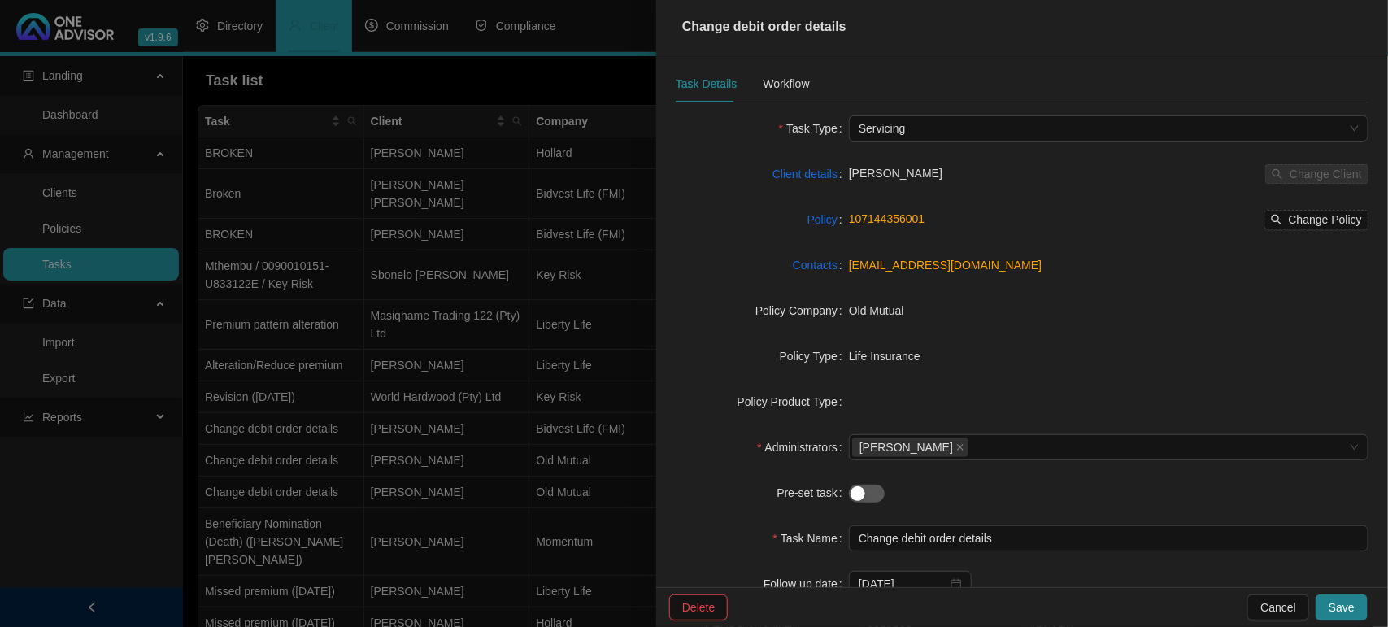
scroll to position [0, 0]
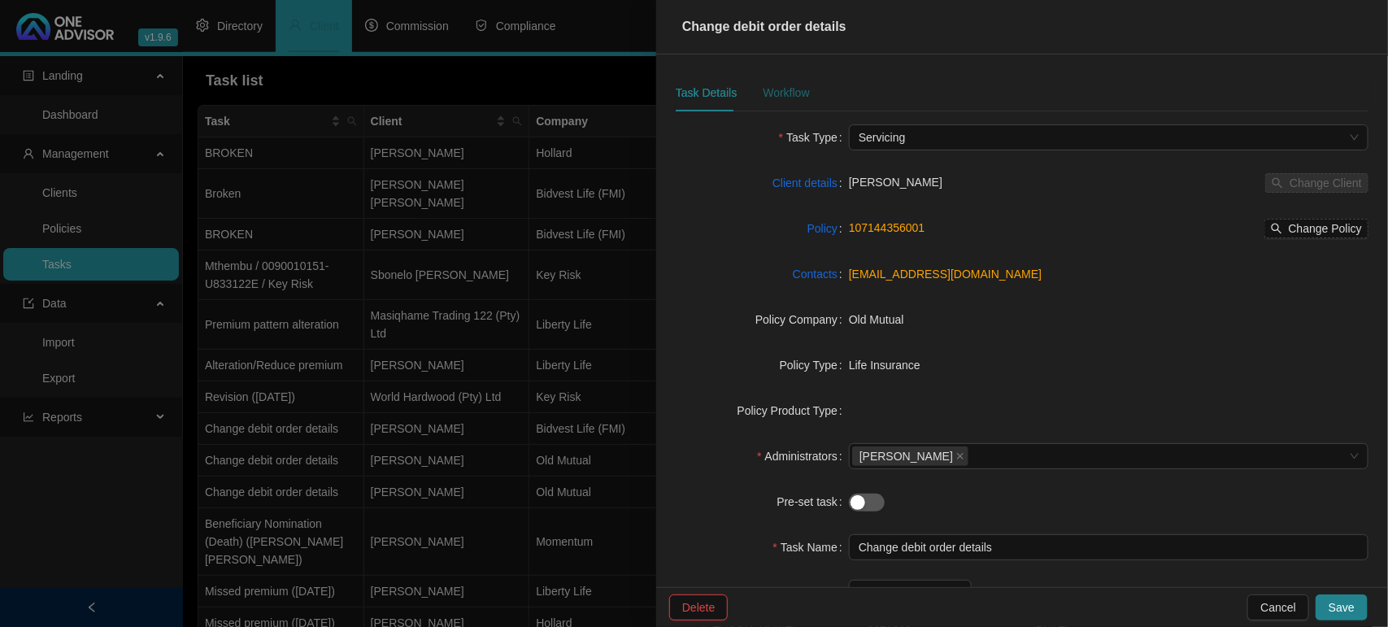
click at [797, 96] on div "Workflow" at bounding box center [786, 93] width 46 height 18
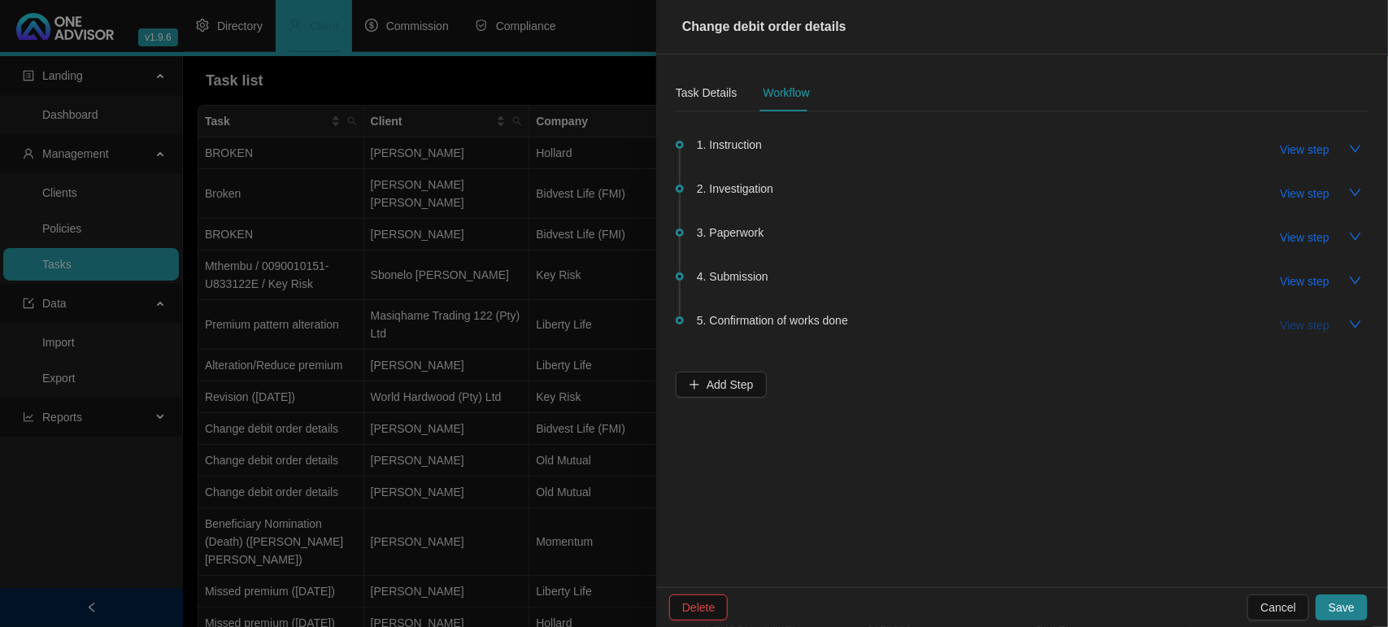
click at [1289, 327] on span "View step" at bounding box center [1304, 325] width 49 height 18
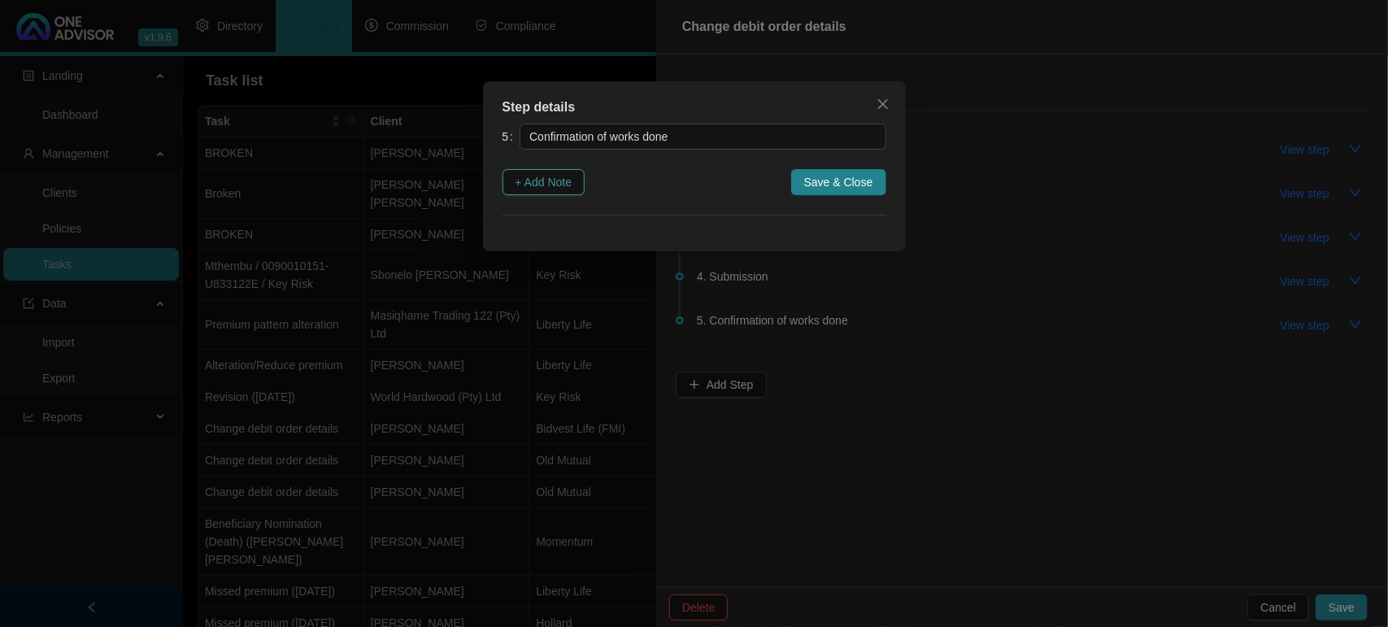
click at [570, 187] on span "+ Add Note" at bounding box center [543, 182] width 57 height 18
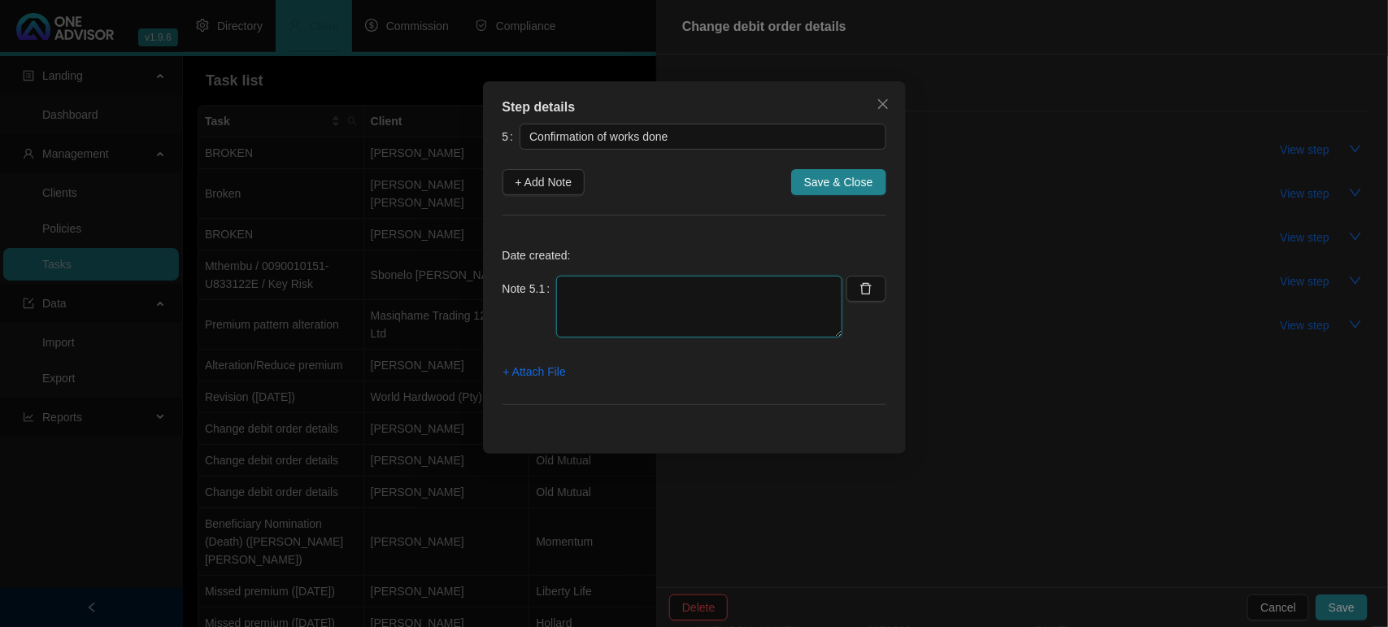
click at [628, 302] on textarea at bounding box center [699, 307] width 286 height 62
drag, startPoint x: 802, startPoint y: 307, endPoint x: 541, endPoint y: 268, distance: 263.9
click at [541, 268] on div "Date created: Note 5.1 [DATE] - EMAILED CONFIRMATION OF DEBIT ORDER UPDATED FRO…" at bounding box center [694, 329] width 384 height 189
type textarea "[DATE] - EMAILED CONFIRMATION OF DEBIT ORDER UPDATED FROM NEDBANK TO FNB"
click at [528, 376] on span "+ Attach File" at bounding box center [534, 372] width 63 height 18
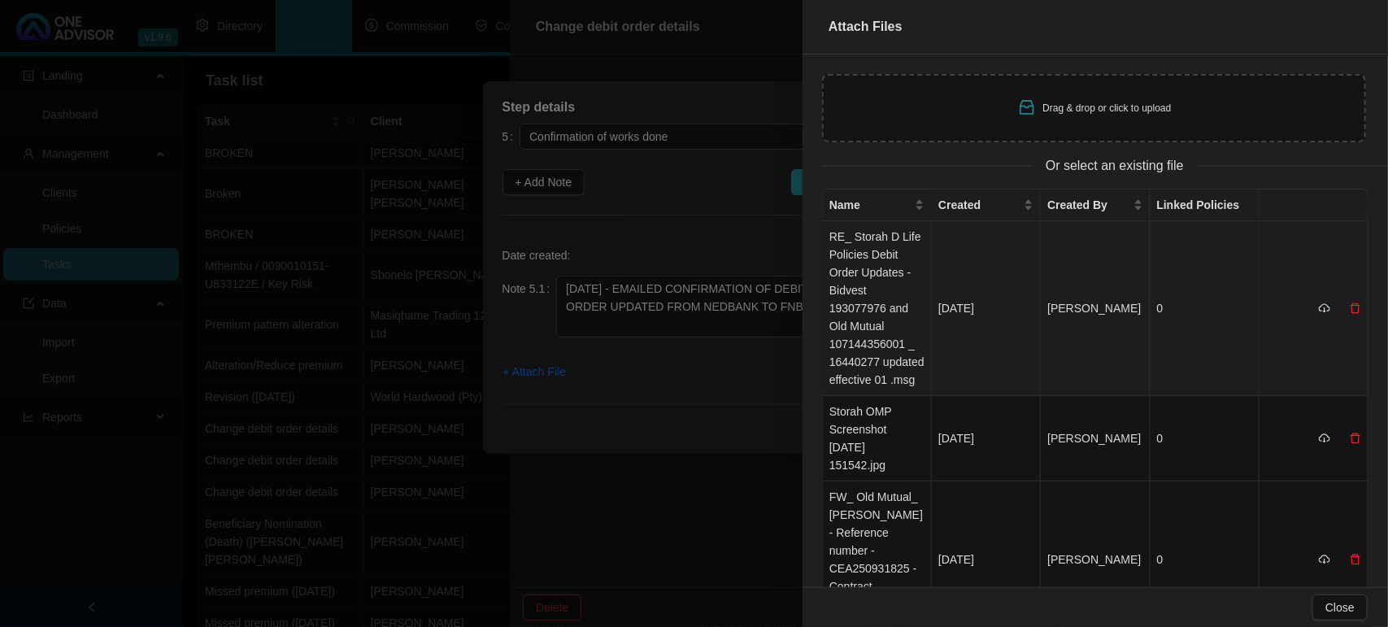
click at [879, 330] on td "RE_ Storah D Life Policies Debit Order Updates - Bidvest 193077976 and Old Mutu…" at bounding box center [877, 308] width 109 height 175
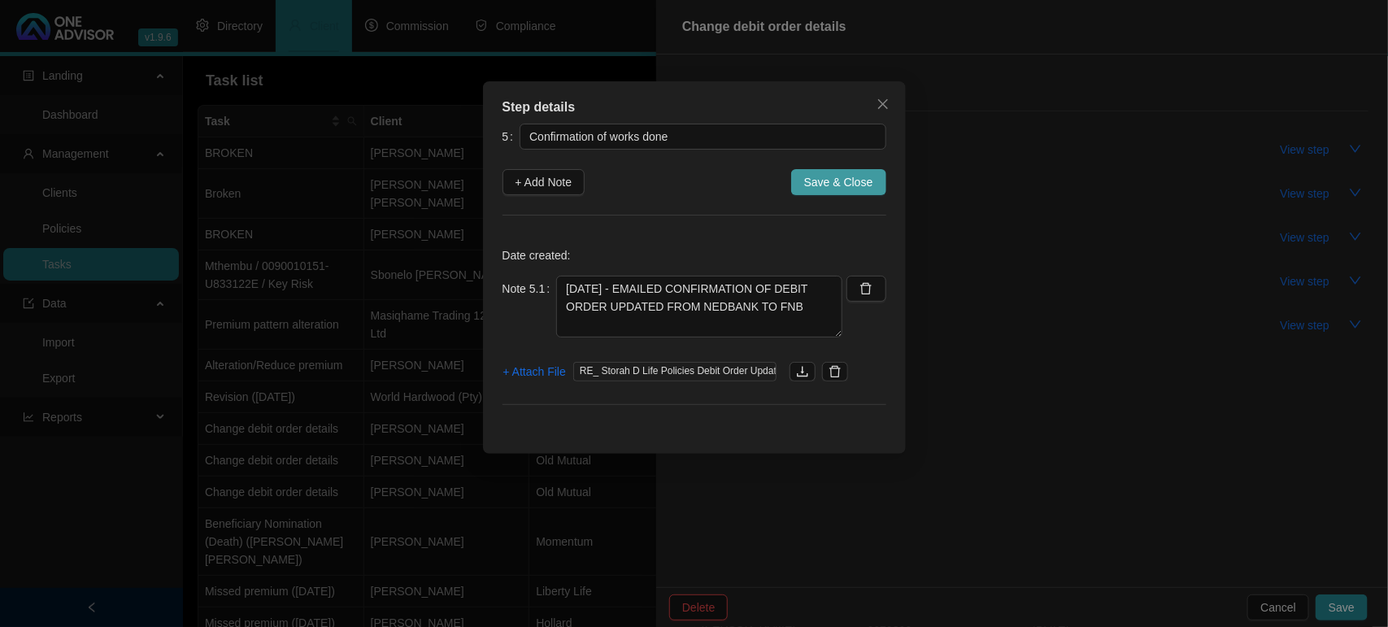
click at [836, 185] on span "Save & Close" at bounding box center [838, 182] width 69 height 18
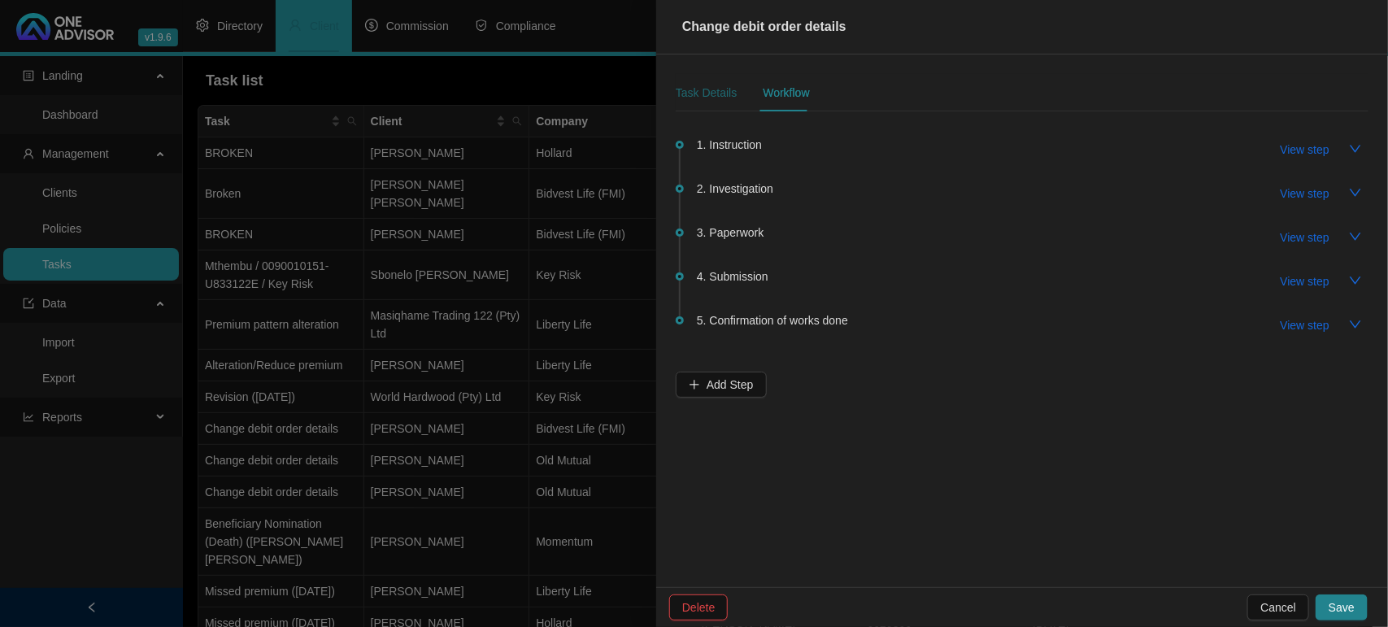
click at [717, 94] on div "Task Details" at bounding box center [706, 93] width 61 height 18
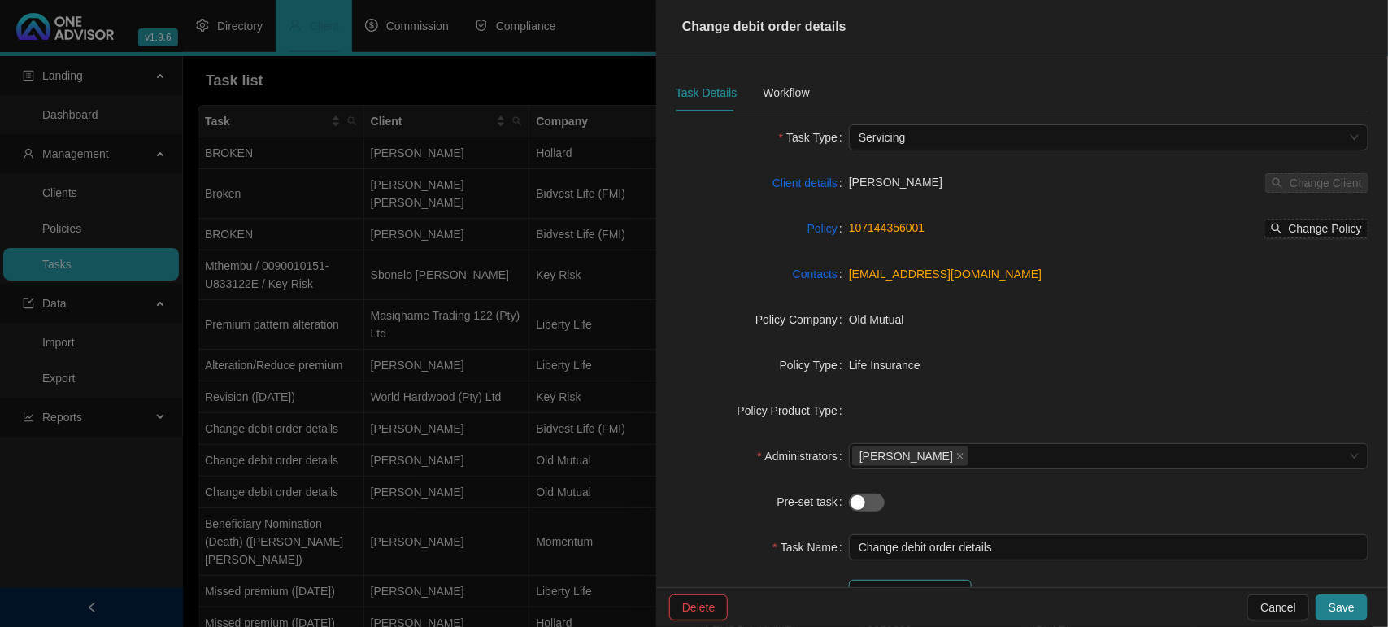
scroll to position [149, 0]
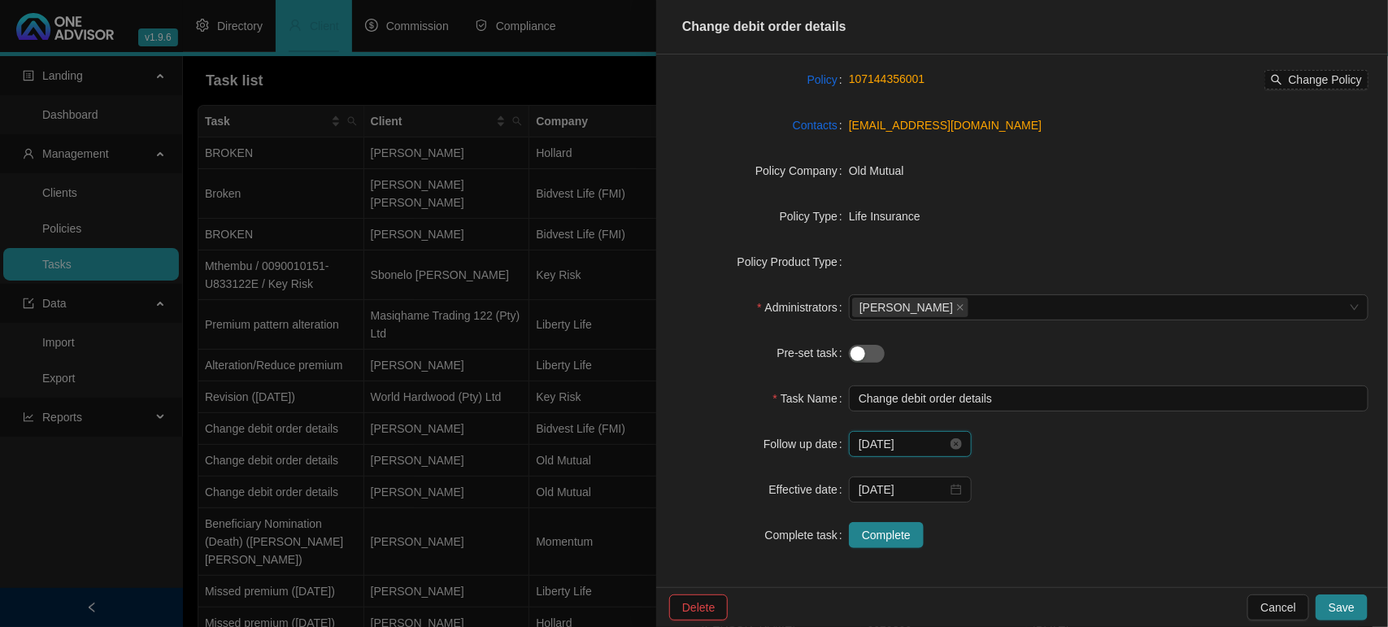
click at [910, 443] on input "[DATE]" at bounding box center [902, 444] width 89 height 18
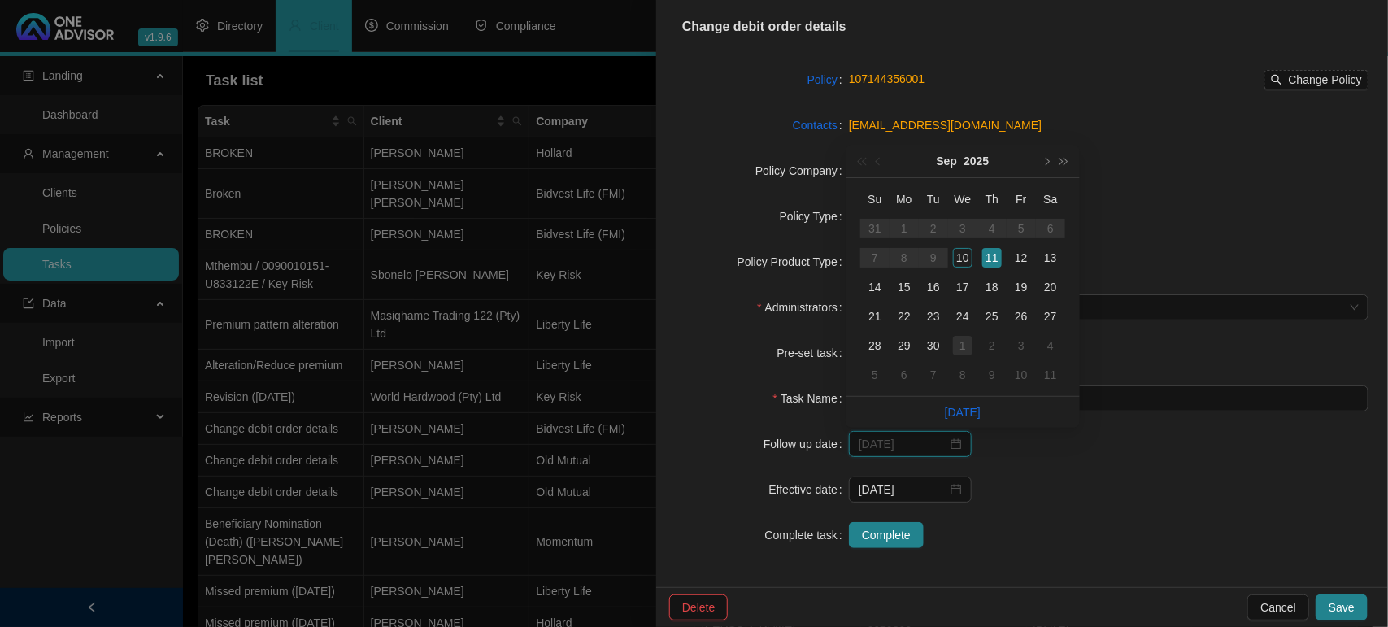
type input "[DATE]"
click at [966, 346] on div "1" at bounding box center [963, 346] width 20 height 20
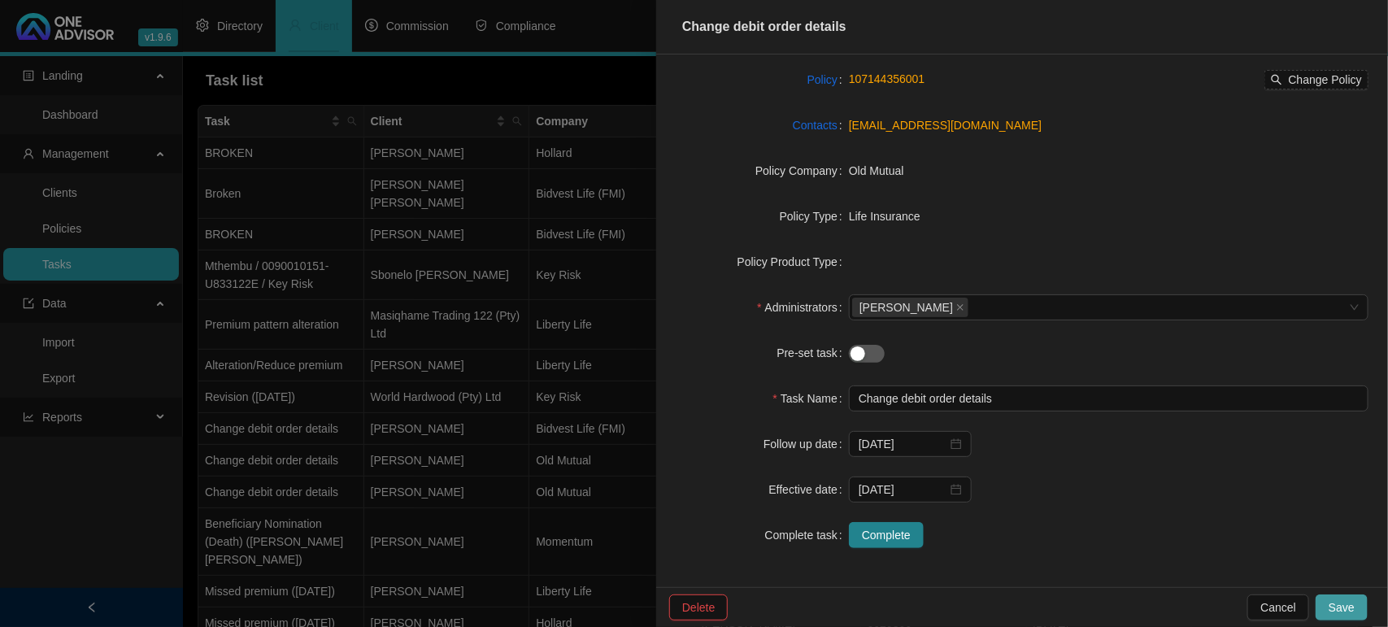
click at [1339, 603] on span "Save" at bounding box center [1341, 607] width 26 height 18
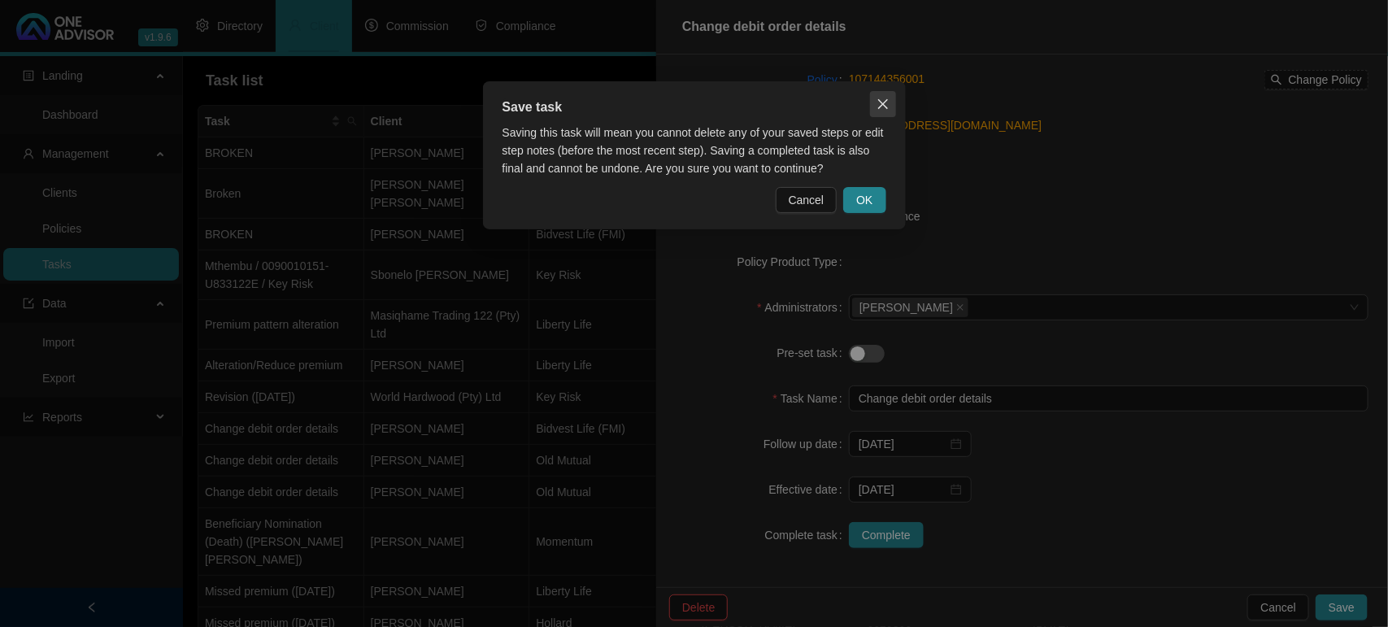
click at [878, 104] on icon "close" at bounding box center [882, 104] width 13 height 13
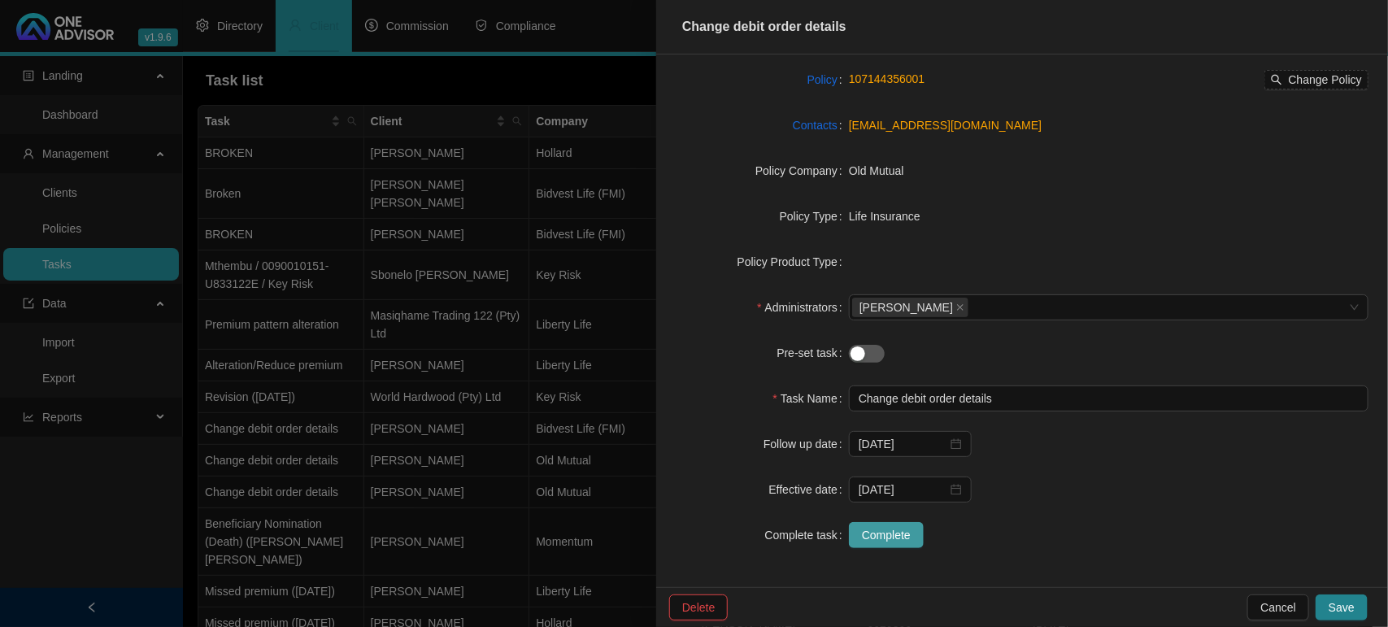
click at [883, 545] on button "Complete" at bounding box center [886, 535] width 75 height 26
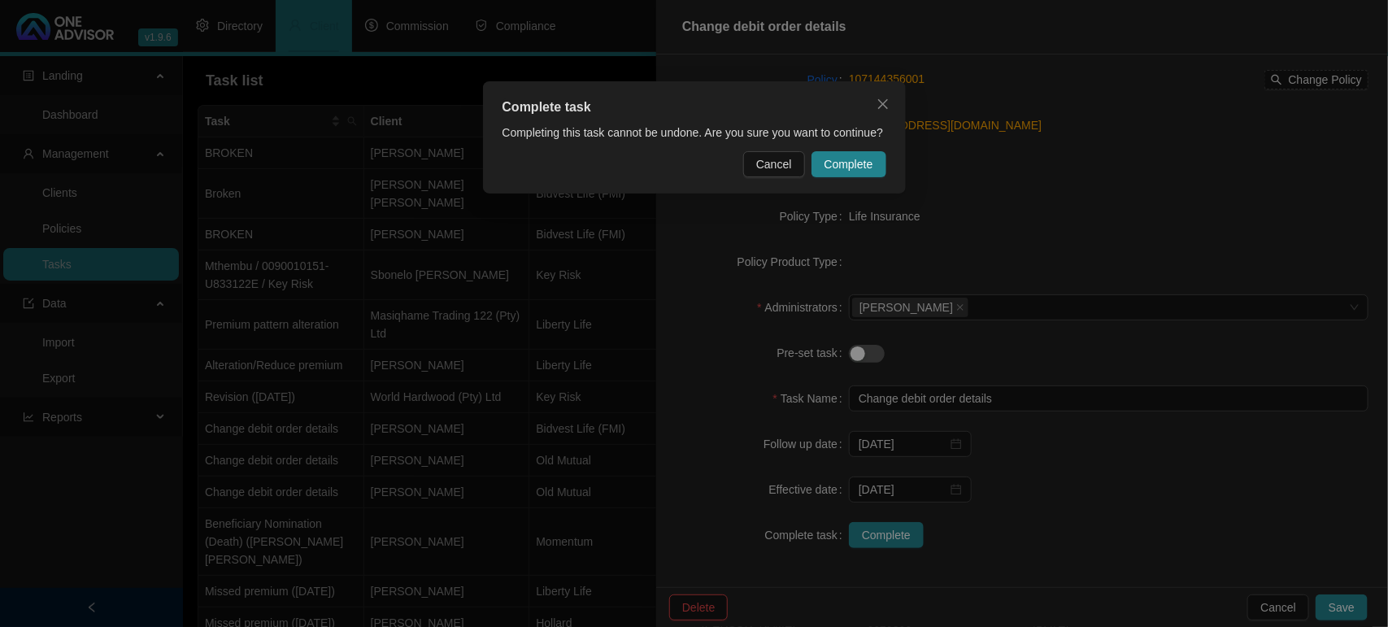
click at [834, 154] on button "Complete" at bounding box center [848, 164] width 75 height 26
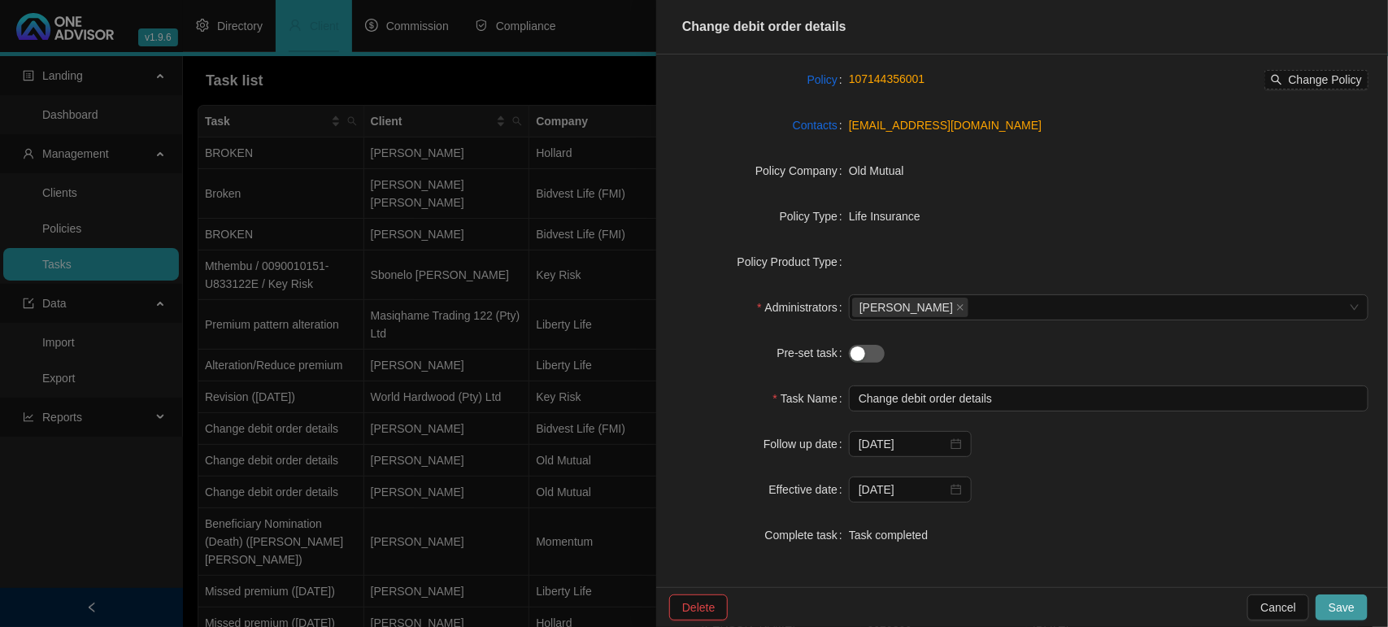
click at [1358, 602] on button "Save" at bounding box center [1341, 607] width 52 height 26
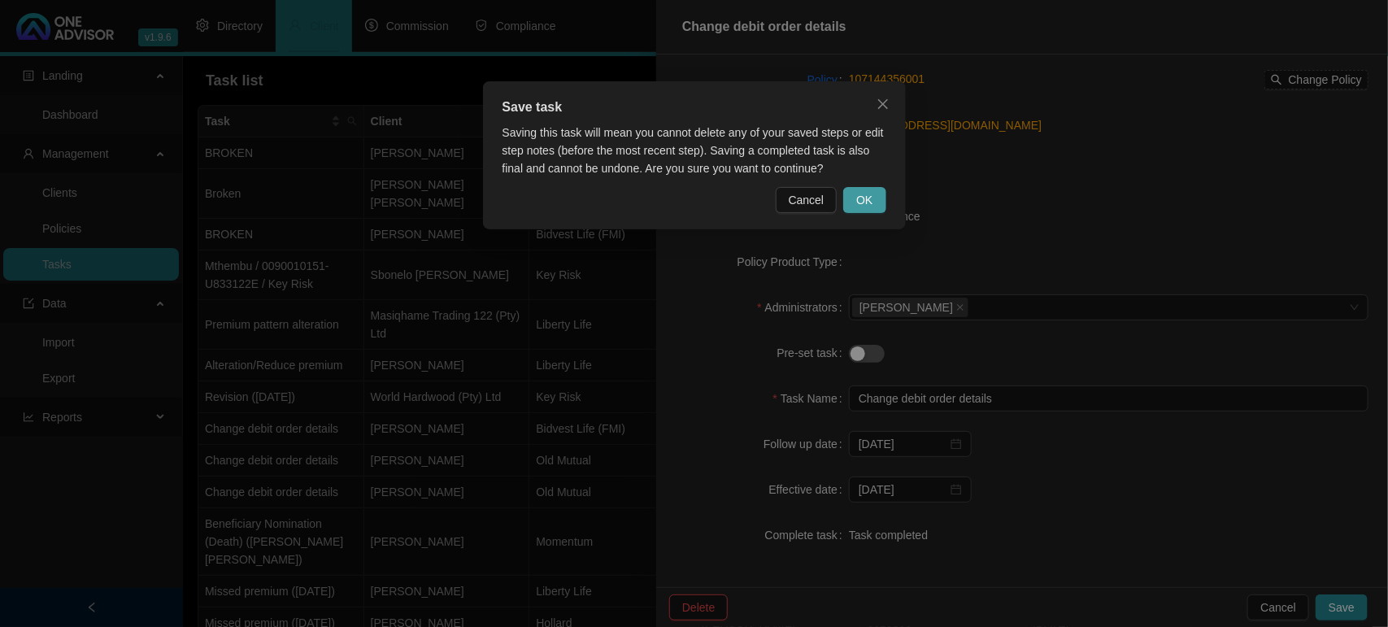
click at [860, 193] on span "OK" at bounding box center [864, 200] width 16 height 18
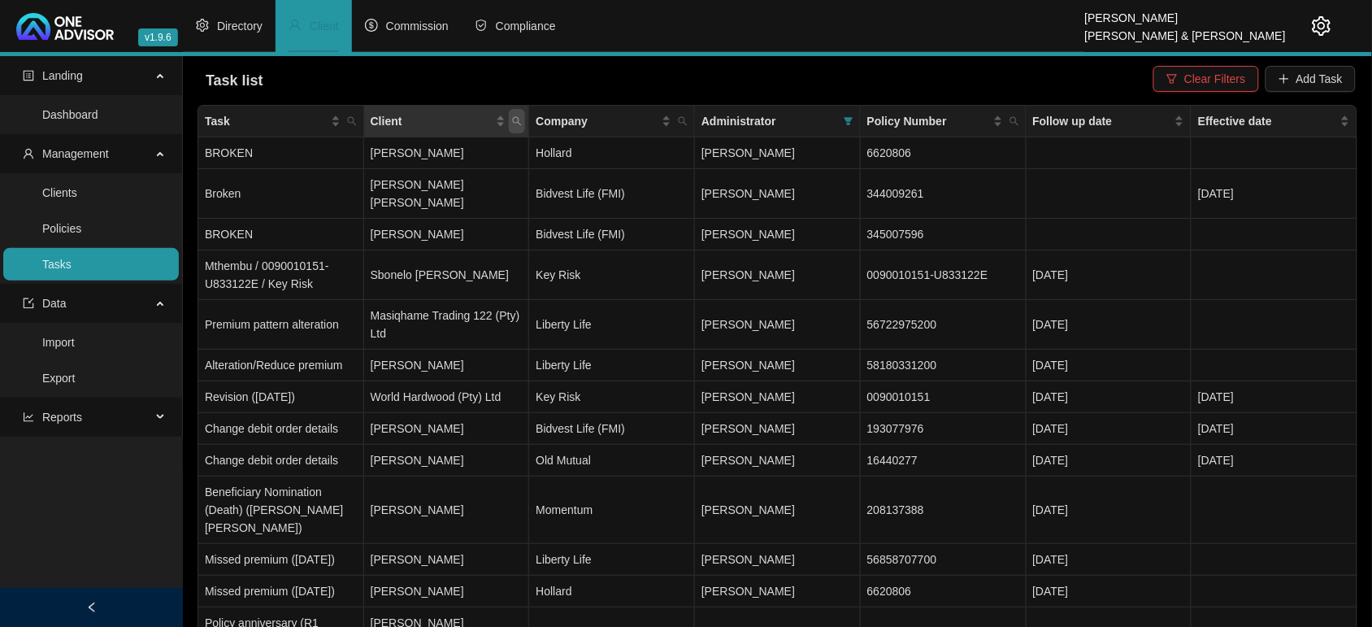
click at [519, 124] on icon "search" at bounding box center [517, 121] width 10 height 10
type input "STORAH"
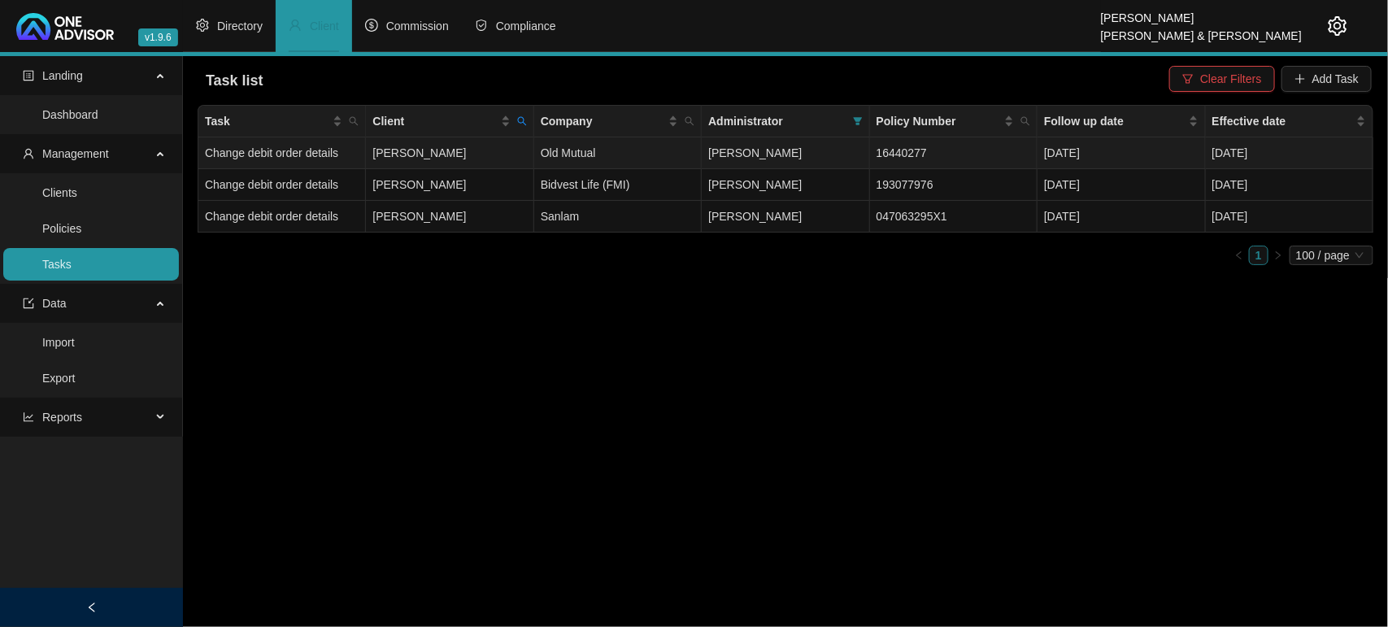
click at [459, 149] on td "[PERSON_NAME]" at bounding box center [449, 153] width 167 height 32
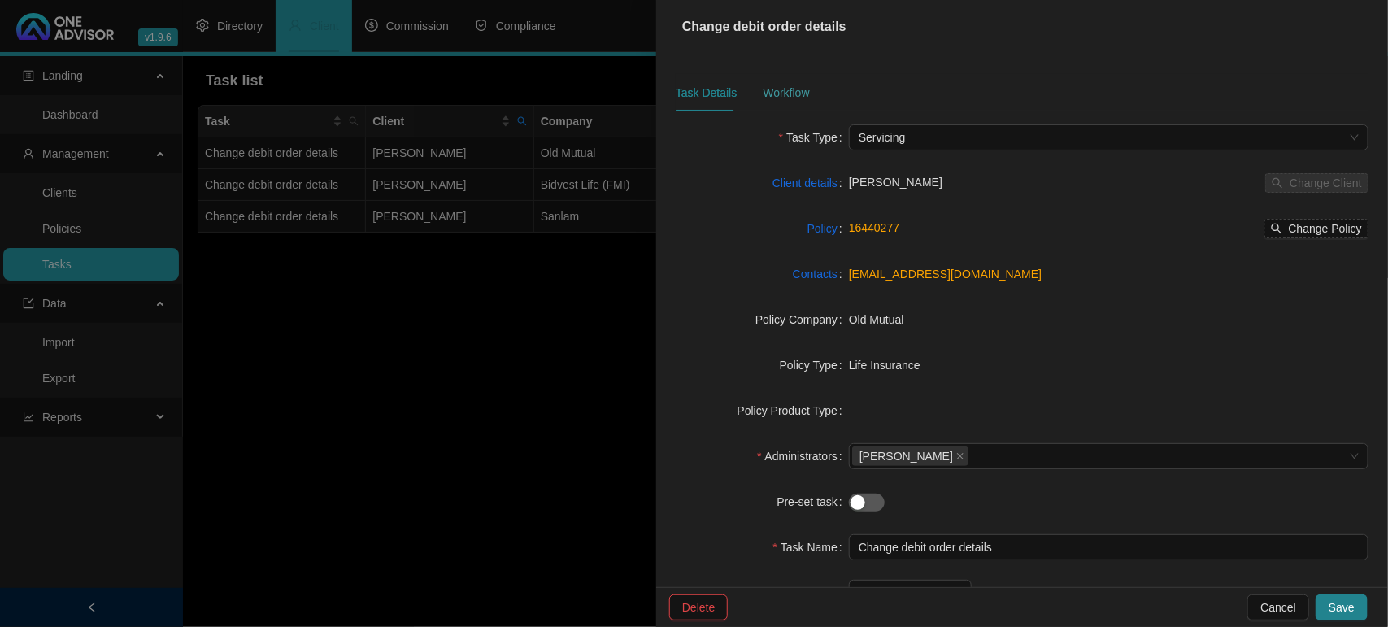
click at [793, 80] on div "Workflow" at bounding box center [786, 92] width 46 height 37
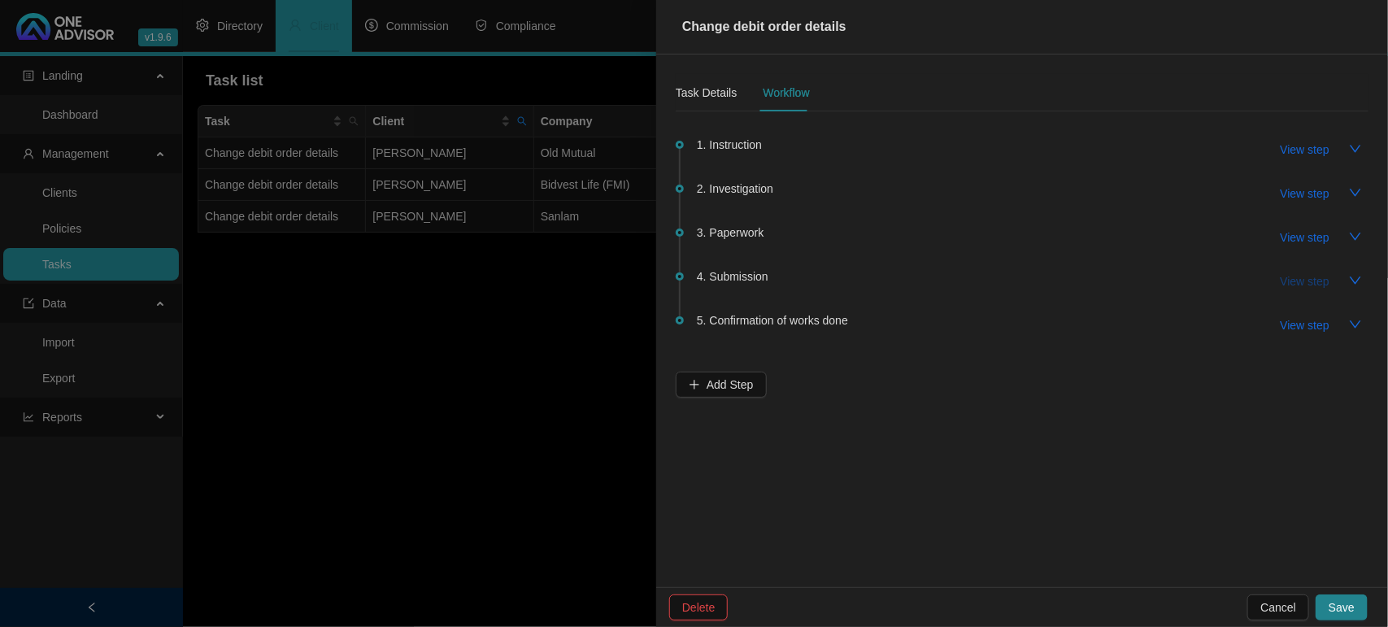
click at [1302, 282] on span "View step" at bounding box center [1304, 281] width 49 height 18
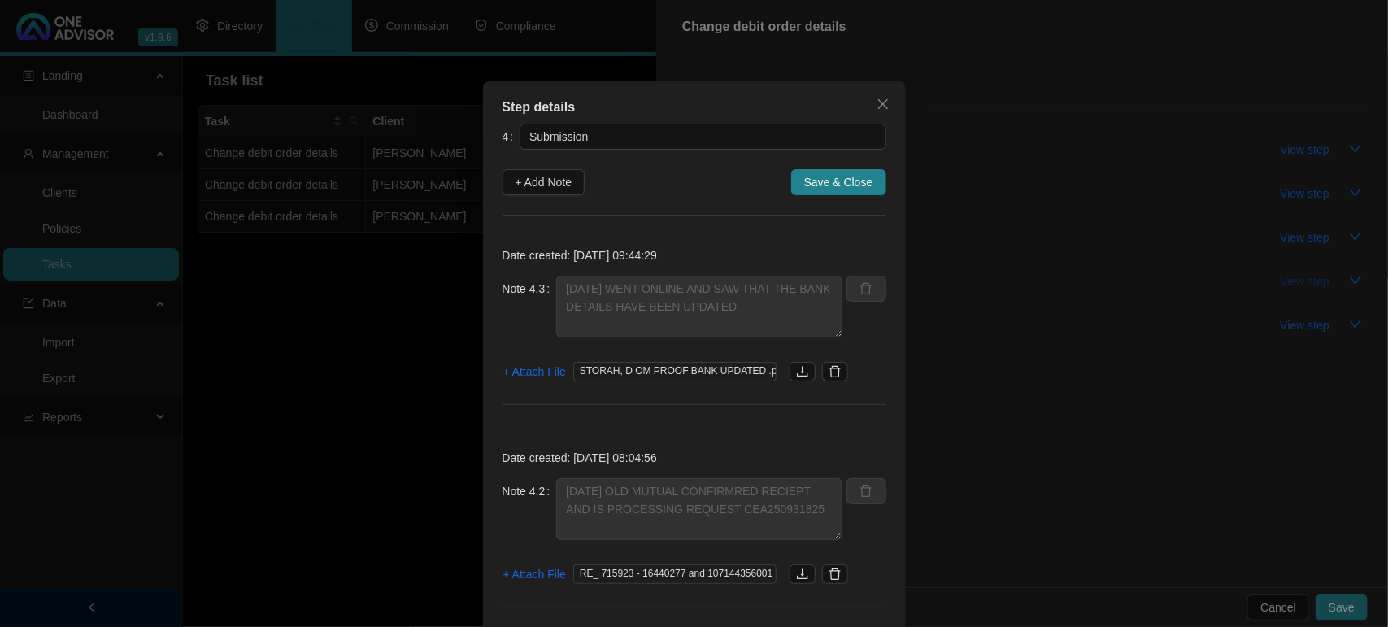
click at [1302, 282] on div "Step details 4 Submission + Add Note Save & Close Date created: [DATE] 09:44:29…" at bounding box center [694, 313] width 1388 height 627
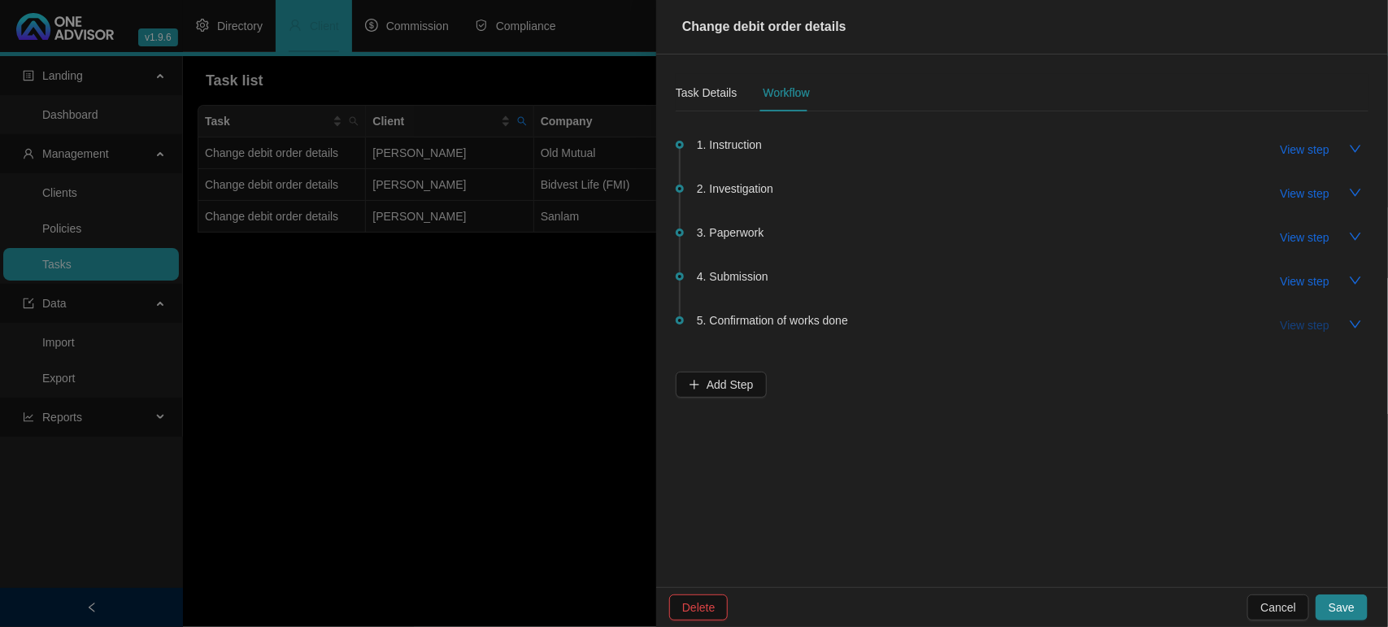
click at [1302, 317] on span "View step" at bounding box center [1304, 325] width 49 height 18
type input "Confirmation of works done"
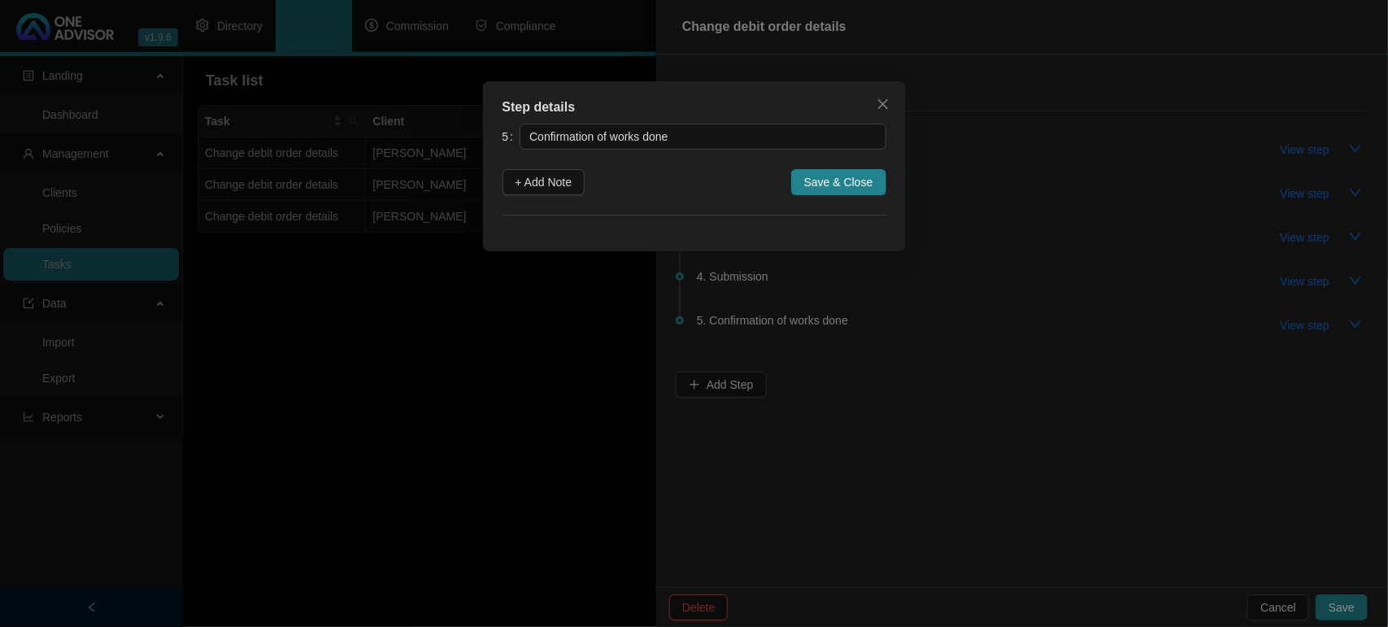
drag, startPoint x: 542, startPoint y: 187, endPoint x: 588, endPoint y: 219, distance: 55.9
click at [542, 188] on span "+ Add Note" at bounding box center [543, 182] width 57 height 18
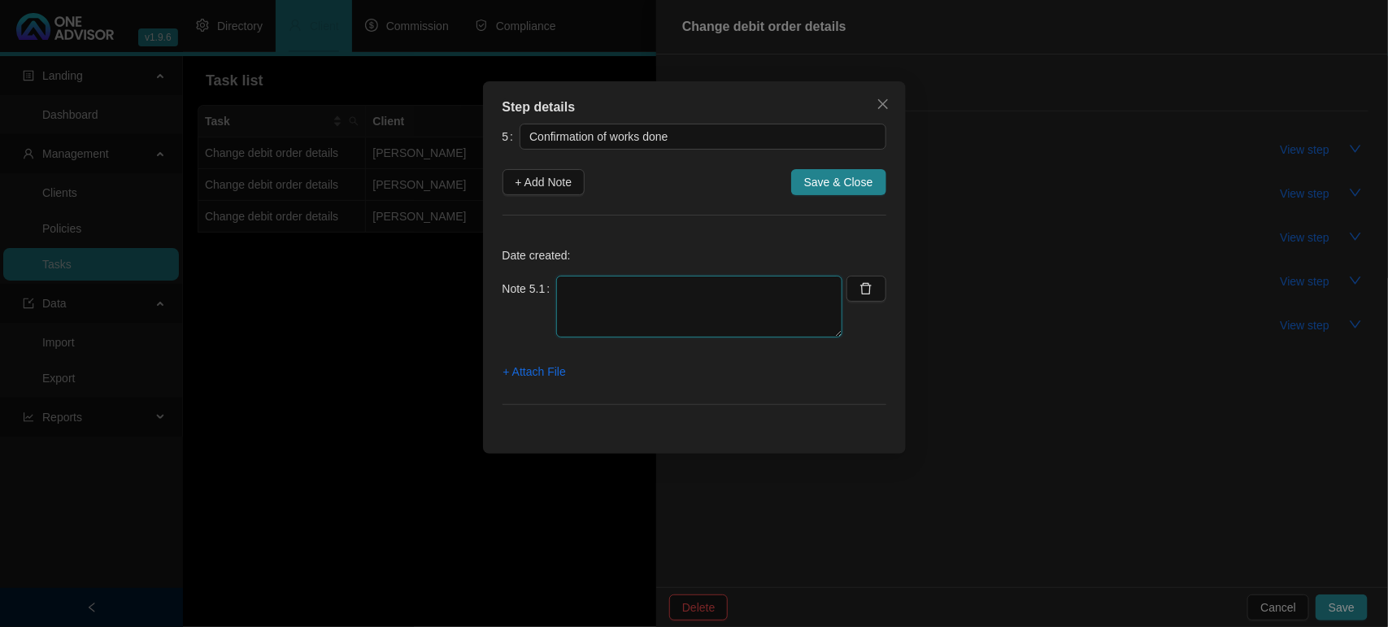
click at [669, 314] on textarea at bounding box center [699, 307] width 286 height 62
drag, startPoint x: 806, startPoint y: 305, endPoint x: 558, endPoint y: 294, distance: 248.2
click at [558, 294] on textarea "[DATE] - EMAILED CONFIRMATION THAT BANK DETAILS UPDATED FROM NEDBANK TO FNB" at bounding box center [699, 307] width 286 height 62
type textarea "[DATE] - EMAILED CONFIRMATION THAT BANK DETAILS UPDATED FROM NEDBANK TO FNB"
click at [545, 379] on span "+ Attach File" at bounding box center [534, 372] width 63 height 18
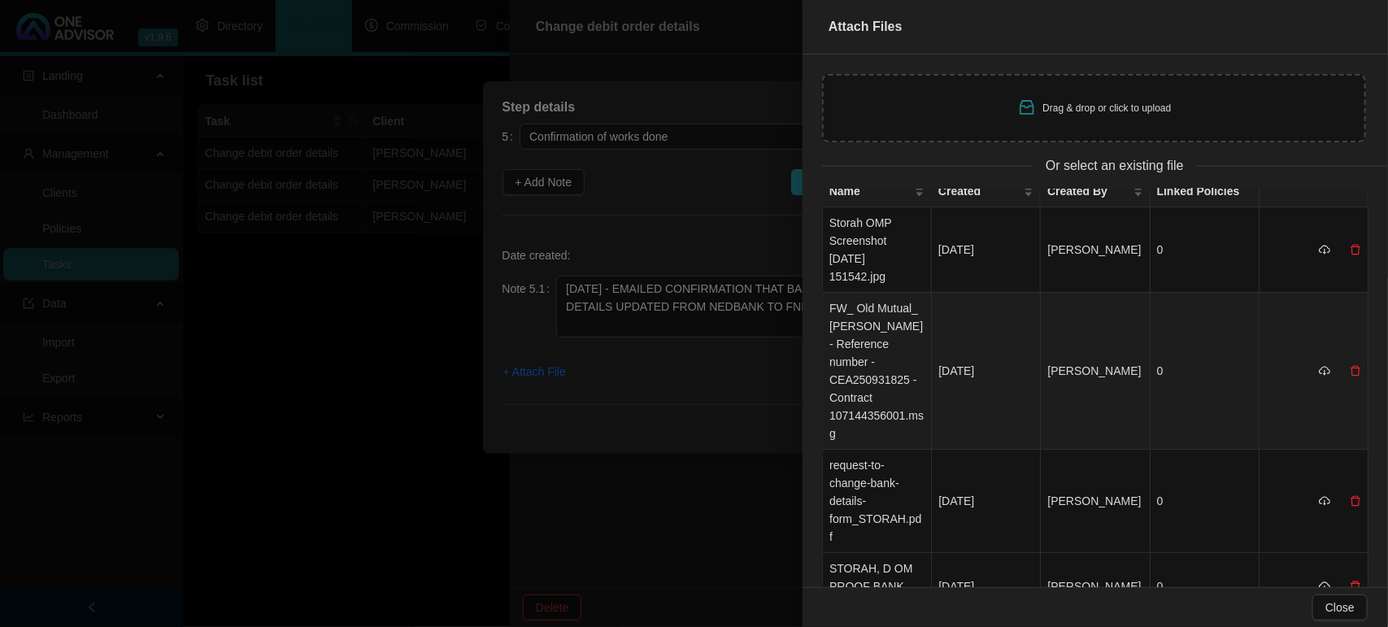
scroll to position [0, 0]
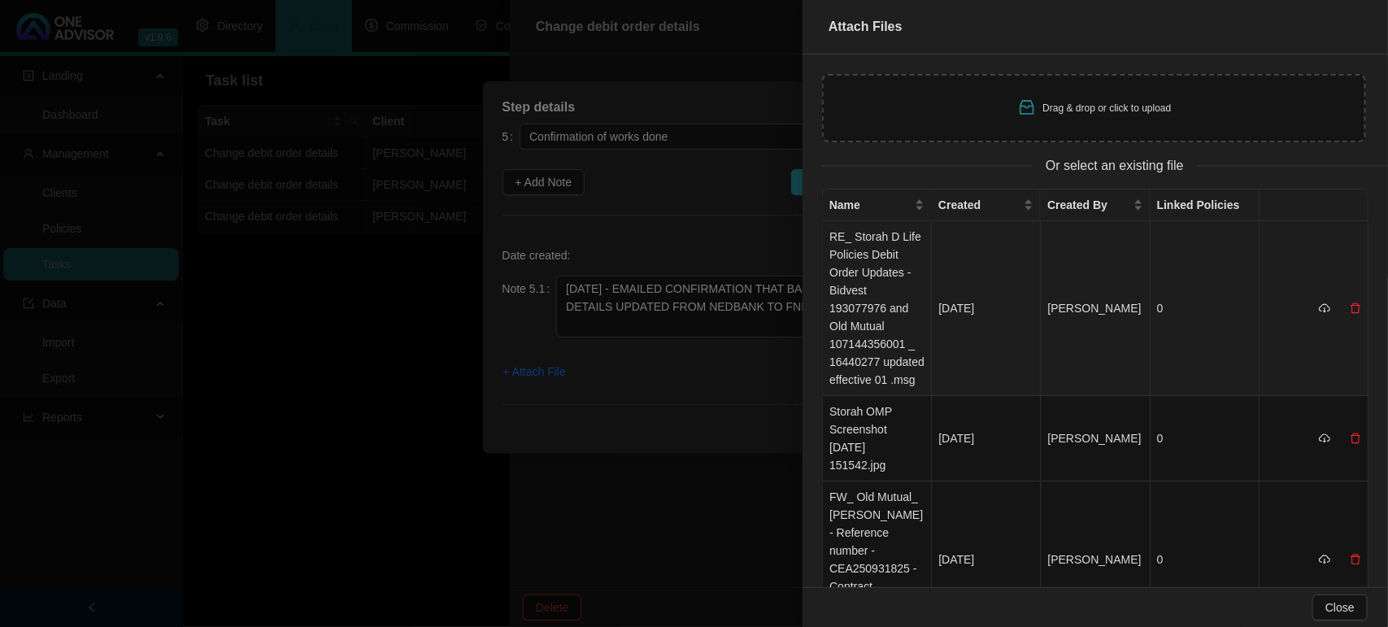
click at [868, 311] on td "RE_ Storah D Life Policies Debit Order Updates - Bidvest 193077976 and Old Mutu…" at bounding box center [877, 308] width 109 height 175
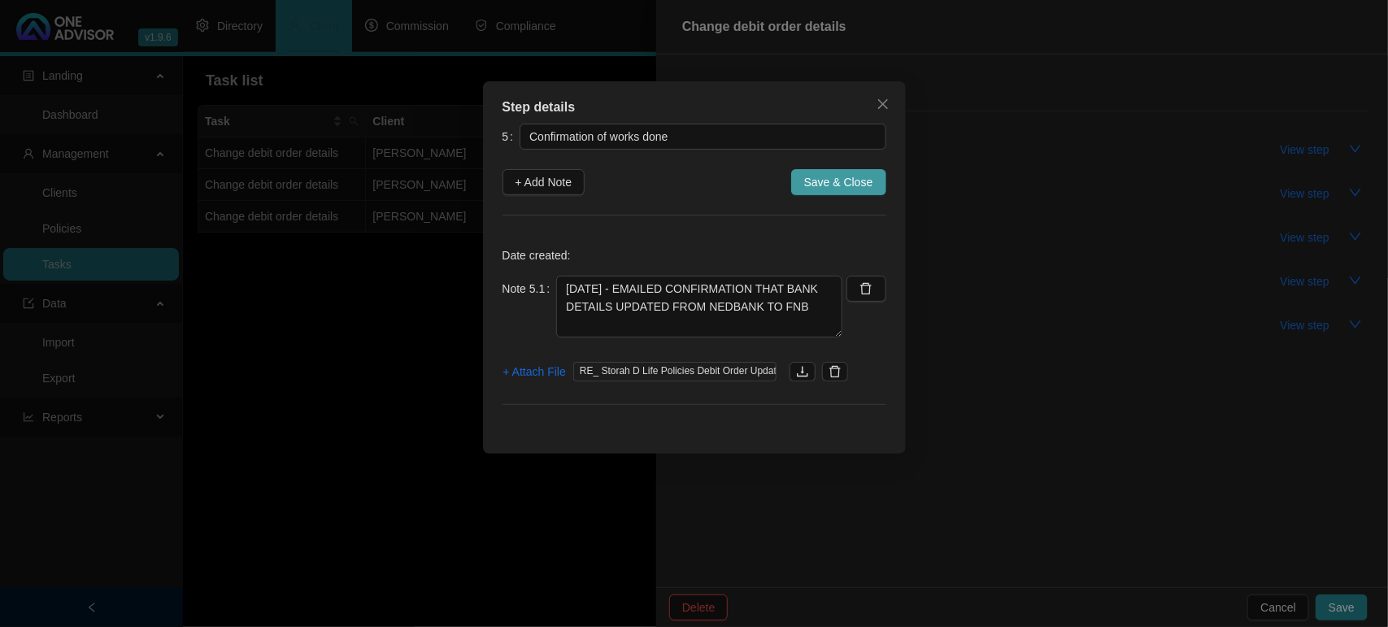
click at [819, 184] on span "Save & Close" at bounding box center [838, 182] width 69 height 18
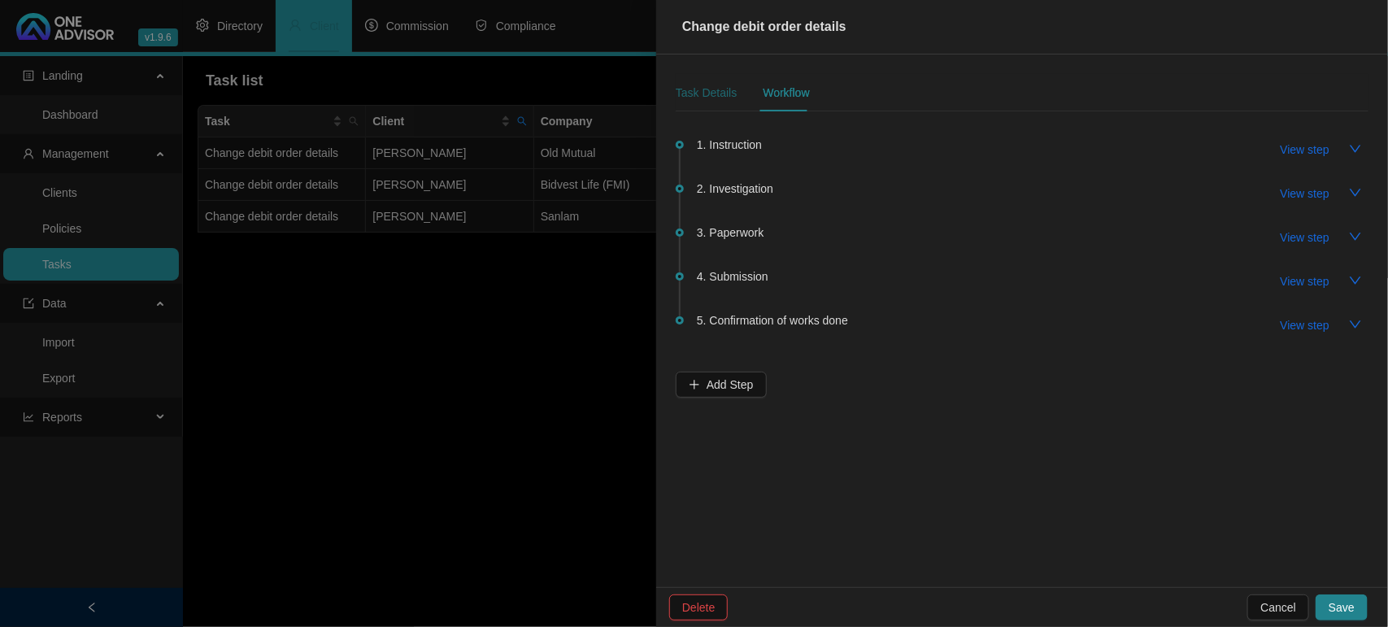
click at [697, 86] on div "Task Details" at bounding box center [706, 93] width 61 height 18
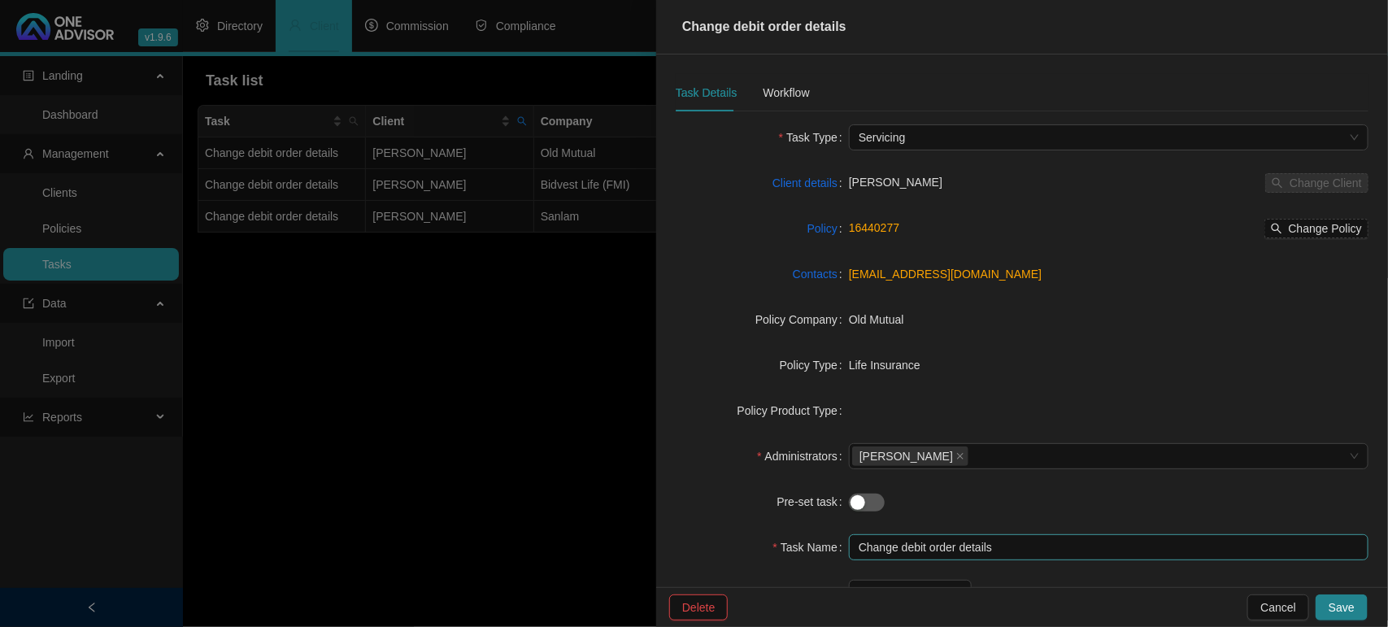
scroll to position [149, 0]
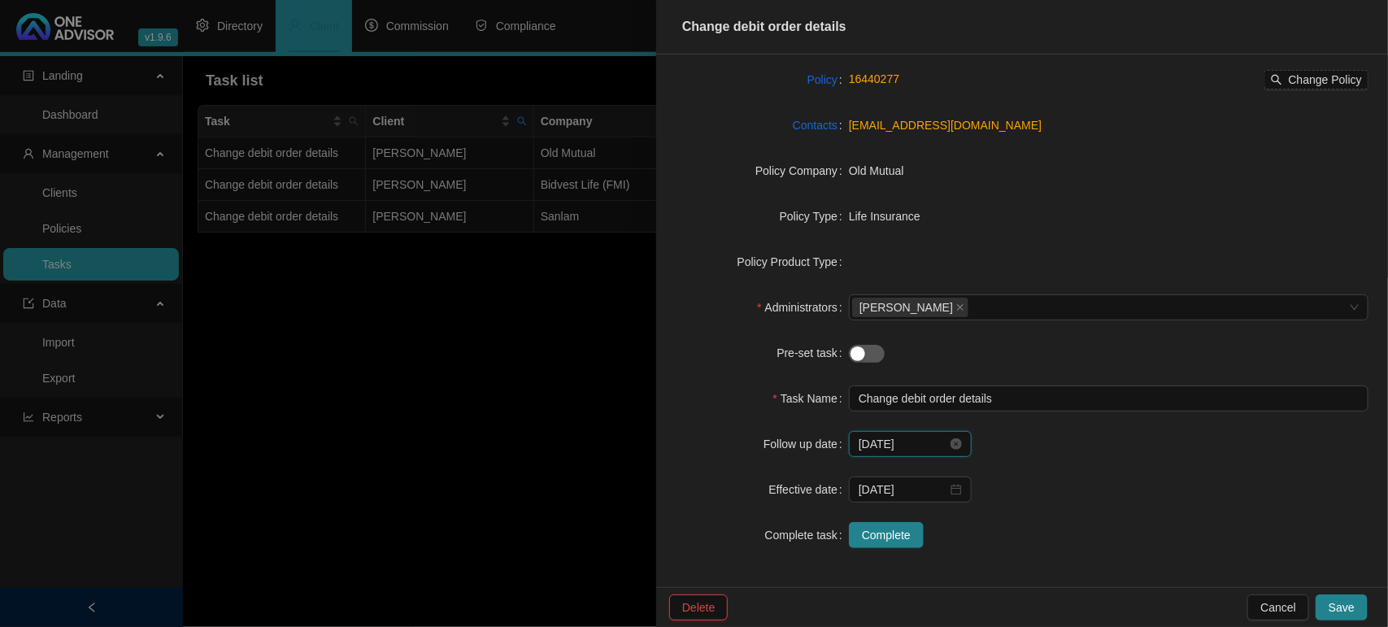
click at [911, 441] on input "[DATE]" at bounding box center [902, 444] width 89 height 18
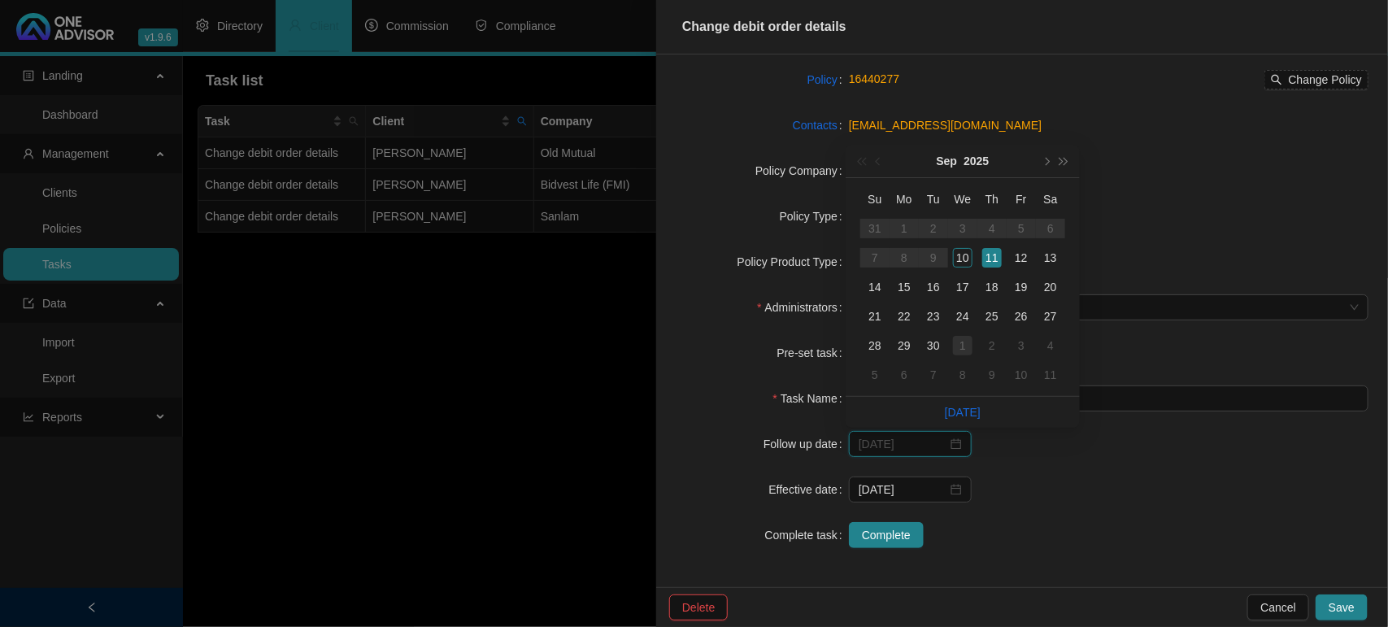
type input "[DATE]"
click at [967, 350] on div "1" at bounding box center [963, 346] width 20 height 20
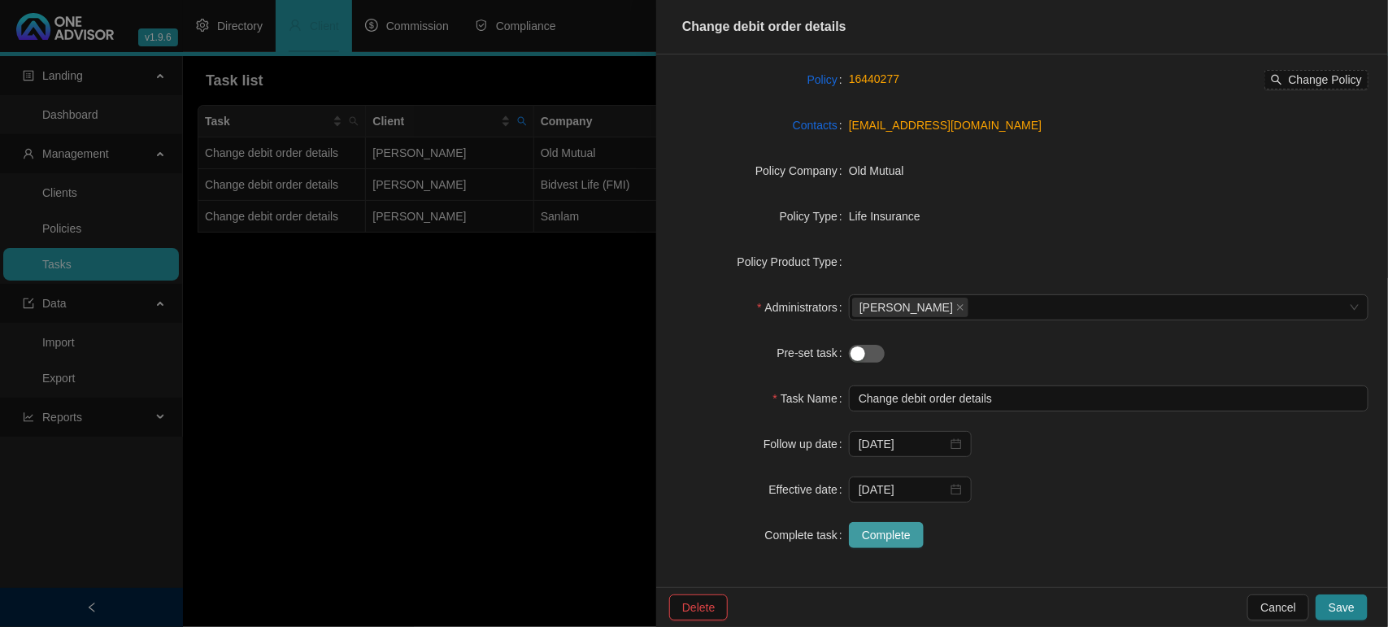
click at [889, 539] on span "Complete" at bounding box center [886, 535] width 49 height 18
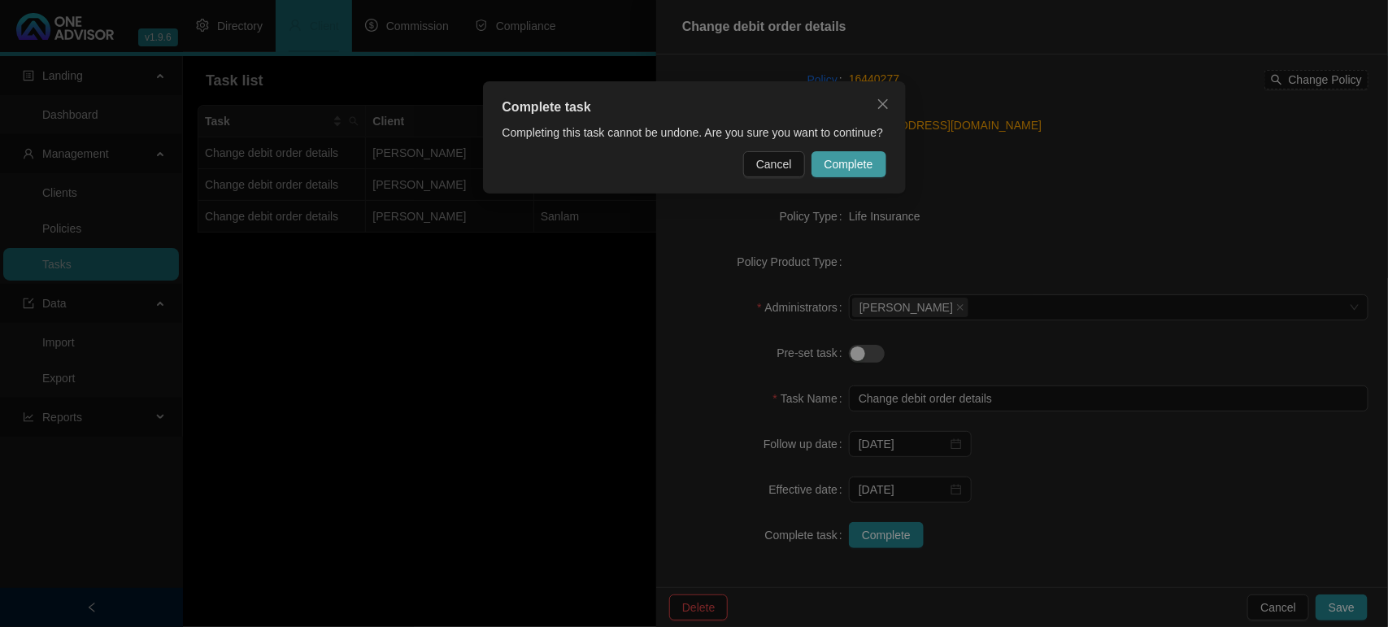
click at [836, 167] on span "Complete" at bounding box center [848, 164] width 49 height 18
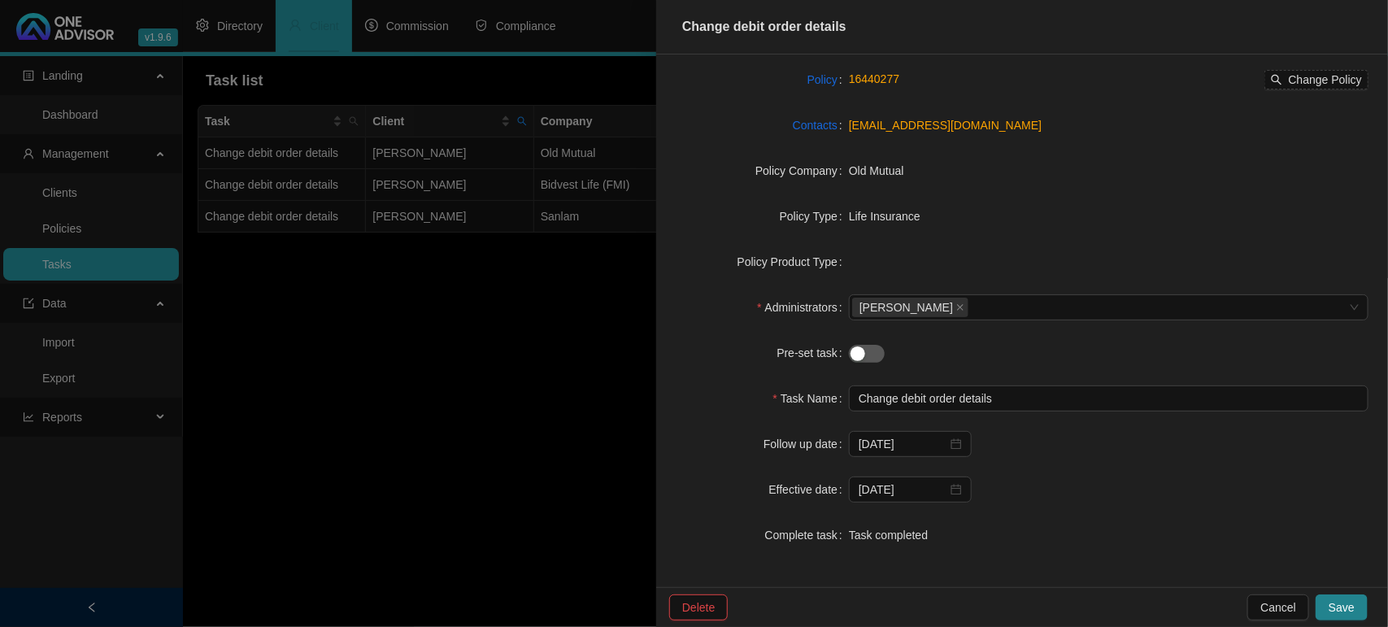
drag, startPoint x: 1334, startPoint y: 611, endPoint x: 1333, endPoint y: 596, distance: 15.5
click at [1334, 611] on span "Save" at bounding box center [1341, 607] width 26 height 18
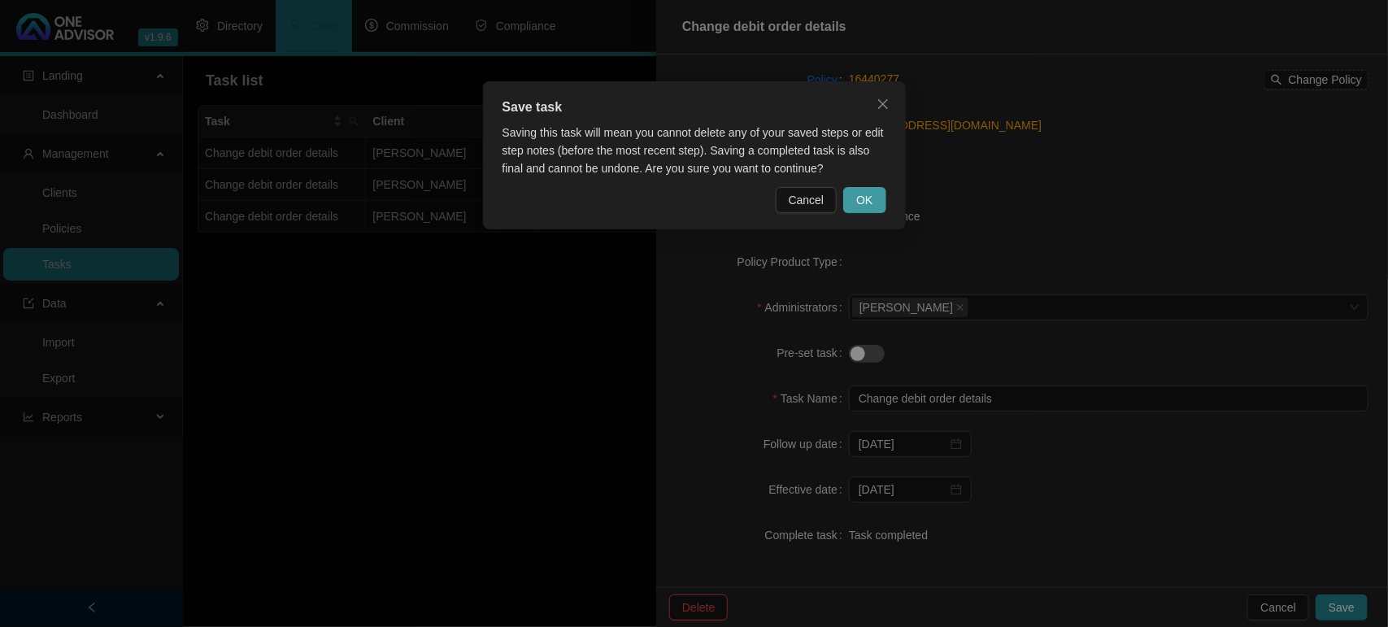
click at [867, 198] on span "OK" at bounding box center [864, 200] width 16 height 18
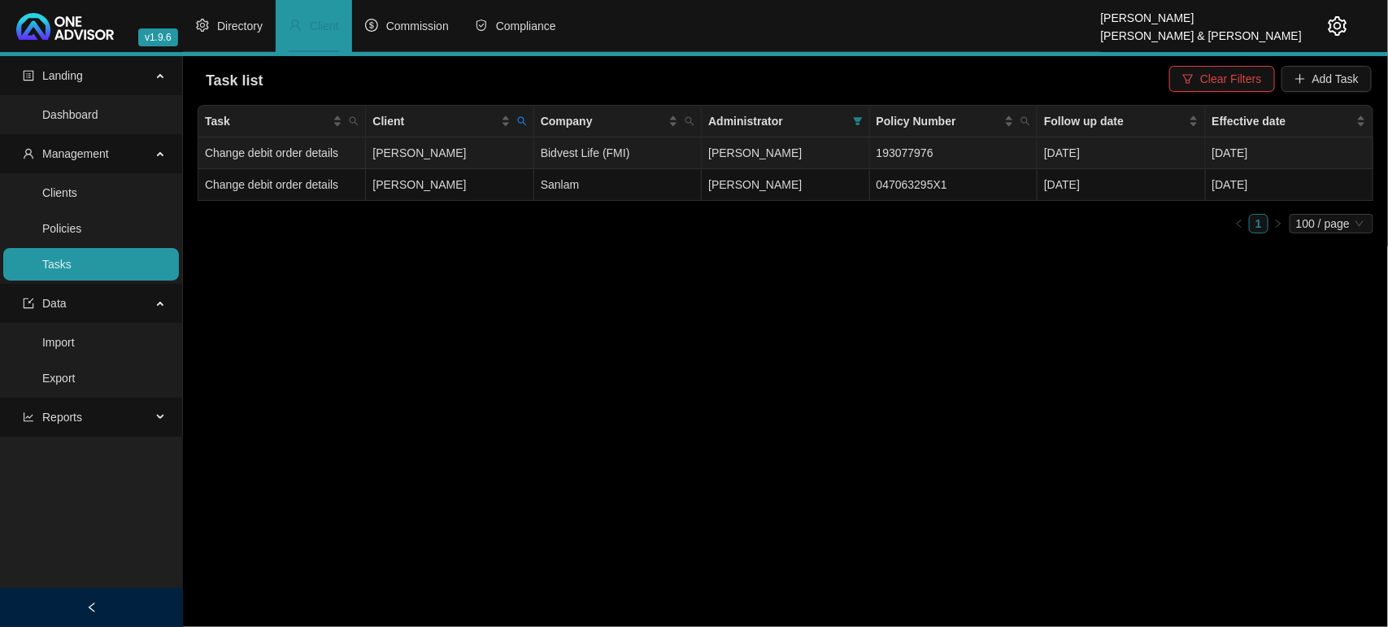
click at [449, 145] on td "[PERSON_NAME]" at bounding box center [449, 153] width 167 height 32
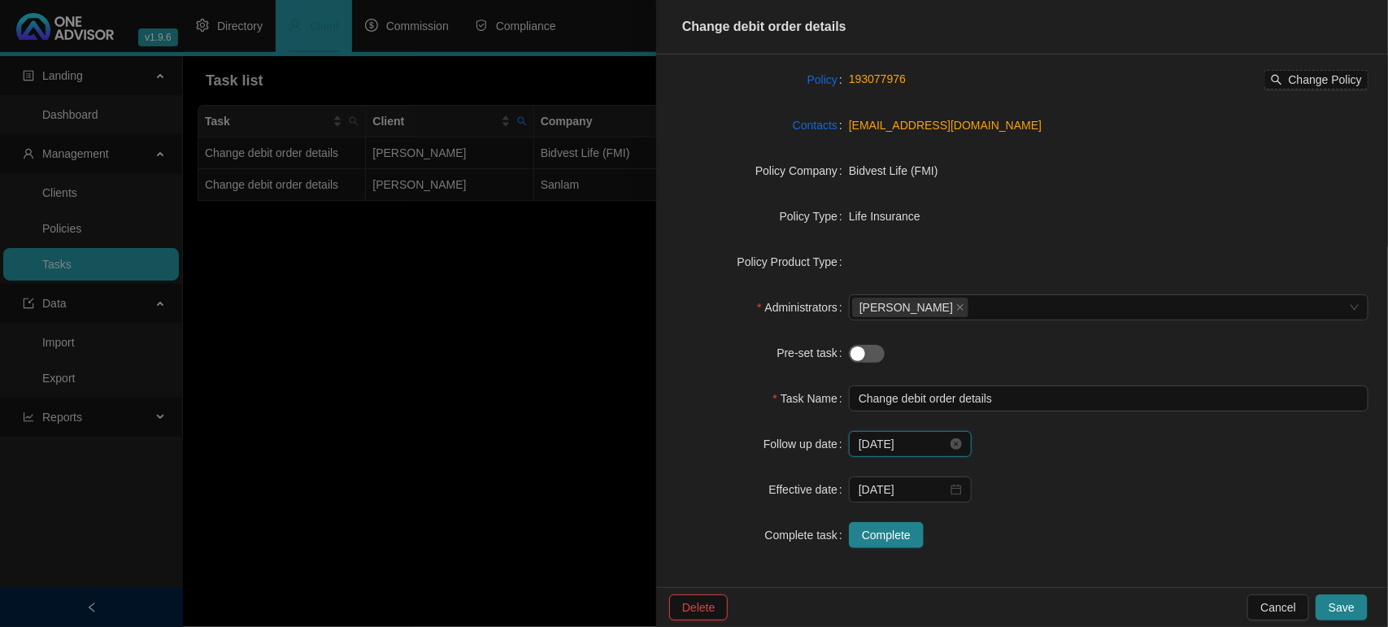
click at [896, 441] on input "[DATE]" at bounding box center [902, 444] width 89 height 18
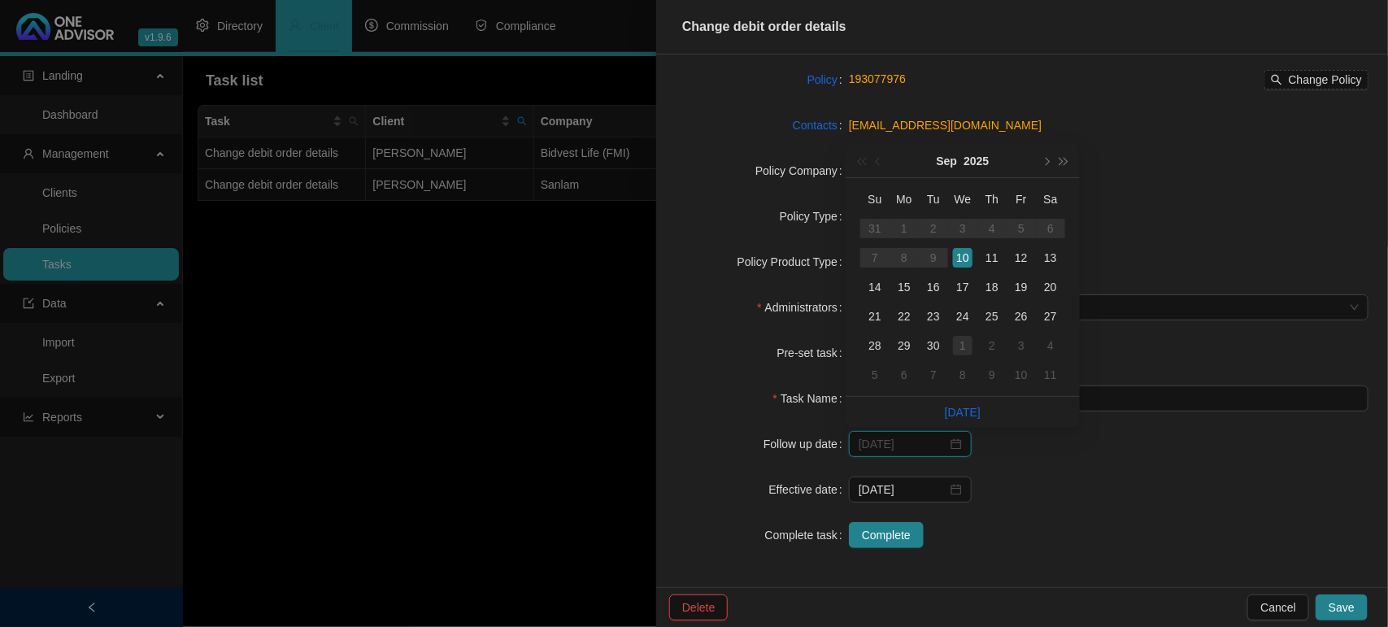
type input "[DATE]"
click at [961, 345] on div "1" at bounding box center [963, 346] width 20 height 20
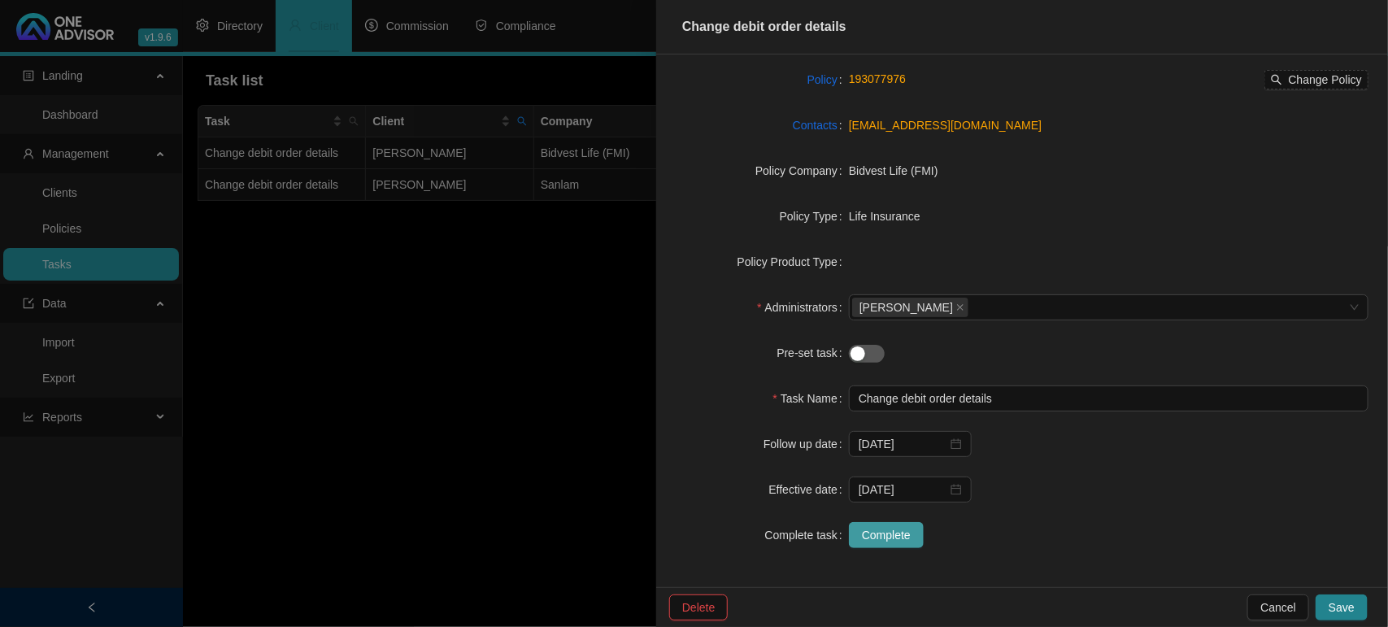
click at [867, 535] on span "Complete" at bounding box center [886, 535] width 49 height 18
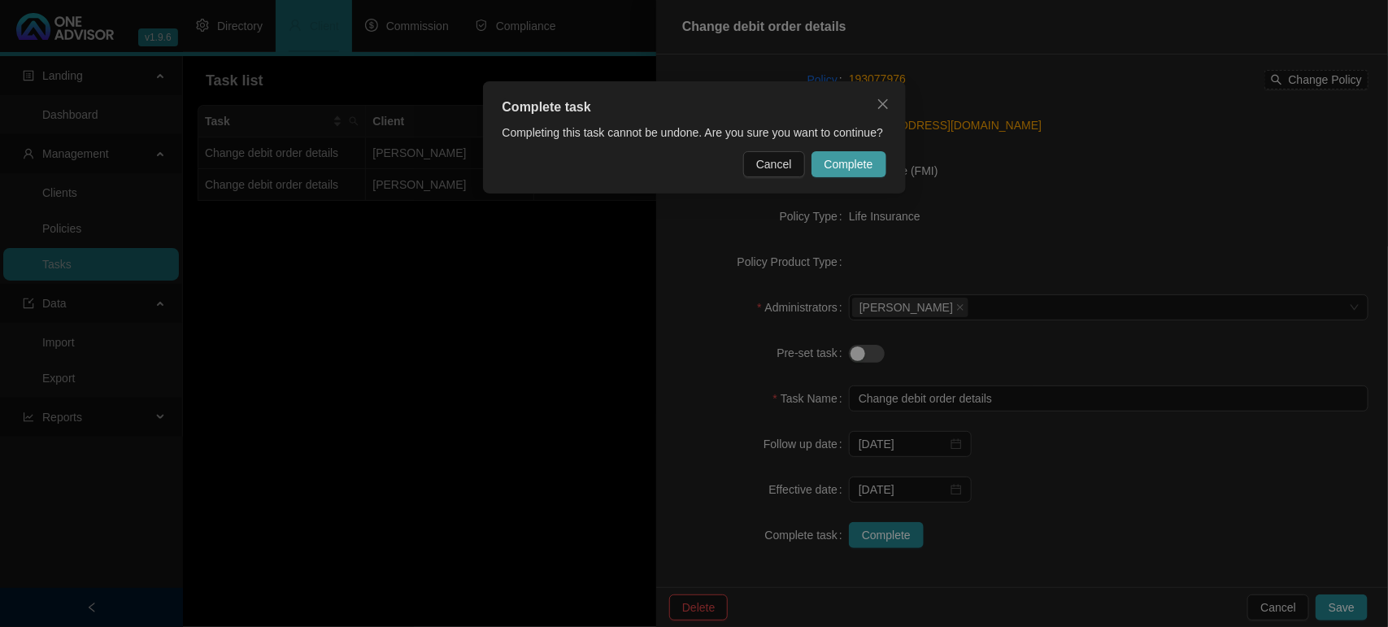
click at [841, 171] on span "Complete" at bounding box center [848, 164] width 49 height 18
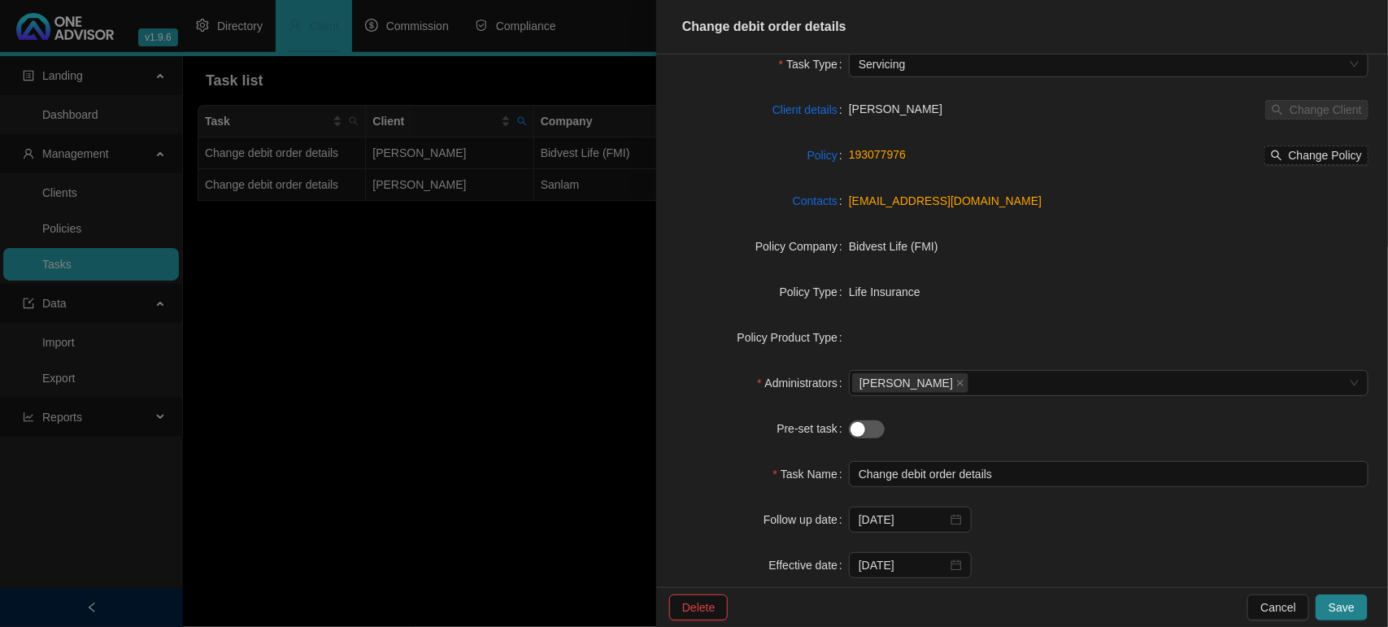
scroll to position [0, 0]
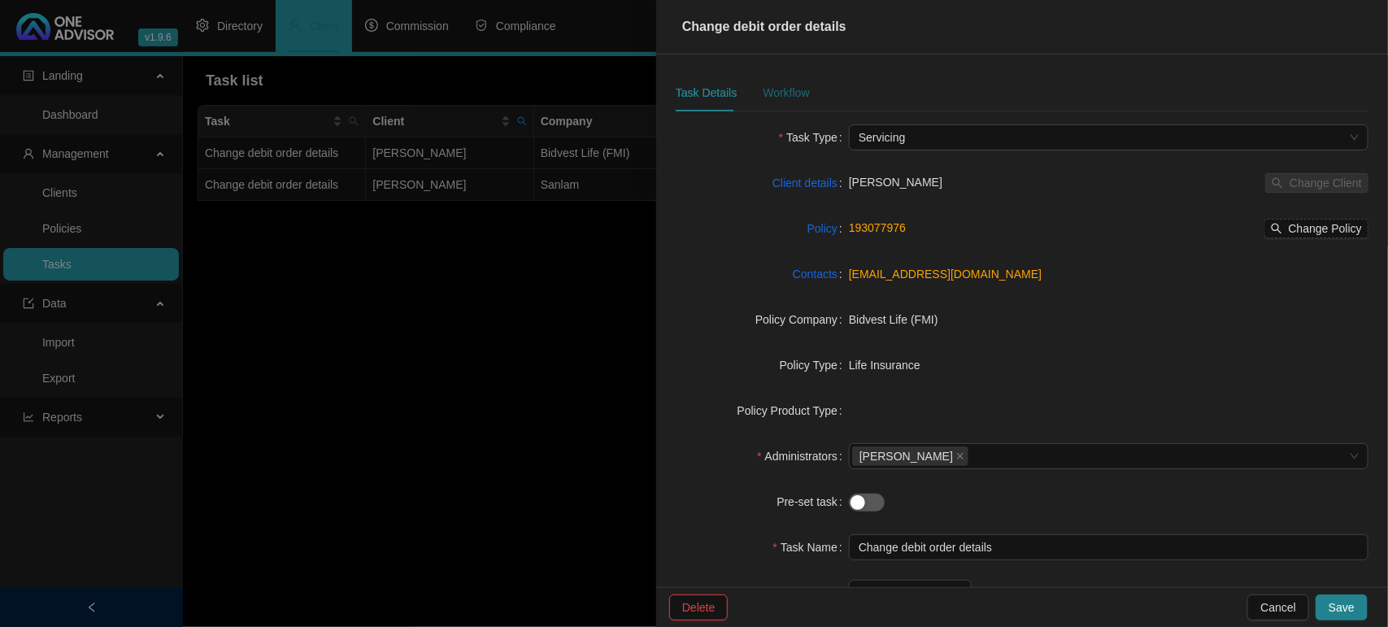
click at [786, 85] on div "Workflow" at bounding box center [786, 93] width 46 height 18
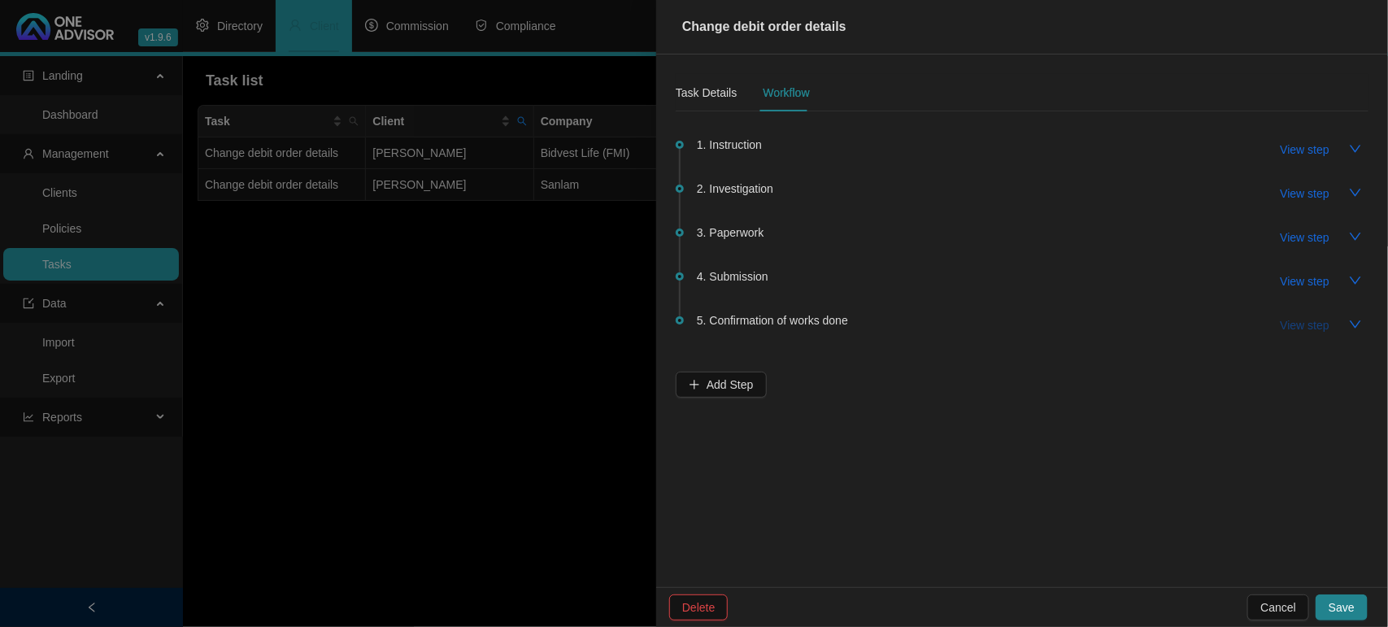
click at [1282, 324] on span "View step" at bounding box center [1304, 325] width 49 height 18
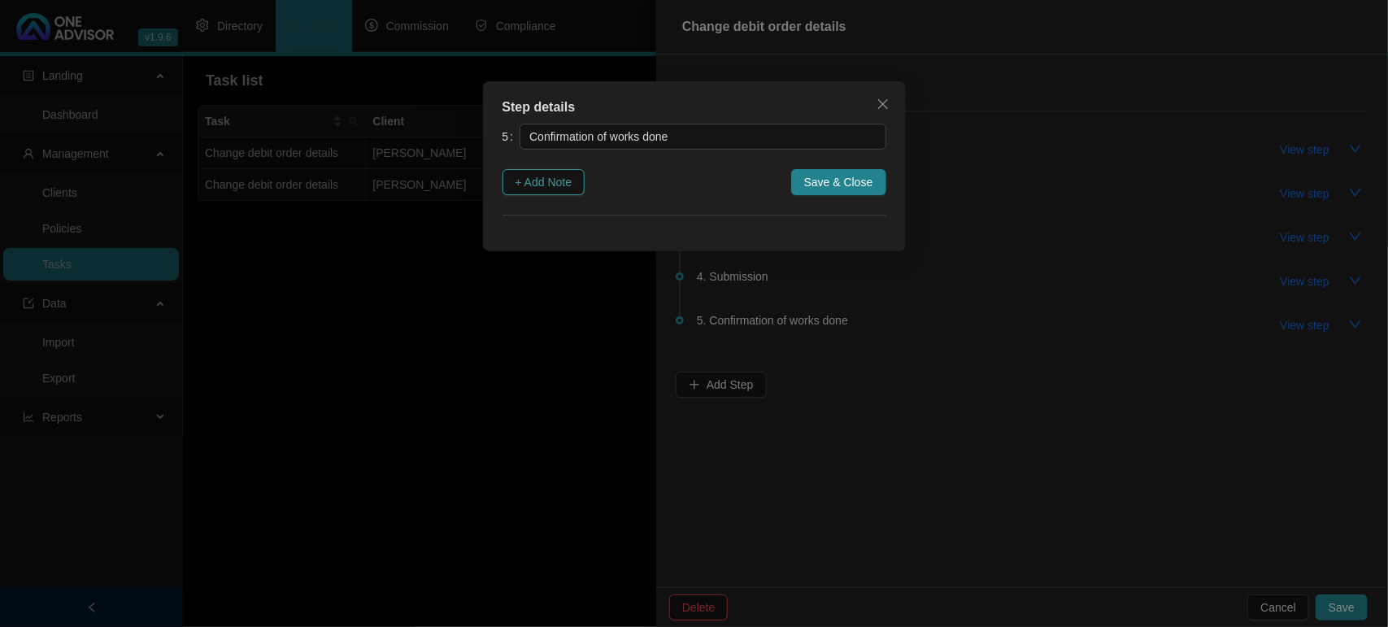
click at [562, 184] on span "+ Add Note" at bounding box center [543, 182] width 57 height 18
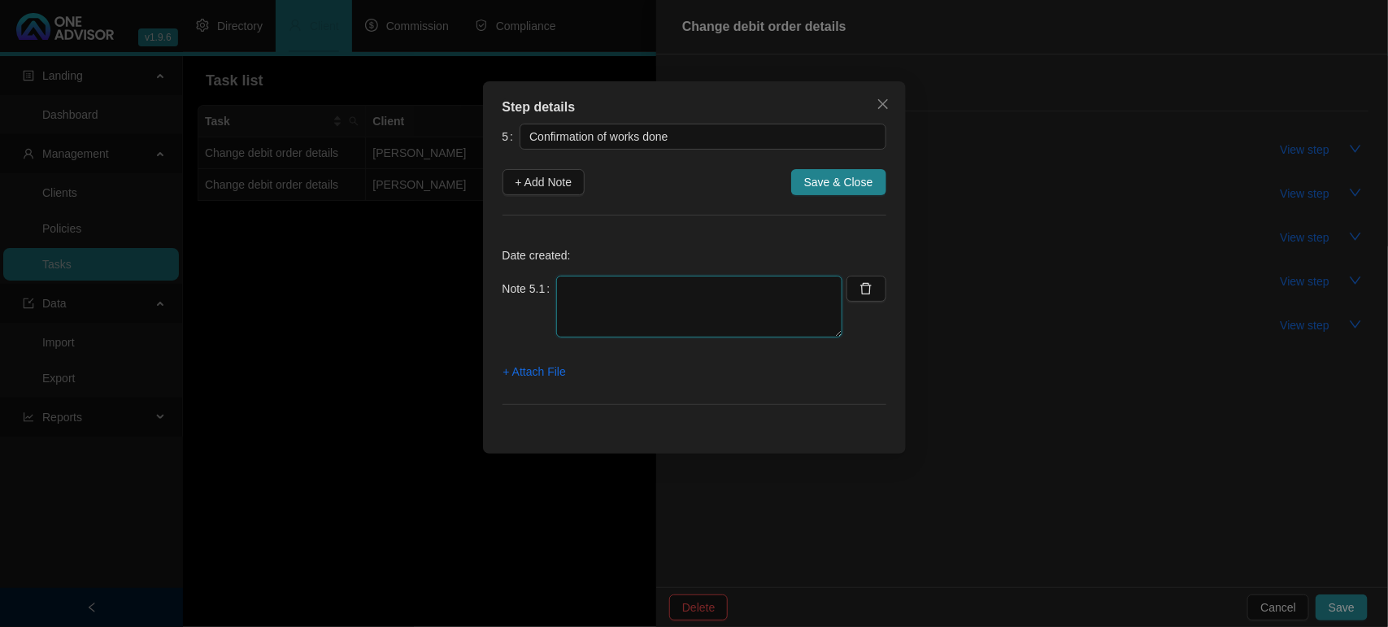
click at [608, 283] on textarea at bounding box center [699, 307] width 286 height 62
paste textarea "[DATE] - EMAILED CONFIRMATION THAT BANK DETAILS UPDATED FROM NEDBANK TO FNB"
type textarea "[DATE] - EMAILED CONFIRMATION THAT BANK DETAILS UPDATED FROM NEDBANK TO FNB"
click at [541, 363] on span "+ Attach File" at bounding box center [534, 372] width 63 height 18
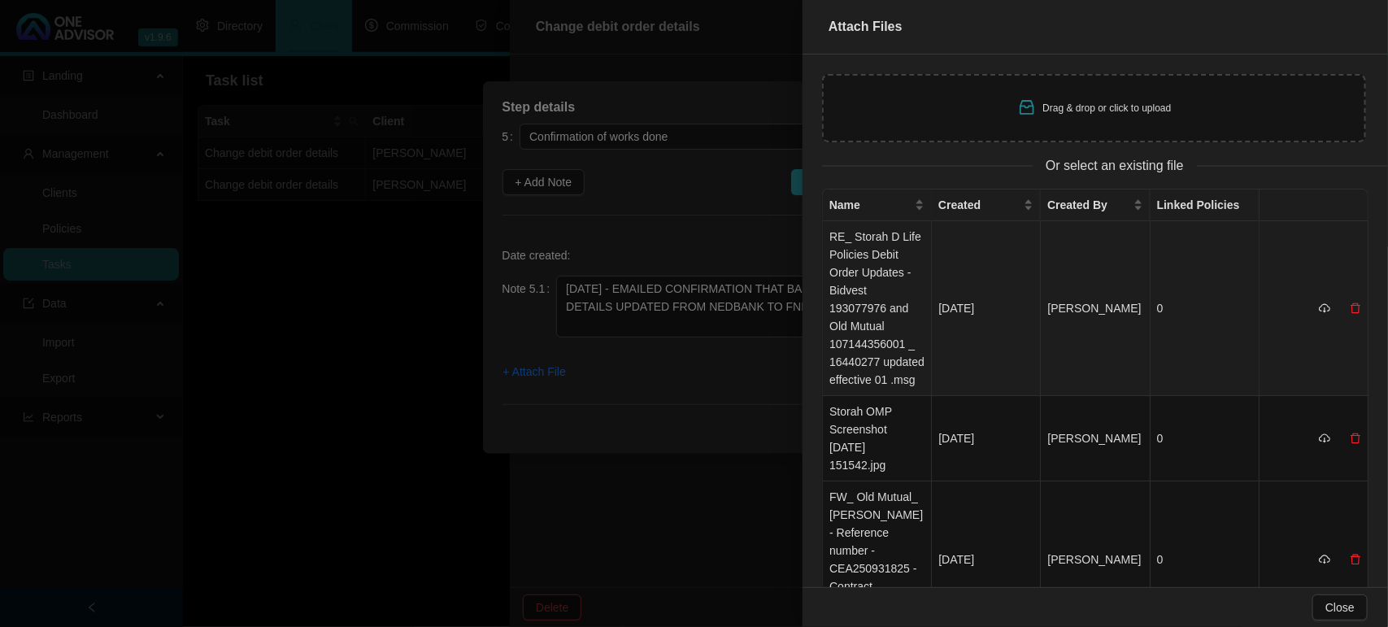
click at [871, 310] on td "RE_ Storah D Life Policies Debit Order Updates - Bidvest 193077976 and Old Mutu…" at bounding box center [877, 308] width 109 height 175
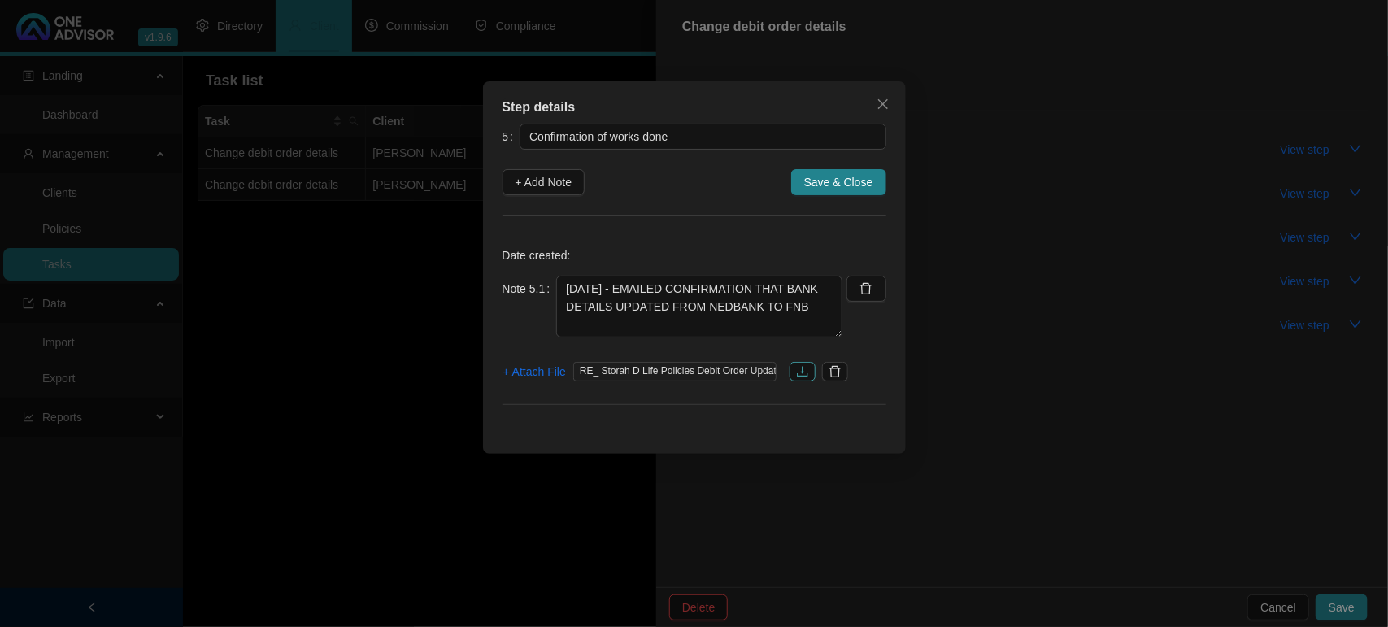
click at [799, 374] on icon "download" at bounding box center [802, 371] width 13 height 13
drag, startPoint x: 819, startPoint y: 175, endPoint x: 833, endPoint y: 176, distance: 13.8
click at [823, 175] on span "Save & Close" at bounding box center [838, 182] width 69 height 18
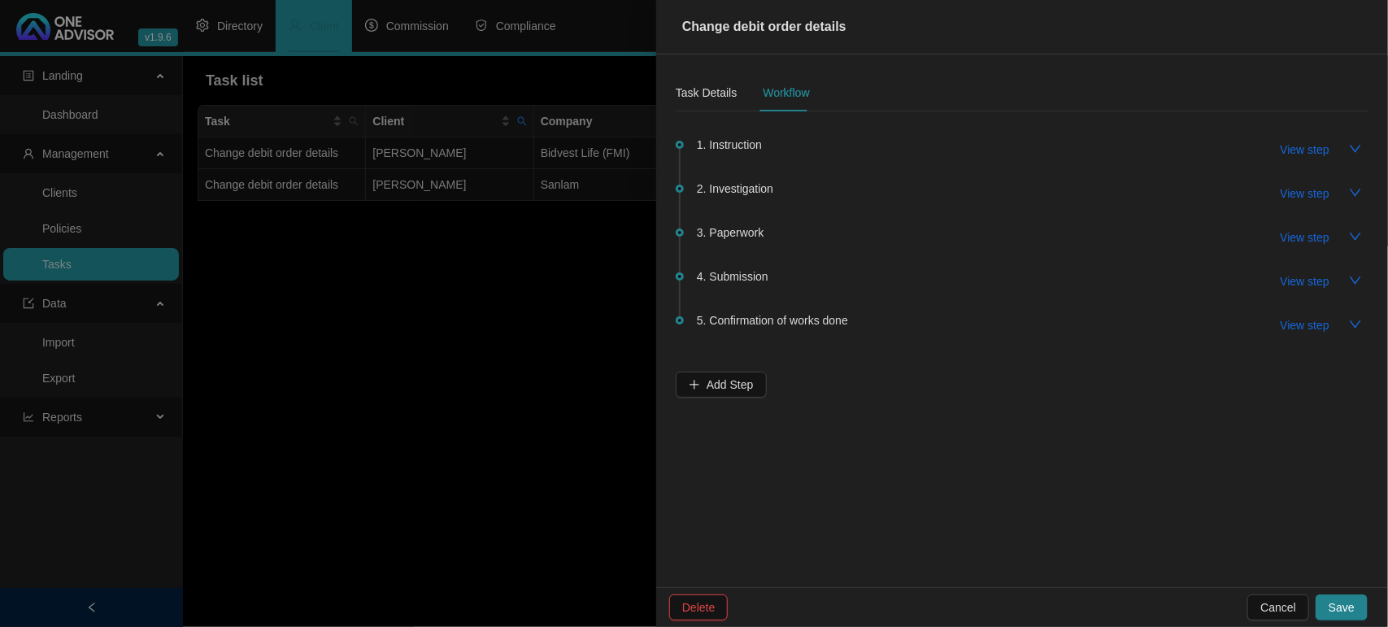
click at [1343, 612] on body "v1.9.6 [PERSON_NAME] & [PERSON_NAME] Directory Client Commission Compliance Lan…" at bounding box center [694, 313] width 1388 height 627
click at [1354, 612] on button "Save" at bounding box center [1341, 607] width 52 height 26
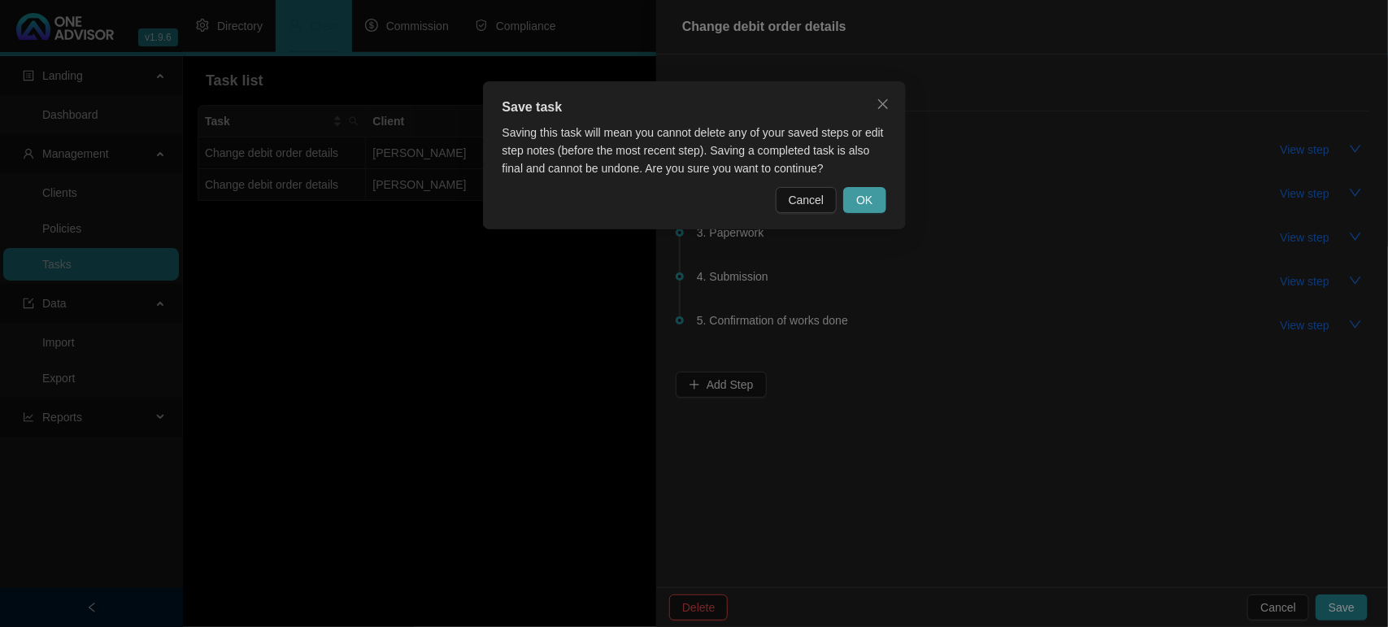
click at [854, 197] on button "OK" at bounding box center [864, 200] width 42 height 26
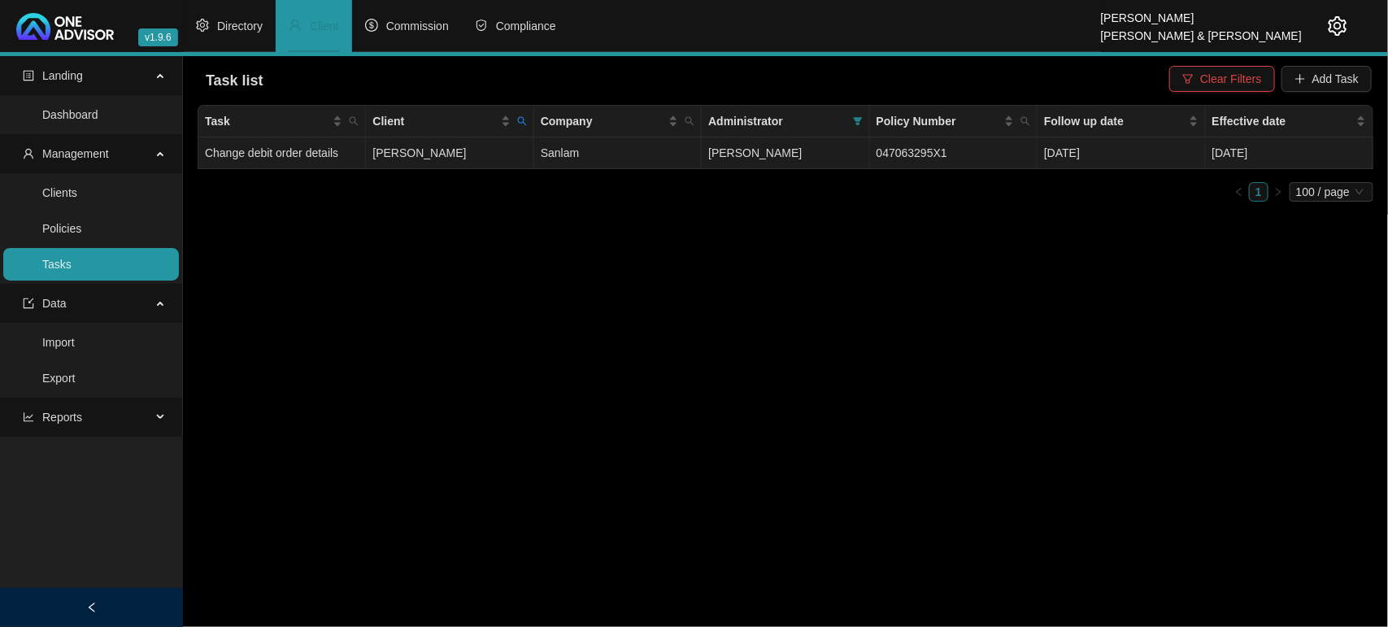
click at [645, 153] on td "Sanlam" at bounding box center [617, 153] width 167 height 32
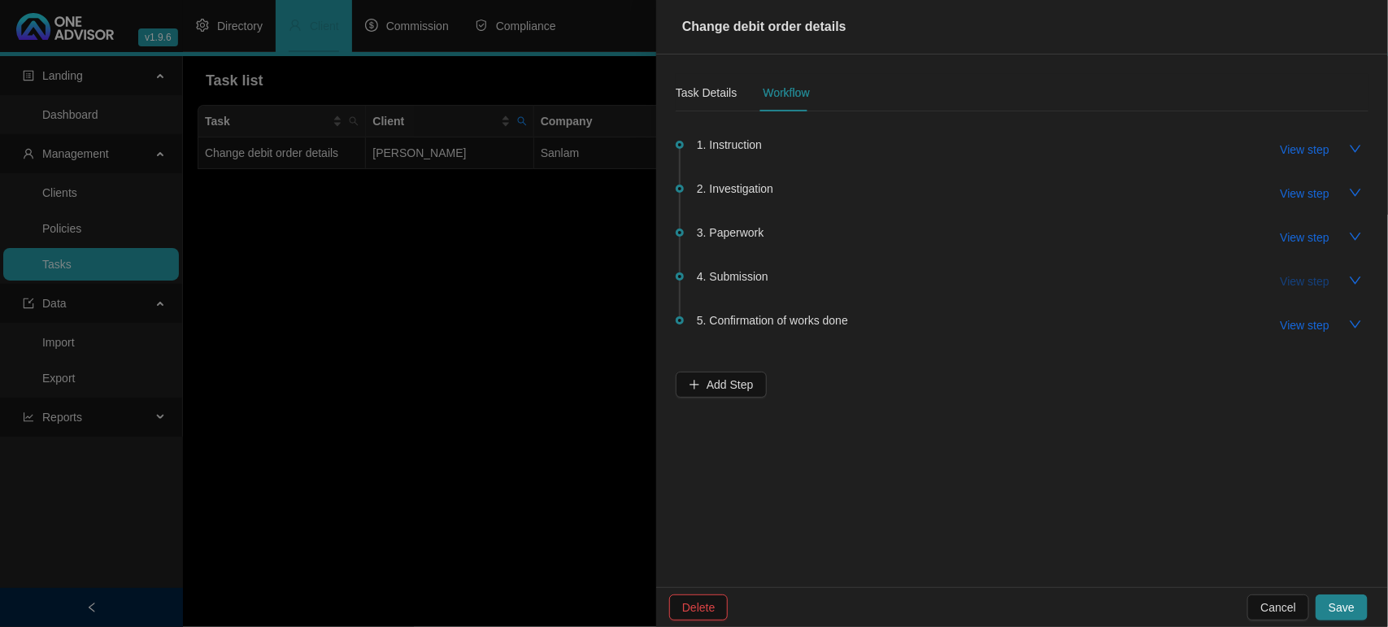
click at [1286, 273] on span "View step" at bounding box center [1304, 281] width 49 height 18
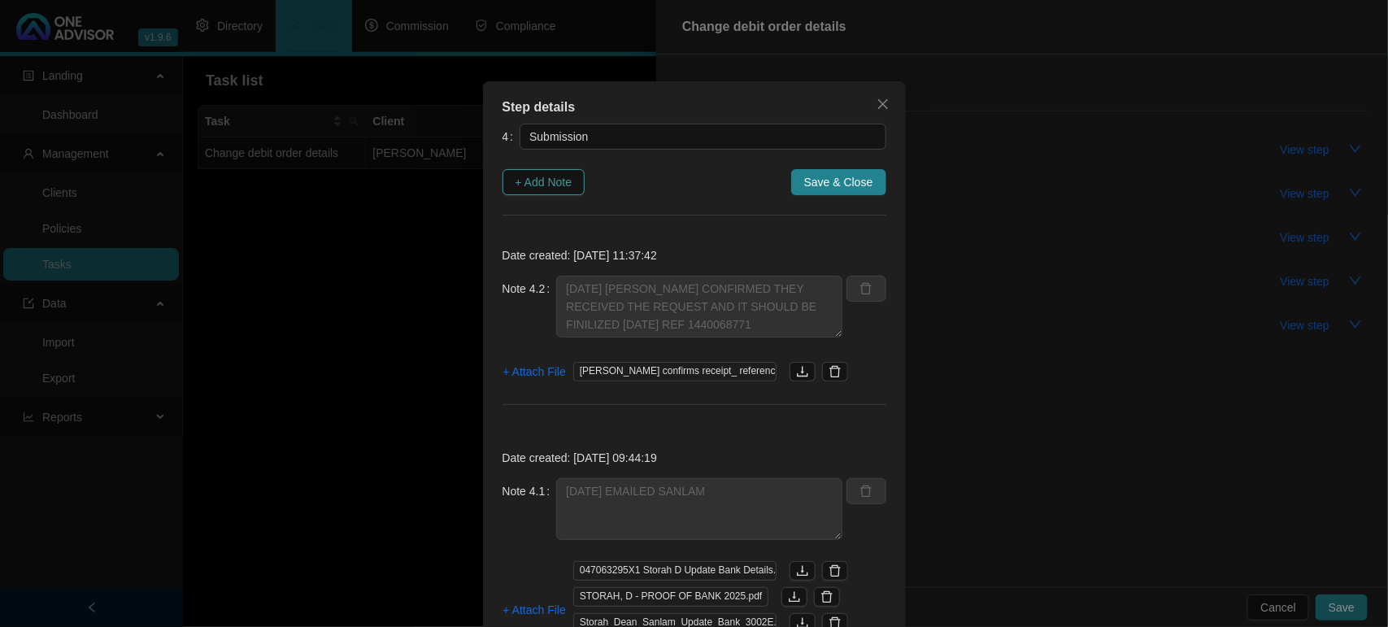
click at [576, 193] on button "+ Add Note" at bounding box center [543, 182] width 83 height 26
type textarea "[DATE] [PERSON_NAME] CONFIRMED THEY RECEIVED THE REQUEST AND IT SHOULD BE FINIL…"
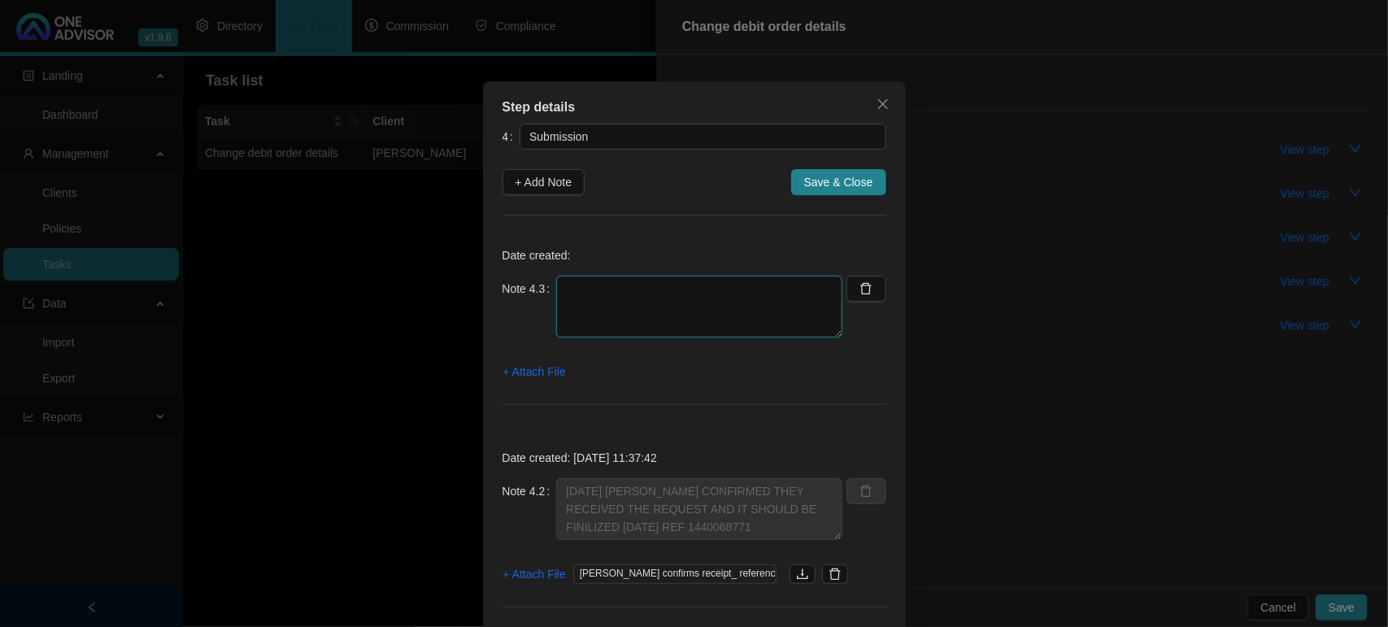
click at [614, 309] on textarea at bounding box center [699, 307] width 286 height 62
type textarea "10/09/205 - INFORMED THE CLIENT OF THE DATE SANLAM HAS GIVEN ME FOR COMPLETION"
click at [550, 367] on span "+ Attach File" at bounding box center [534, 372] width 63 height 18
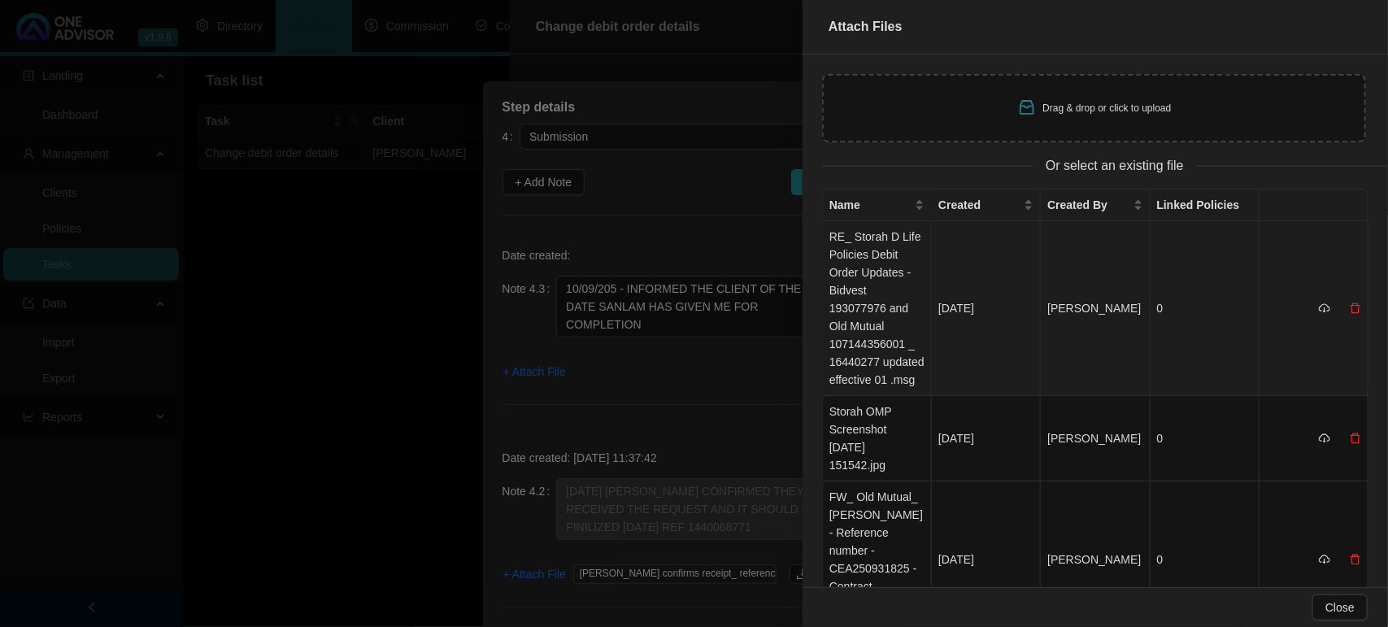
click at [868, 286] on td "RE_ Storah D Life Policies Debit Order Updates - Bidvest 193077976 and Old Mutu…" at bounding box center [877, 308] width 109 height 175
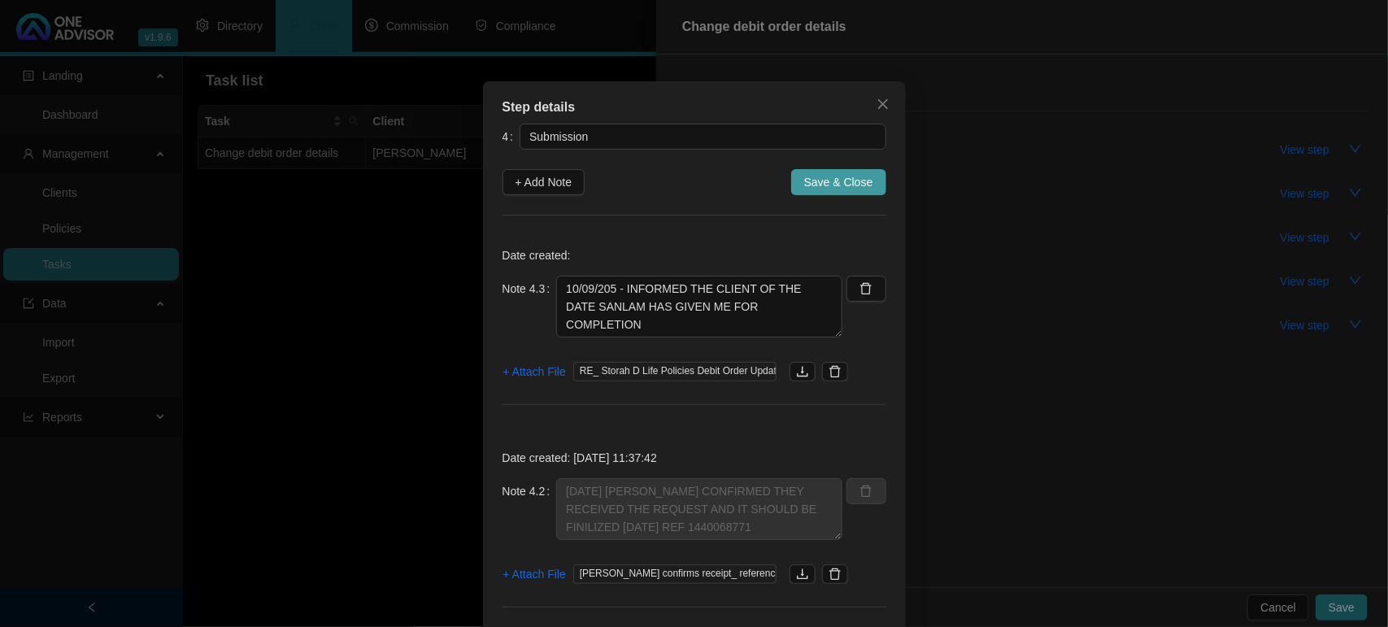
click at [843, 184] on span "Save & Close" at bounding box center [838, 182] width 69 height 18
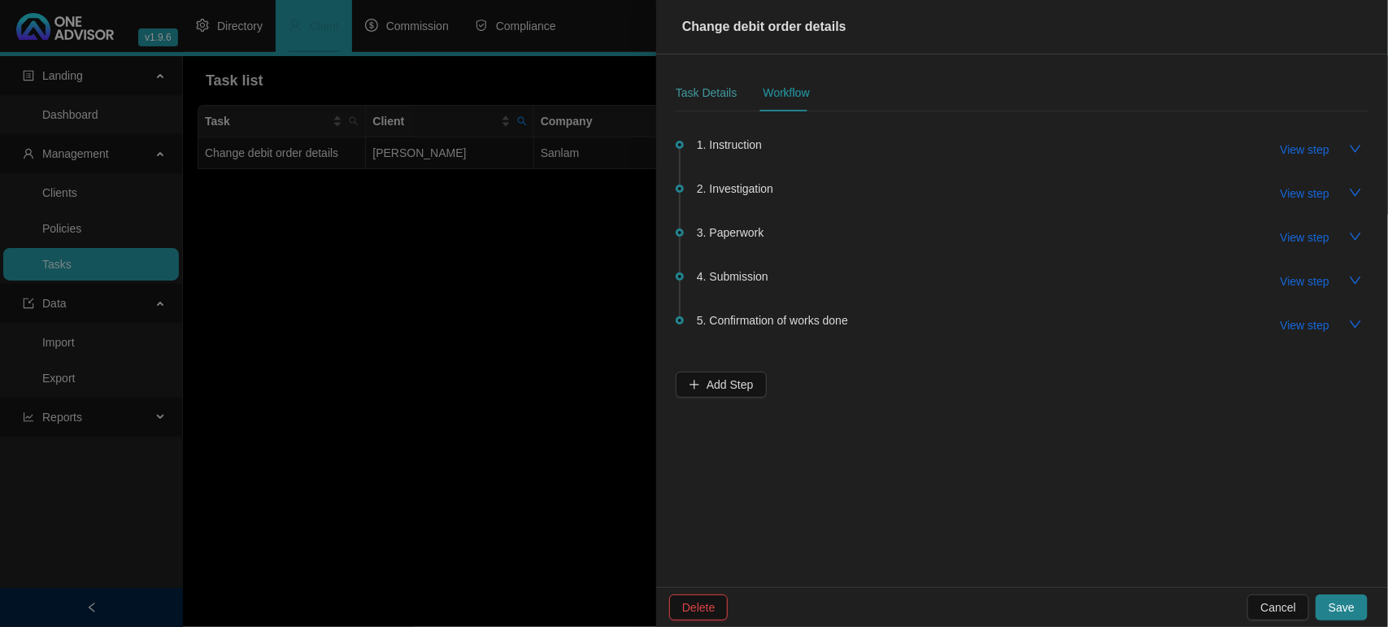
click at [702, 82] on div "Task Details" at bounding box center [706, 92] width 61 height 37
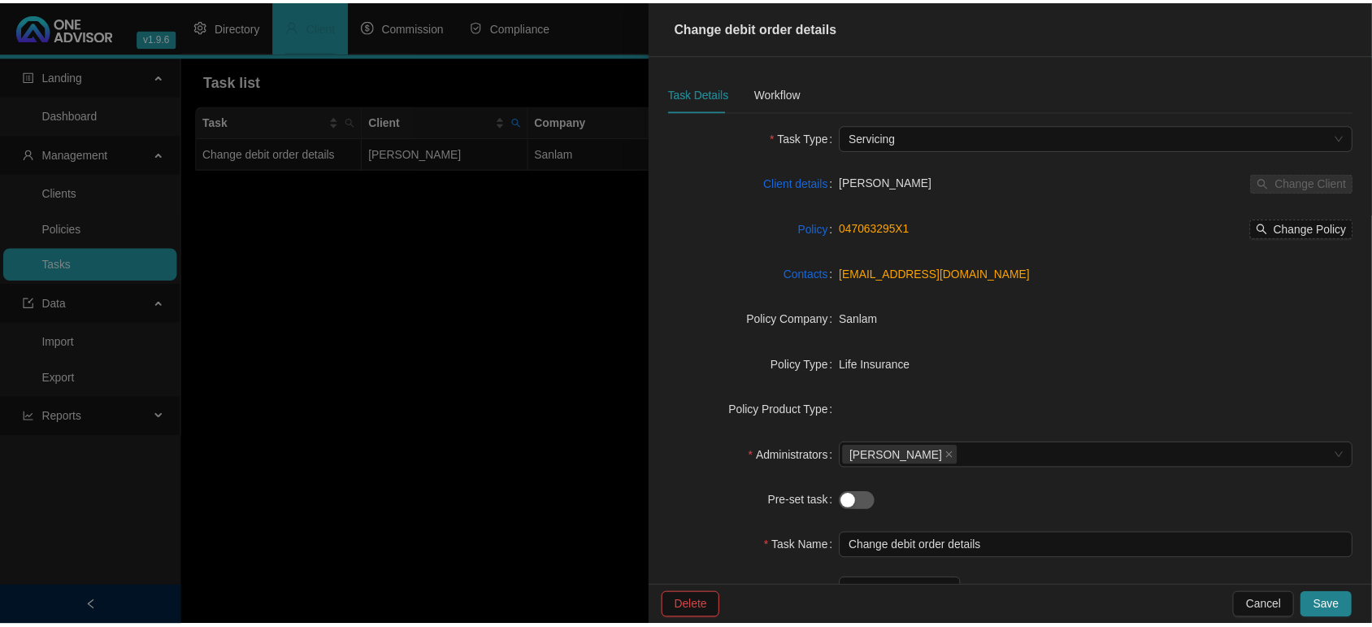
scroll to position [149, 0]
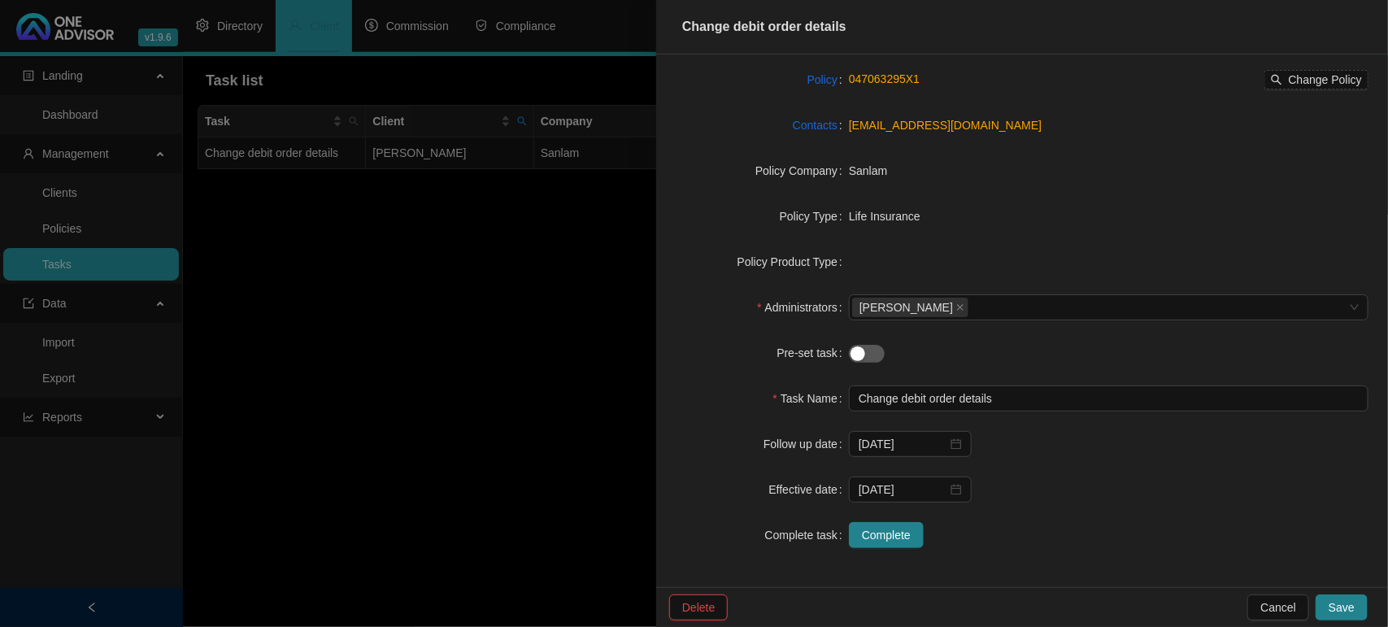
drag, startPoint x: 1347, startPoint y: 610, endPoint x: 1348, endPoint y: 602, distance: 8.2
click at [1348, 608] on span "Save" at bounding box center [1341, 607] width 26 height 18
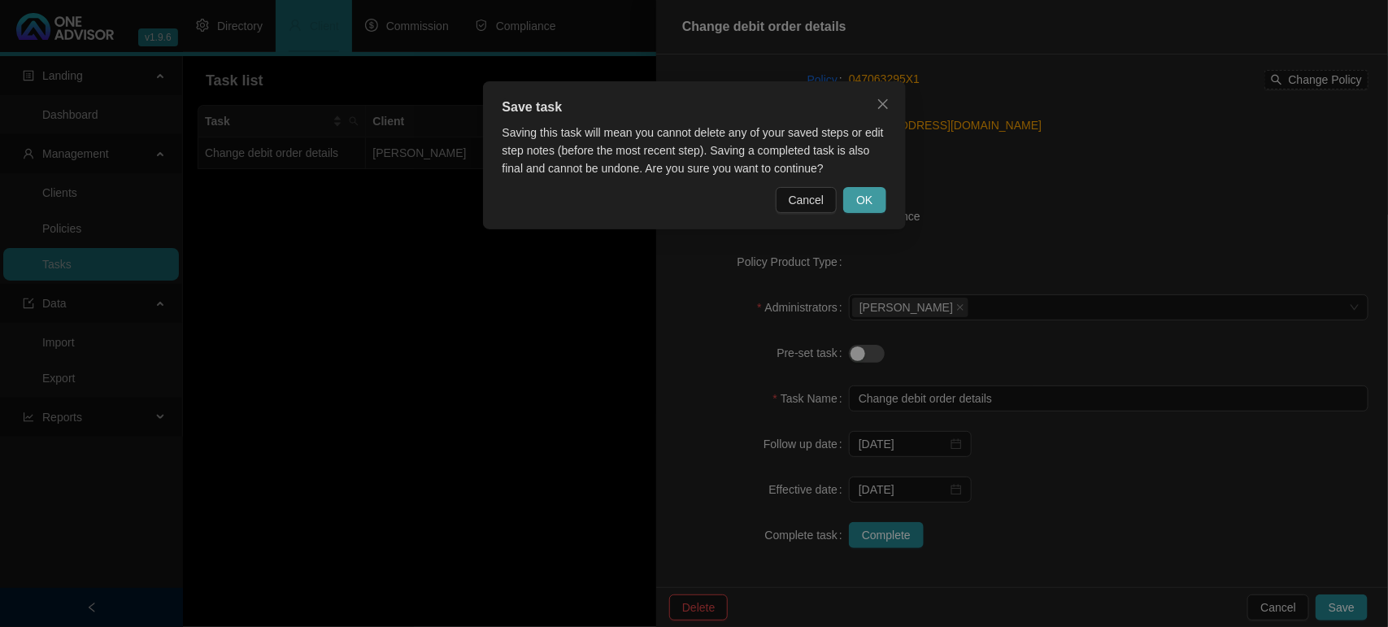
click at [883, 197] on button "OK" at bounding box center [864, 200] width 42 height 26
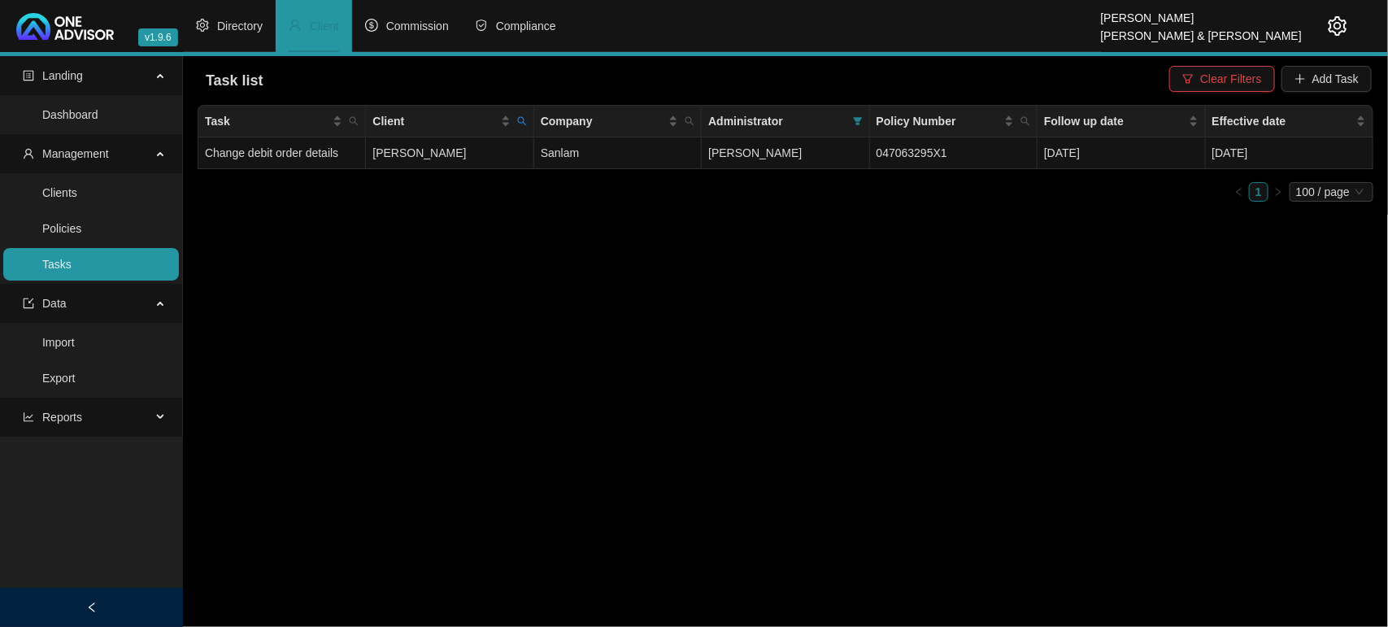
click at [72, 260] on link "Tasks" at bounding box center [56, 264] width 29 height 13
click at [1209, 74] on span "Clear Filters" at bounding box center [1230, 79] width 61 height 18
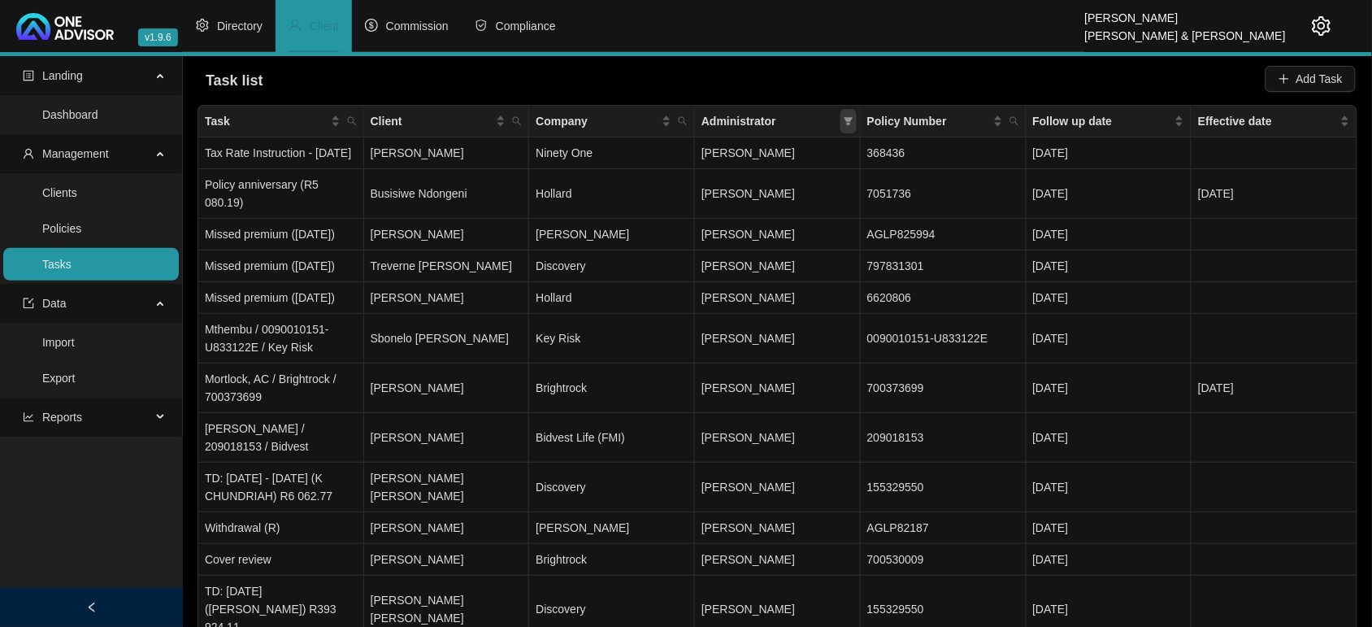
click at [851, 123] on icon "filter" at bounding box center [849, 121] width 10 height 10
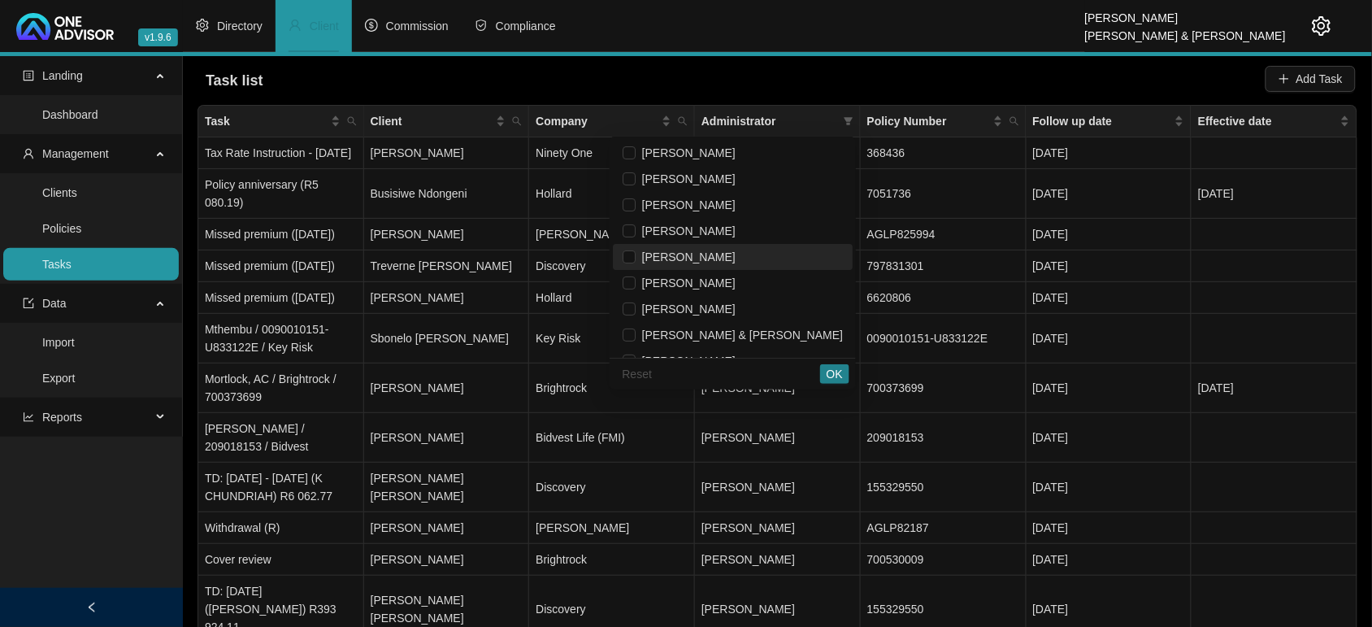
click at [736, 250] on span "[PERSON_NAME]" at bounding box center [686, 256] width 100 height 13
checkbox input "true"
click at [833, 375] on span "OK" at bounding box center [835, 374] width 16 height 18
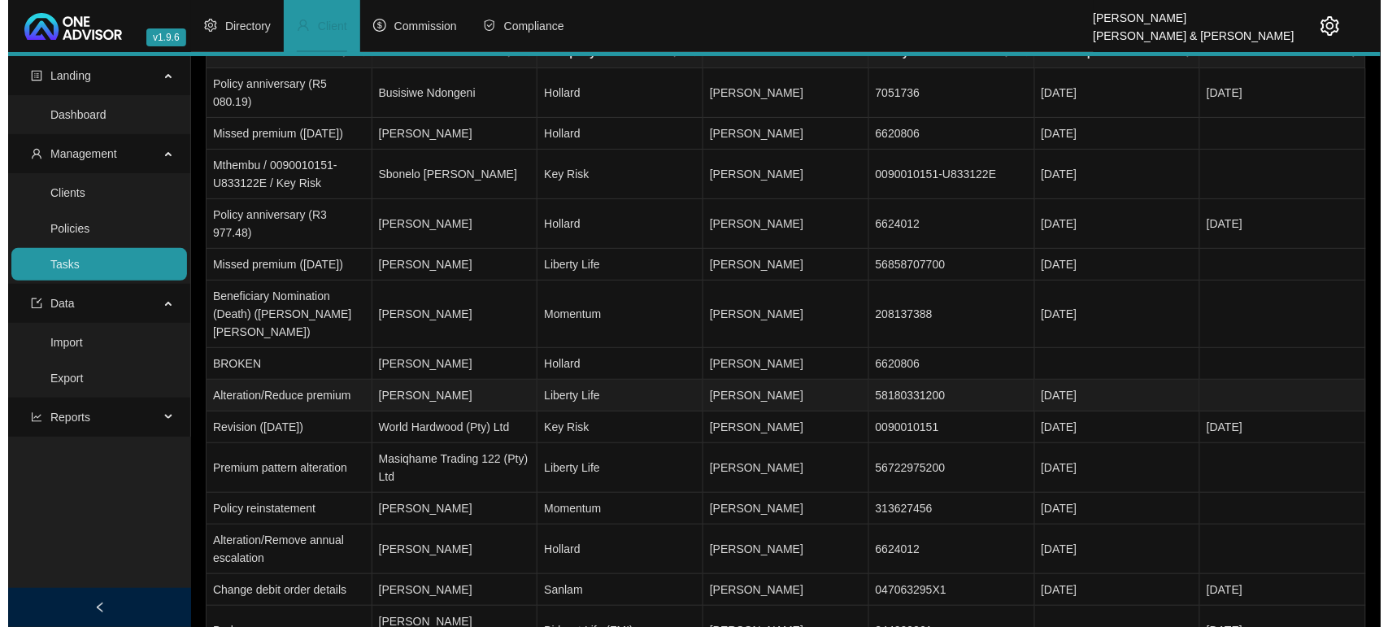
scroll to position [102, 0]
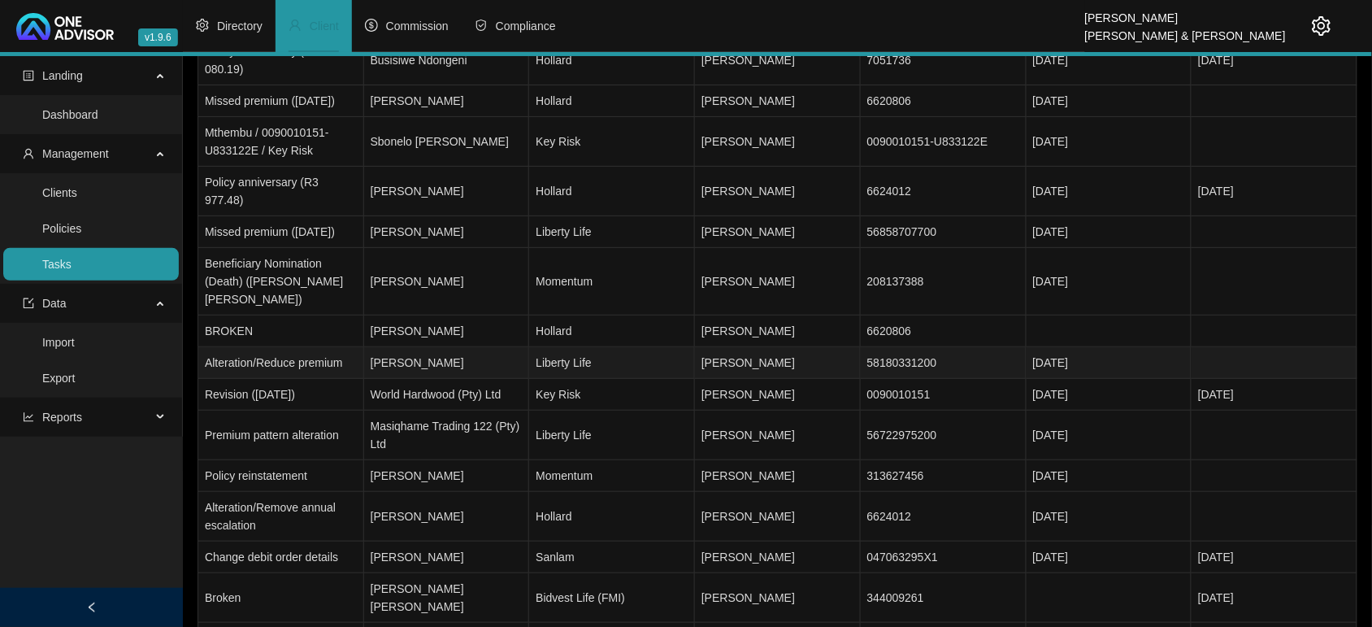
click at [467, 352] on td "[PERSON_NAME]" at bounding box center [447, 363] width 166 height 32
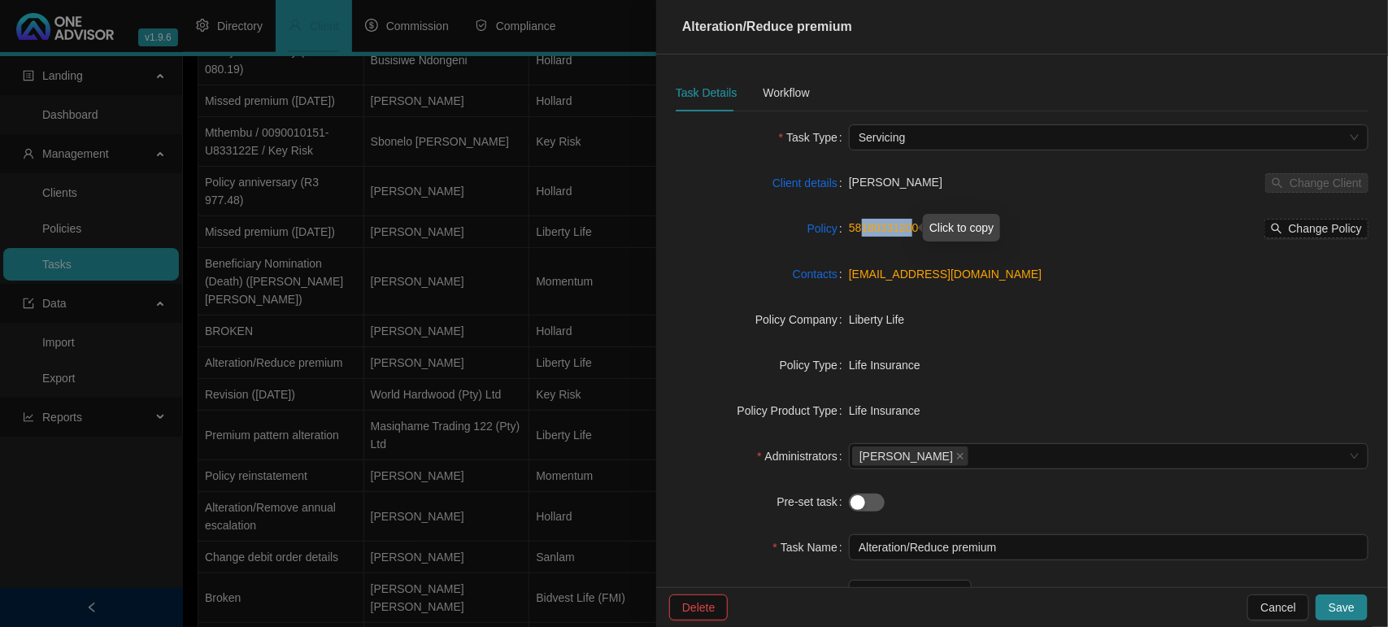
drag, startPoint x: 909, startPoint y: 228, endPoint x: 855, endPoint y: 228, distance: 53.7
click at [855, 228] on link "58180331200" at bounding box center [884, 227] width 70 height 13
drag, startPoint x: 962, startPoint y: 256, endPoint x: 976, endPoint y: 259, distance: 14.0
click at [963, 258] on form "Task Type Servicing Client details Tren Koen Change Client Policy 58180331200 C…" at bounding box center [1022, 410] width 693 height 572
drag, startPoint x: 929, startPoint y: 228, endPoint x: 844, endPoint y: 228, distance: 85.4
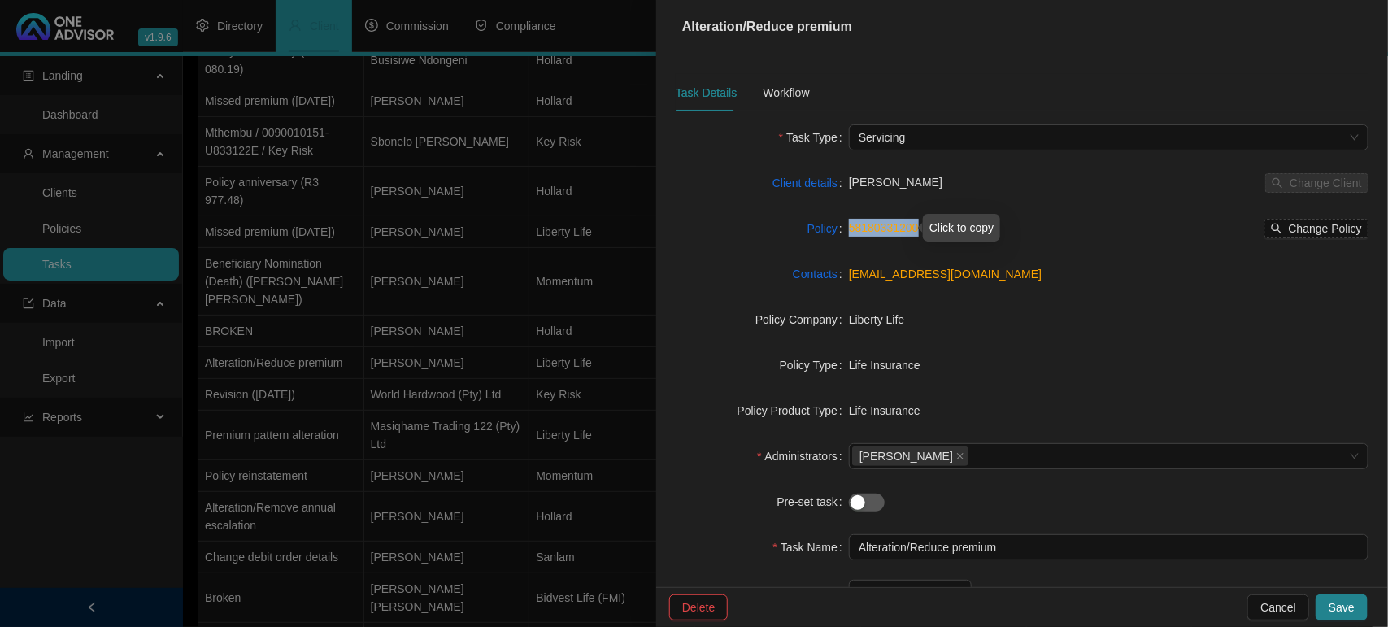
click at [849, 228] on div "58180331200 Change Policy" at bounding box center [1108, 229] width 519 height 20
copy link "58180331200"
click at [780, 89] on div "Workflow" at bounding box center [786, 93] width 46 height 18
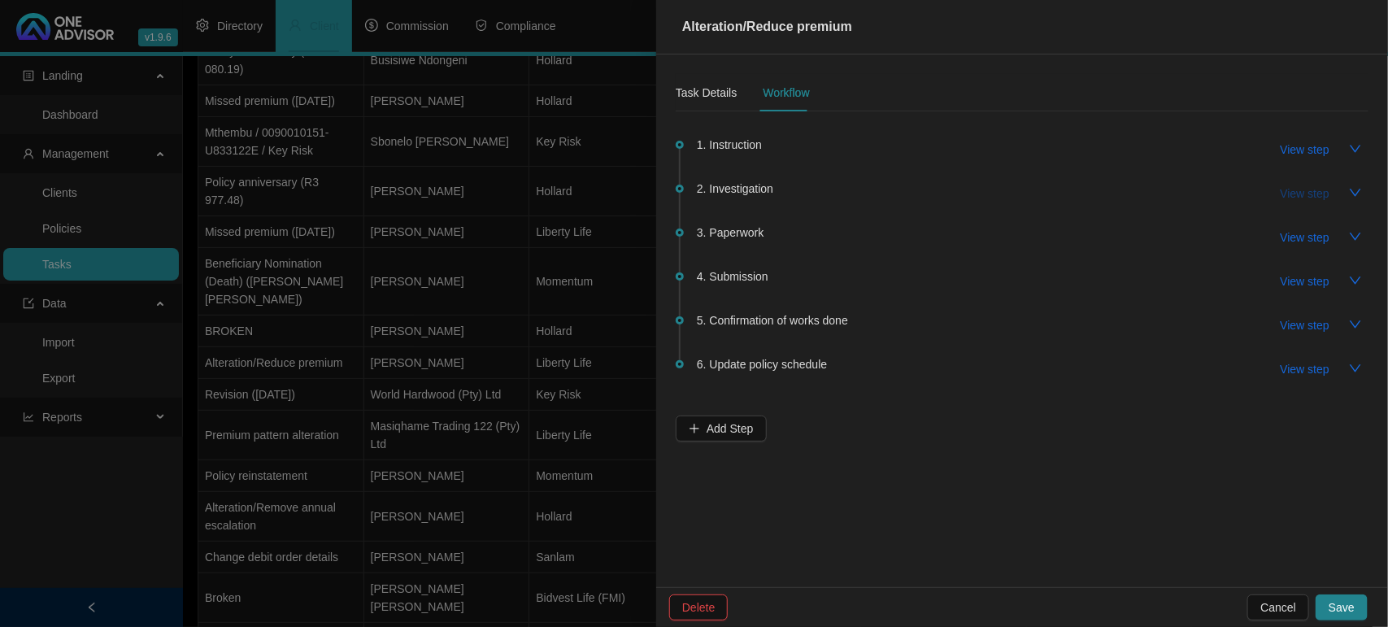
click at [1325, 193] on span "View step" at bounding box center [1304, 194] width 49 height 18
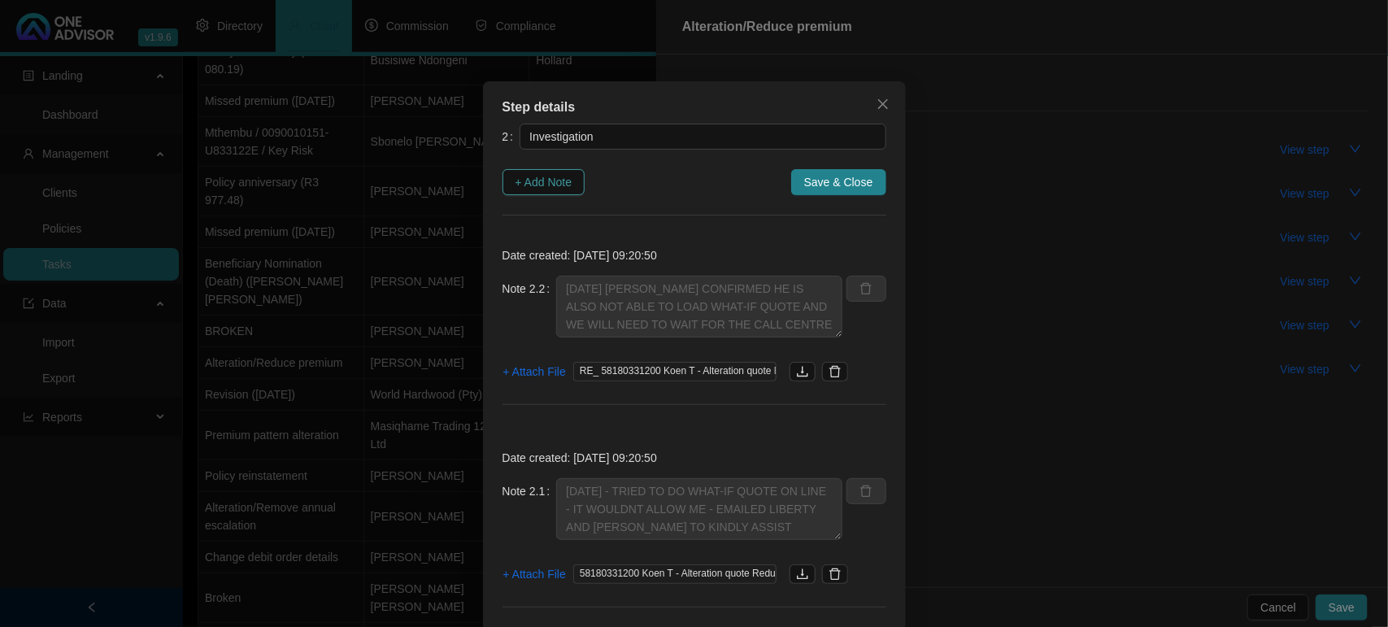
click at [519, 176] on span "+ Add Note" at bounding box center [543, 182] width 57 height 18
type textarea "[DATE] [PERSON_NAME] CONFIRMED HE IS ALSO NOT ABLE TO LOAD WHAT-IF QUOTE AND WE…"
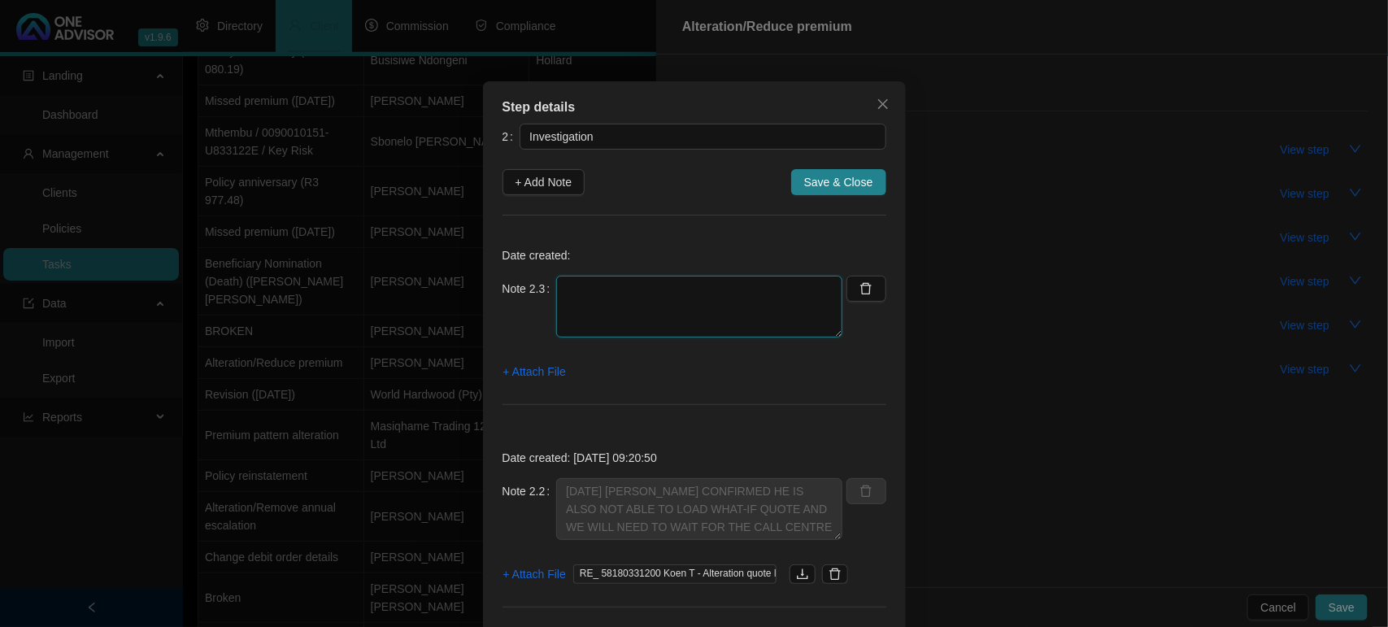
click at [668, 313] on textarea at bounding box center [699, 307] width 286 height 62
type textarea "1"
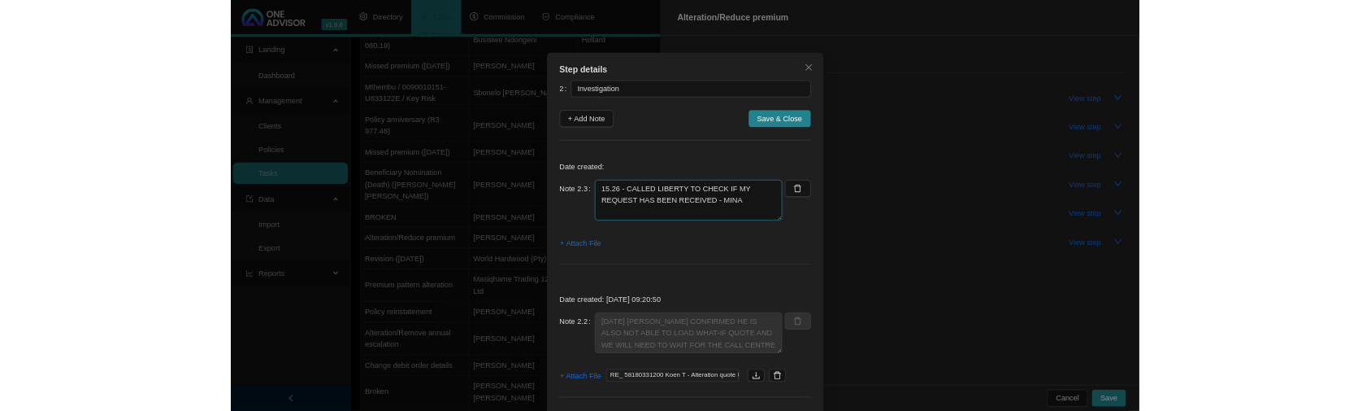
scroll to position [0, 0]
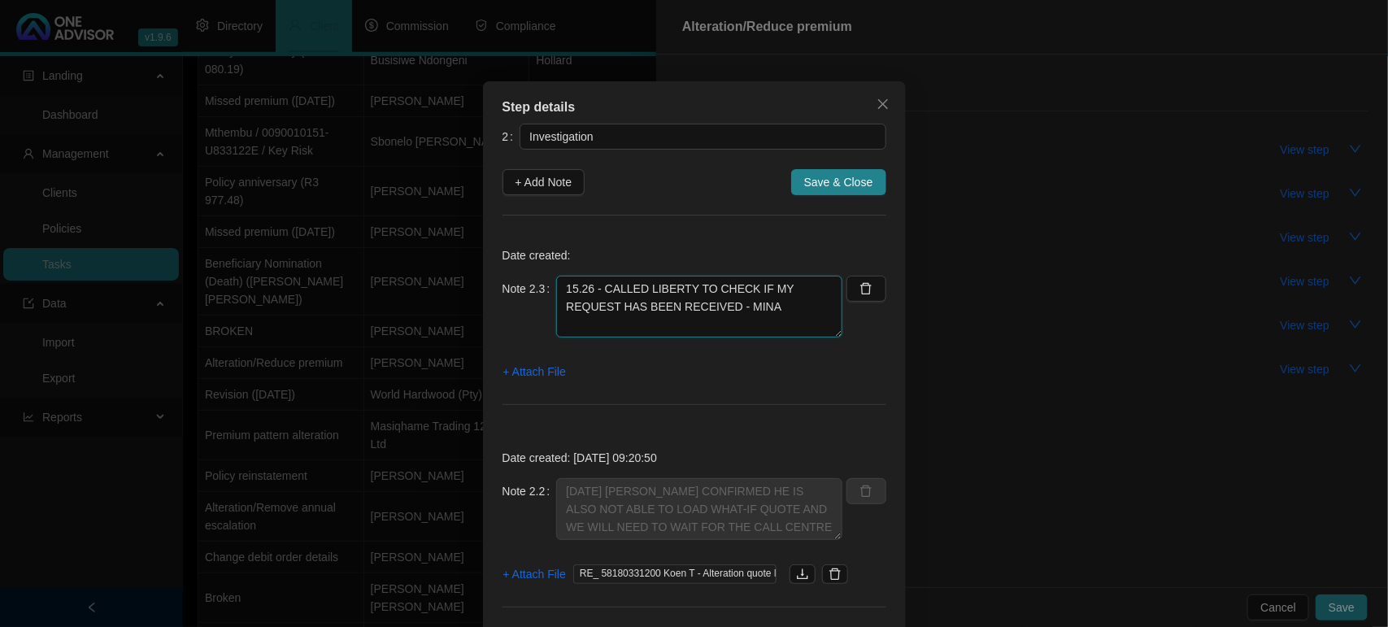
paste textarea "58180331200"
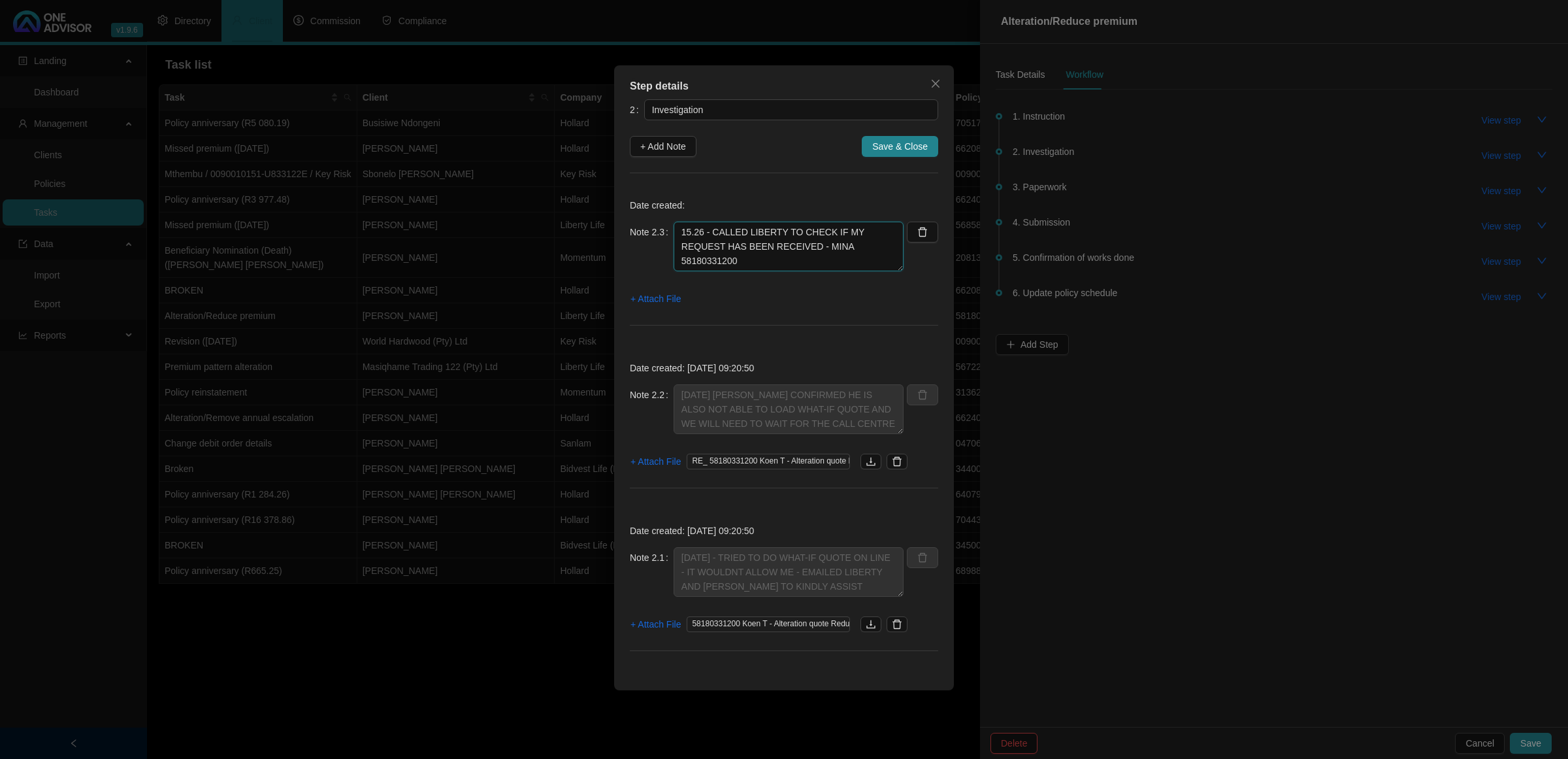
click at [772, 245] on textarea "15.26 - CALLED LIBERTY TO CHECK IF MY REQUEST HAS BEEN RECEIVED - MINA 58180331…" at bounding box center [788, 247] width 230 height 50
click at [840, 462] on span "RE_ 58180331200 Koen T - Alteration quote Reduce premium to R2700.msg" at bounding box center [768, 462] width 163 height 16
click at [746, 260] on textarea "15.26 - CALLED LIBERTY TO CHECK IF MY REQUEST HAS BEEN RECEIVED - SPOKE TO MINA…" at bounding box center [788, 247] width 230 height 50
type textarea "15.26 - CALLED LIBERTY TO CHECK IF MY REQUEST HAS BEEN RECEIVED - SPOKE TO [PER…"
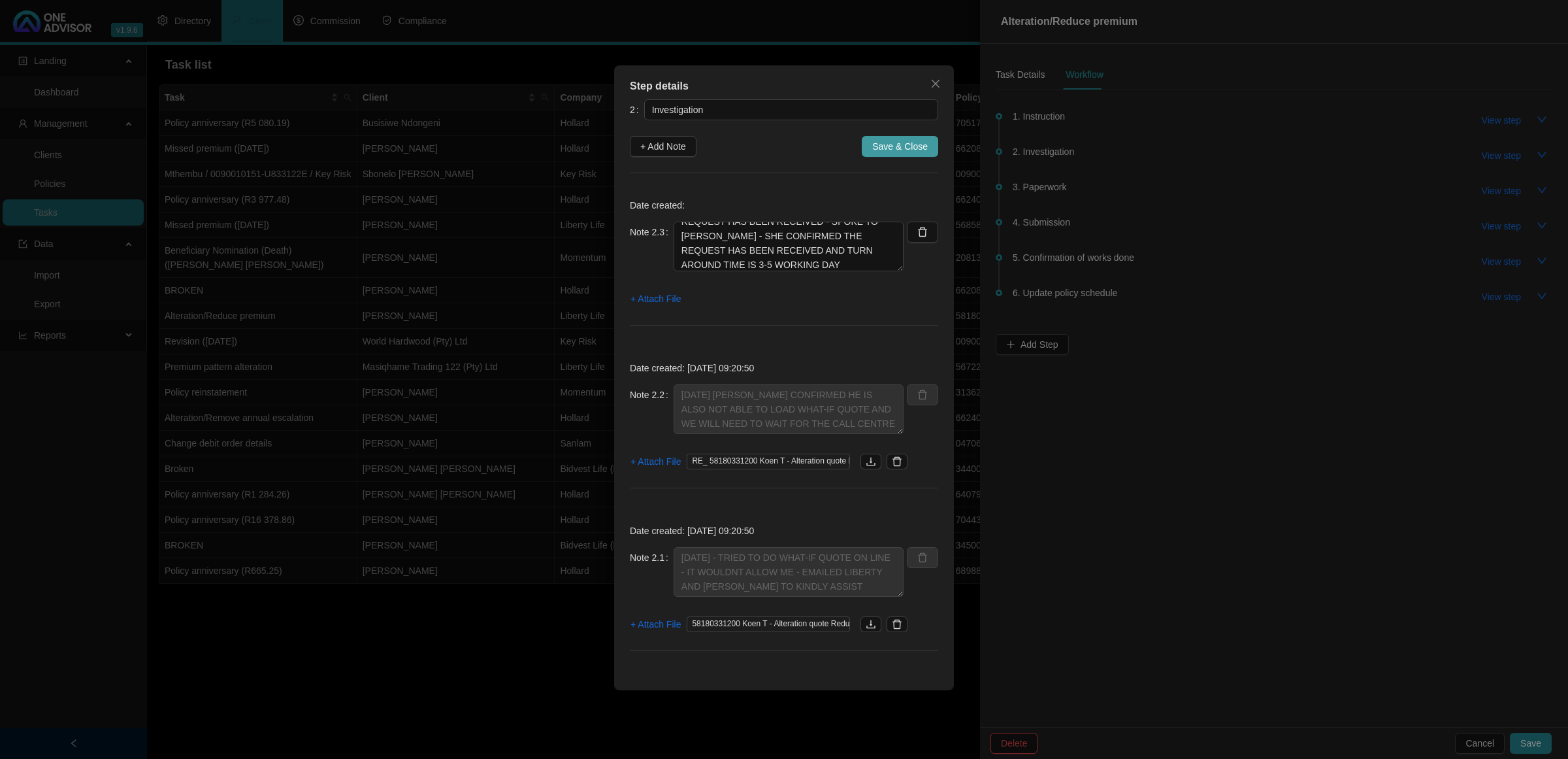
click at [883, 145] on span "Save & Close" at bounding box center [899, 146] width 55 height 14
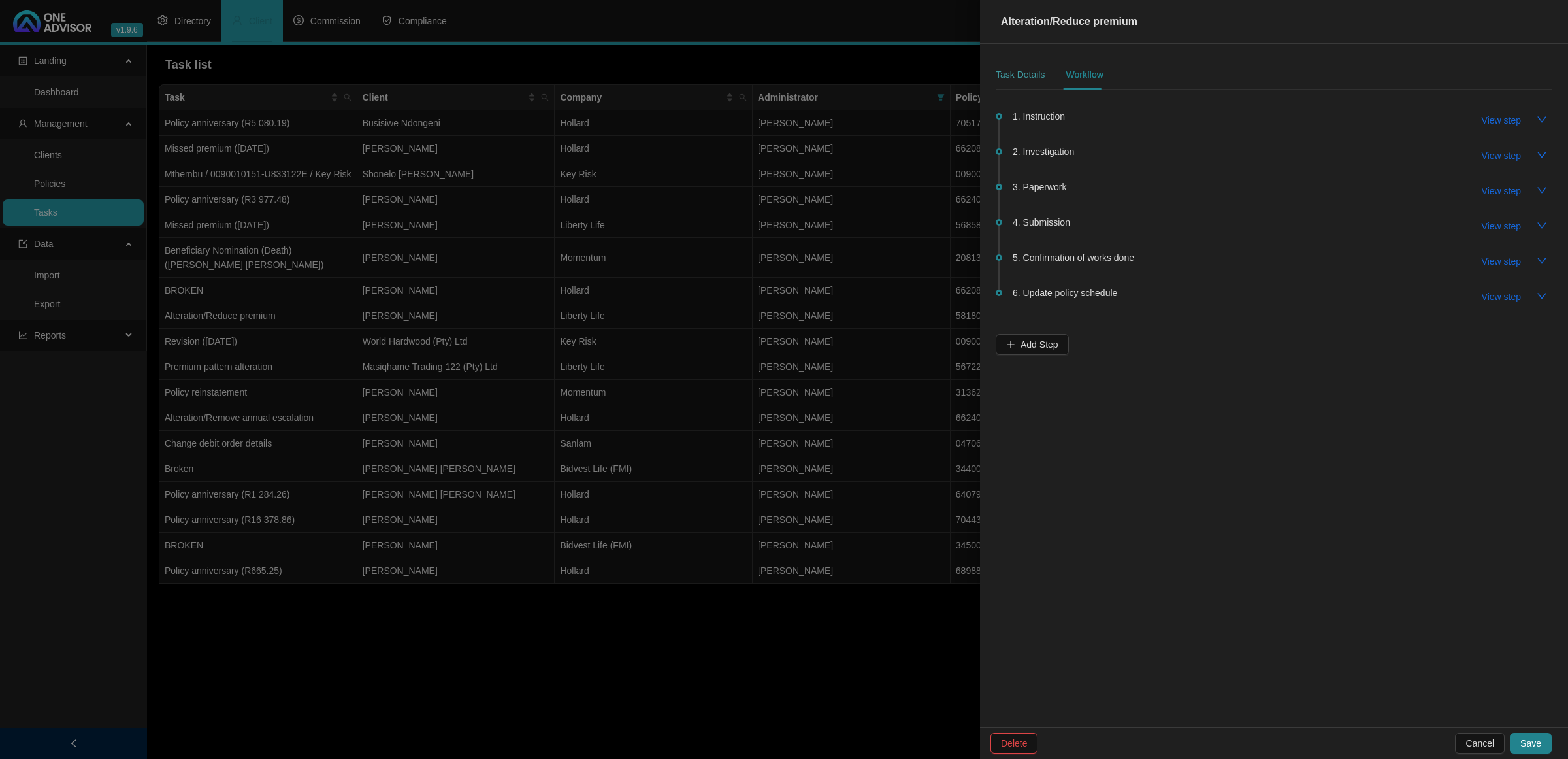
click at [1023, 61] on div "Task Details" at bounding box center [1020, 74] width 49 height 30
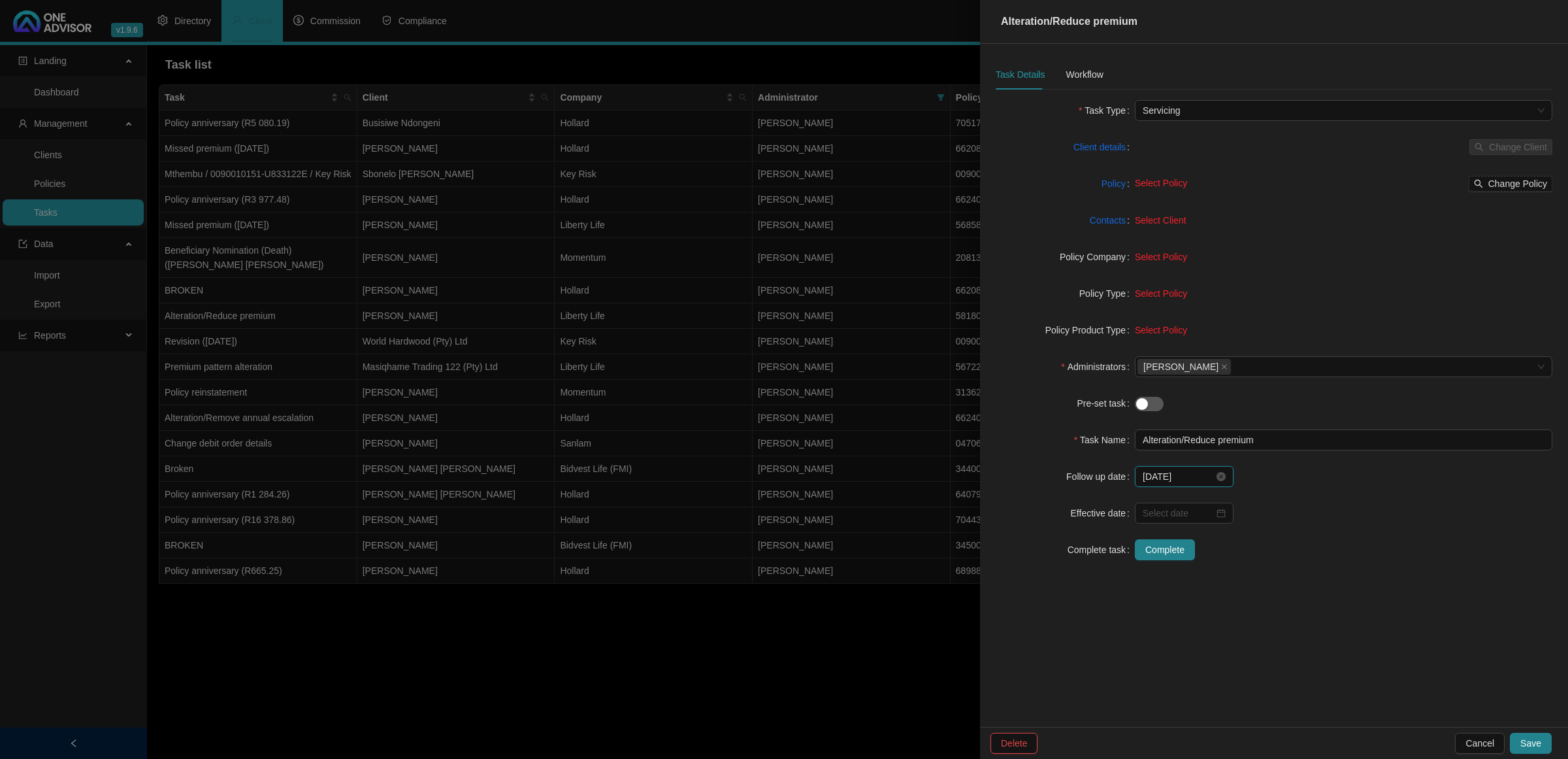
click at [1115, 473] on input "[DATE]" at bounding box center [1178, 477] width 72 height 14
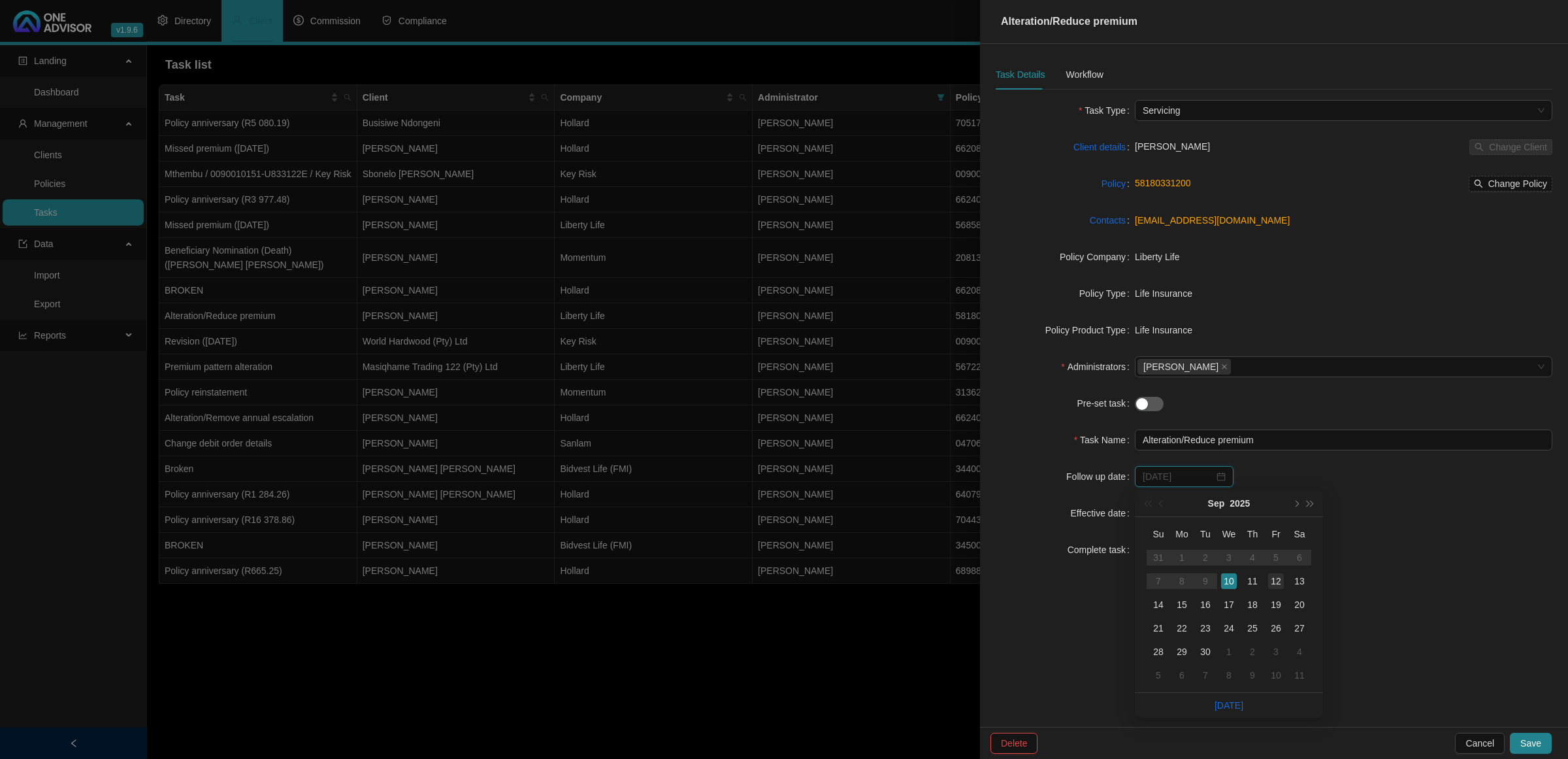
type input "[DATE]"
click at [1115, 503] on div "12" at bounding box center [1276, 581] width 16 height 16
click at [1115, 503] on span "Save" at bounding box center [1531, 743] width 21 height 14
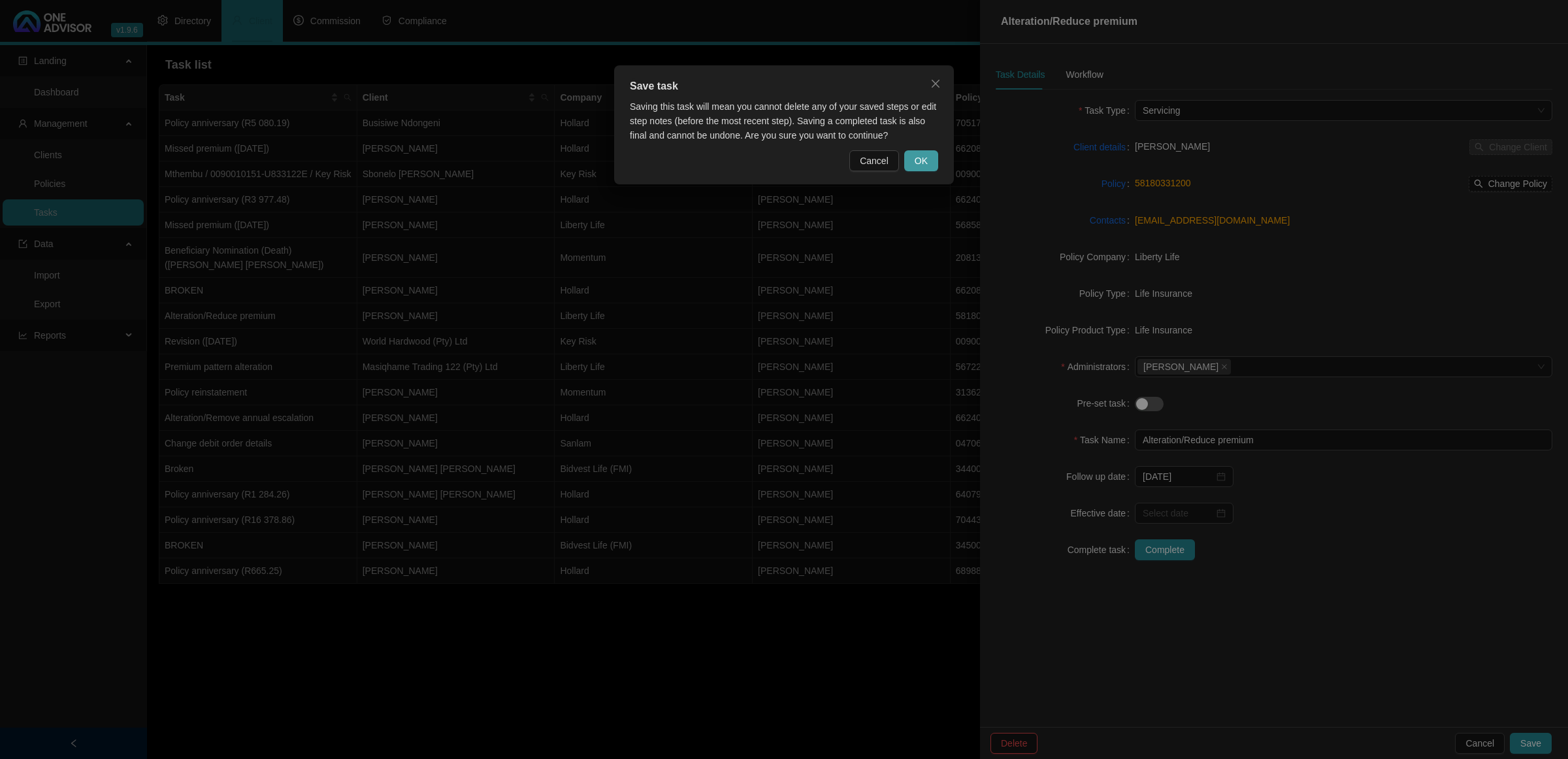
click at [919, 152] on button "OK" at bounding box center [921, 161] width 34 height 21
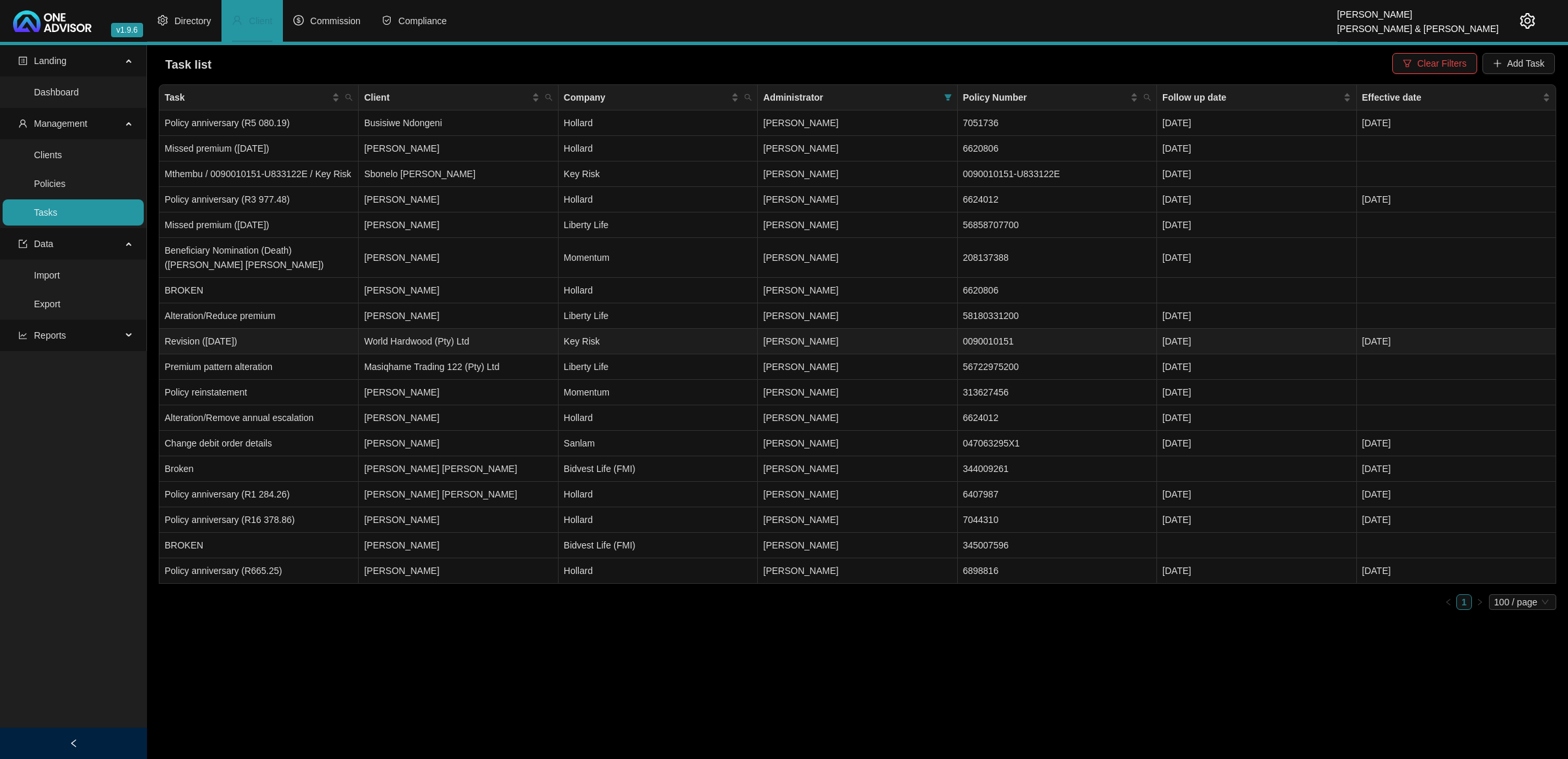
click at [817, 341] on span "[PERSON_NAME]" at bounding box center [800, 341] width 75 height 10
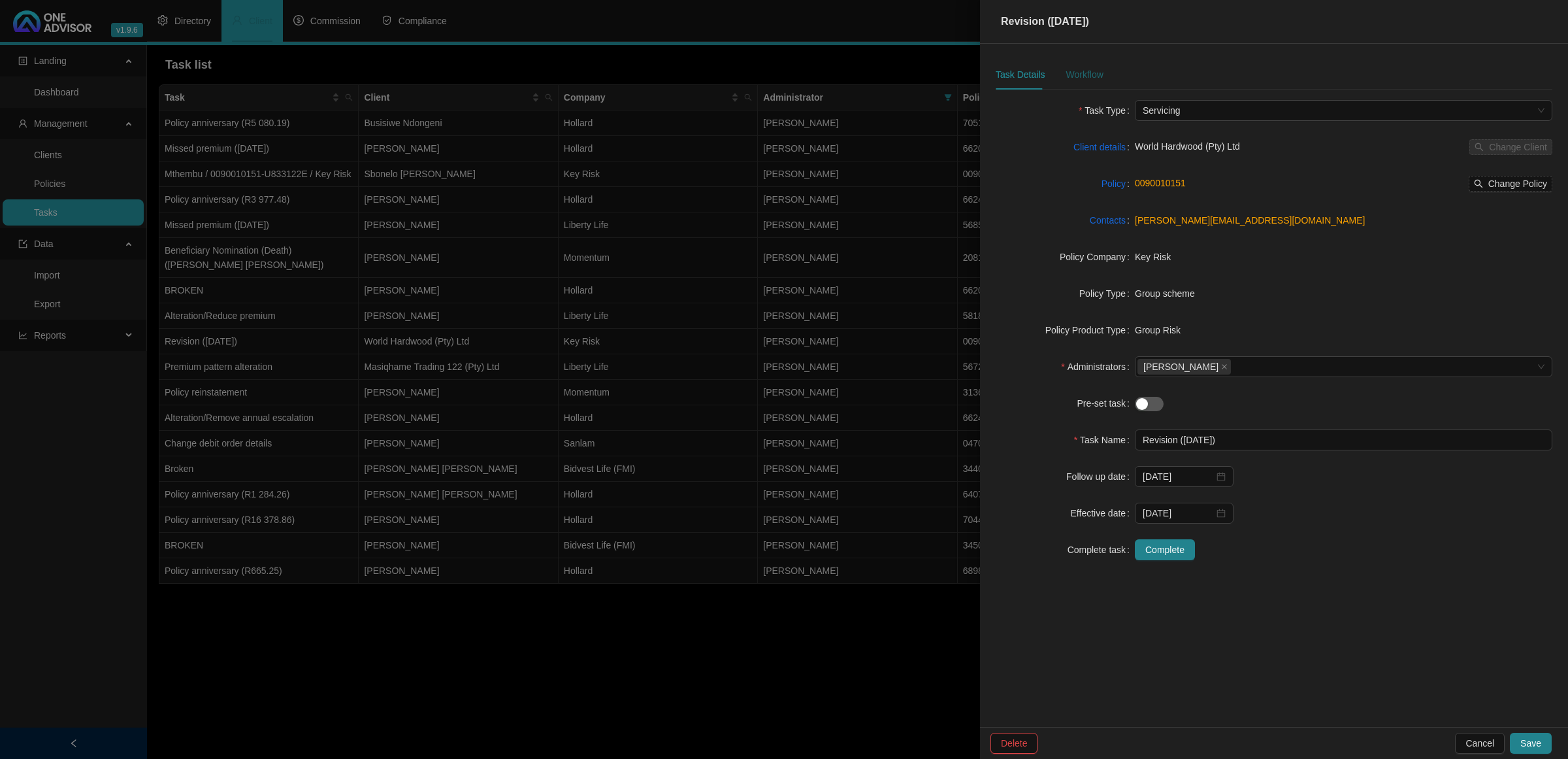
click at [1085, 68] on div "Workflow" at bounding box center [1084, 75] width 37 height 14
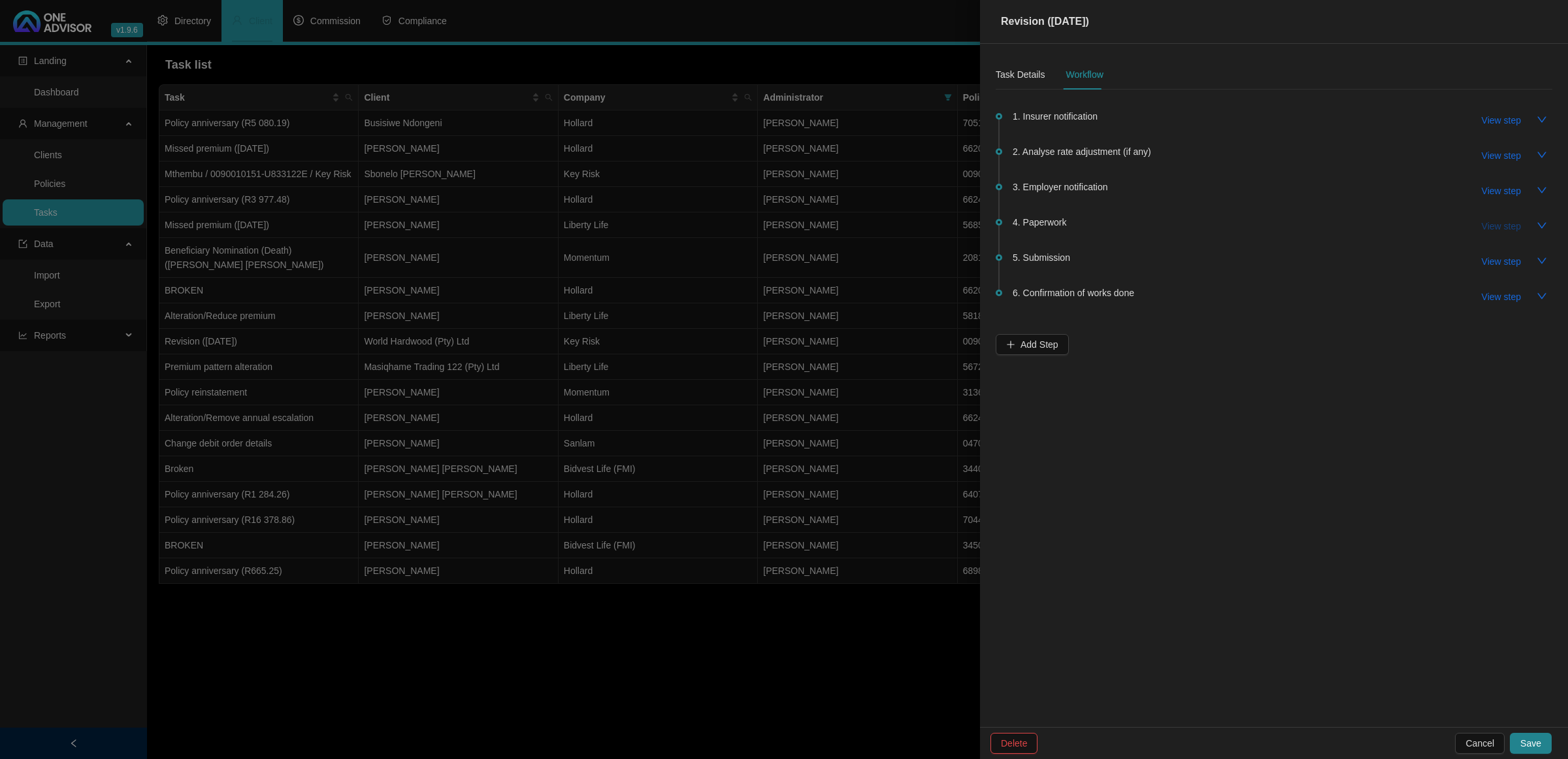
click at [1115, 219] on span "View step" at bounding box center [1501, 226] width 39 height 14
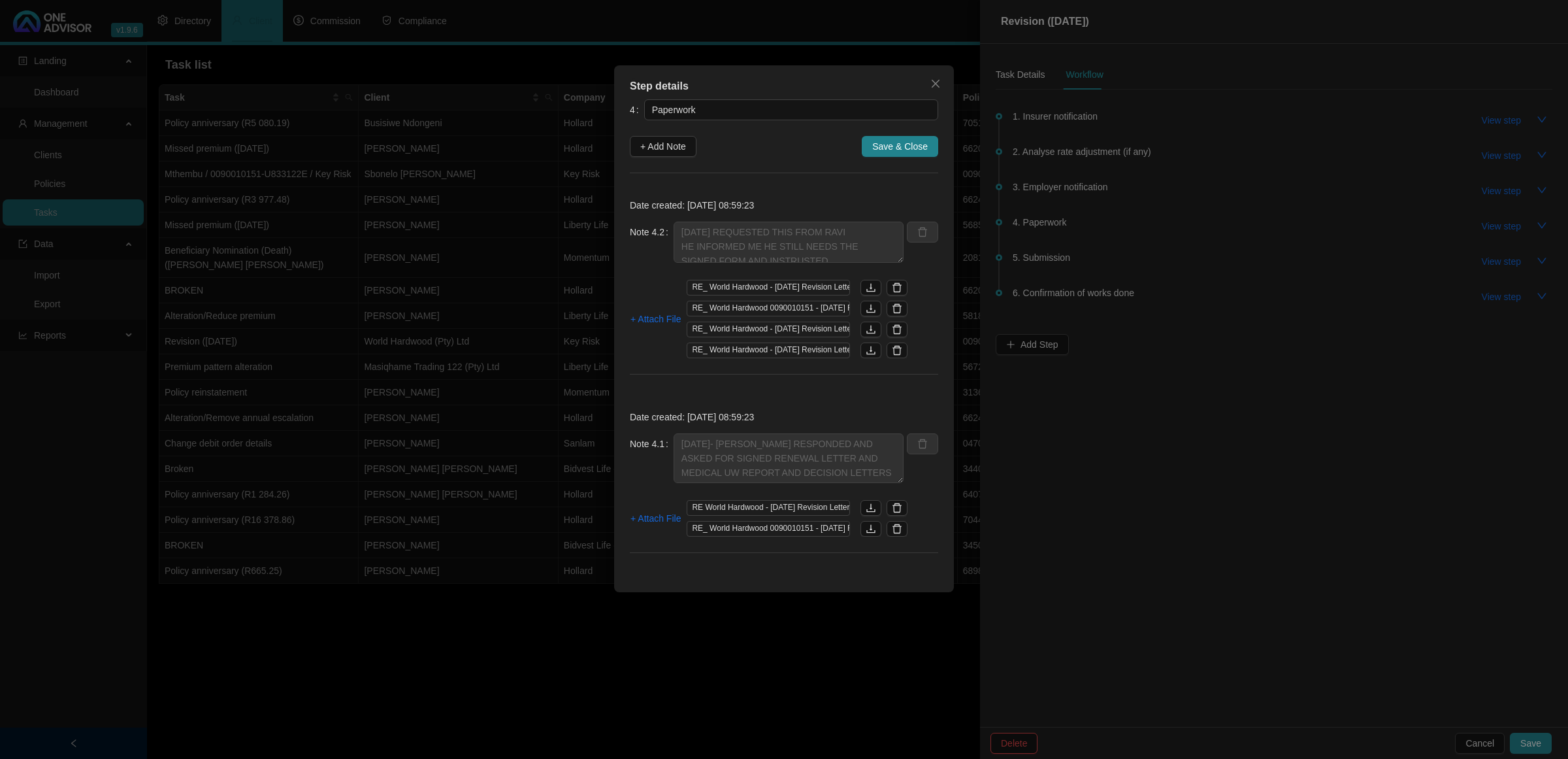
click at [1023, 72] on div "Step details 4 Paperwork + Add Note Save & Close Date created: [DATE] 08:59:23 …" at bounding box center [784, 380] width 1568 height 759
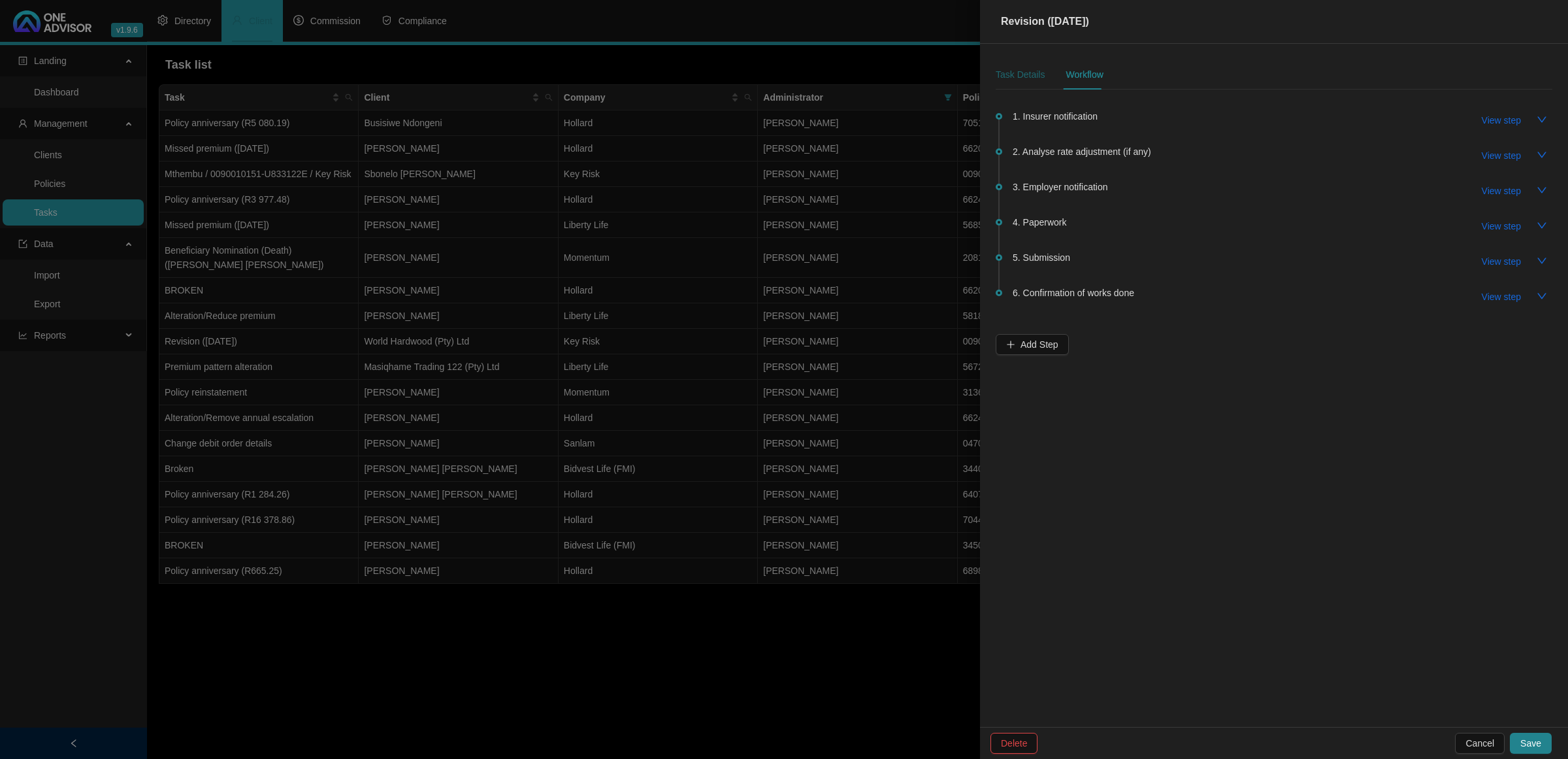
click at [1023, 72] on div "Task Details" at bounding box center [1020, 75] width 49 height 14
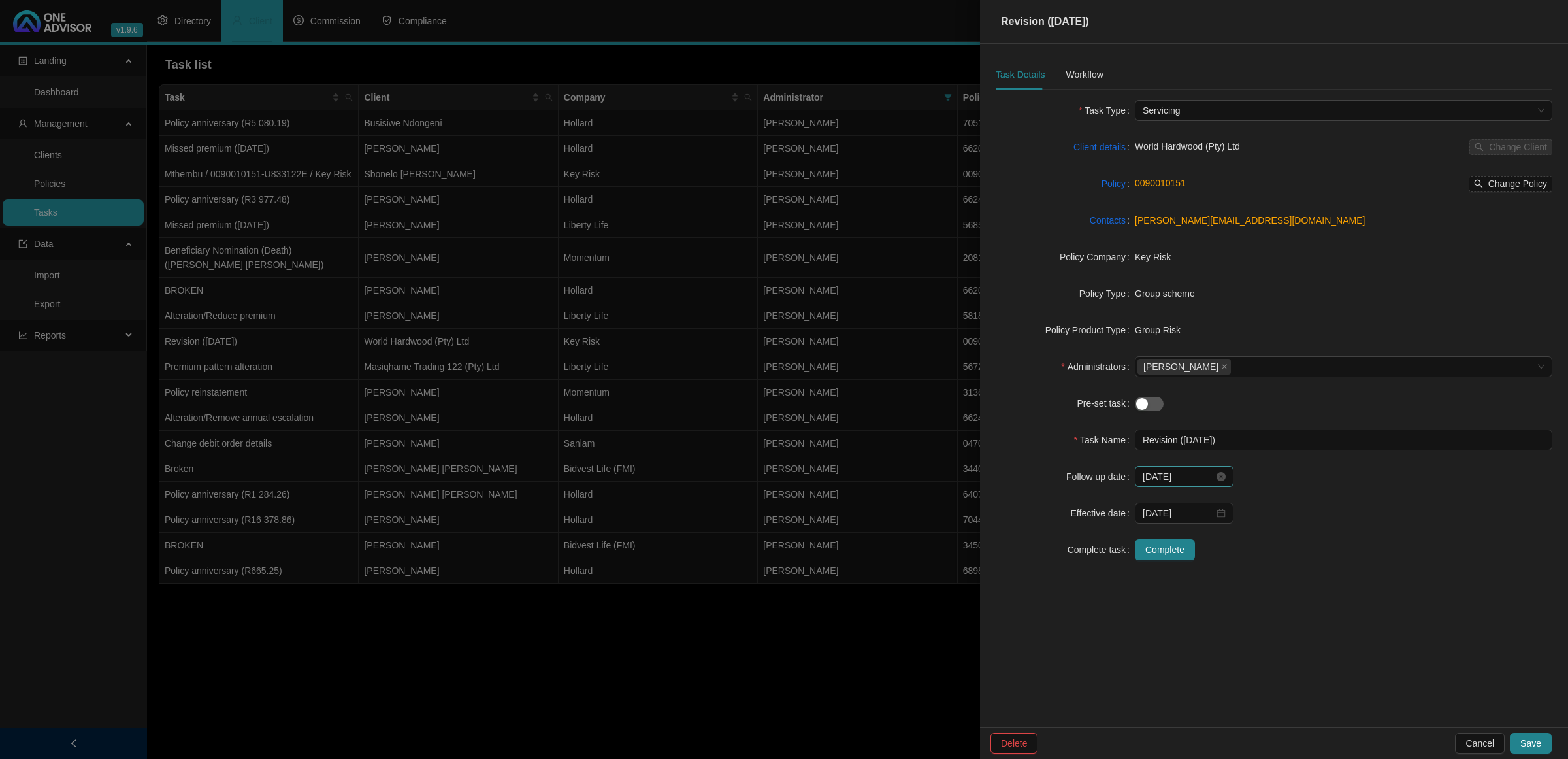
click at [1115, 469] on div "[DATE]" at bounding box center [1184, 477] width 99 height 21
type input "[DATE]"
click at [1115, 503] on div "15" at bounding box center [1182, 605] width 16 height 16
click at [1115, 503] on button "Save" at bounding box center [1531, 743] width 42 height 21
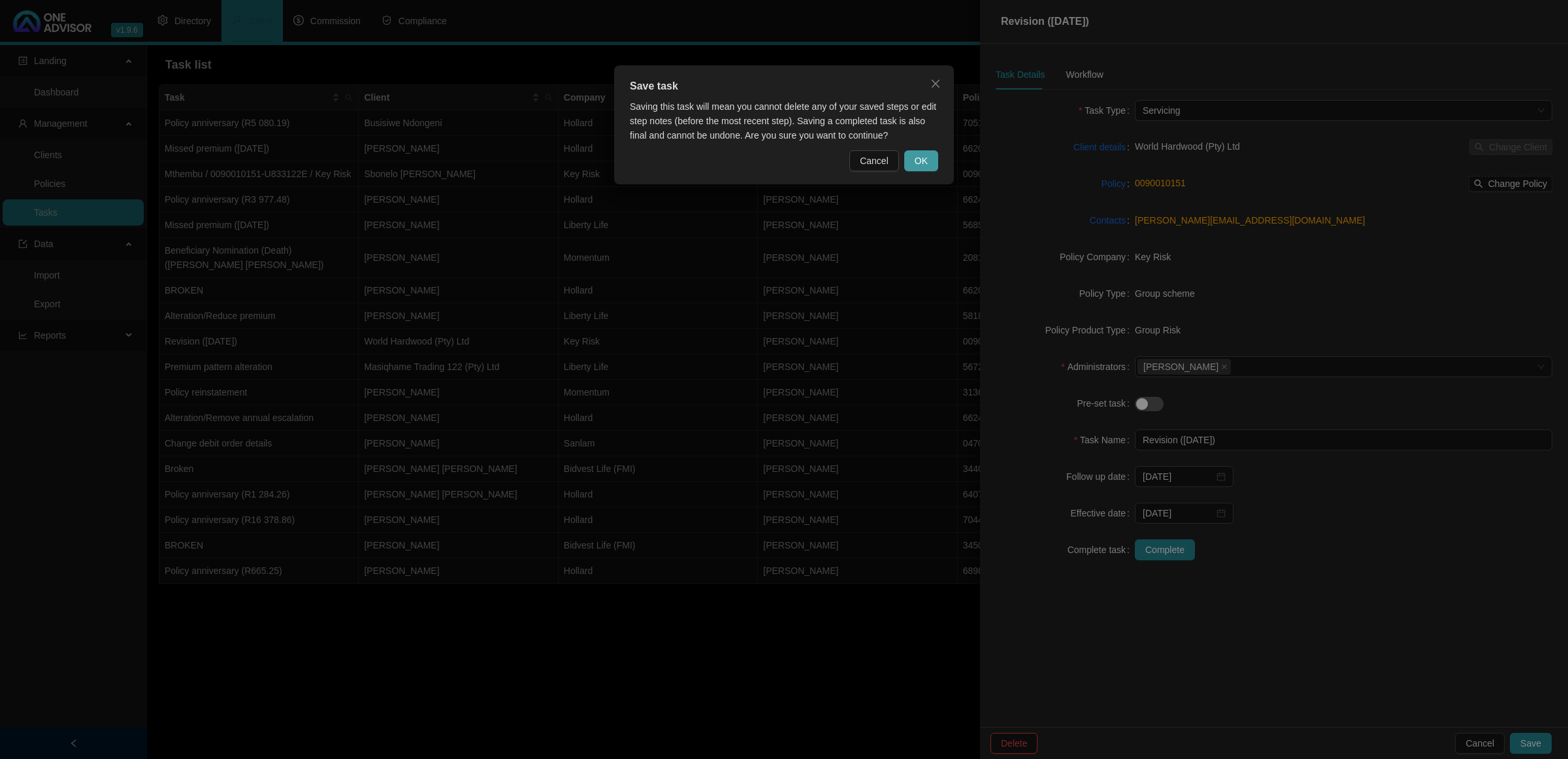
click at [929, 158] on button "OK" at bounding box center [921, 161] width 34 height 21
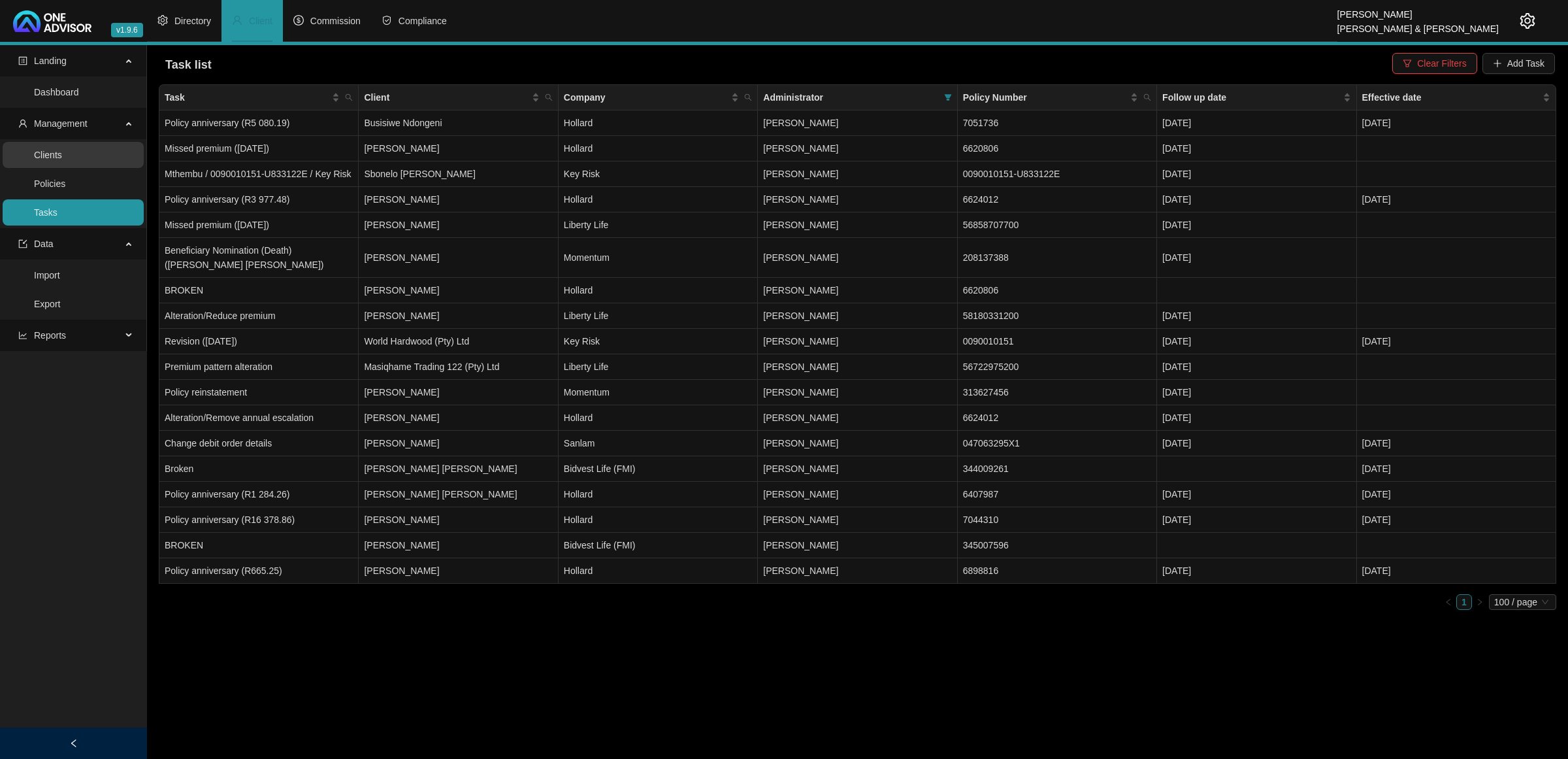
click at [62, 158] on link "Clients" at bounding box center [47, 154] width 28 height 10
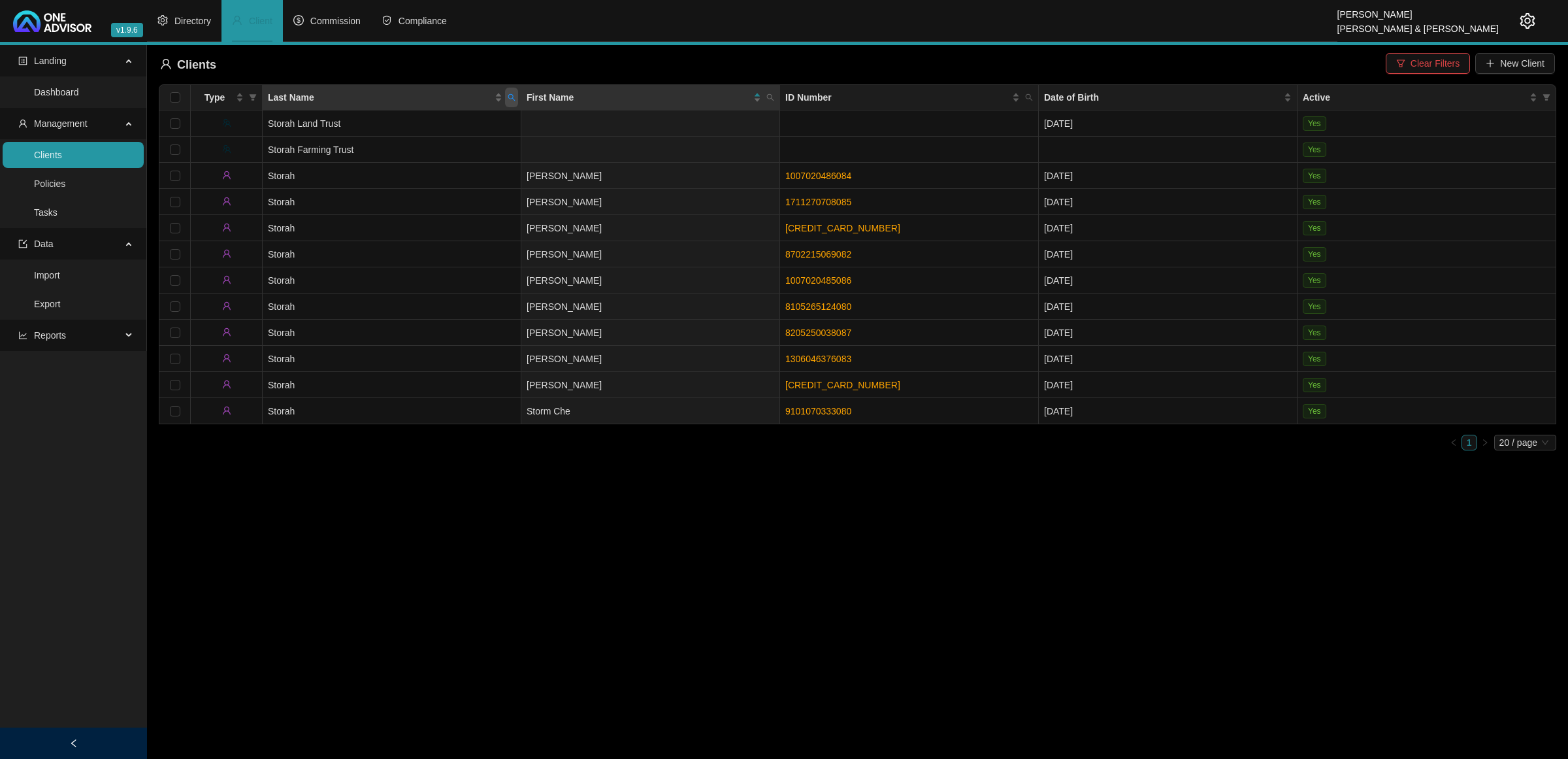
click at [515, 103] on span "Last Name" at bounding box center [511, 97] width 13 height 19
type input "VAN NIEK"
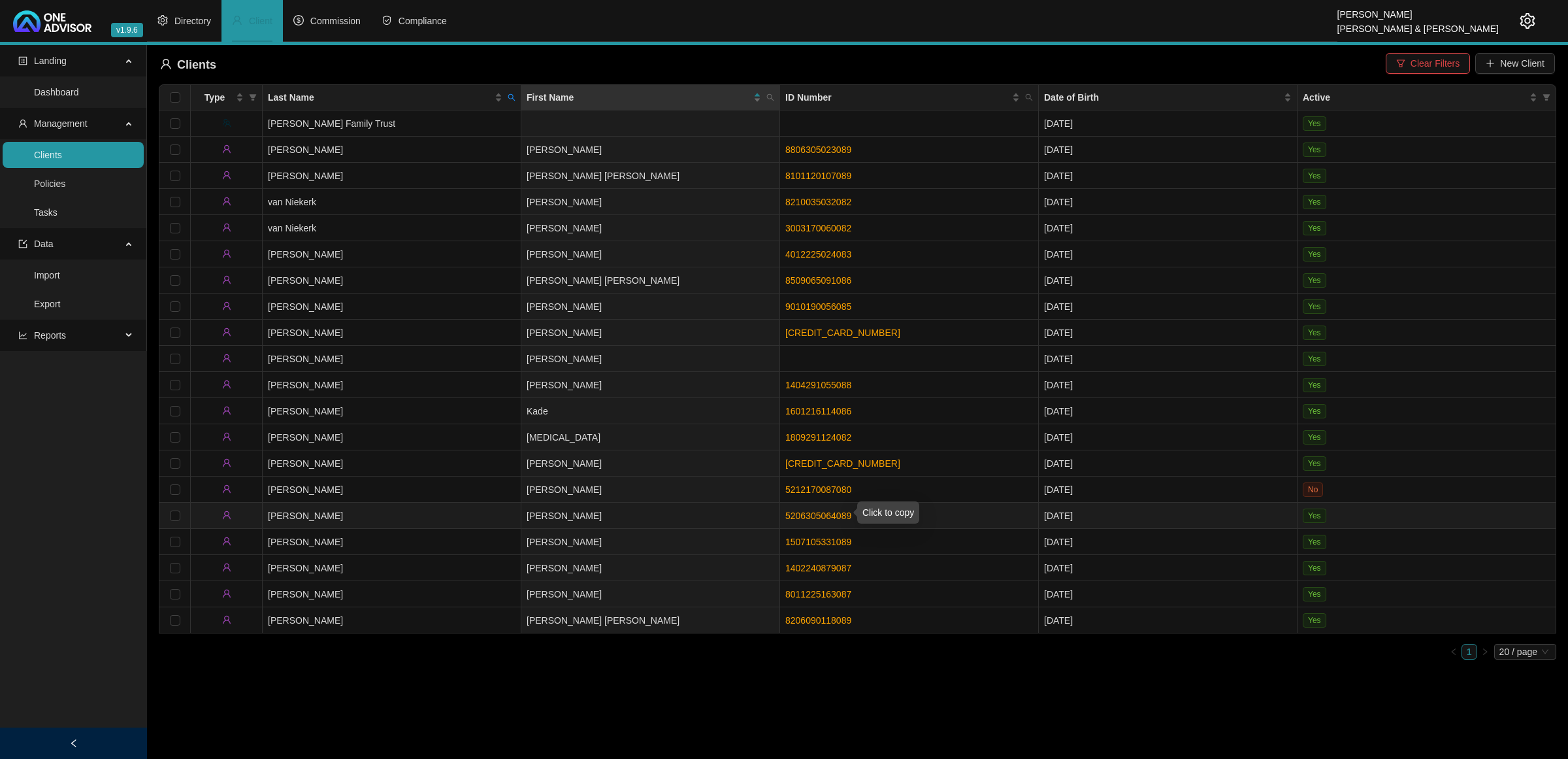
click at [805, 503] on link "5206305064089" at bounding box center [818, 515] width 66 height 10
click at [412, 503] on td "[PERSON_NAME]" at bounding box center [392, 515] width 259 height 27
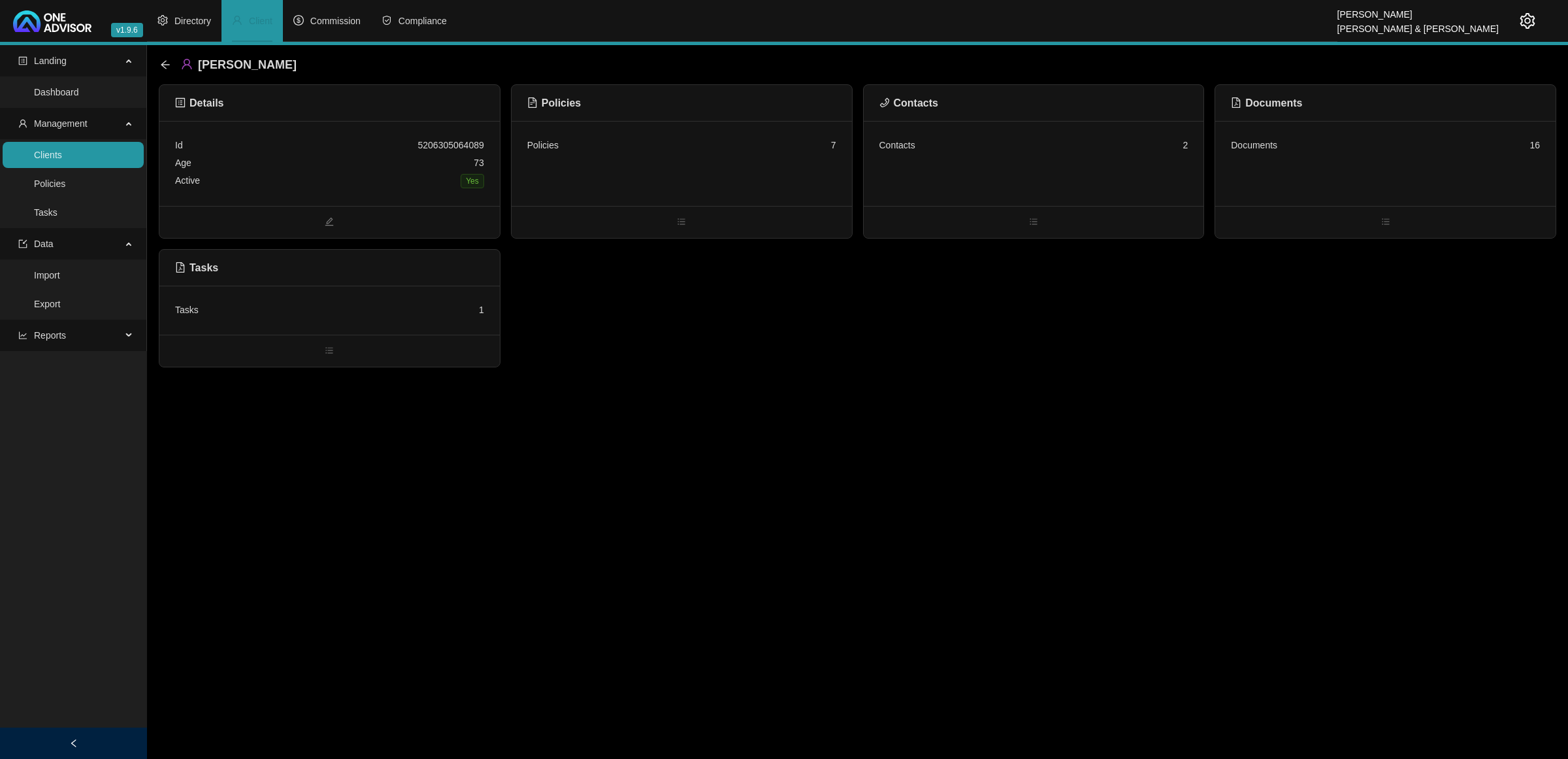
click at [309, 323] on div "Tasks 1" at bounding box center [330, 310] width 341 height 49
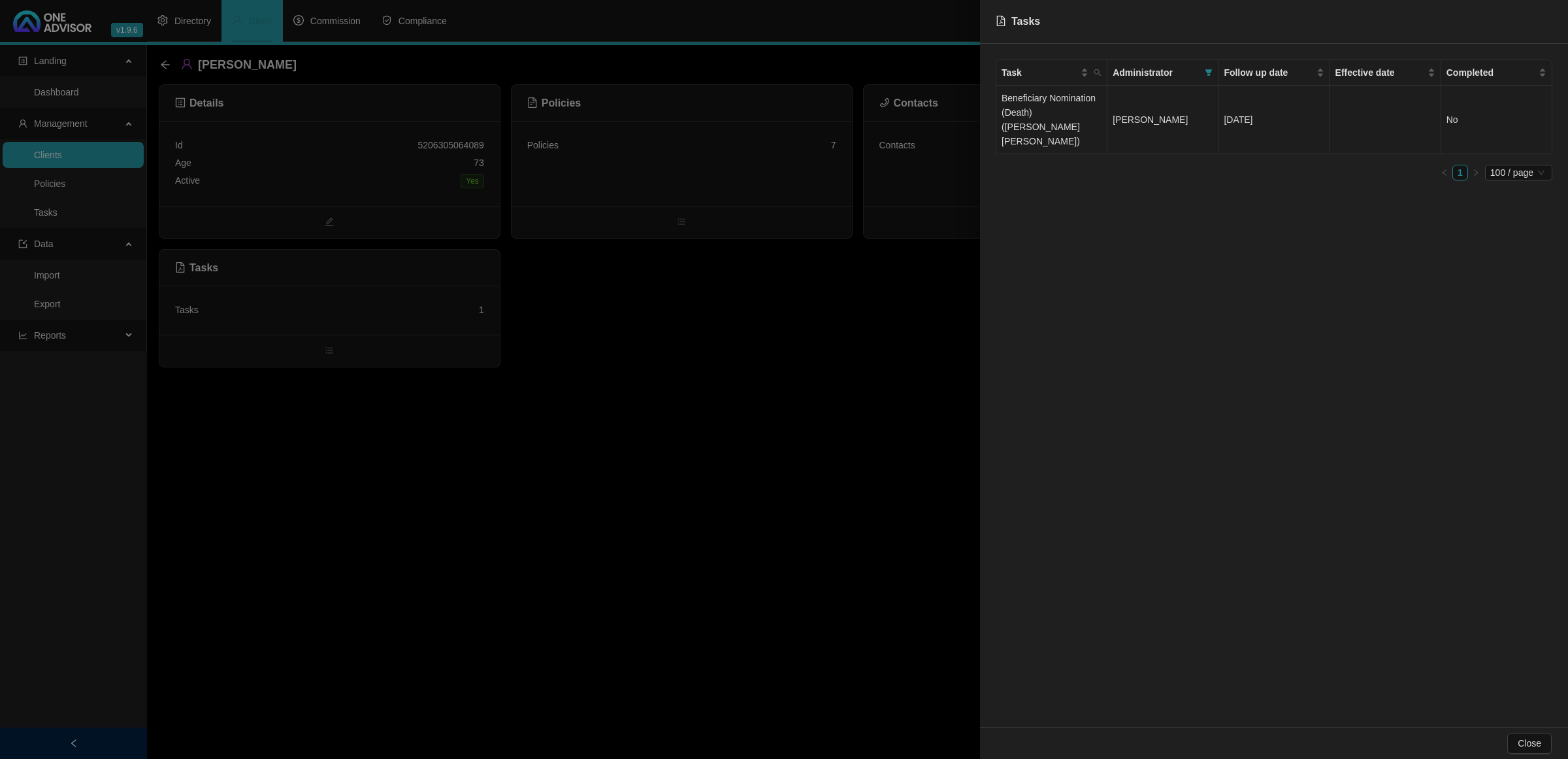
click at [1052, 123] on td "Beneficiary Nomination (Death) ([PERSON_NAME] [PERSON_NAME])" at bounding box center [1052, 119] width 111 height 68
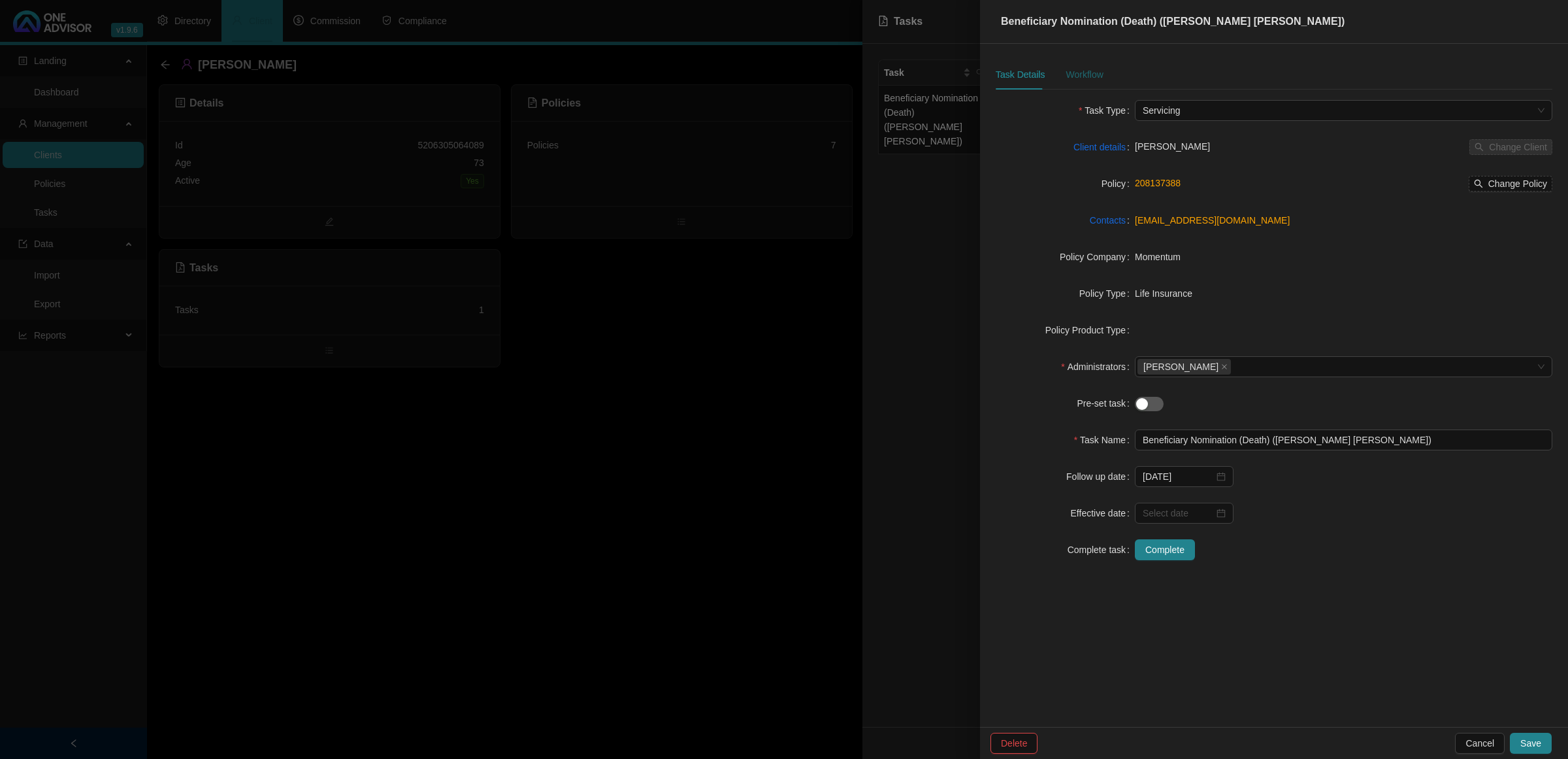
click at [1085, 79] on div "Workflow" at bounding box center [1084, 75] width 37 height 14
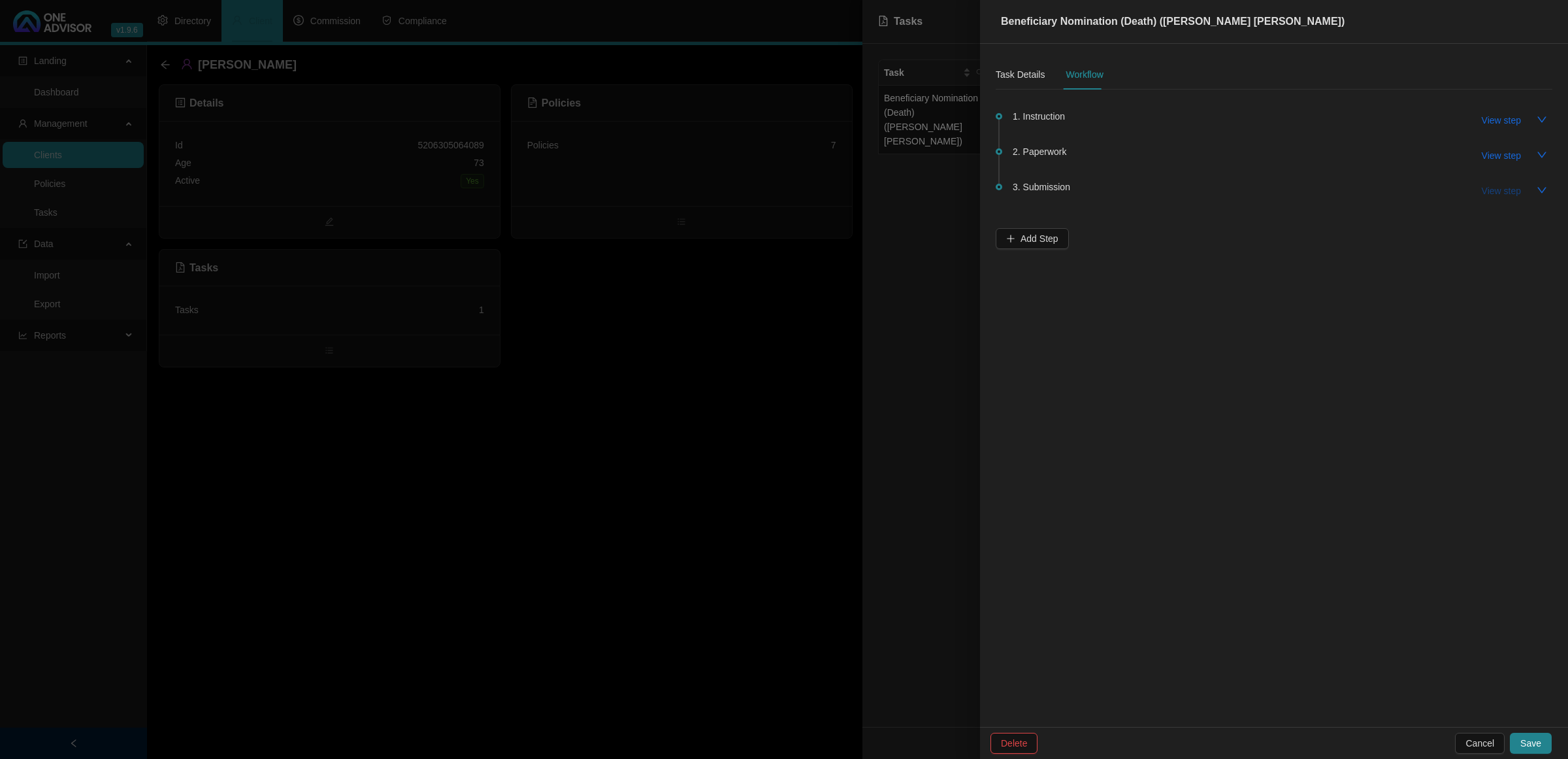
click at [1115, 196] on span "View step" at bounding box center [1501, 191] width 39 height 14
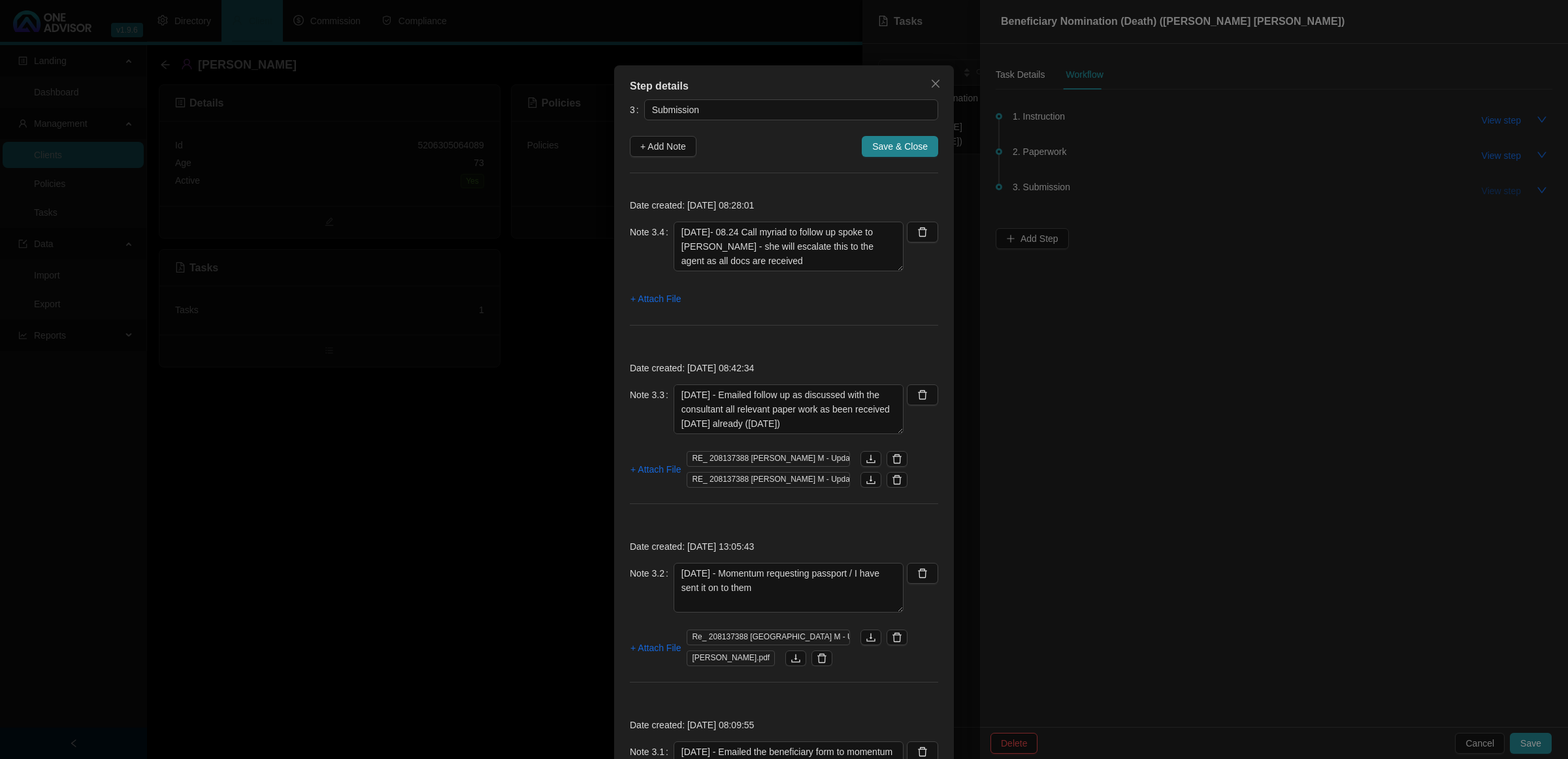
click at [1115, 196] on div "Step details 3 Submission + Add Note Save & Close Date created: [DATE] 08:28:01…" at bounding box center [784, 380] width 1568 height 759
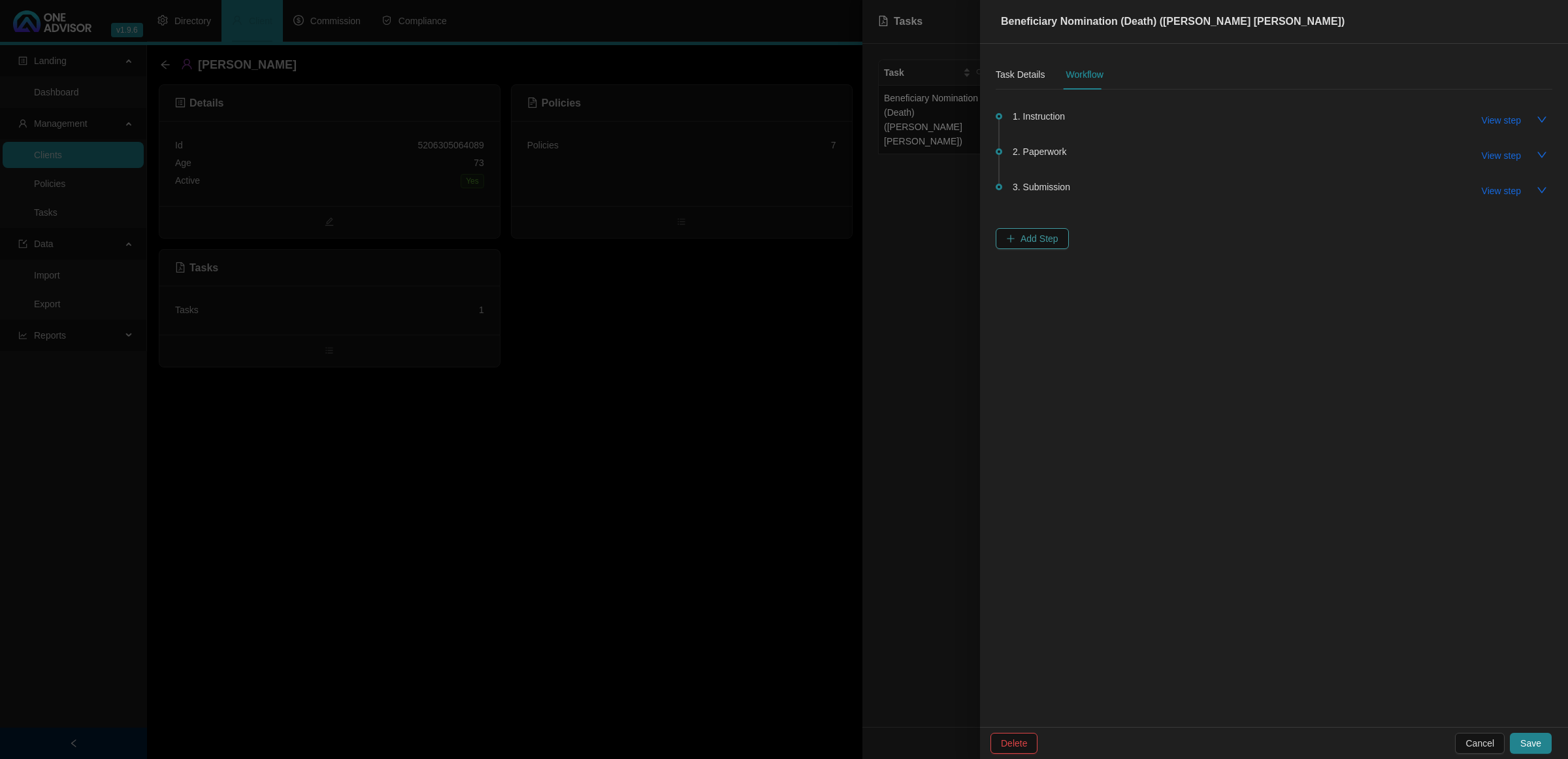
click at [1025, 240] on span "Add Step" at bounding box center [1039, 239] width 38 height 14
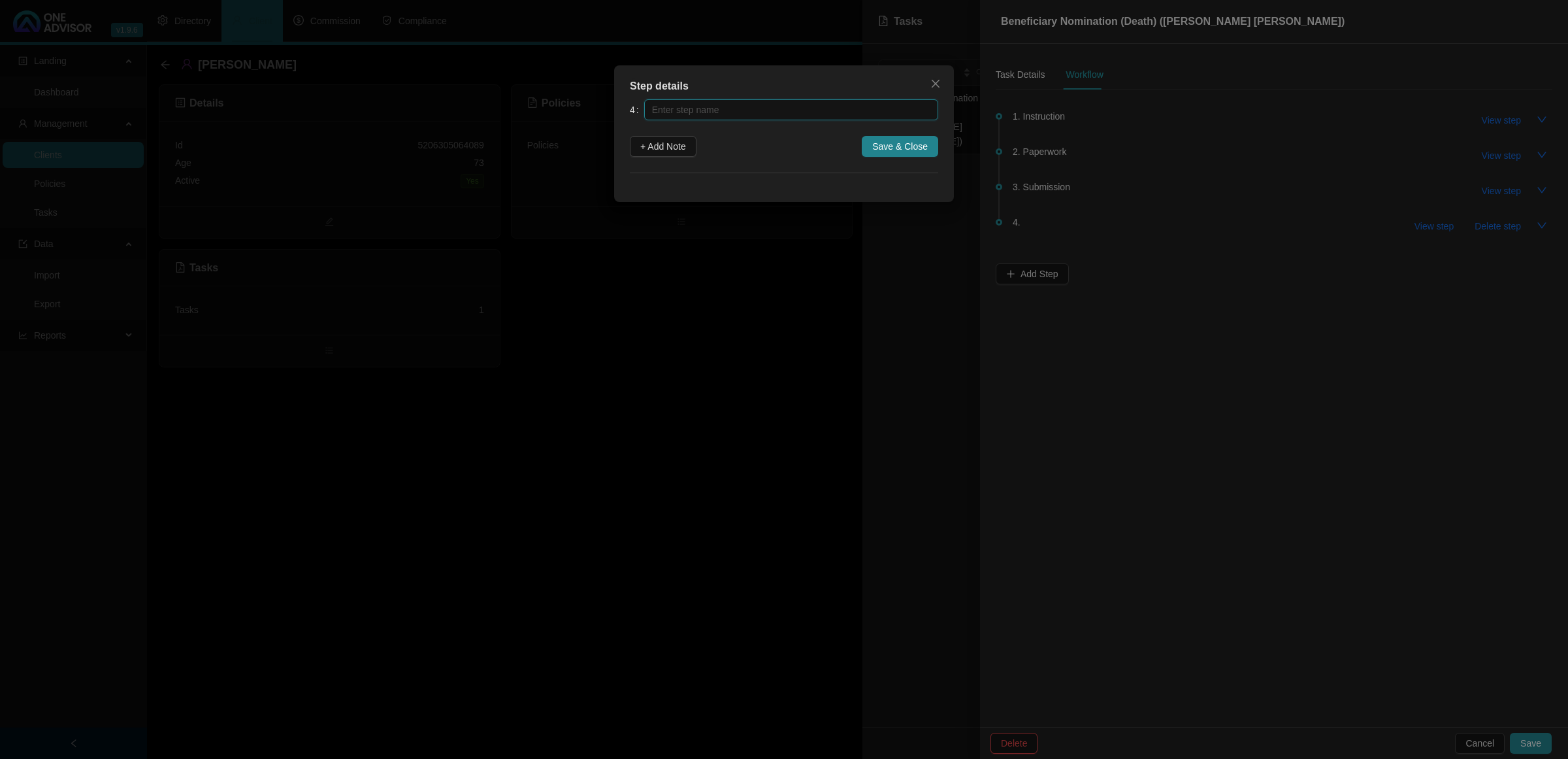
click at [714, 113] on input "text" at bounding box center [792, 110] width 294 height 21
type input "c"
type input "Confirmation work done"
click at [912, 144] on span "Save & Close" at bounding box center [899, 146] width 55 height 14
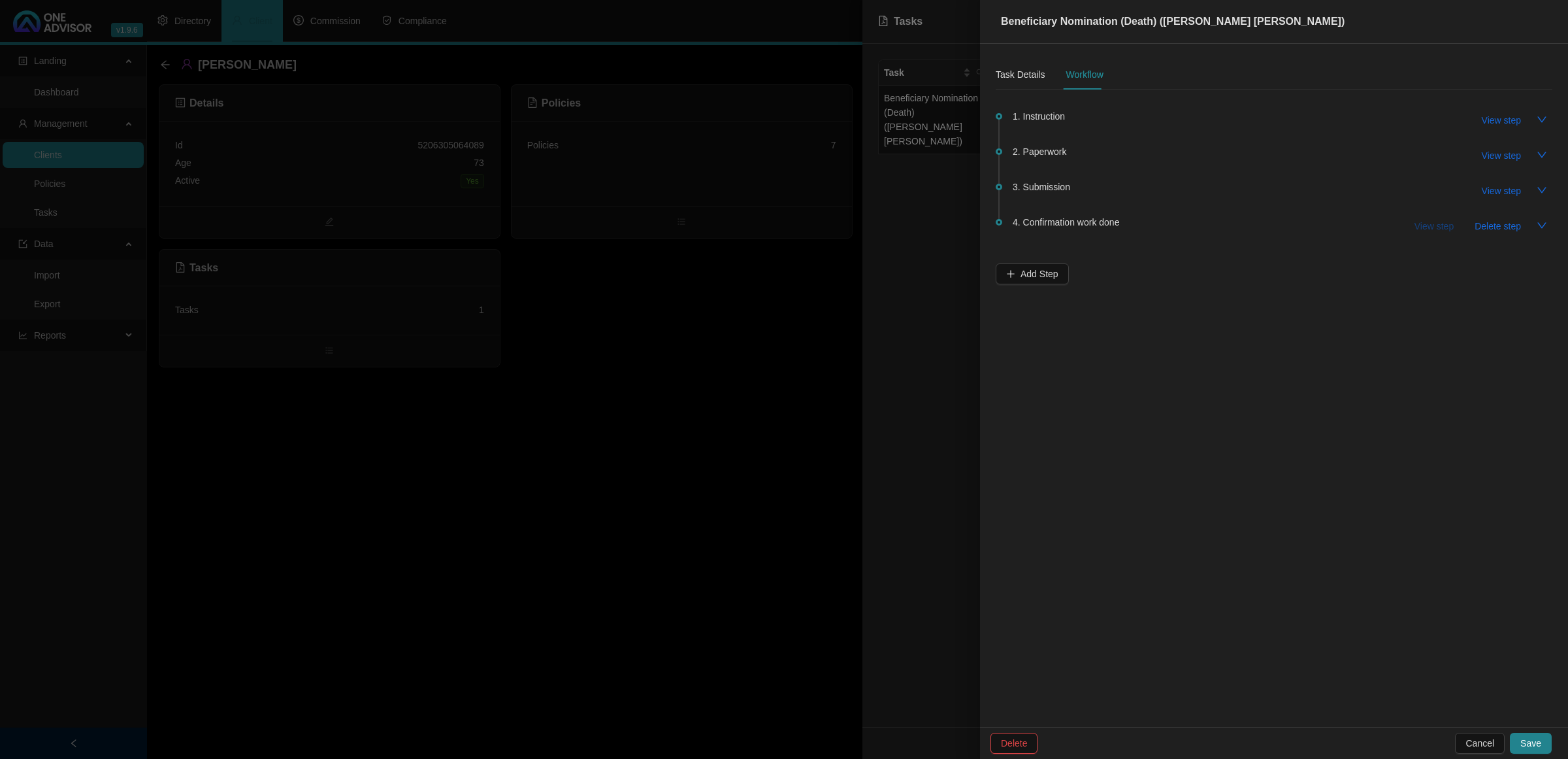
click at [1115, 231] on span "View step" at bounding box center [1434, 226] width 39 height 14
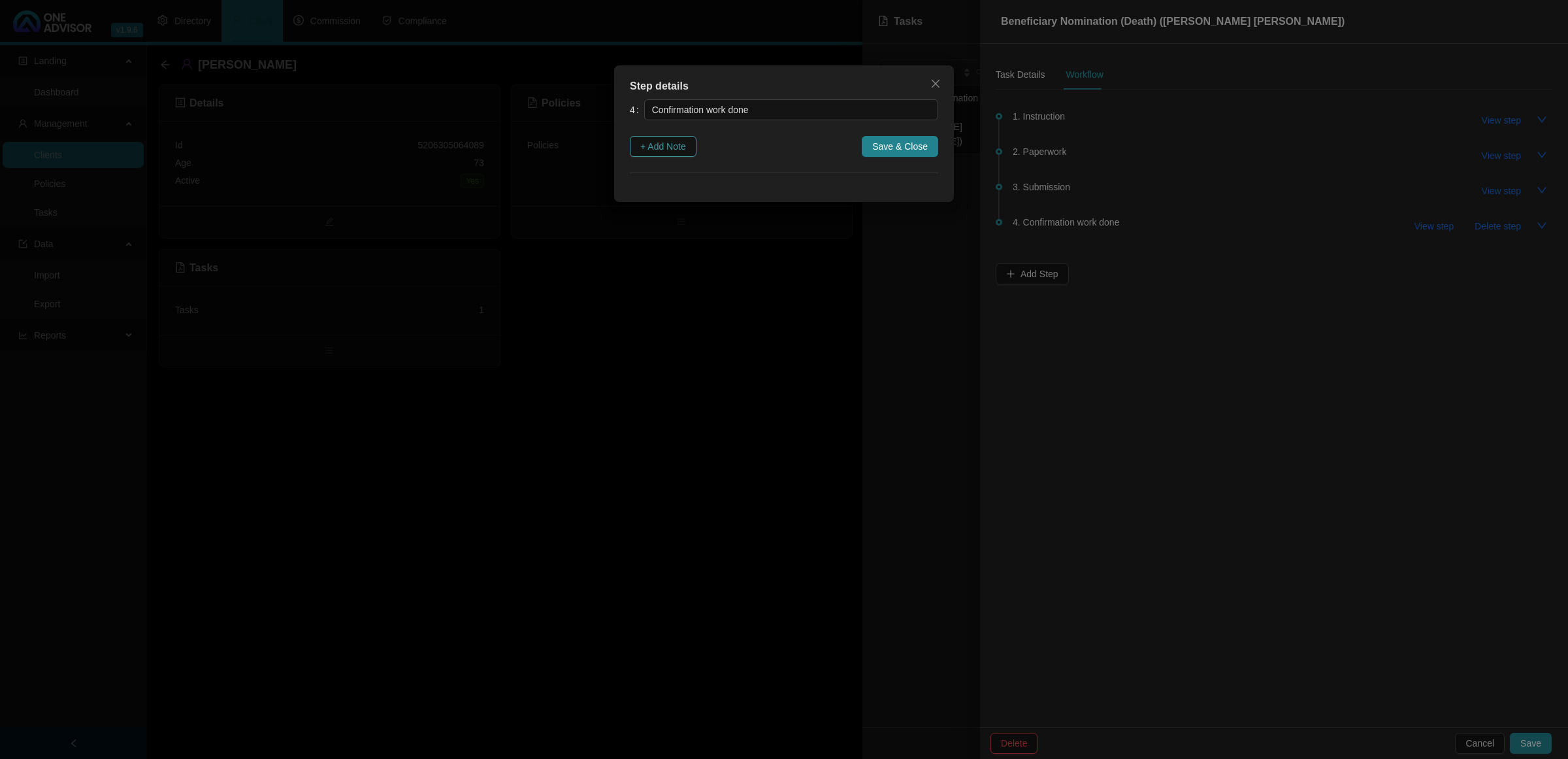
click at [655, 137] on button "+ Add Note" at bounding box center [663, 146] width 67 height 21
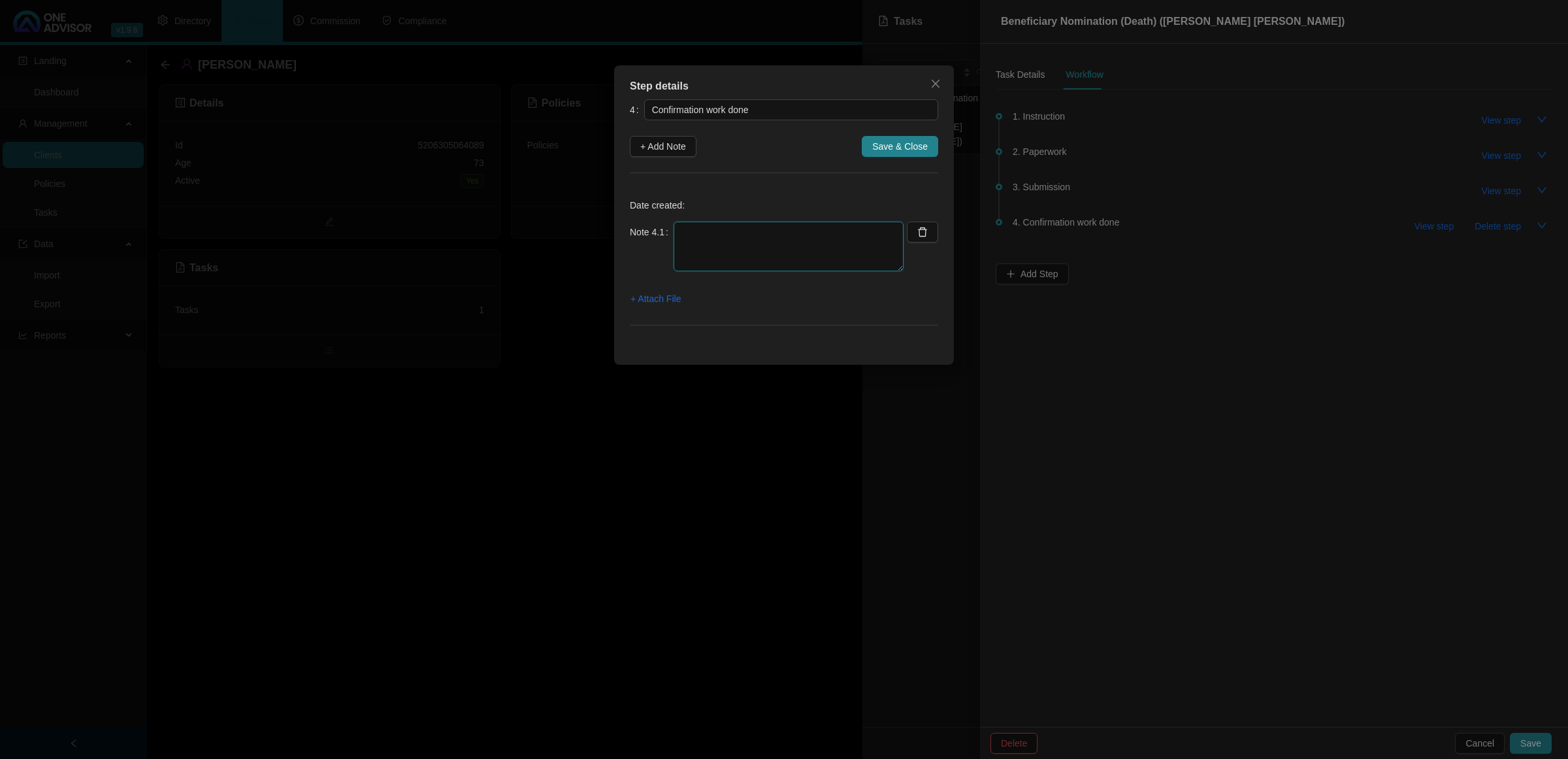
click at [700, 240] on textarea at bounding box center [788, 247] width 230 height 50
type textarea "1"
click at [933, 92] on button "Close" at bounding box center [935, 84] width 21 height 21
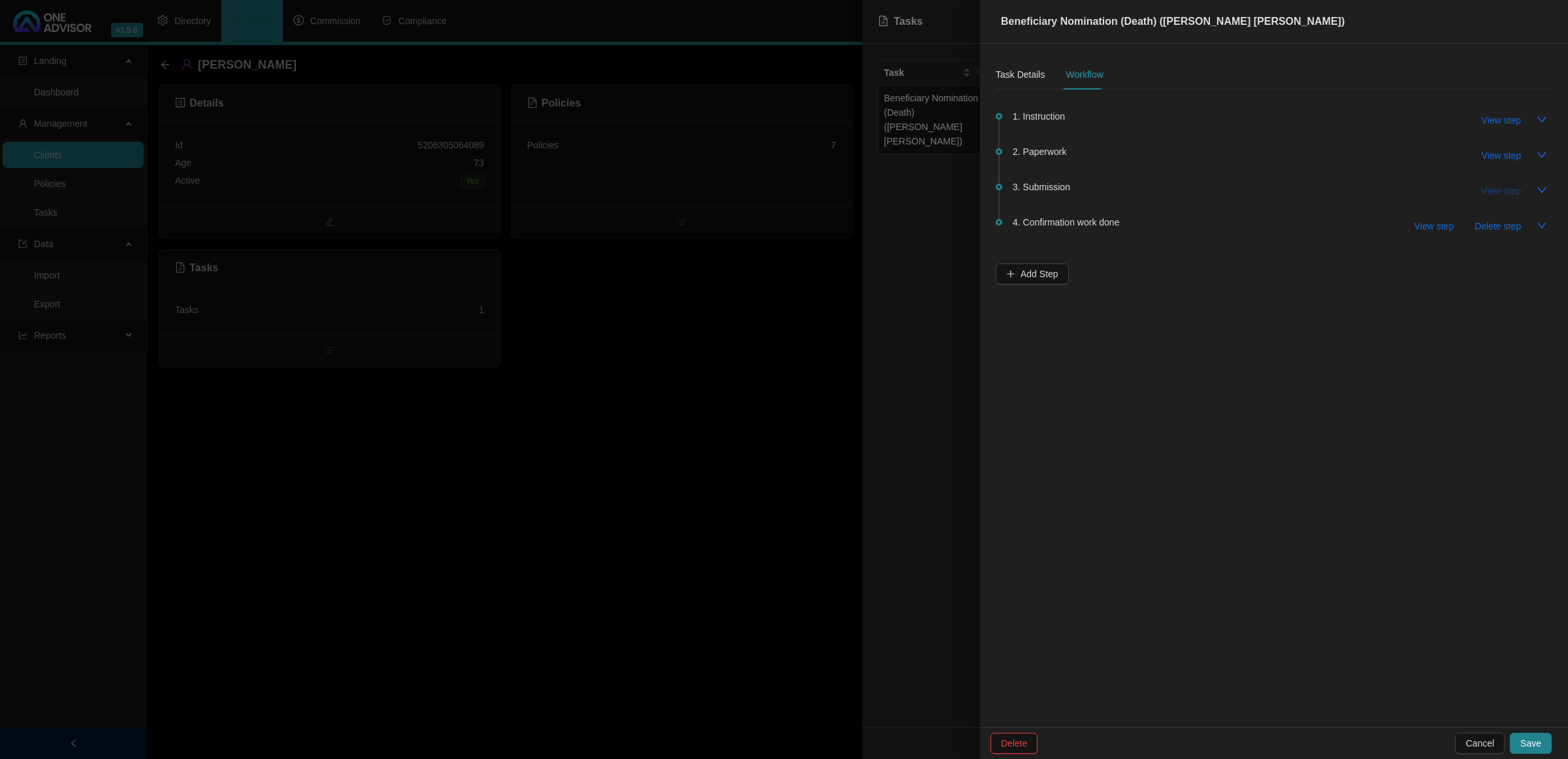
click at [1115, 191] on span "View step" at bounding box center [1501, 191] width 39 height 14
type input "Submission"
type textarea "[DATE]- 08.24 Call myriad to follow up spoke to [PERSON_NAME] - she will escala…"
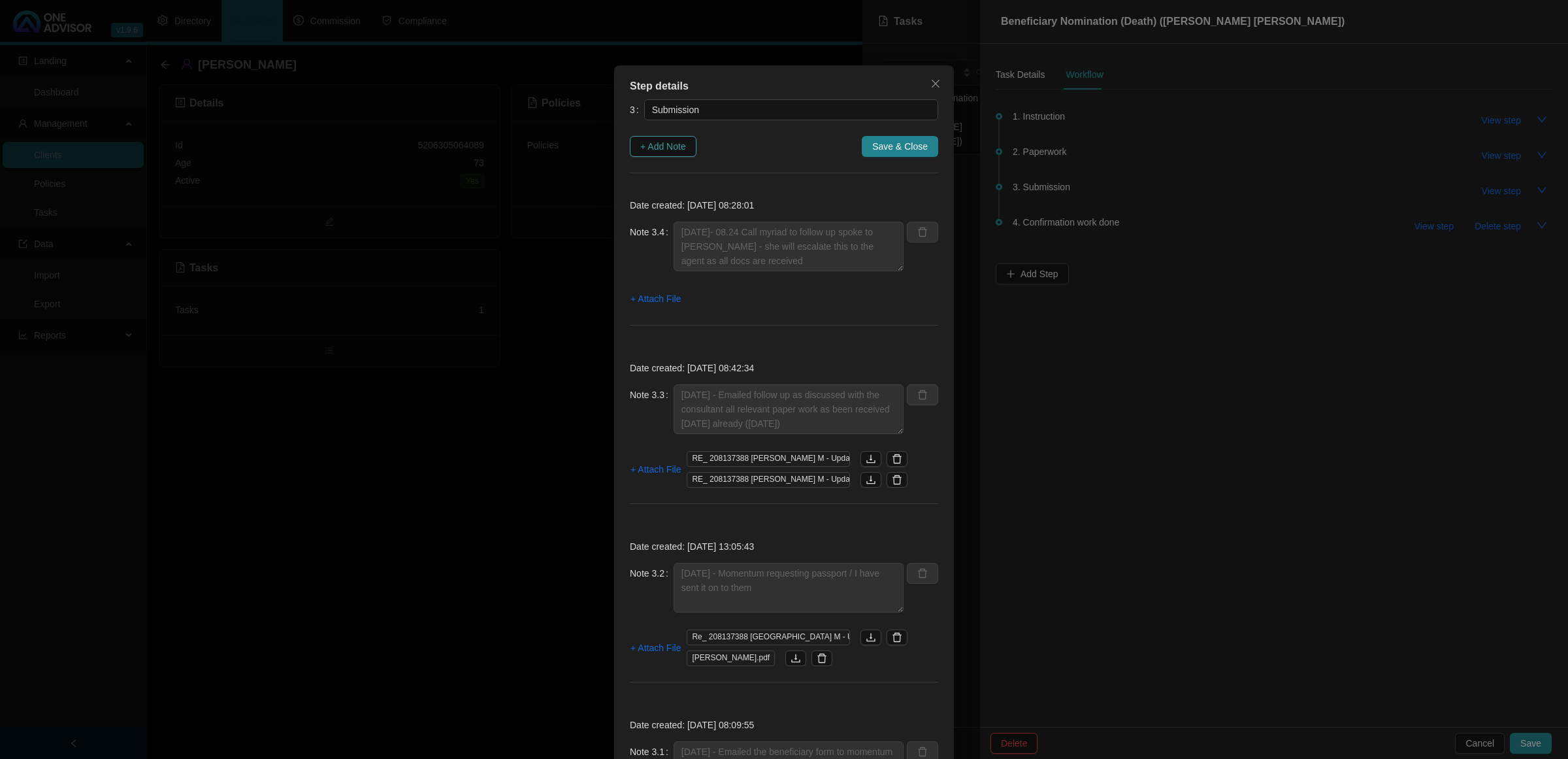
click at [669, 148] on span "+ Add Note" at bounding box center [663, 146] width 46 height 14
type textarea "[DATE]- 08.24 Call myriad to follow up spoke to [PERSON_NAME] - she will escala…"
type textarea "[DATE] - Emailed follow up as discussed with the consultant all relevant paper …"
type textarea "[DATE] - Momentum requesting passport / I have sent it on to them"
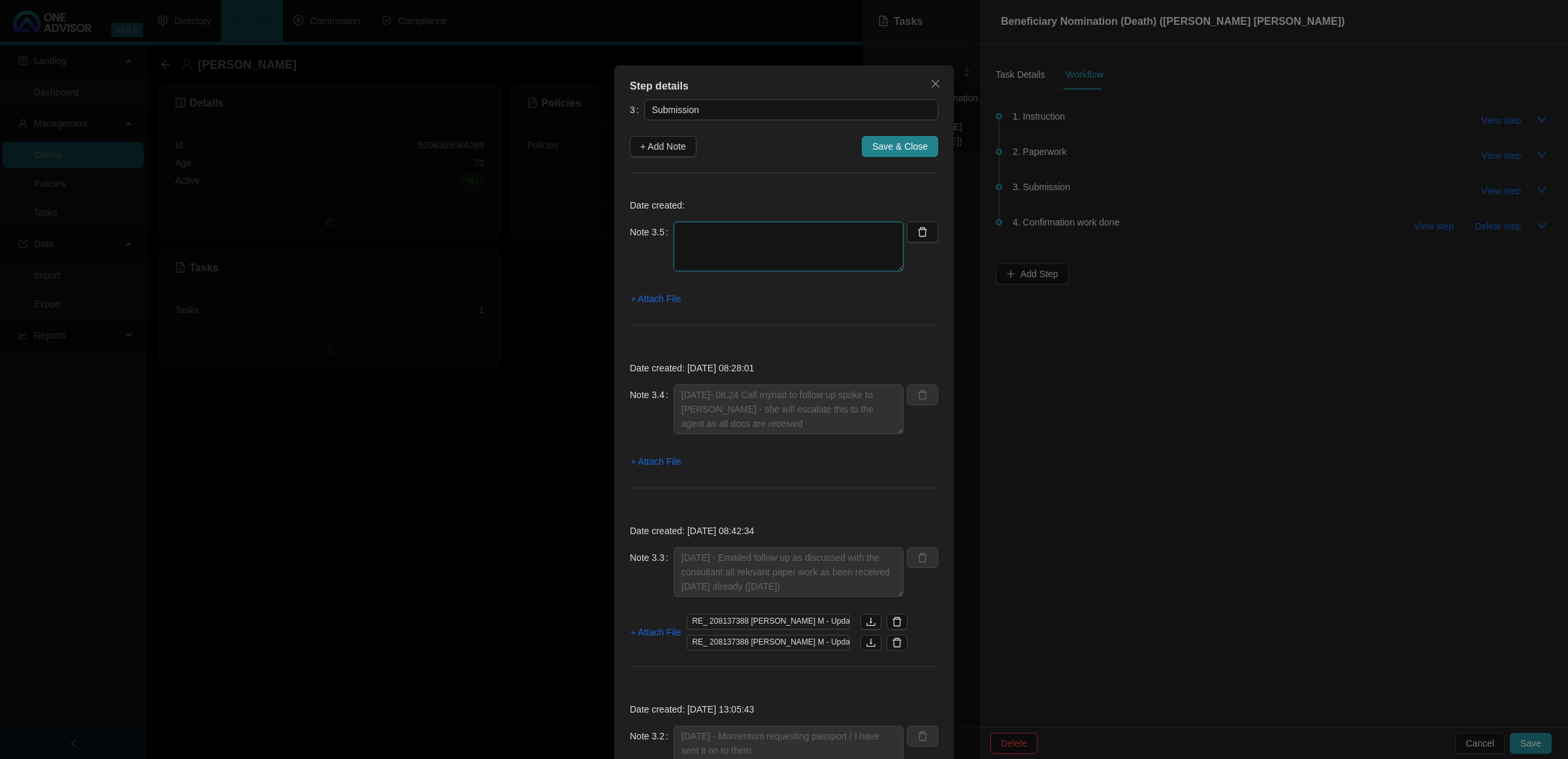
click at [739, 243] on textarea at bounding box center [788, 247] width 230 height 50
paste textarea "5206305064089"
type textarea "[DATE] - Received email confirming beneficiary has been updated Password [SECUR…"
click at [666, 301] on span "+ Attach File" at bounding box center [655, 299] width 51 height 14
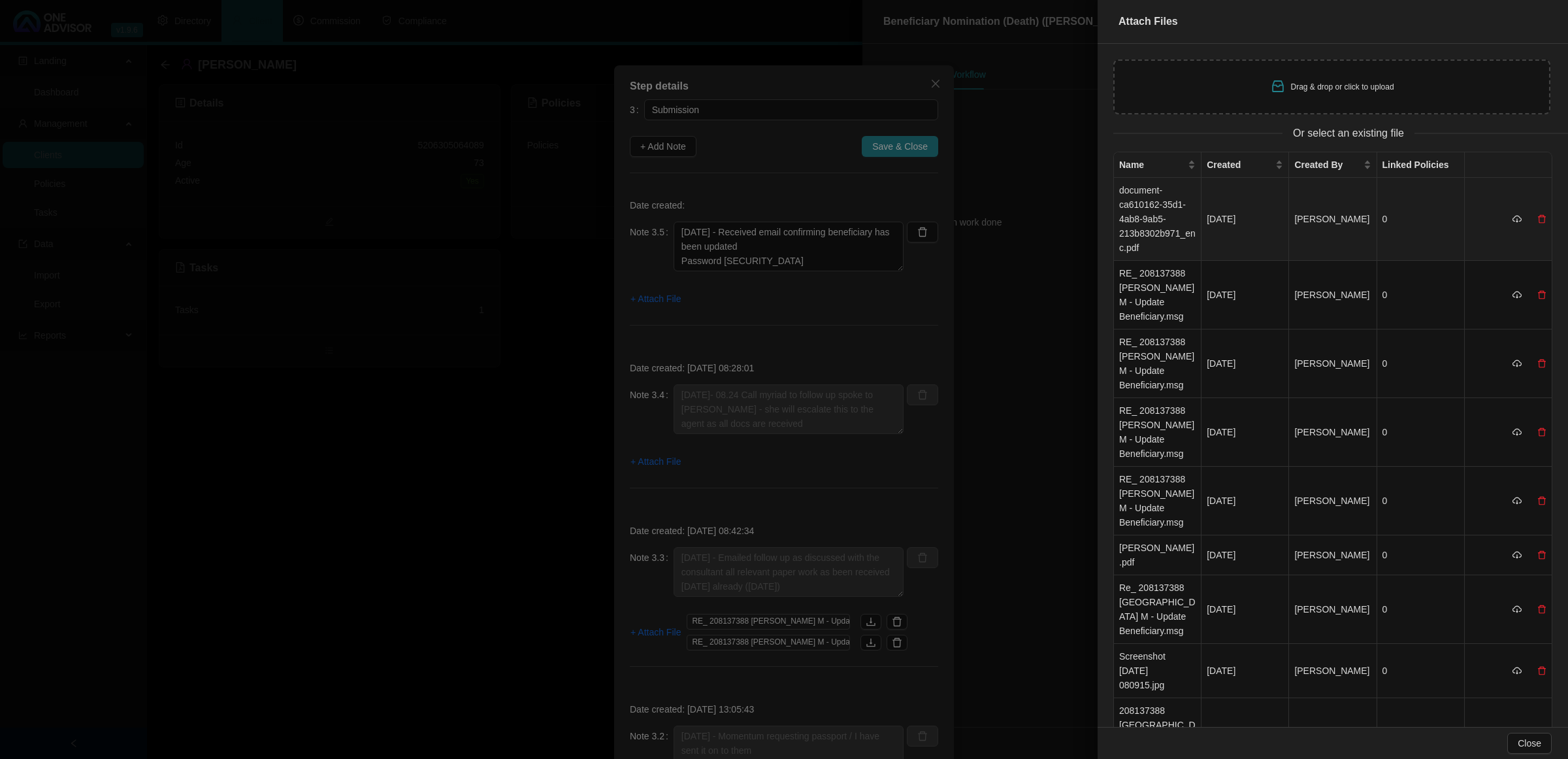
click at [1115, 234] on td "document-ca610162-35d1-4ab8-9ab5-213b8302b971_enc.pdf" at bounding box center [1157, 219] width 88 height 83
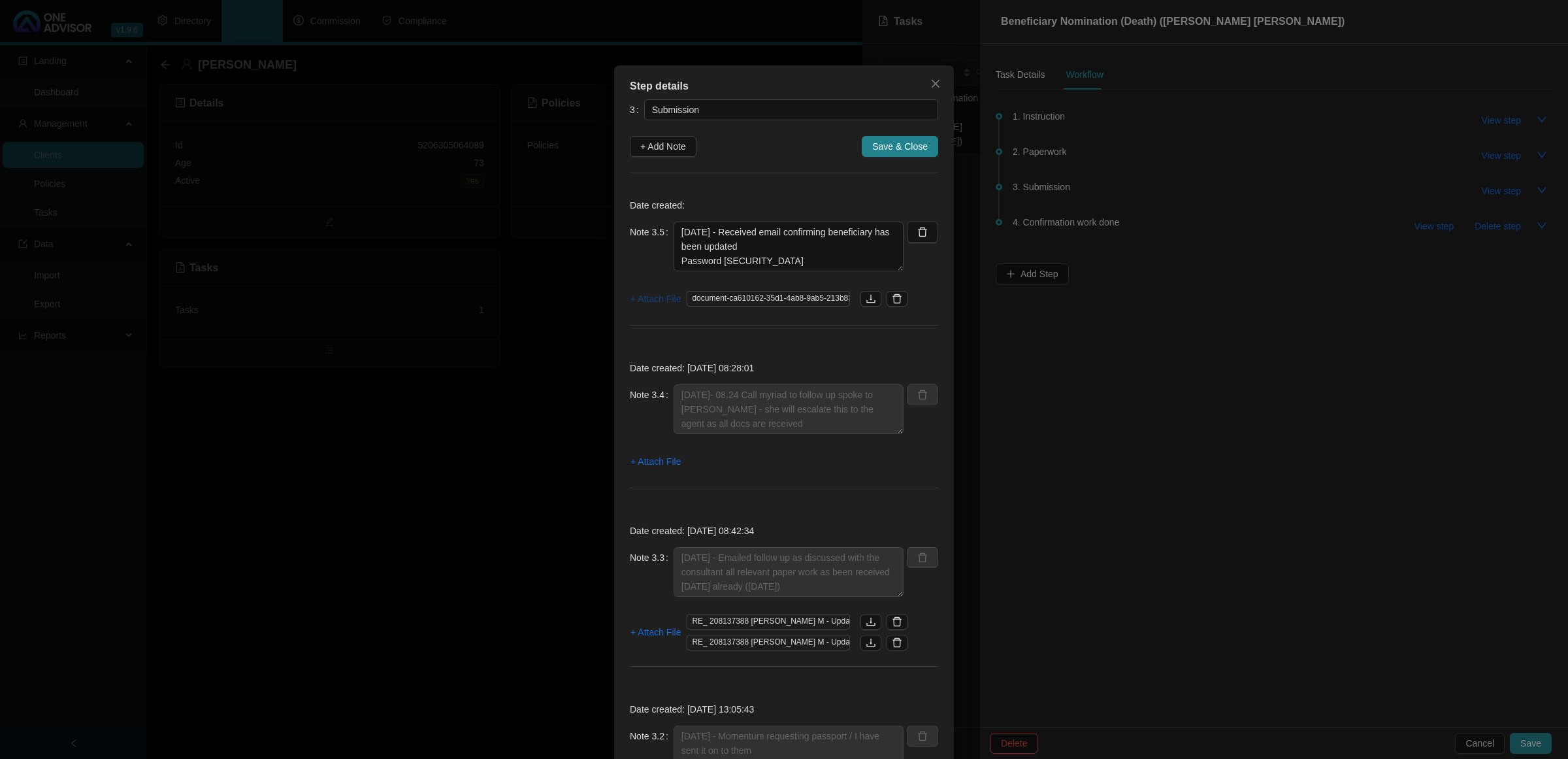
click at [639, 299] on span "+ Attach File" at bounding box center [655, 299] width 51 height 14
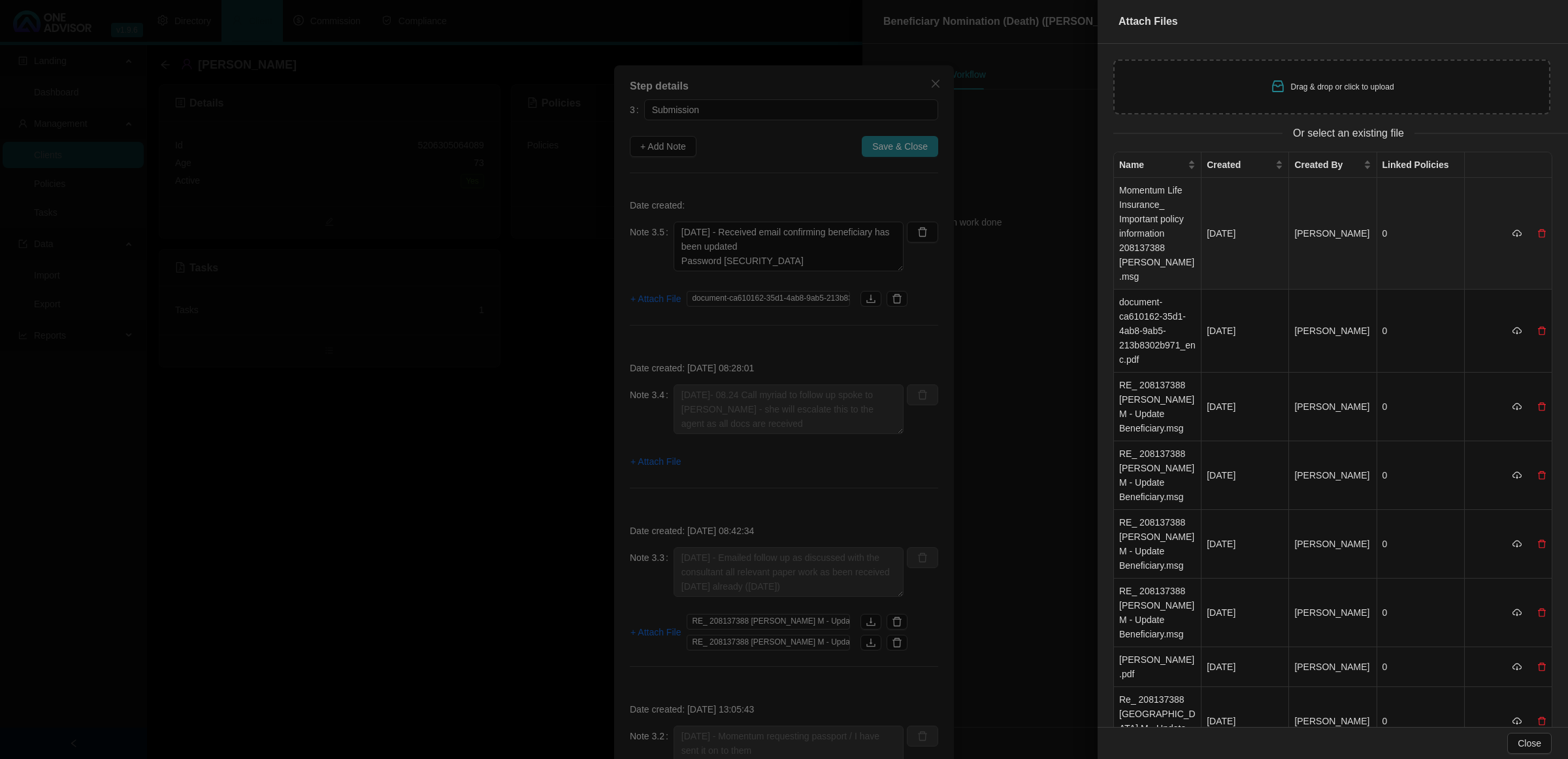
click at [1115, 253] on td "Momentum Life Insurance_ Important policy information 208137388 [PERSON_NAME].m…" at bounding box center [1157, 233] width 88 height 112
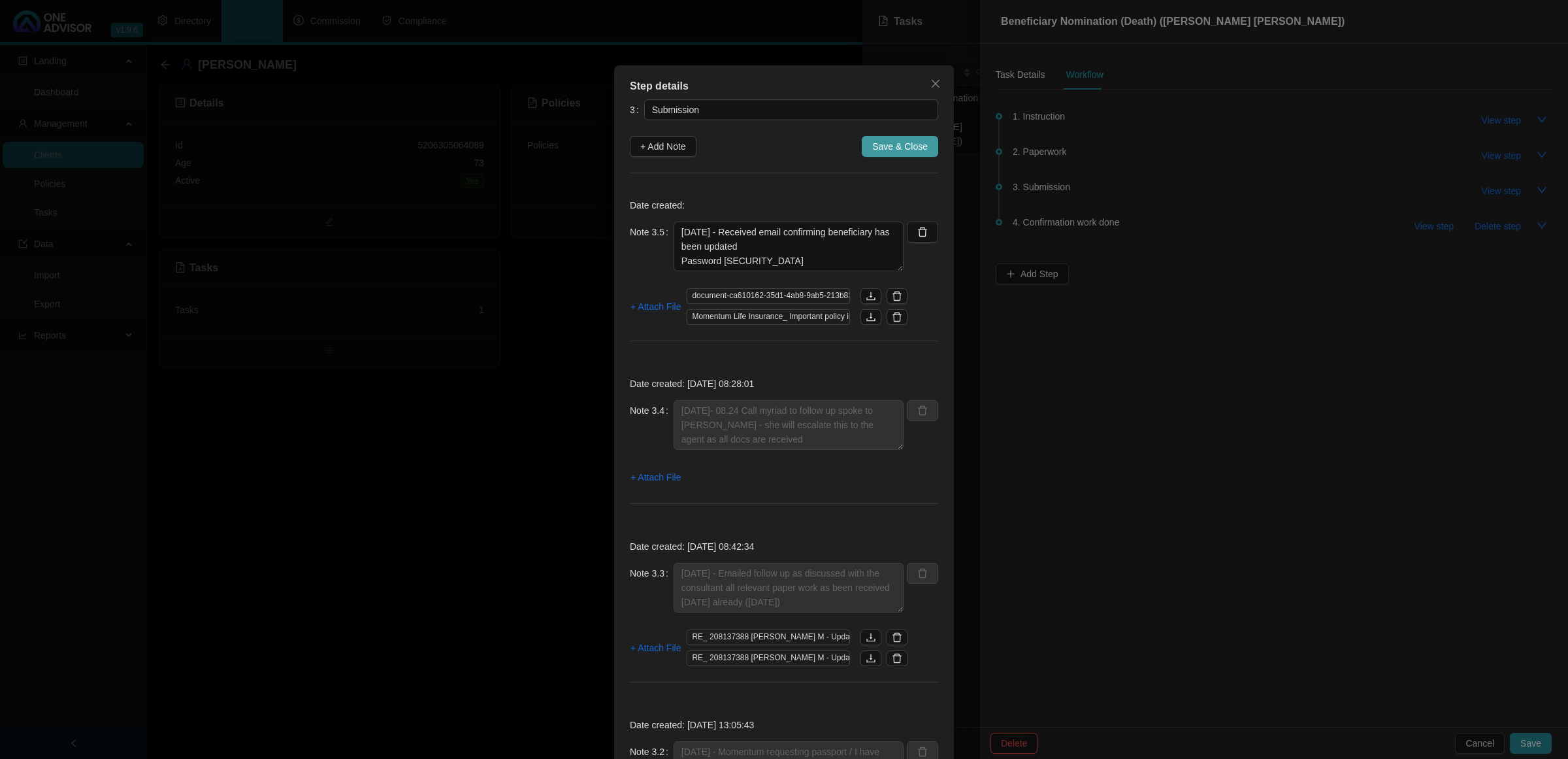
click at [913, 145] on span "Save & Close" at bounding box center [899, 146] width 55 height 14
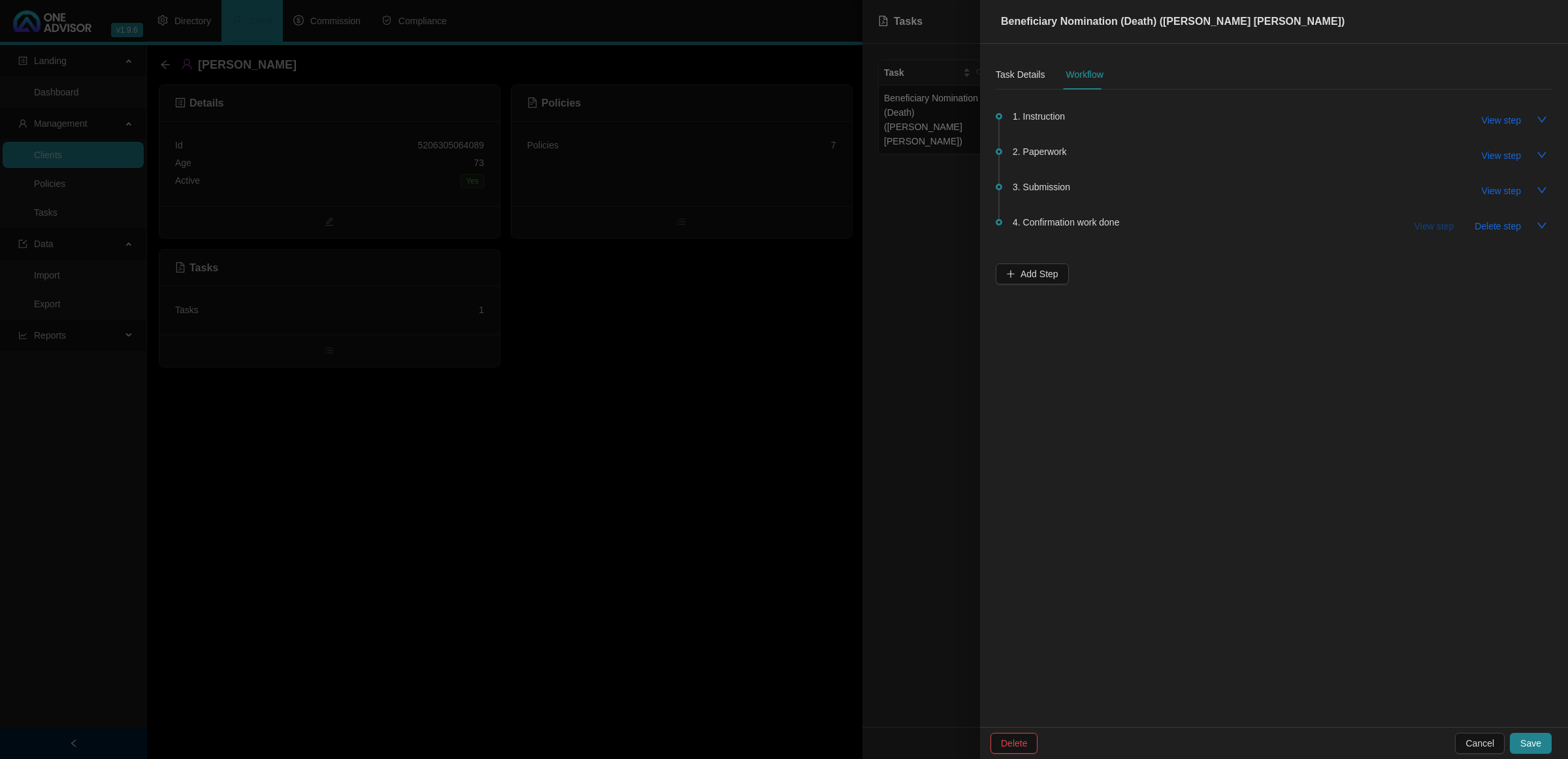
click at [1115, 229] on span "View step" at bounding box center [1434, 226] width 39 height 14
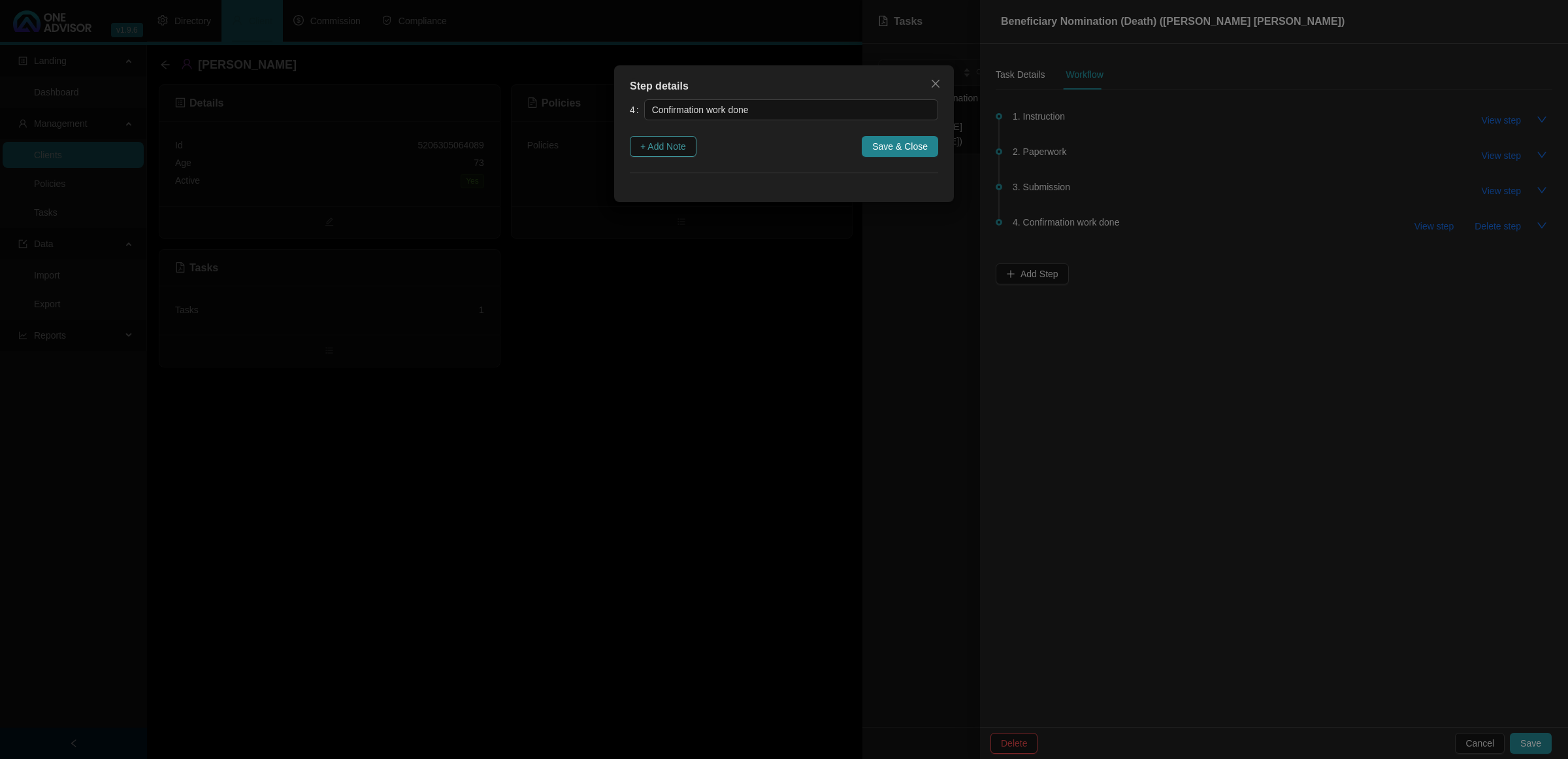
click at [657, 154] on button "+ Add Note" at bounding box center [663, 146] width 67 height 21
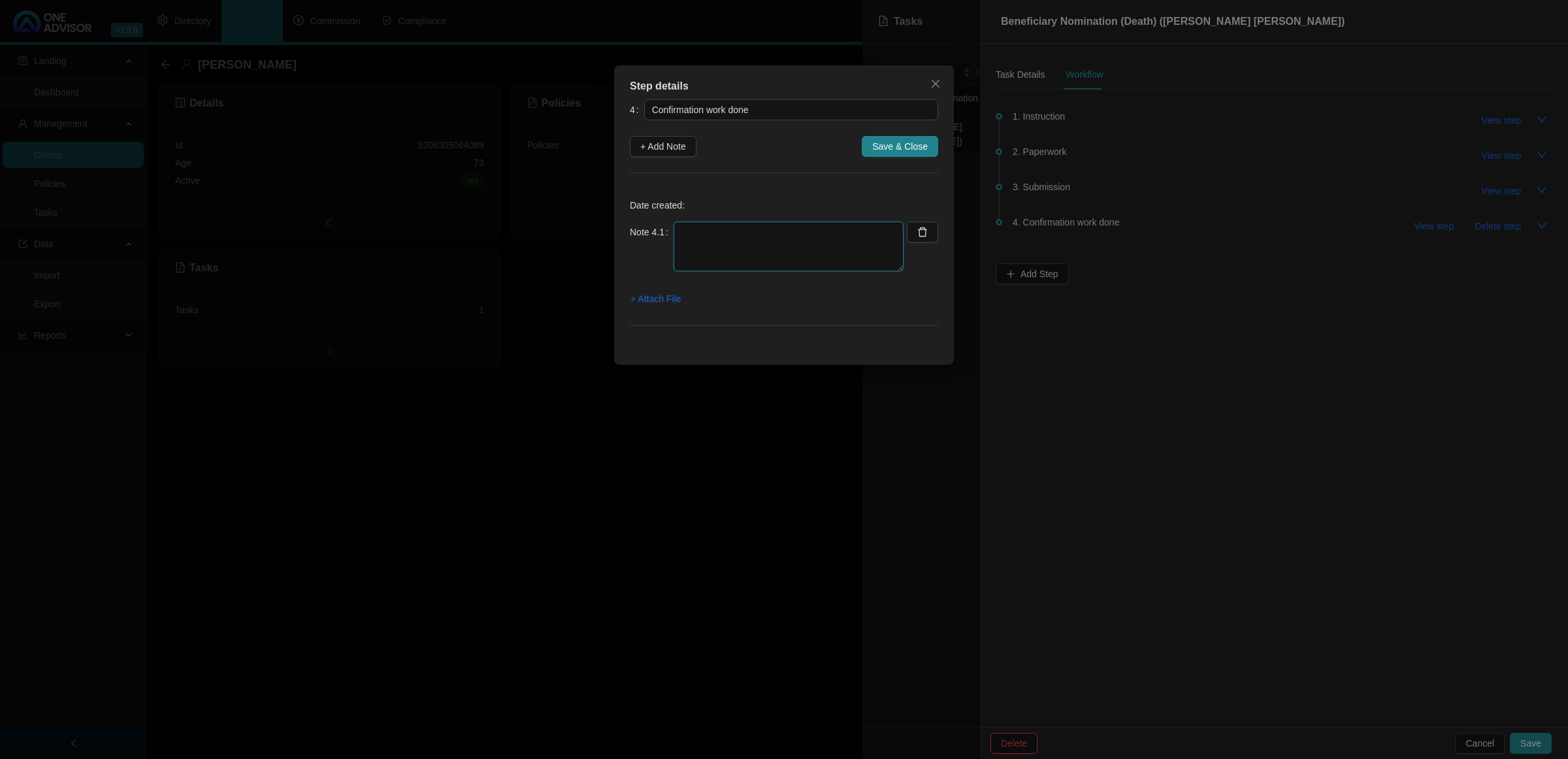
click at [703, 232] on textarea at bounding box center [788, 247] width 230 height 50
paste textarea "208137388"
drag, startPoint x: 729, startPoint y: 256, endPoint x: 673, endPoint y: 250, distance: 56.3
click at [673, 250] on textarea "[DATE]- Emailed and let the client know Password" at bounding box center [788, 247] width 230 height 50
type textarea "[DATE]- Emailed and let the client know Password ID"
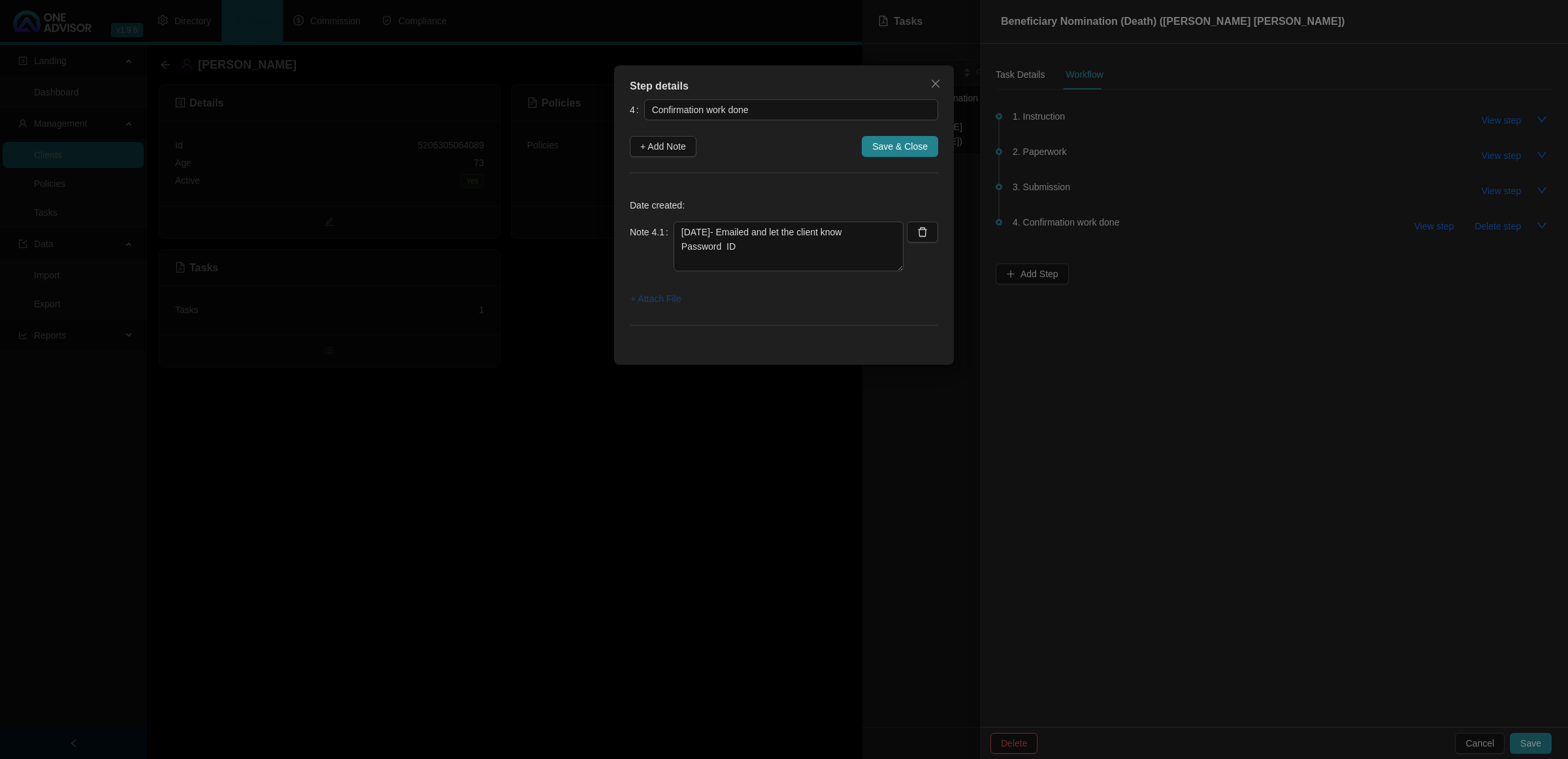
click at [663, 298] on span "+ Attach File" at bounding box center [655, 299] width 51 height 14
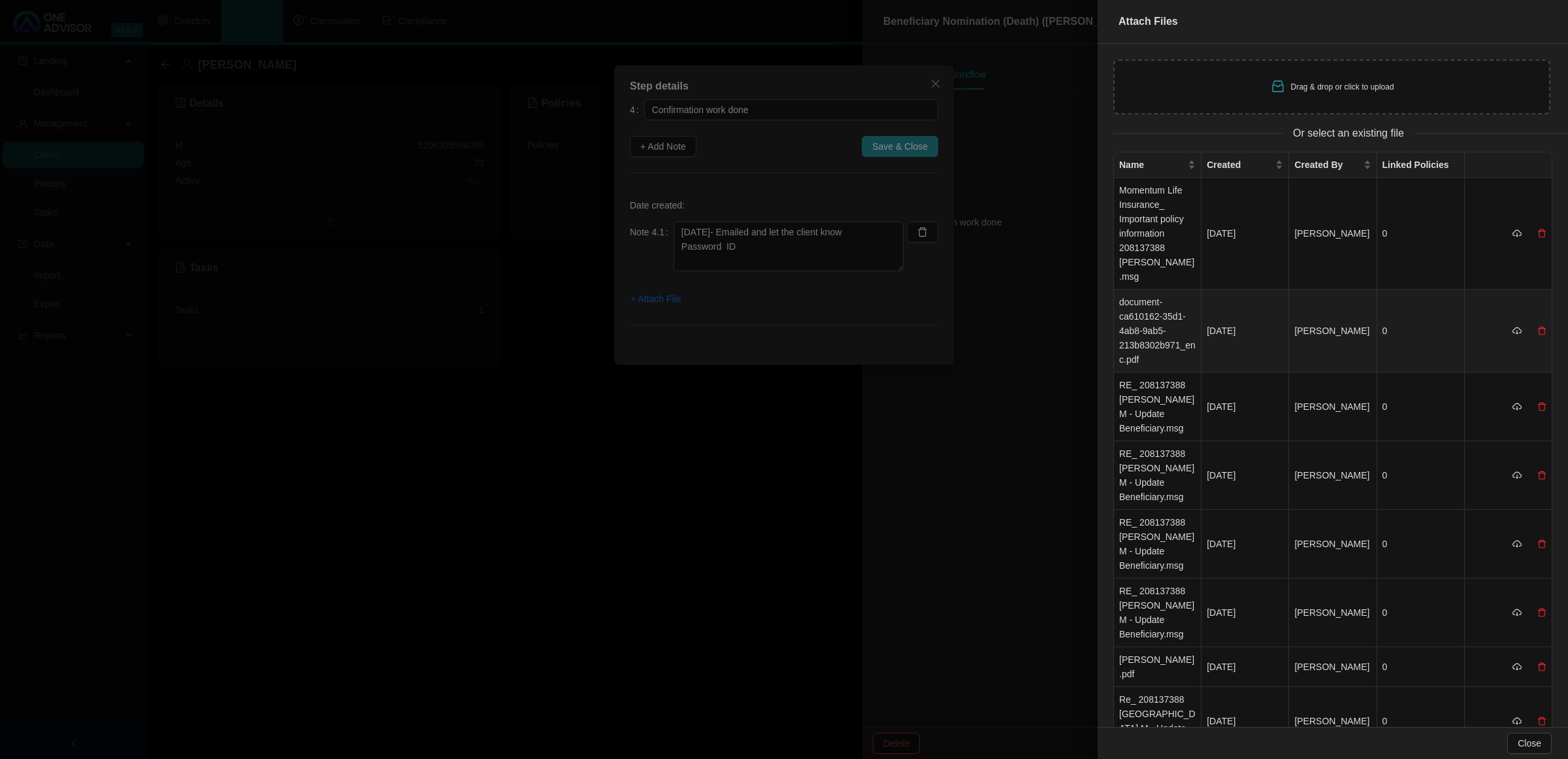
click at [1115, 353] on td "document-ca610162-35d1-4ab8-9ab5-213b8302b971_enc.pdf" at bounding box center [1157, 330] width 88 height 83
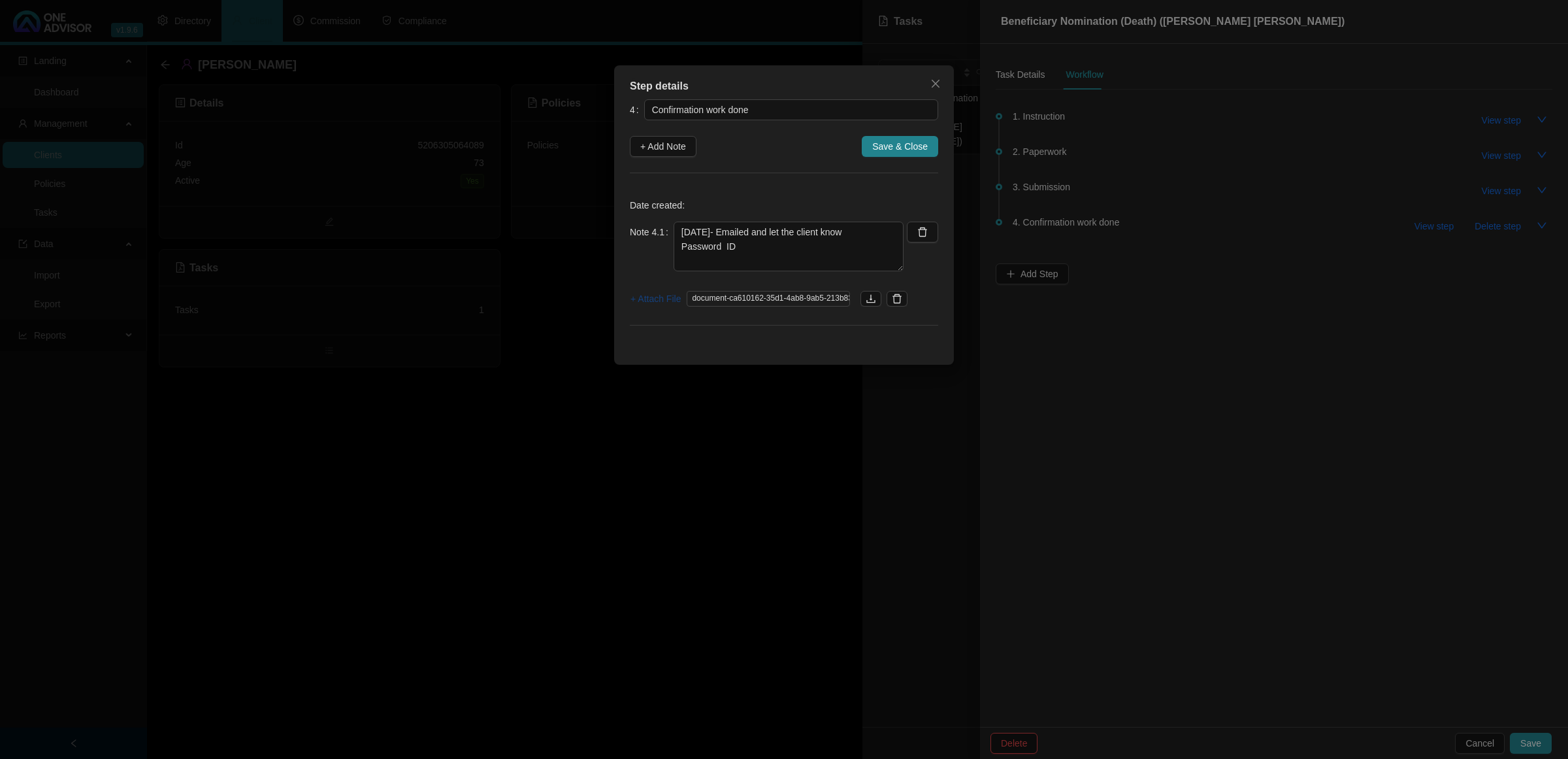
click at [664, 302] on span "+ Attach File" at bounding box center [655, 299] width 51 height 14
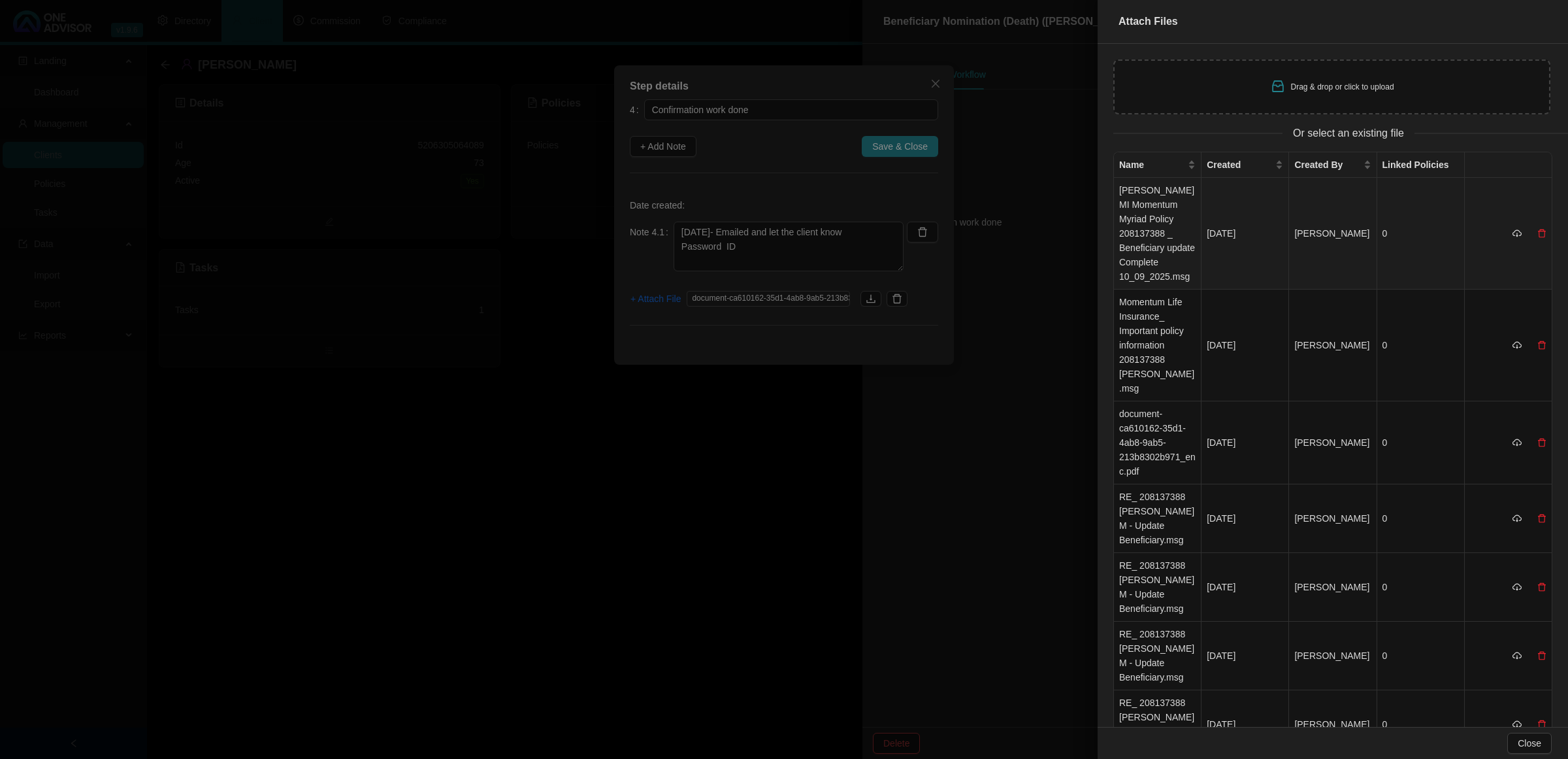
click at [1115, 243] on td "[PERSON_NAME] MI Momentum Myriad Policy 208137388 _ Beneficiary update Complete…" at bounding box center [1157, 233] width 88 height 112
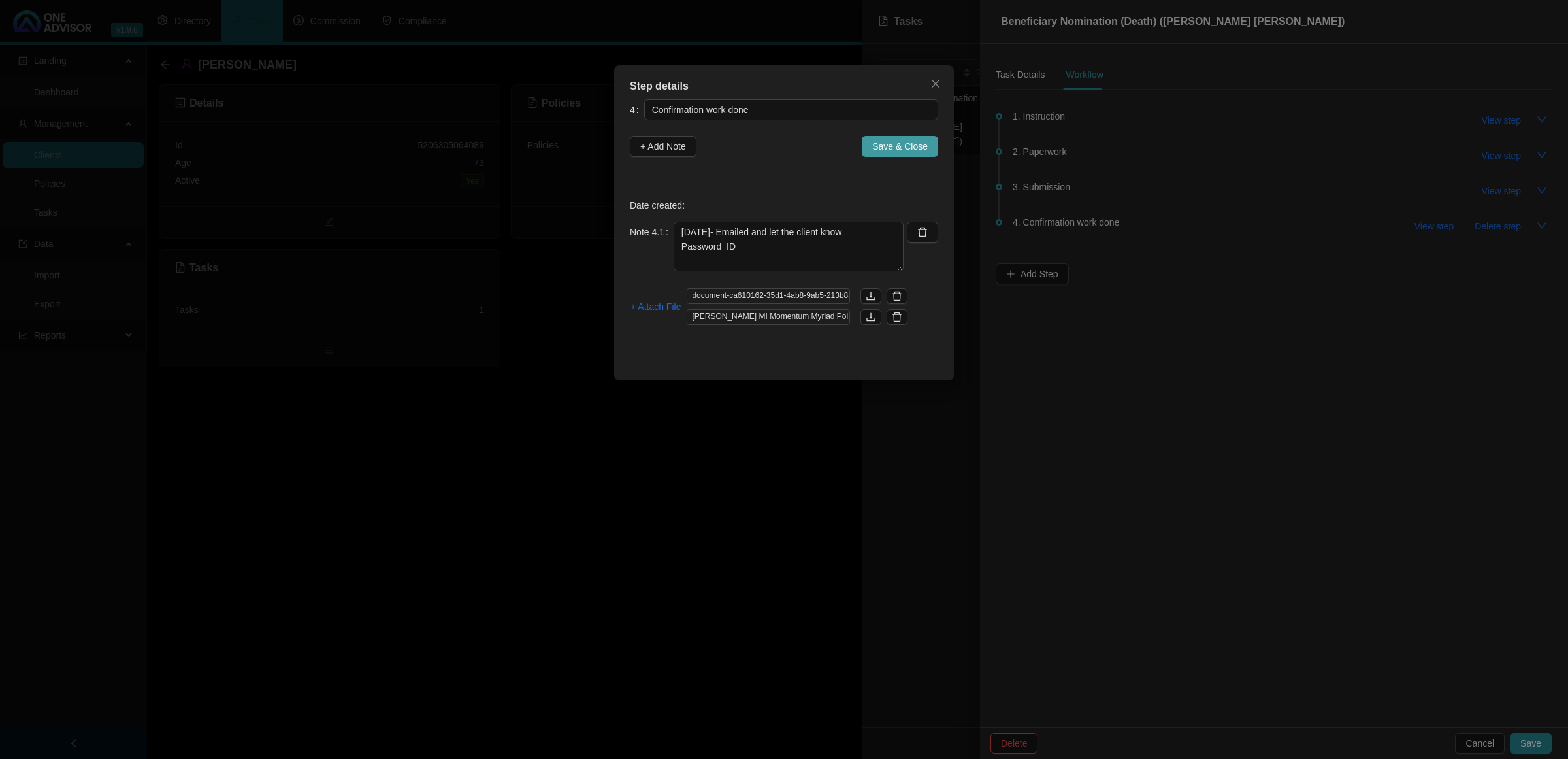
click at [919, 145] on span "Save & Close" at bounding box center [899, 146] width 55 height 14
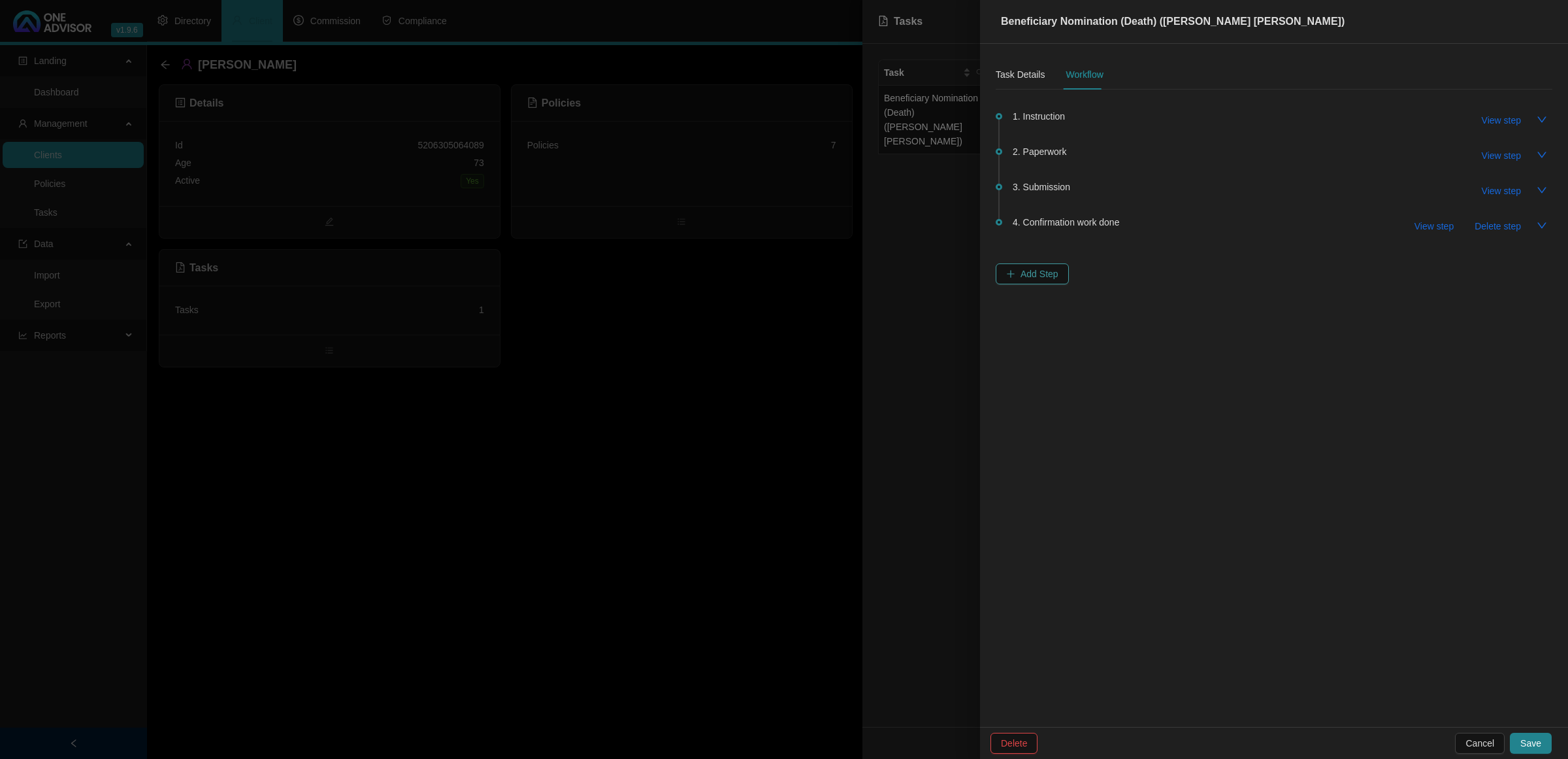
click at [1047, 272] on span "Add Step" at bounding box center [1039, 274] width 38 height 14
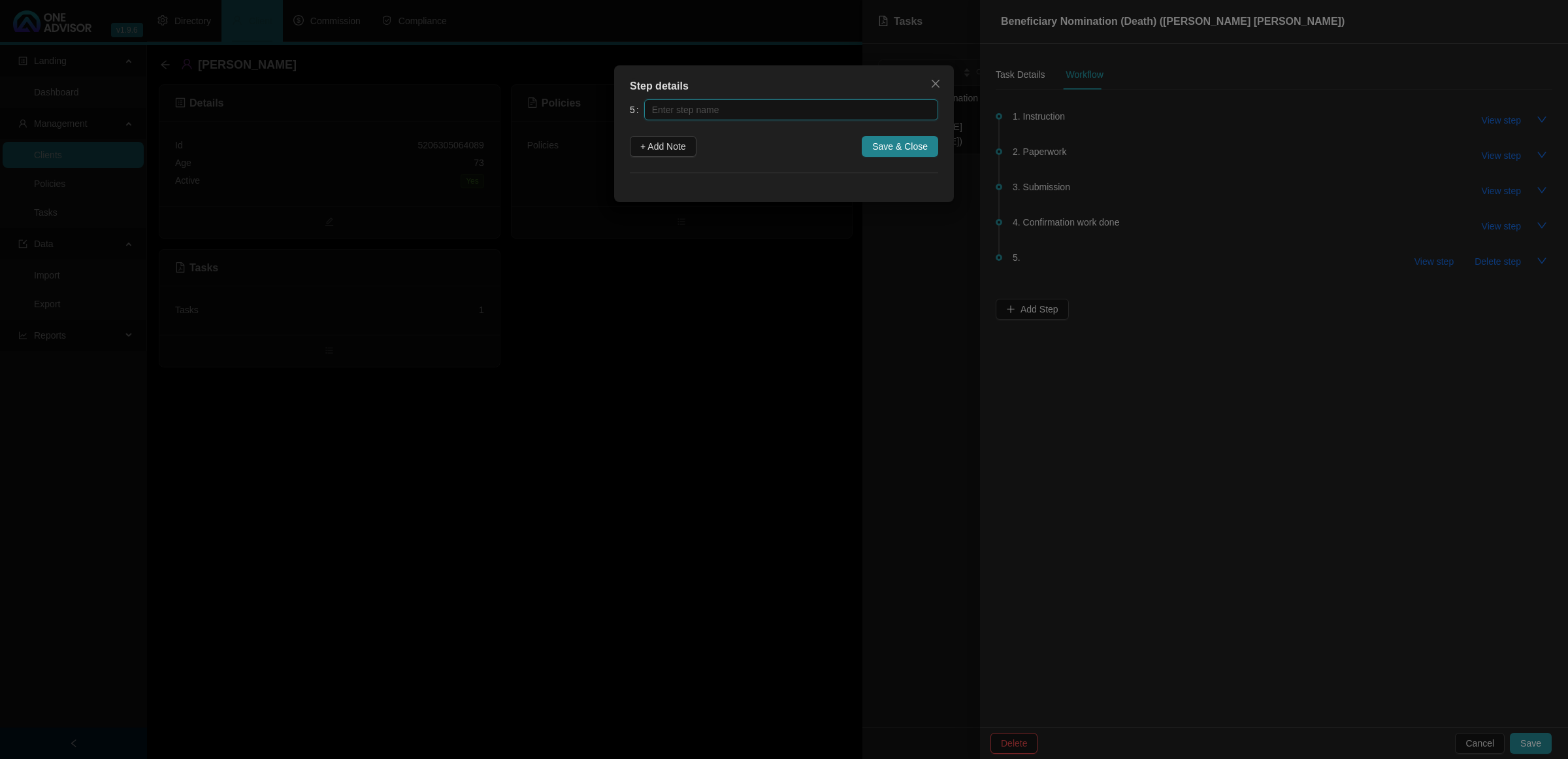
click at [722, 105] on input "text" at bounding box center [792, 110] width 294 height 21
type input "Update Policy Schedule"
click at [661, 141] on span "+ Add Note" at bounding box center [663, 146] width 46 height 14
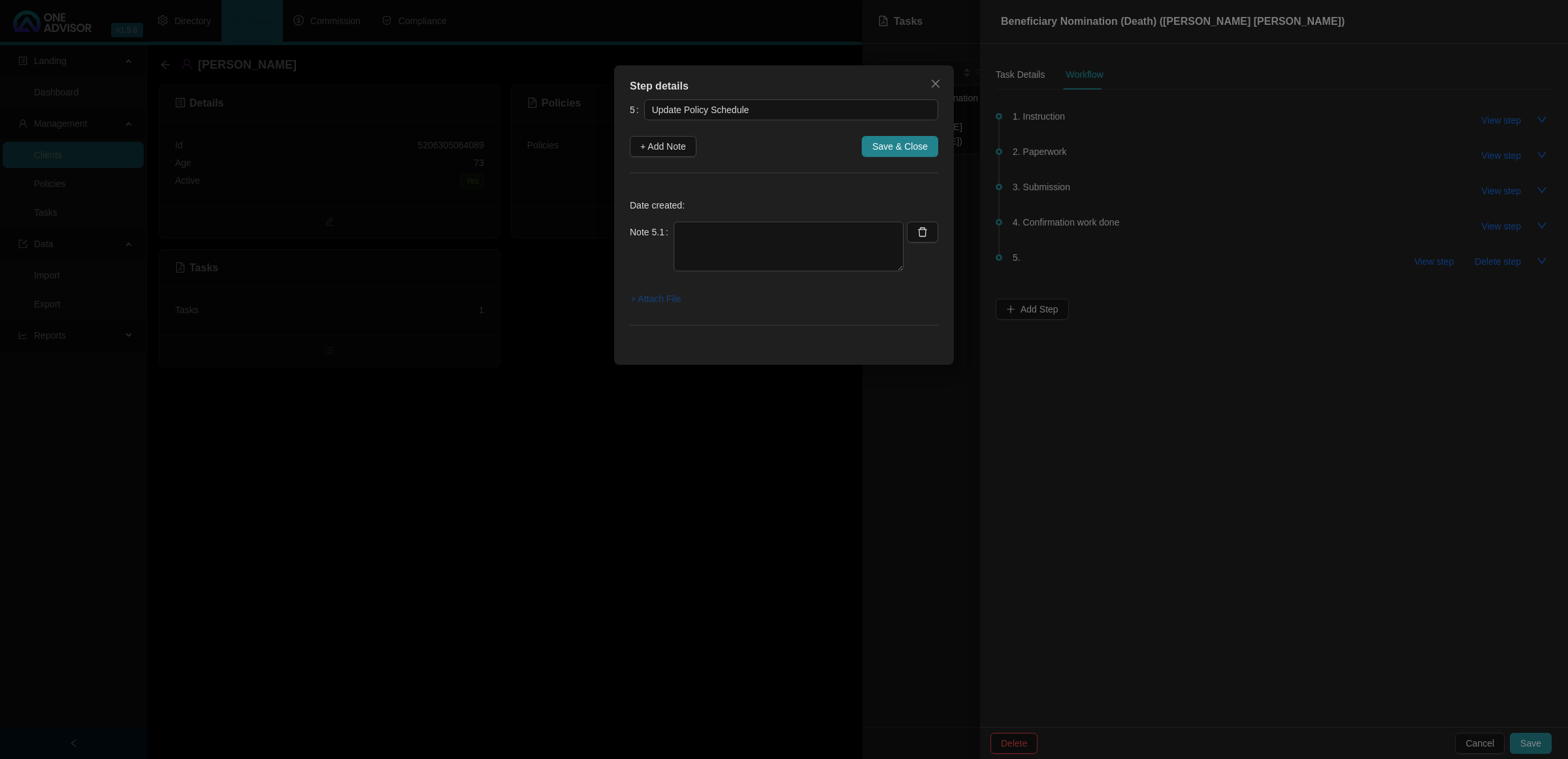
click at [654, 305] on span "+ Attach File" at bounding box center [655, 299] width 51 height 14
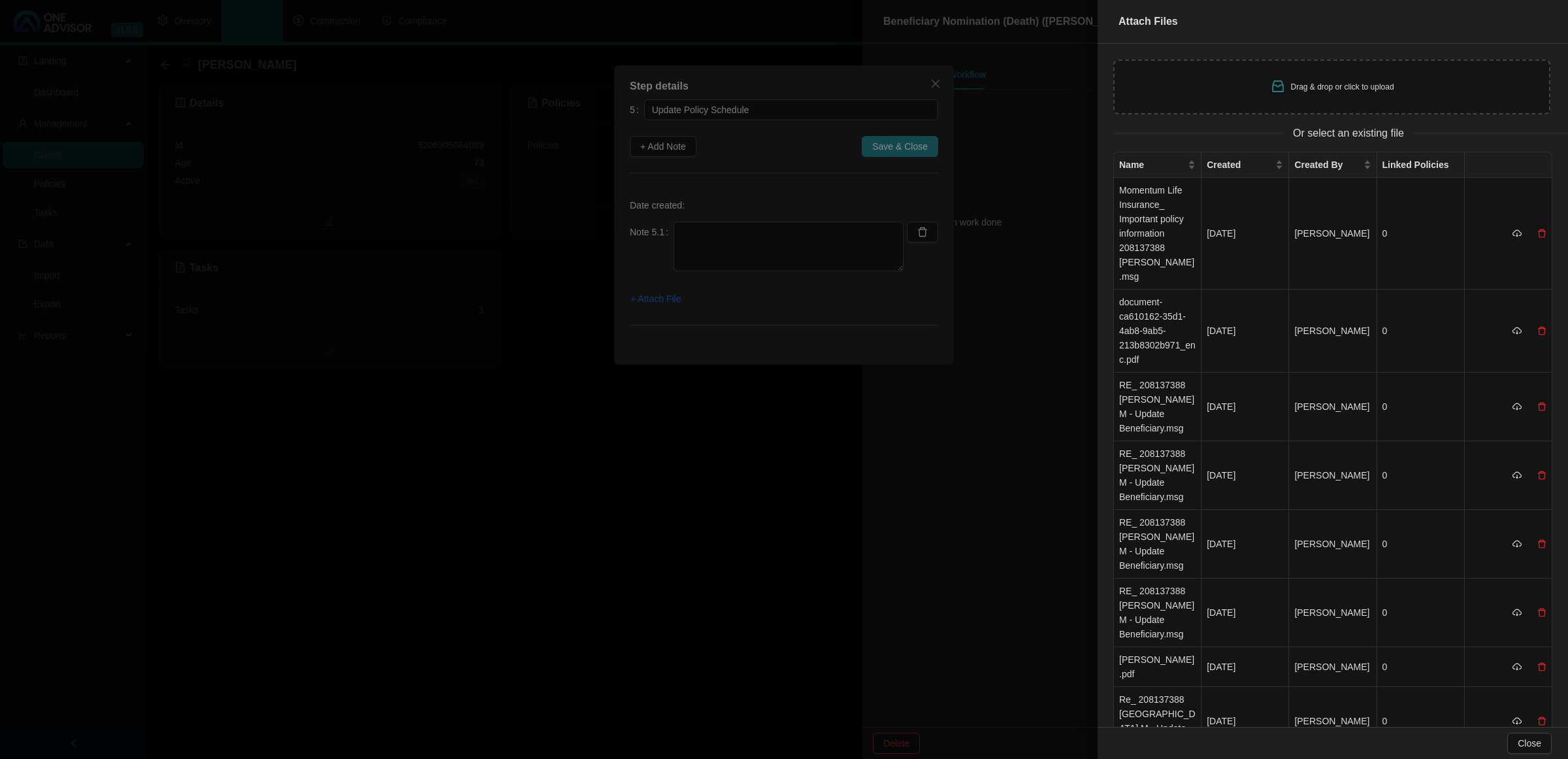
click at [1115, 73] on div "Drag & drop or click to upload" at bounding box center [1332, 87] width 437 height 55
type input "C:\fakepath\Van Niekerk Screenshot [DATE] 154651.jpg"
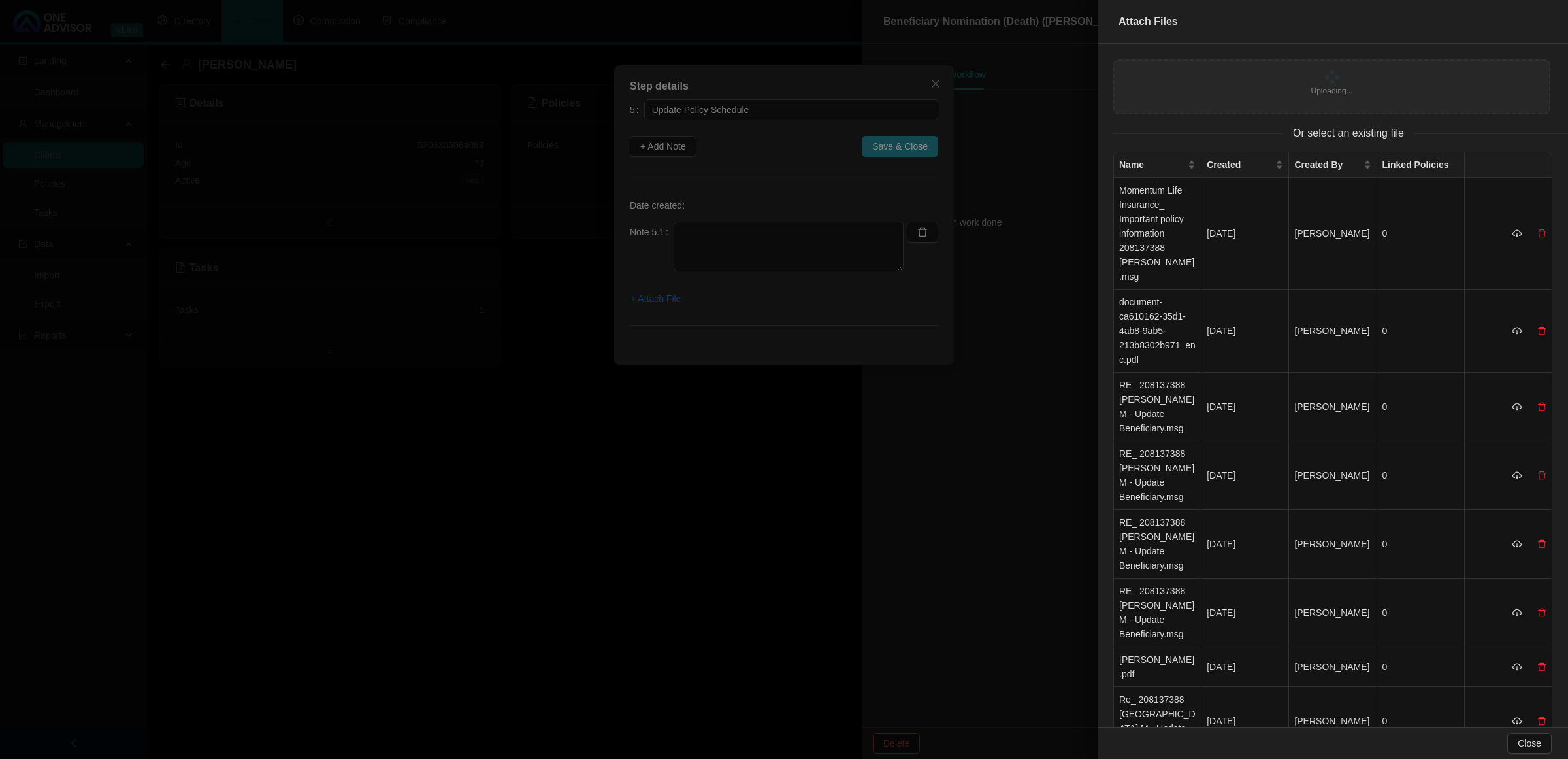
click at [746, 244] on div at bounding box center [784, 380] width 1568 height 759
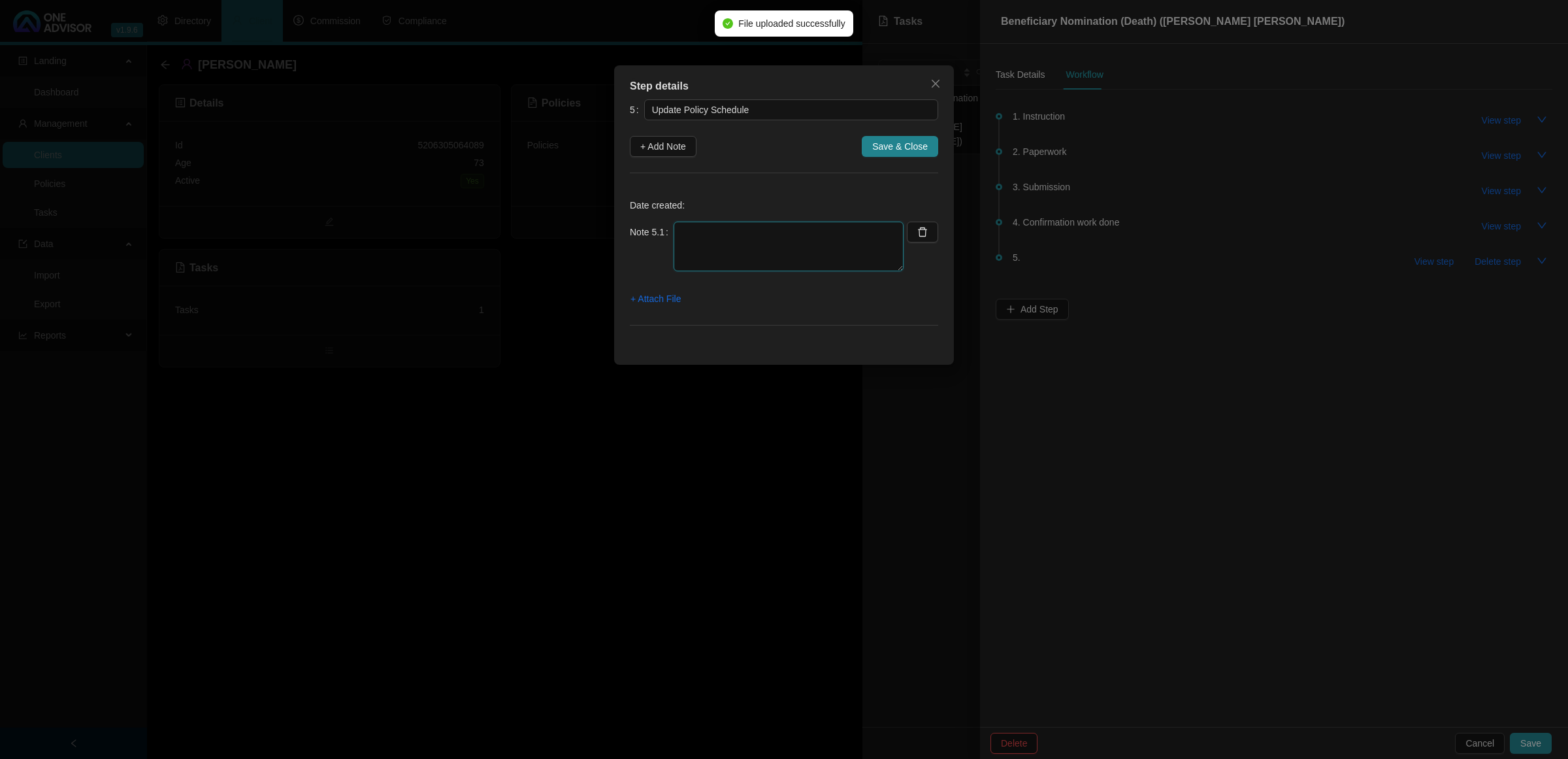
click at [746, 244] on textarea at bounding box center [788, 247] width 230 height 50
type textarea "Updated"
click at [889, 137] on button "Save & Close" at bounding box center [899, 146] width 76 height 21
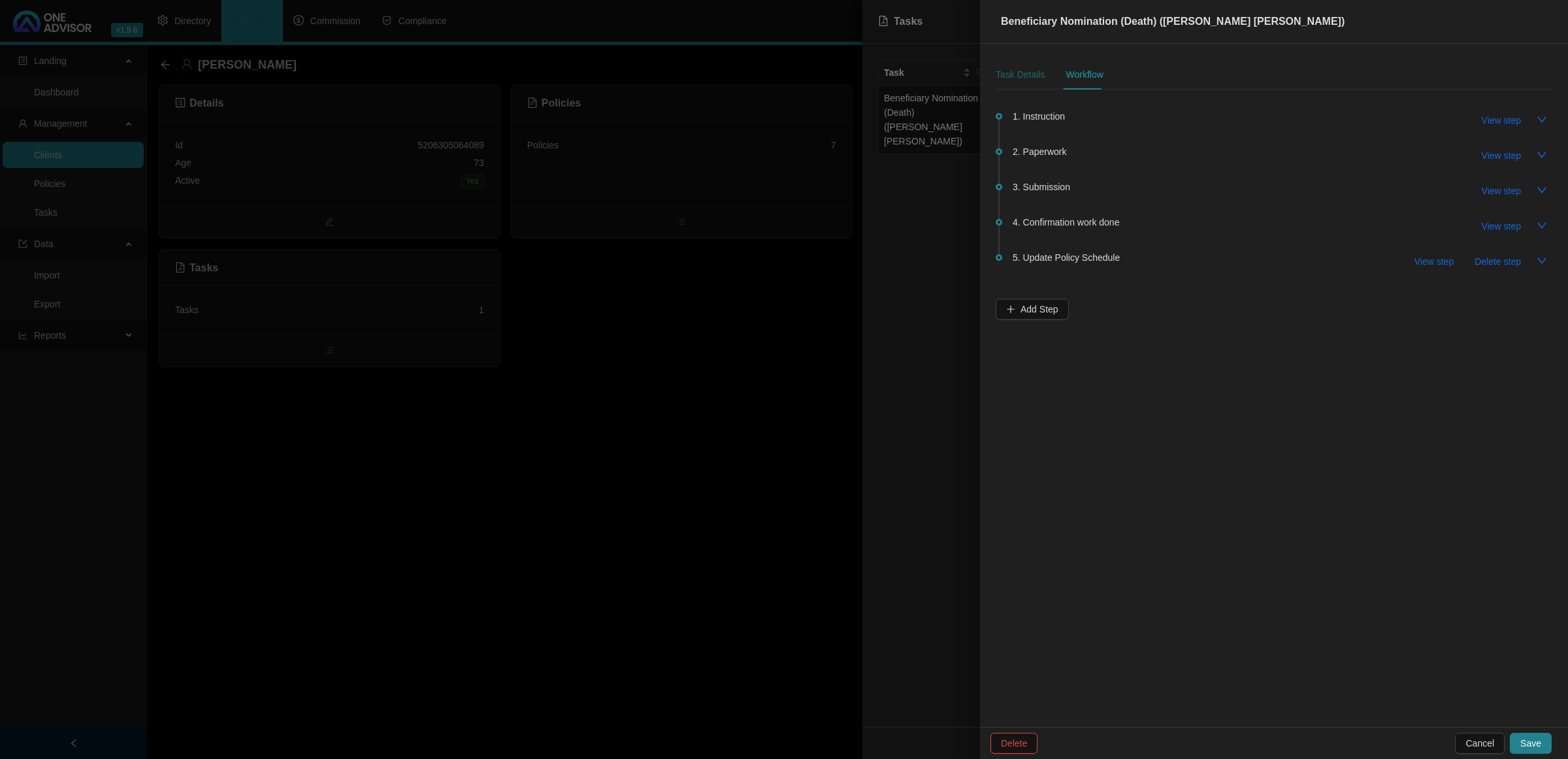
click at [1010, 72] on div "Task Details" at bounding box center [1020, 75] width 49 height 14
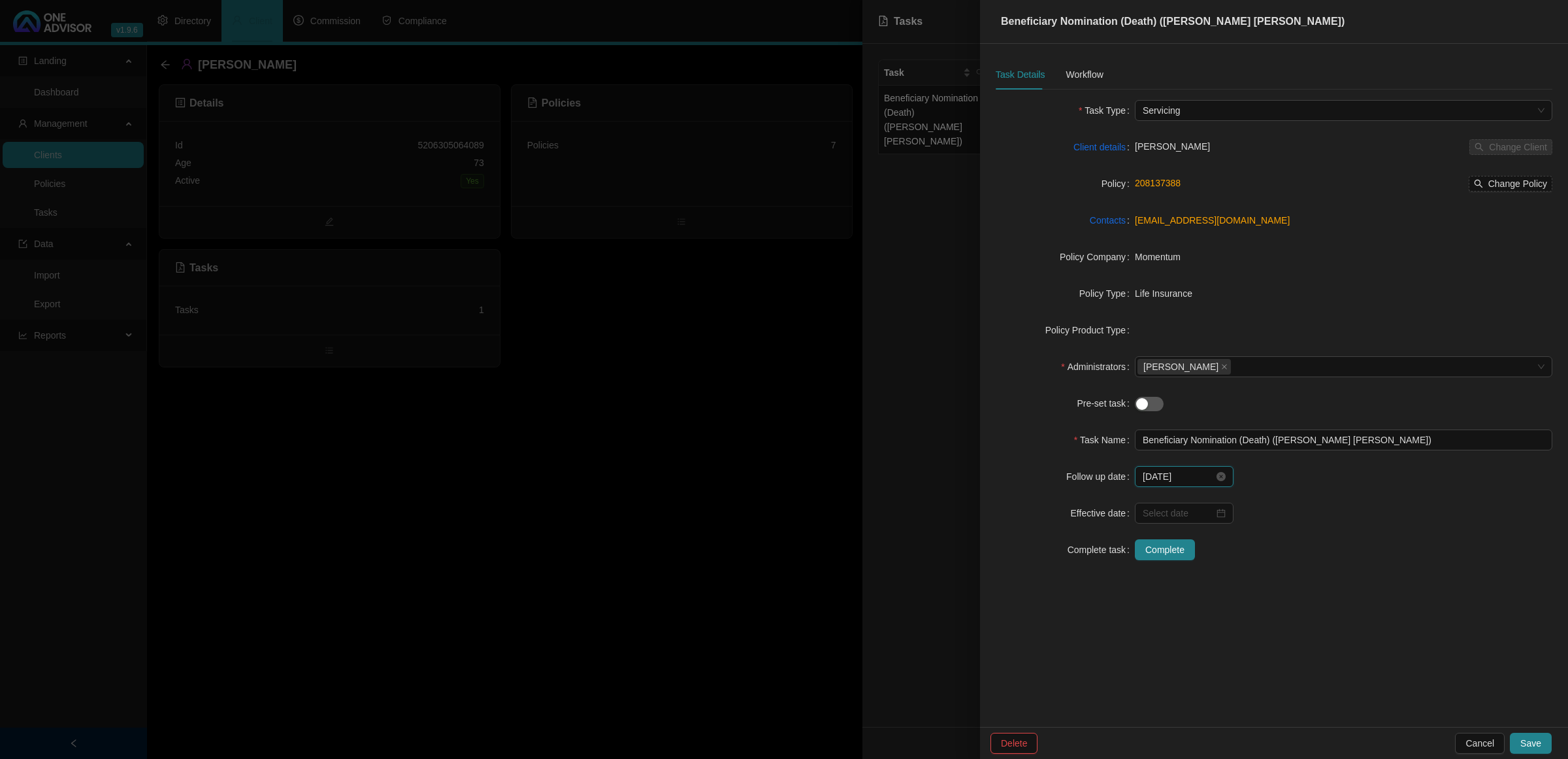
click at [1115, 476] on input "[DATE]" at bounding box center [1178, 477] width 72 height 14
type input "[DATE]"
click at [1115, 503] on div "10" at bounding box center [1229, 581] width 16 height 16
click at [1115, 503] on input at bounding box center [1178, 513] width 72 height 14
type input "[DATE]"
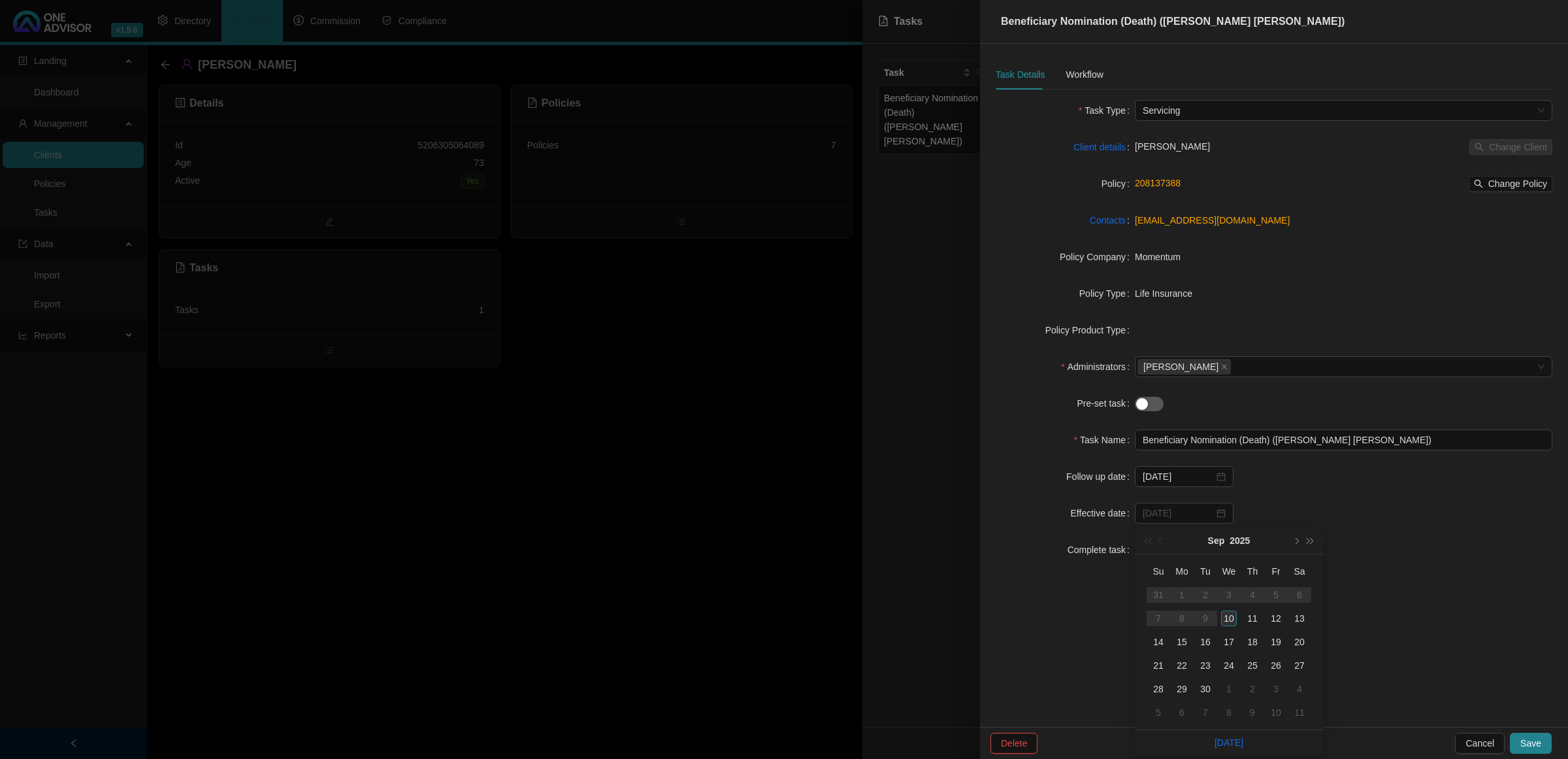
click at [1115, 503] on div "10" at bounding box center [1229, 618] width 16 height 16
click at [1084, 76] on div "Workflow" at bounding box center [1084, 75] width 37 height 14
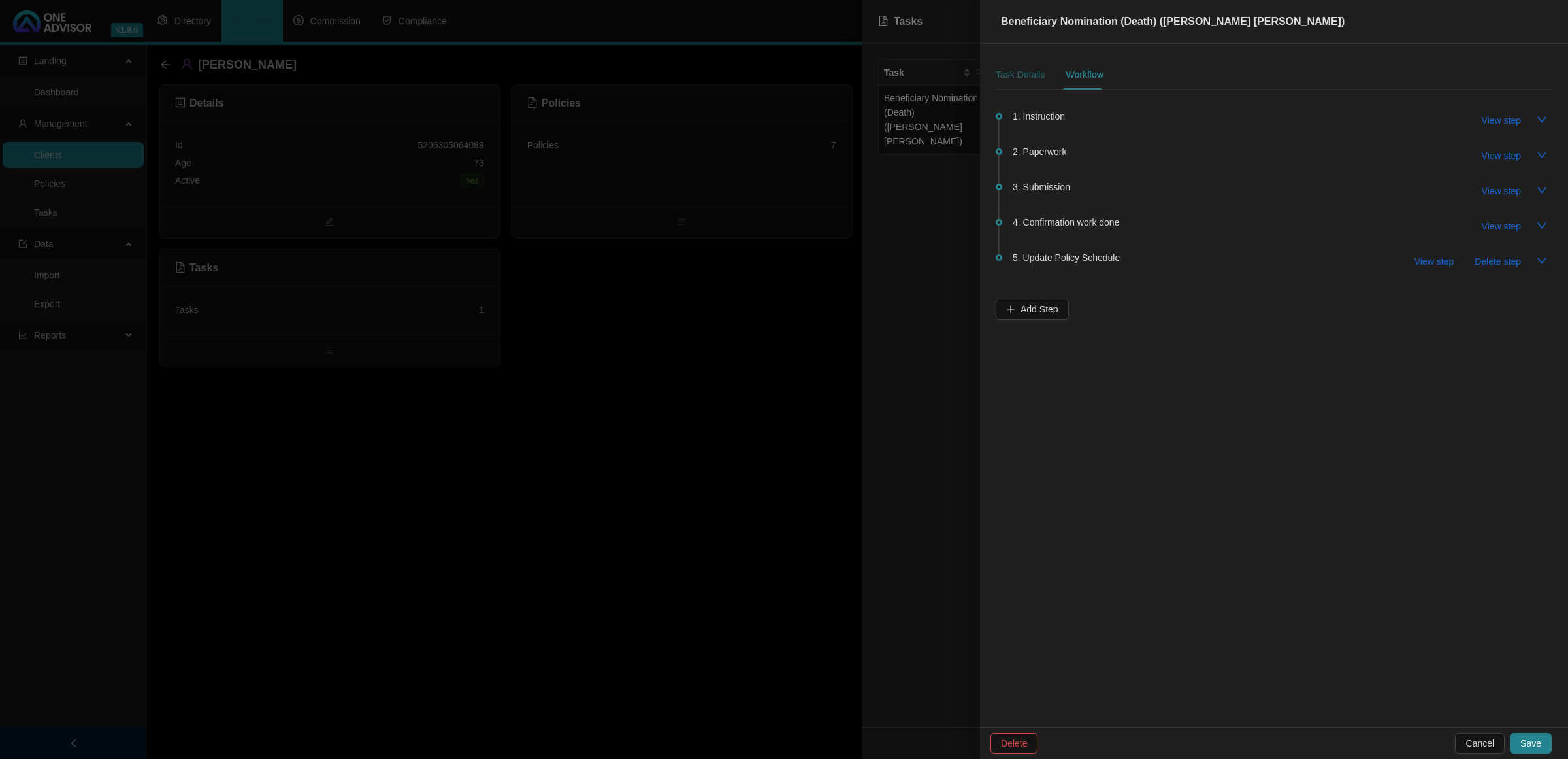
click at [997, 71] on div "Task Details" at bounding box center [1020, 75] width 49 height 14
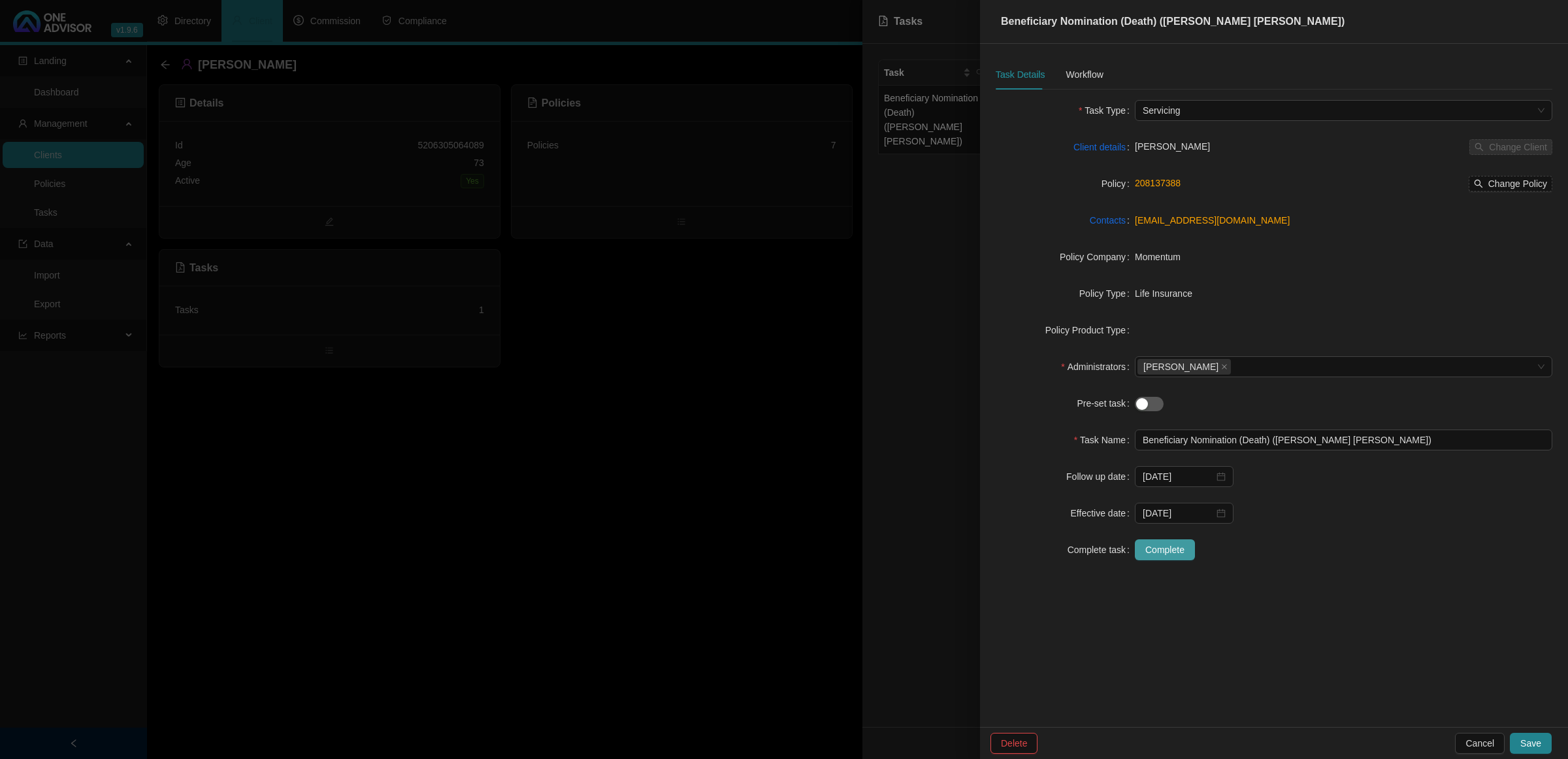
click at [1115, 503] on span "Complete" at bounding box center [1165, 550] width 39 height 14
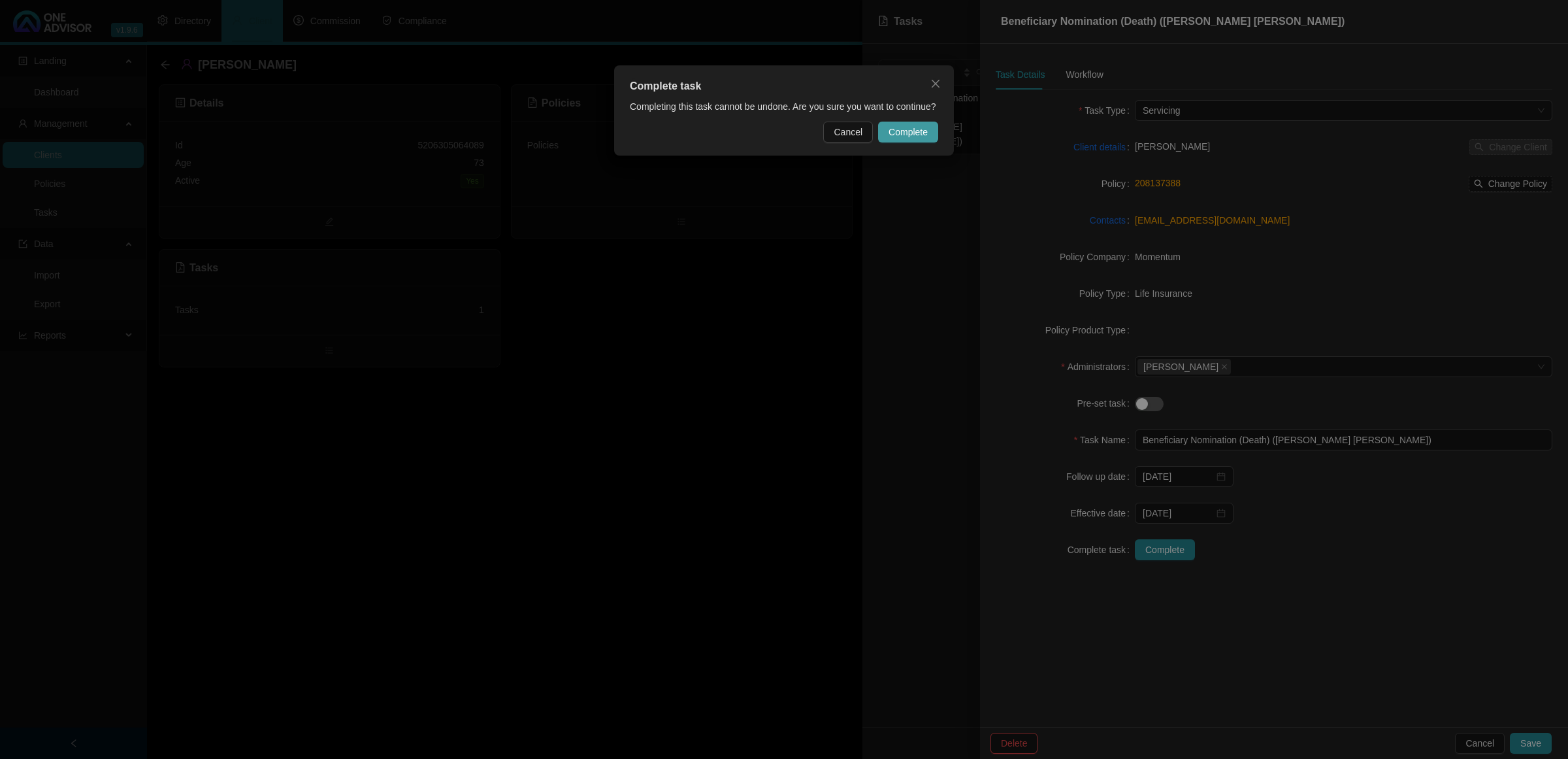
click at [934, 132] on button "Complete" at bounding box center [908, 132] width 60 height 21
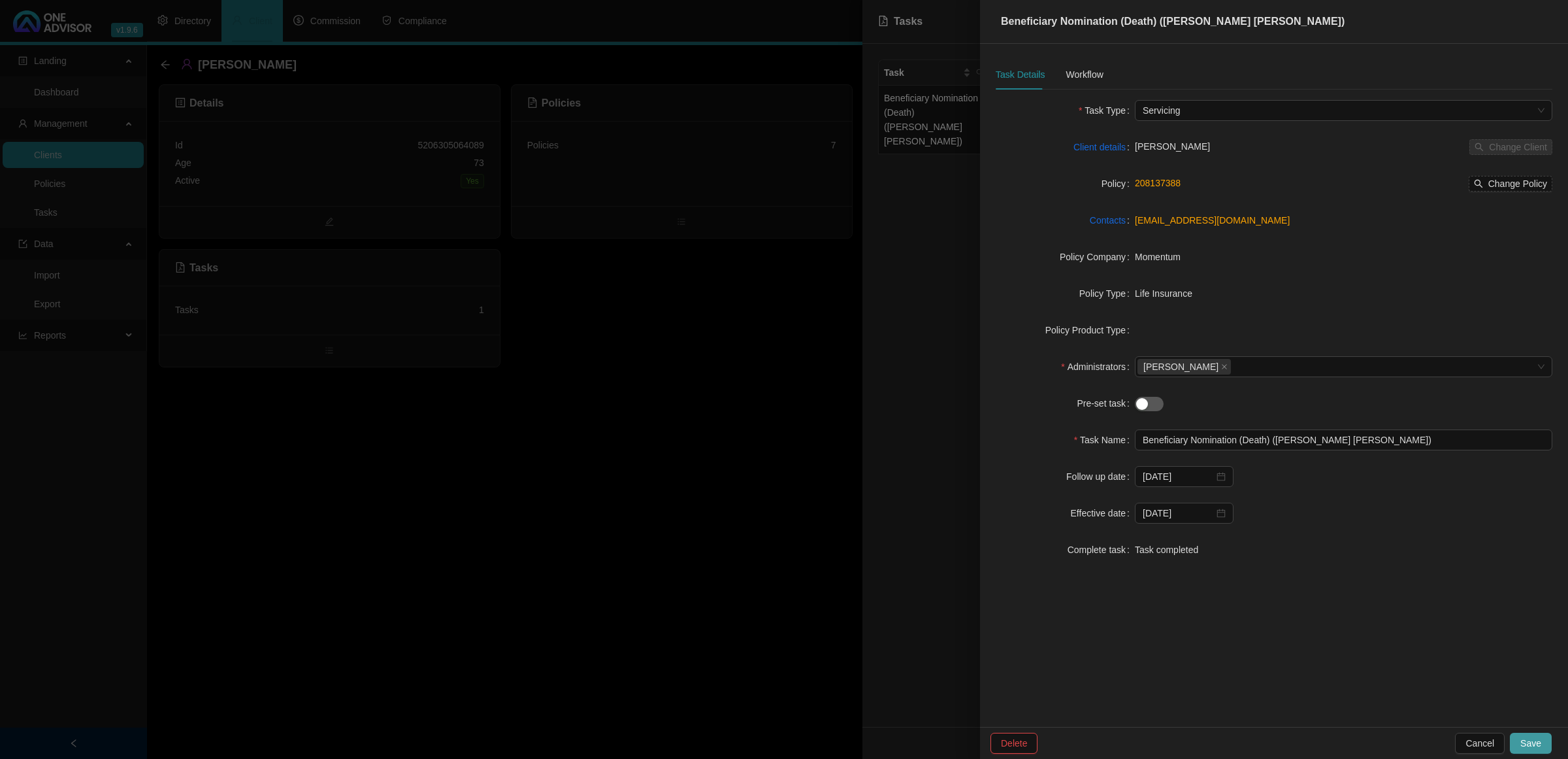
click at [1115, 503] on span "Save" at bounding box center [1531, 743] width 21 height 14
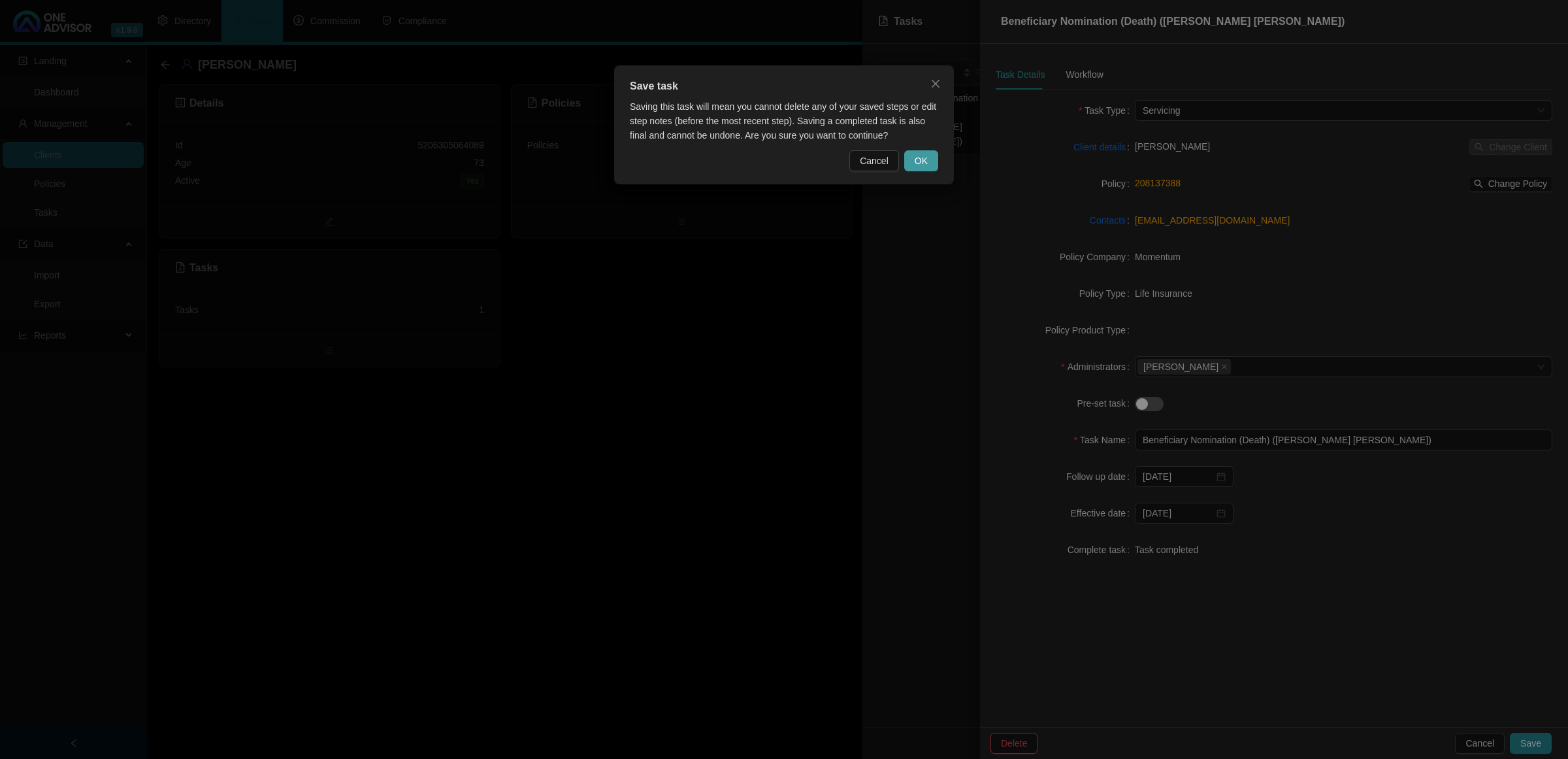
click at [929, 170] on button "OK" at bounding box center [921, 161] width 34 height 21
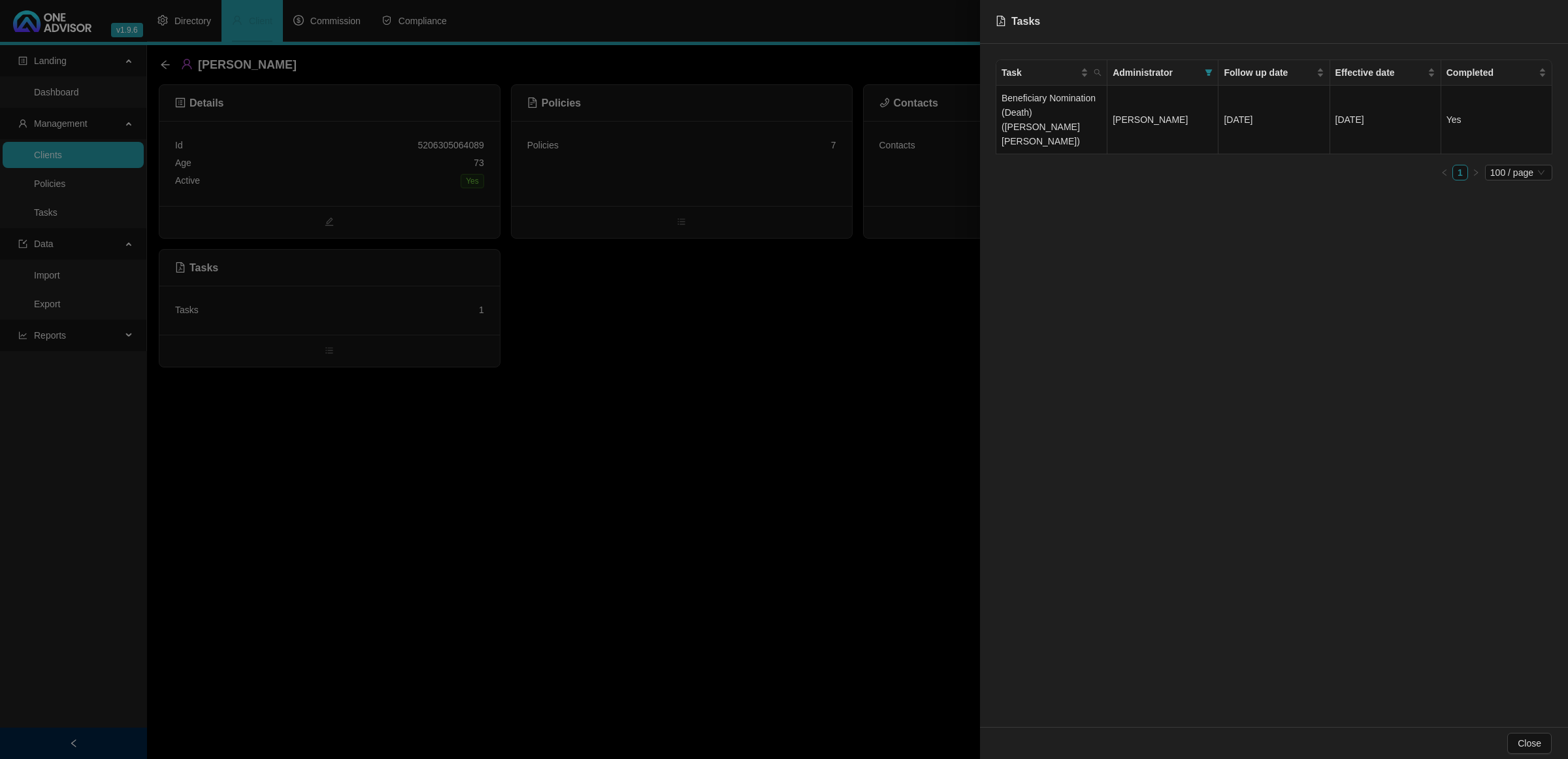
click at [807, 379] on div at bounding box center [784, 380] width 1568 height 759
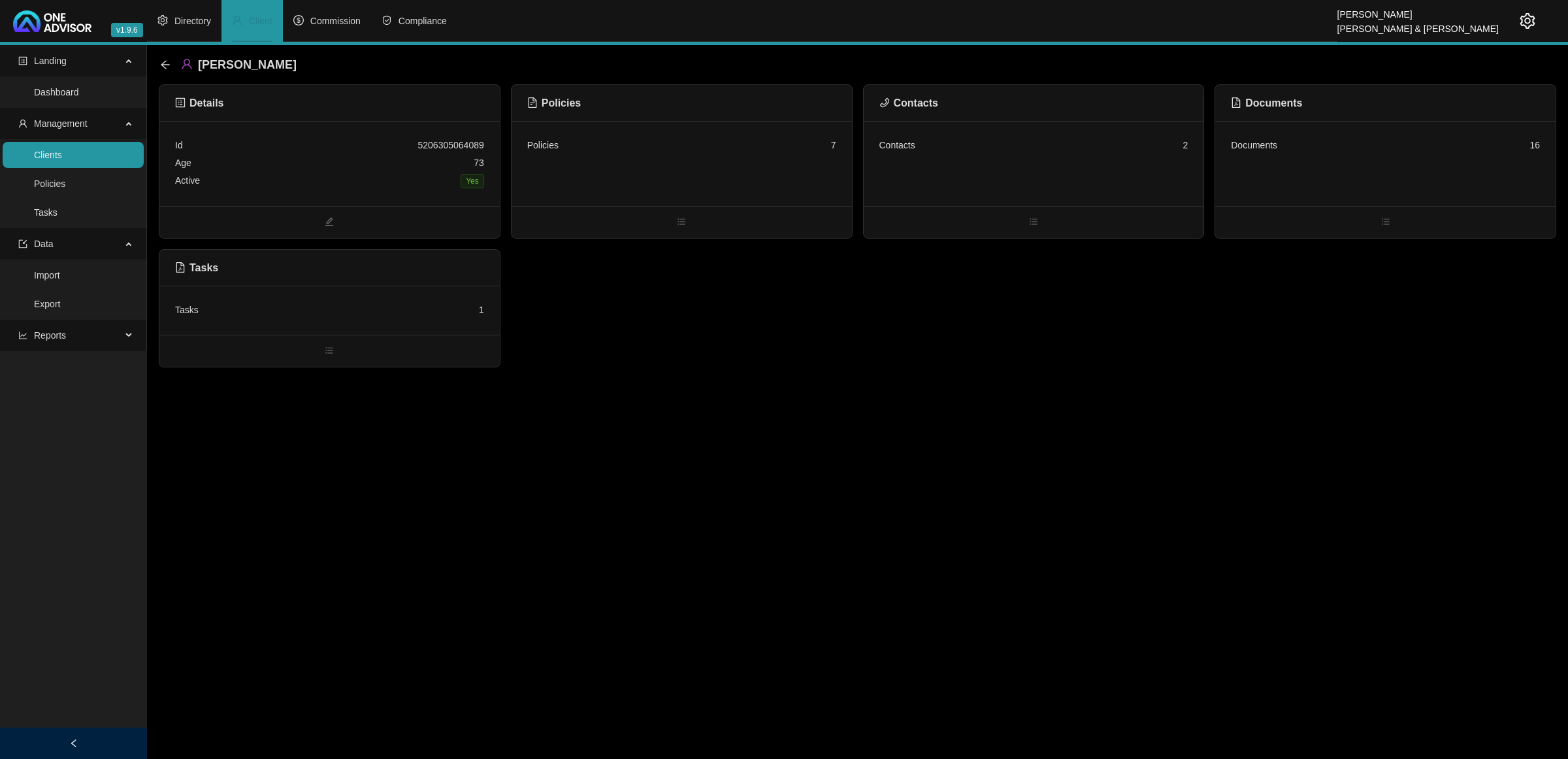
click at [62, 154] on link "Clients" at bounding box center [47, 154] width 28 height 10
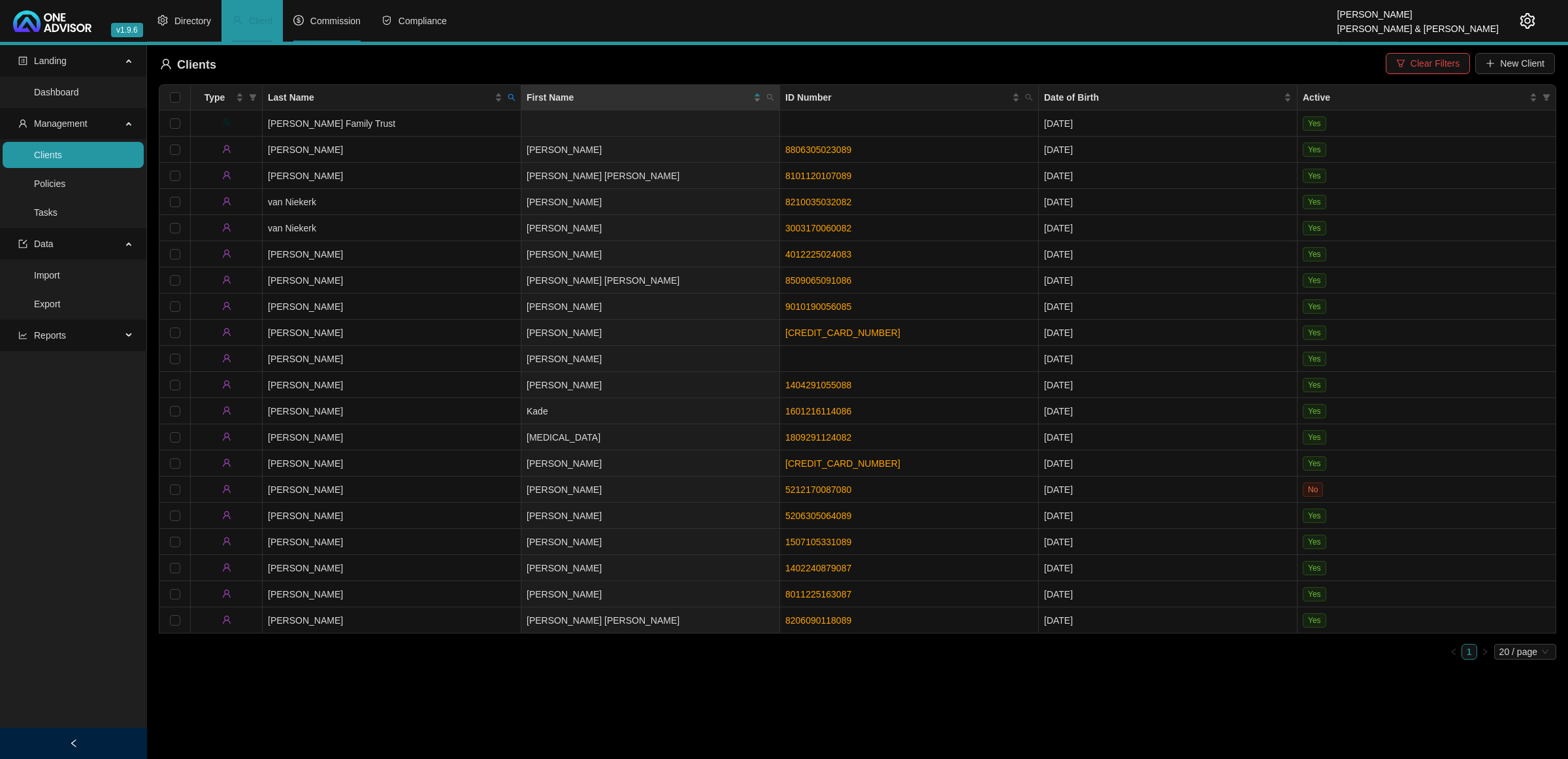
click at [341, 25] on span "Commission" at bounding box center [335, 21] width 51 height 10
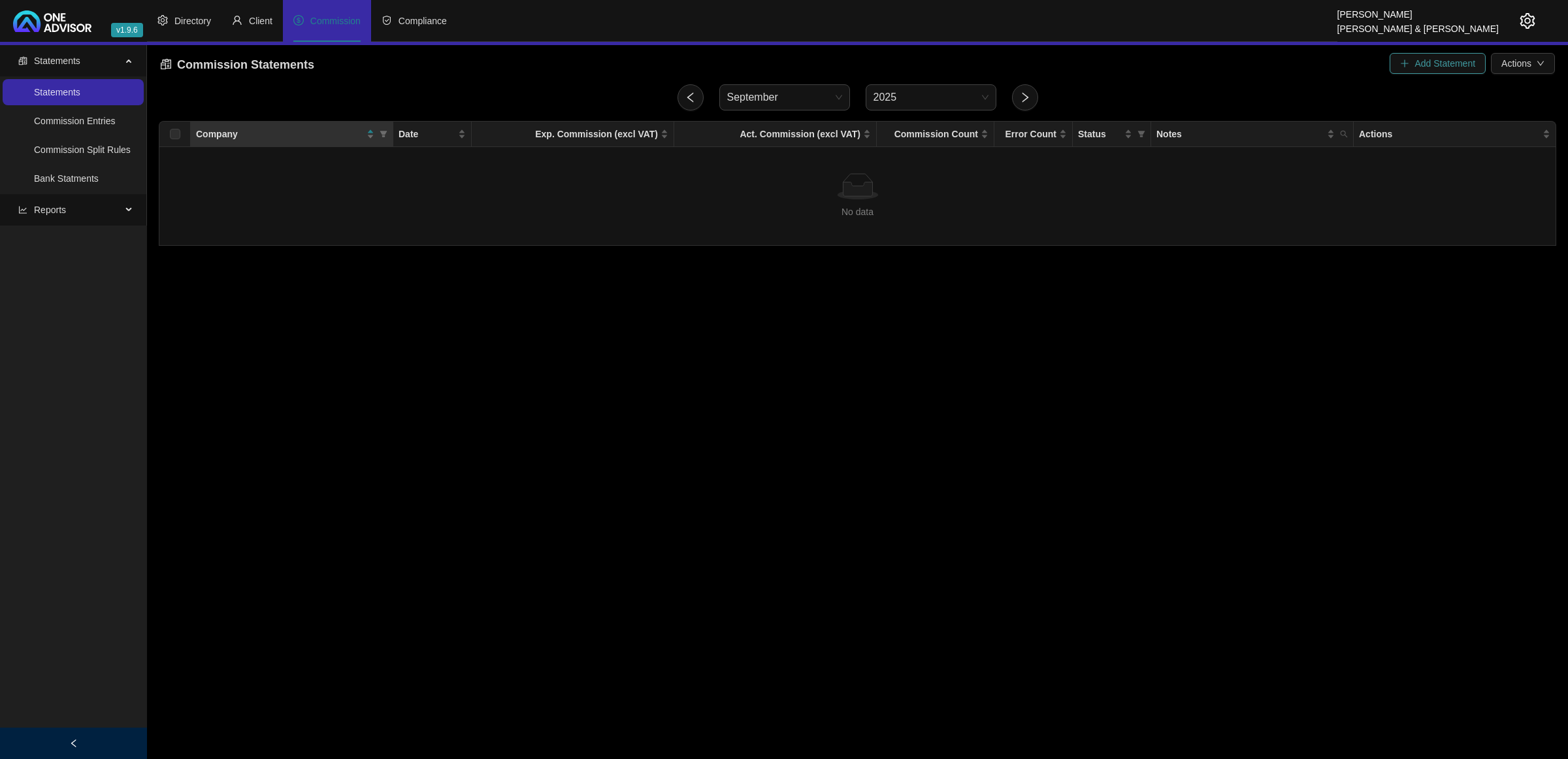
click at [1115, 71] on button "Add Statement" at bounding box center [1438, 64] width 96 height 21
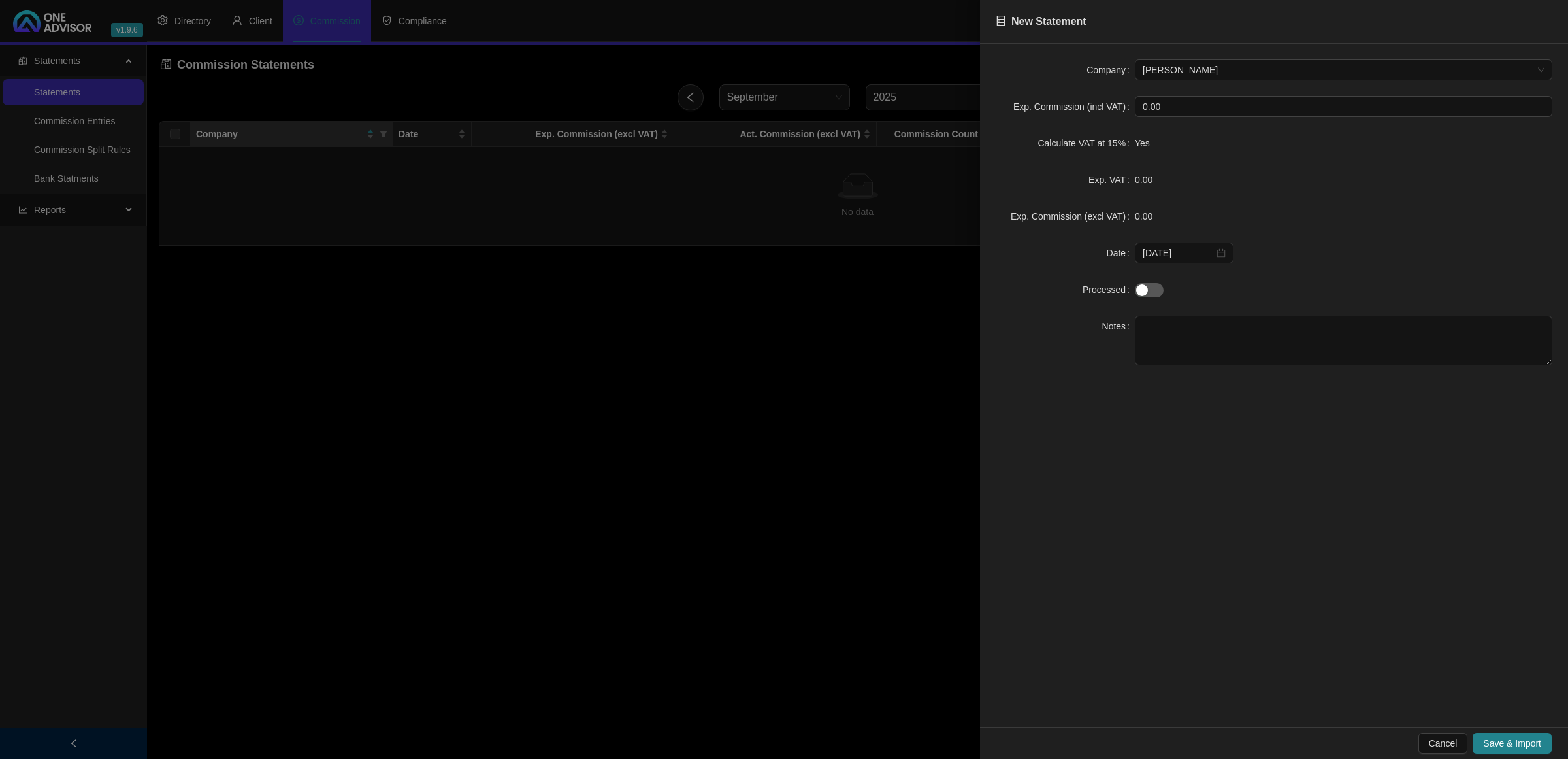
drag, startPoint x: 675, startPoint y: 488, endPoint x: 799, endPoint y: 406, distance: 148.7
click at [677, 487] on div at bounding box center [784, 380] width 1568 height 759
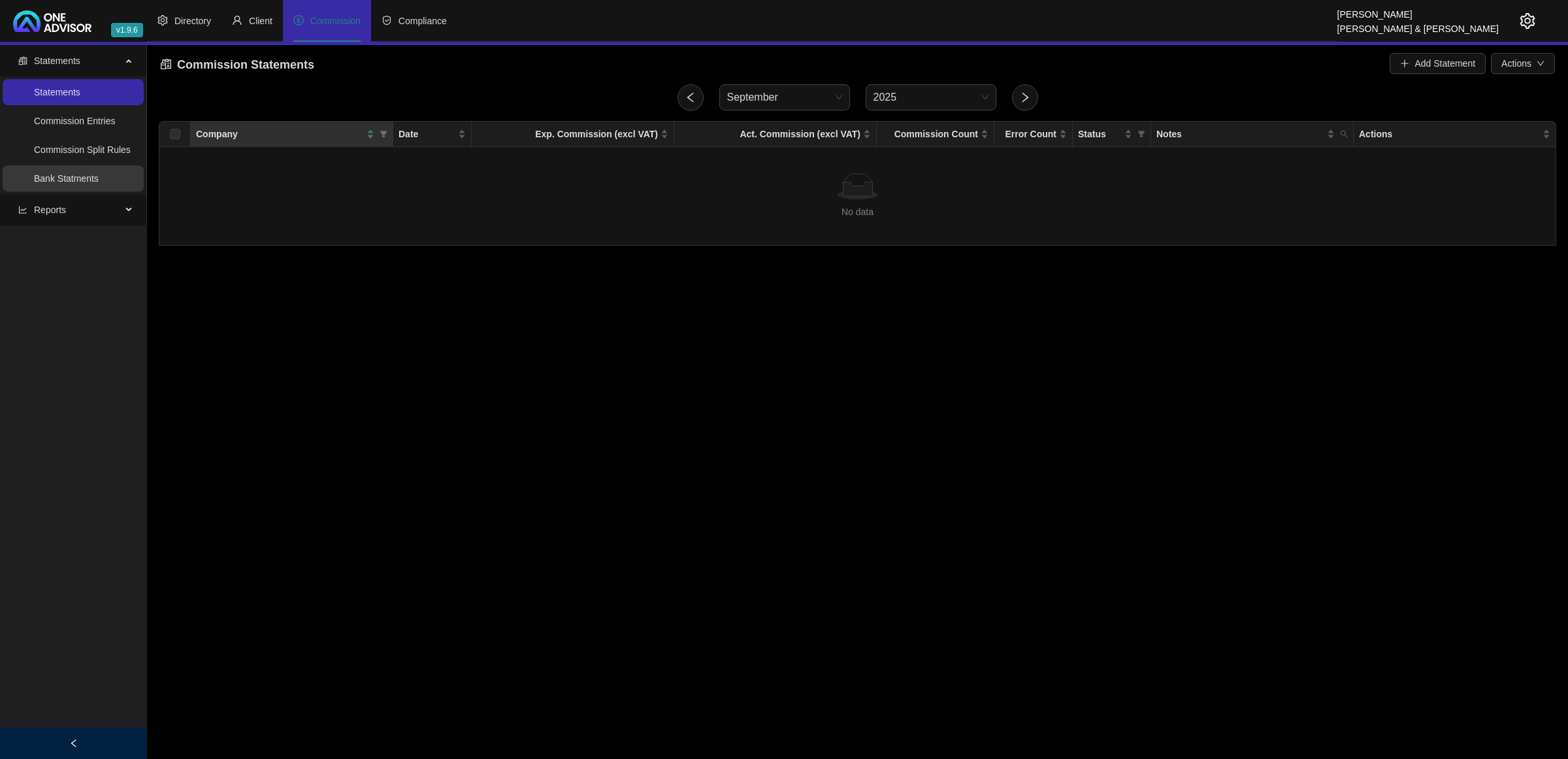
click at [87, 173] on link "Bank Statments" at bounding box center [66, 178] width 64 height 10
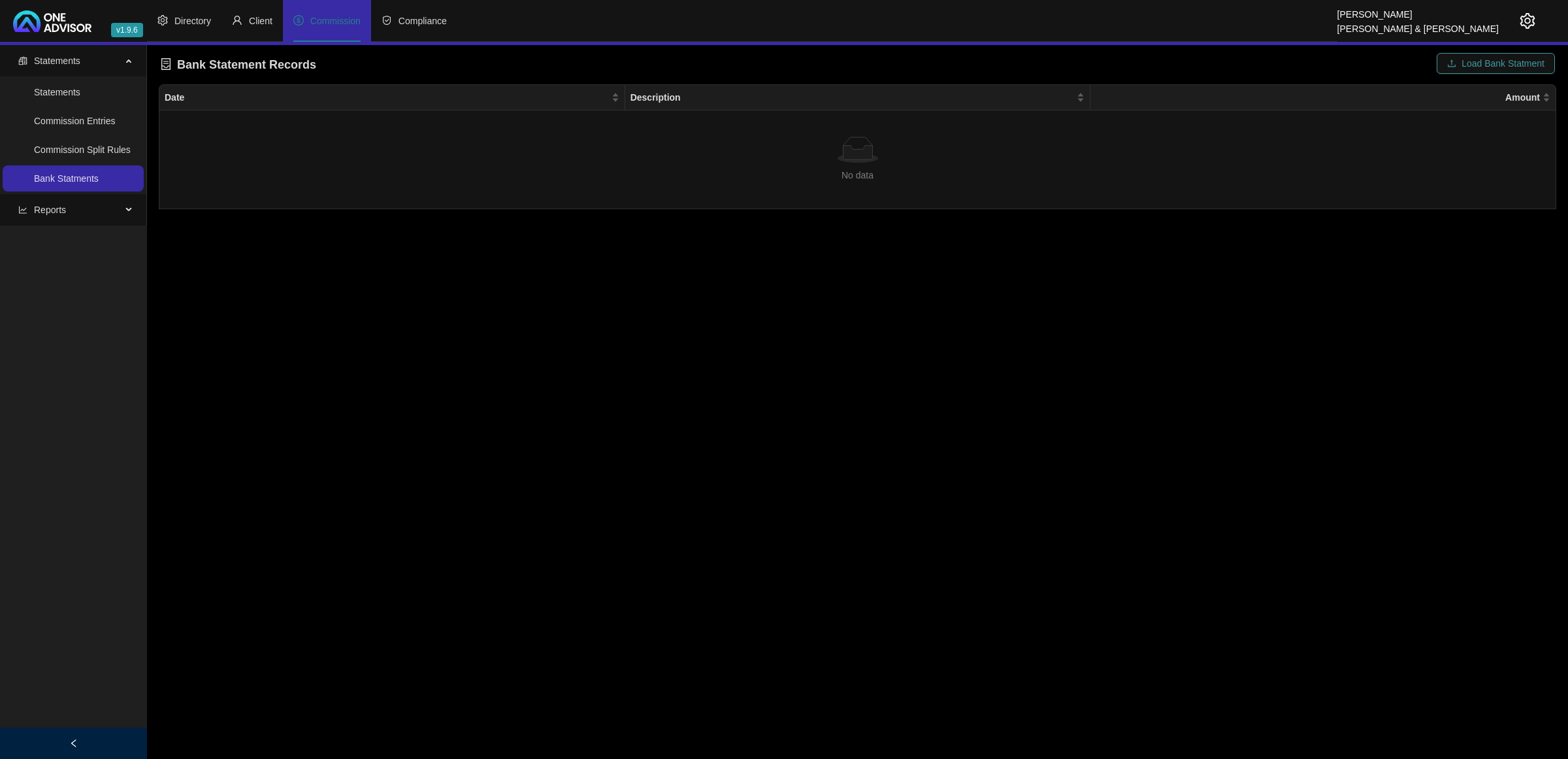
click at [1115, 61] on span "Load Bank Statment" at bounding box center [1503, 64] width 83 height 14
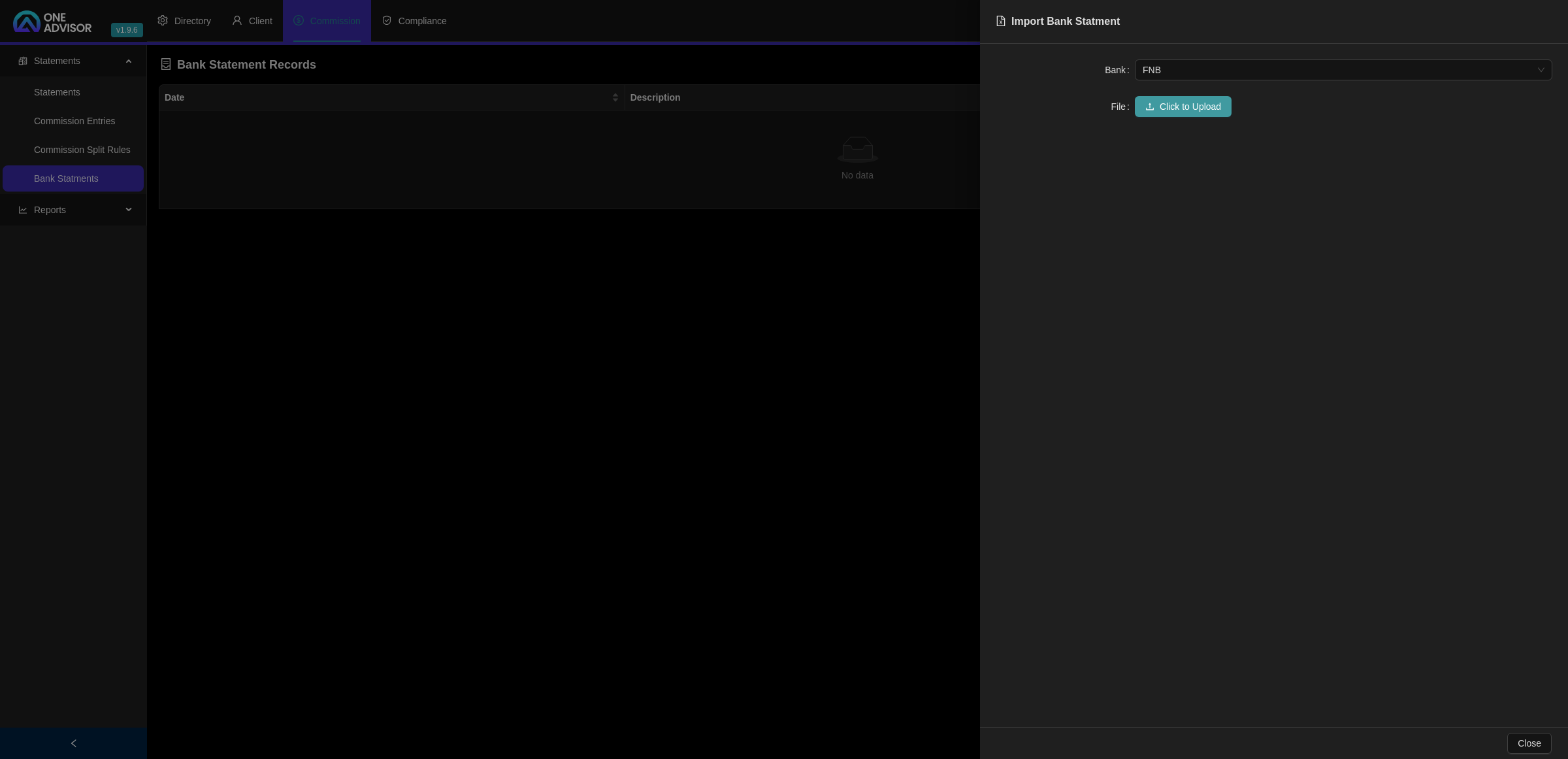
click at [1115, 109] on span "Click to Upload" at bounding box center [1190, 107] width 61 height 14
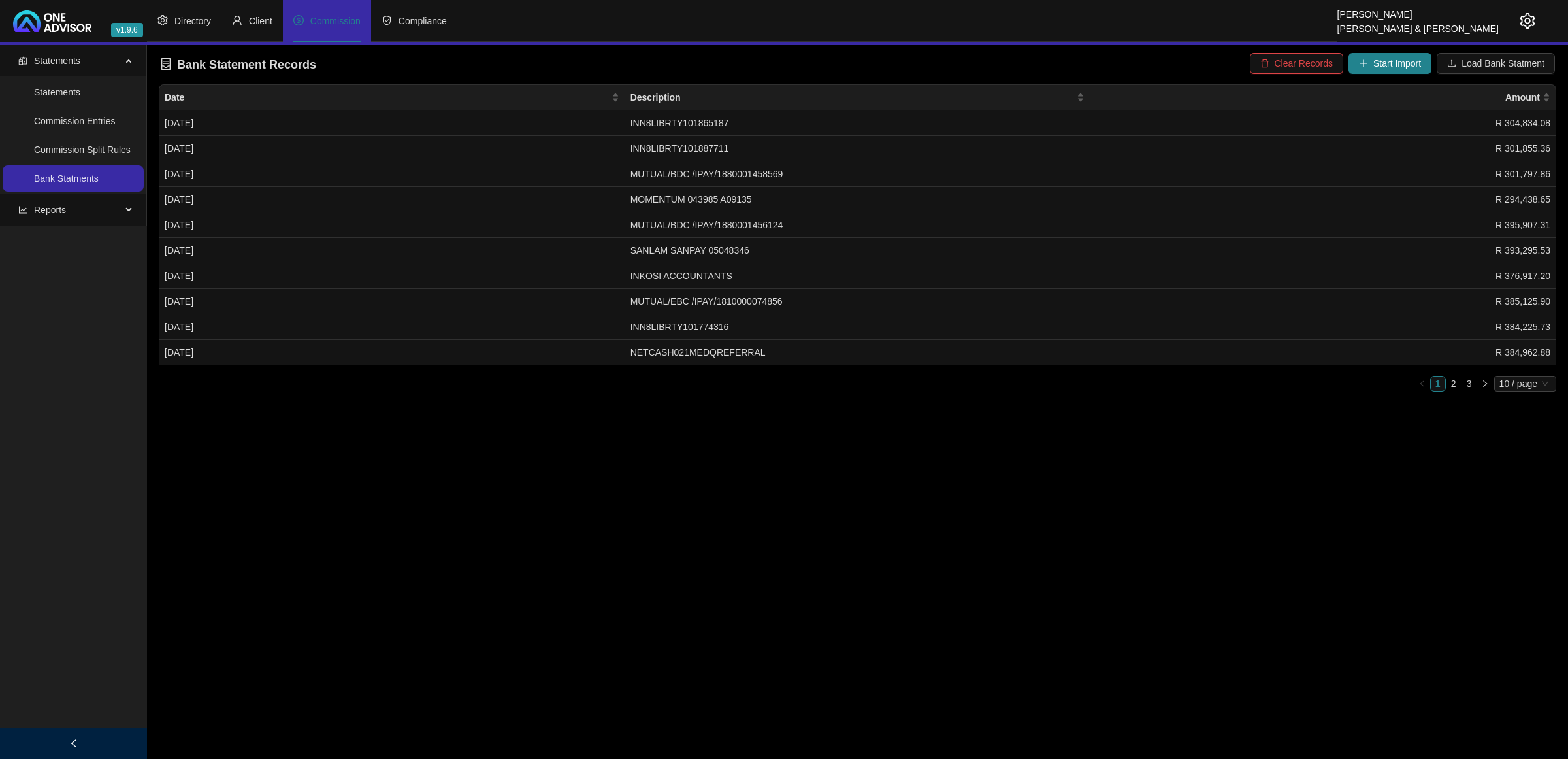
click at [1115, 63] on span "Clear Records" at bounding box center [1304, 64] width 58 height 14
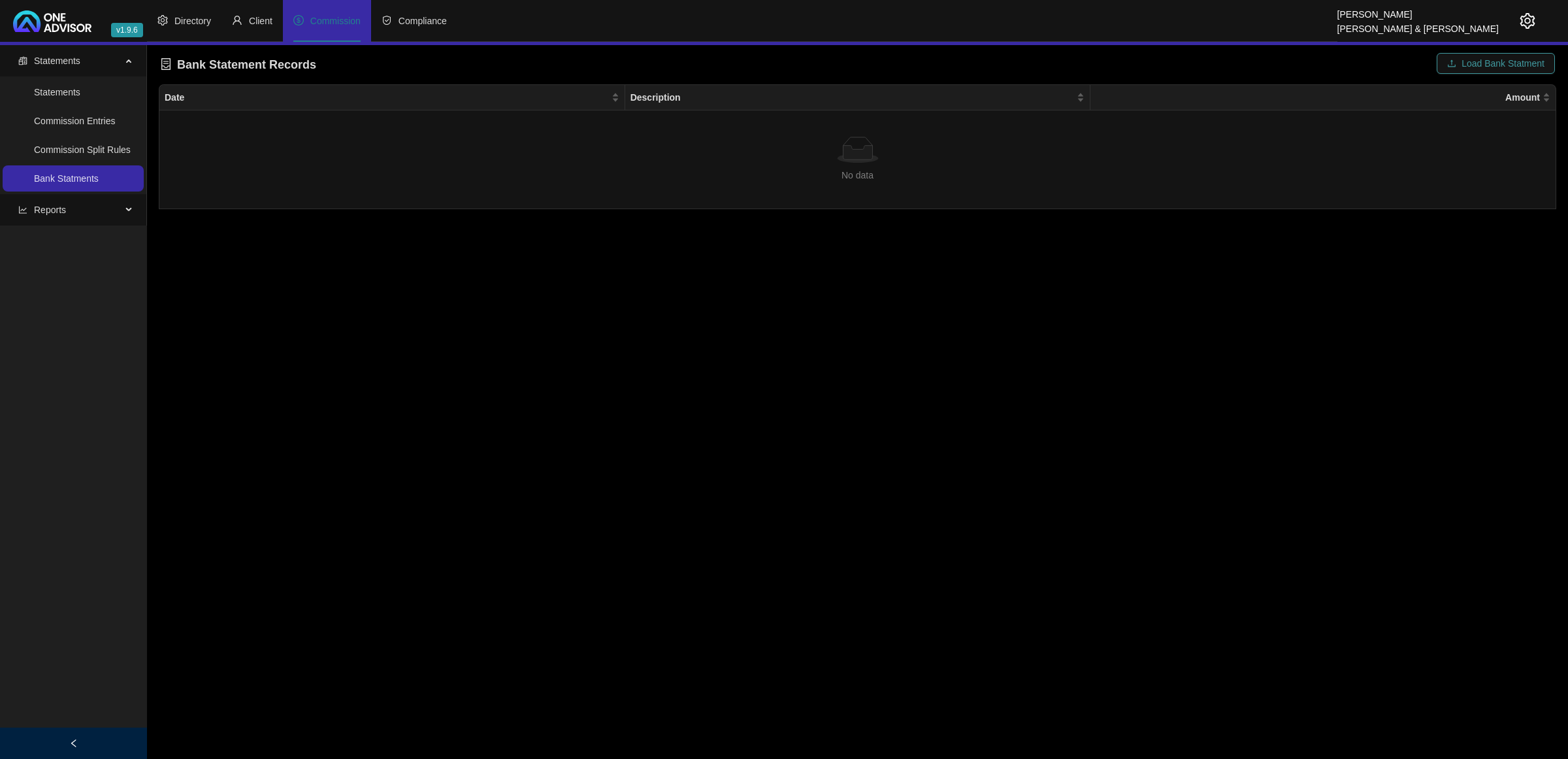
click at [1115, 56] on span "Load Bank Statment" at bounding box center [1503, 64] width 83 height 14
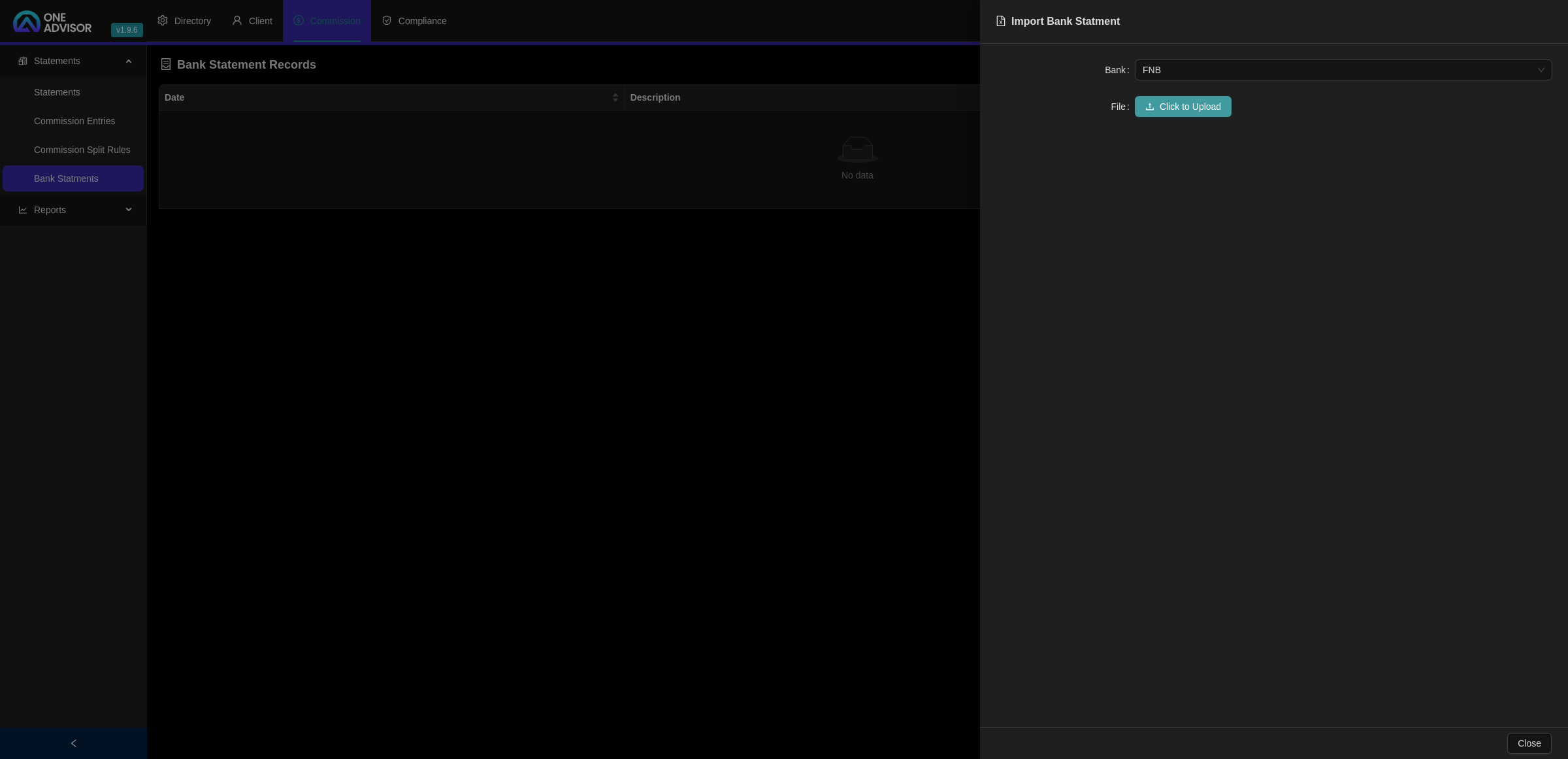
click at [1115, 101] on span "Click to Upload" at bounding box center [1190, 107] width 61 height 14
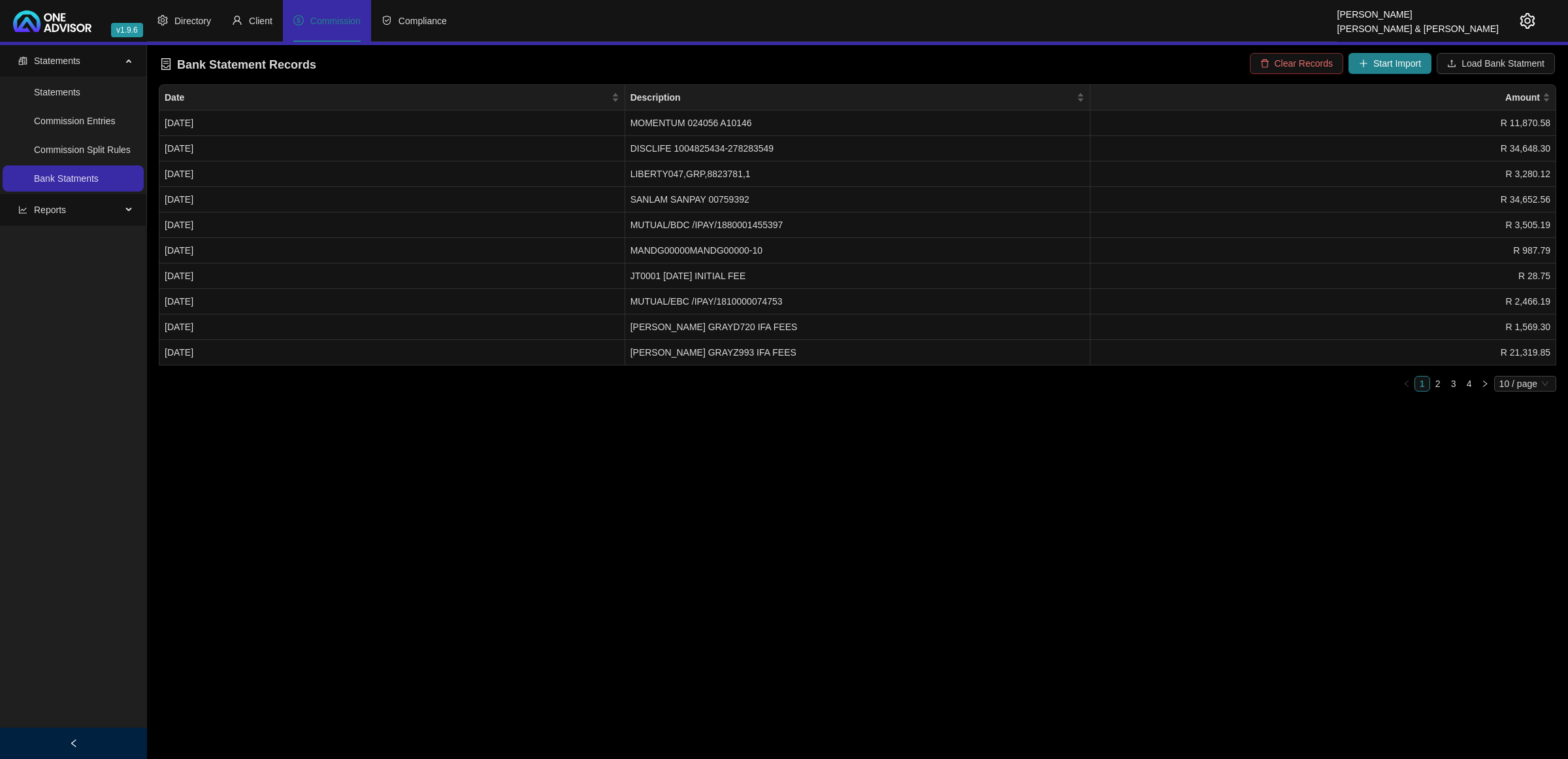
click at [1115, 67] on span "Clear Records" at bounding box center [1304, 64] width 58 height 14
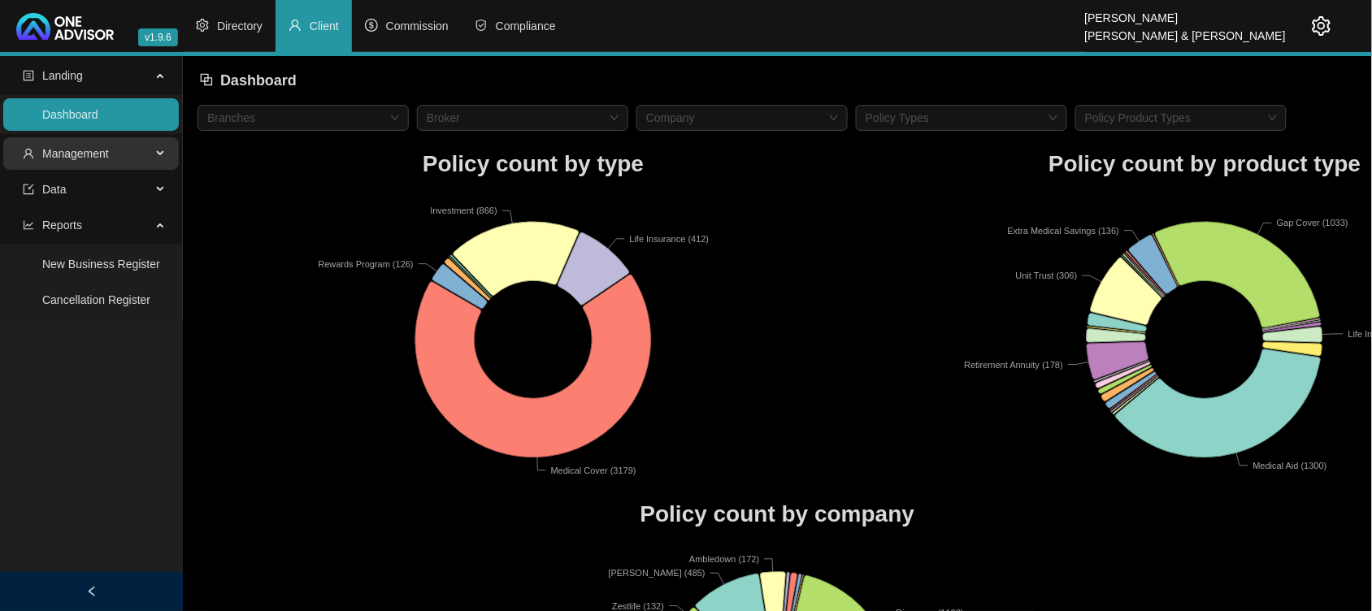
click at [98, 154] on span "Management" at bounding box center [75, 153] width 67 height 13
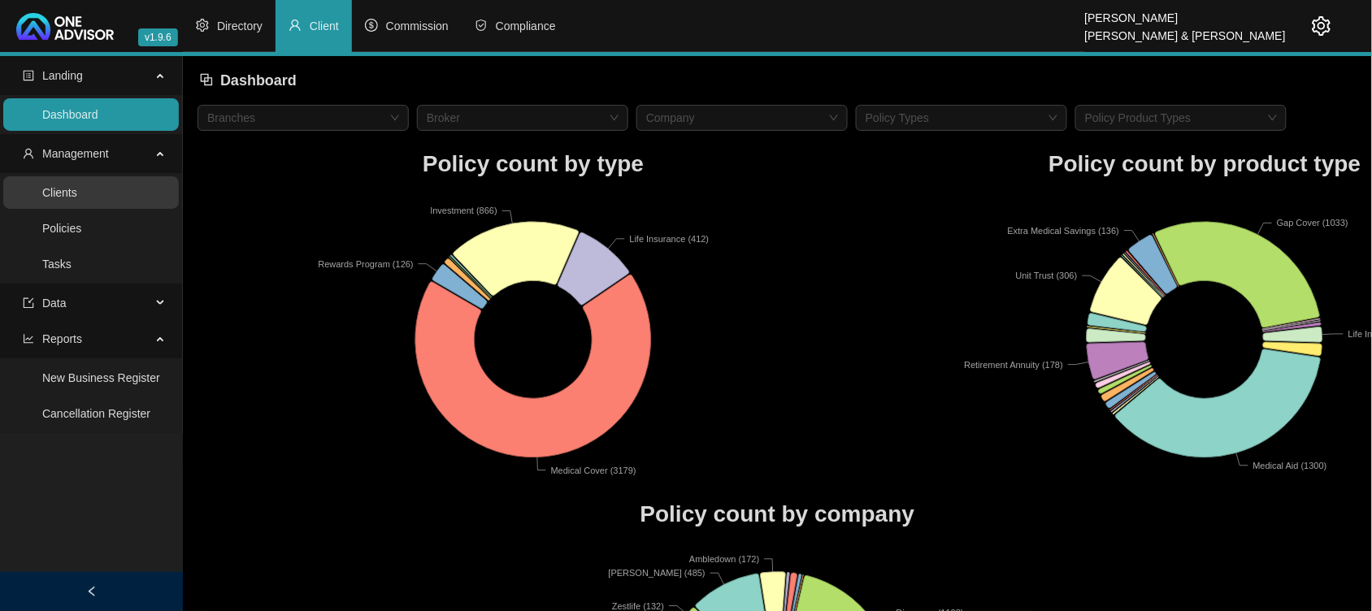
click at [77, 197] on link "Clients" at bounding box center [59, 192] width 35 height 13
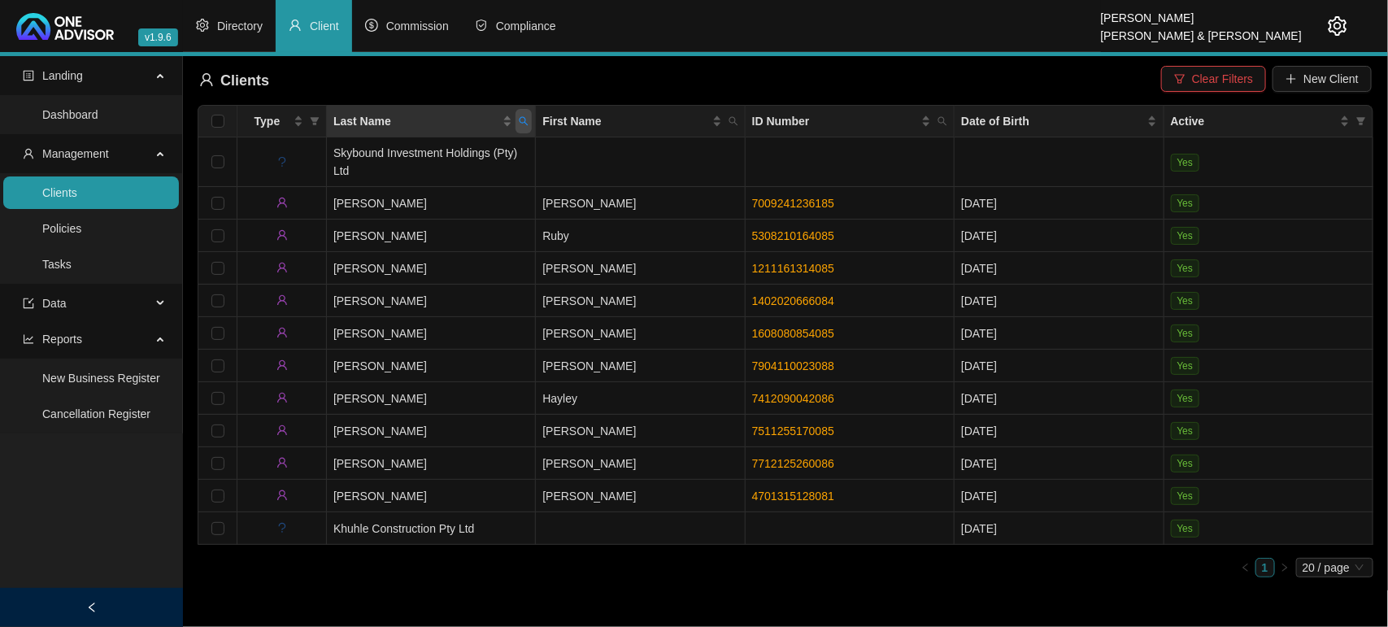
click at [520, 120] on icon "search" at bounding box center [523, 121] width 9 height 9
type input "[PERSON_NAME]"
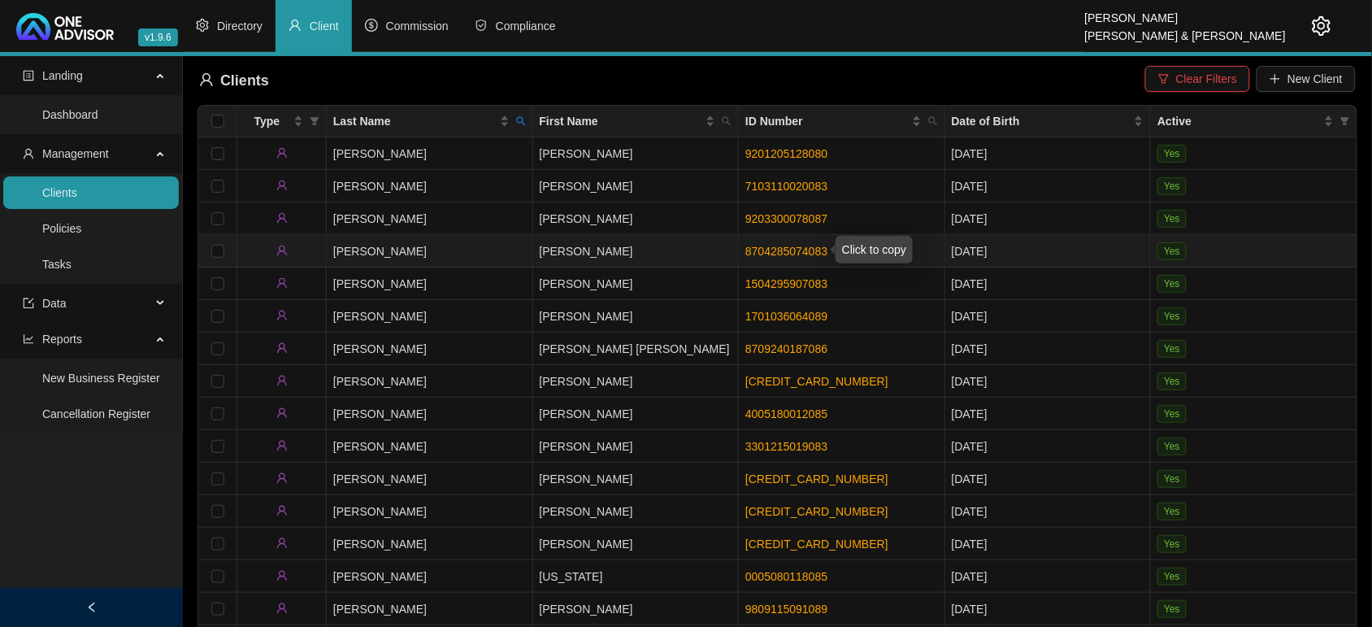
click at [793, 246] on link "8704285074083" at bounding box center [786, 251] width 82 height 13
click at [378, 238] on td "[PERSON_NAME]" at bounding box center [430, 251] width 206 height 33
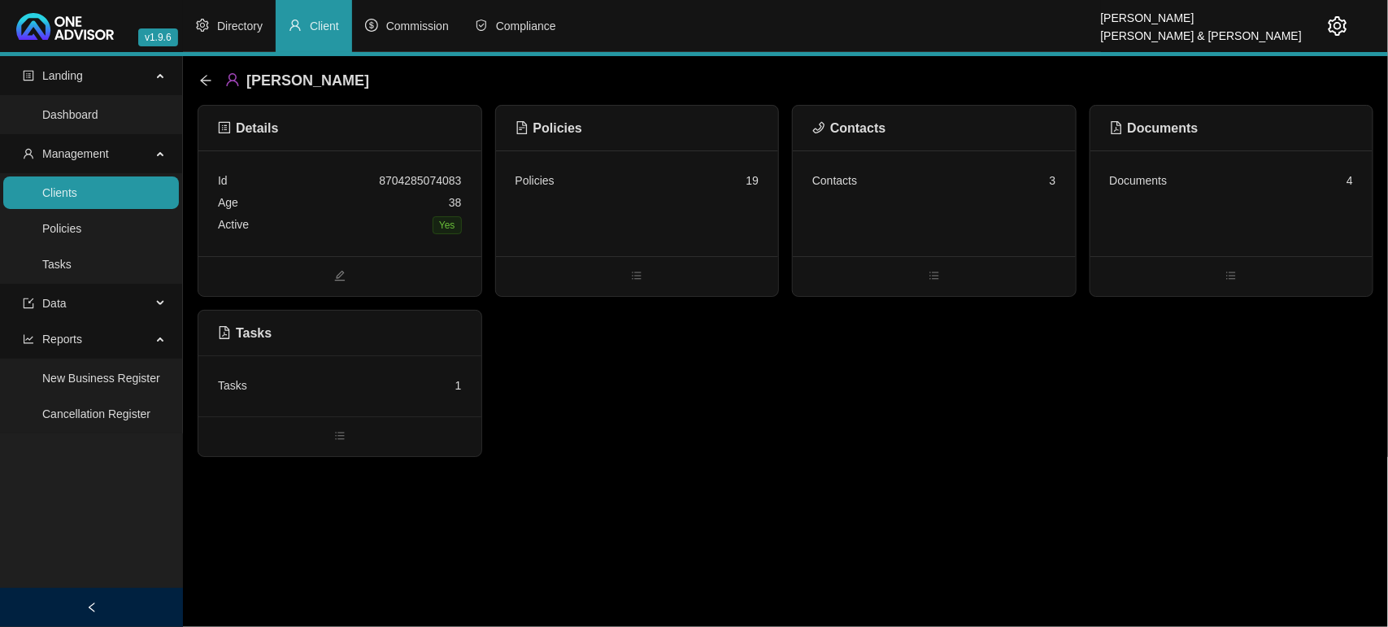
click at [234, 359] on div "Tasks 1" at bounding box center [339, 385] width 283 height 61
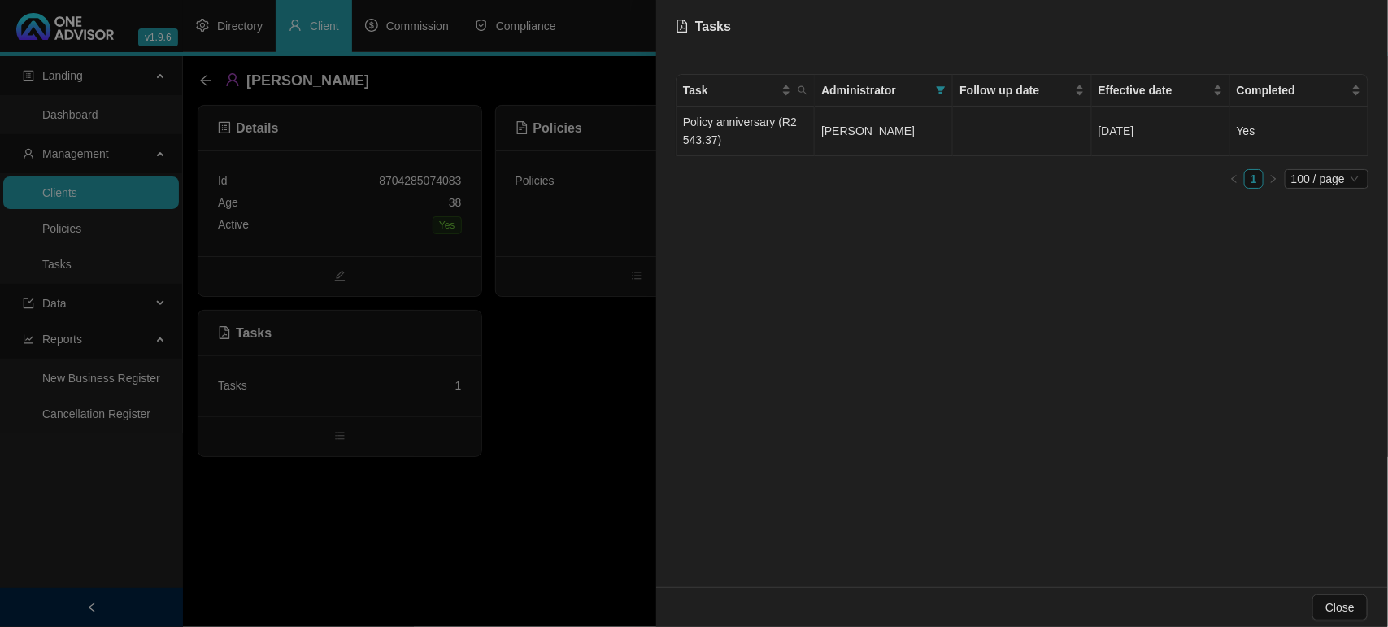
click at [904, 135] on span "[PERSON_NAME]" at bounding box center [867, 130] width 93 height 13
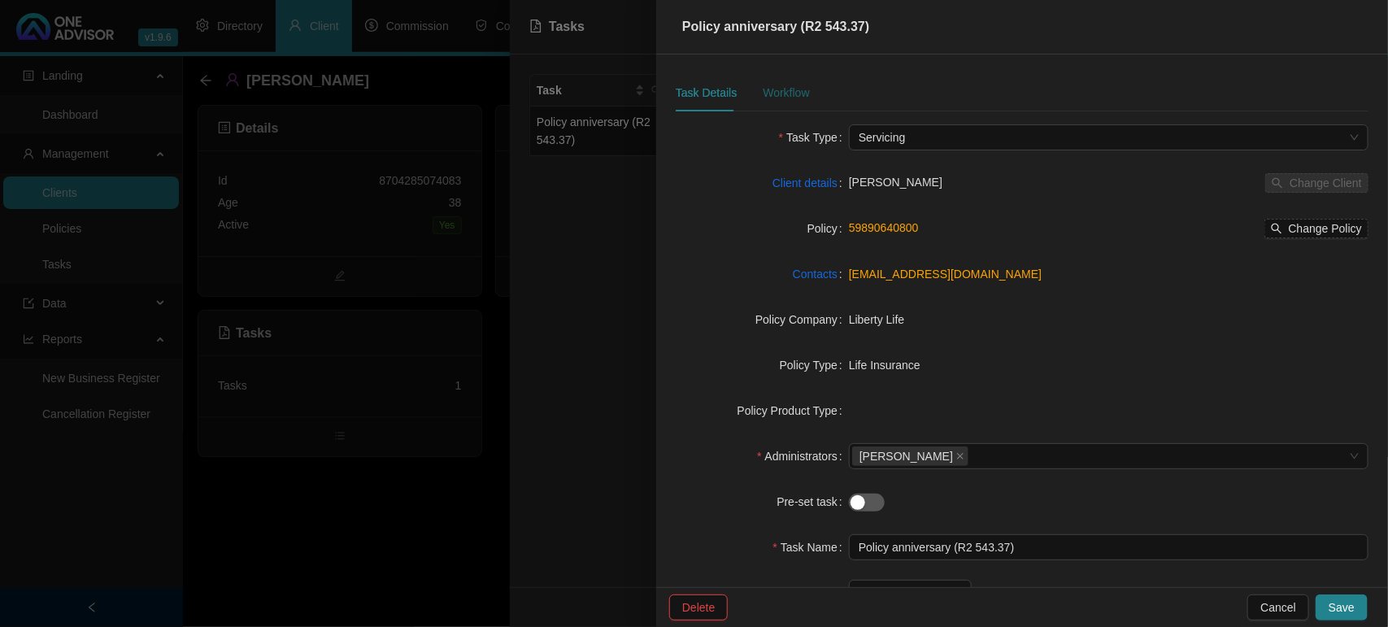
click at [799, 98] on div "Workflow" at bounding box center [786, 93] width 46 height 18
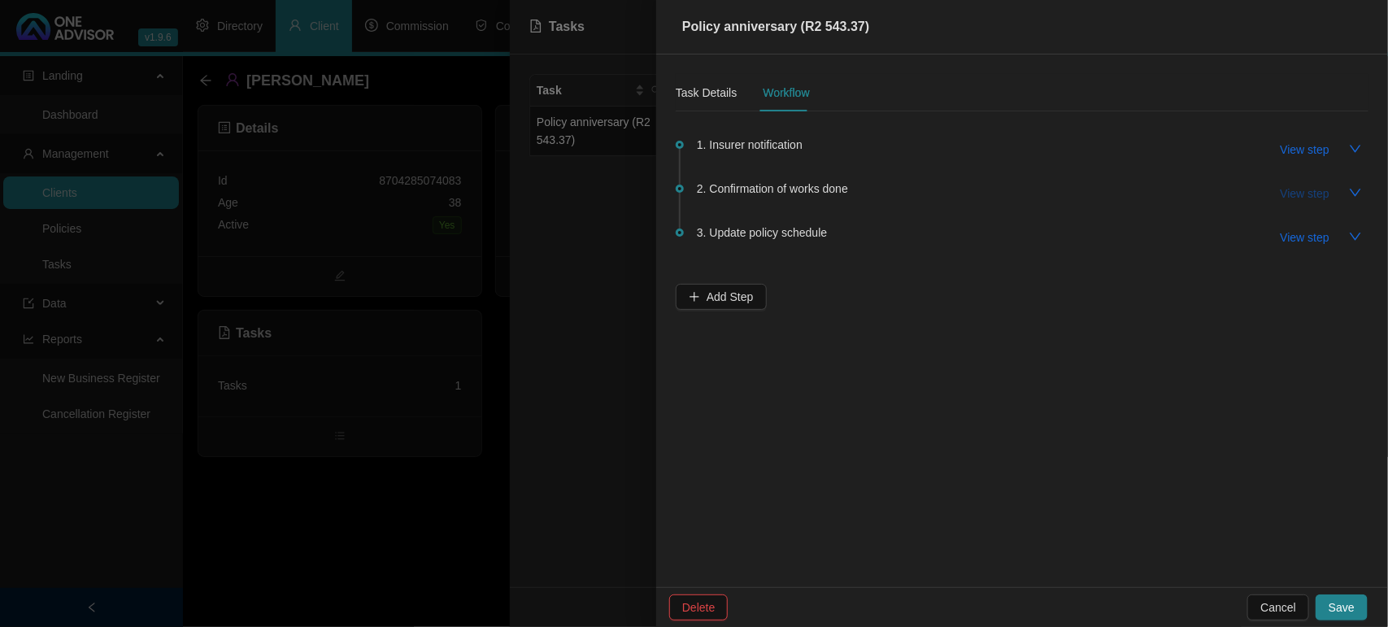
click at [1293, 198] on span "View step" at bounding box center [1304, 194] width 49 height 18
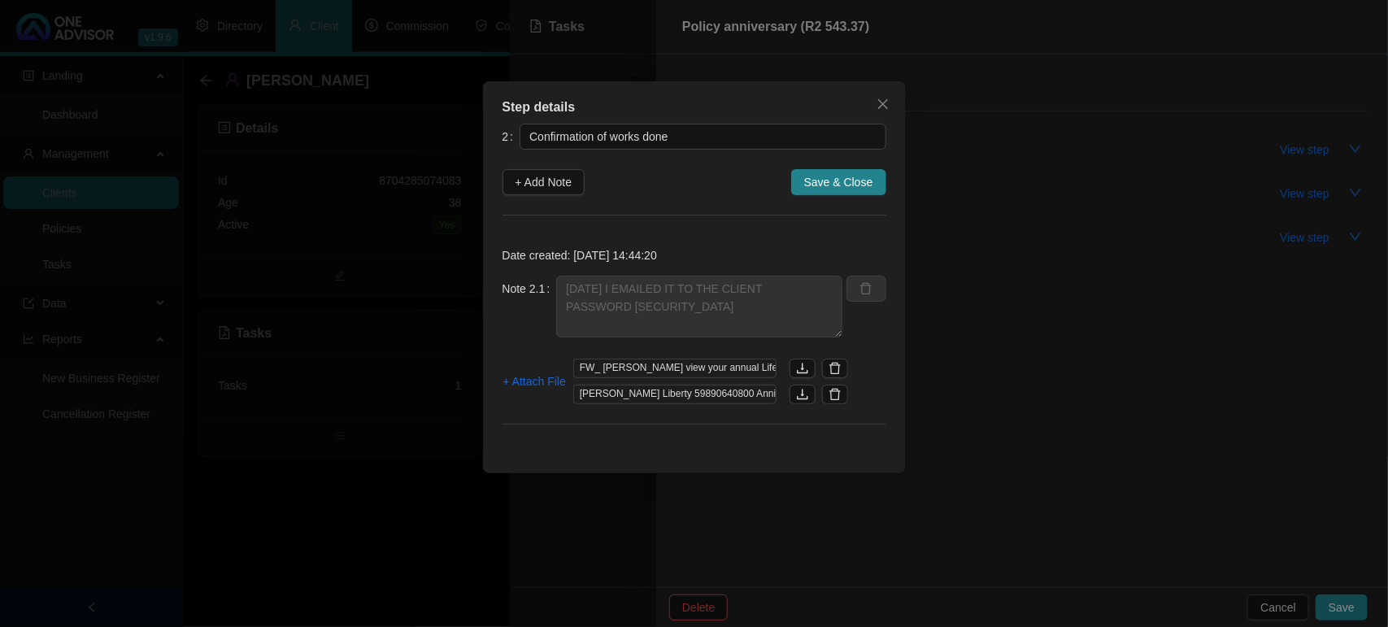
click at [1043, 283] on div "Step details 2 Confirmation of works done + Add Note Save & Close Date created:…" at bounding box center [694, 313] width 1388 height 627
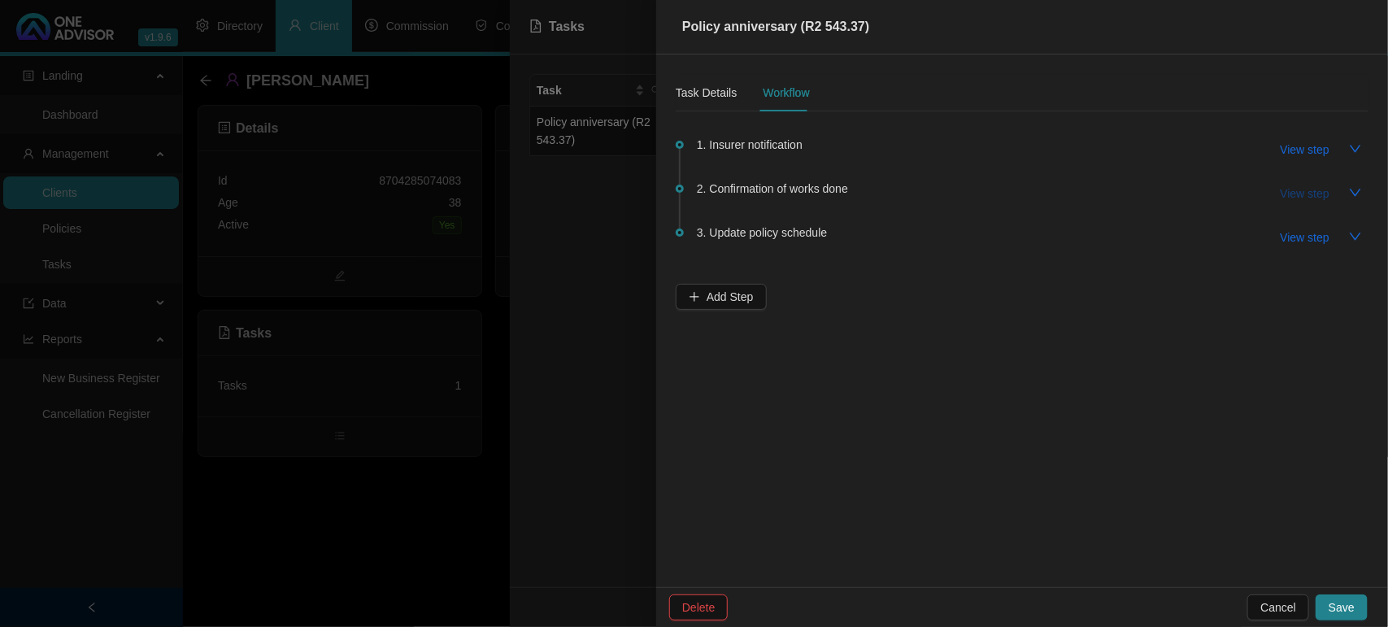
click at [1298, 201] on span "View step" at bounding box center [1304, 194] width 49 height 18
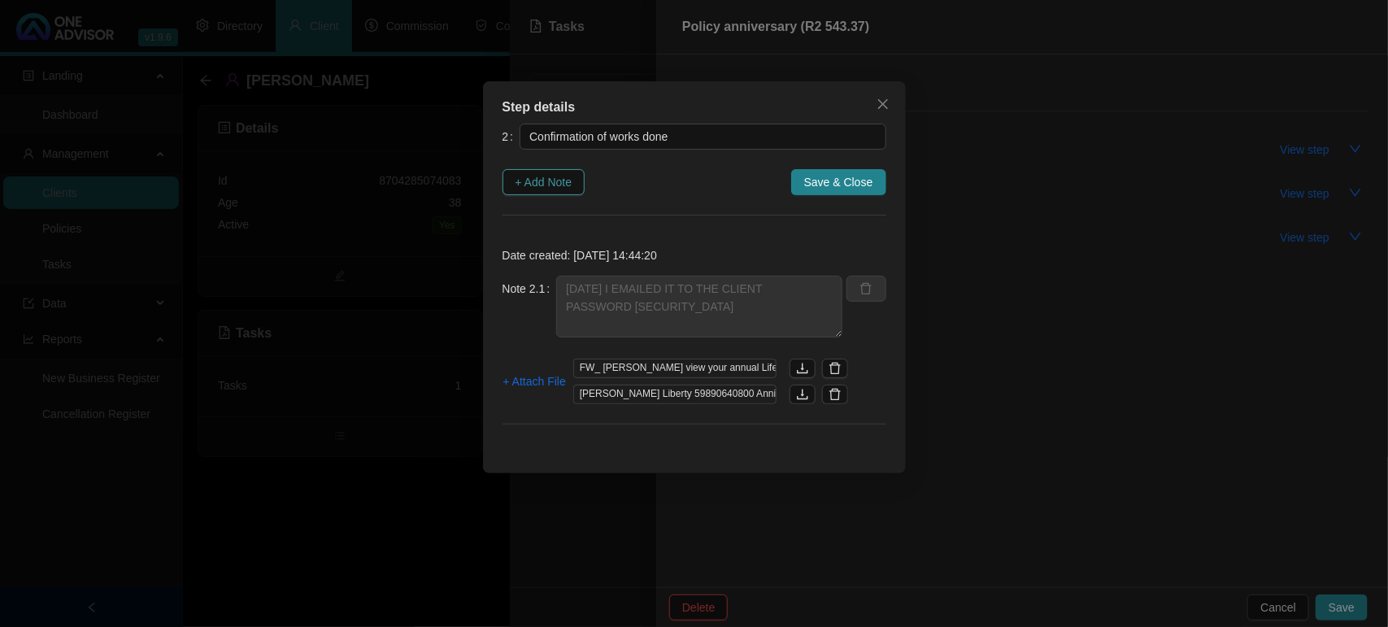
click at [553, 179] on span "+ Add Note" at bounding box center [543, 182] width 57 height 18
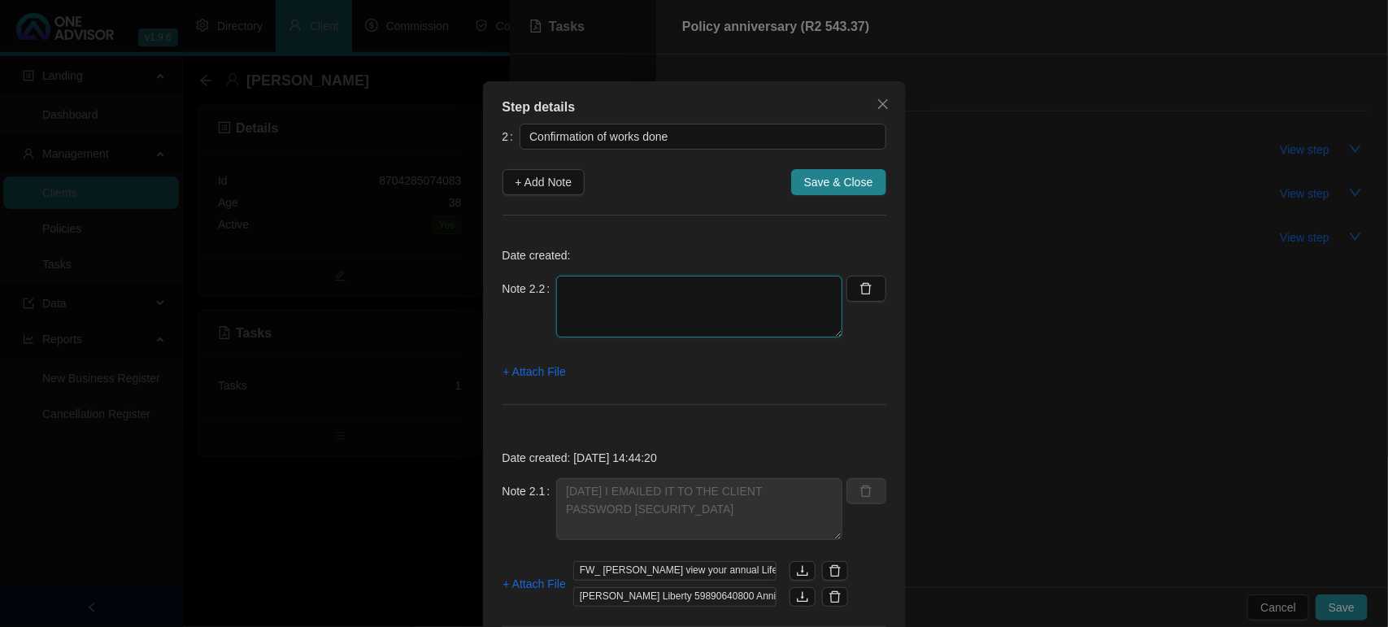
click at [592, 289] on textarea at bounding box center [699, 307] width 286 height 62
type textarea "p"
click at [533, 375] on span "+ Attach File" at bounding box center [534, 372] width 63 height 18
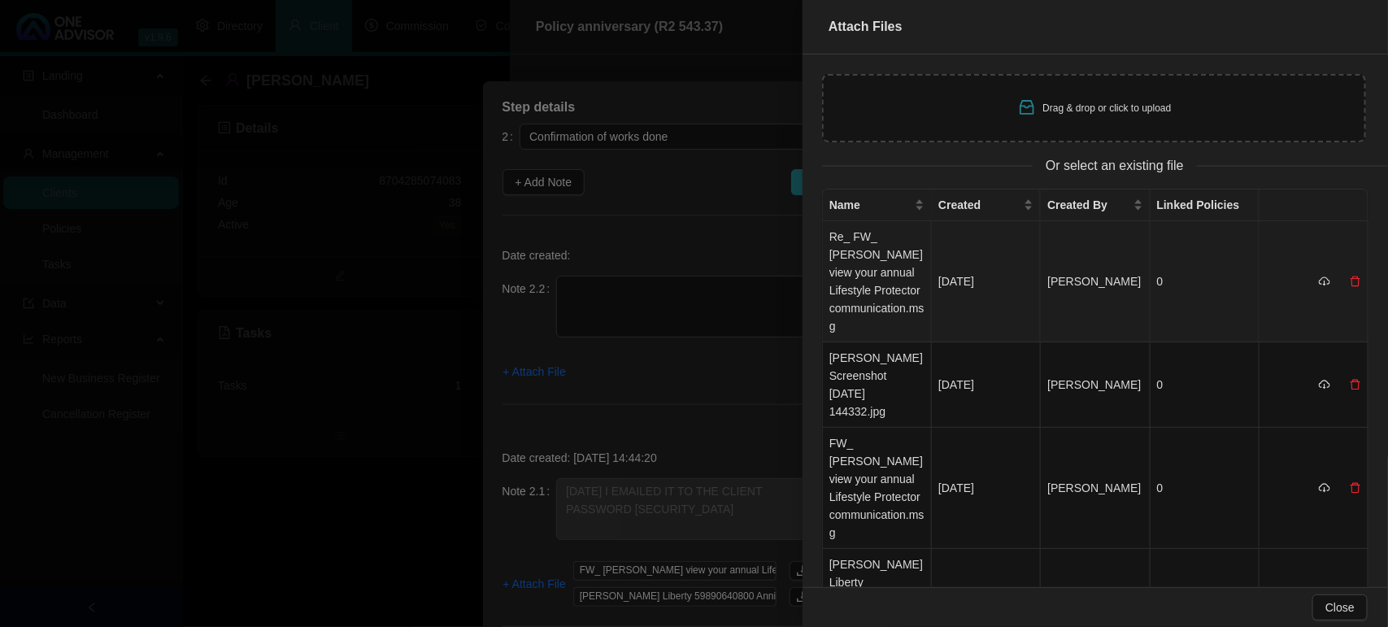
click at [867, 275] on td "Re_ FW_ Clifford_ view your annual Lifestyle Protector communication.msg" at bounding box center [877, 281] width 109 height 121
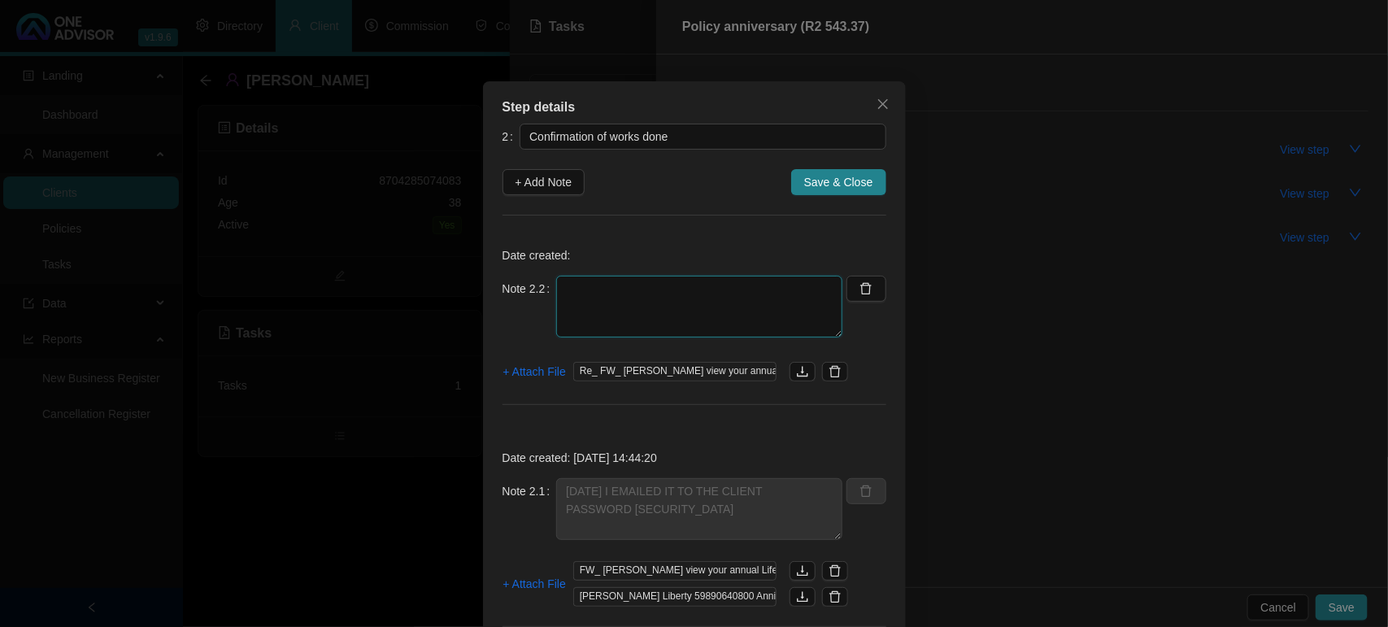
click at [692, 303] on textarea at bounding box center [699, 307] width 286 height 62
type textarea "p"
type textarea "P"
type textarea "10/09/2025 - INCORRECT PASSWORD / REDID AND SENT"
click at [551, 376] on span "+ Attach File" at bounding box center [534, 372] width 63 height 18
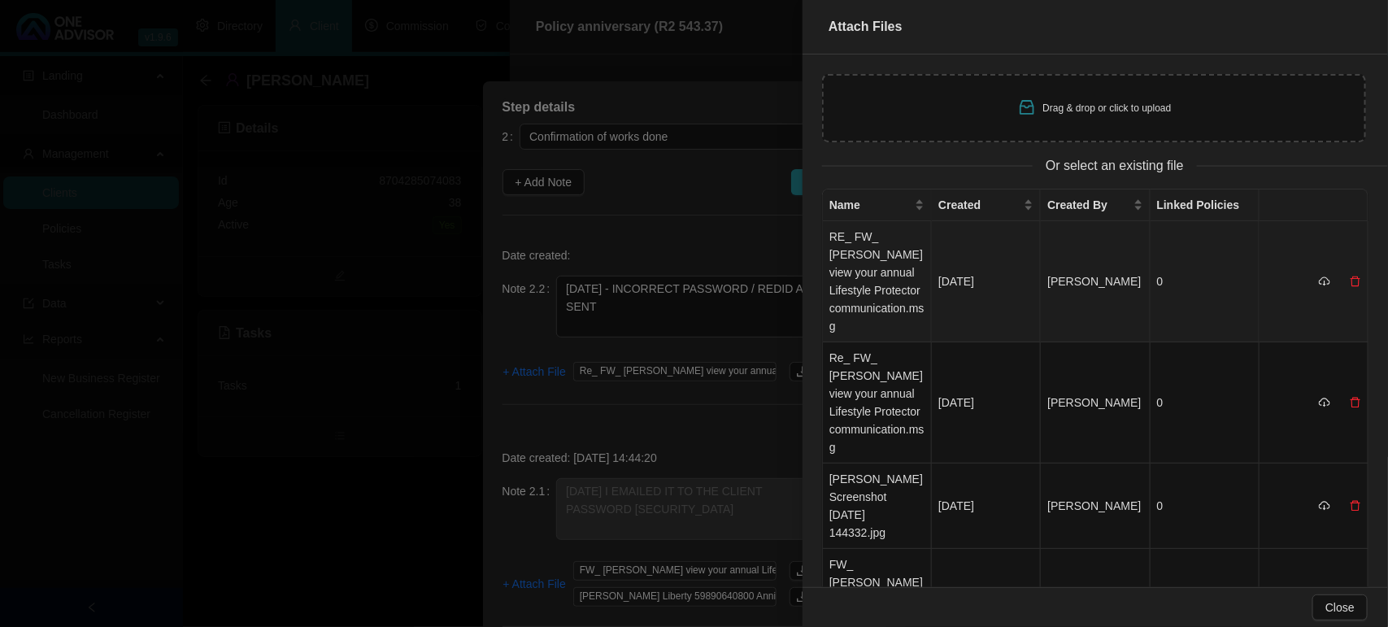
click at [858, 277] on td "RE_ FW_ Clifford_ view your annual Lifestyle Protector communication.msg" at bounding box center [877, 281] width 109 height 121
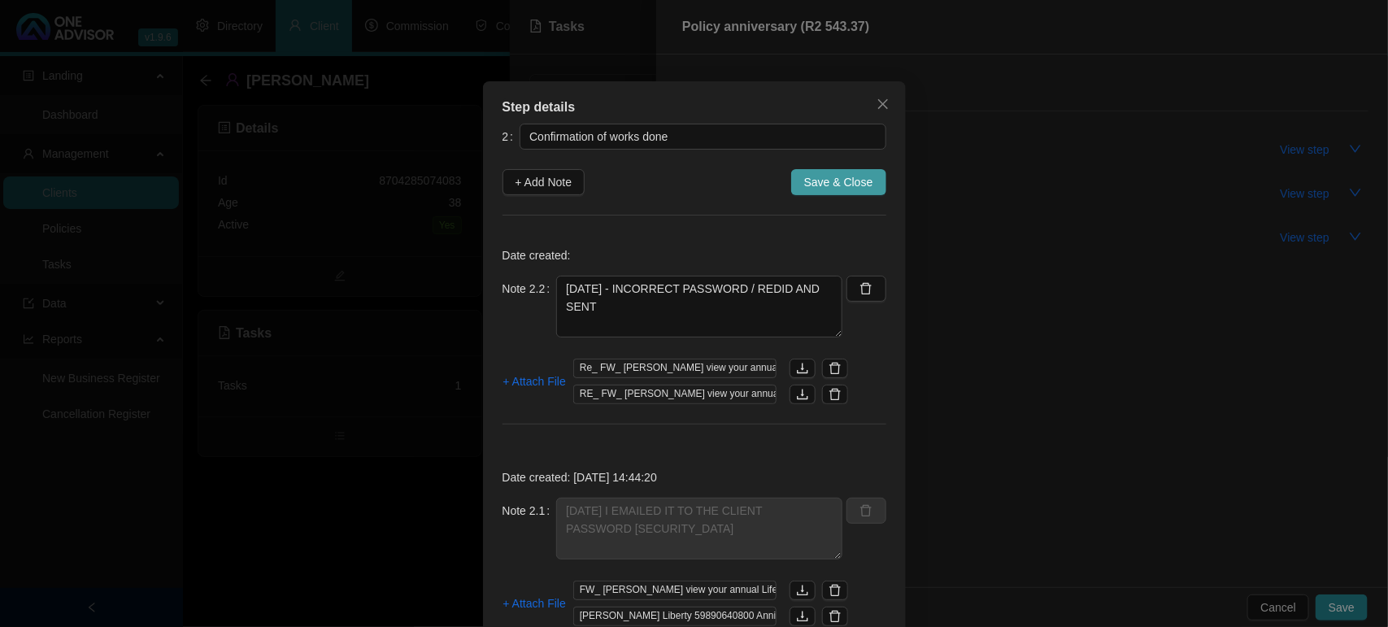
click at [826, 183] on span "Save & Close" at bounding box center [838, 182] width 69 height 18
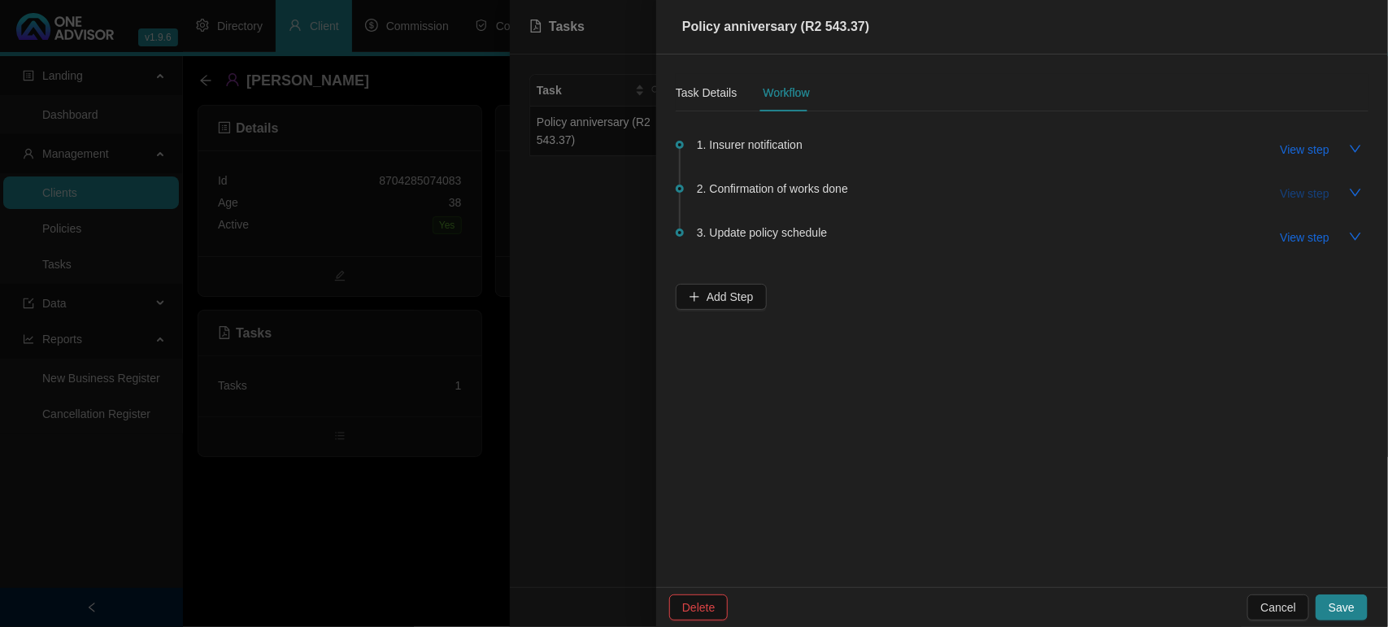
click at [1321, 185] on span "View step" at bounding box center [1304, 194] width 49 height 18
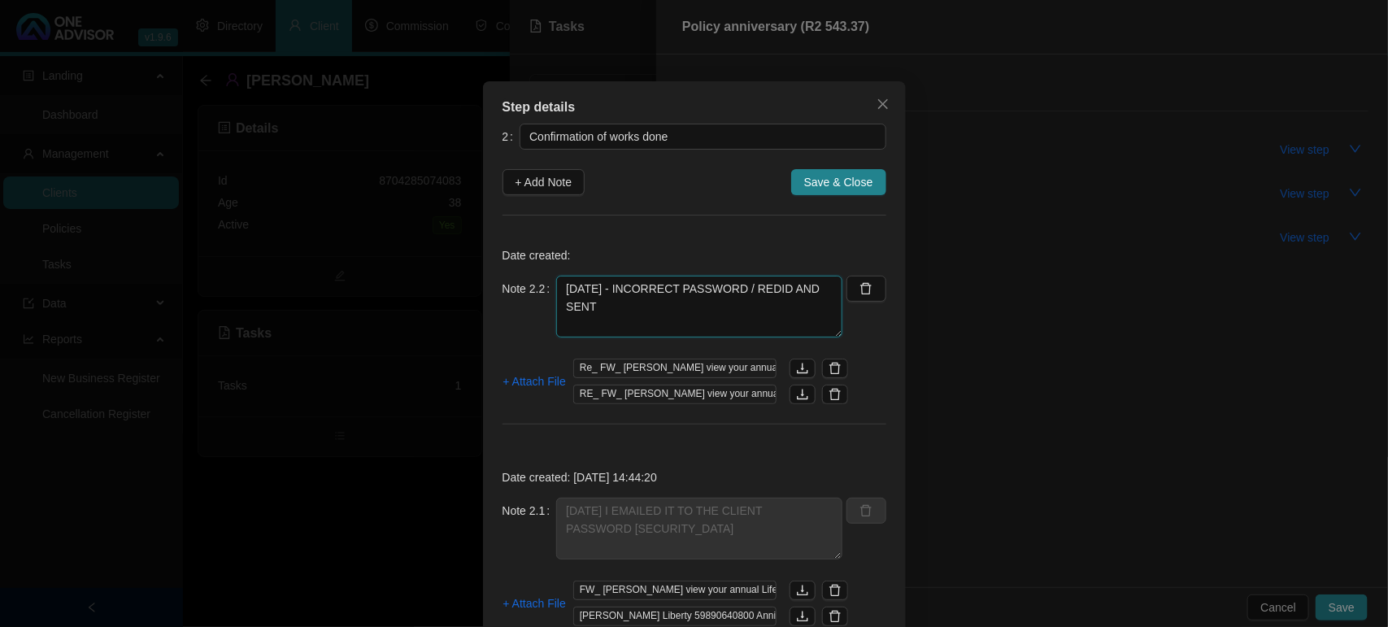
click at [611, 315] on textarea "10/09/2025 - INCORRECT PASSWORD / REDID AND SENT" at bounding box center [699, 307] width 286 height 62
paste textarea "8704285074083"
type textarea "10/09/2025 - INCORRECT PASSWORD / REDID AND SENT \ 8704285074083"
click at [874, 176] on button "Save & Close" at bounding box center [838, 182] width 95 height 26
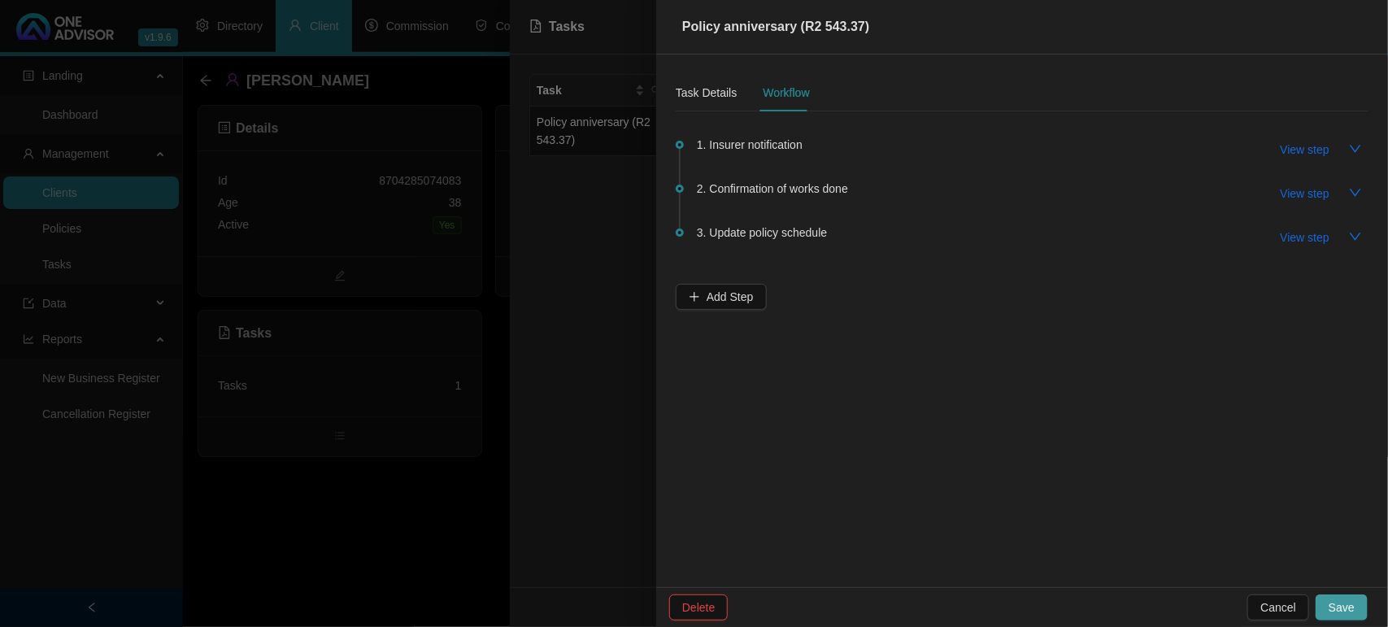
click at [1325, 602] on button "Save" at bounding box center [1341, 607] width 52 height 26
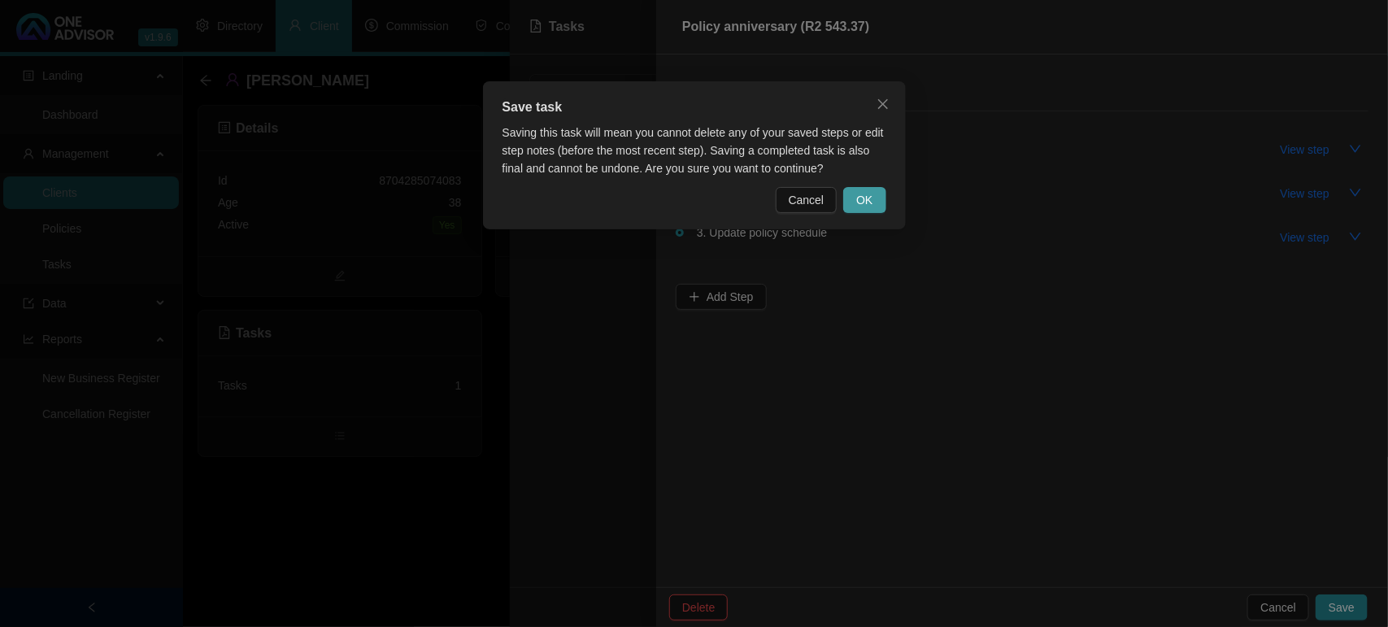
click at [864, 199] on span "OK" at bounding box center [864, 200] width 16 height 18
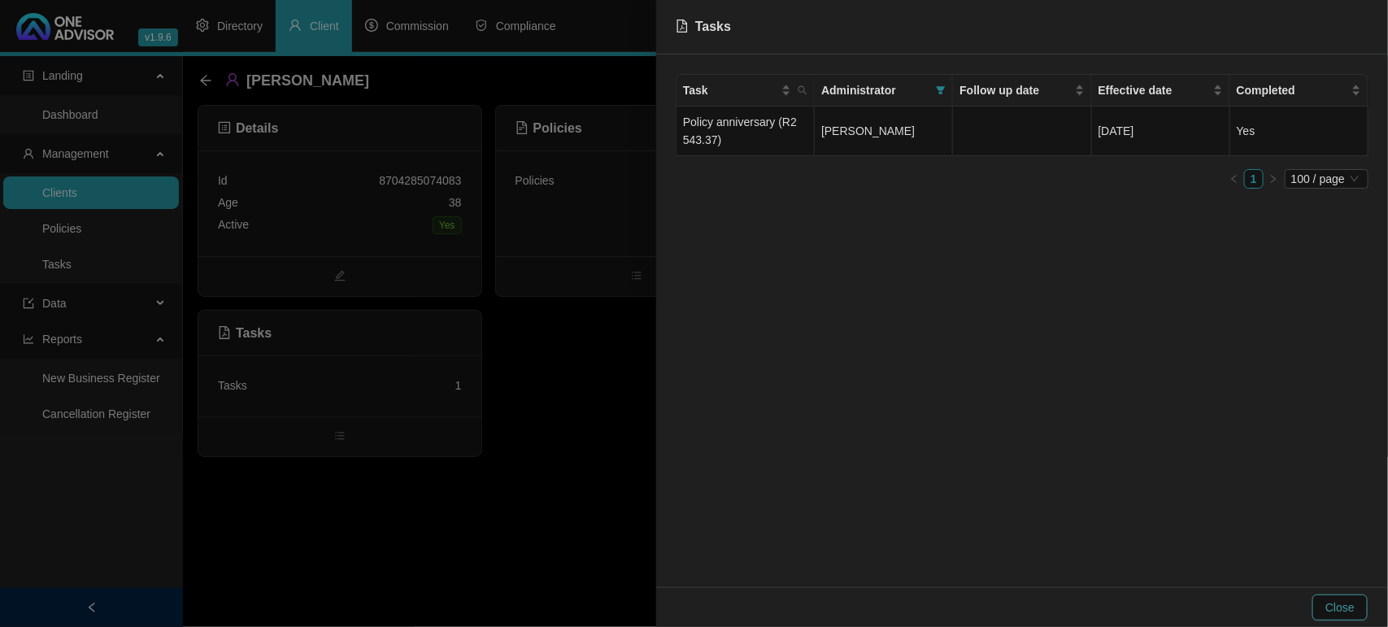
click at [1327, 600] on span "Close" at bounding box center [1339, 607] width 29 height 18
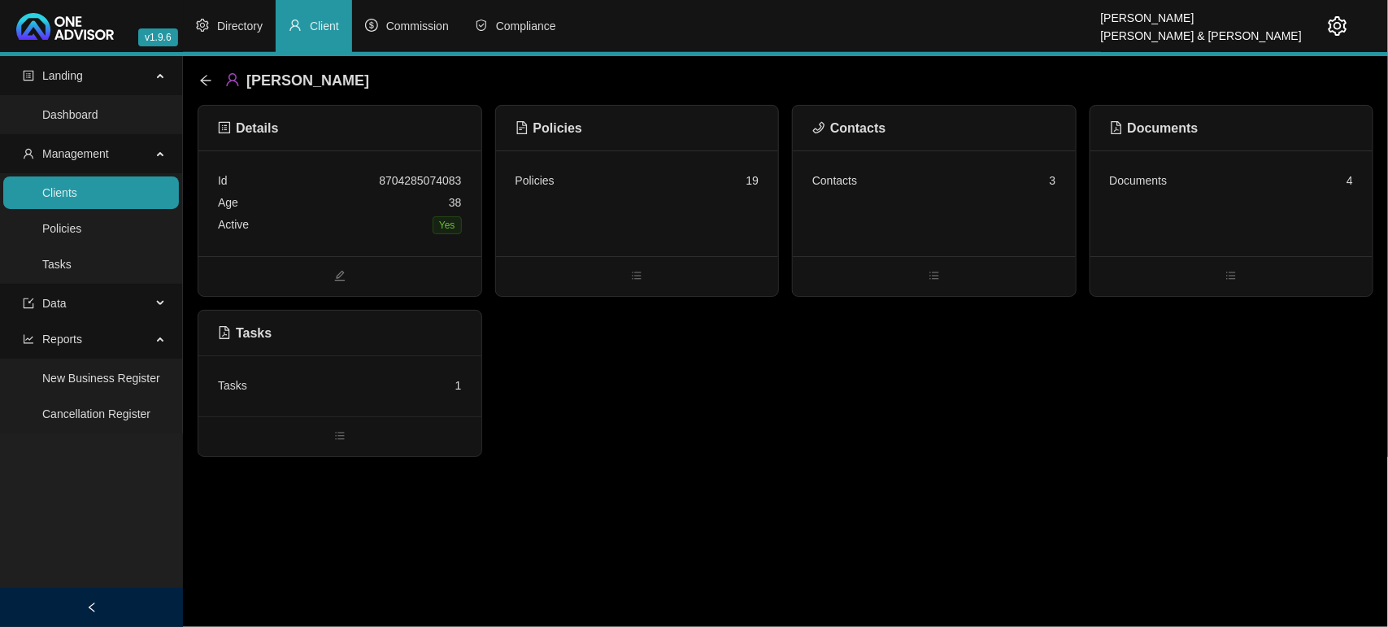
click at [77, 187] on link "Clients" at bounding box center [59, 192] width 35 height 13
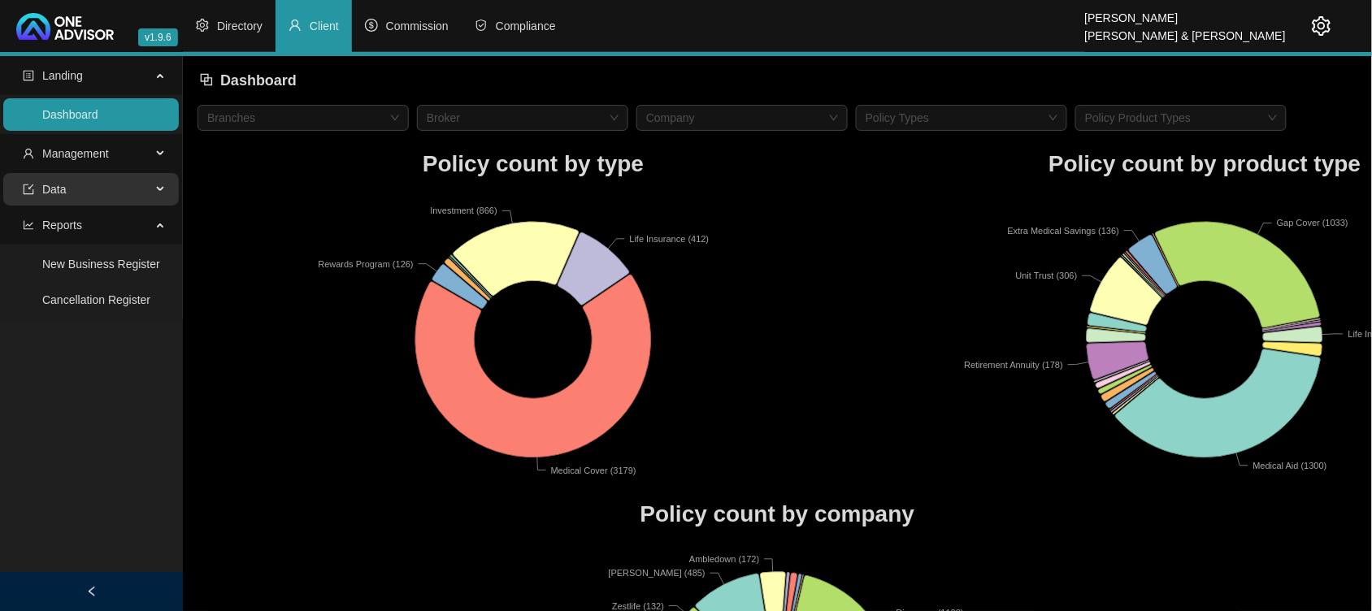
click at [95, 185] on span "Data" at bounding box center [87, 189] width 128 height 33
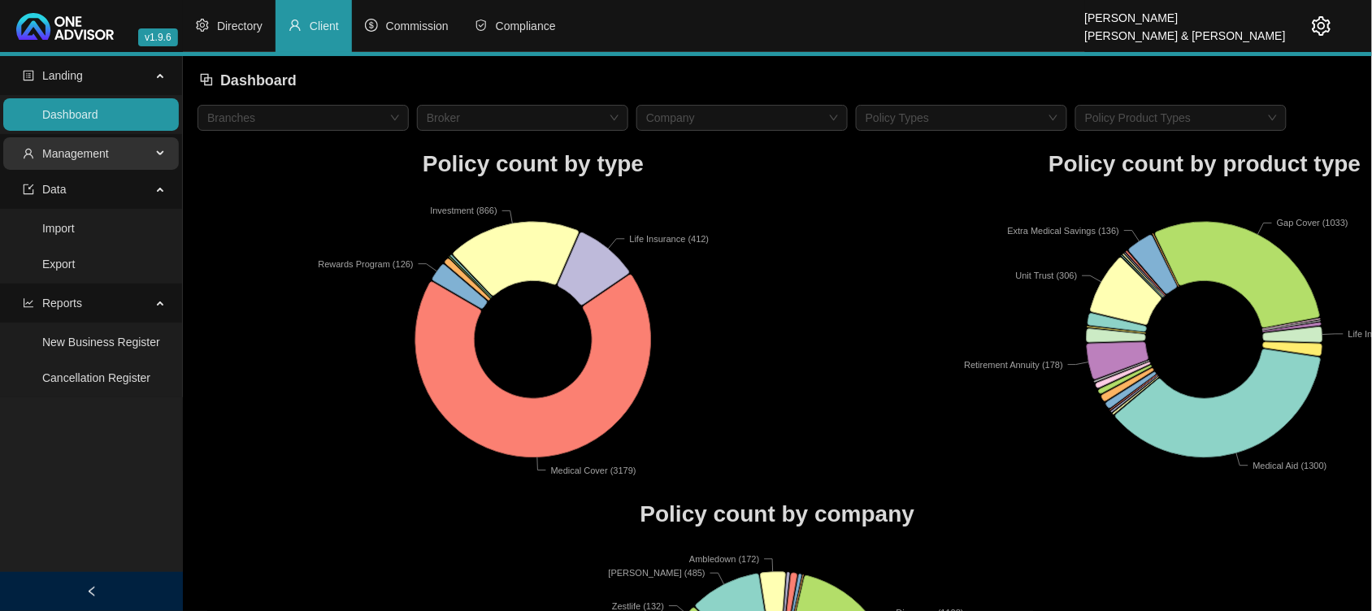
click at [115, 151] on span "Management" at bounding box center [87, 153] width 128 height 33
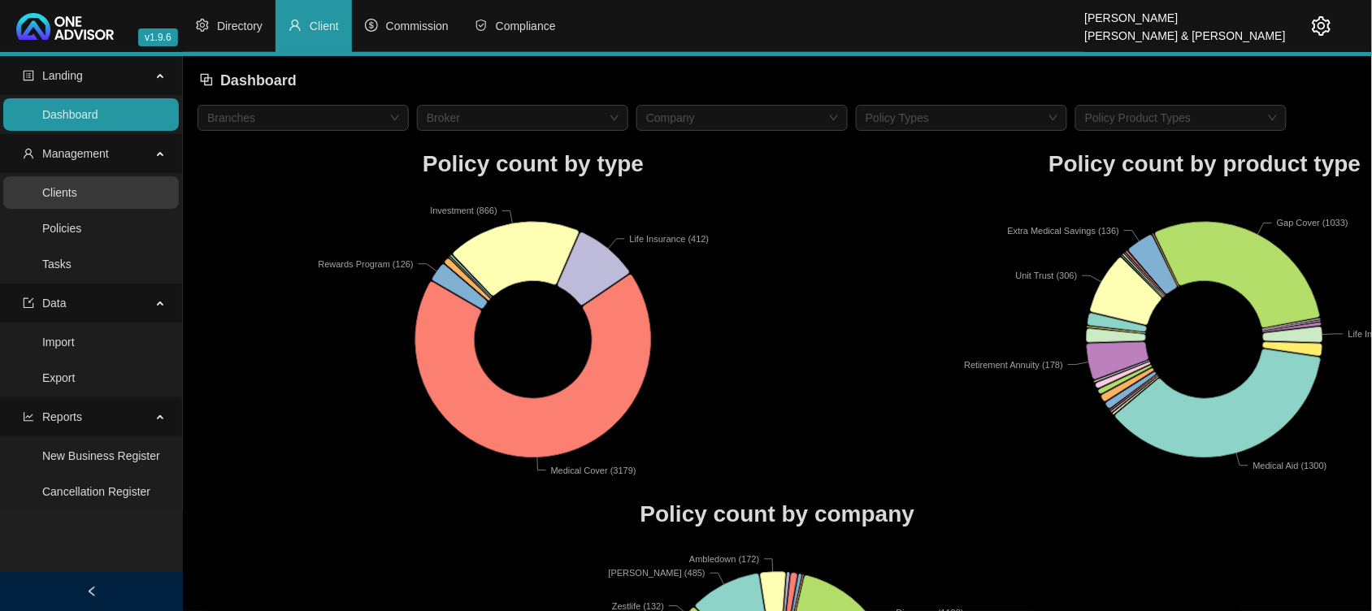
click at [77, 192] on link "Clients" at bounding box center [59, 192] width 35 height 13
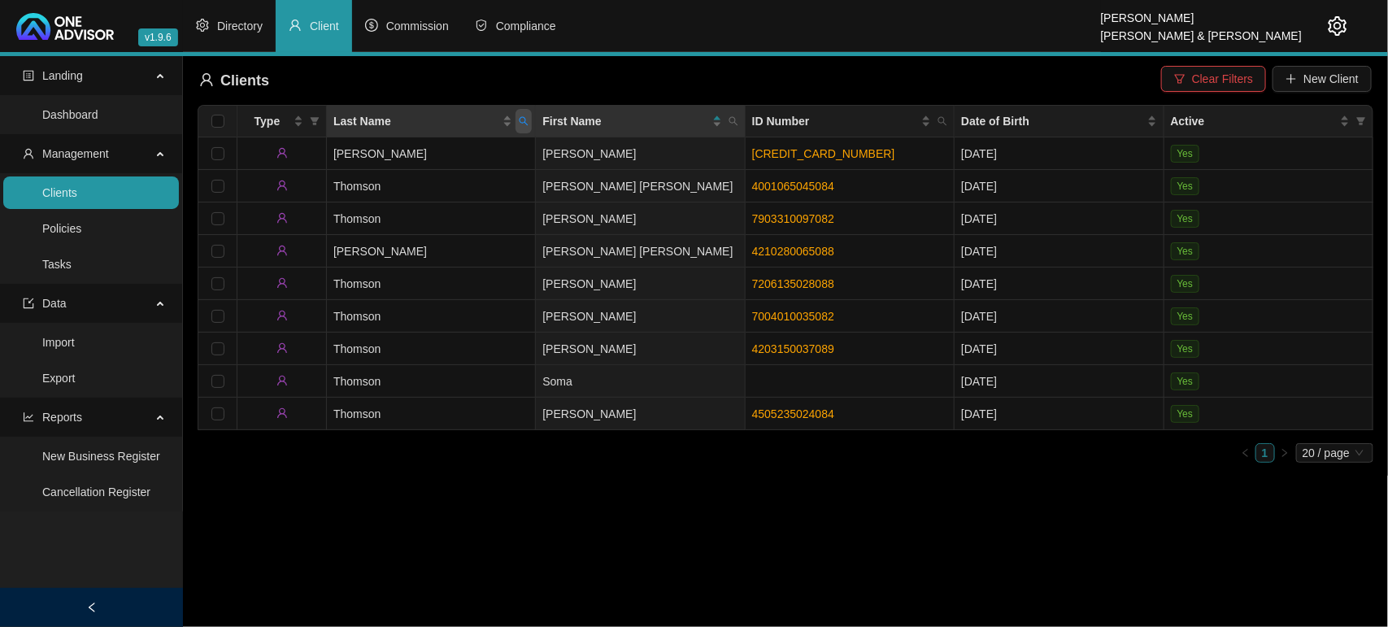
click at [531, 118] on span "Last Name" at bounding box center [523, 121] width 16 height 24
type input "STORAH"
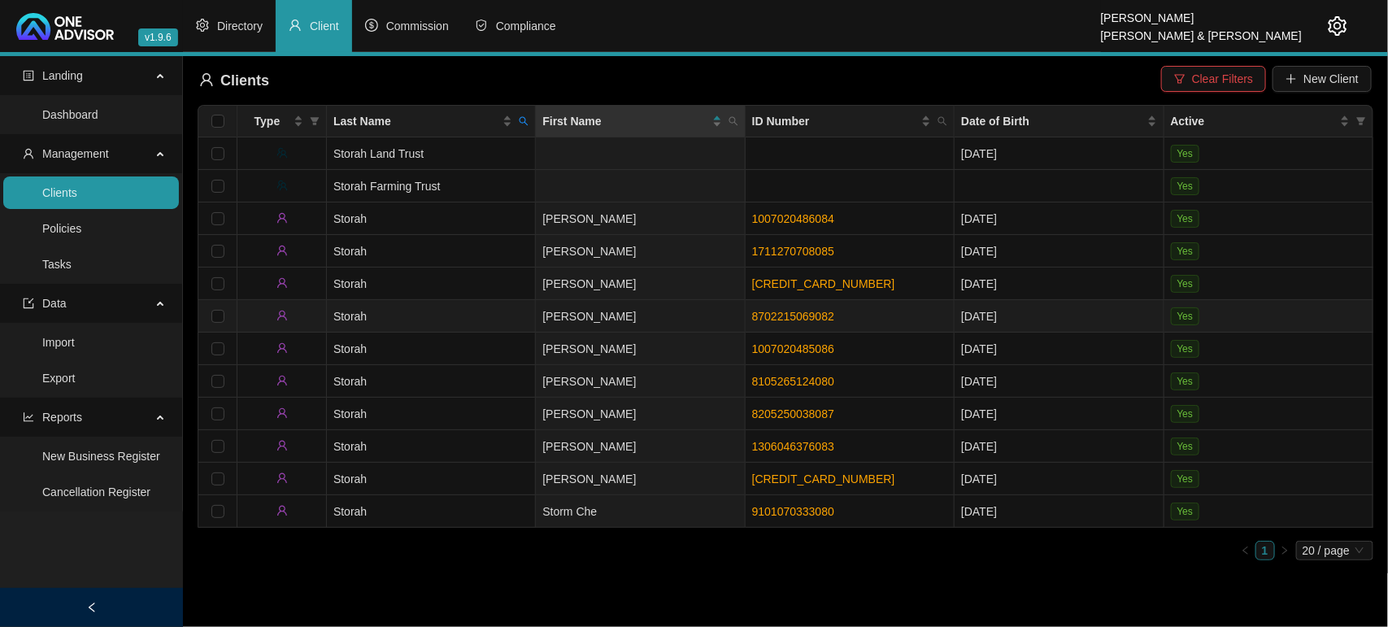
click at [763, 306] on td "8702215069082" at bounding box center [849, 316] width 209 height 33
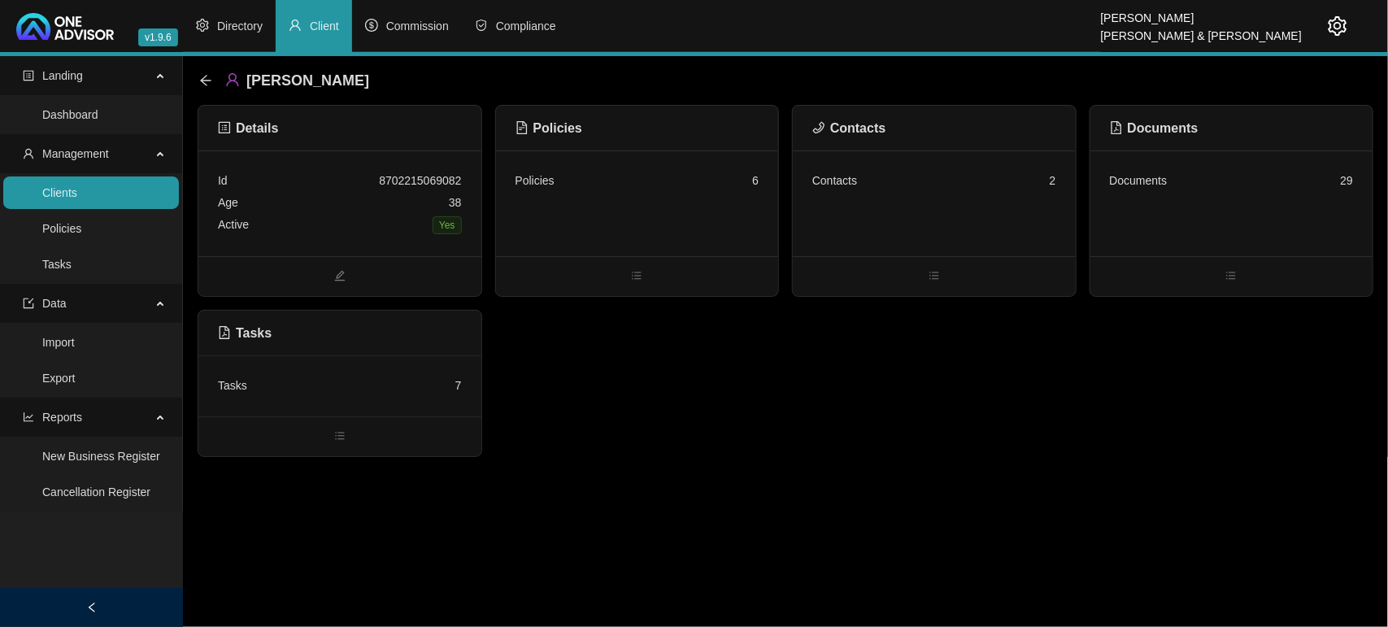
click at [275, 207] on div "Age 38" at bounding box center [340, 203] width 244 height 22
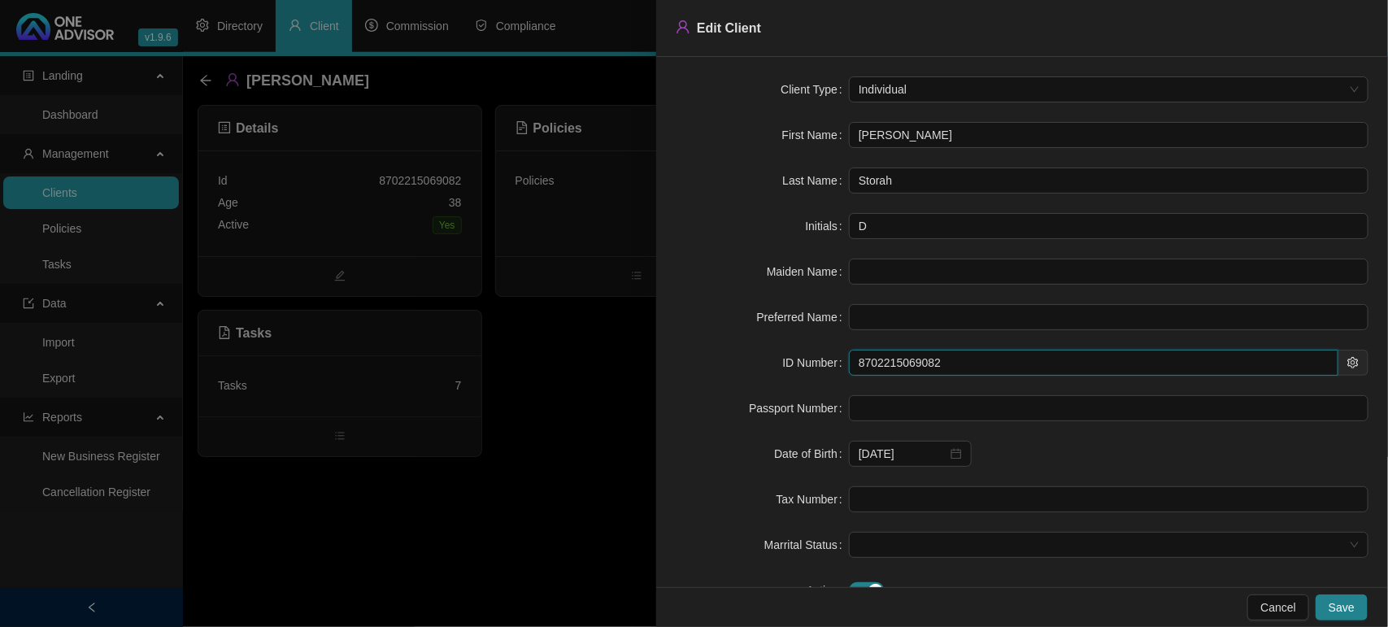
drag, startPoint x: 883, startPoint y: 372, endPoint x: 566, endPoint y: 356, distance: 317.5
click at [566, 356] on div "Edit Client Client Type Individual First Name Dean Last Name Storah Initials D …" at bounding box center [694, 313] width 1388 height 627
click at [512, 468] on div at bounding box center [694, 313] width 1388 height 627
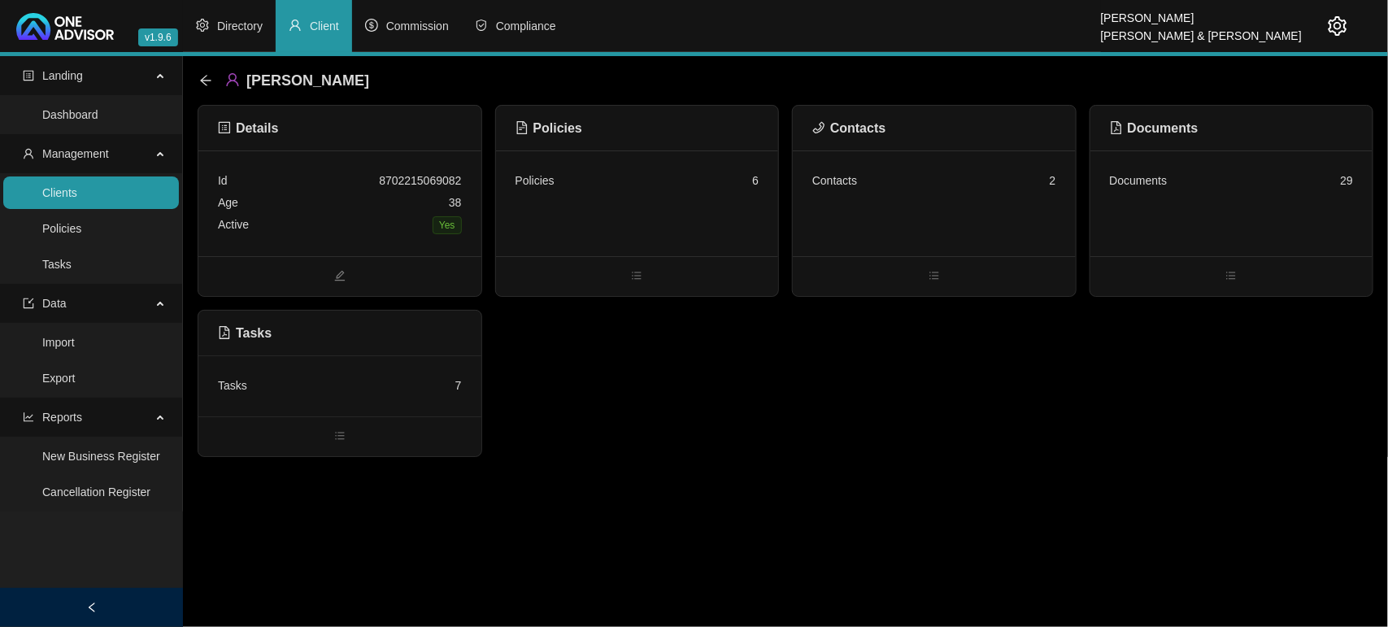
click at [273, 214] on div "Active Yes" at bounding box center [340, 225] width 244 height 23
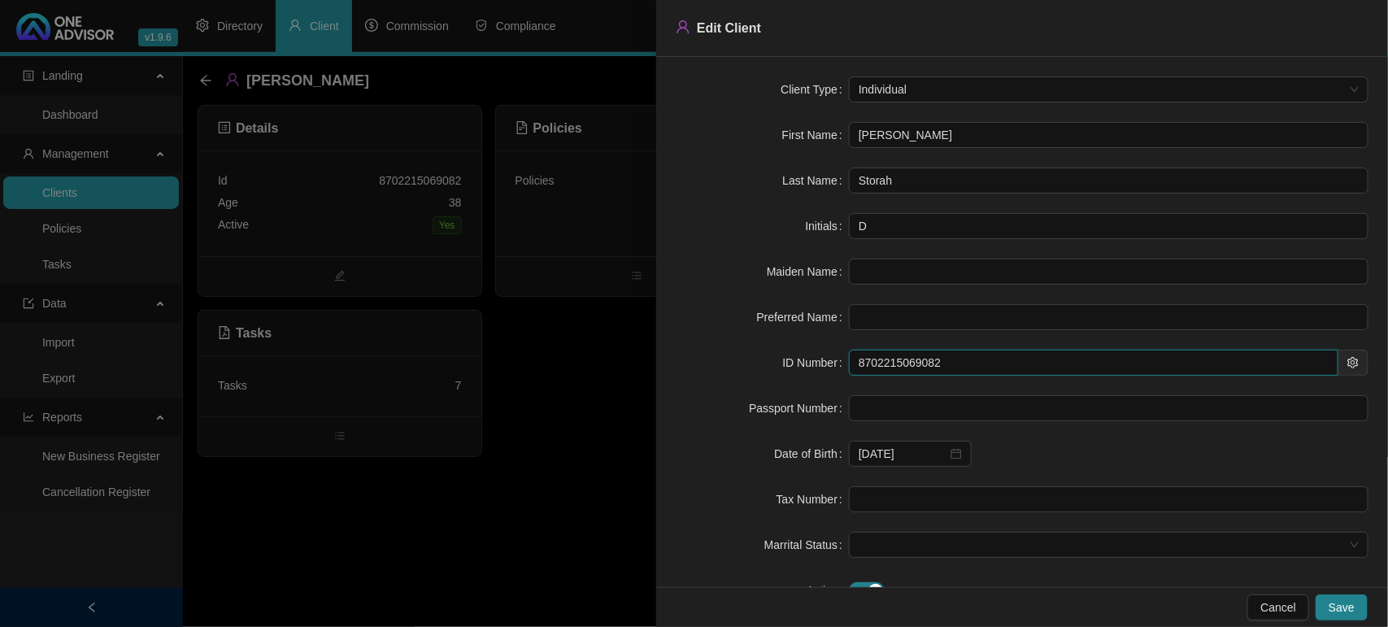
drag, startPoint x: 961, startPoint y: 367, endPoint x: 648, endPoint y: 358, distance: 313.1
click at [648, 358] on div "Edit Client Client Type Individual First Name Dean Last Name Storah Initials D …" at bounding box center [694, 313] width 1388 height 627
click at [454, 481] on div at bounding box center [694, 313] width 1388 height 627
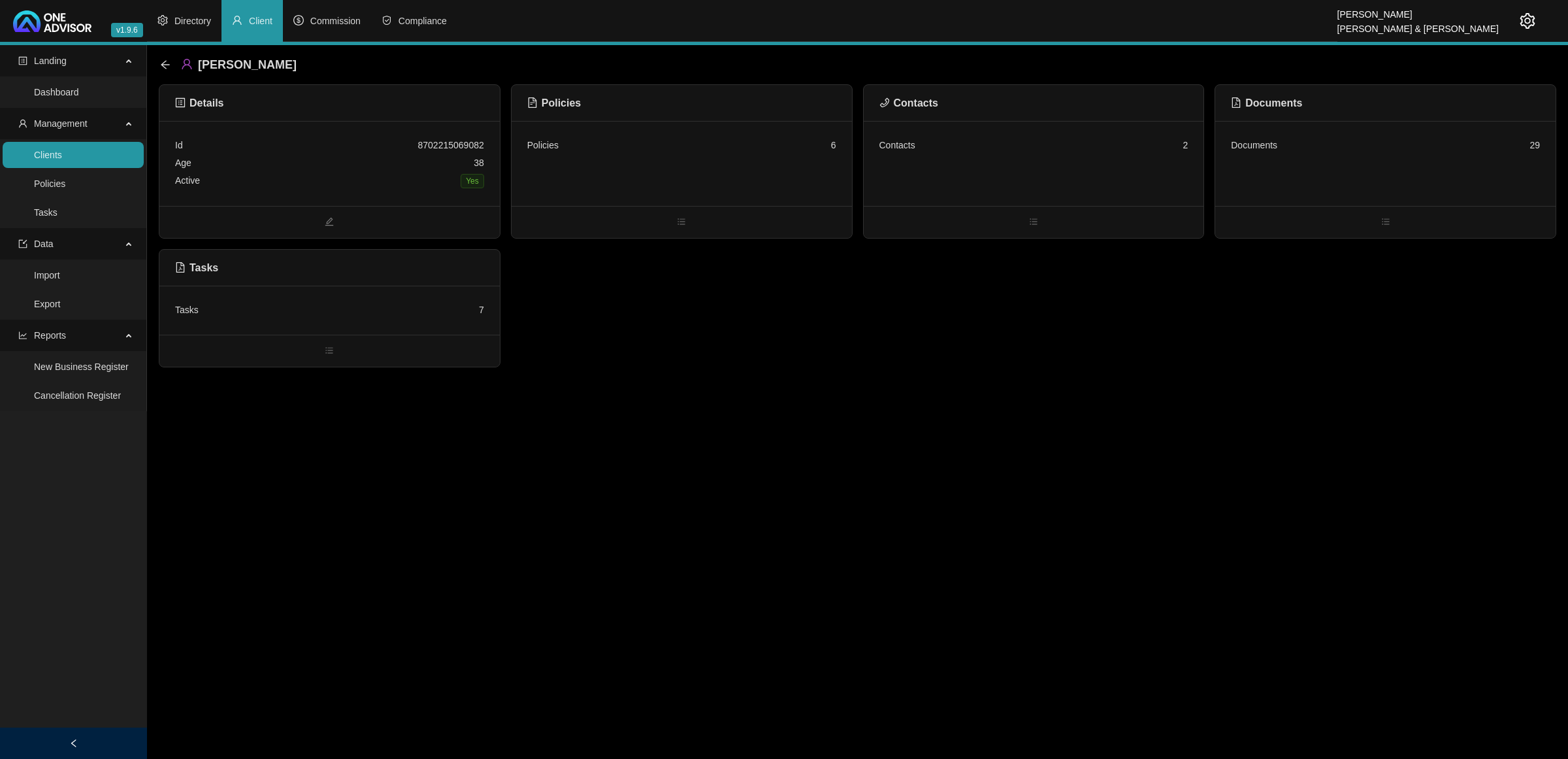
click at [345, 305] on div "Tasks 7" at bounding box center [330, 310] width 309 height 18
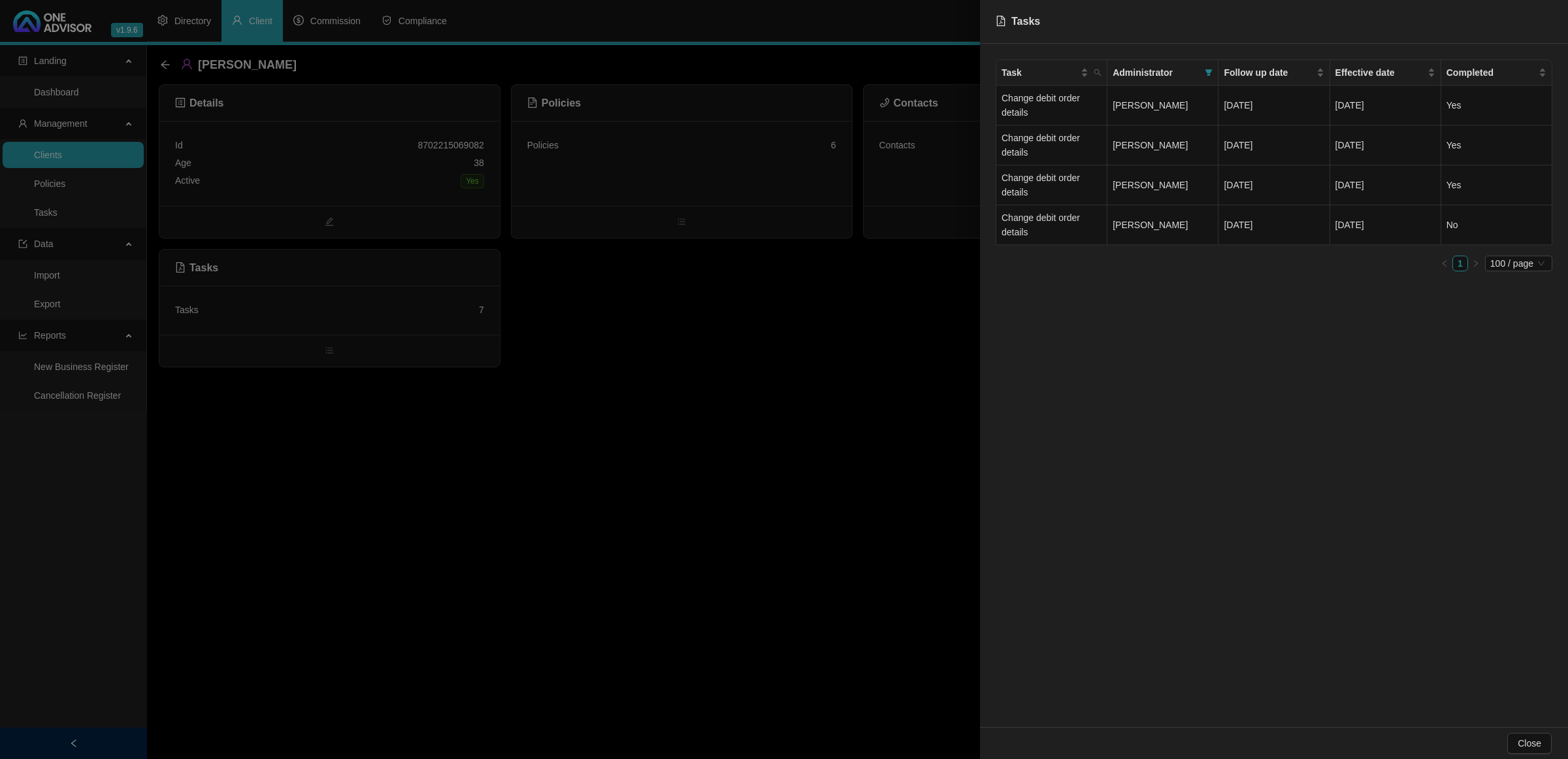
click at [574, 503] on div at bounding box center [784, 380] width 1568 height 759
